Goal: Task Accomplishment & Management: Manage account settings

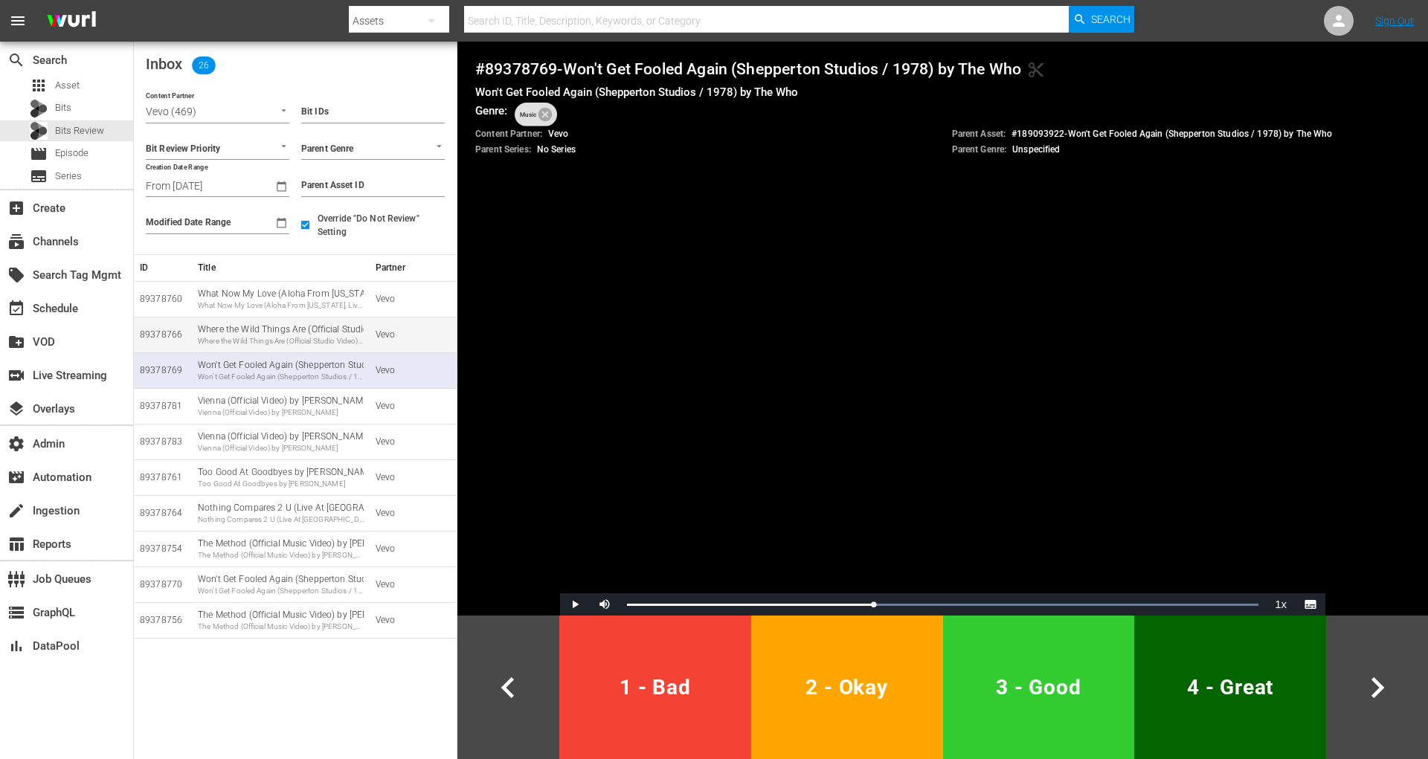
click at [311, 337] on div "Where the Wild Things Are (Official Studio Video) by Luke Combs" at bounding box center [281, 341] width 166 height 10
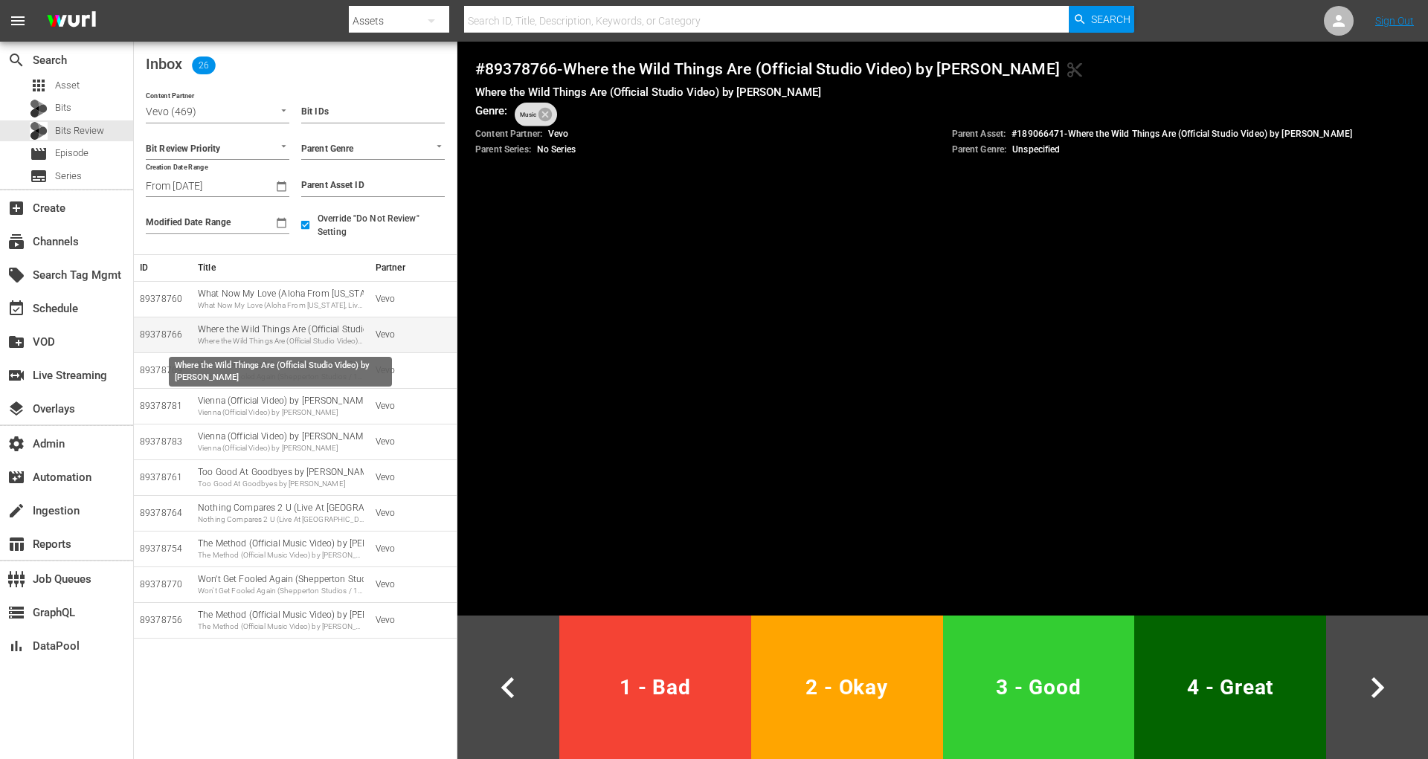
click at [279, 329] on div "Where the Wild Things Are (Official Studio Video) by Luke Combs Where the Wild …" at bounding box center [281, 335] width 166 height 23
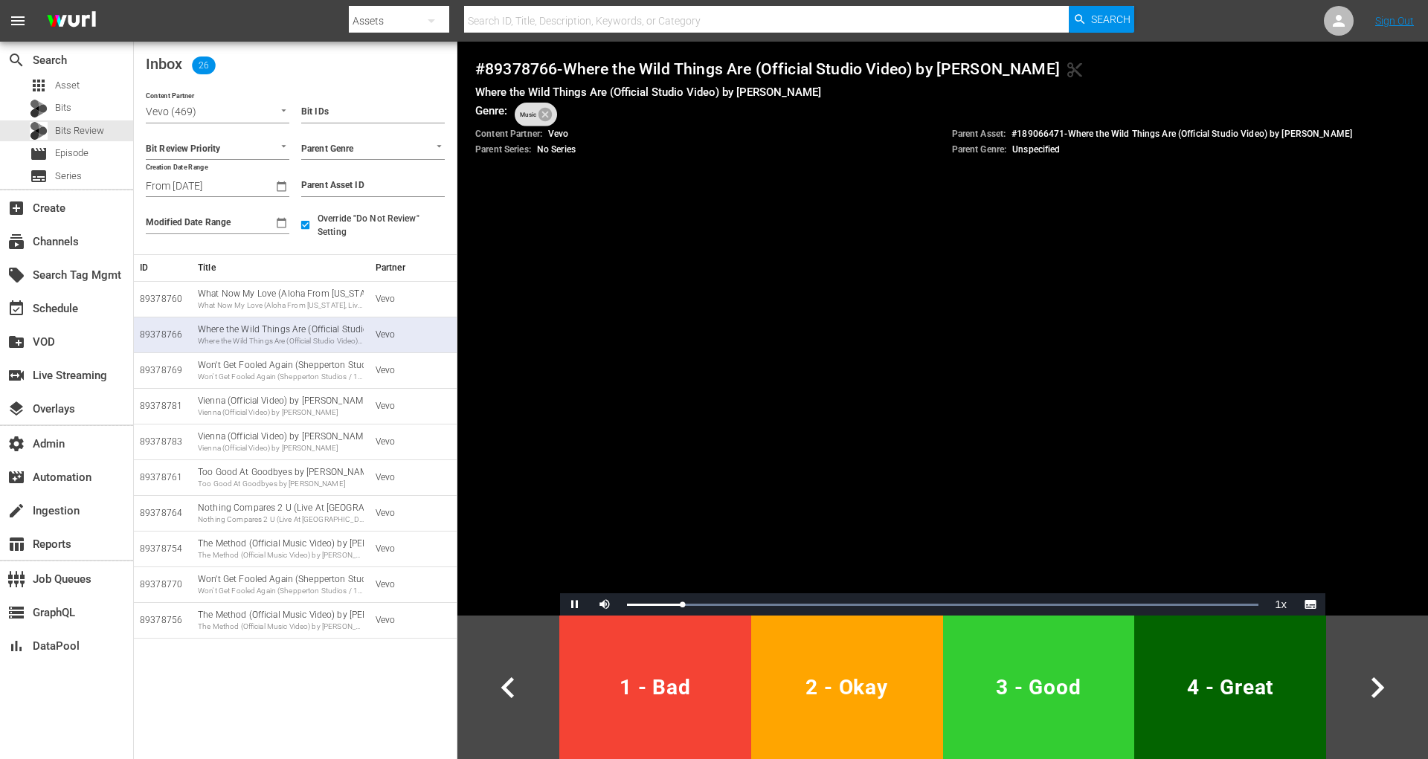
click at [1038, 673] on span "3 - Good" at bounding box center [1039, 687] width 180 height 36
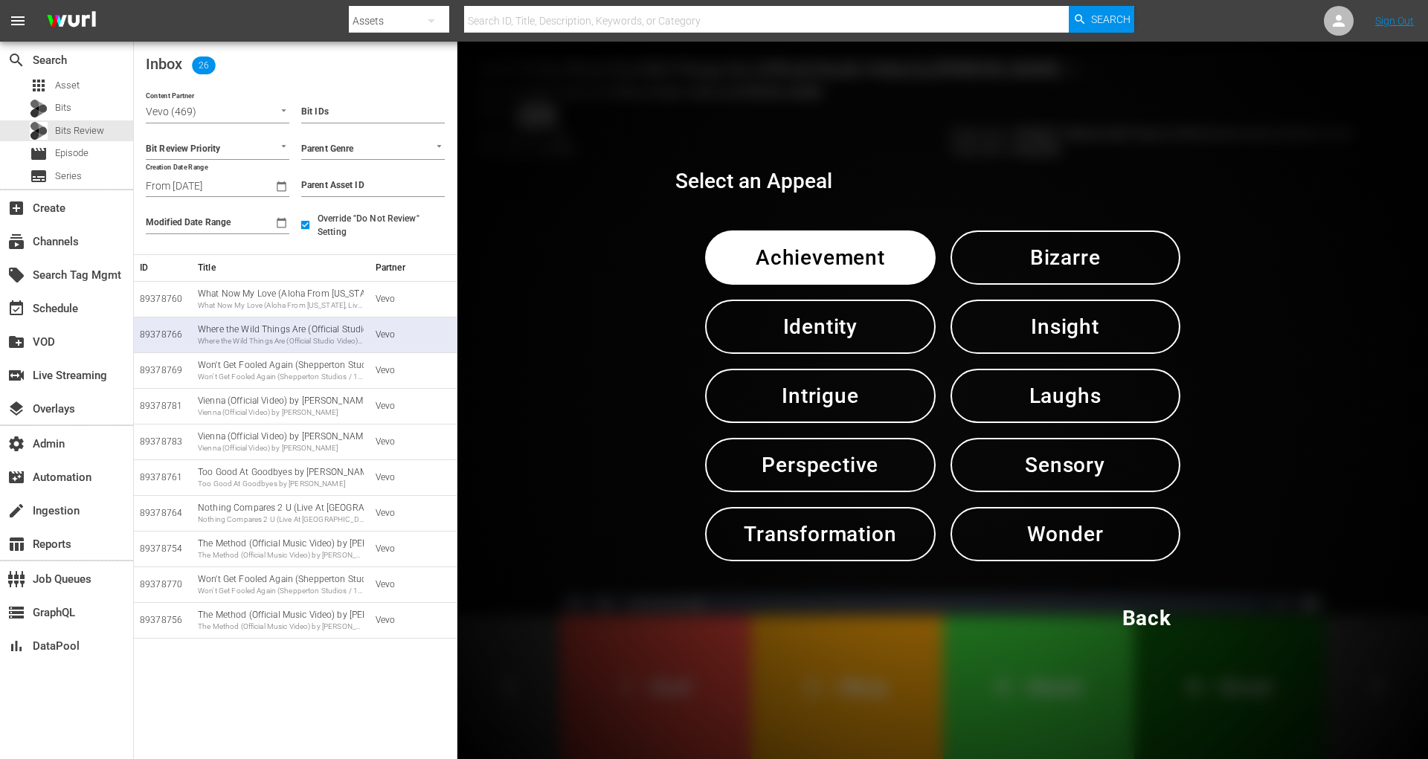
click at [1083, 455] on span "Sensory" at bounding box center [1065, 465] width 152 height 36
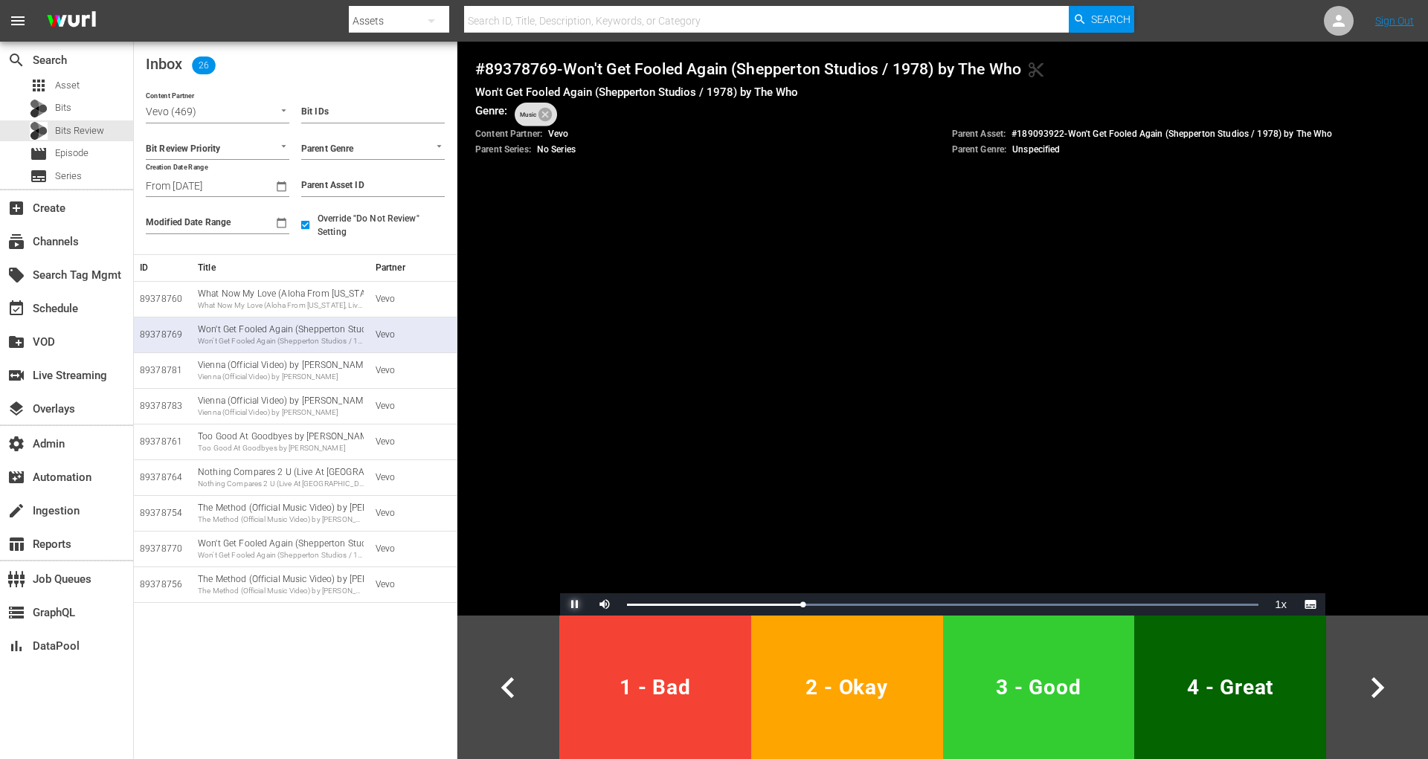
click at [575, 605] on span "Video Player" at bounding box center [575, 605] width 0 height 0
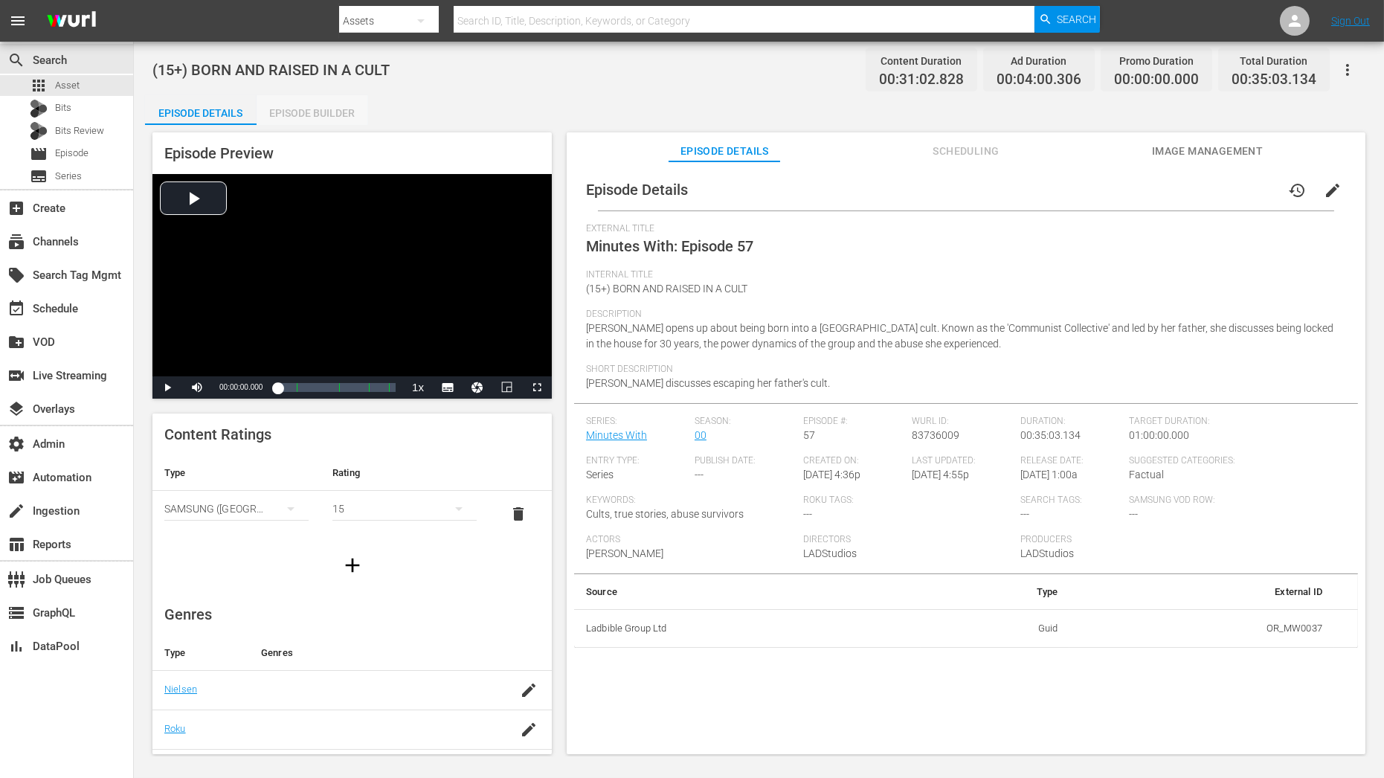
click at [335, 115] on div "Episode Builder" at bounding box center [313, 113] width 112 height 36
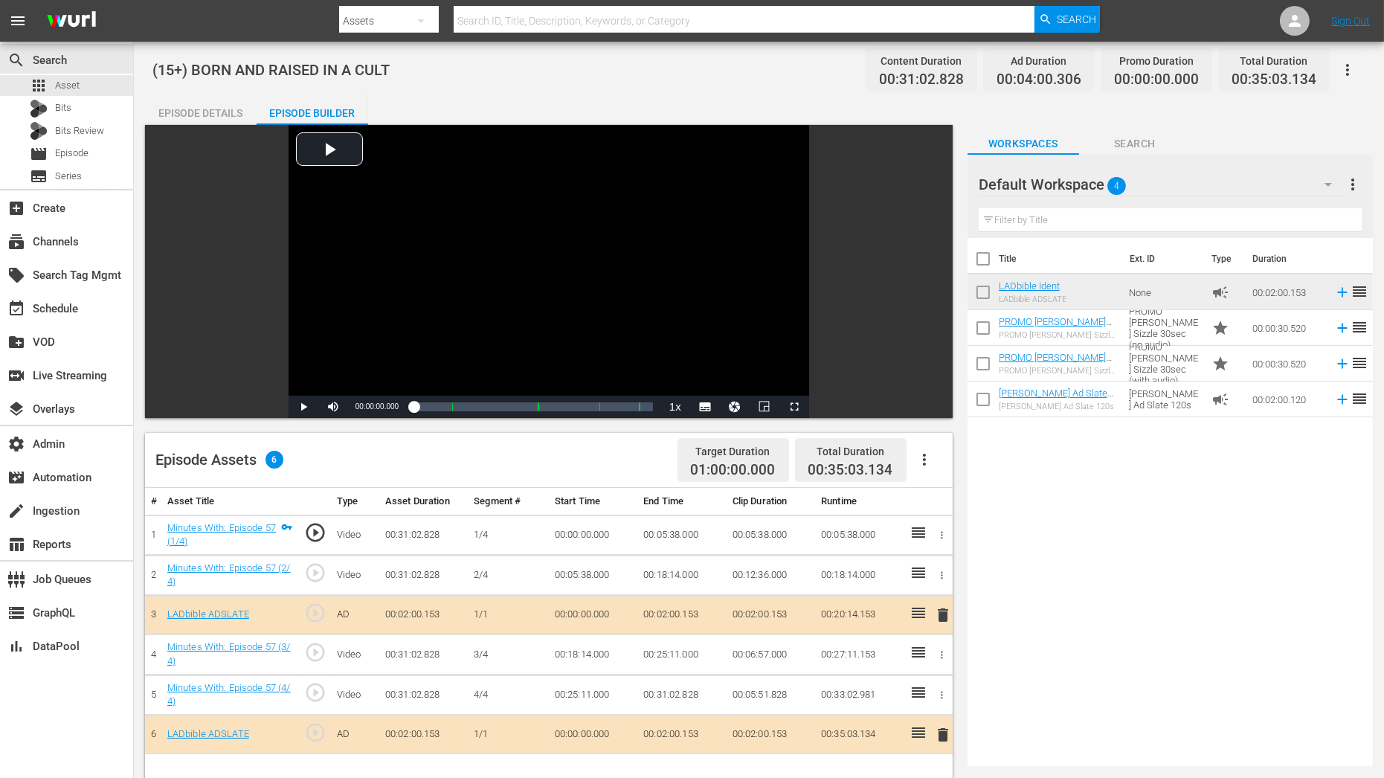
click at [1028, 222] on input "text" at bounding box center [1170, 220] width 383 height 24
click at [1176, 196] on hr at bounding box center [1163, 196] width 368 height 1
click at [1175, 188] on div "Default Workspace 4" at bounding box center [1163, 185] width 368 height 42
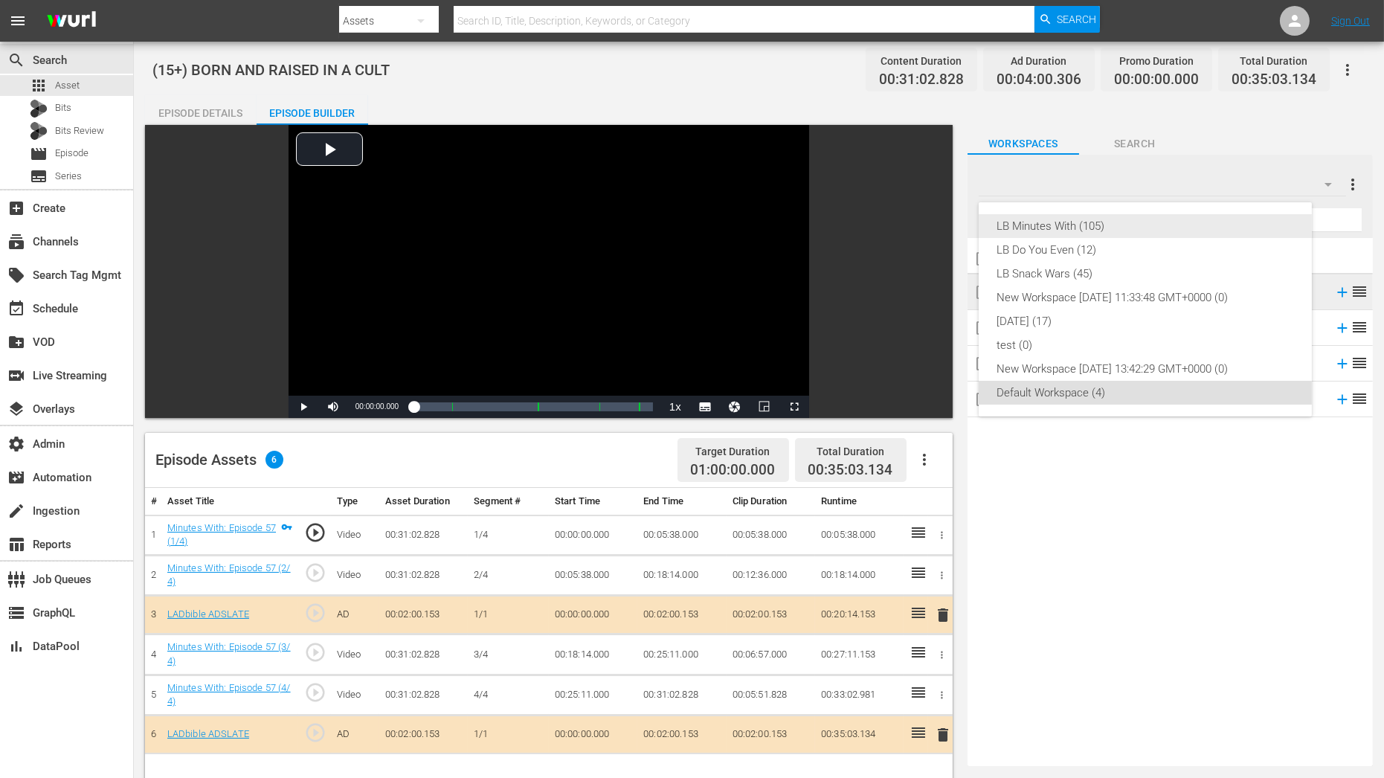
click at [1103, 231] on div "LB Minutes With (105)" at bounding box center [1146, 226] width 298 height 24
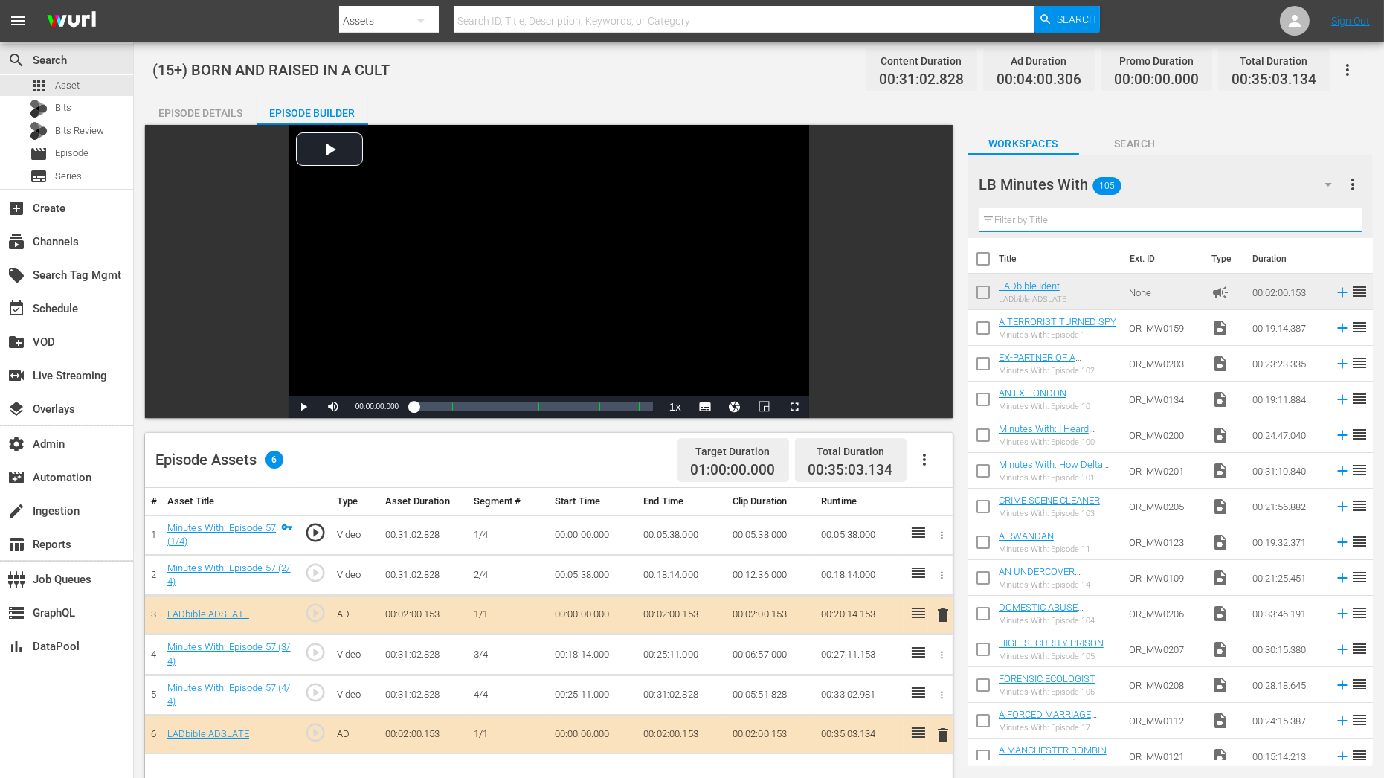
click at [1076, 220] on input "text" at bounding box center [1170, 220] width 383 height 24
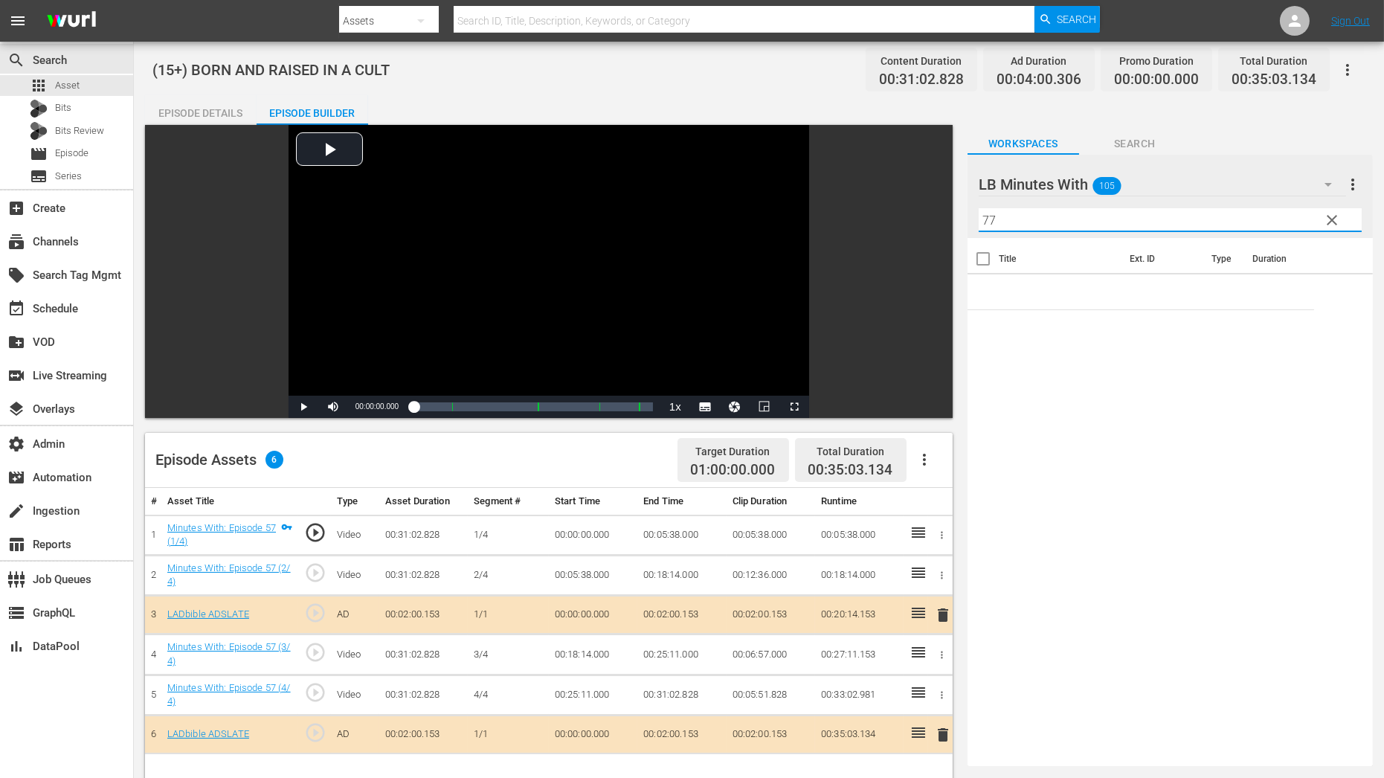
type input "77"
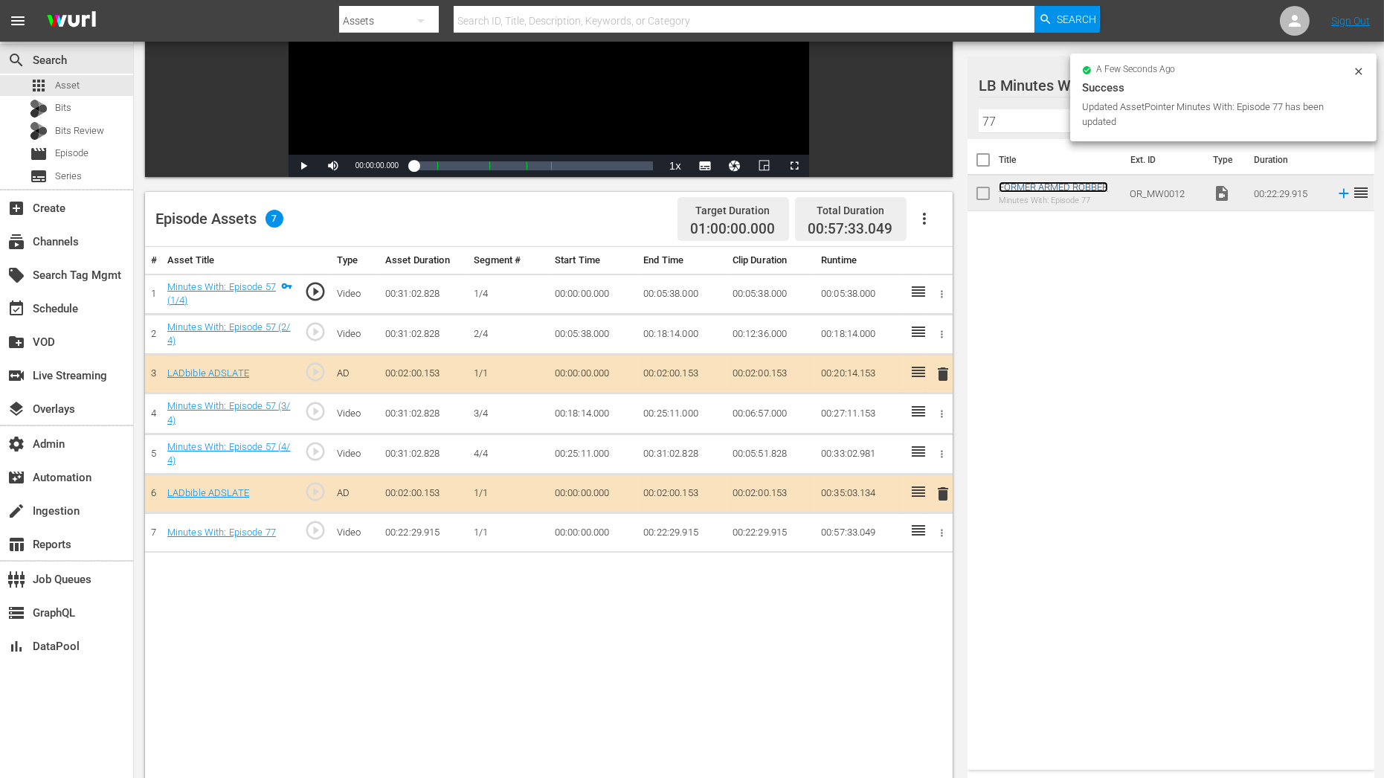
scroll to position [268, 0]
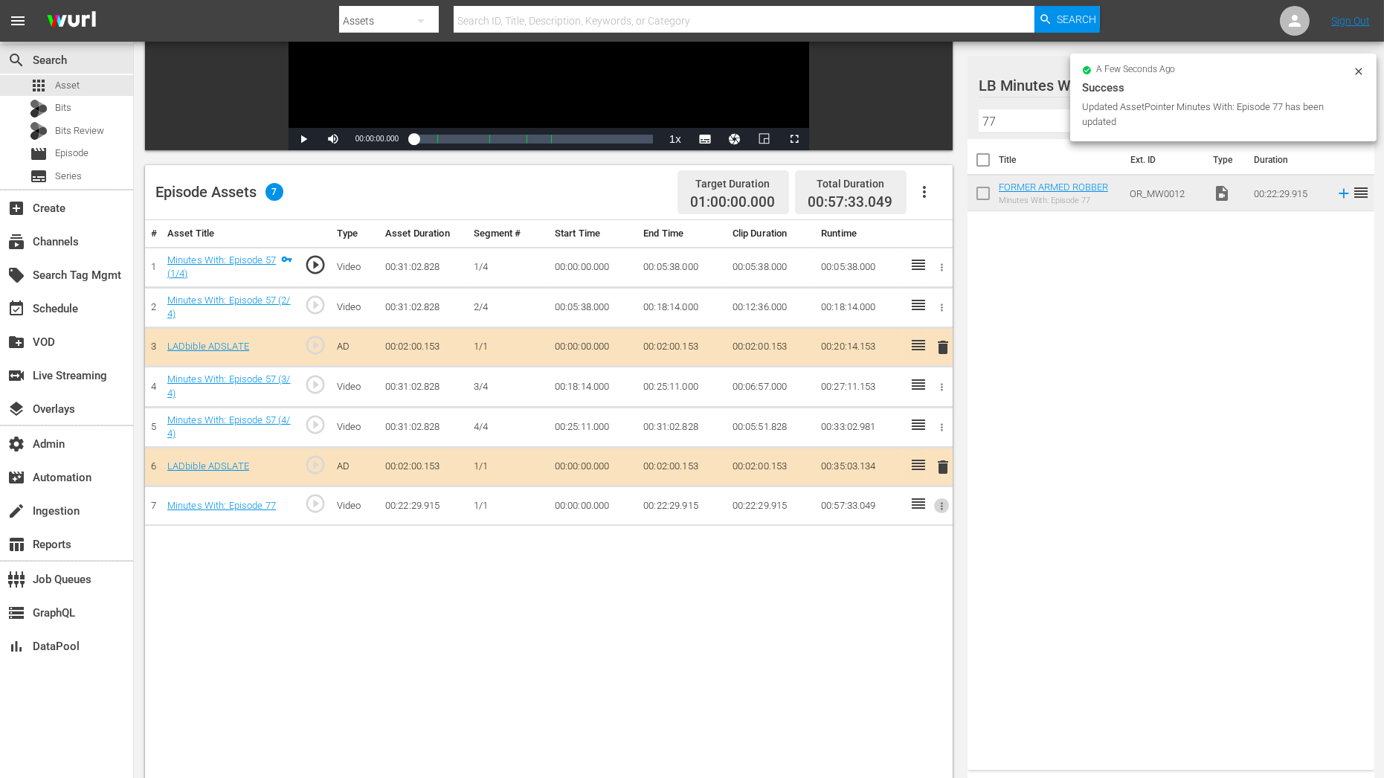
click at [943, 503] on icon "button" at bounding box center [942, 506] width 11 height 11
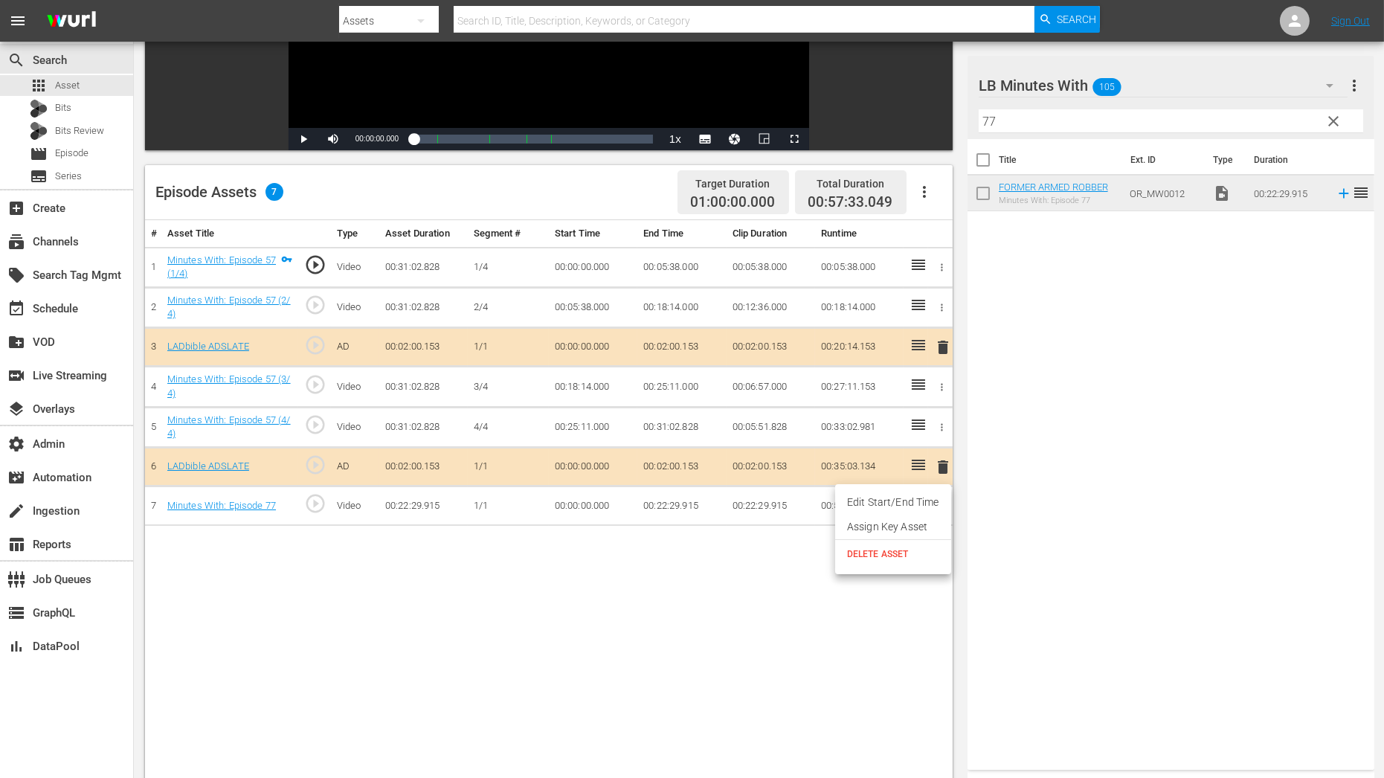
click at [911, 535] on li "Assign Key Asset" at bounding box center [893, 527] width 116 height 25
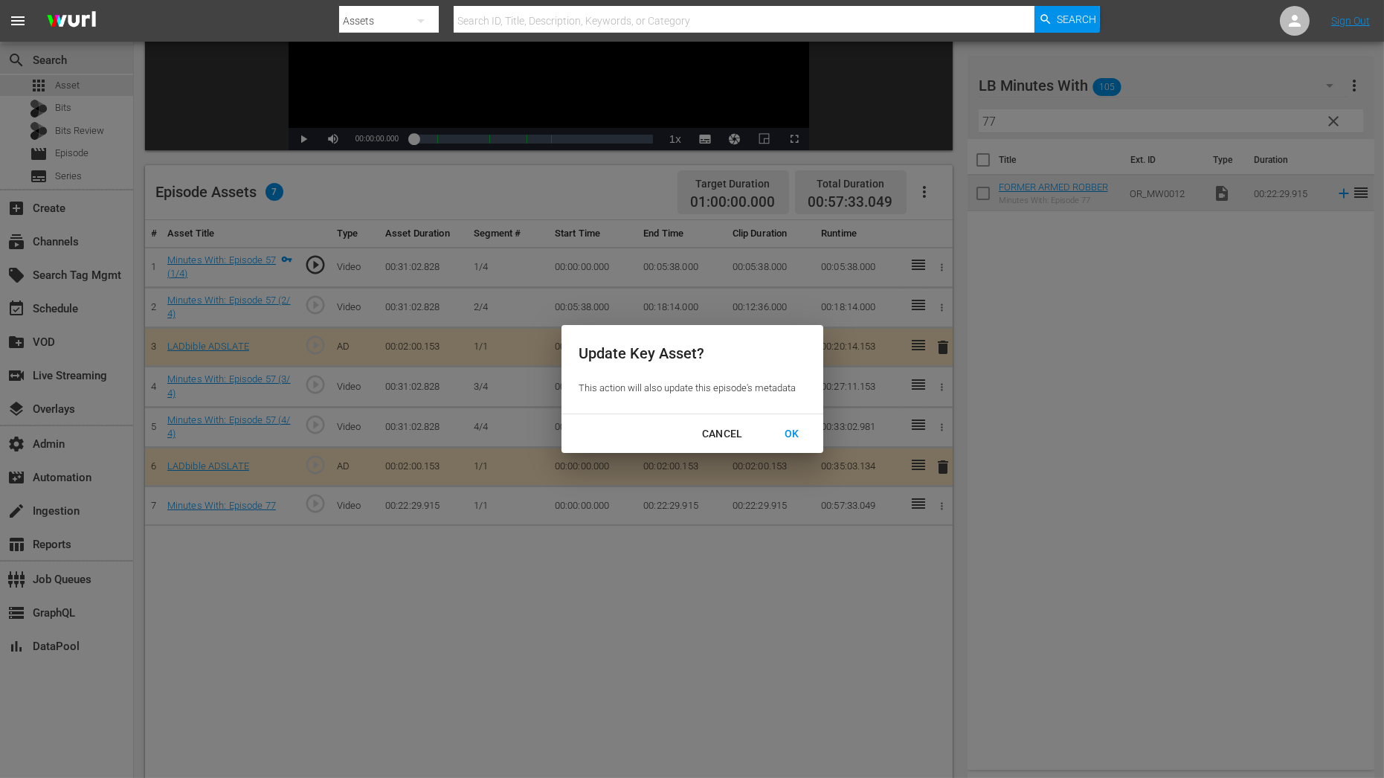
click at [777, 426] on div "OK" at bounding box center [792, 434] width 39 height 19
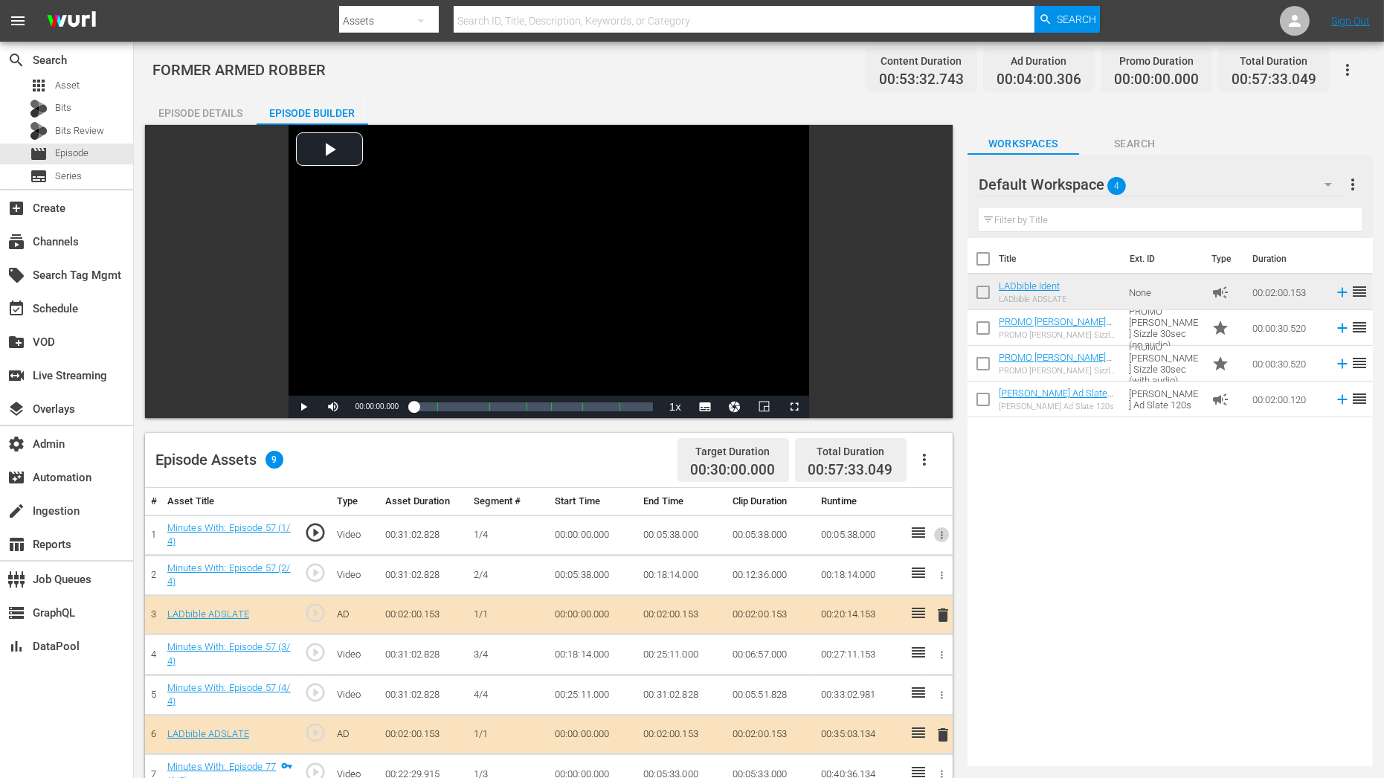
click at [945, 536] on icon "button" at bounding box center [942, 535] width 11 height 11
click at [914, 559] on li "Assign Key Asset" at bounding box center [893, 559] width 116 height 25
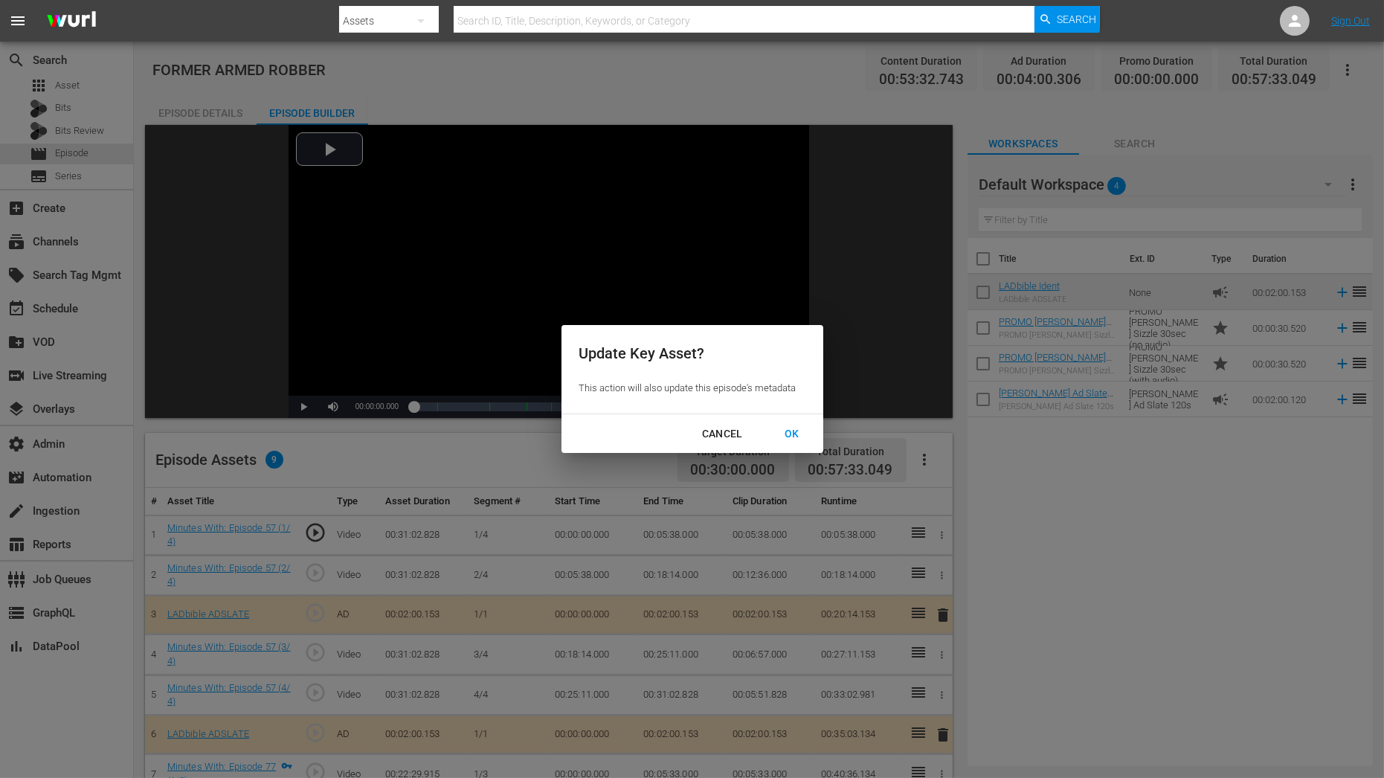
click at [797, 446] on button "OK" at bounding box center [792, 434] width 51 height 28
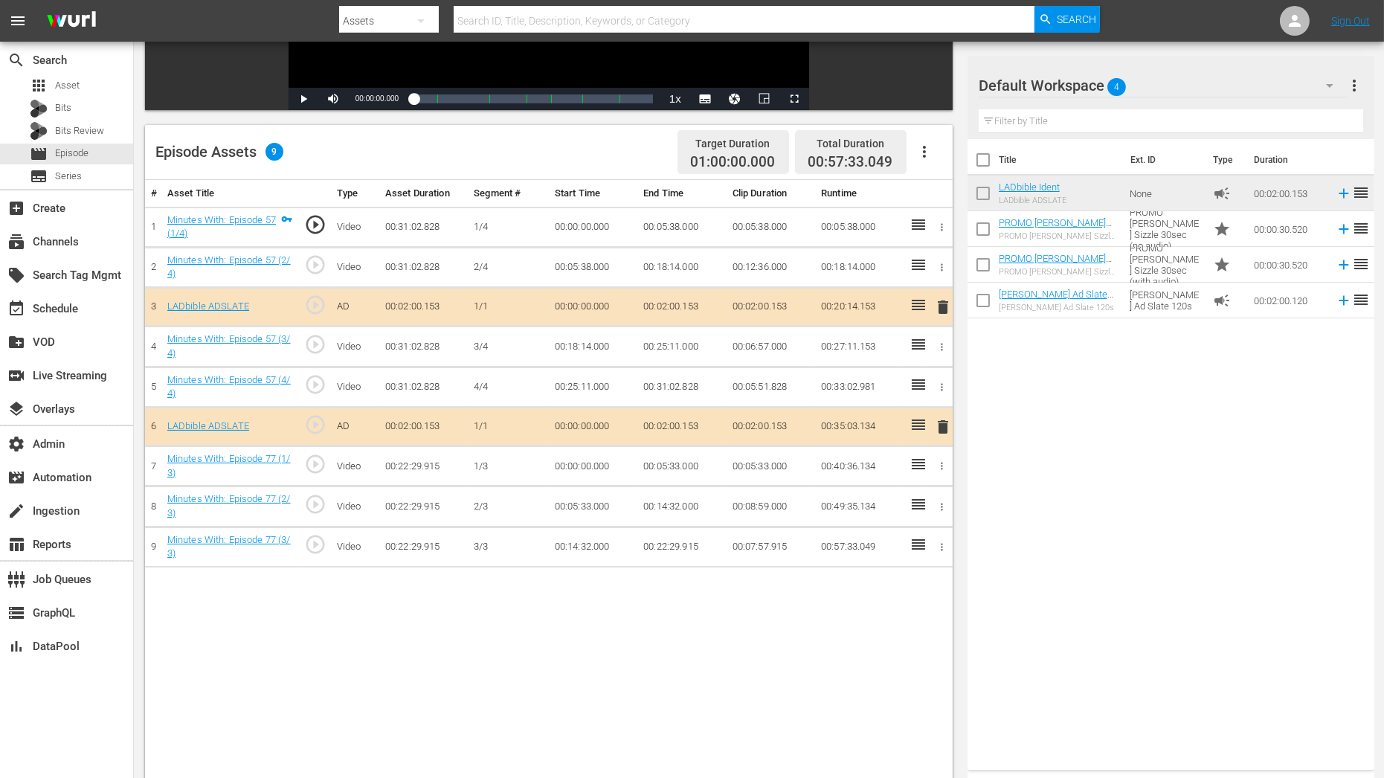
scroll to position [316, 0]
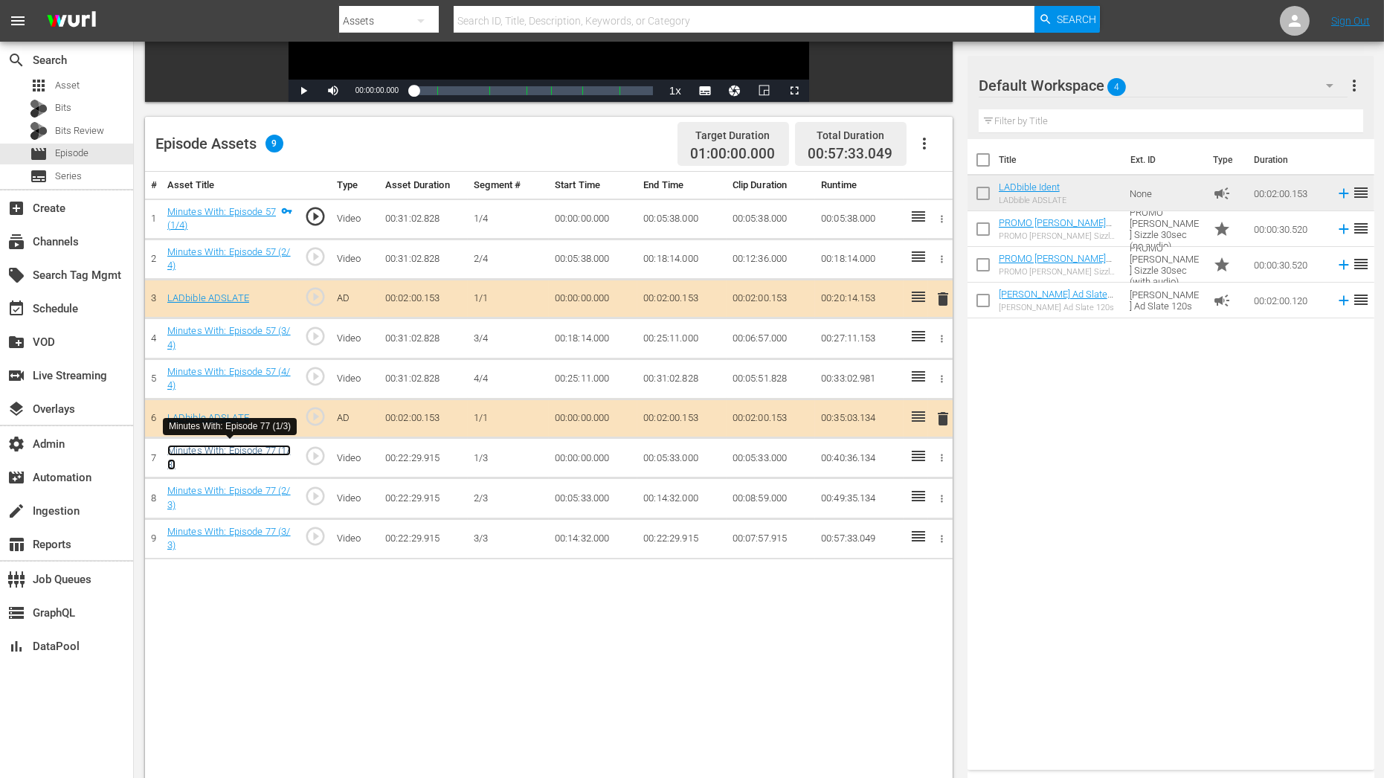
click at [278, 452] on link "Minutes With: Episode 77 (1/3)" at bounding box center [228, 457] width 123 height 25
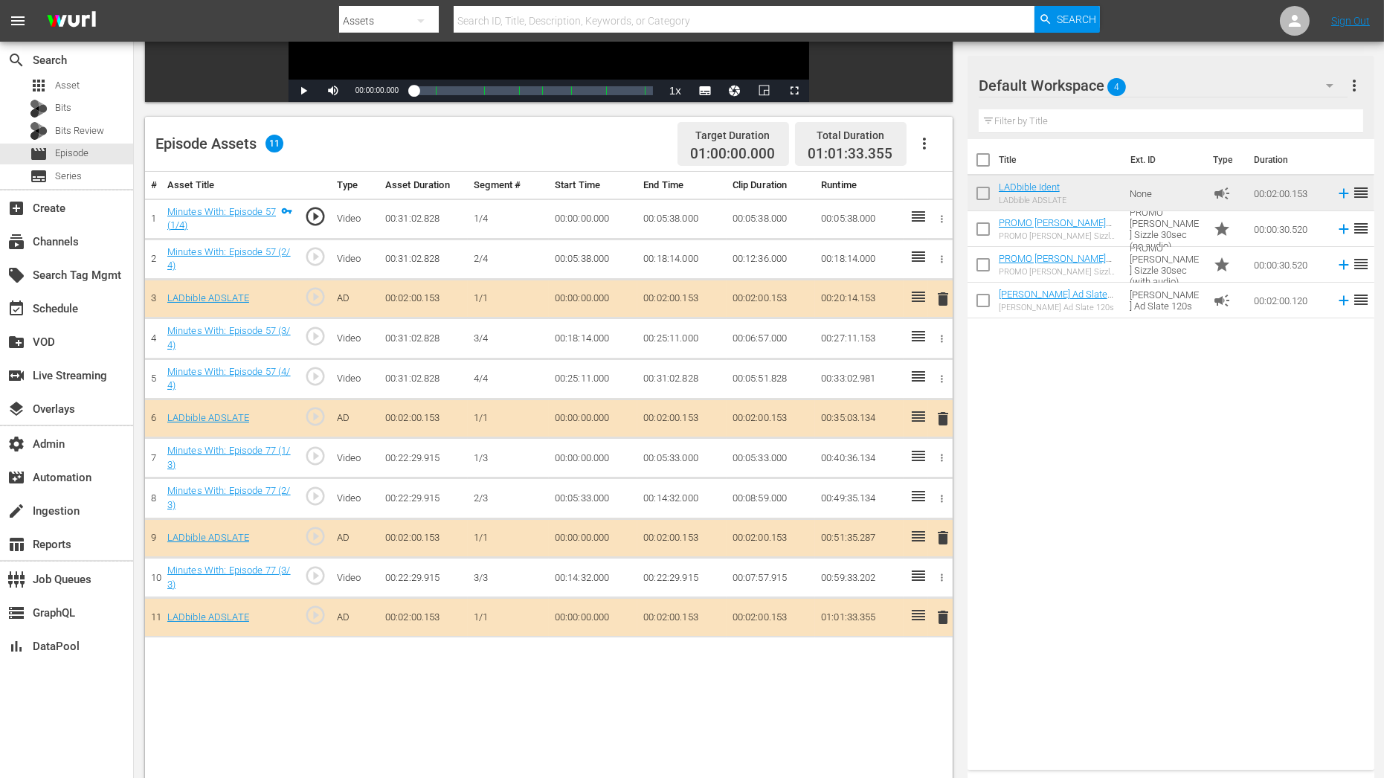
drag, startPoint x: 1055, startPoint y: 189, endPoint x: 384, endPoint y: 1, distance: 696.9
click at [945, 537] on span "delete" at bounding box center [943, 538] width 18 height 18
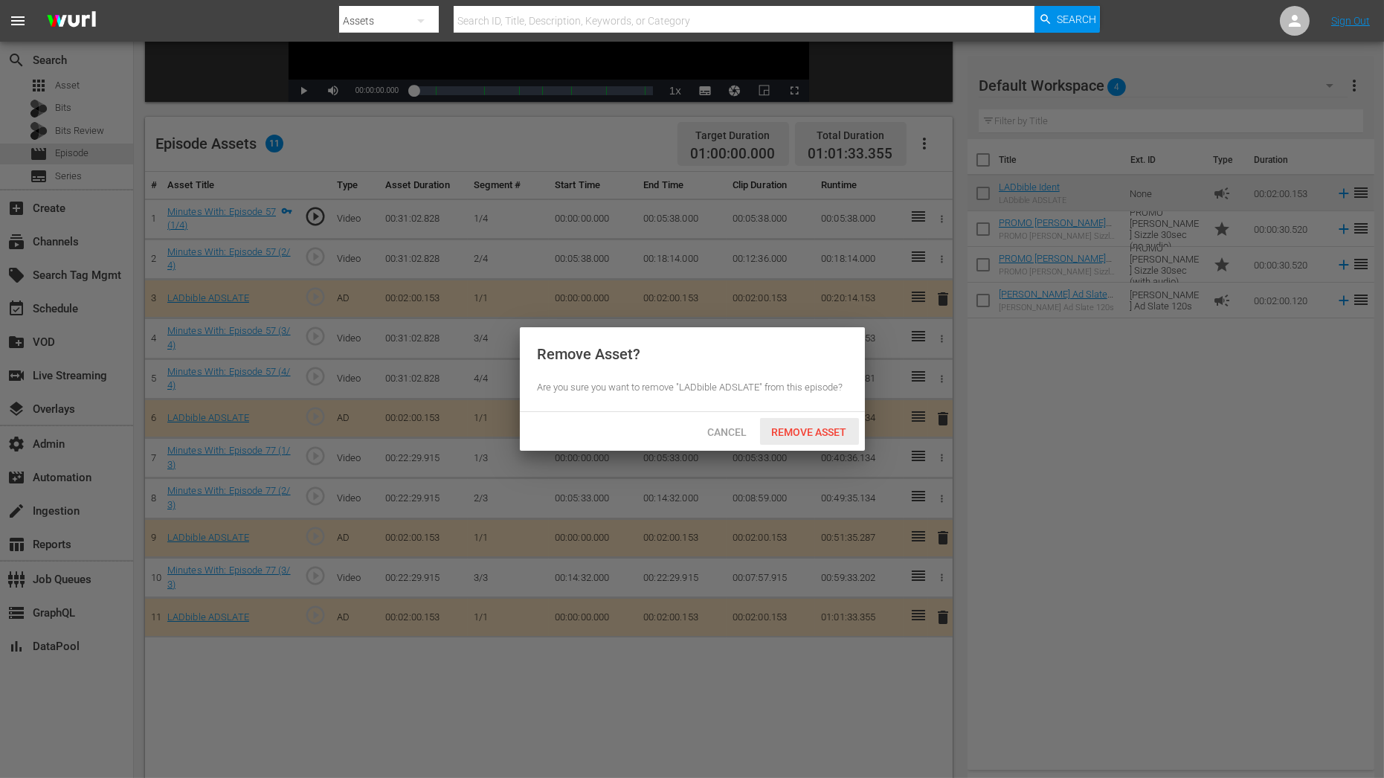
click at [807, 435] on span "Remove Asset" at bounding box center [809, 432] width 99 height 12
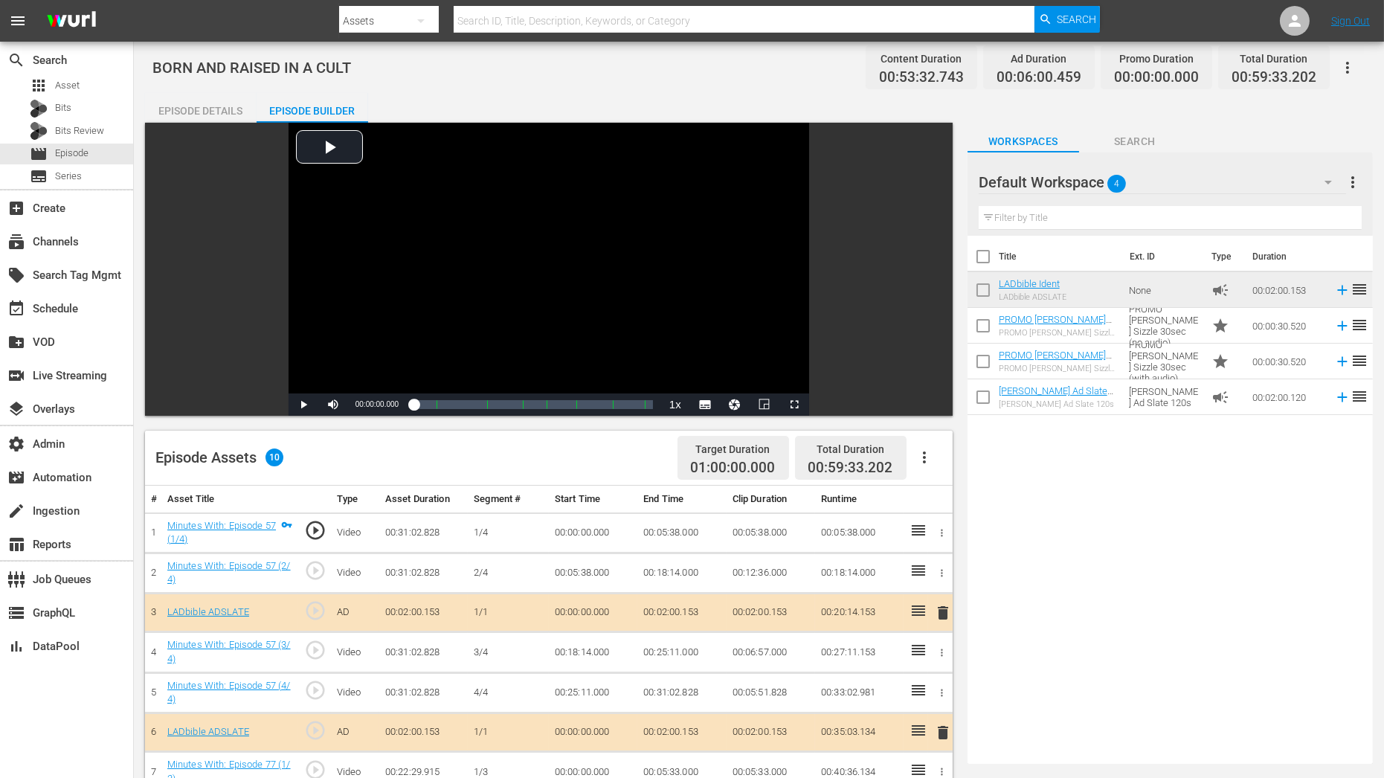
scroll to position [0, 0]
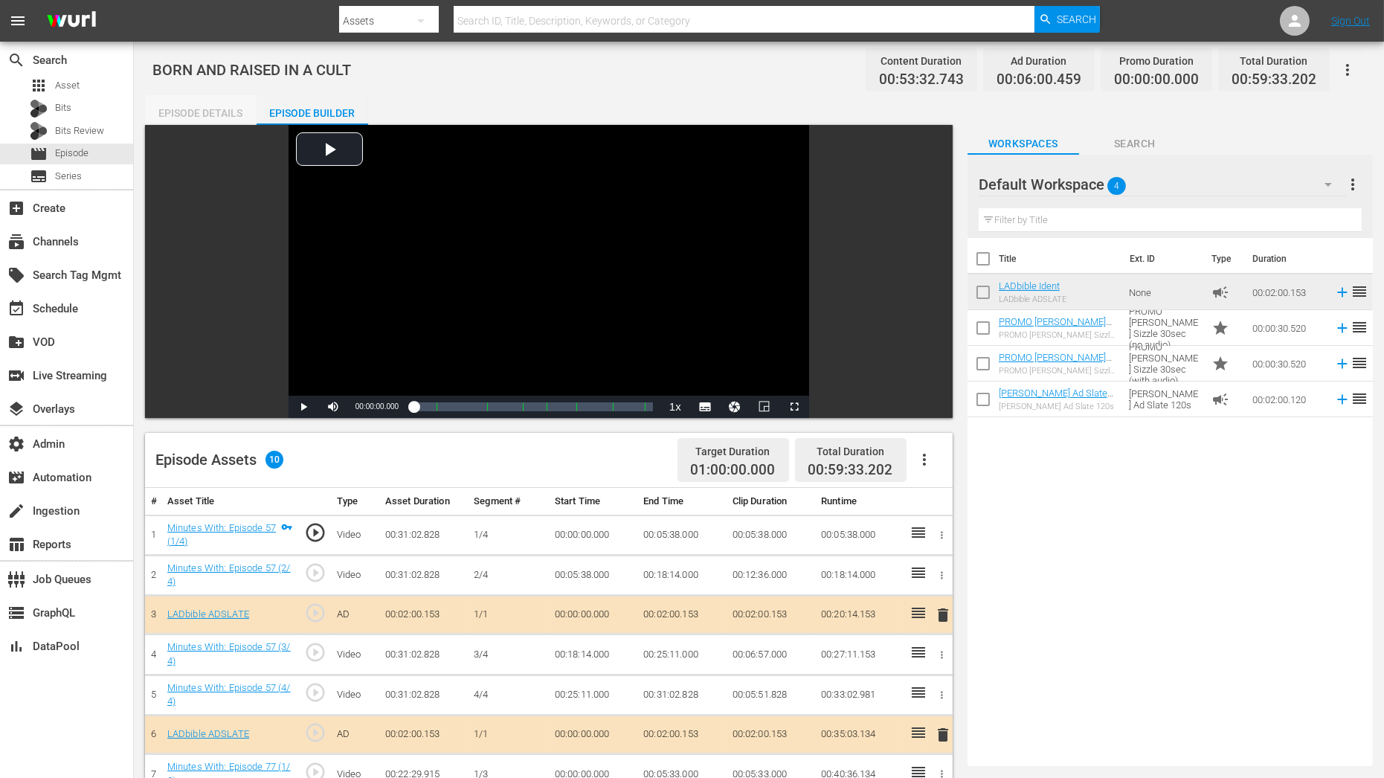
click at [208, 116] on div "Episode Details" at bounding box center [201, 113] width 112 height 36
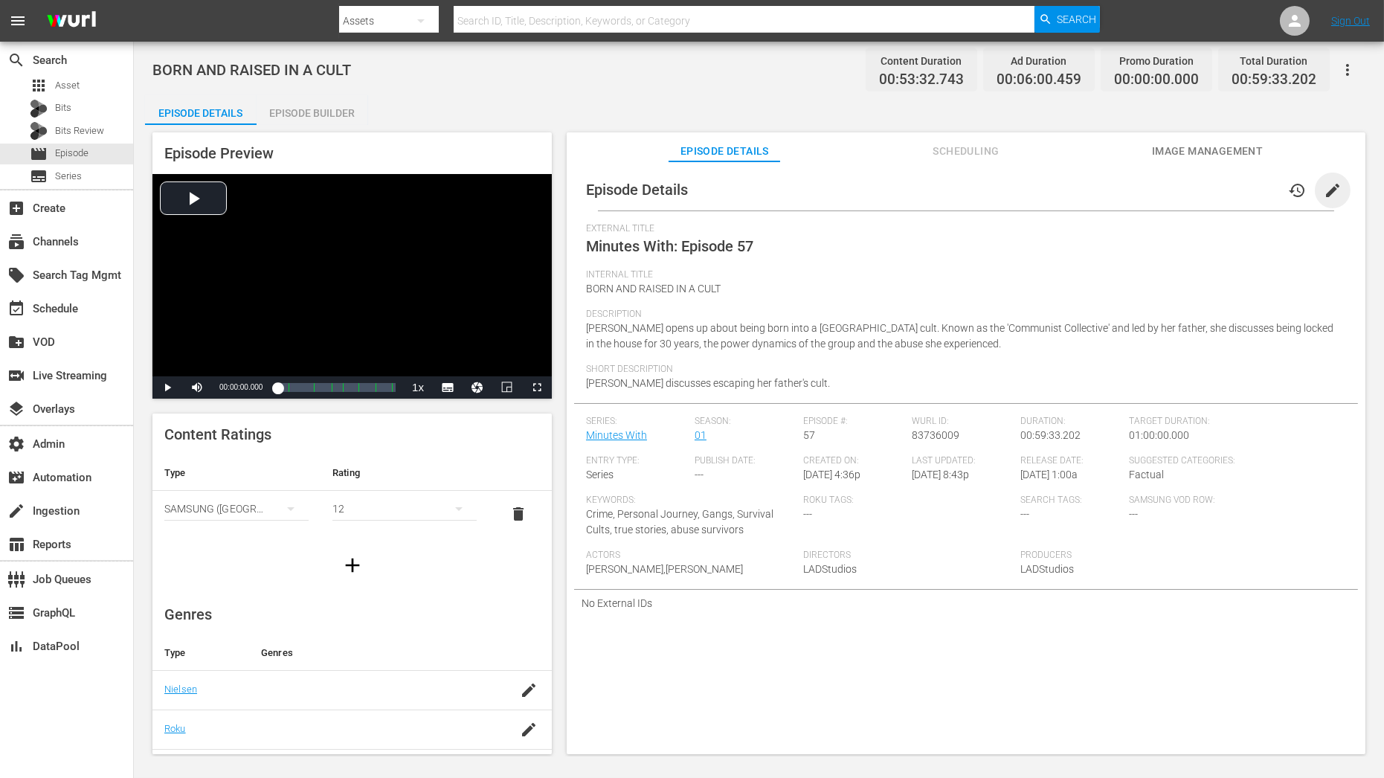
click at [1324, 191] on span "edit" at bounding box center [1333, 191] width 18 height 18
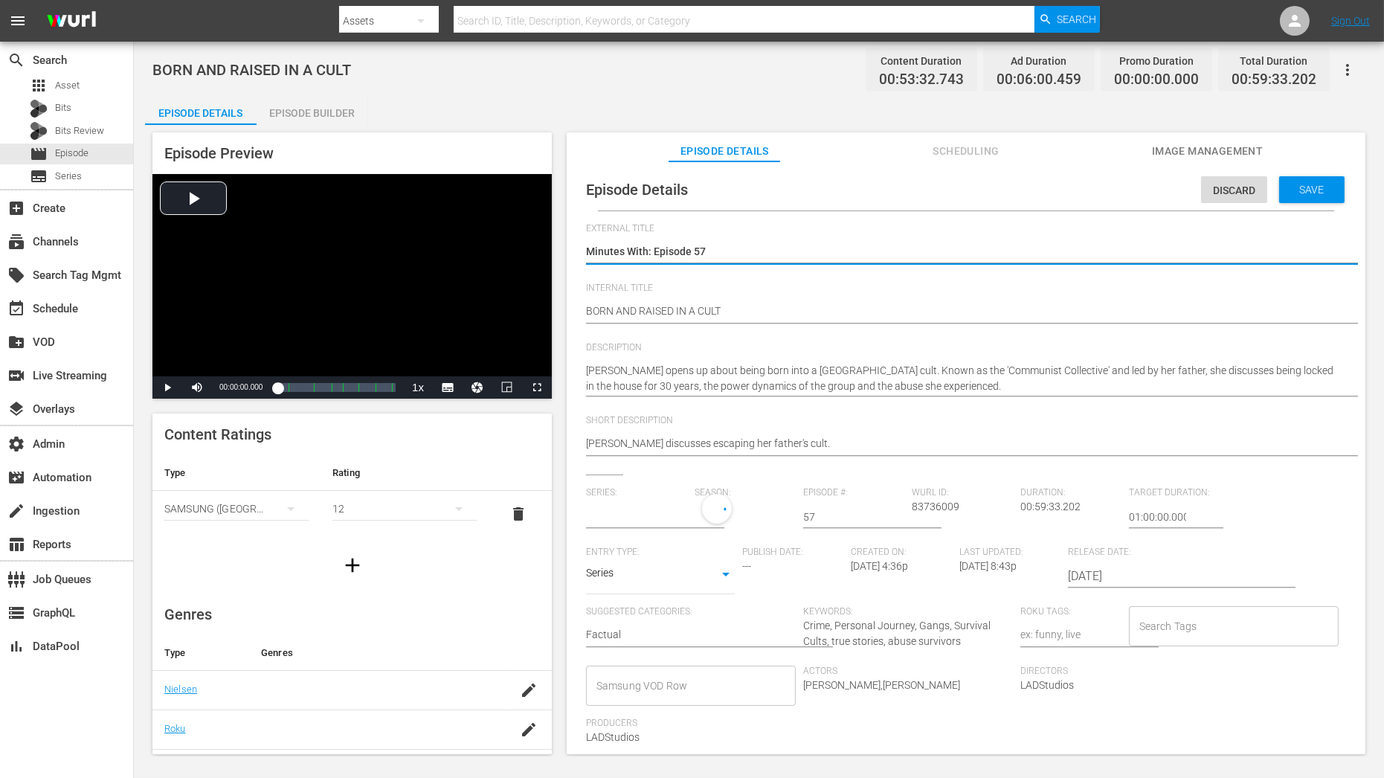
type input "Minutes With"
click at [719, 258] on textarea "Minutes With: Episode 57" at bounding box center [962, 253] width 753 height 18
type textarea "Minutes With: Episode 5"
type textarea "Minutes With: Episode"
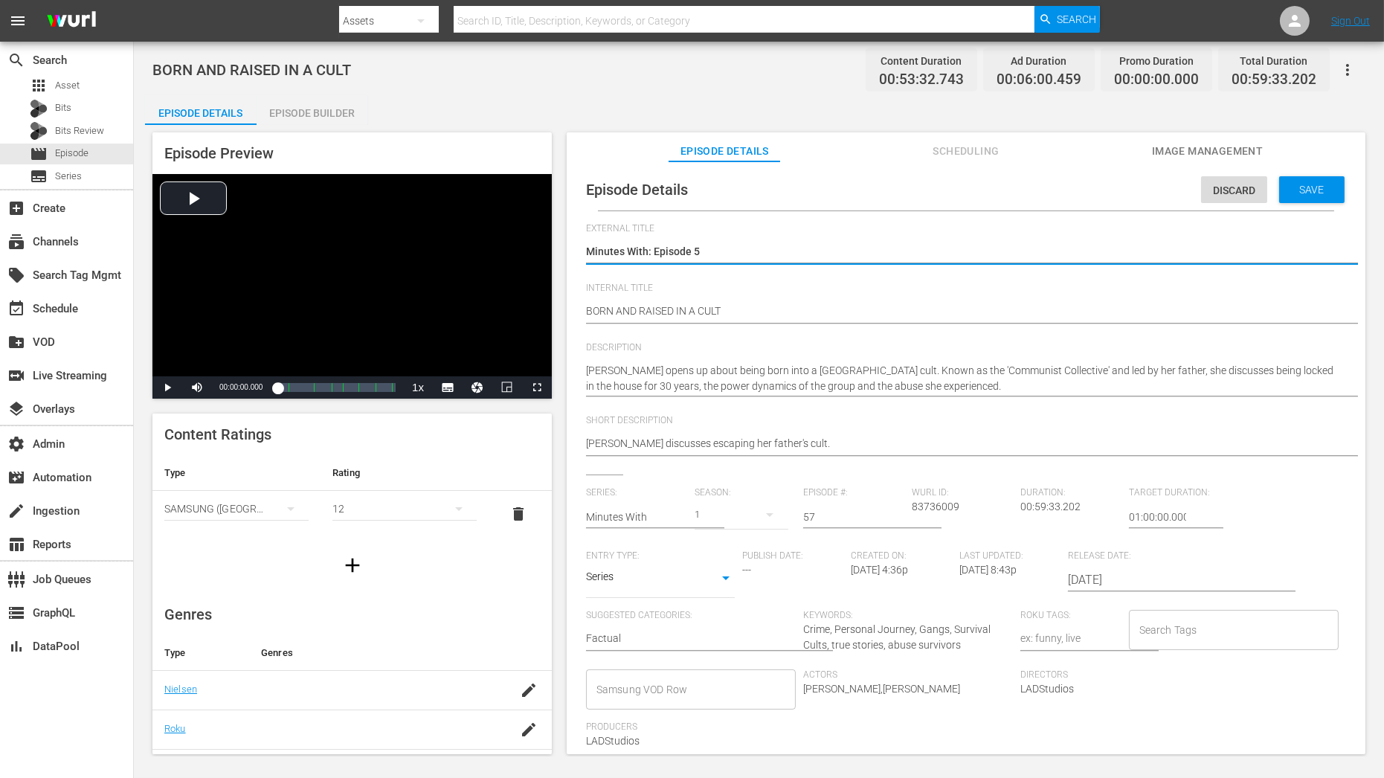
type textarea "Minutes With: Episode"
type textarea "Minutes With: Episode 1"
type textarea "Minutes With: Episode 11"
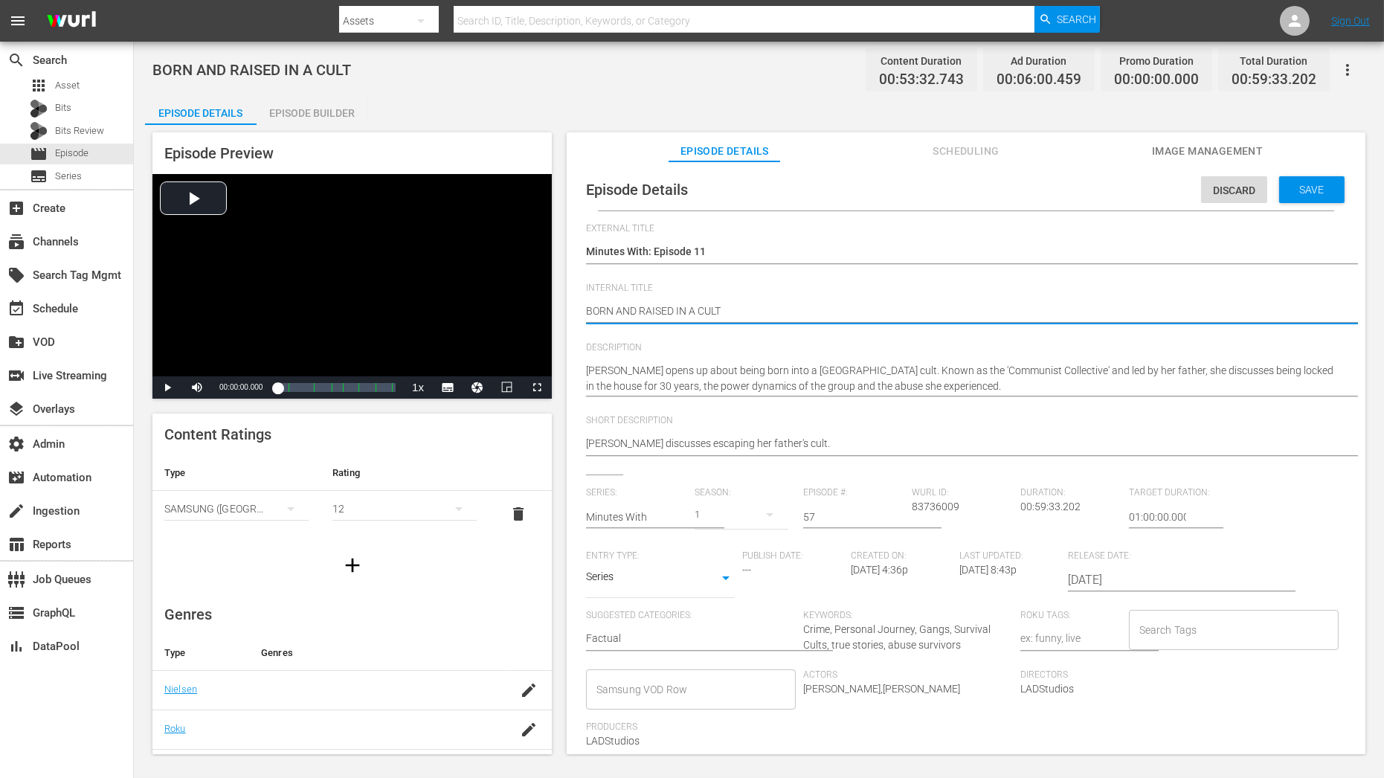
click at [763, 312] on textarea "BORN AND RAISED IN A CULT" at bounding box center [962, 312] width 753 height 18
type textarea "BORN AND RAISED IN A CULT"
type textarea "BORN AND RAISED IN A CULT |"
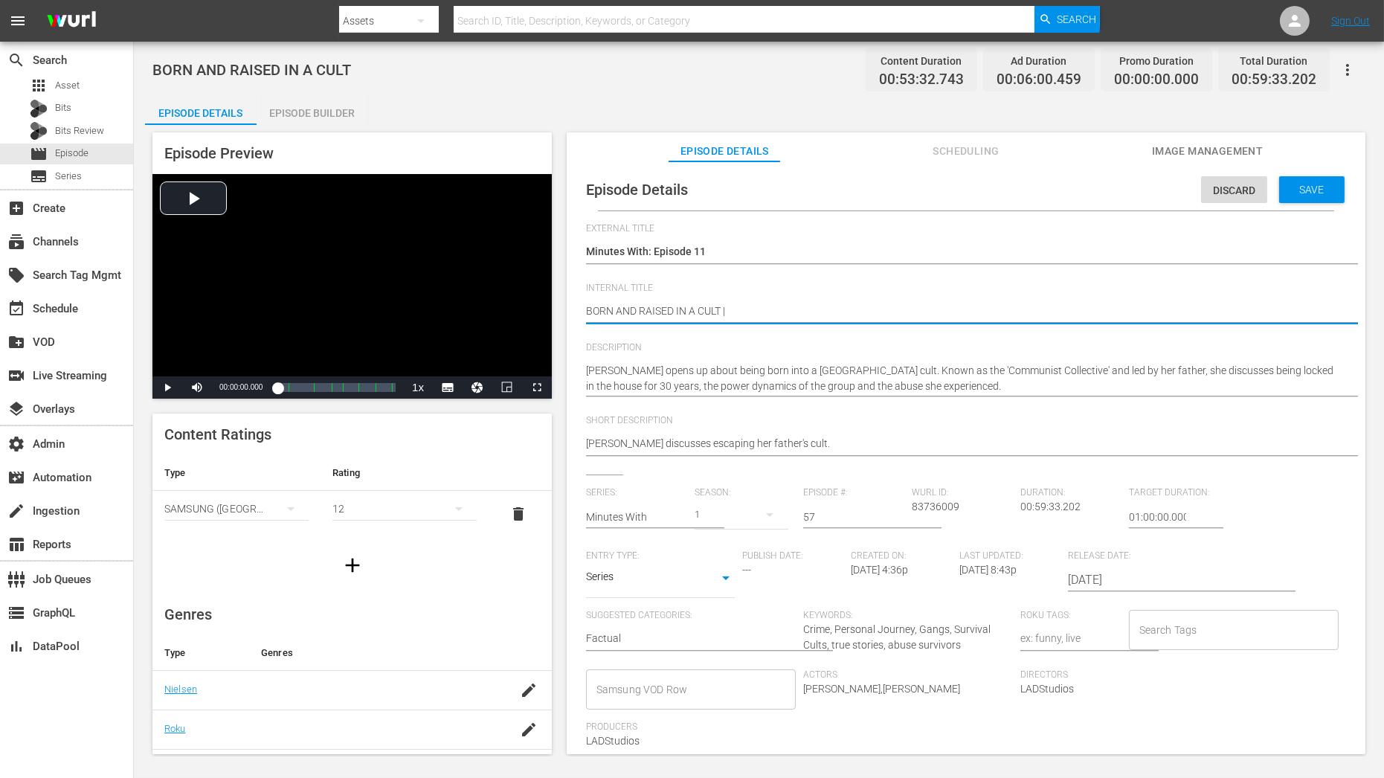
type textarea "BORN AND RAISED IN A CULT |"
paste textarea "FORMER ARMED ROBBER"
type textarea "BORN AND RAISED IN A CULT | FORMER ARMED ROBBER"
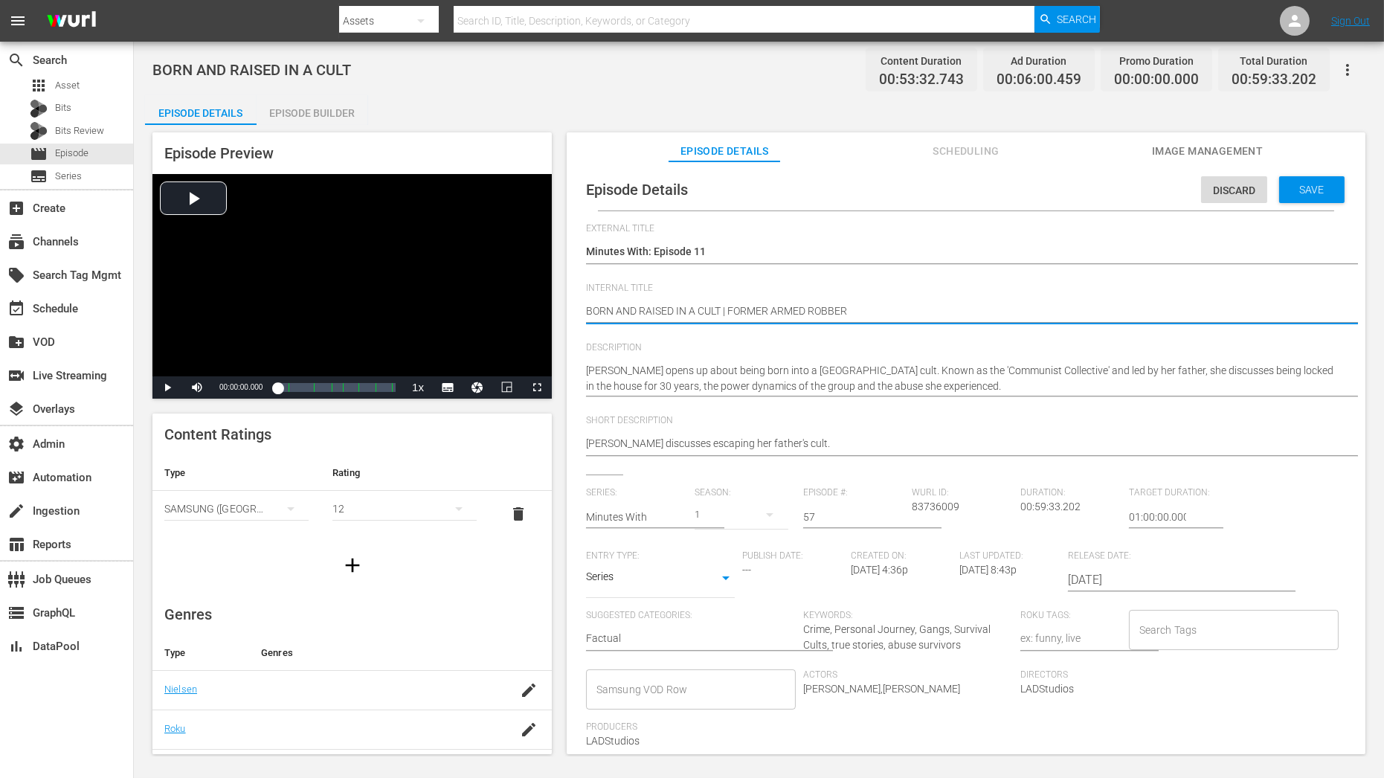
drag, startPoint x: 587, startPoint y: 312, endPoint x: 999, endPoint y: 324, distance: 412.3
click at [999, 324] on div "BORN AND RAISED IN A CULT BORN AND RAISED IN A CULT" at bounding box center [962, 313] width 753 height 36
click at [835, 396] on hr at bounding box center [981, 396] width 790 height 1
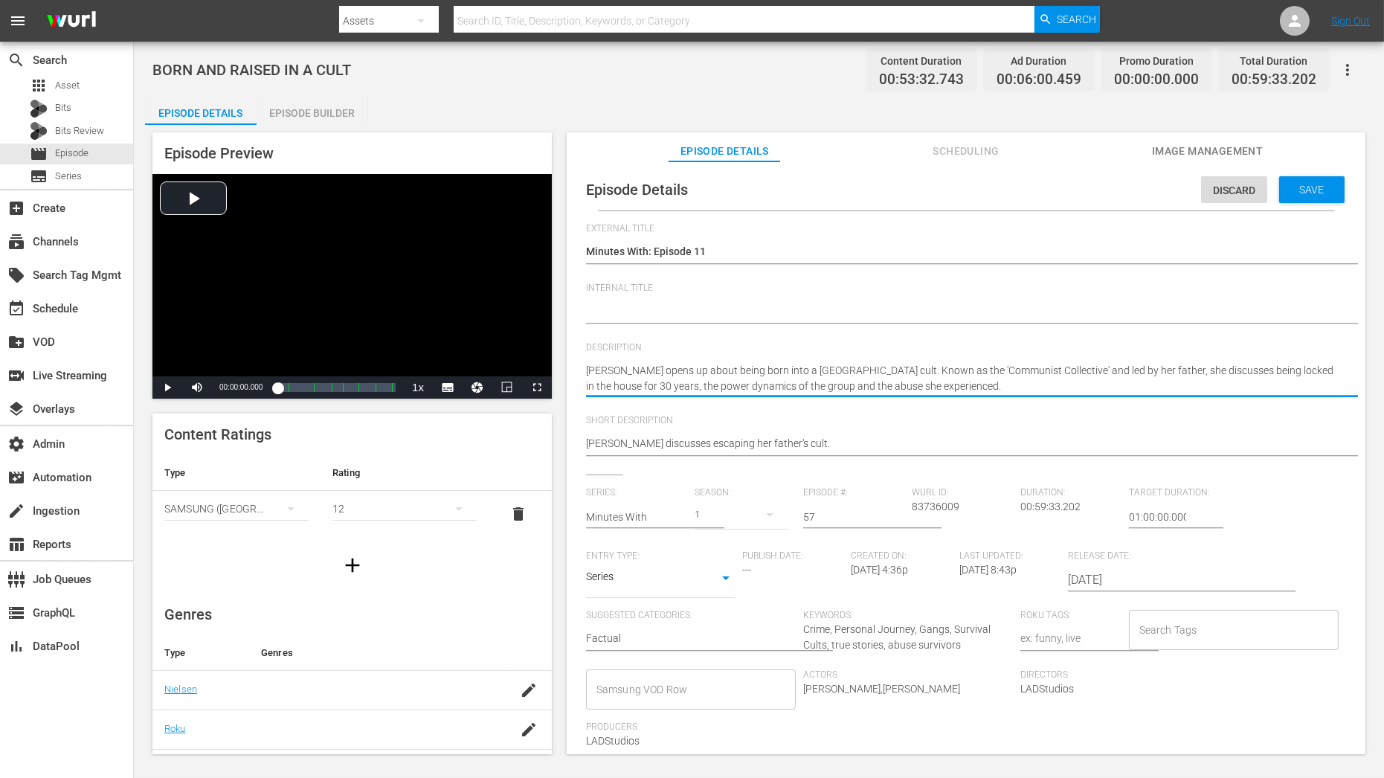
paste textarea "BORN AND RAISED IN A CULT | FORMER ARMED ROBBER"
type textarea "BORN AND RAISED IN A CULT | FORMER ARMED ROBBER"
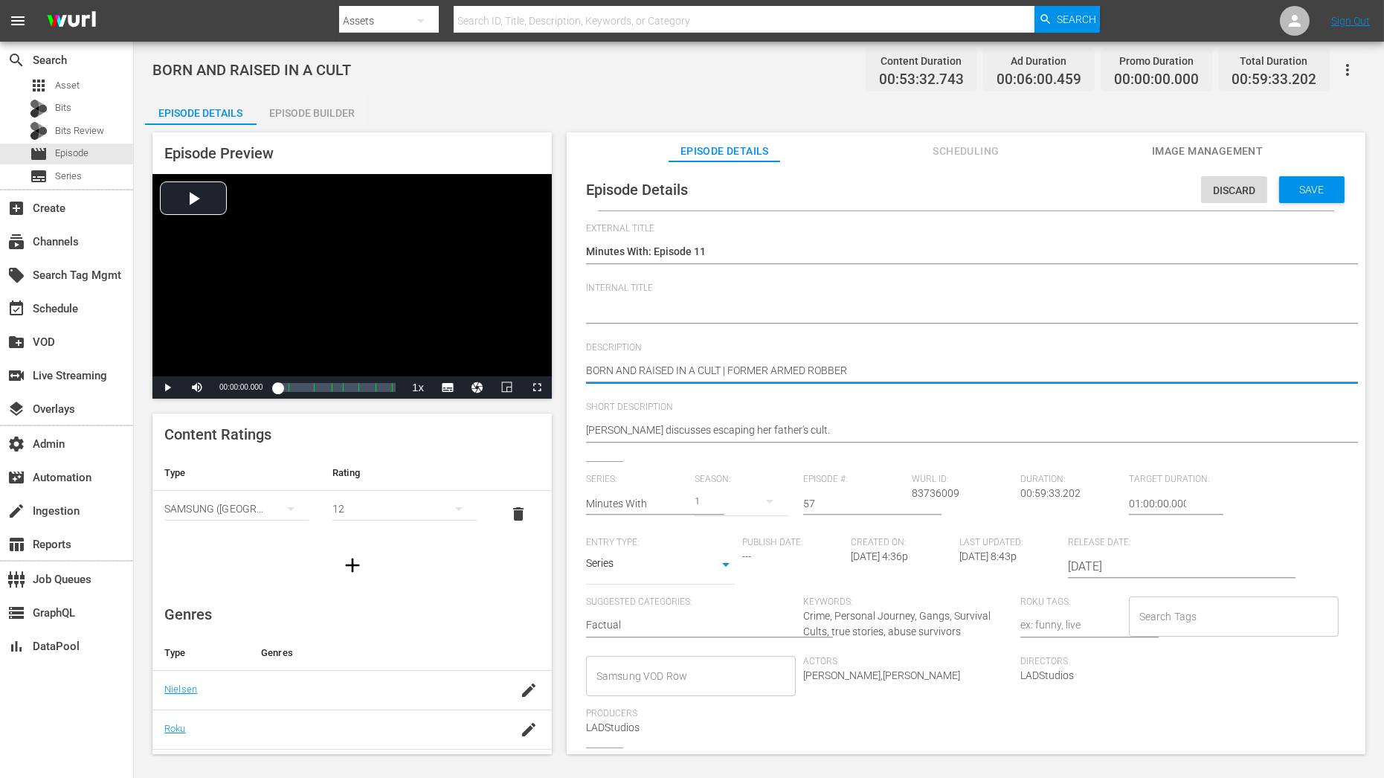
type textarea "BORN AND RAISED IN A CULT | FORMER ARMED ROBBER"
drag, startPoint x: 814, startPoint y: 503, endPoint x: 782, endPoint y: 503, distance: 32.0
click at [786, 503] on div "Series: Minutes With Season: 1 Episode #: 57 Wurl ID: 83736009 Duration: 00:59:…" at bounding box center [966, 611] width 760 height 274
type input "11"
click at [353, 505] on div "12" at bounding box center [405, 509] width 144 height 42
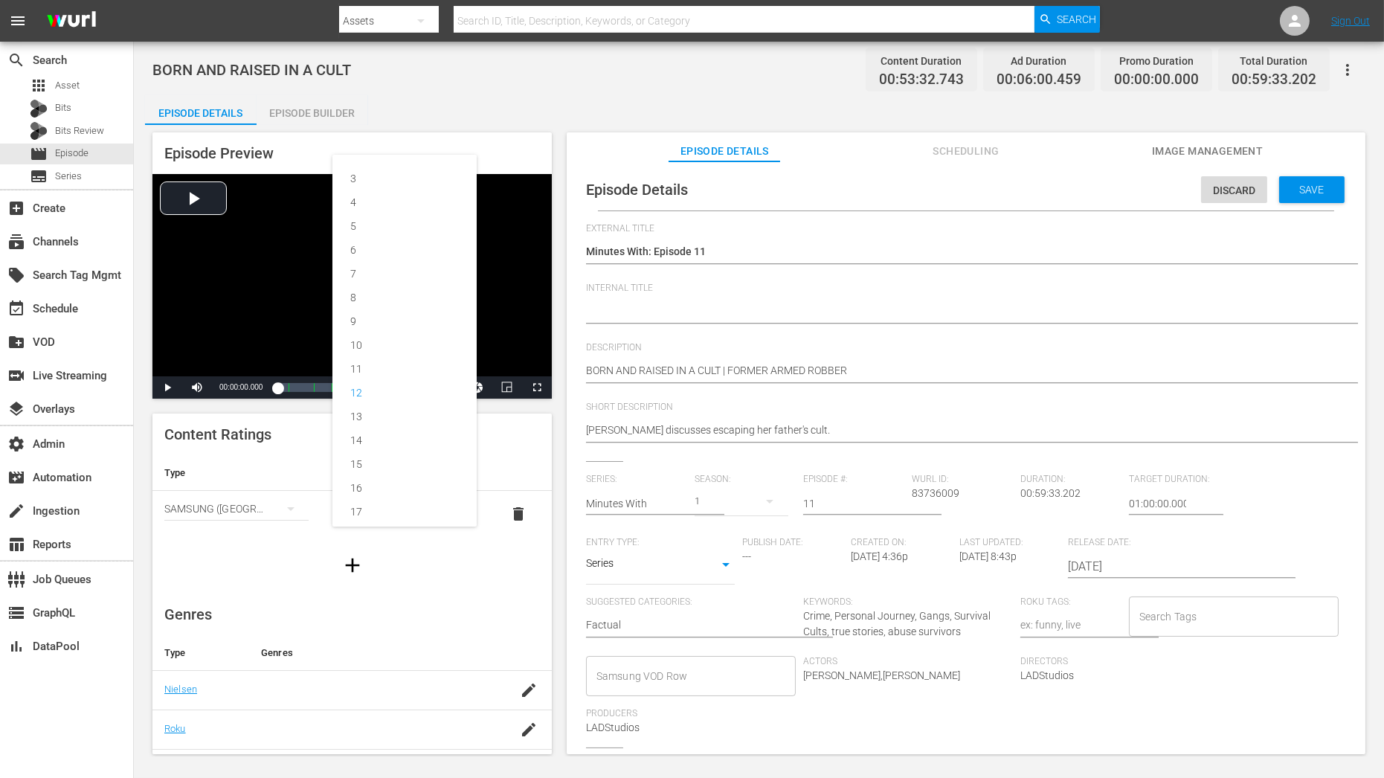
scroll to position [32, 0]
click at [388, 426] on div "15" at bounding box center [404, 432] width 109 height 24
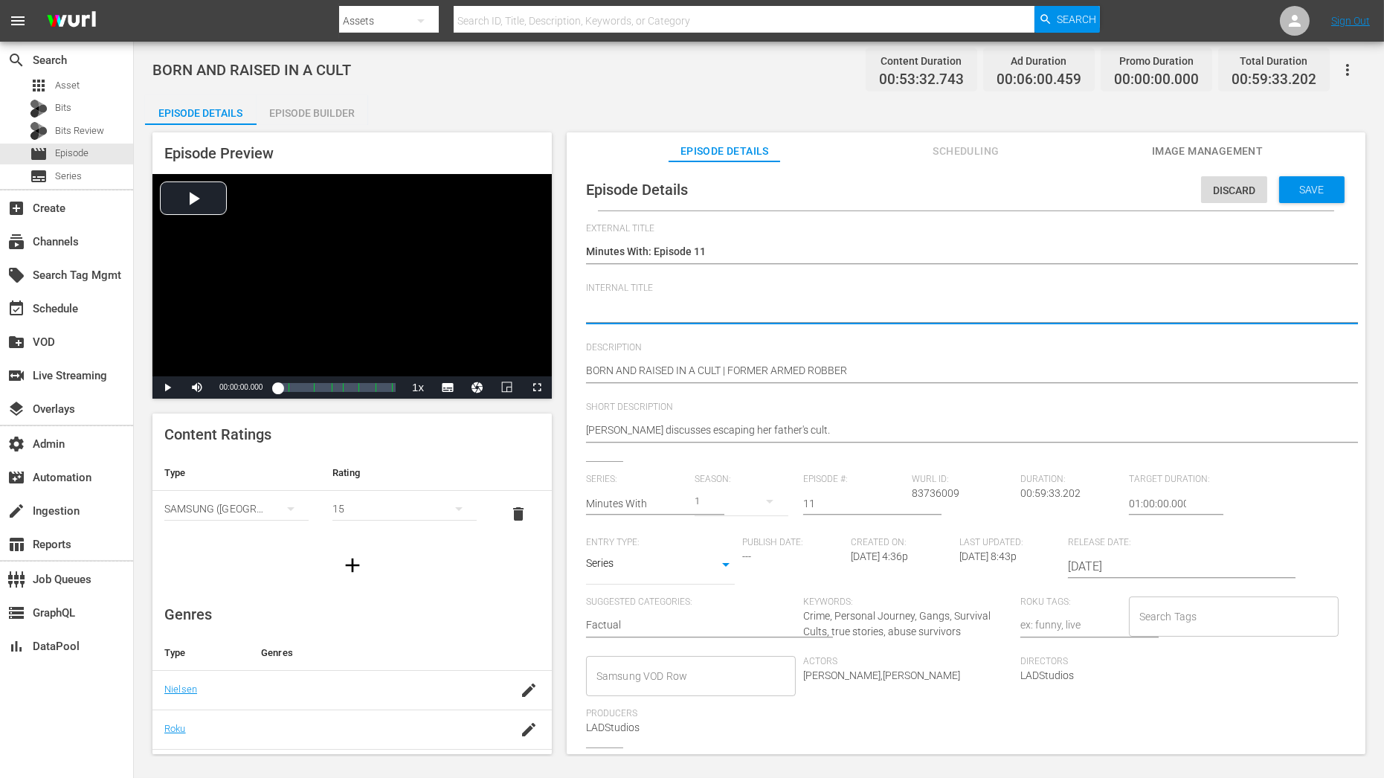
paste textarea "Minutes With C01 60: Eps 22, 2"
type textarea "Minutes With C01 60: Eps 22, 2"
click at [664, 306] on textarea "BORN AND RAISED IN A CULT" at bounding box center [962, 312] width 753 height 18
type textarea "Minutes With C0 60: Eps 22, 2"
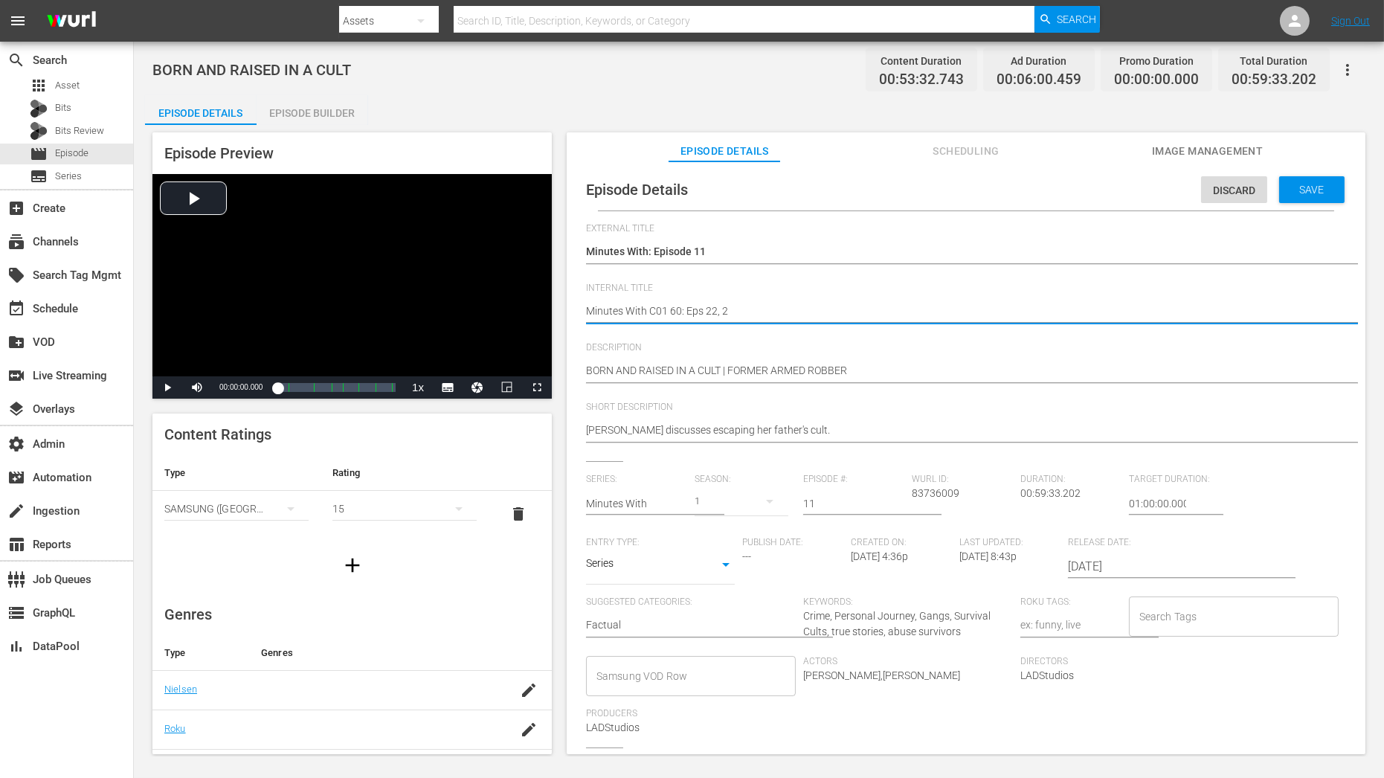
type textarea "Minutes With C0 60: Eps 22, 2"
type textarea "Minutes With C 60: Eps 22, 2"
type textarea "Minutes With C1 60: Eps 22, 2"
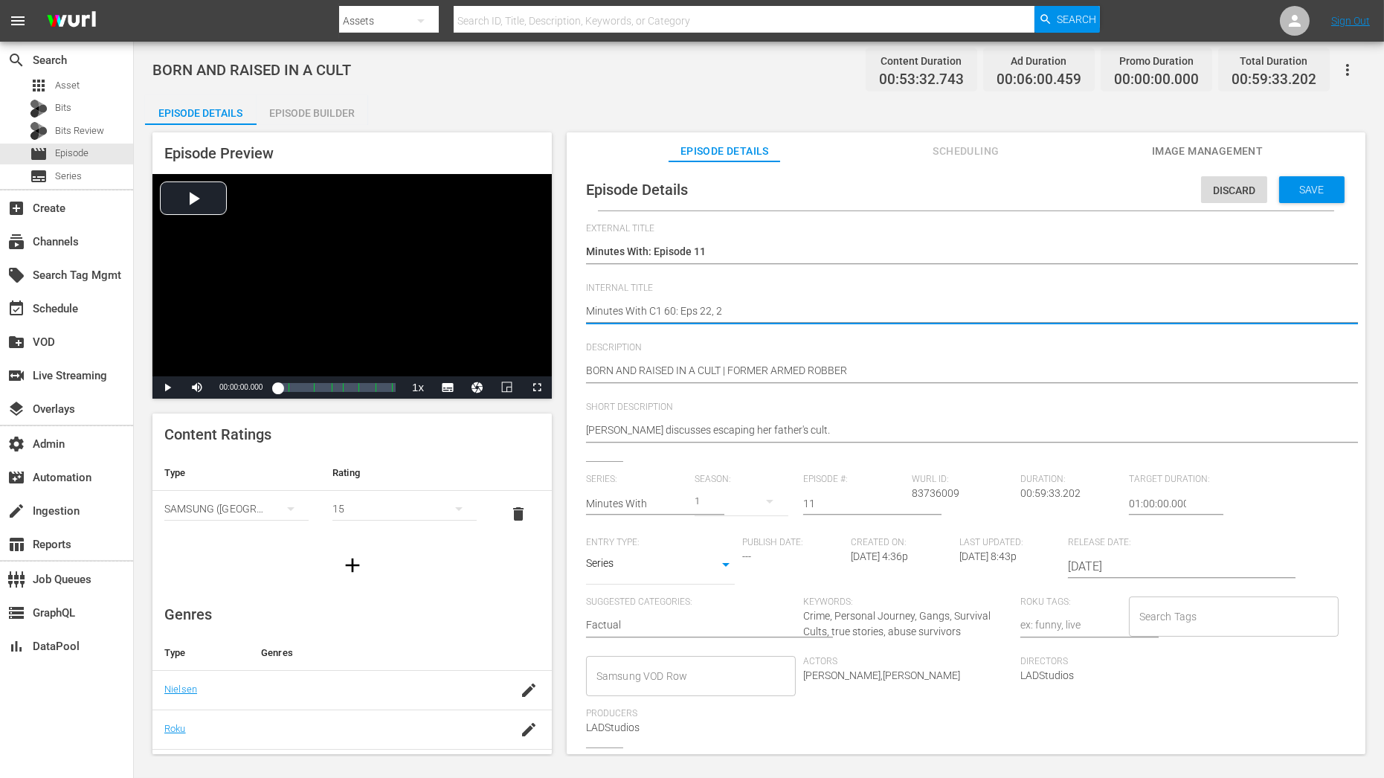
type textarea "Minutes With C11 60: Eps 22, 2"
drag, startPoint x: 729, startPoint y: 310, endPoint x: 705, endPoint y: 309, distance: 23.9
click at [705, 309] on textarea "BORN AND RAISED IN A CULT" at bounding box center [962, 312] width 753 height 18
type textarea "Minutes With C11 60: Eps 5"
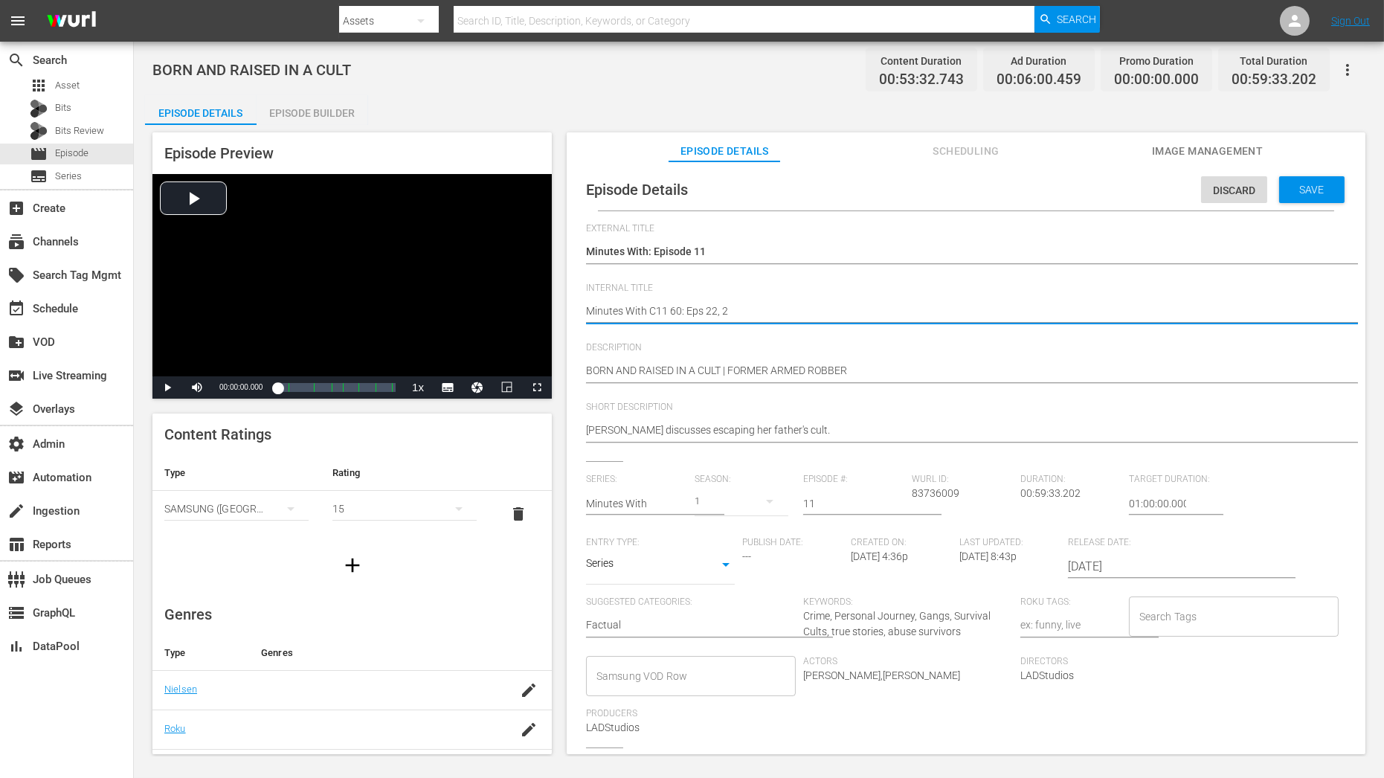
type textarea "Minutes With C11 60: Eps 5"
type textarea "Minutes With C11 60: Eps 57"
type textarea "Minutes With C11 60: Eps 57,"
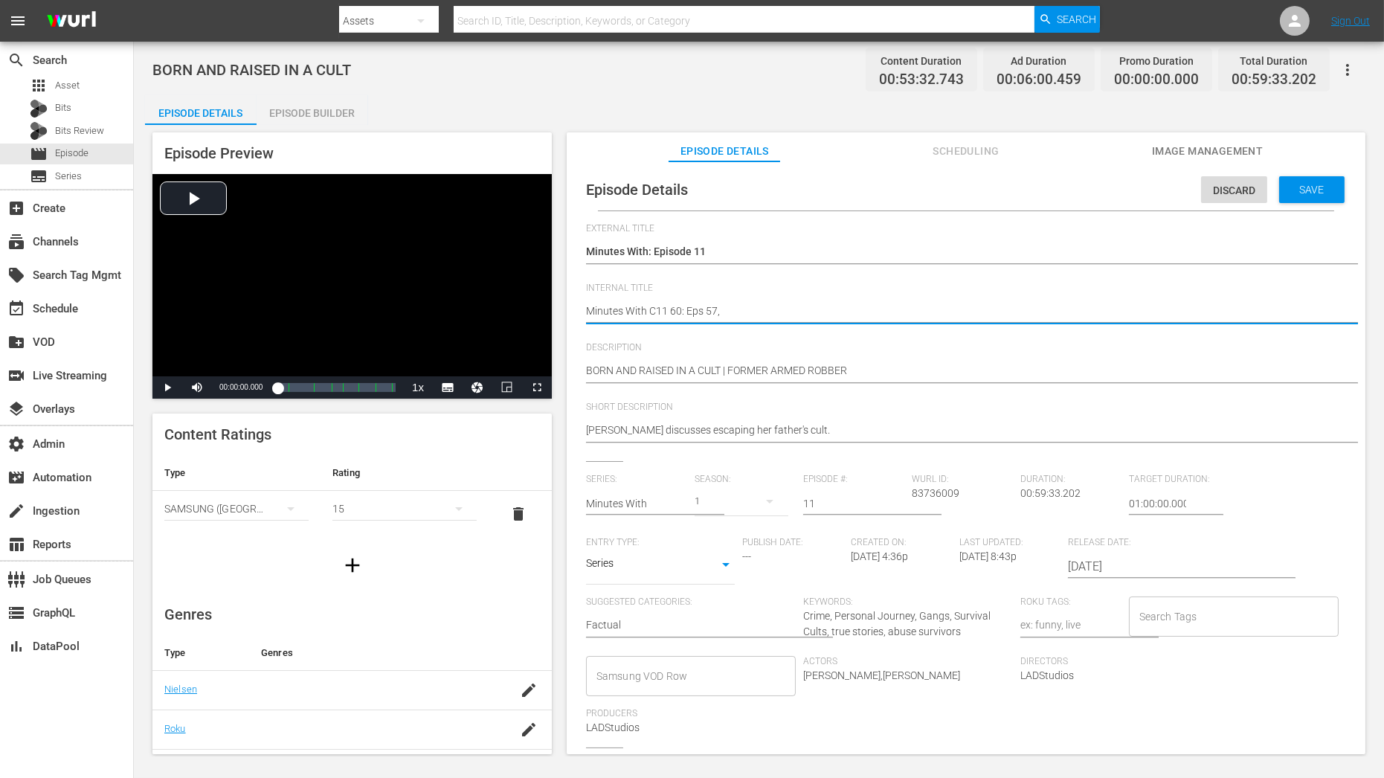
type textarea "Minutes With C11 60: Eps 57,"
type textarea "Minutes With C11 60: Eps 57, 7"
type textarea "Minutes With C11 60: Eps 57, 77"
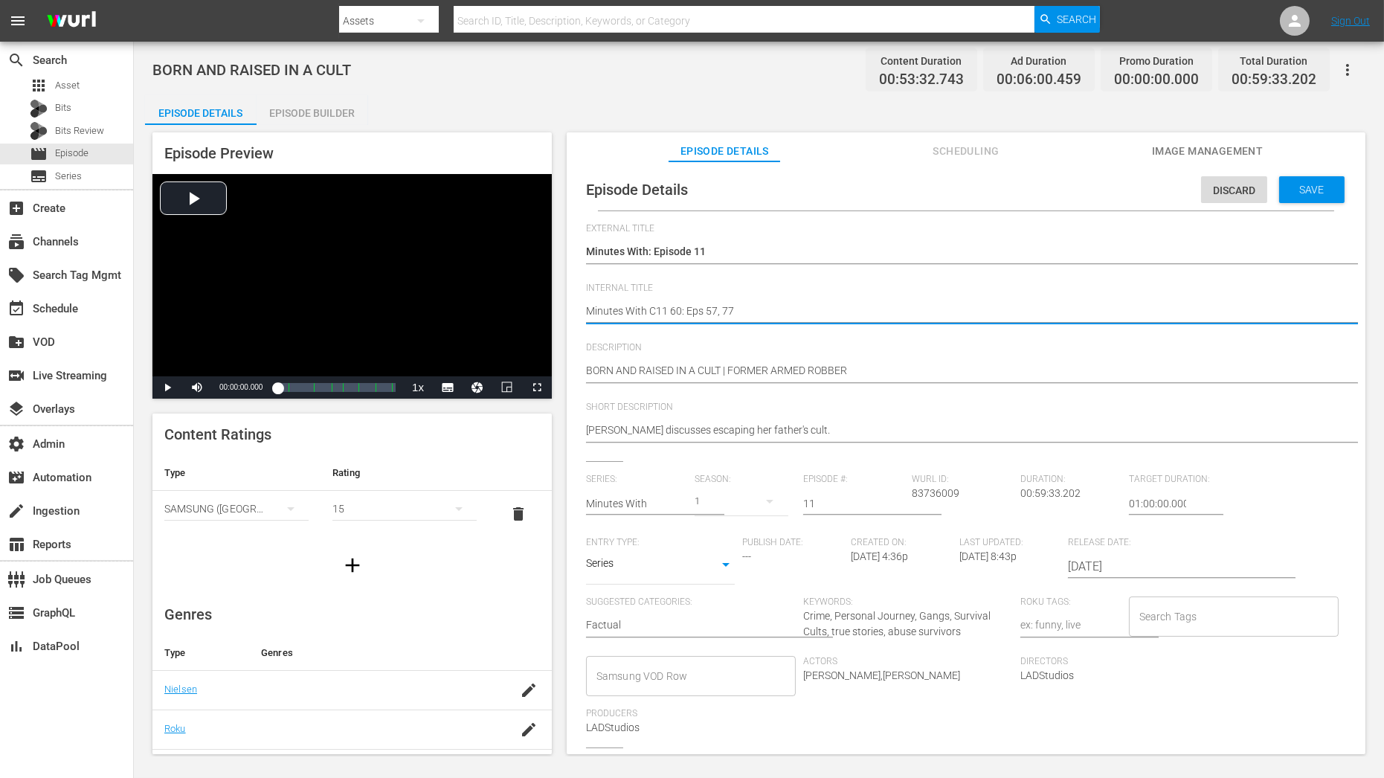
type textarea "Minutes With C11 60: Eps 57, 77"
click at [1300, 181] on div "Save" at bounding box center [1311, 189] width 65 height 27
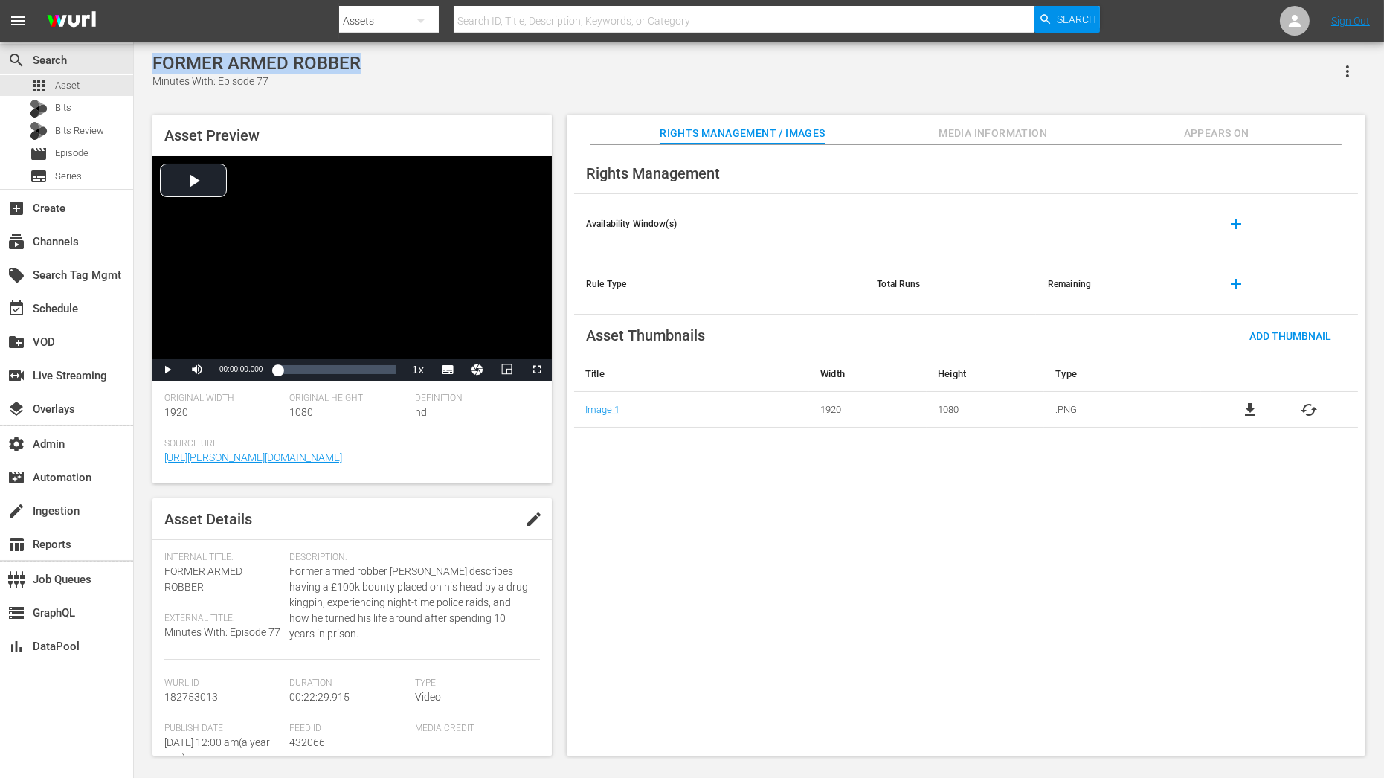
drag, startPoint x: 359, startPoint y: 66, endPoint x: 153, endPoint y: 66, distance: 206.1
click at [153, 66] on div "FORMER ARMED ROBBER Minutes With: Episode 77" at bounding box center [758, 71] width 1213 height 36
copy div "FORMER ARMED ROBBER"
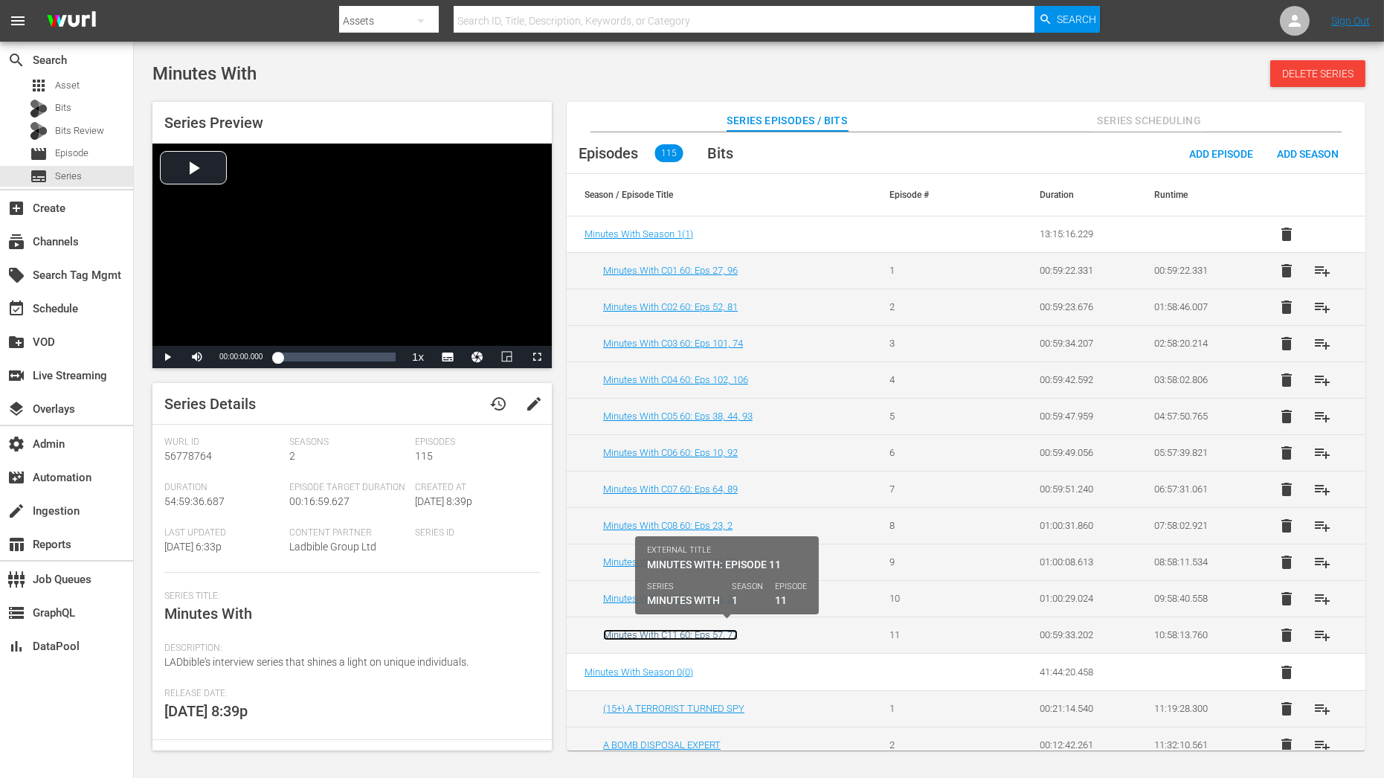
click at [715, 629] on link "Minutes With C11 60: Eps 57, 77" at bounding box center [670, 634] width 135 height 11
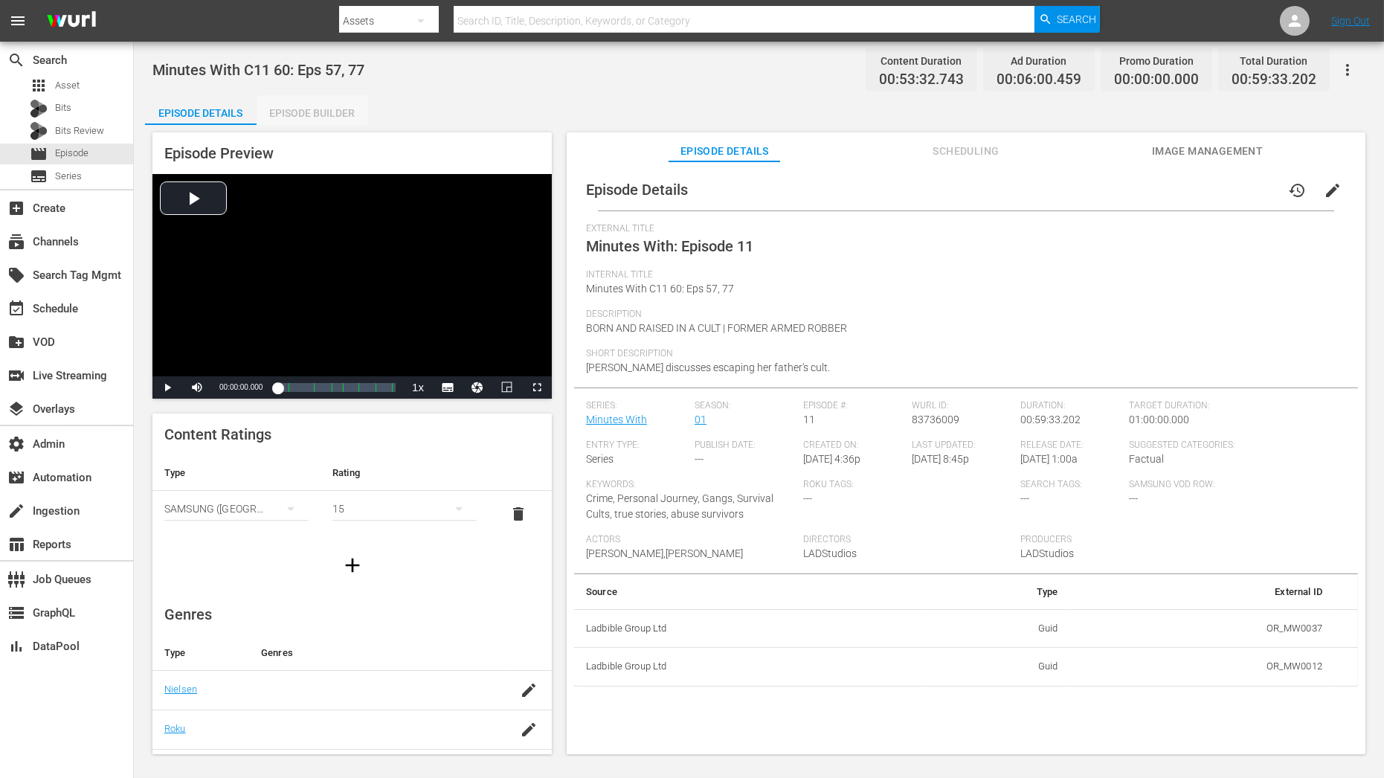
click at [350, 118] on div "Episode Builder" at bounding box center [313, 113] width 112 height 36
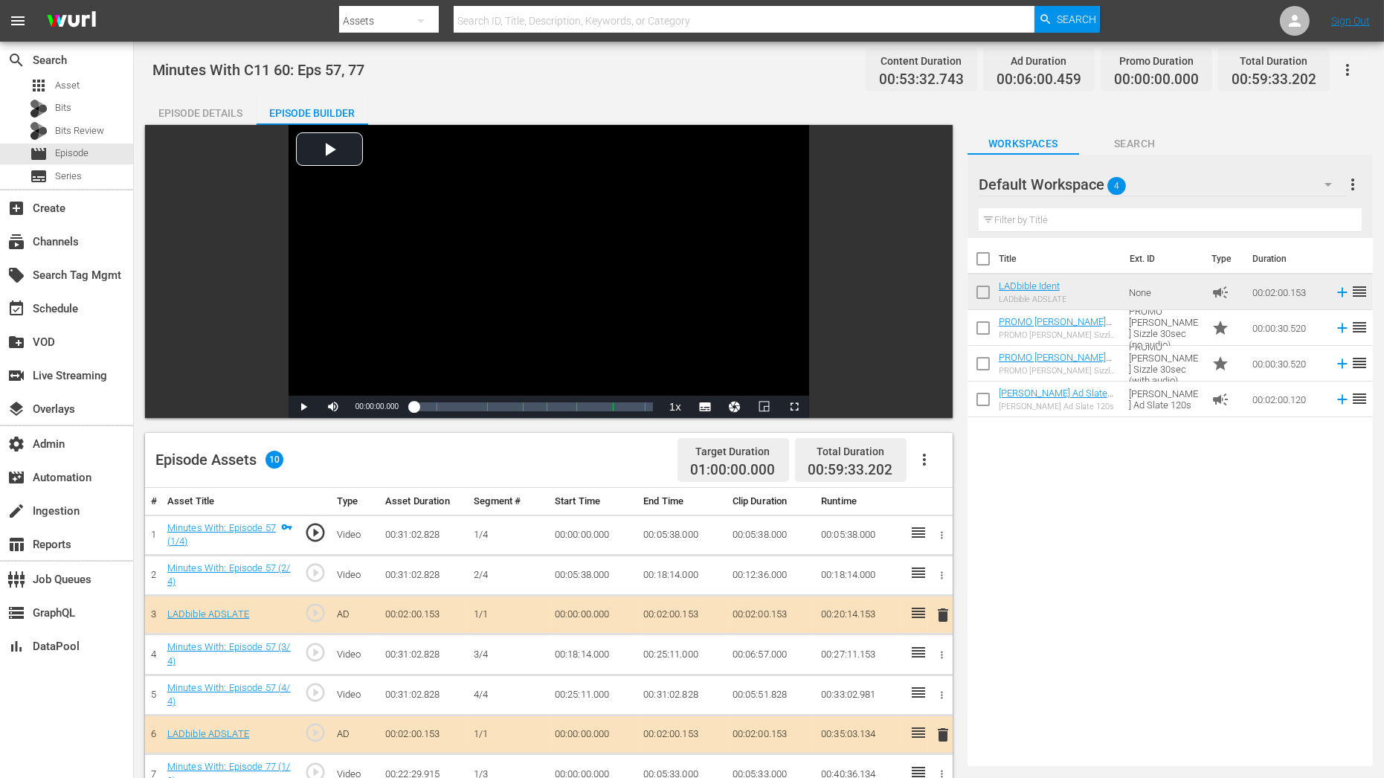
click at [1058, 217] on input "text" at bounding box center [1170, 220] width 383 height 24
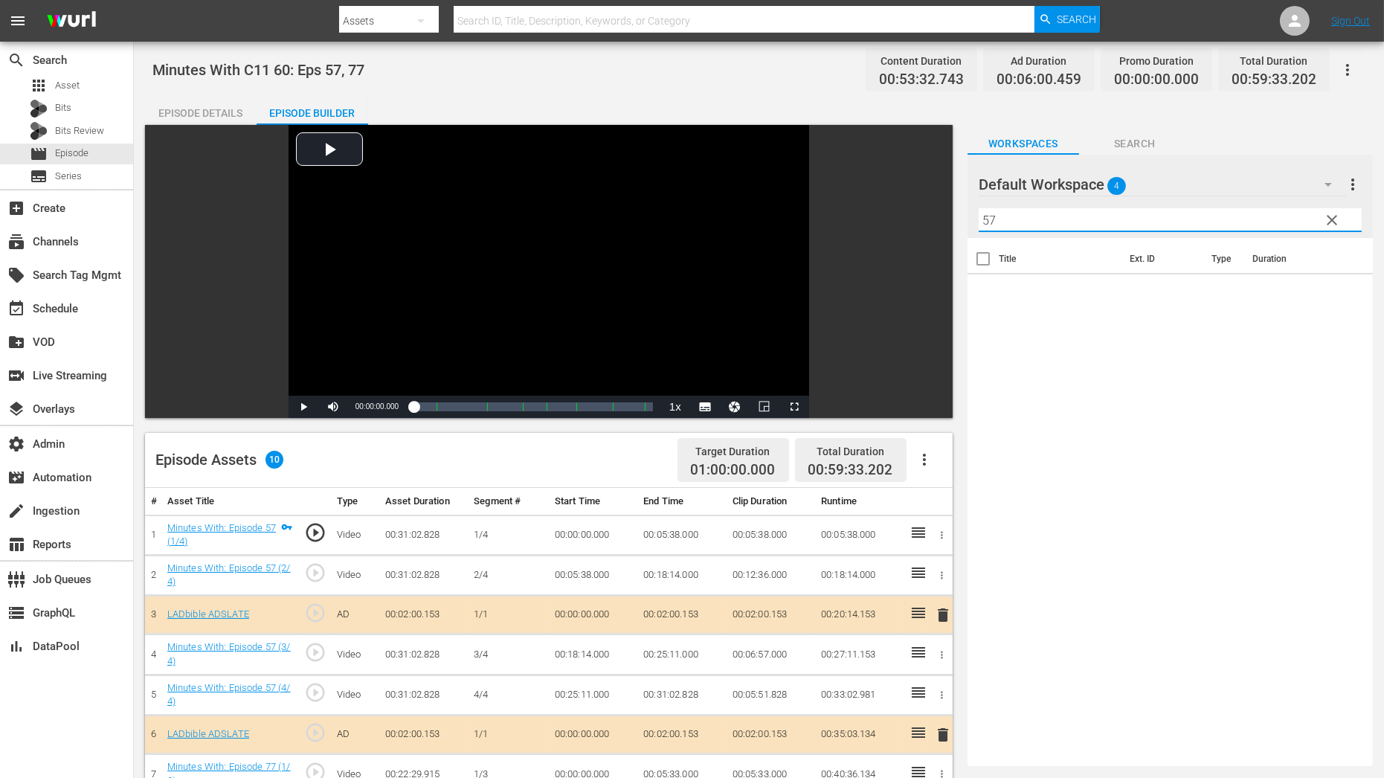
type input "57"
click at [1111, 193] on span "4" at bounding box center [1117, 185] width 19 height 31
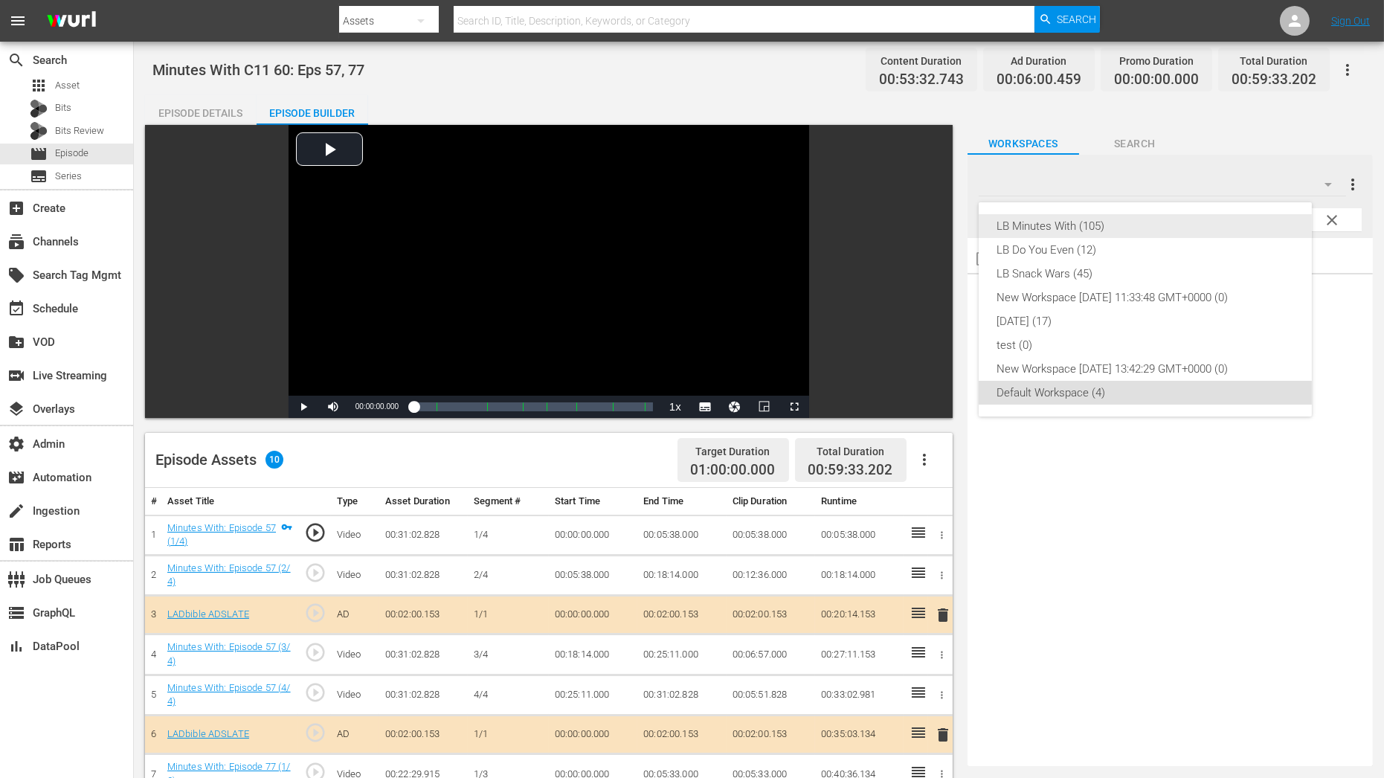
click at [1097, 225] on div "LB Minutes With (105)" at bounding box center [1146, 226] width 298 height 24
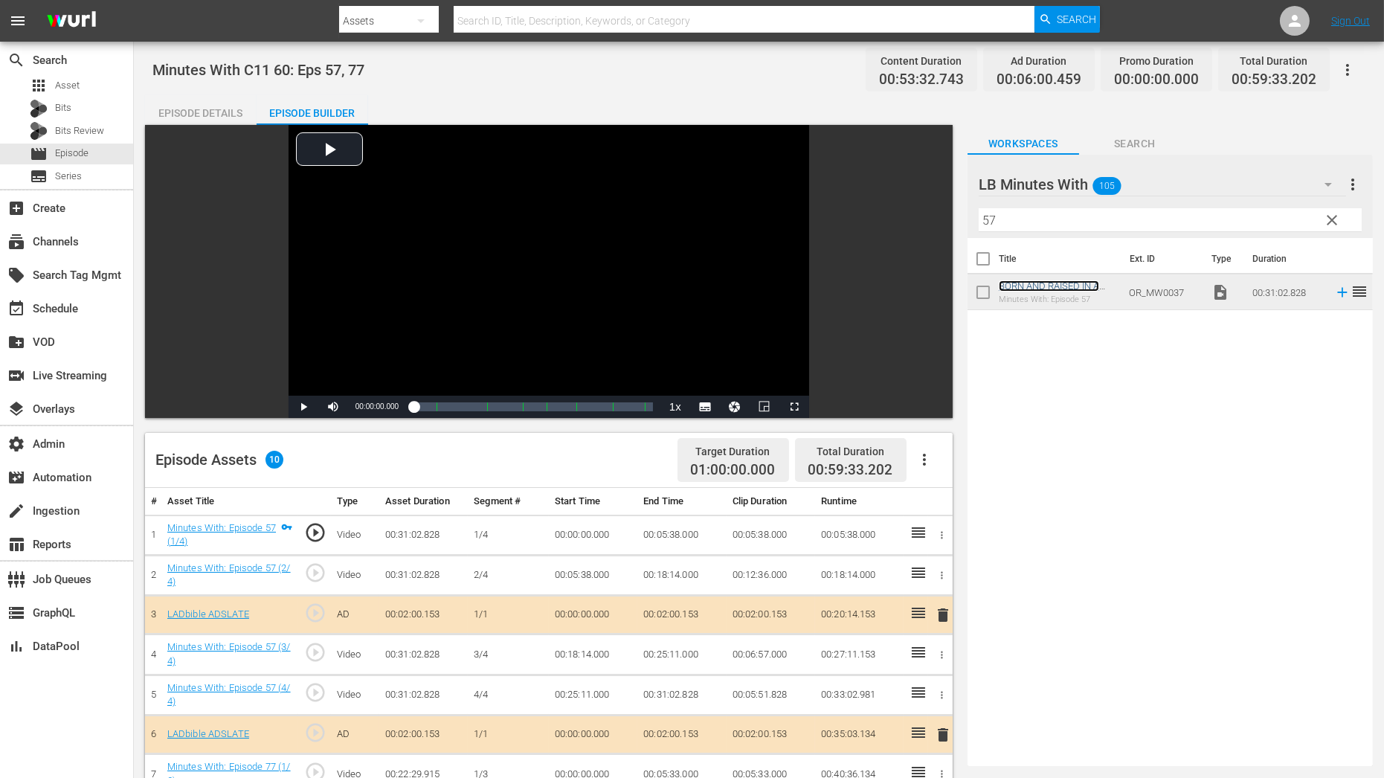
click at [1079, 280] on link "BORN AND RAISED IN A CULT" at bounding box center [1049, 291] width 100 height 22
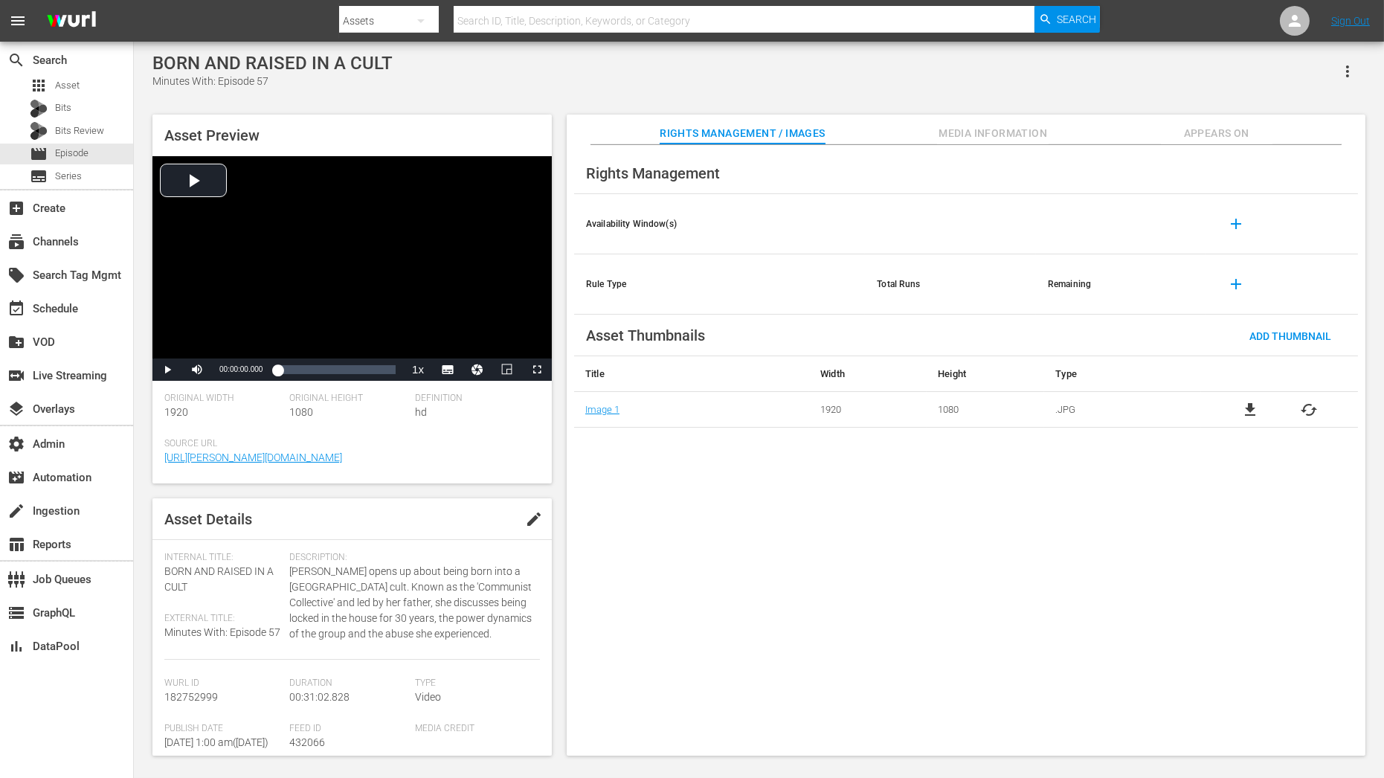
click at [1207, 134] on span "Appears On" at bounding box center [1217, 133] width 112 height 19
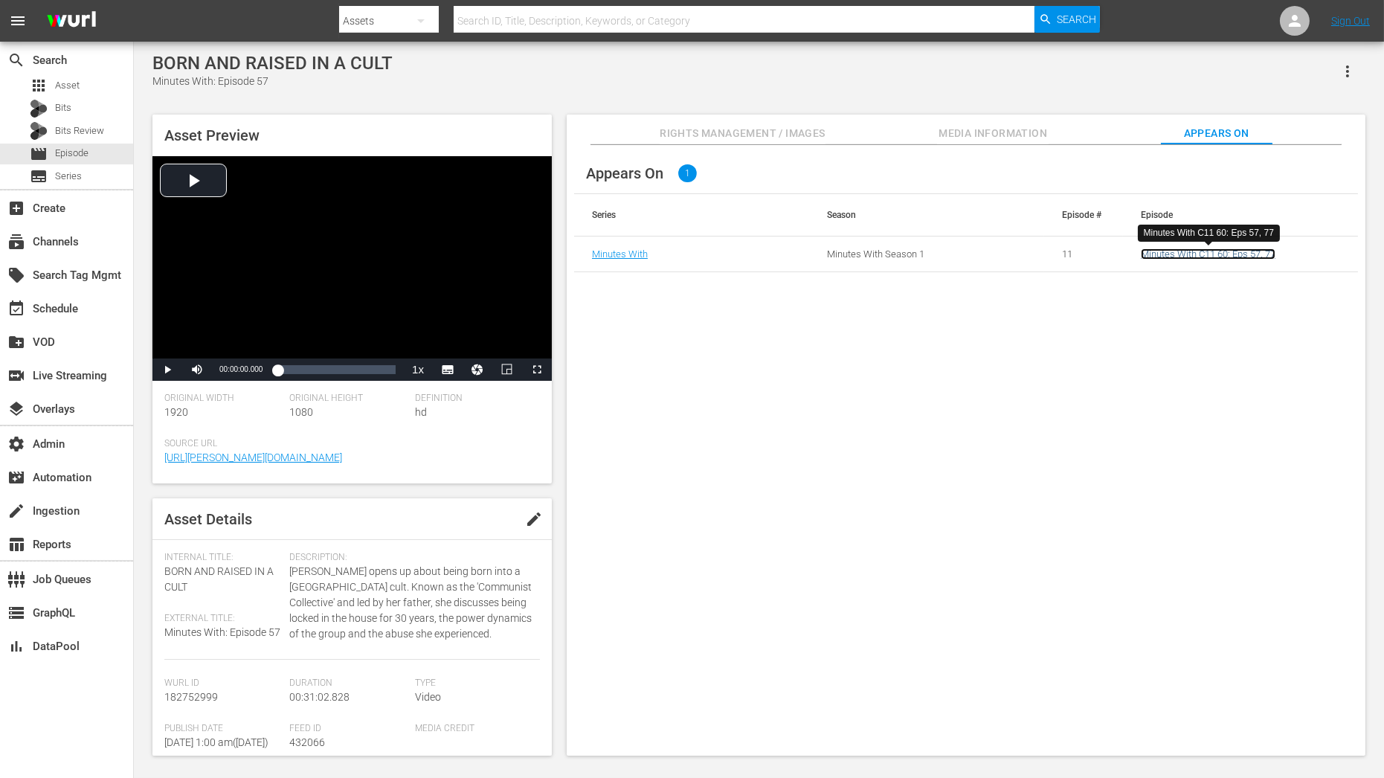
click at [1204, 257] on link "Minutes With C11 60: Eps 57, 77" at bounding box center [1208, 253] width 135 height 11
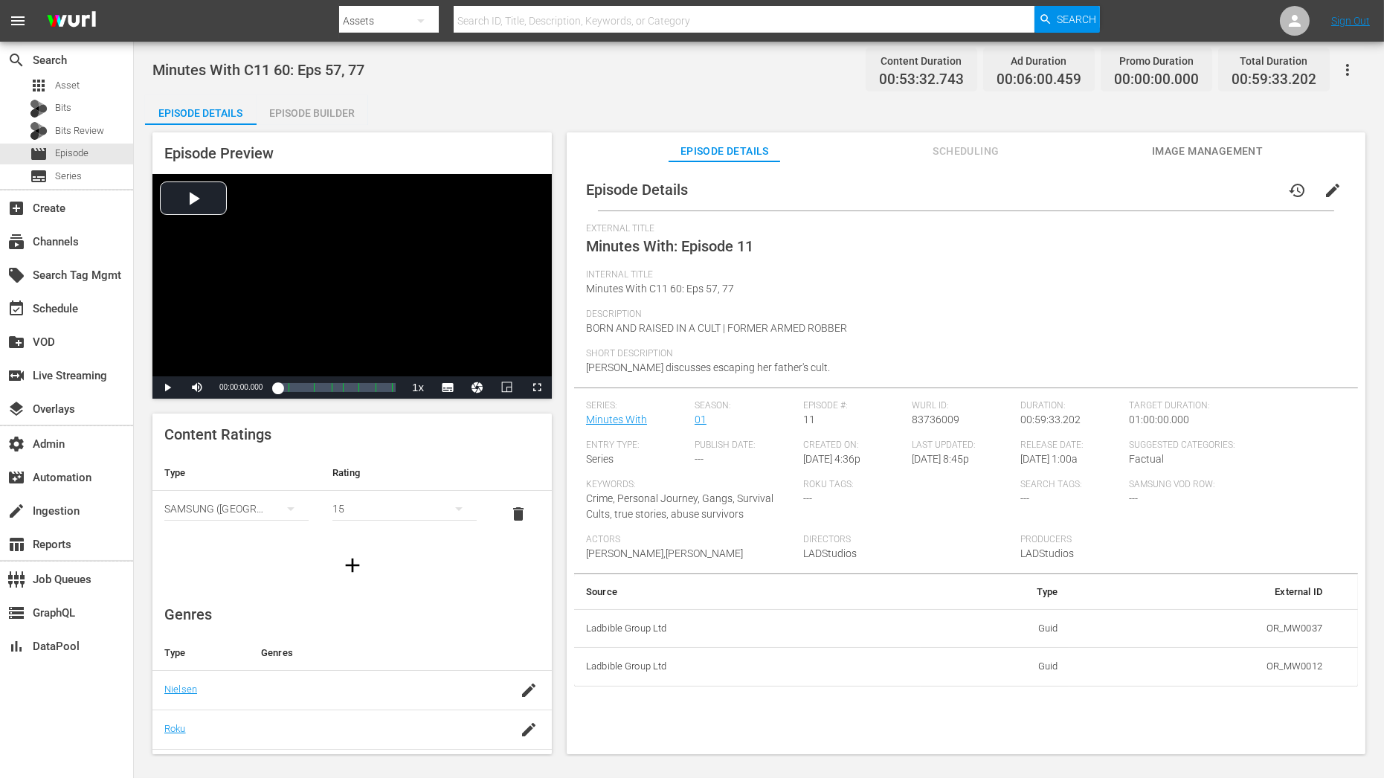
click at [316, 133] on div "Episode Preview Video Player is loading. Play Video Play Mute Current Time 00:0…" at bounding box center [351, 265] width 399 height 266
click at [327, 89] on div "Minutes With C11 60: Eps 57, 77 Content Duration 00:53:32.743 Ad Duration 00:06…" at bounding box center [759, 399] width 1250 height 715
click at [327, 104] on div "Episode Builder" at bounding box center [313, 113] width 112 height 36
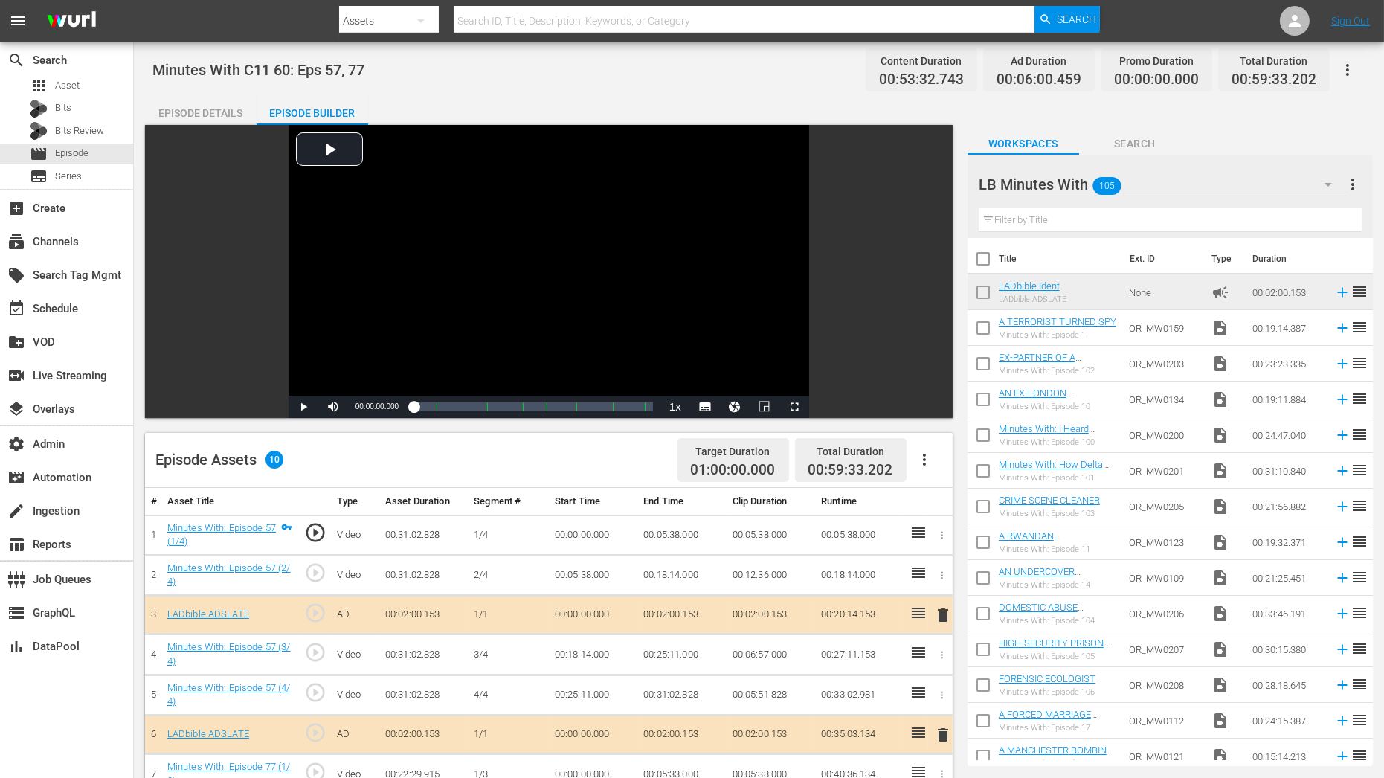
click at [1047, 223] on input "text" at bounding box center [1170, 220] width 383 height 24
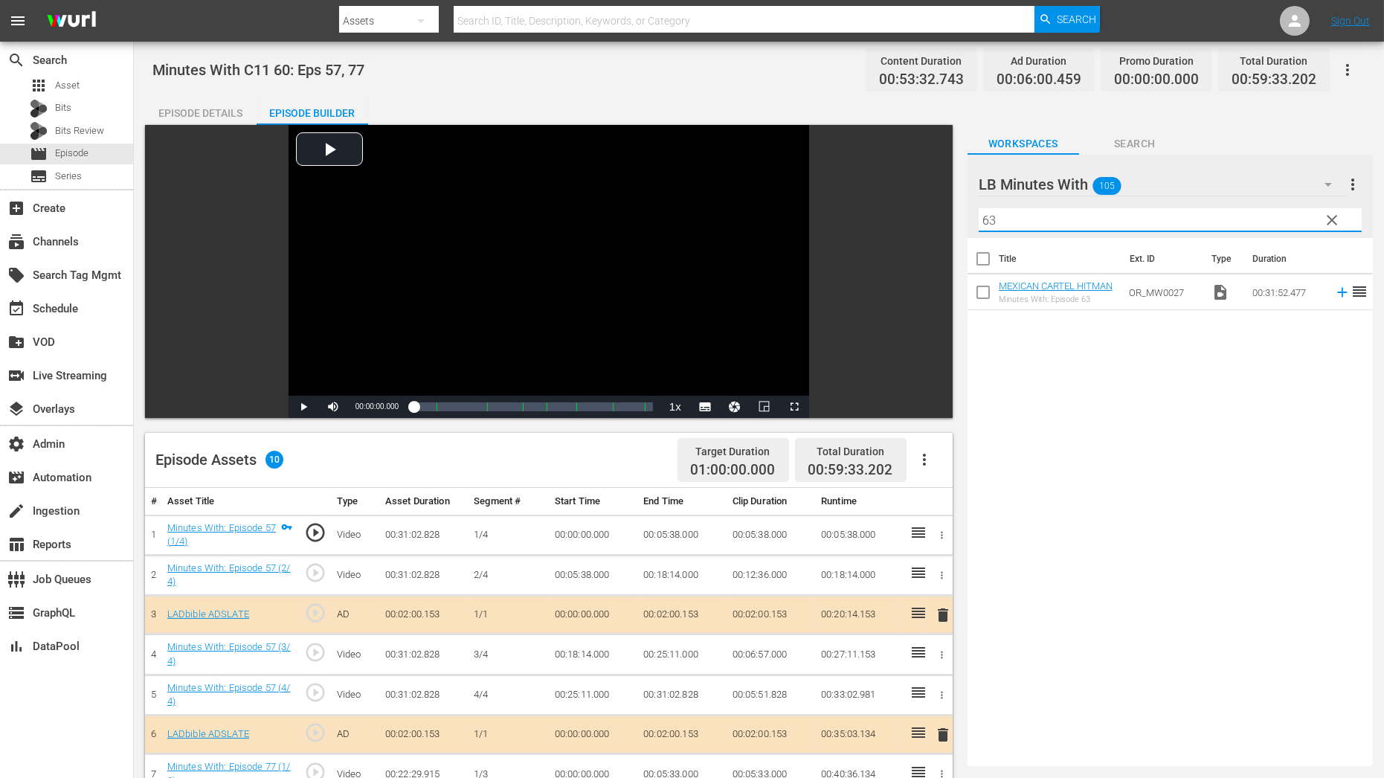
type input "63"
click at [1022, 289] on link "MEXICAN CARTEL HITMAN" at bounding box center [1056, 285] width 114 height 11
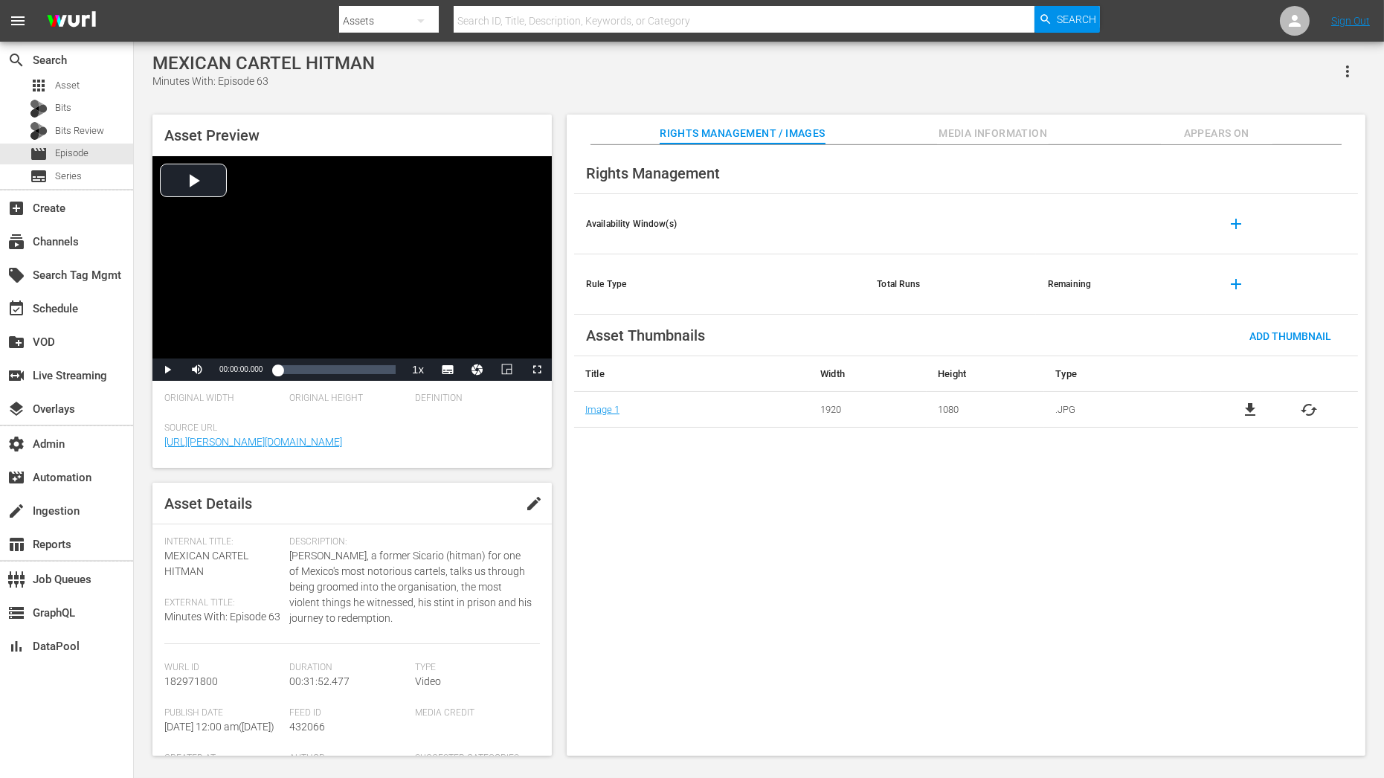
click at [1230, 126] on span "Appears On" at bounding box center [1217, 133] width 112 height 19
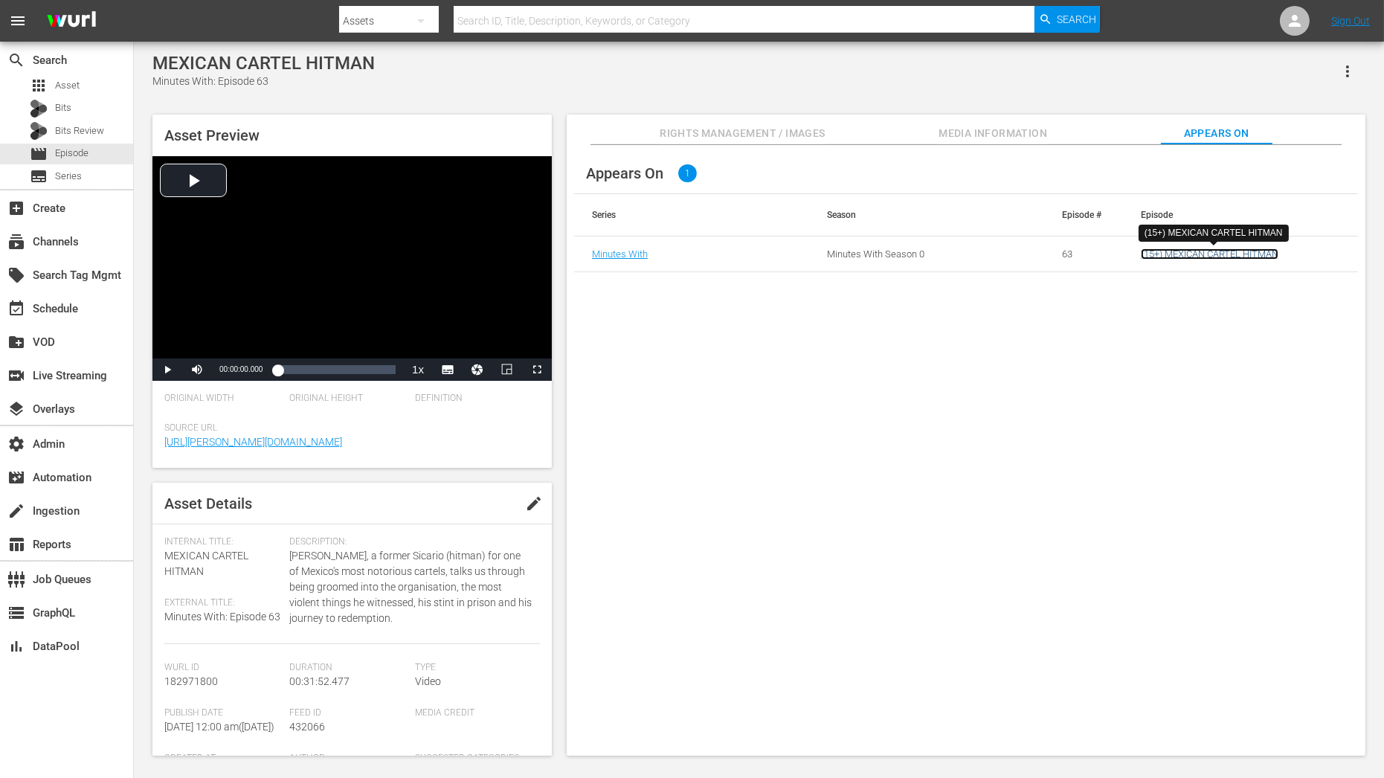
click at [1202, 258] on link "(15+) MEXICAN CARTEL HITMAN" at bounding box center [1210, 253] width 138 height 11
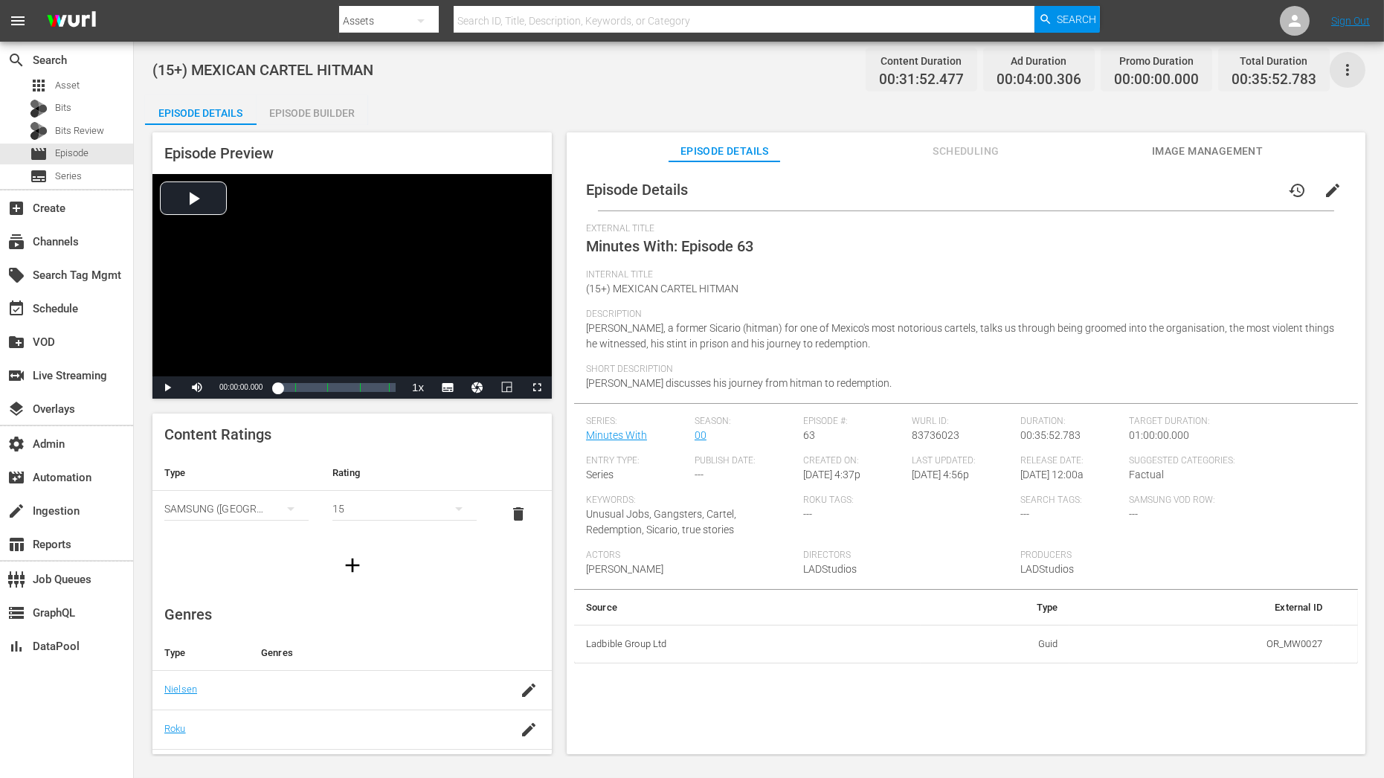
click at [1351, 67] on icon "button" at bounding box center [1348, 70] width 18 height 18
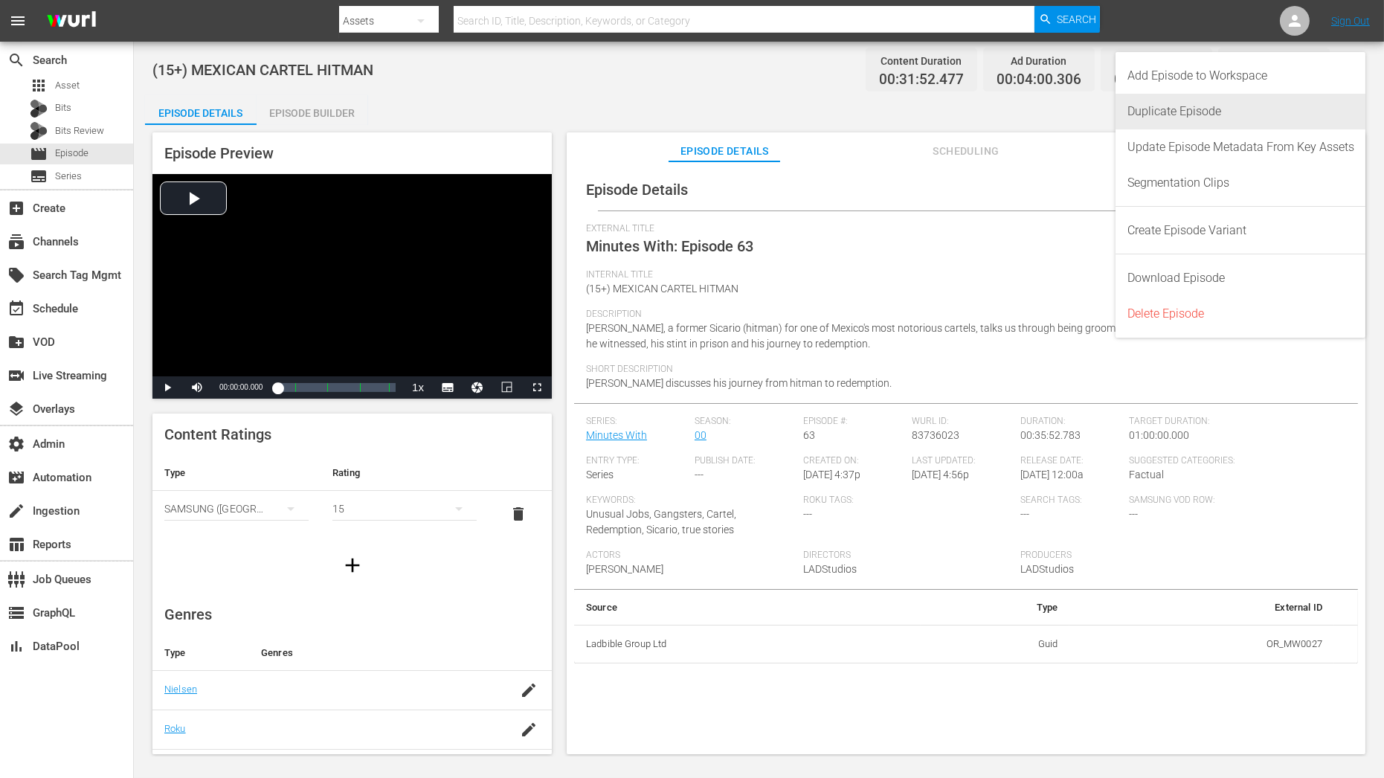
click at [1254, 107] on div "Duplicate Episode" at bounding box center [1241, 112] width 227 height 36
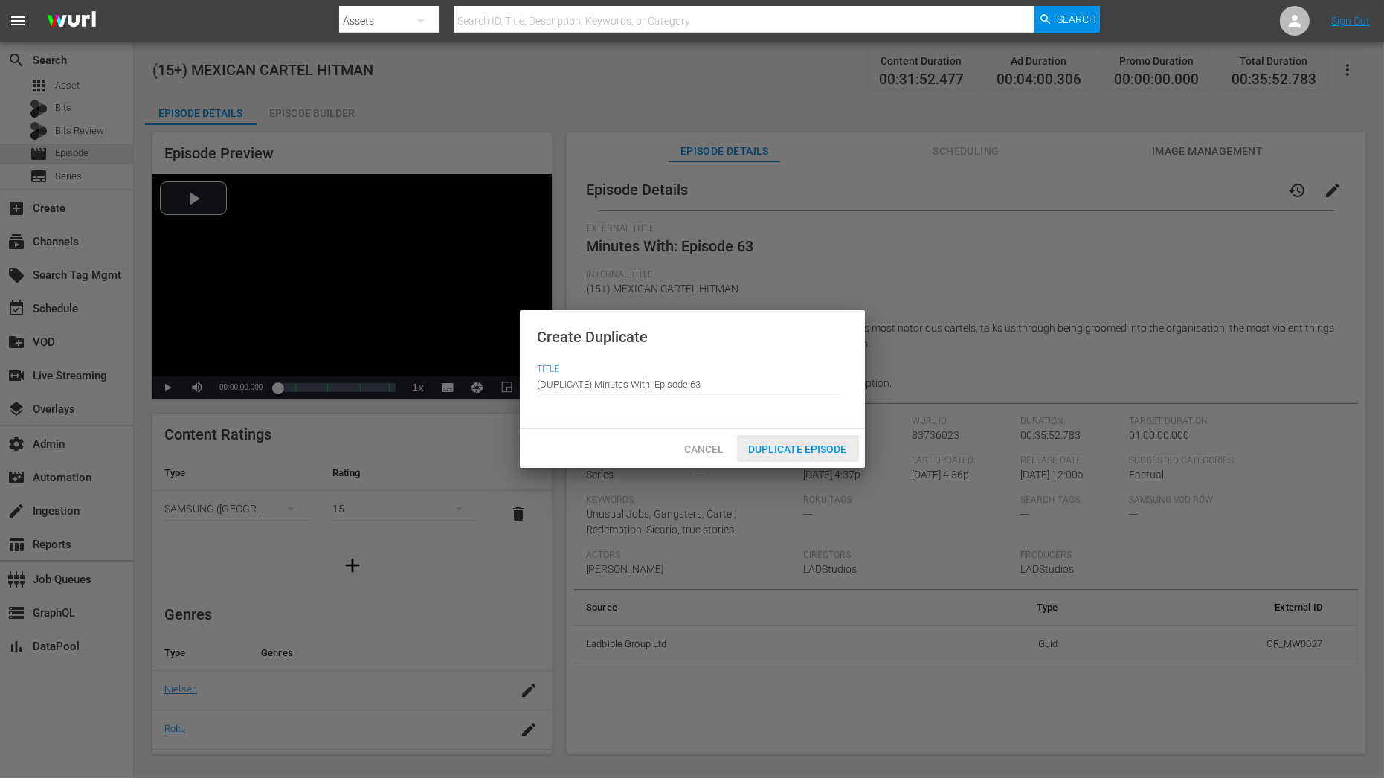
click at [794, 455] on div "Duplicate Episode" at bounding box center [798, 449] width 122 height 28
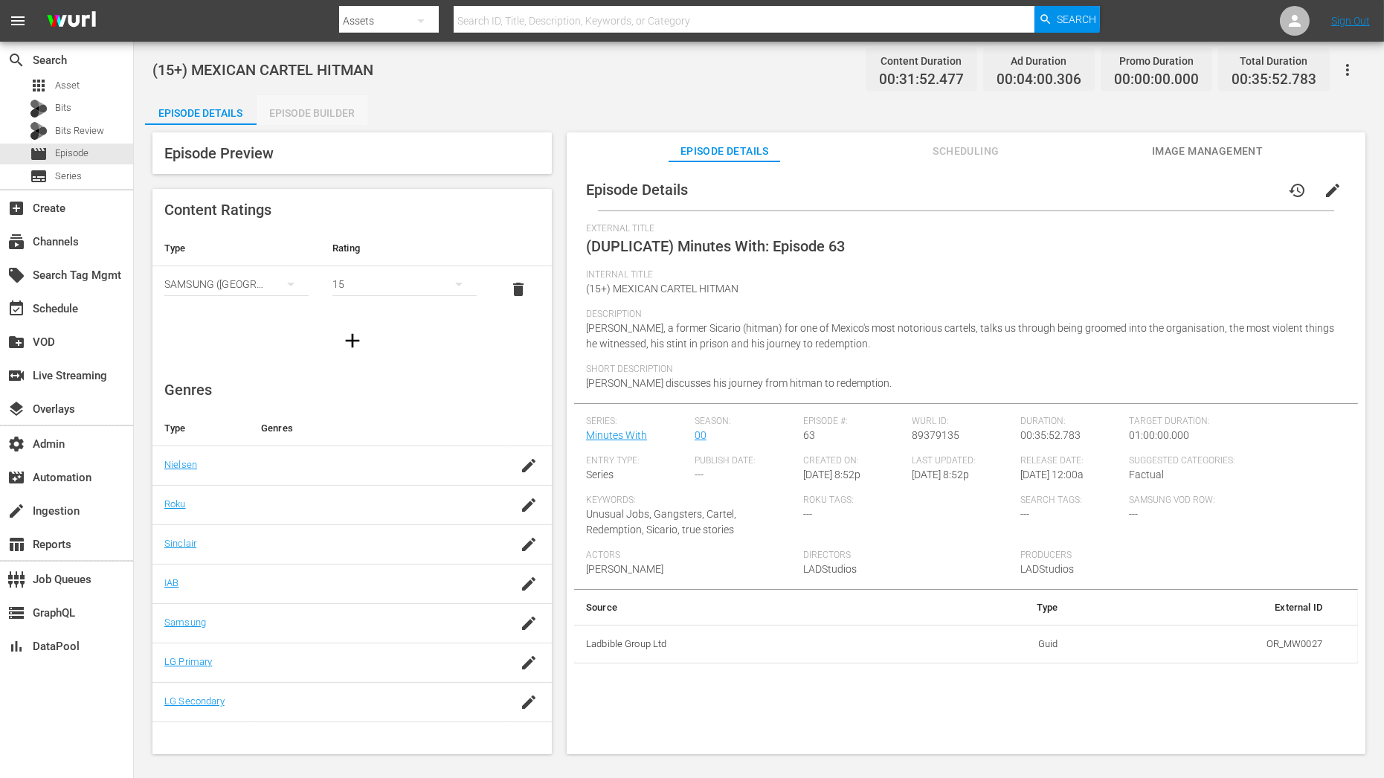
click at [312, 123] on div "Episode Builder" at bounding box center [313, 113] width 112 height 36
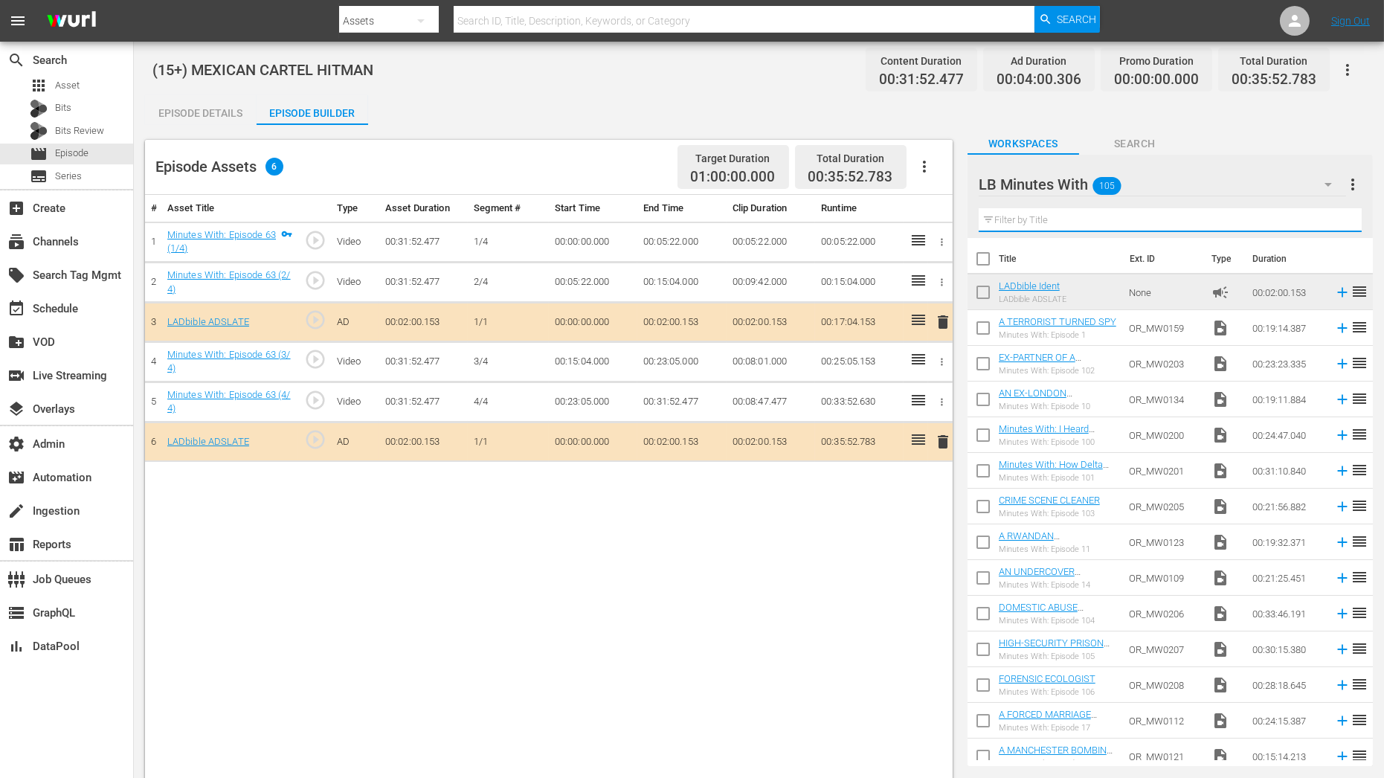
click at [1136, 216] on input "text" at bounding box center [1170, 220] width 383 height 24
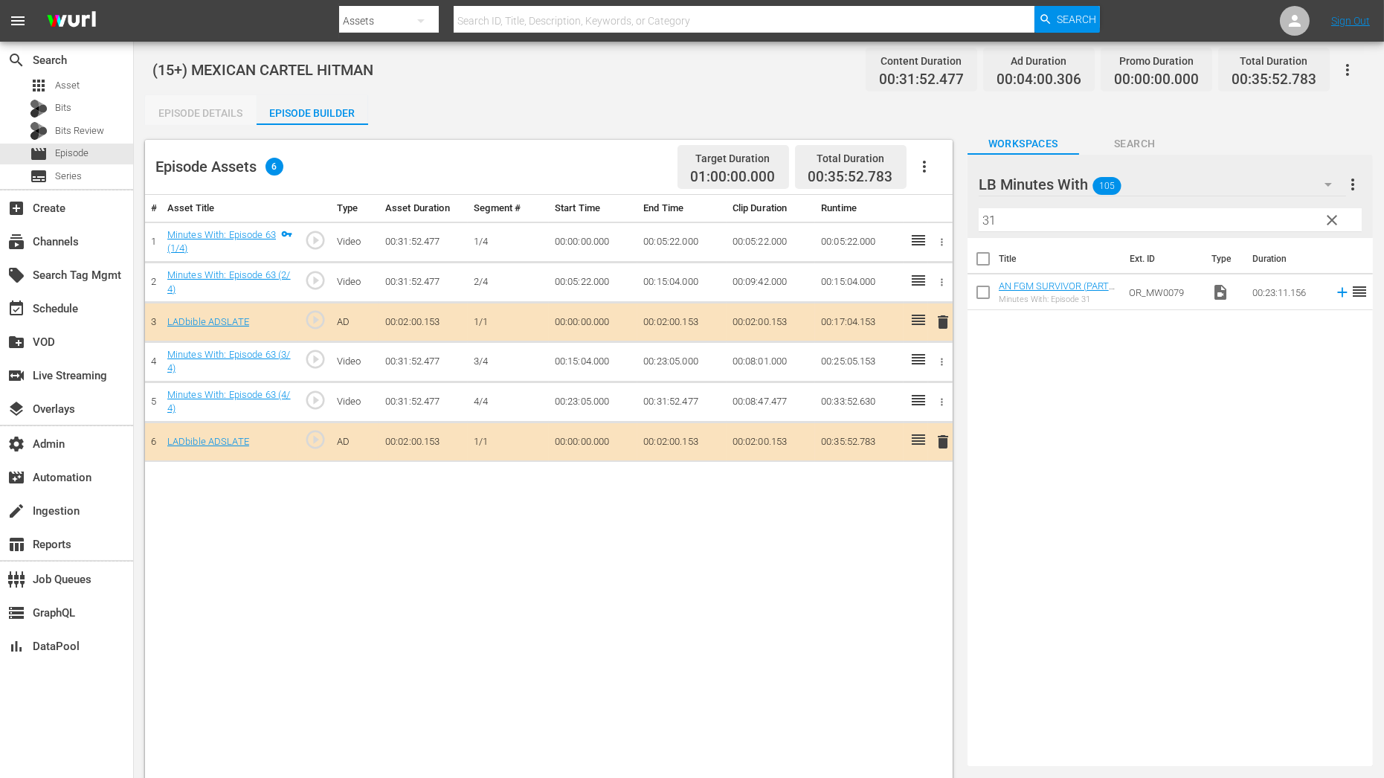
click at [227, 116] on div "Episode Details" at bounding box center [201, 113] width 112 height 36
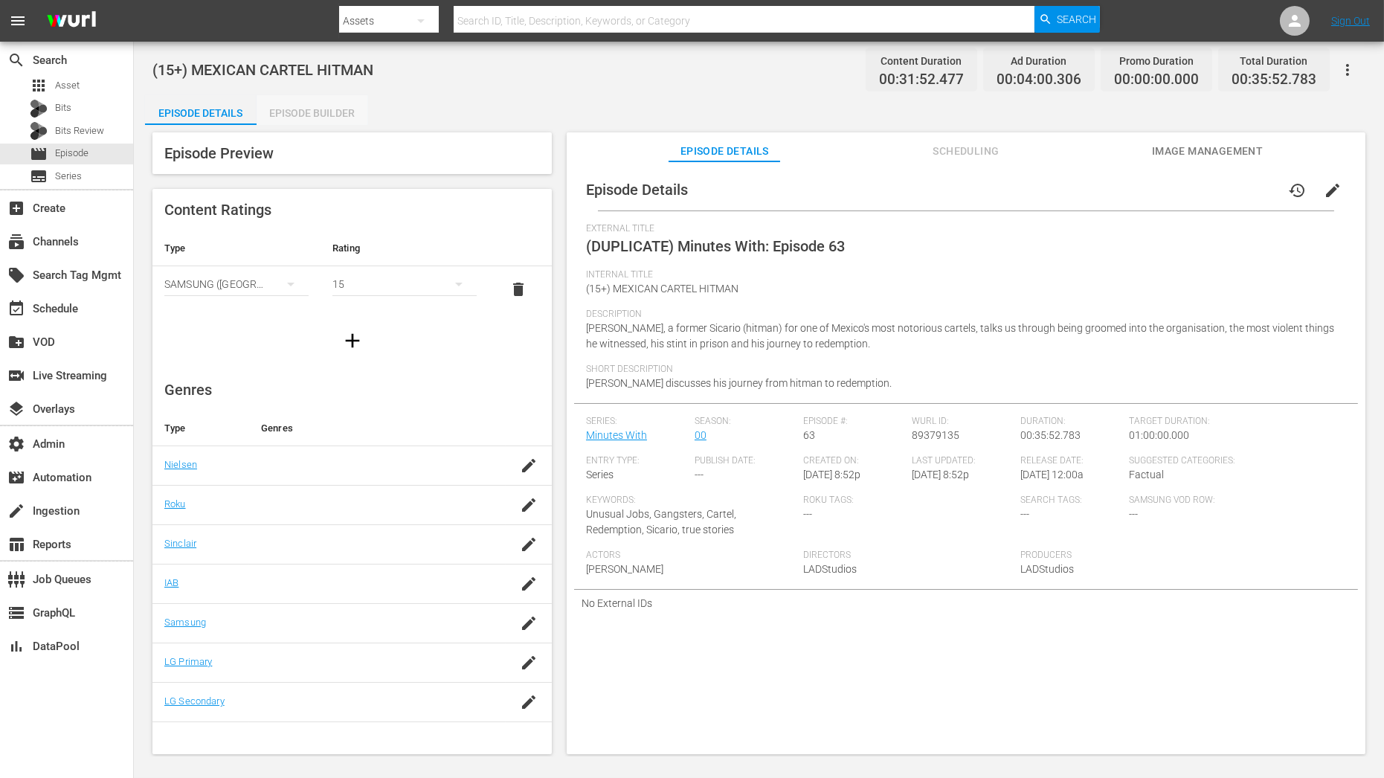
click at [324, 113] on div "Episode Builder" at bounding box center [313, 113] width 112 height 36
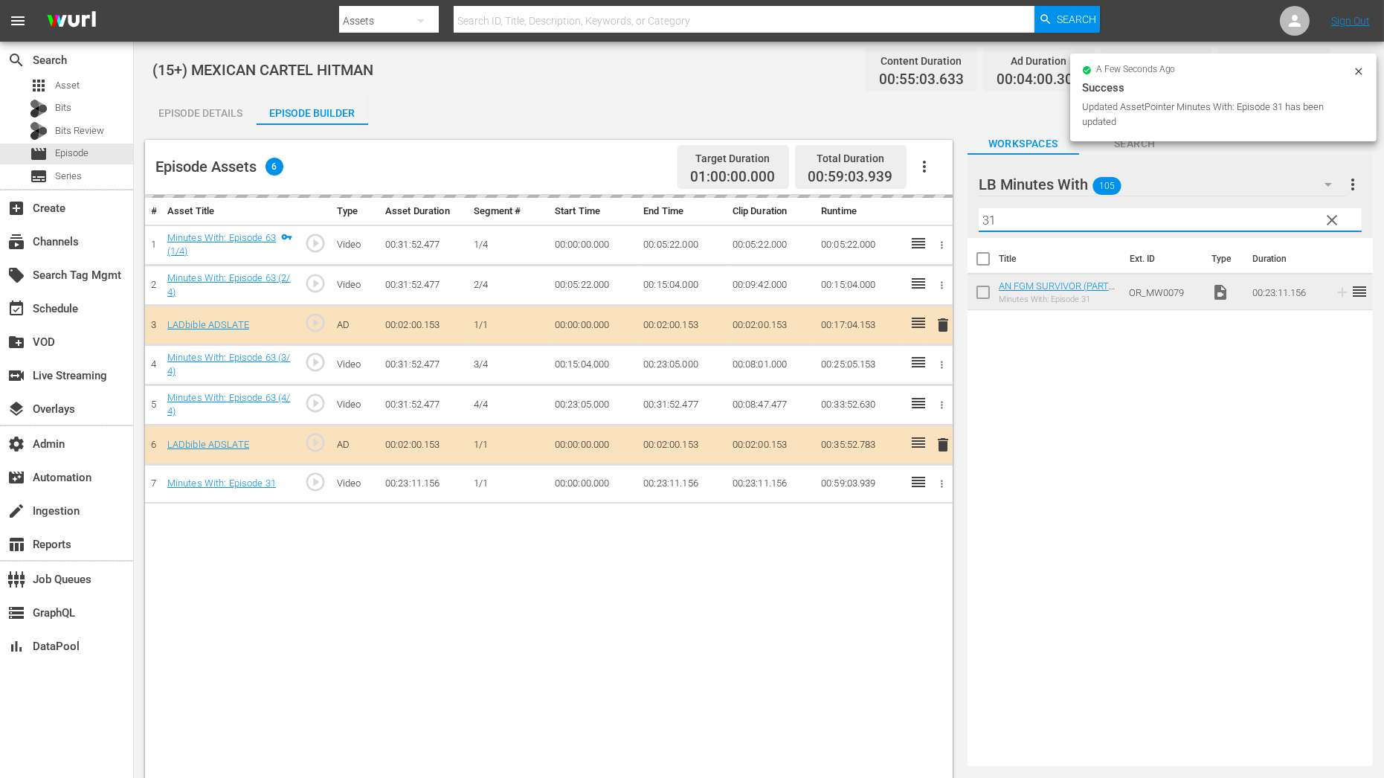
click at [1015, 225] on input "31" at bounding box center [1170, 220] width 383 height 24
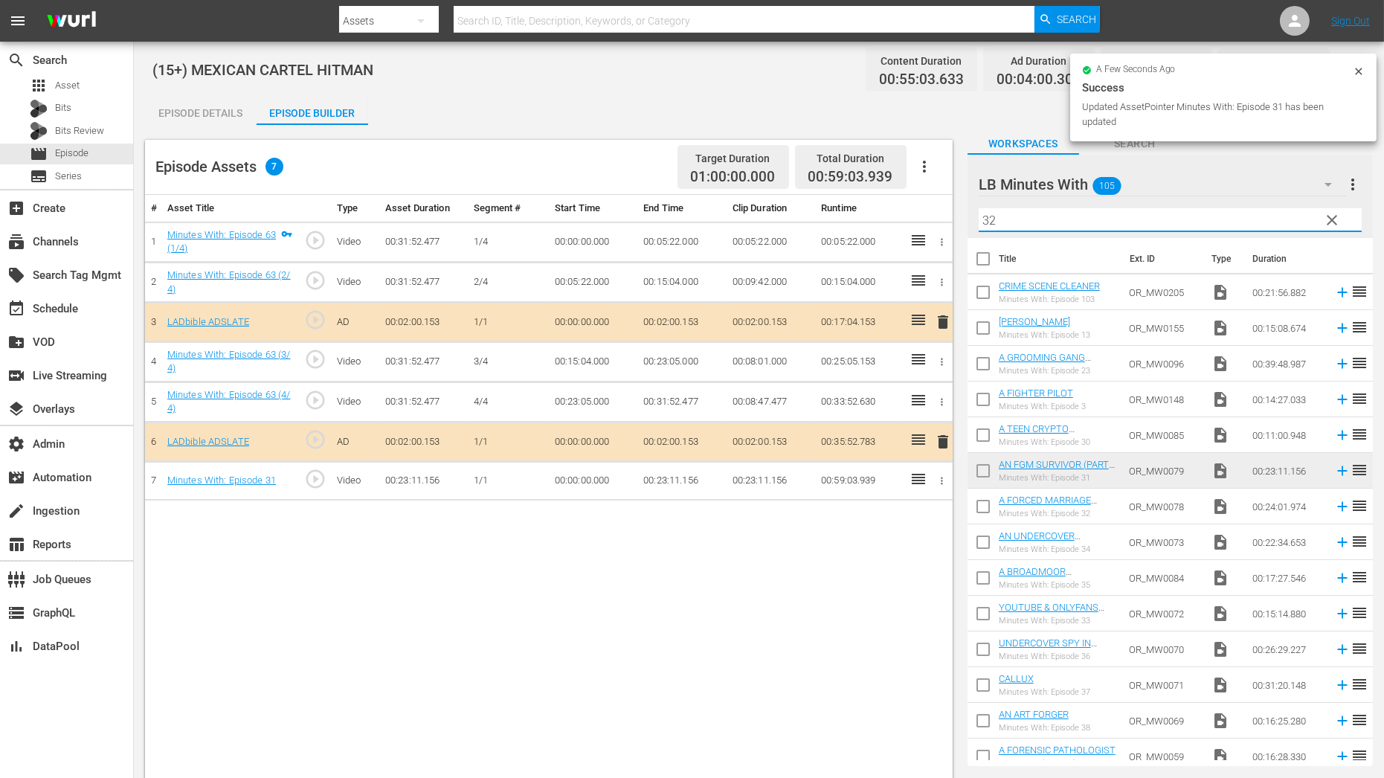
type input "32"
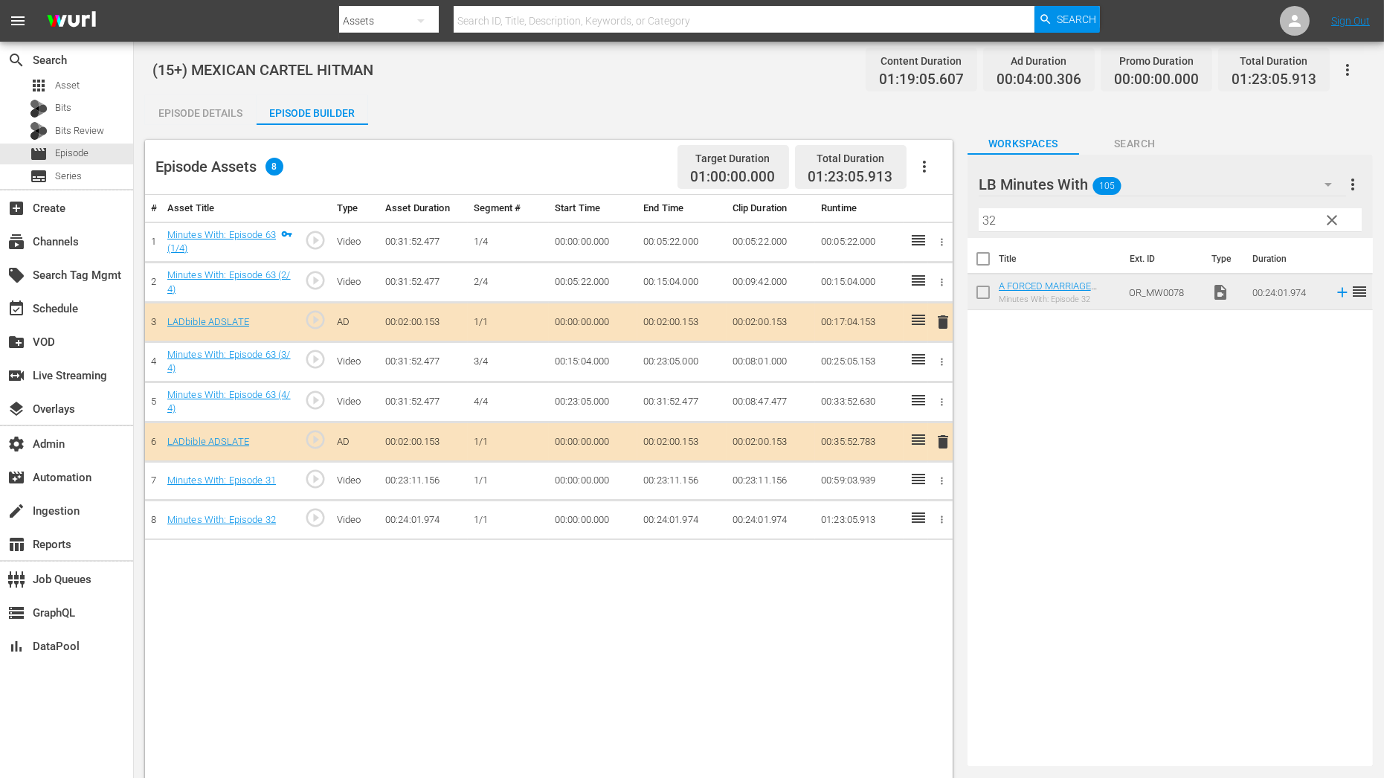
click at [942, 518] on icon "button" at bounding box center [942, 519] width 11 height 11
click at [929, 542] on li "Assign Key Asset" at bounding box center [893, 540] width 116 height 25
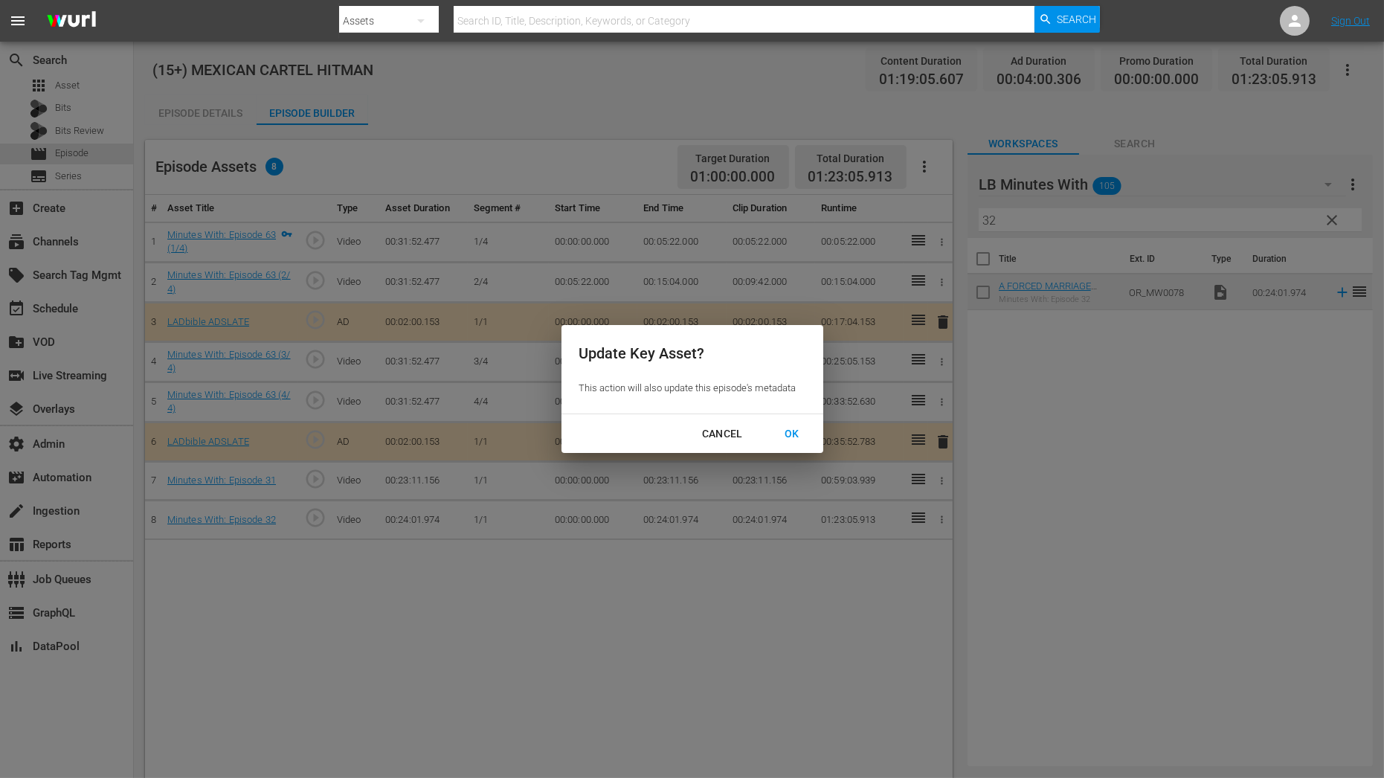
click at [794, 439] on div "OK" at bounding box center [792, 434] width 39 height 19
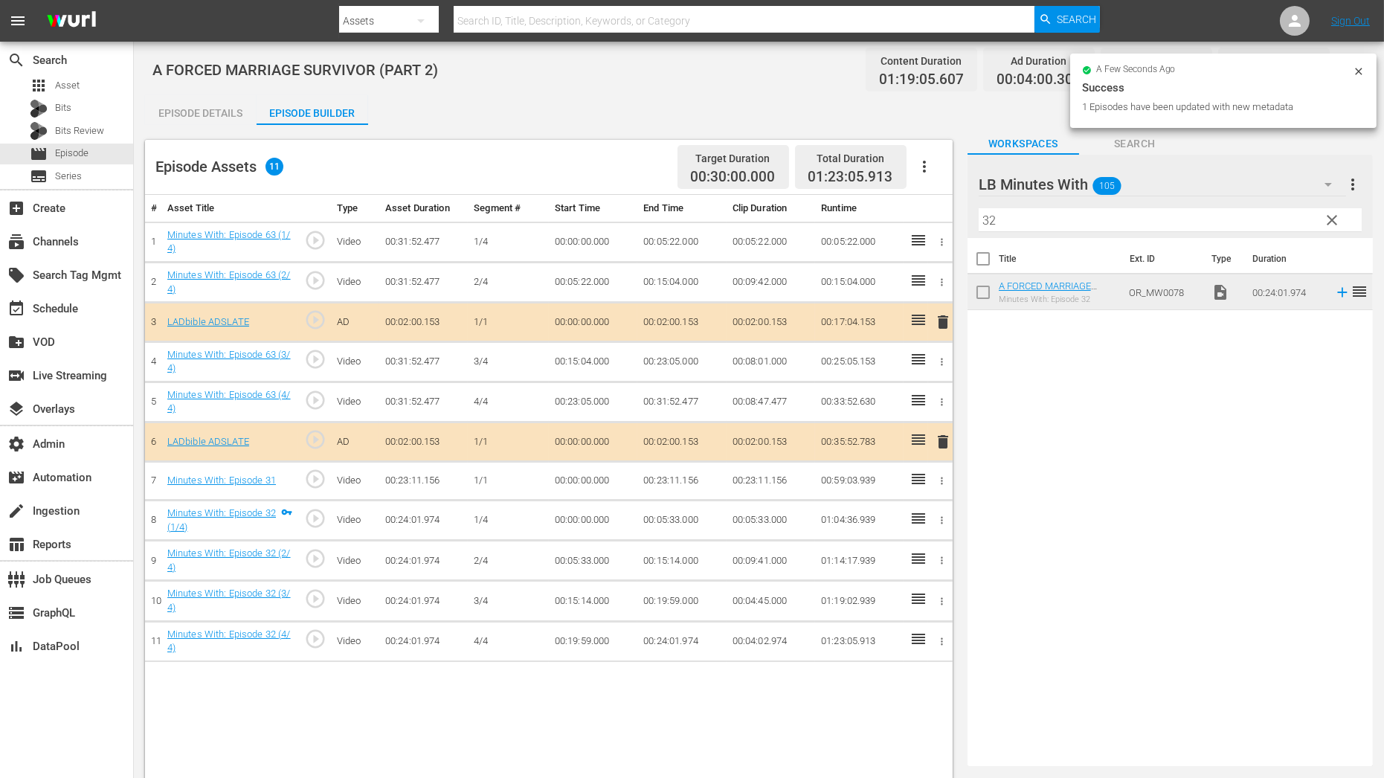
click at [939, 475] on icon "button" at bounding box center [942, 480] width 11 height 11
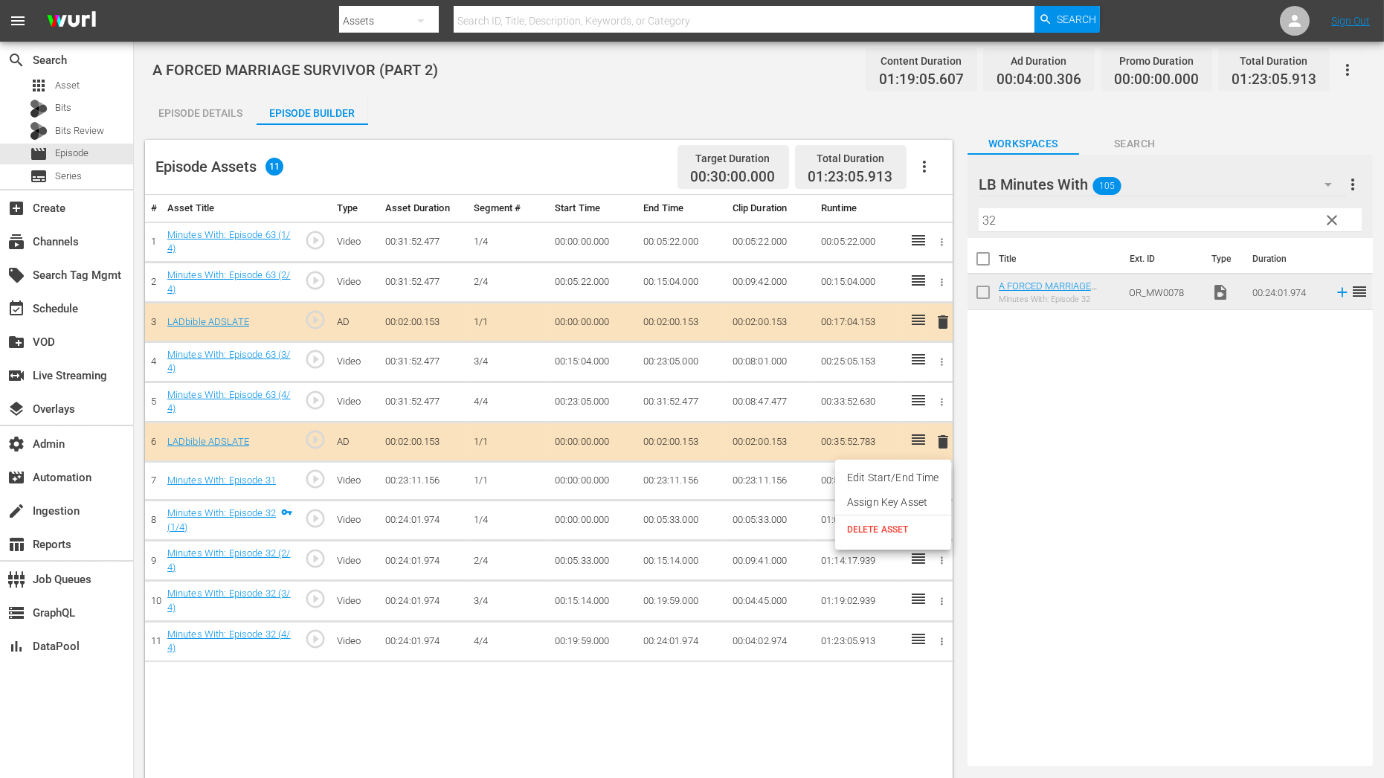
click at [908, 501] on li "Assign Key Asset" at bounding box center [893, 502] width 116 height 25
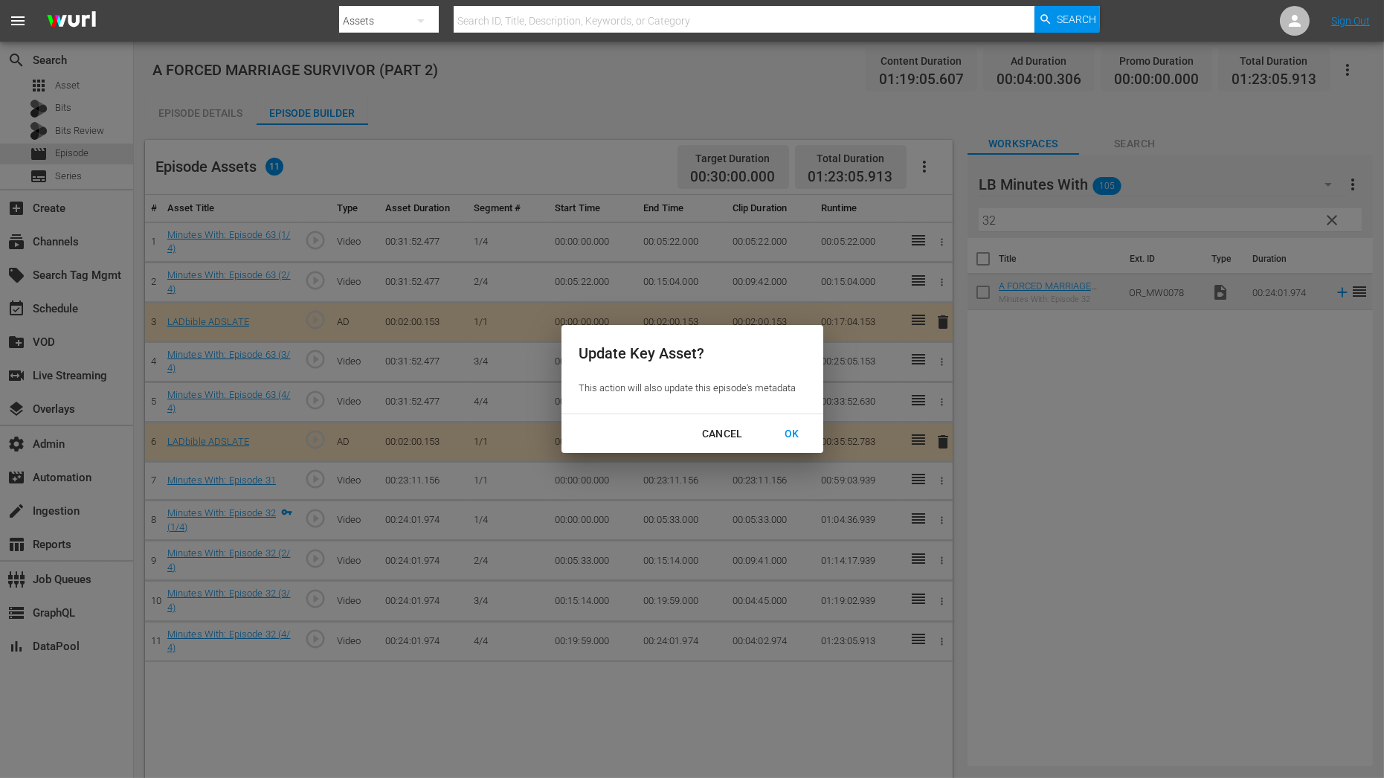
click at [798, 432] on div "OK" at bounding box center [792, 434] width 39 height 19
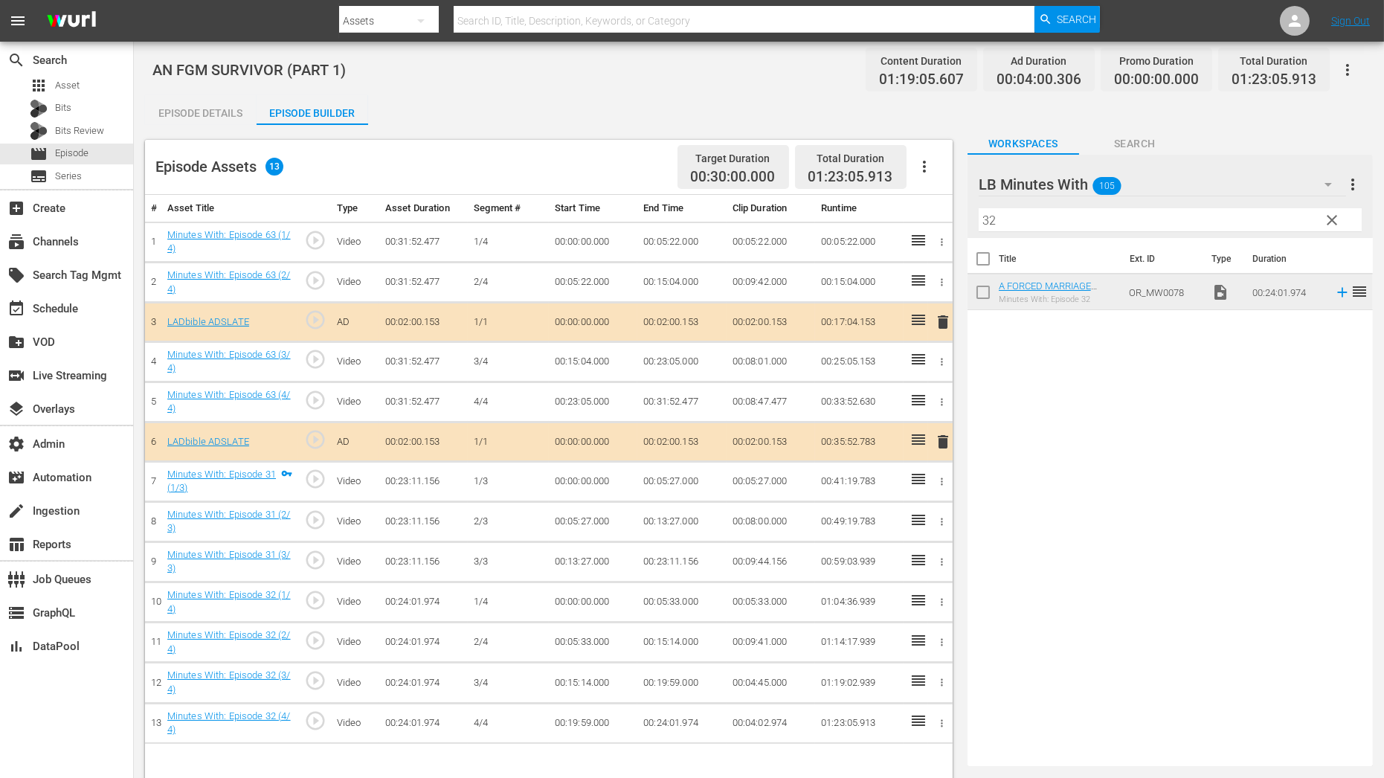
click at [948, 245] on button "button" at bounding box center [942, 242] width 16 height 16
click at [925, 272] on li "Assign Key Asset" at bounding box center [893, 266] width 116 height 25
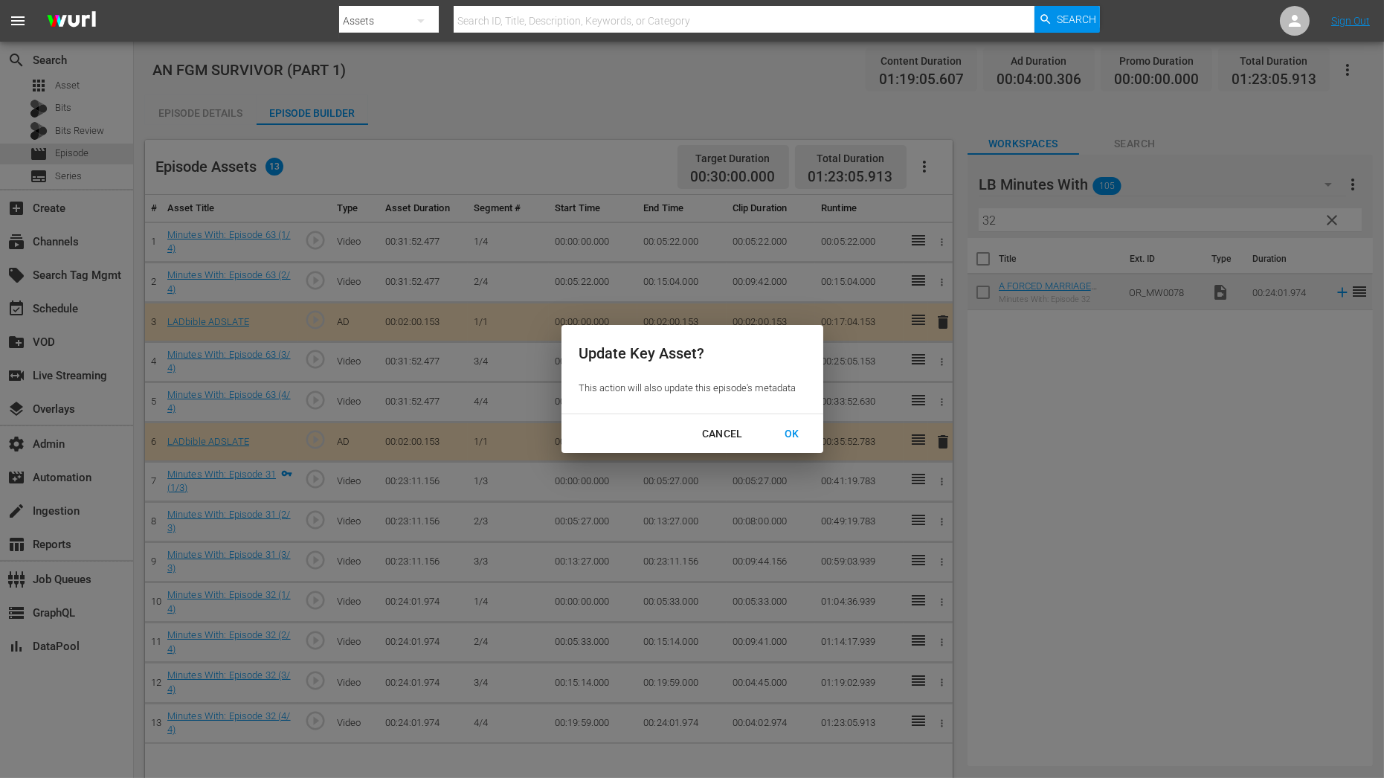
click at [799, 431] on div "OK" at bounding box center [792, 434] width 39 height 19
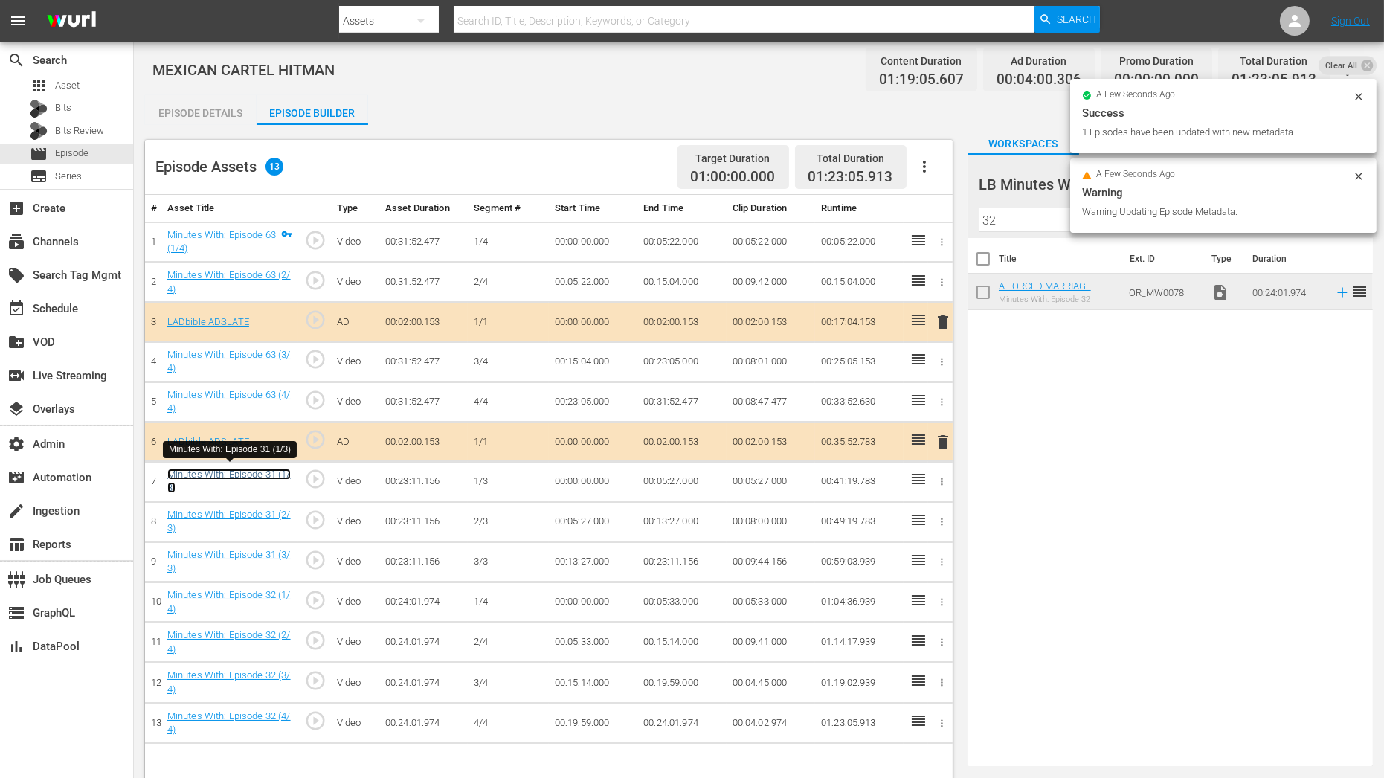
click at [266, 473] on link "Minutes With: Episode 31 (1/3)" at bounding box center [228, 481] width 123 height 25
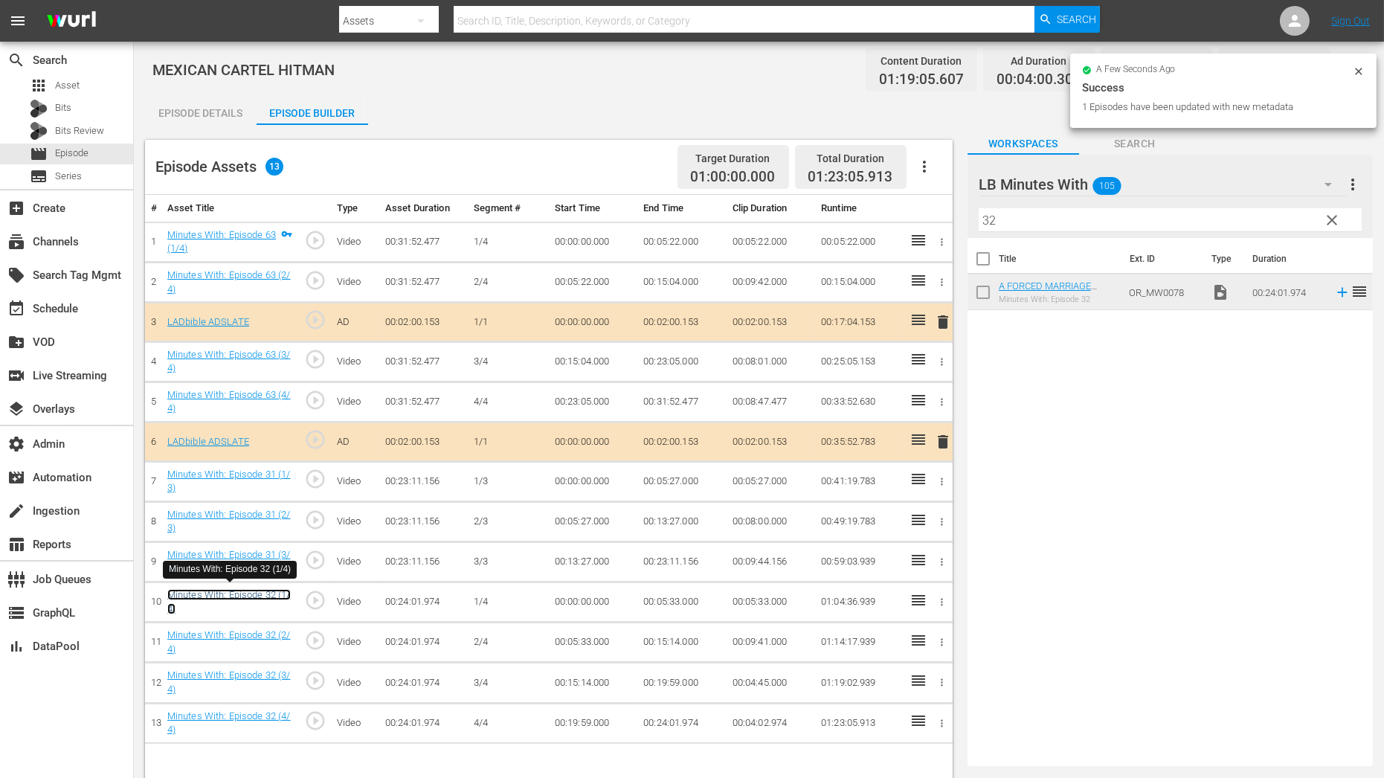
click at [255, 589] on link "Minutes With: Episode 32 (1/4)" at bounding box center [228, 601] width 123 height 25
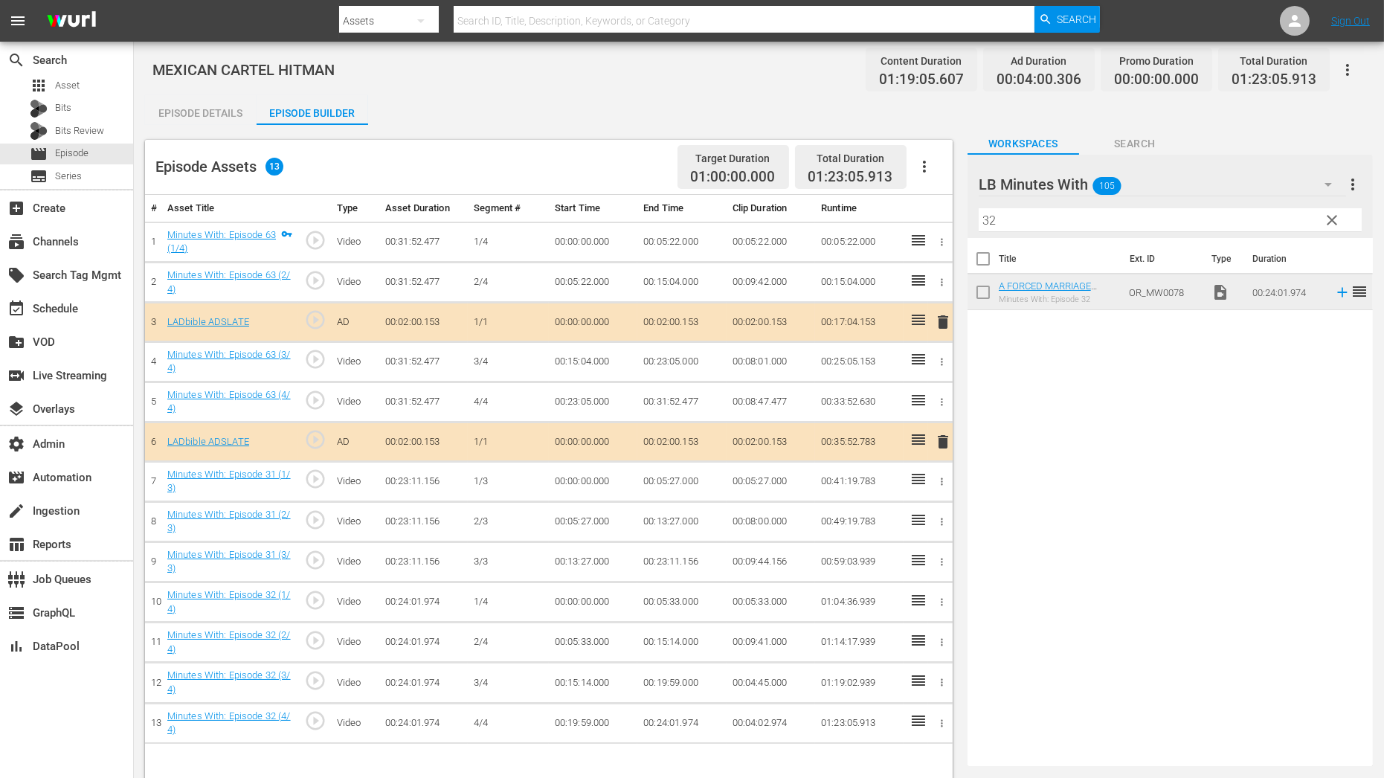
click at [222, 110] on div "Episode Details" at bounding box center [201, 113] width 112 height 36
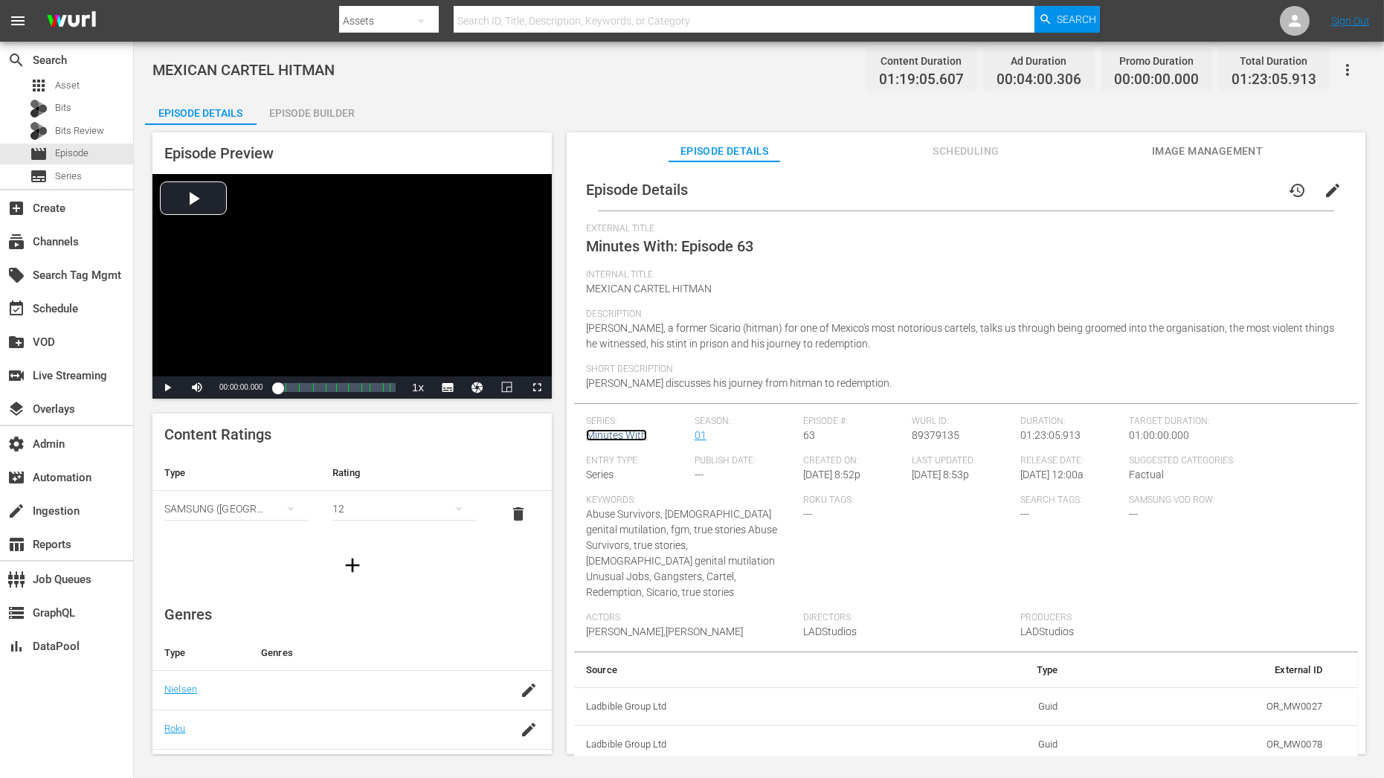
click at [620, 434] on link "Minutes With" at bounding box center [616, 435] width 61 height 12
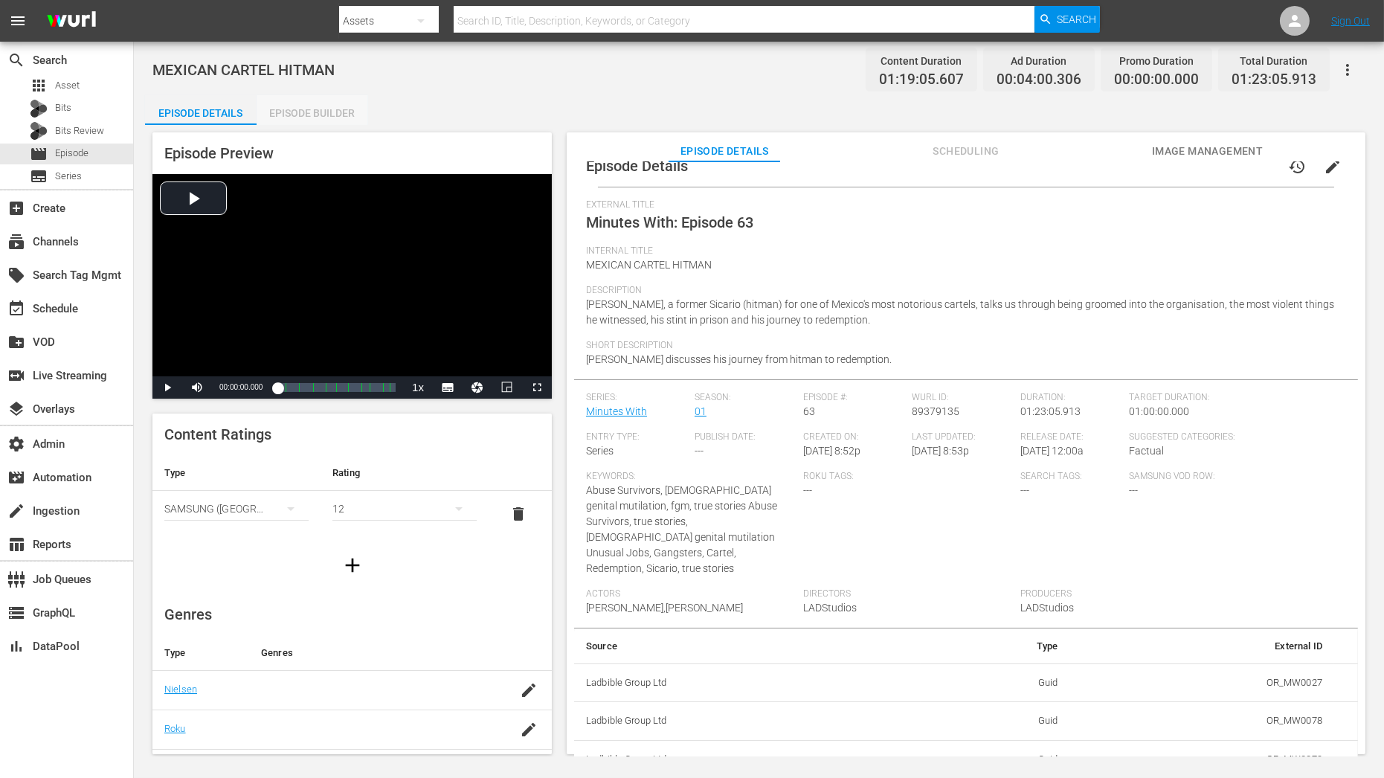
click at [359, 115] on div "Episode Builder" at bounding box center [313, 113] width 112 height 36
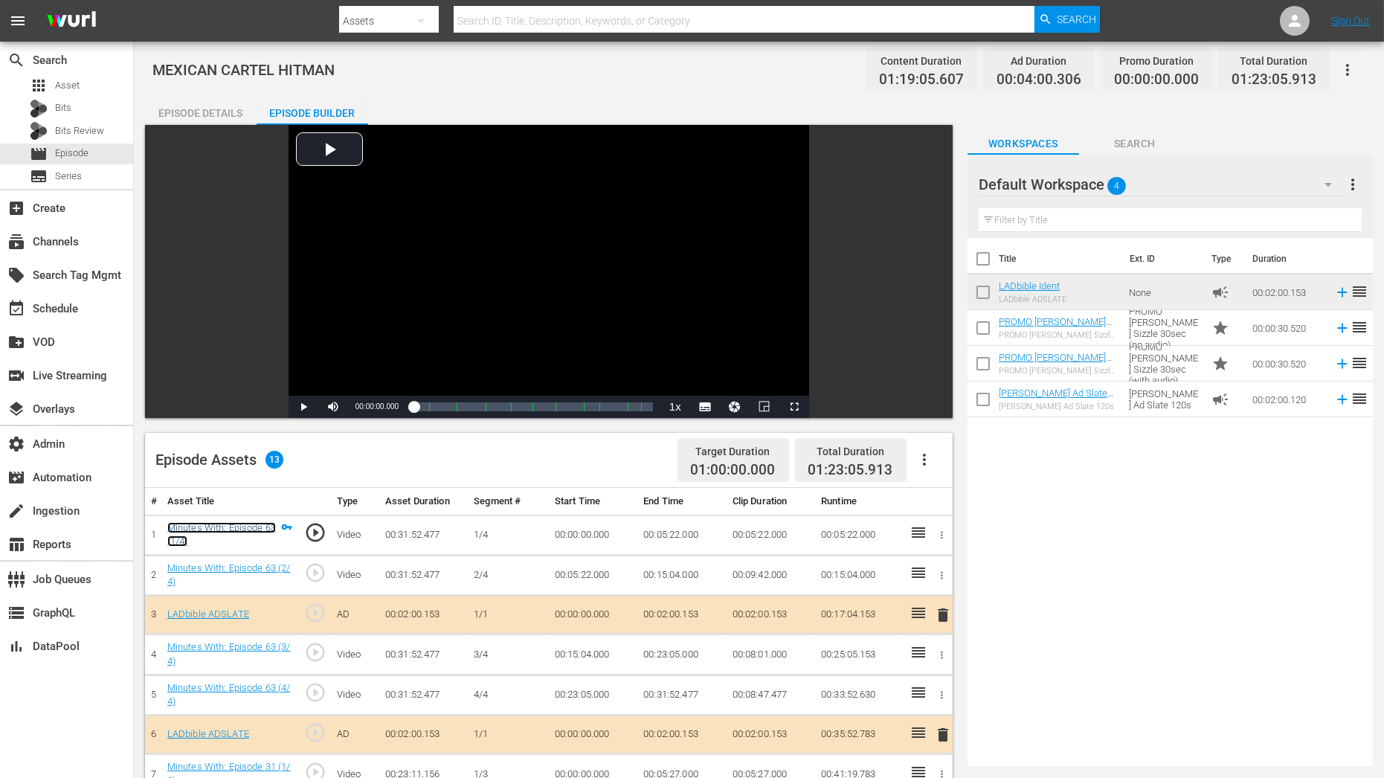
click at [271, 526] on link "Minutes With: Episode 63 (1/4)" at bounding box center [221, 534] width 109 height 25
click at [1345, 62] on icon "button" at bounding box center [1348, 70] width 18 height 18
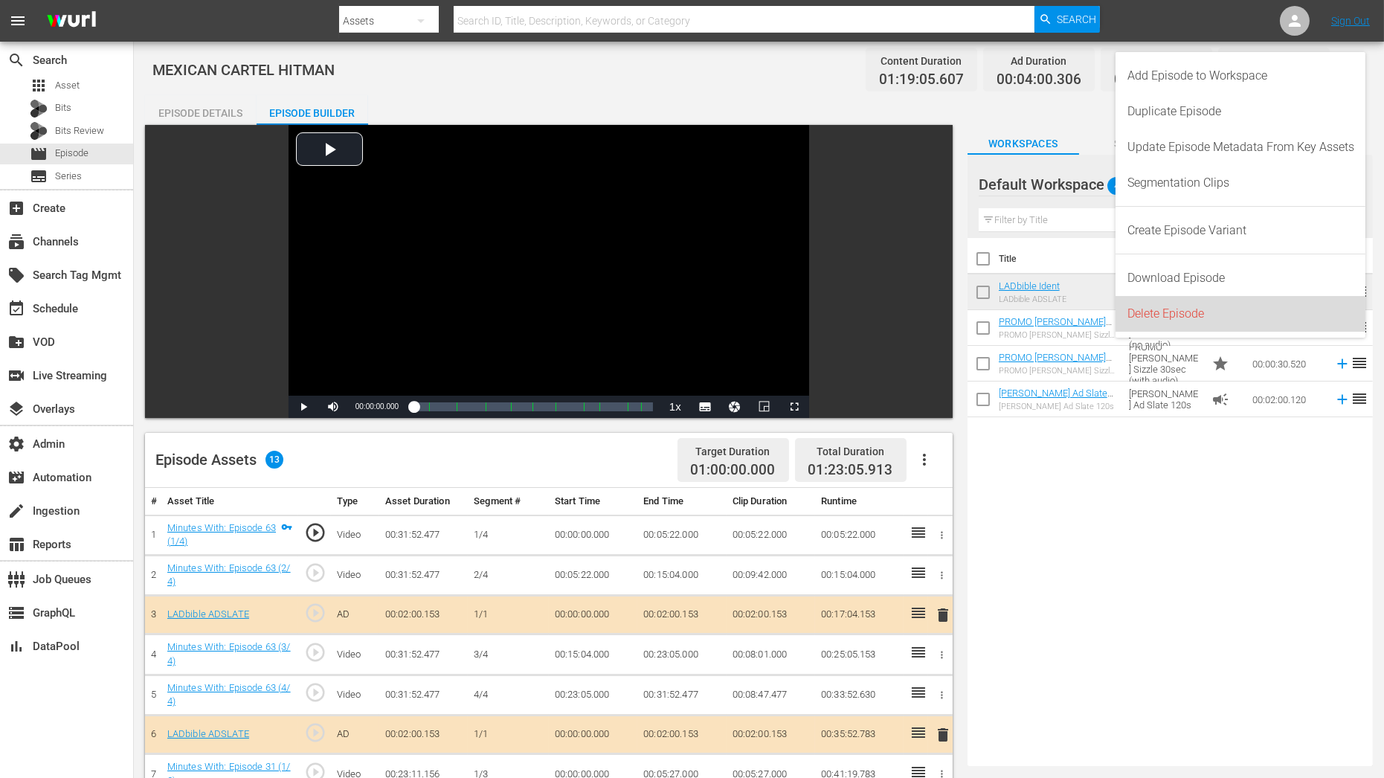
click at [1183, 315] on div "Delete Episode" at bounding box center [1241, 314] width 227 height 36
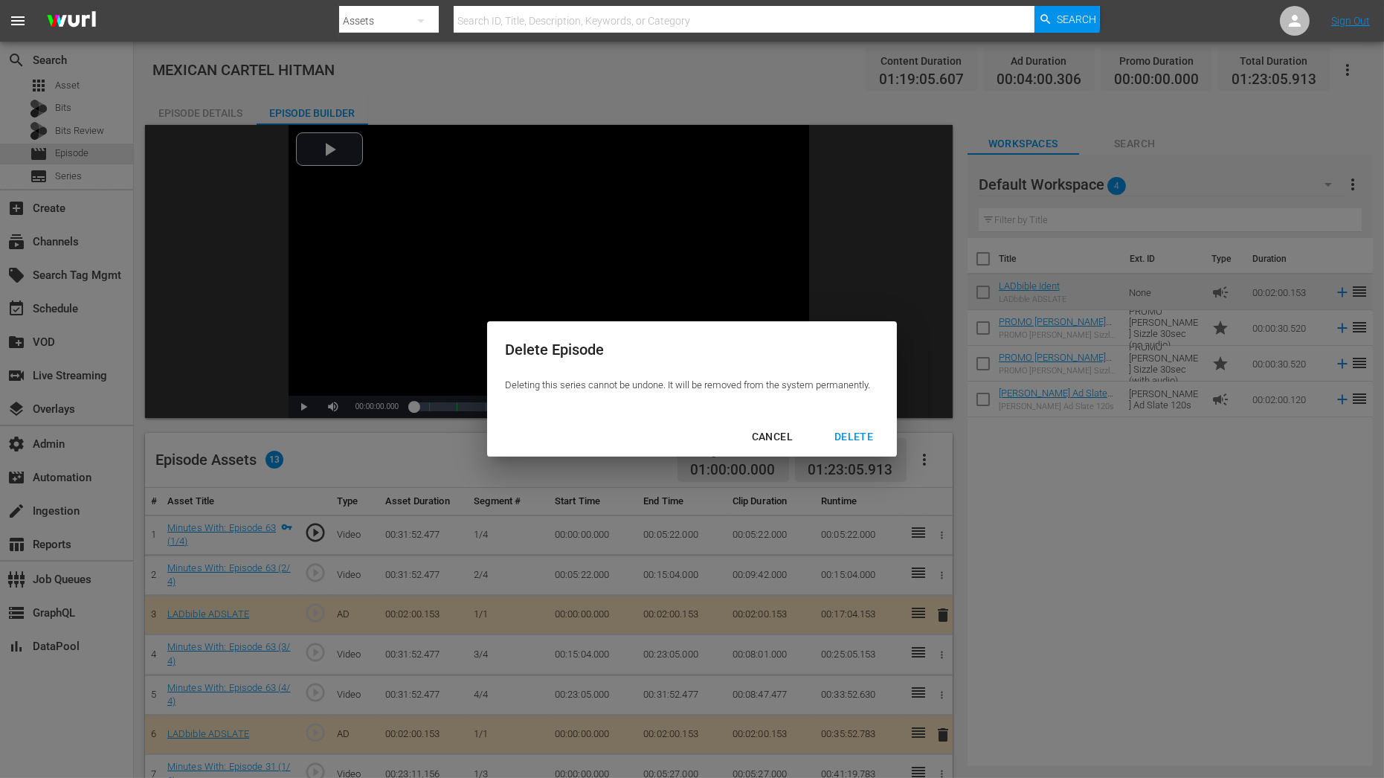
click at [863, 440] on div "DELETE" at bounding box center [854, 437] width 62 height 19
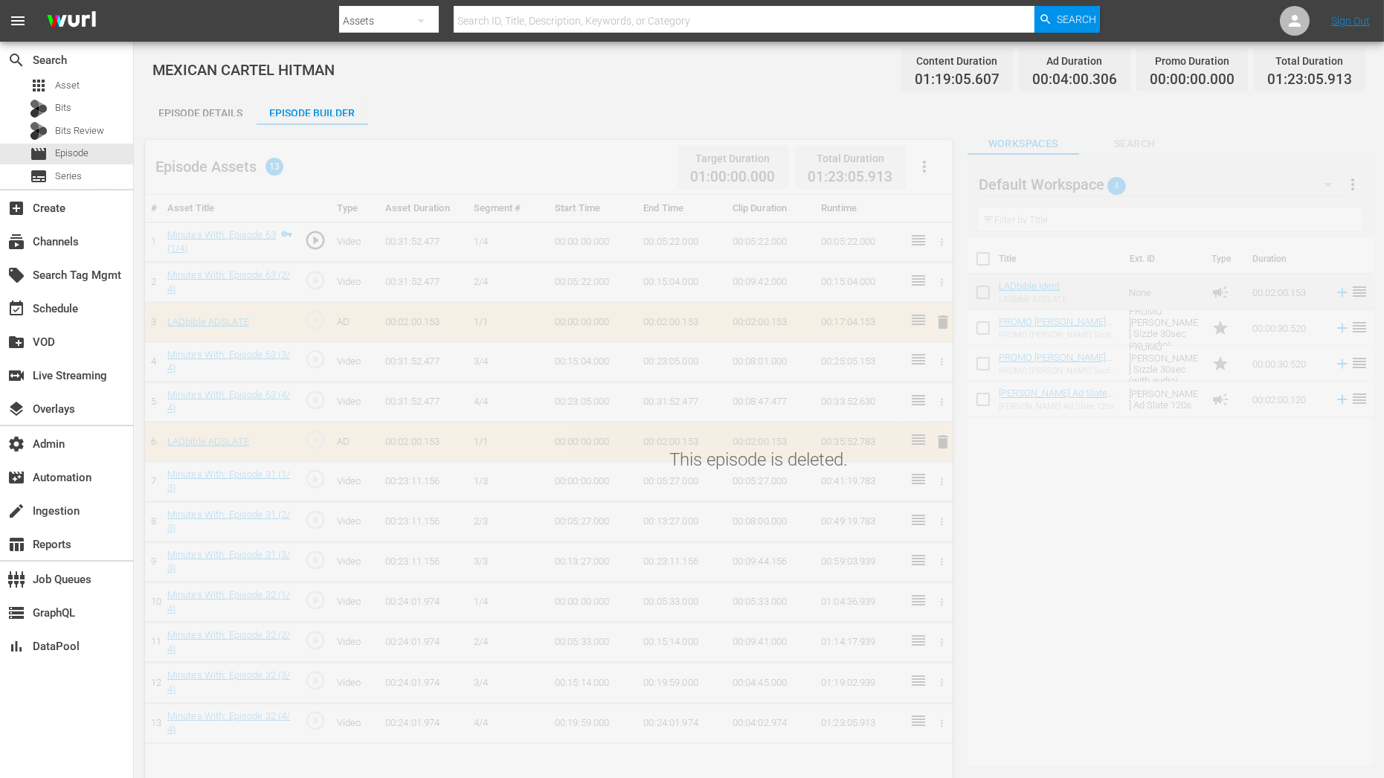
click at [210, 117] on div "This episode is deleted." at bounding box center [759, 494] width 1250 height 757
click at [208, 100] on div "Episode Details" at bounding box center [201, 113] width 112 height 36
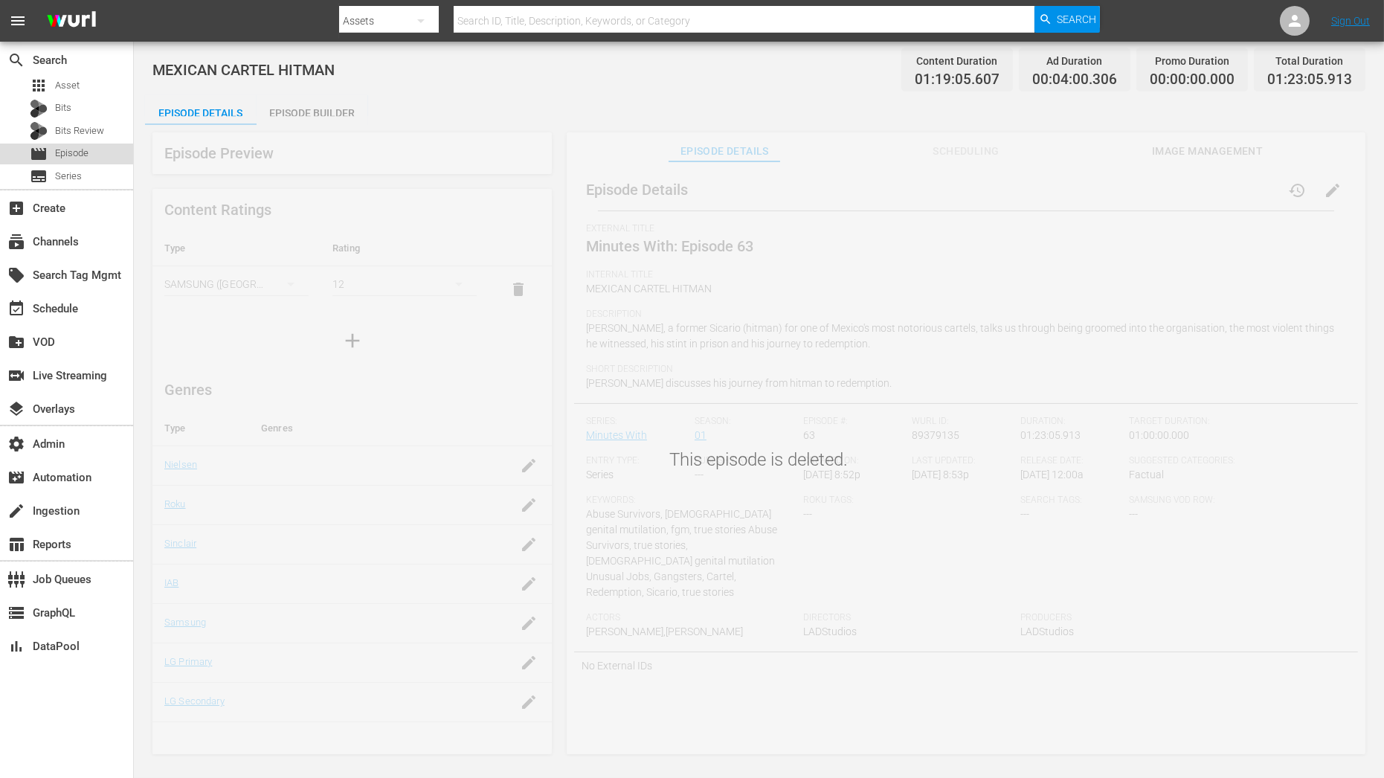
click at [61, 151] on span "Episode" at bounding box center [71, 153] width 33 height 15
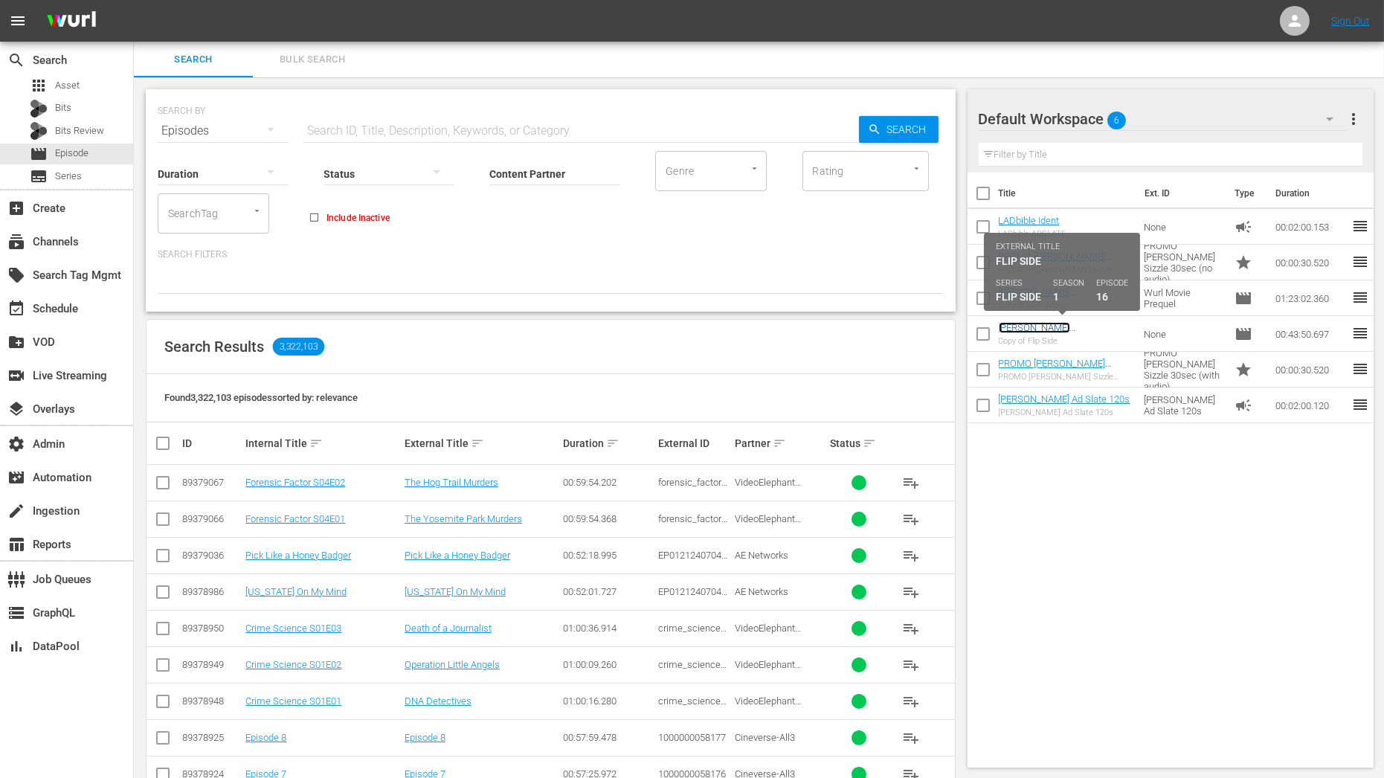
click at [1047, 328] on link "AMY TEST A New York Minute" at bounding box center [1064, 338] width 131 height 33
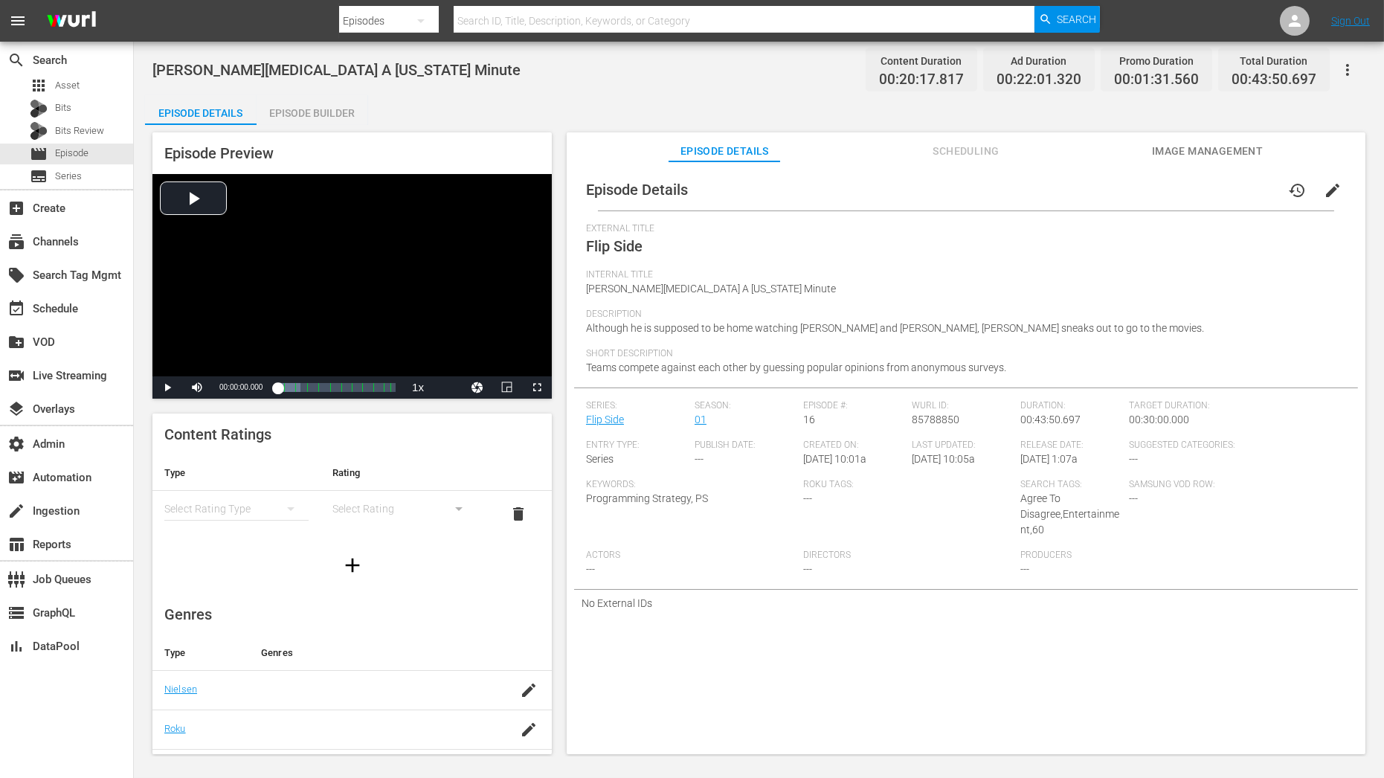
click at [358, 121] on div "Episode Builder" at bounding box center [313, 113] width 112 height 36
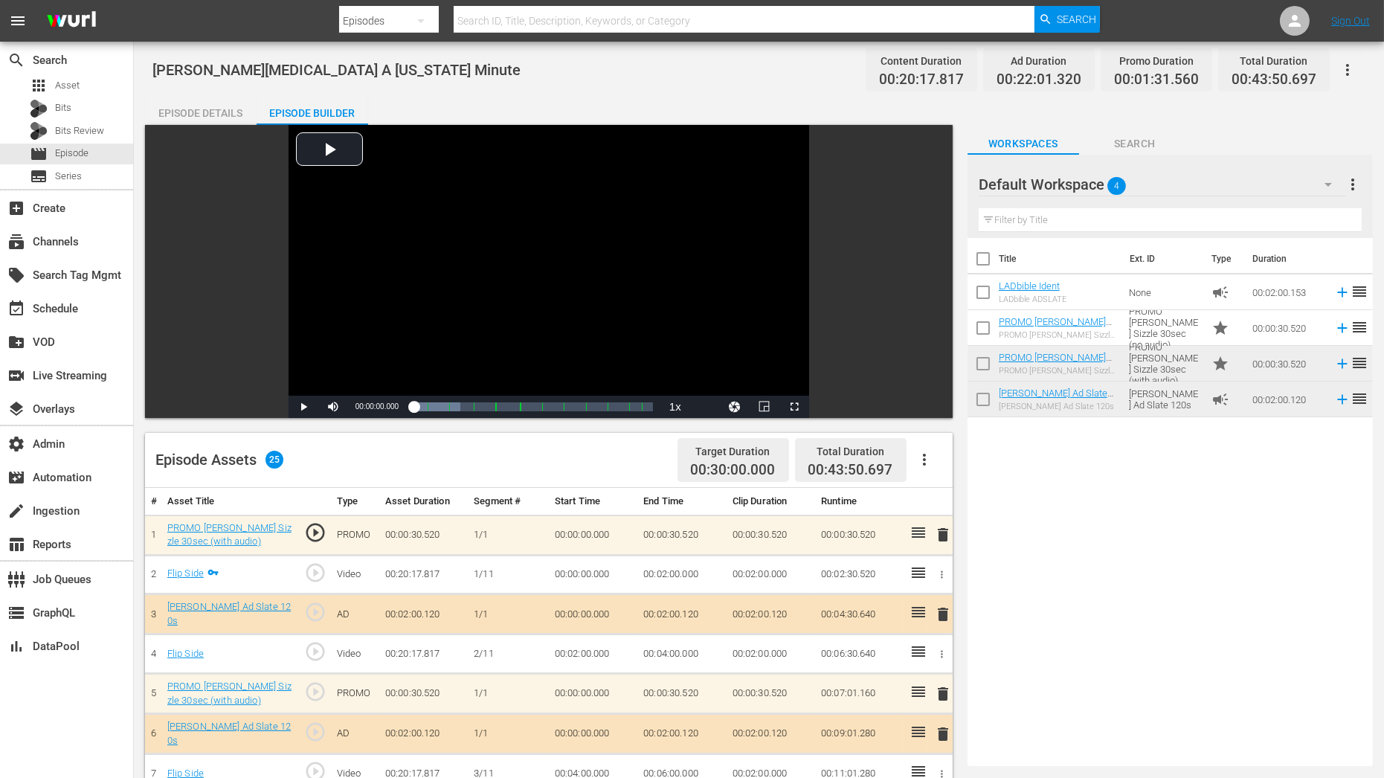
click at [1186, 199] on div "Default Workspace 4" at bounding box center [1163, 185] width 368 height 42
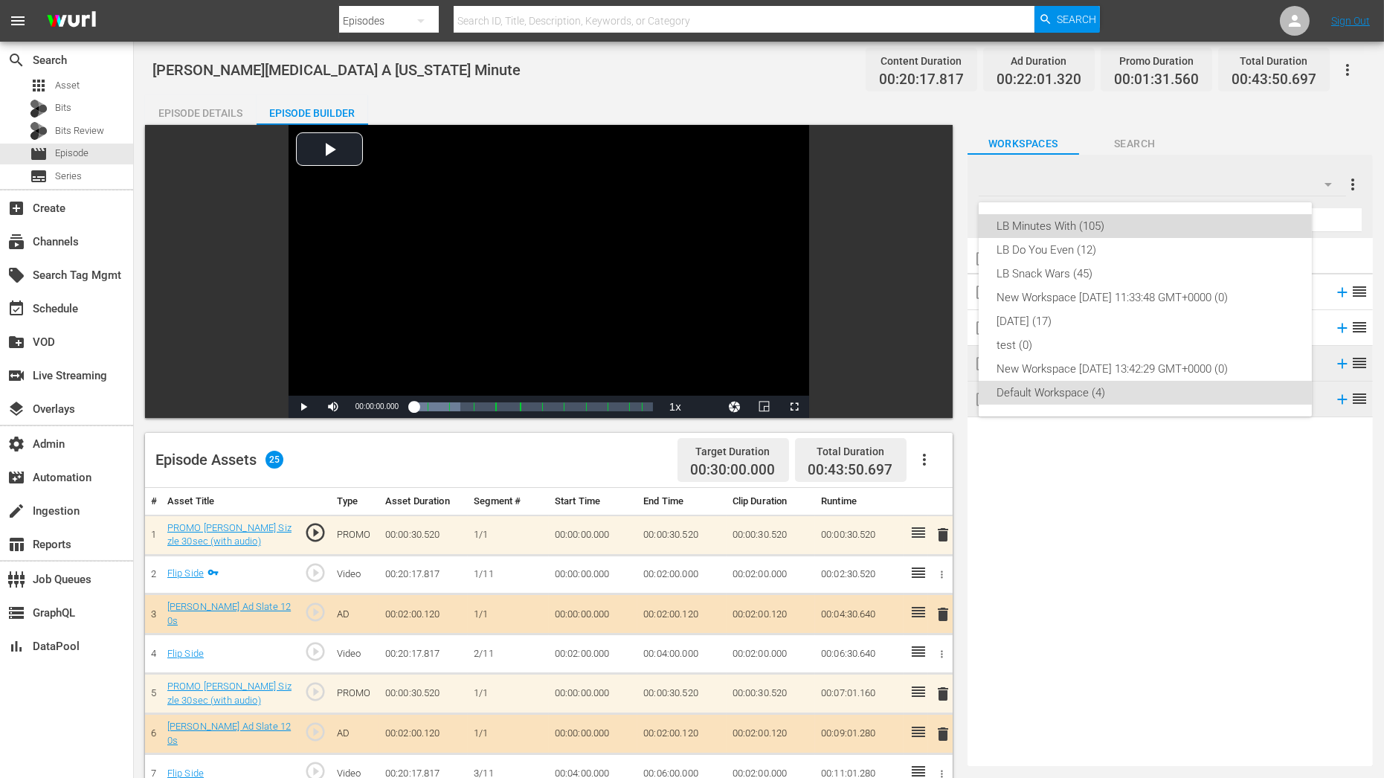
click at [1158, 220] on div "LB Minutes With (105)" at bounding box center [1146, 226] width 298 height 24
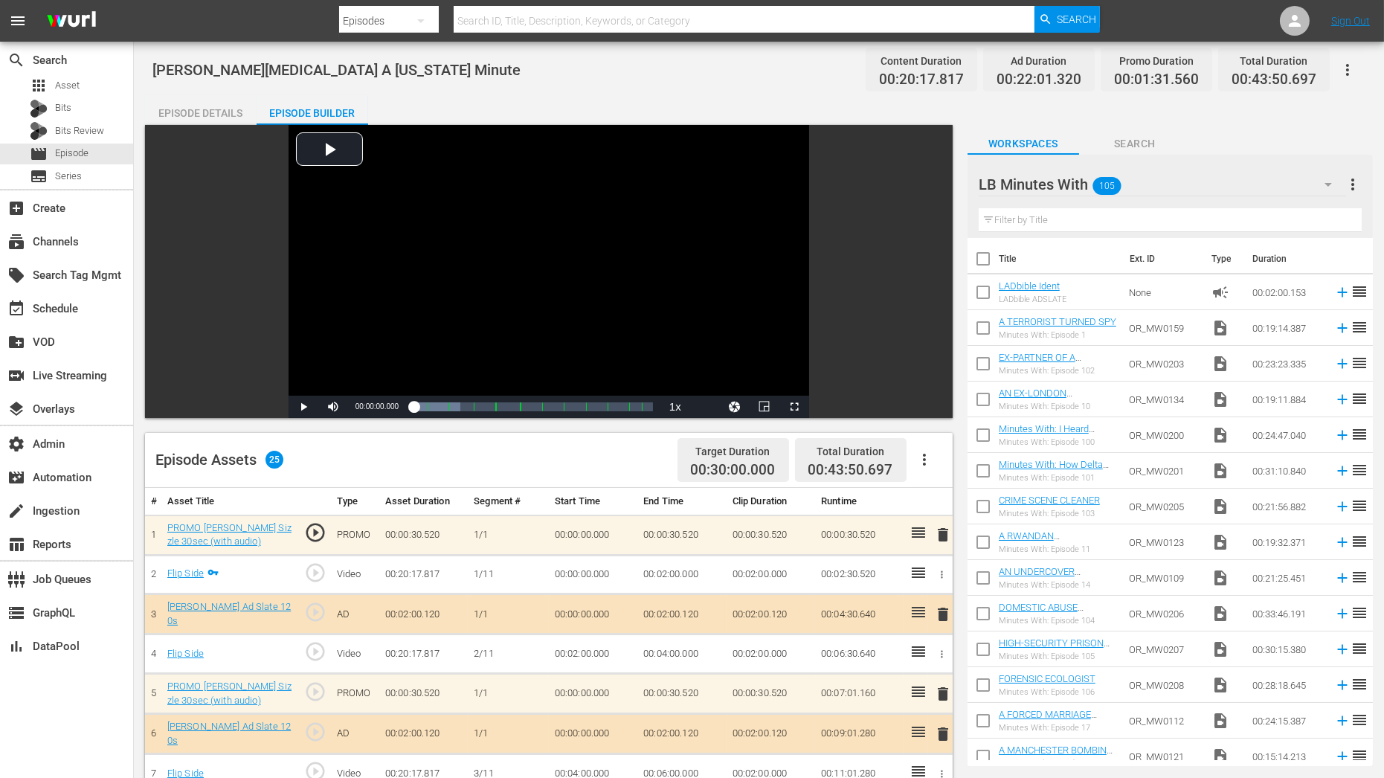
click at [1014, 220] on input "text" at bounding box center [1170, 220] width 383 height 24
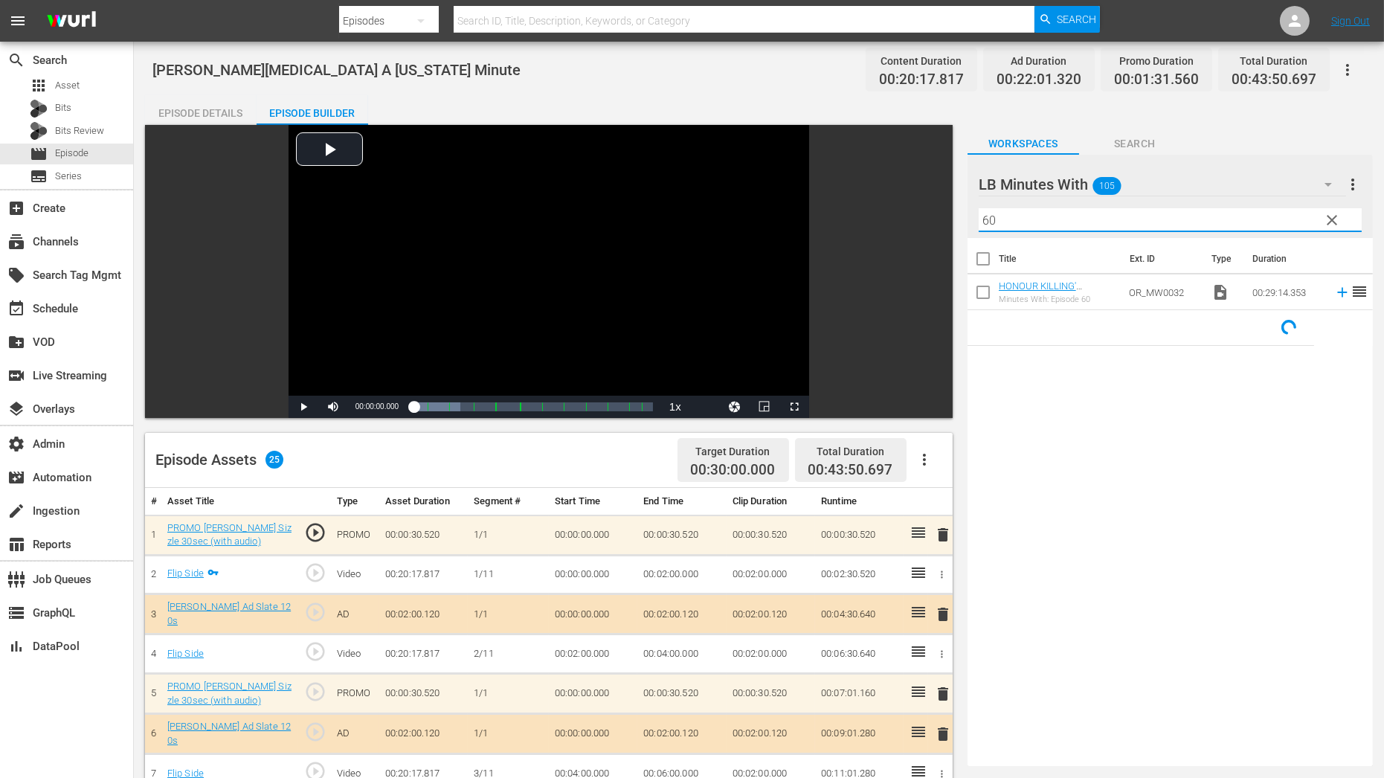
type input "60"
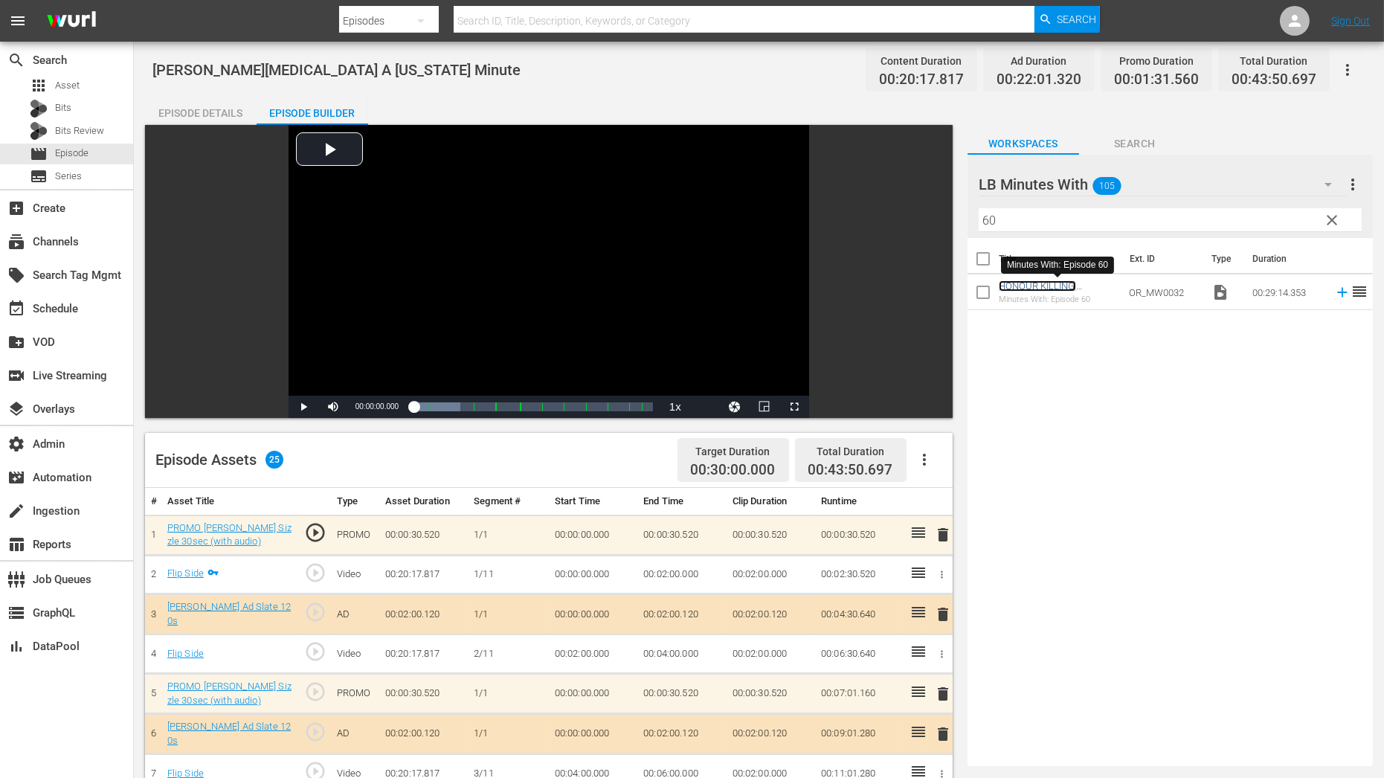
click at [1056, 284] on link "HONOUR KILLING' SURVIVOR (PART 1)" at bounding box center [1040, 291] width 83 height 22
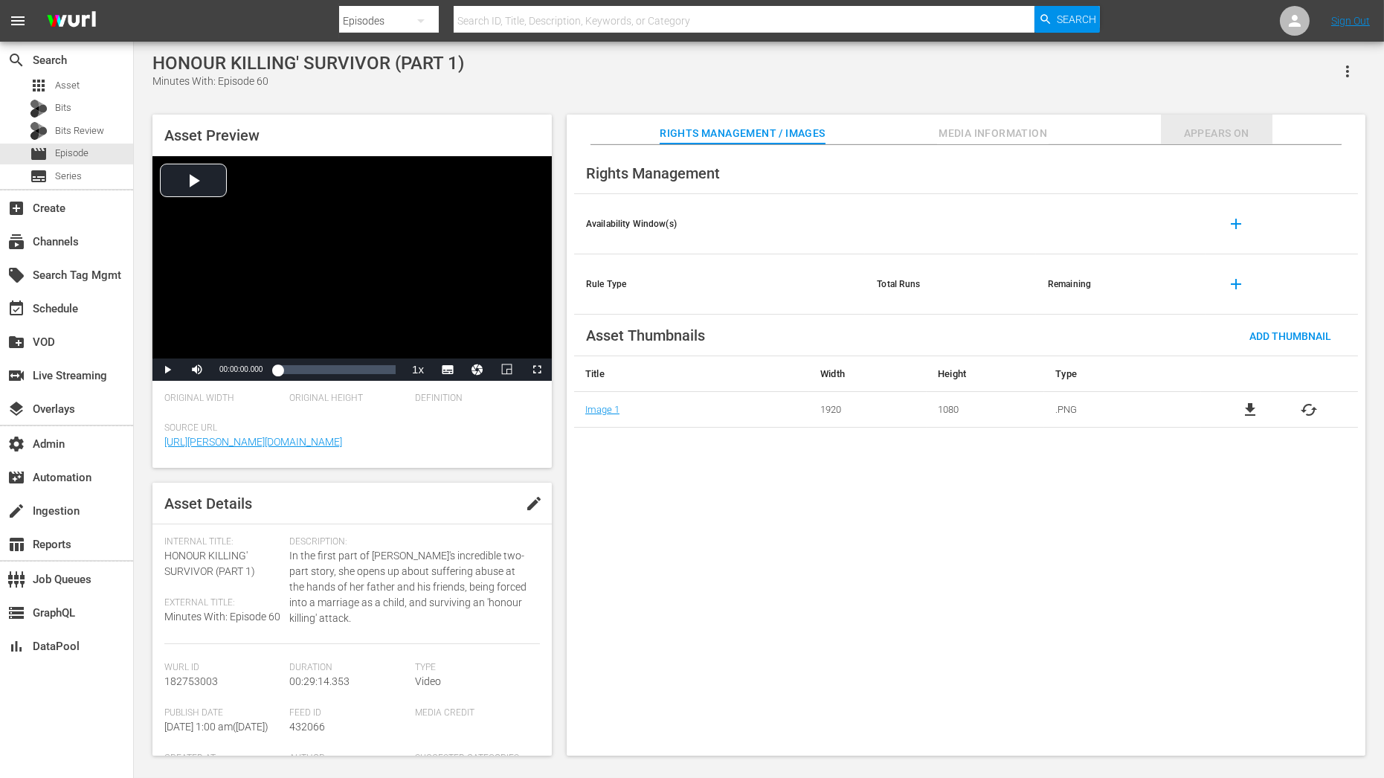
click at [1237, 121] on button "Appears On" at bounding box center [1217, 130] width 112 height 30
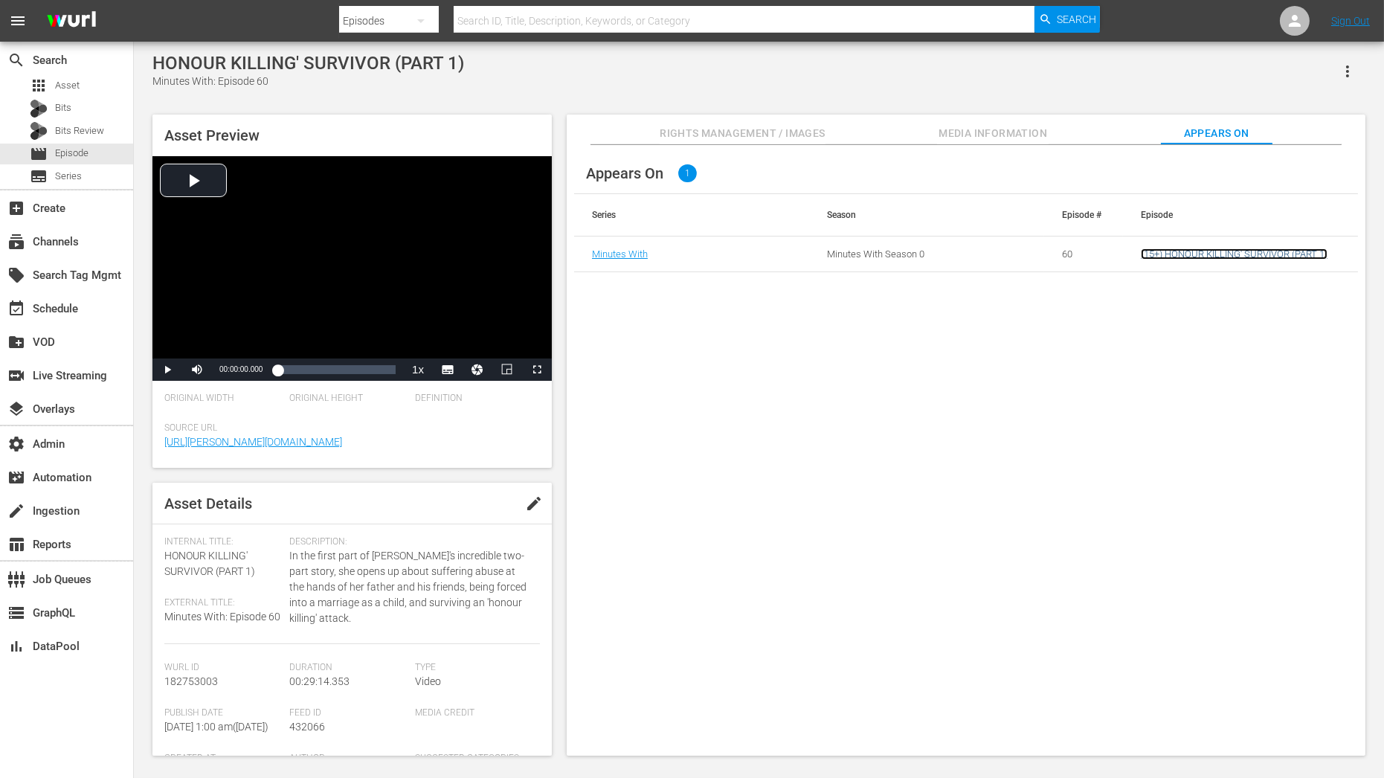
click at [1210, 249] on link "(15+) HONOUR KILLING' SURVIVOR (PART 1)" at bounding box center [1234, 253] width 187 height 11
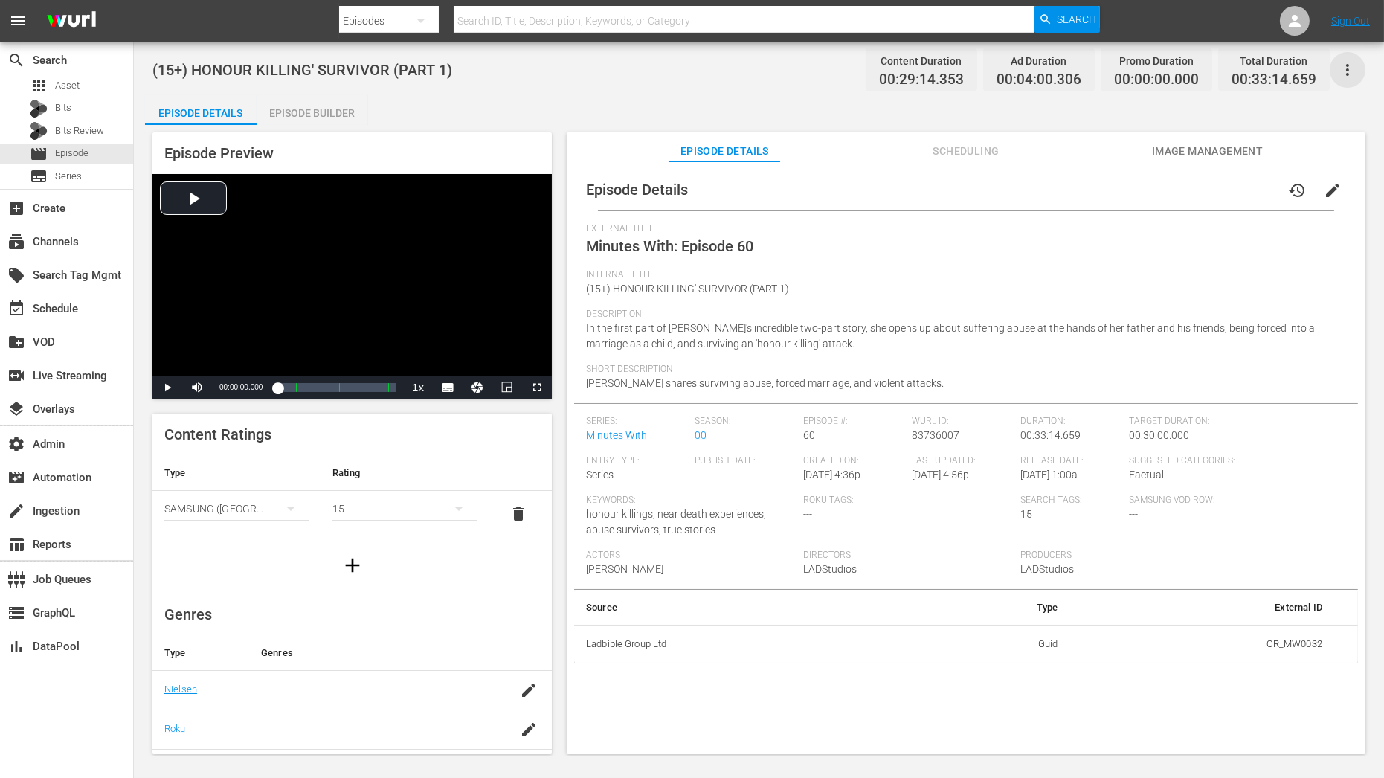
click at [1340, 67] on icon "button" at bounding box center [1348, 70] width 18 height 18
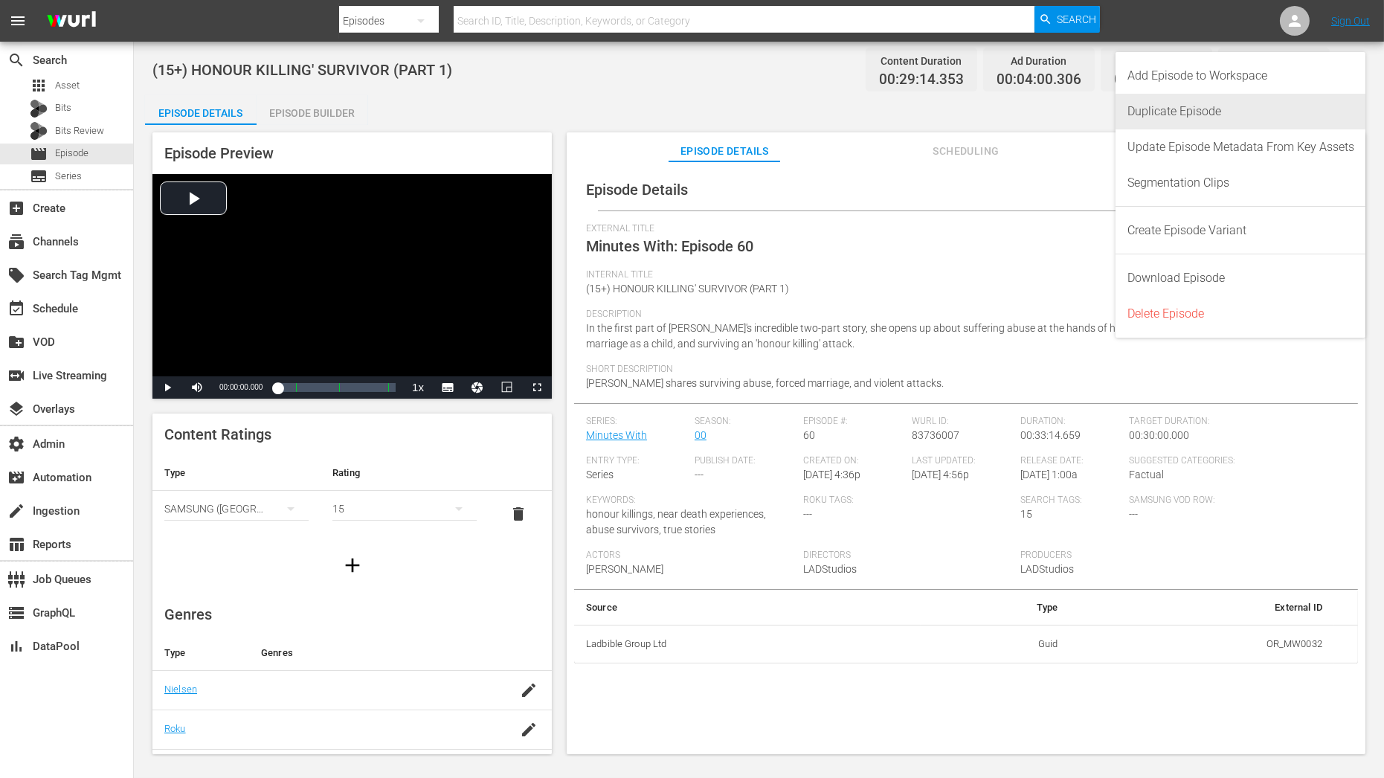
click at [1259, 106] on div "Duplicate Episode" at bounding box center [1241, 112] width 227 height 36
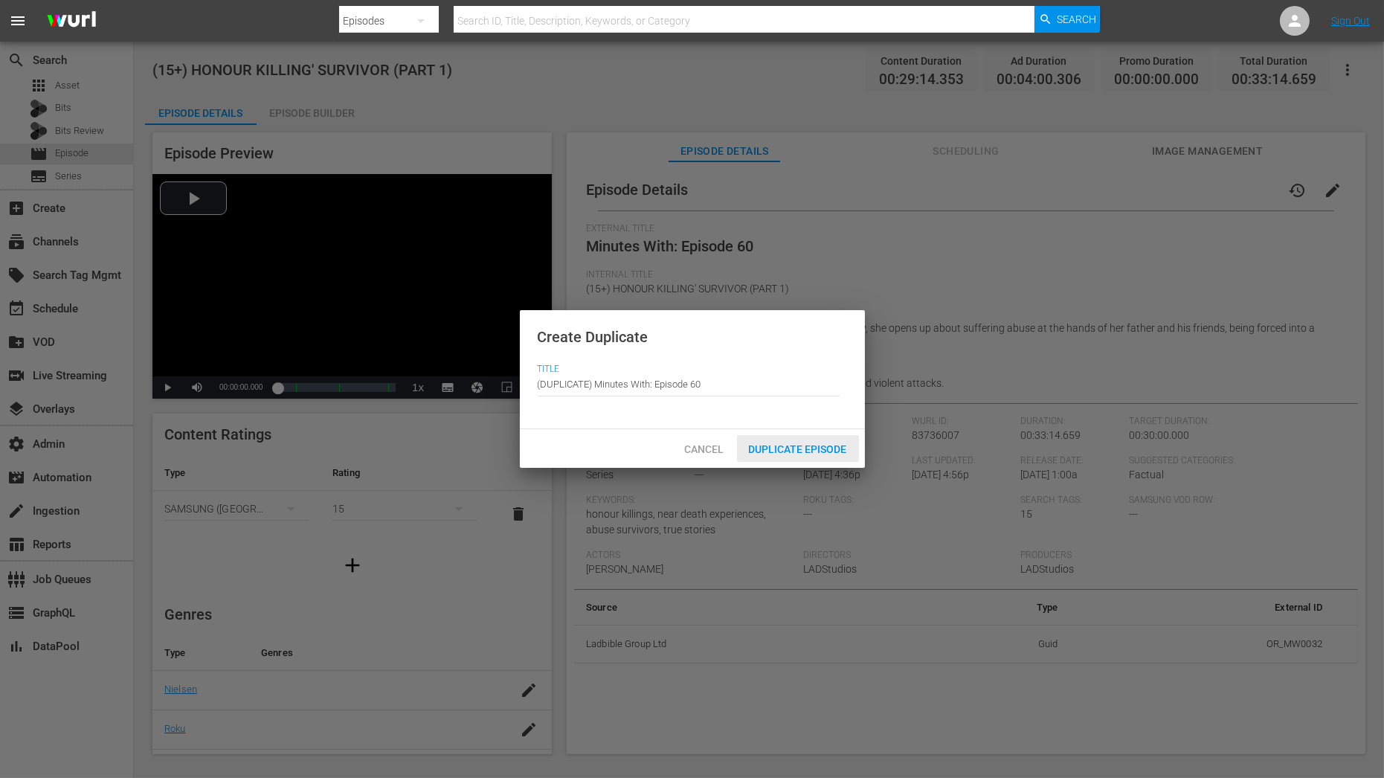
click at [815, 443] on span "Duplicate Episode" at bounding box center [798, 449] width 122 height 12
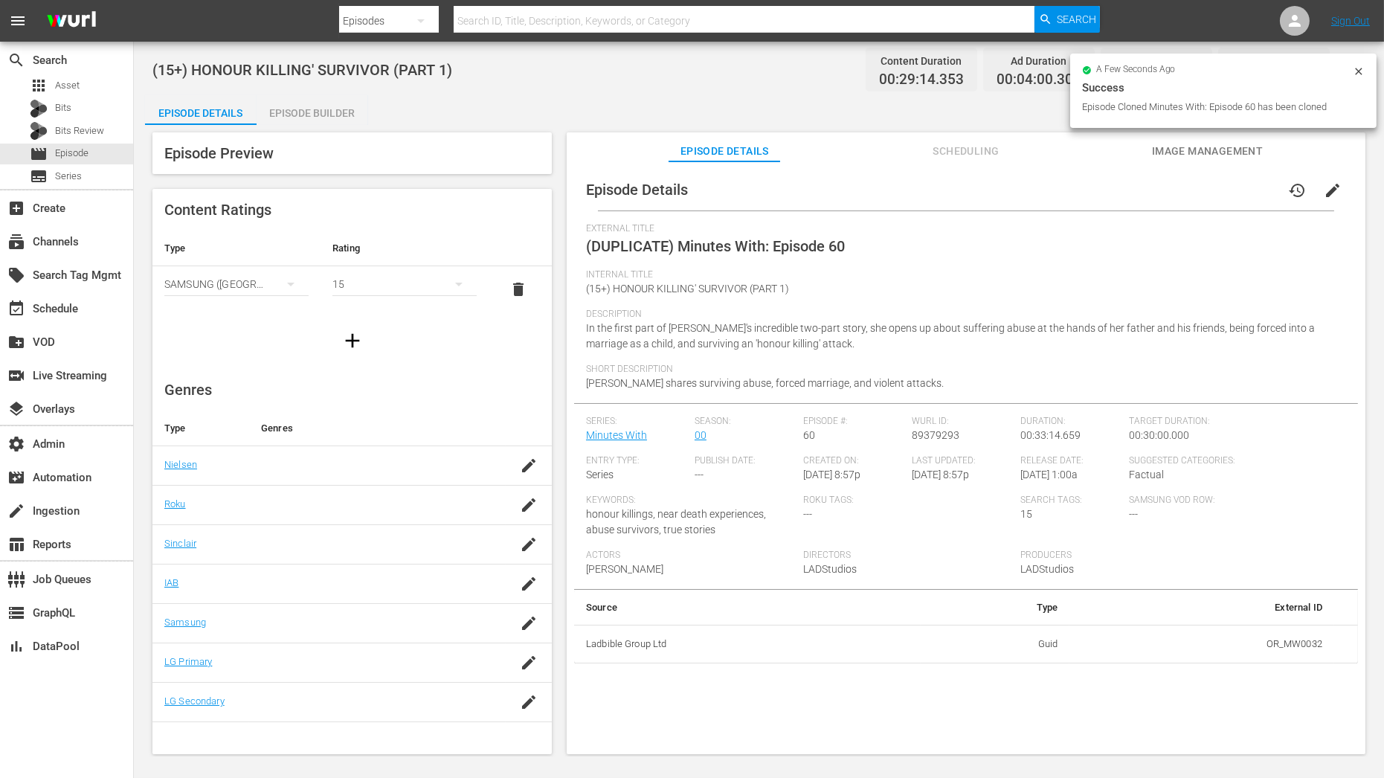
click at [344, 119] on div "Episode Builder" at bounding box center [313, 113] width 112 height 36
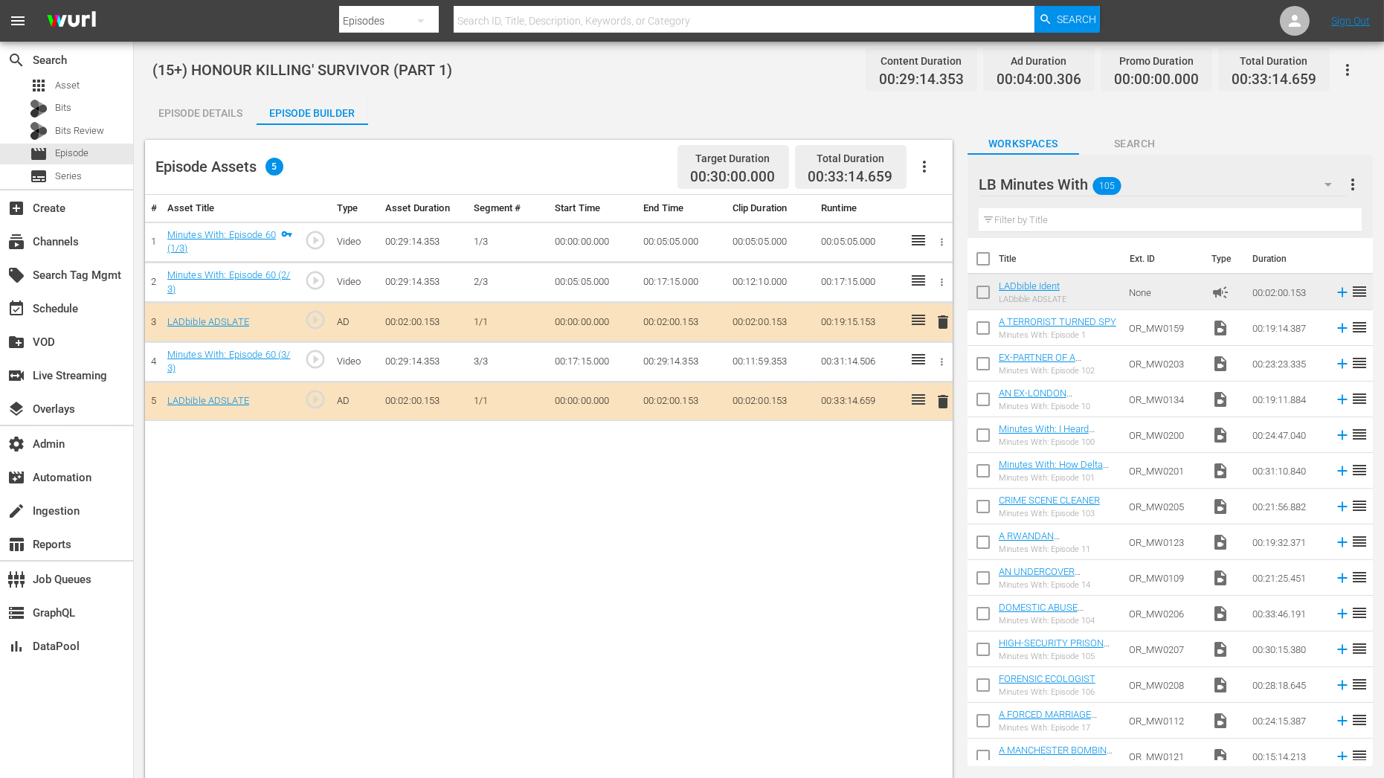
click at [1059, 218] on input "text" at bounding box center [1170, 220] width 383 height 24
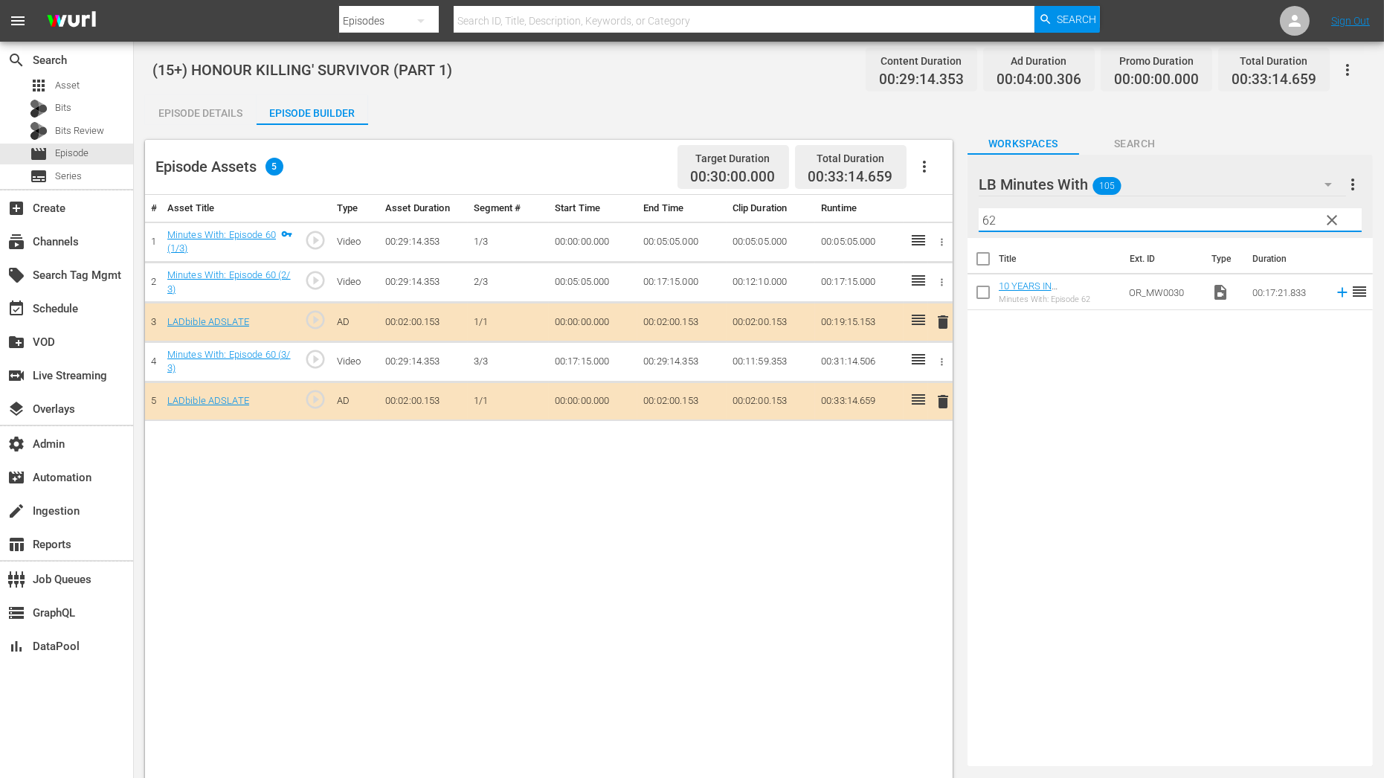
type input "62"
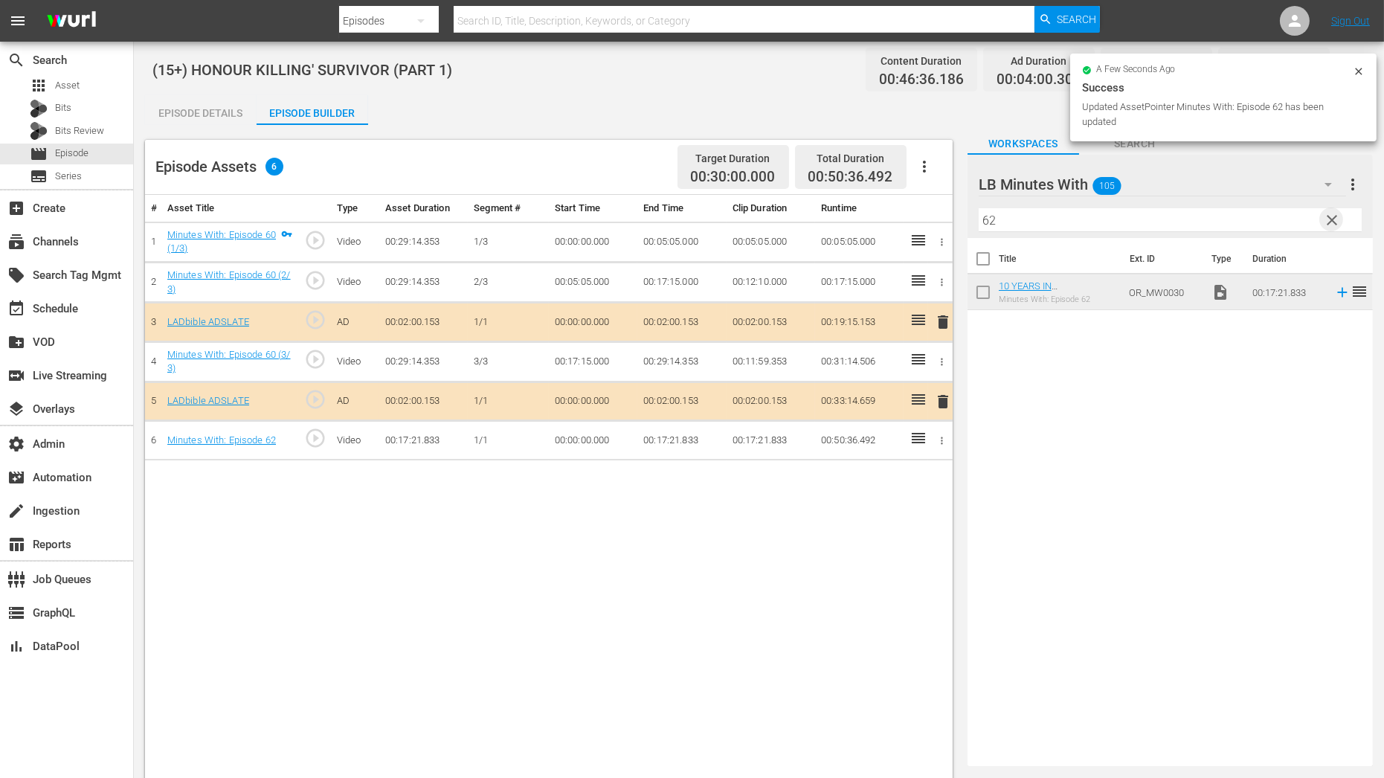
click at [1338, 213] on span "clear" at bounding box center [1332, 220] width 18 height 18
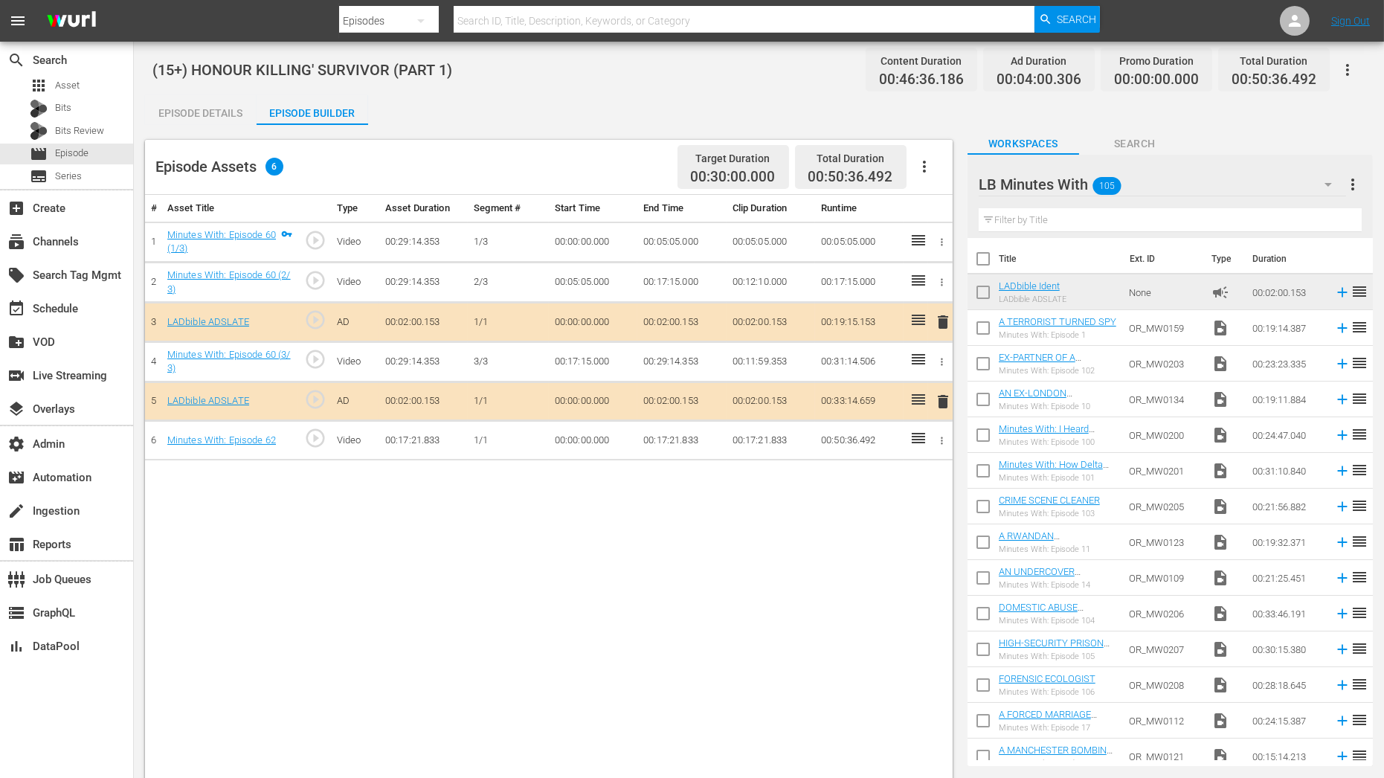
click at [941, 445] on button "button" at bounding box center [942, 441] width 16 height 16
click at [910, 466] on li "Assign Key Asset" at bounding box center [893, 462] width 116 height 25
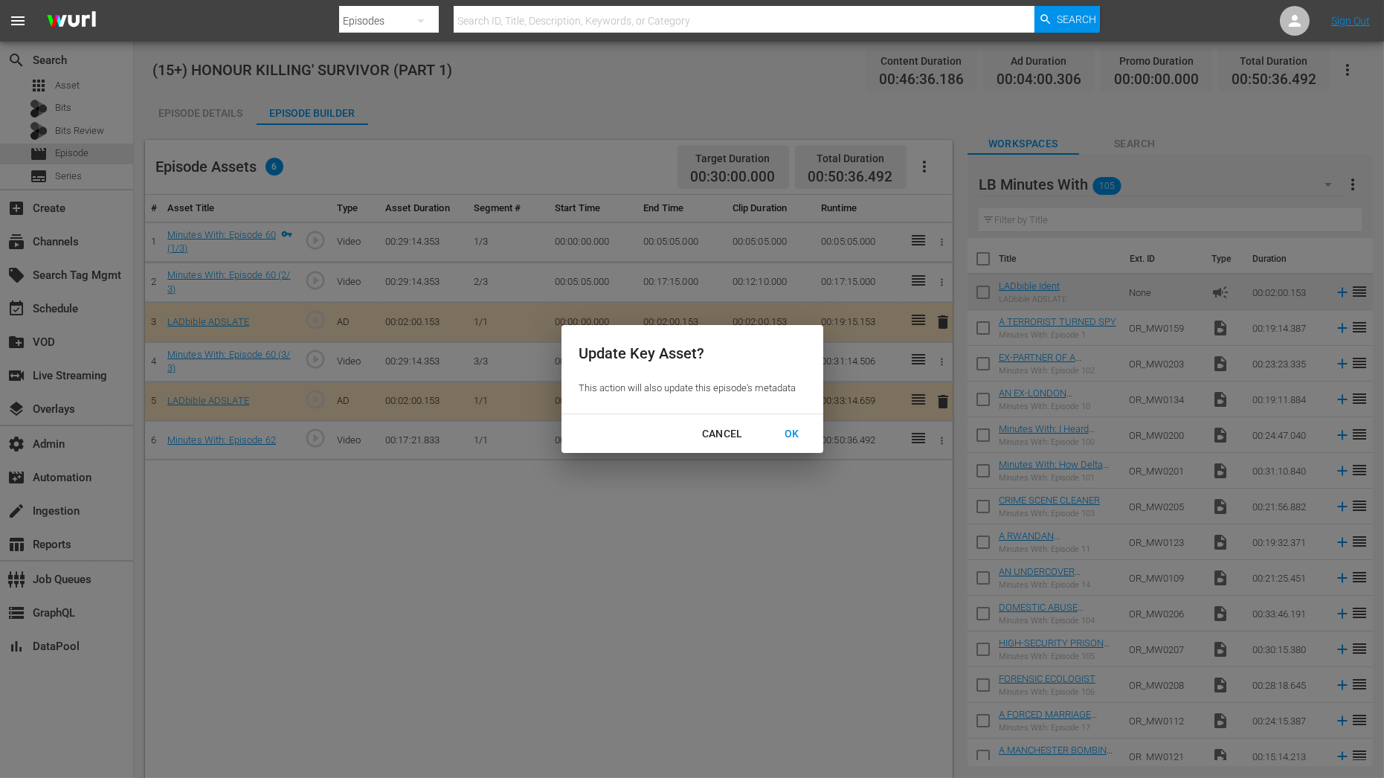
click at [799, 433] on div "OK" at bounding box center [792, 434] width 39 height 19
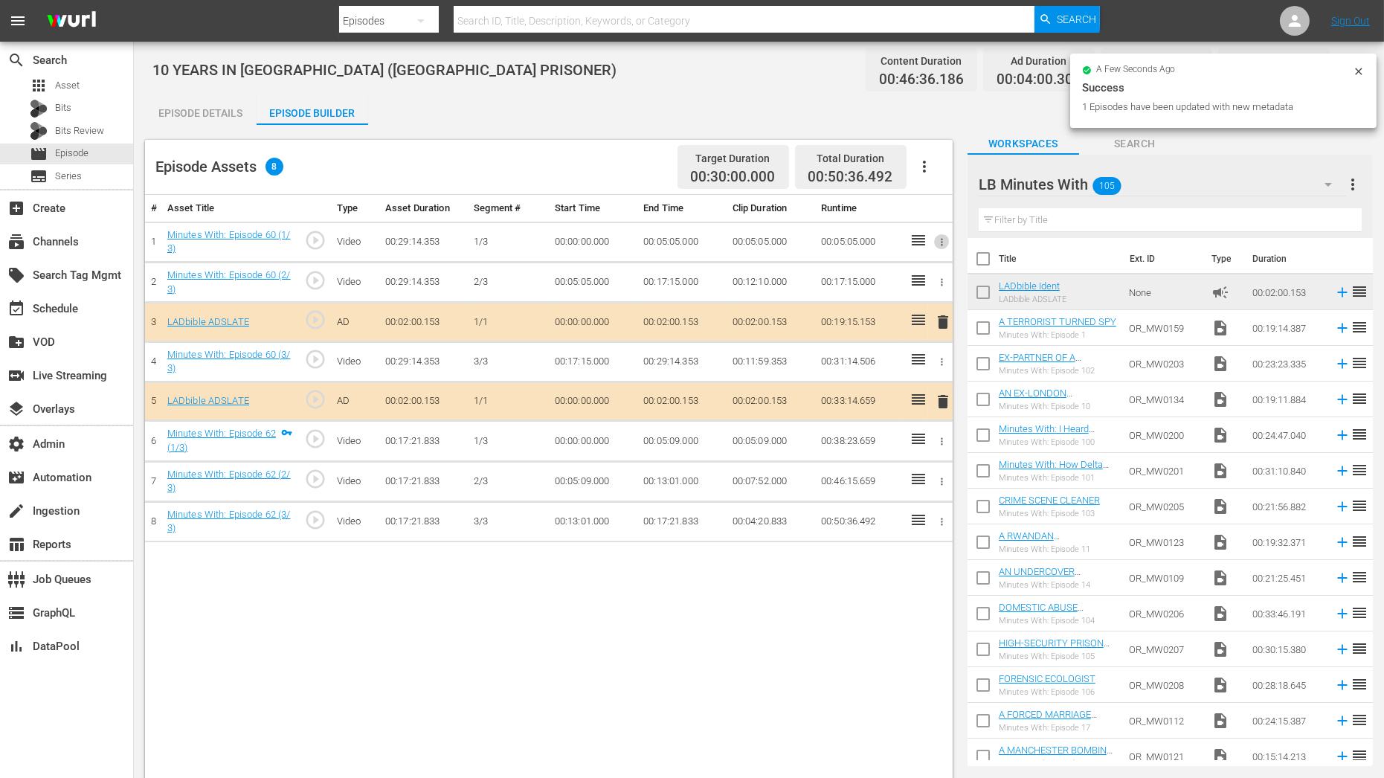
click at [942, 238] on icon "button" at bounding box center [942, 242] width 11 height 11
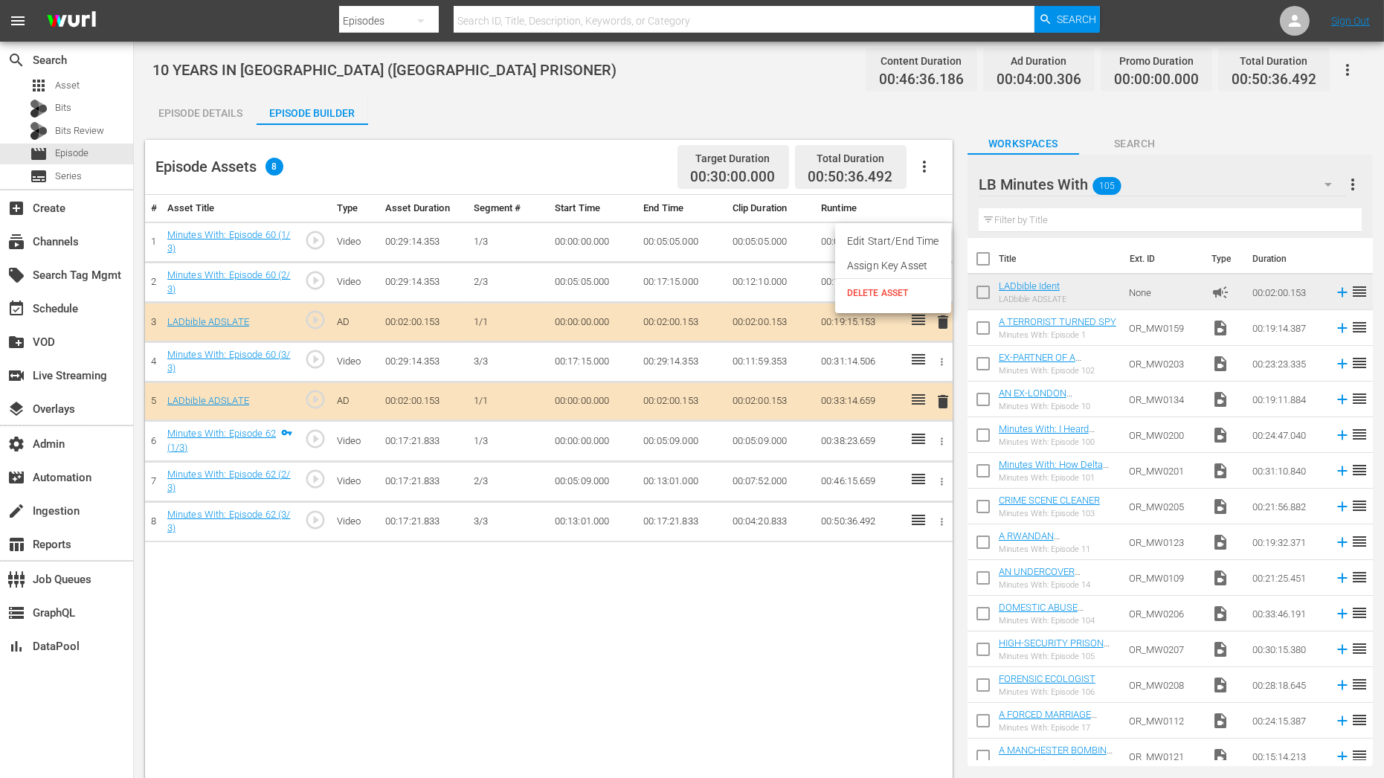
drag, startPoint x: 897, startPoint y: 249, endPoint x: 893, endPoint y: 265, distance: 16.2
click at [893, 265] on ul "Edit Start/End Time Assign Key Asset DELETE ASSET" at bounding box center [893, 268] width 116 height 90
click at [893, 265] on li "Assign Key Asset" at bounding box center [893, 266] width 116 height 25
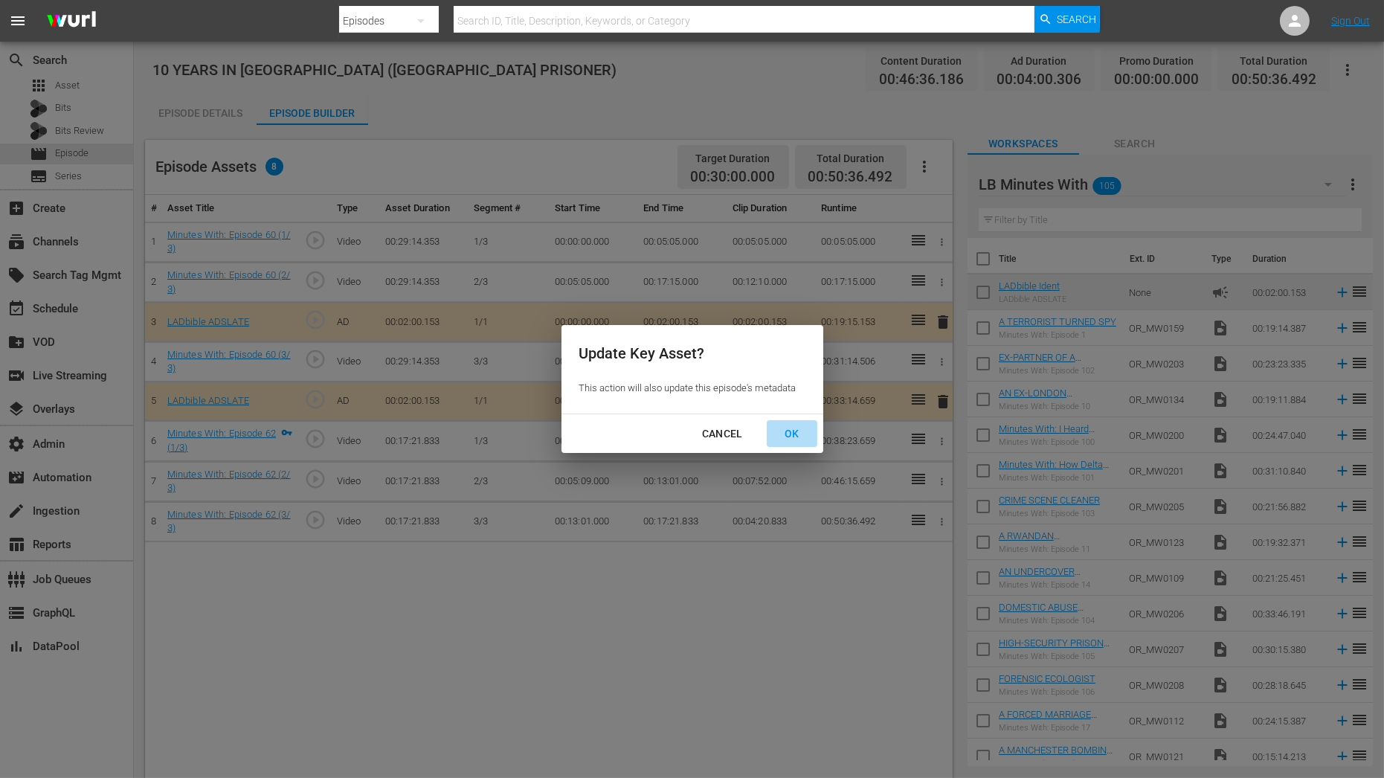
click at [791, 434] on div "OK" at bounding box center [792, 434] width 39 height 19
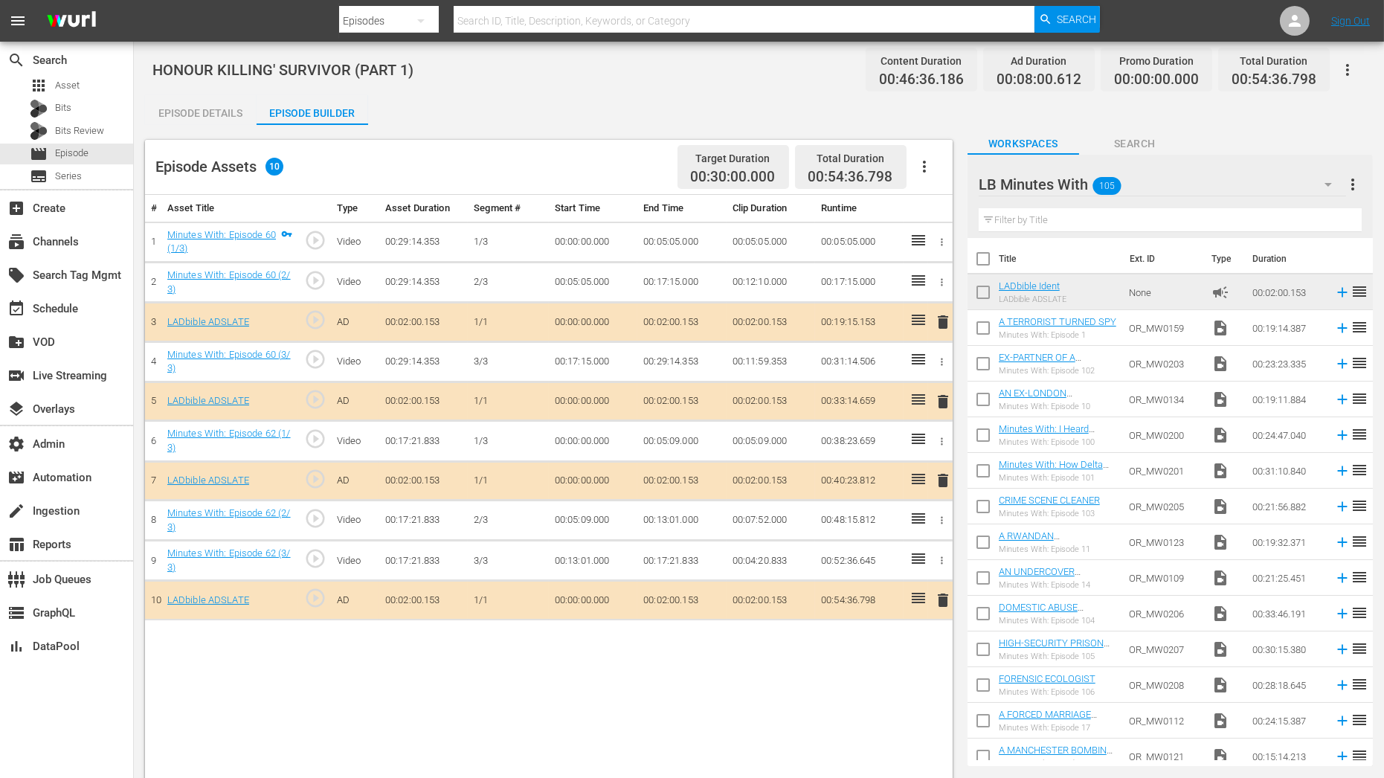
click at [1357, 70] on button "button" at bounding box center [1348, 70] width 36 height 36
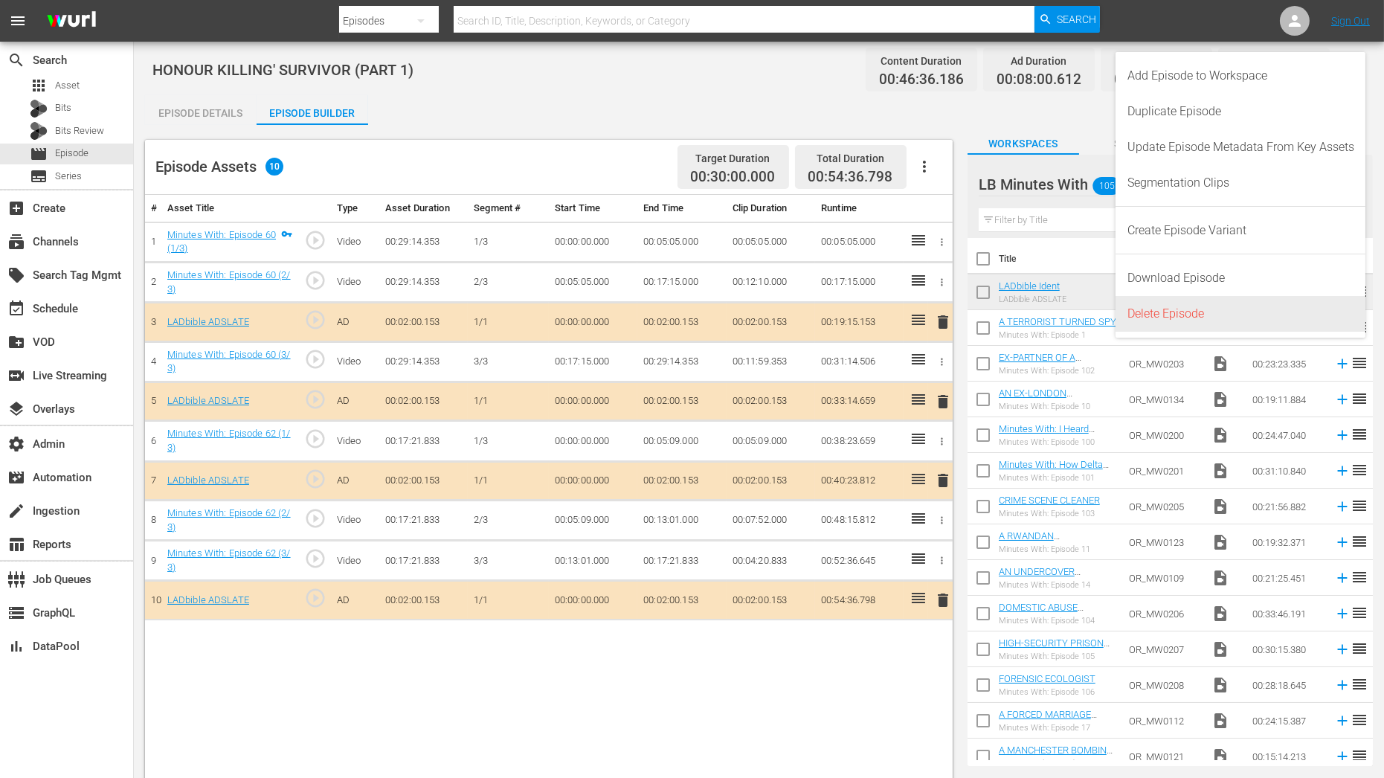
click at [1200, 308] on div "Delete Episode" at bounding box center [1241, 314] width 227 height 36
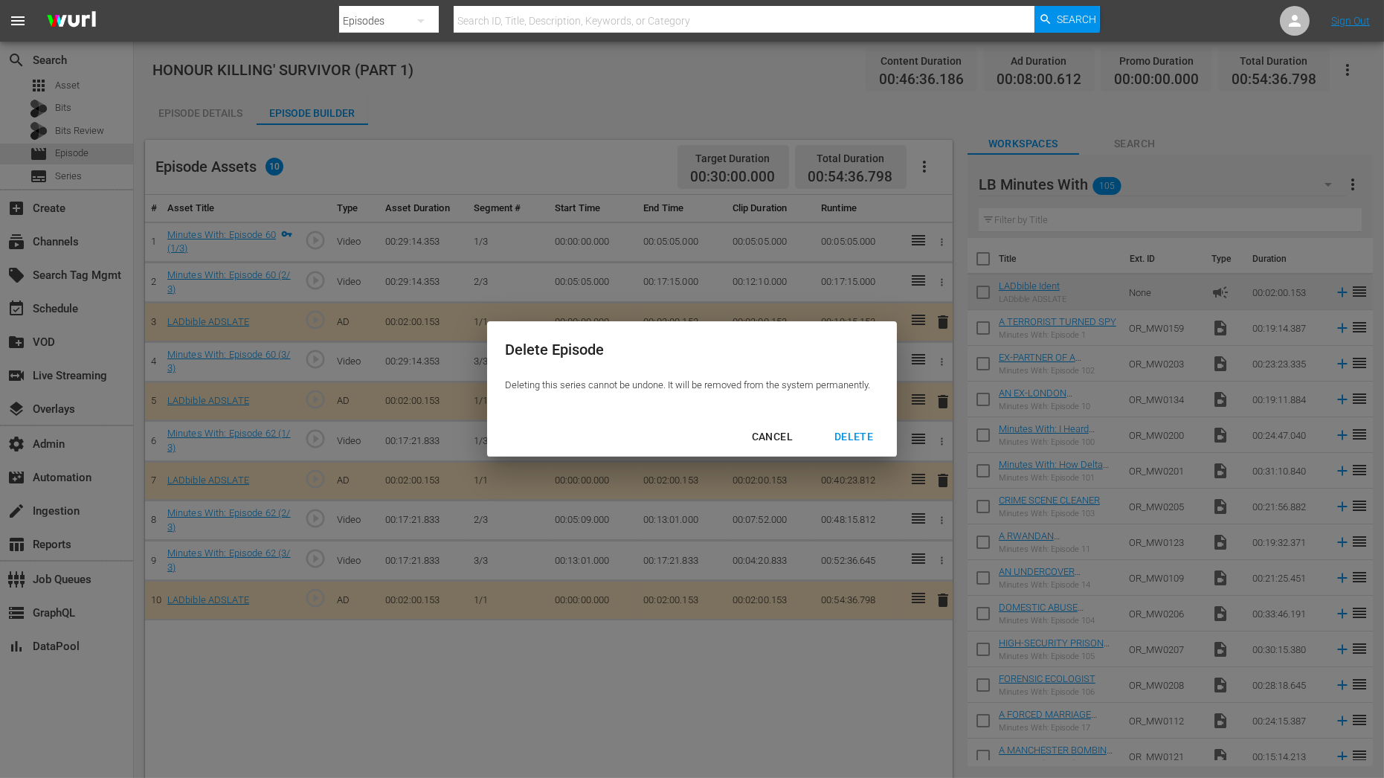
click at [858, 434] on div "DELETE" at bounding box center [854, 437] width 62 height 19
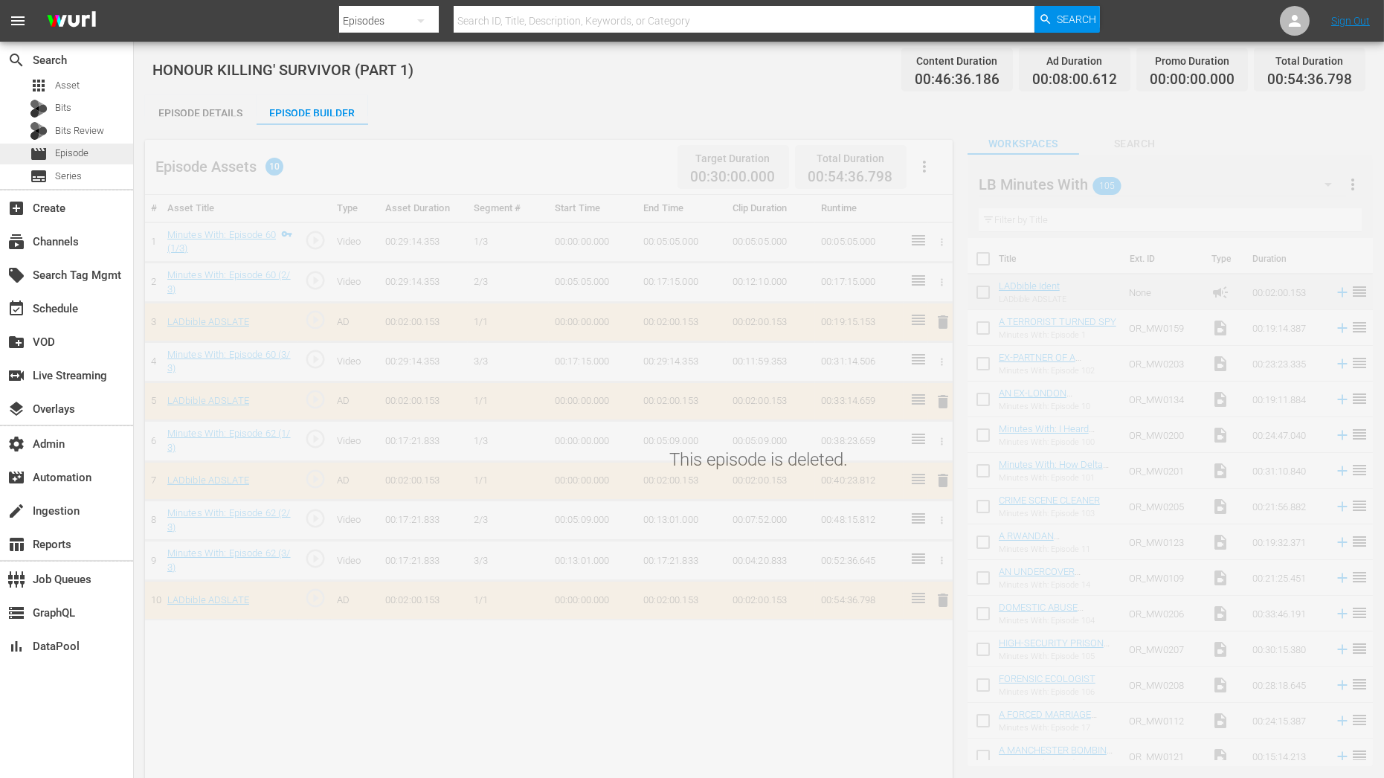
click at [94, 150] on div "movie Episode" at bounding box center [66, 154] width 133 height 21
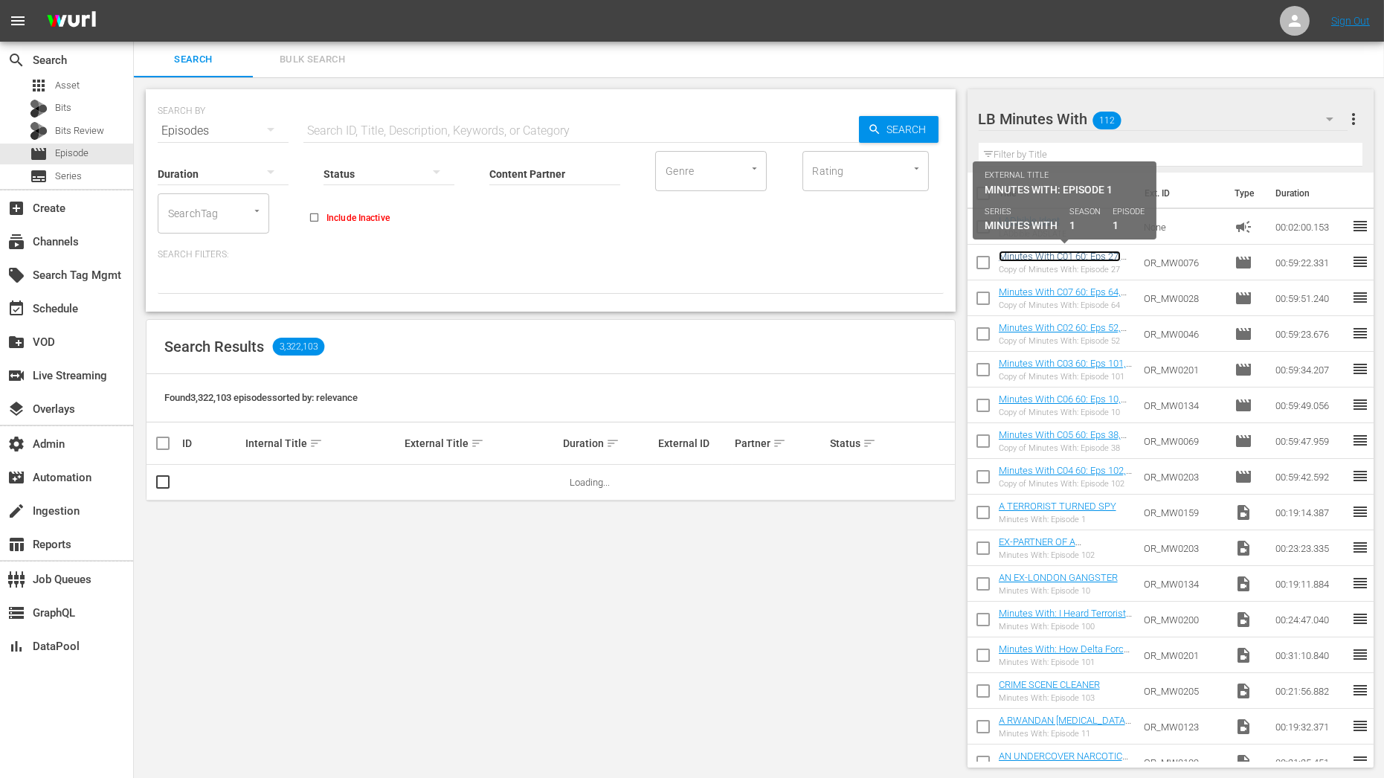
click at [1076, 260] on link "Minutes With C01 60: Eps 27, 96" at bounding box center [1060, 262] width 122 height 22
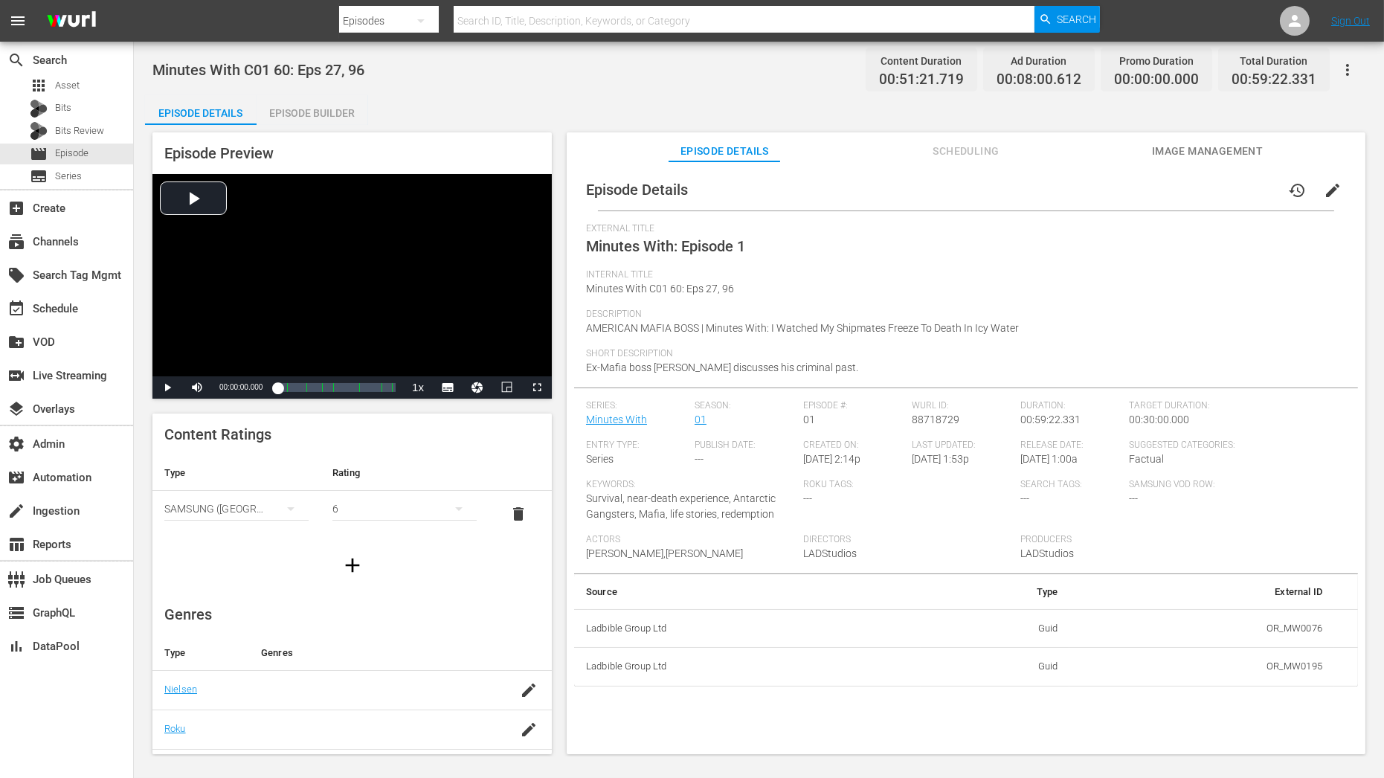
click at [356, 125] on div "Episode Preview Video Player is loading. Play Video Play Mute Current Time 00:0…" at bounding box center [759, 445] width 1228 height 641
click at [350, 105] on div "Episode Builder" at bounding box center [313, 113] width 112 height 36
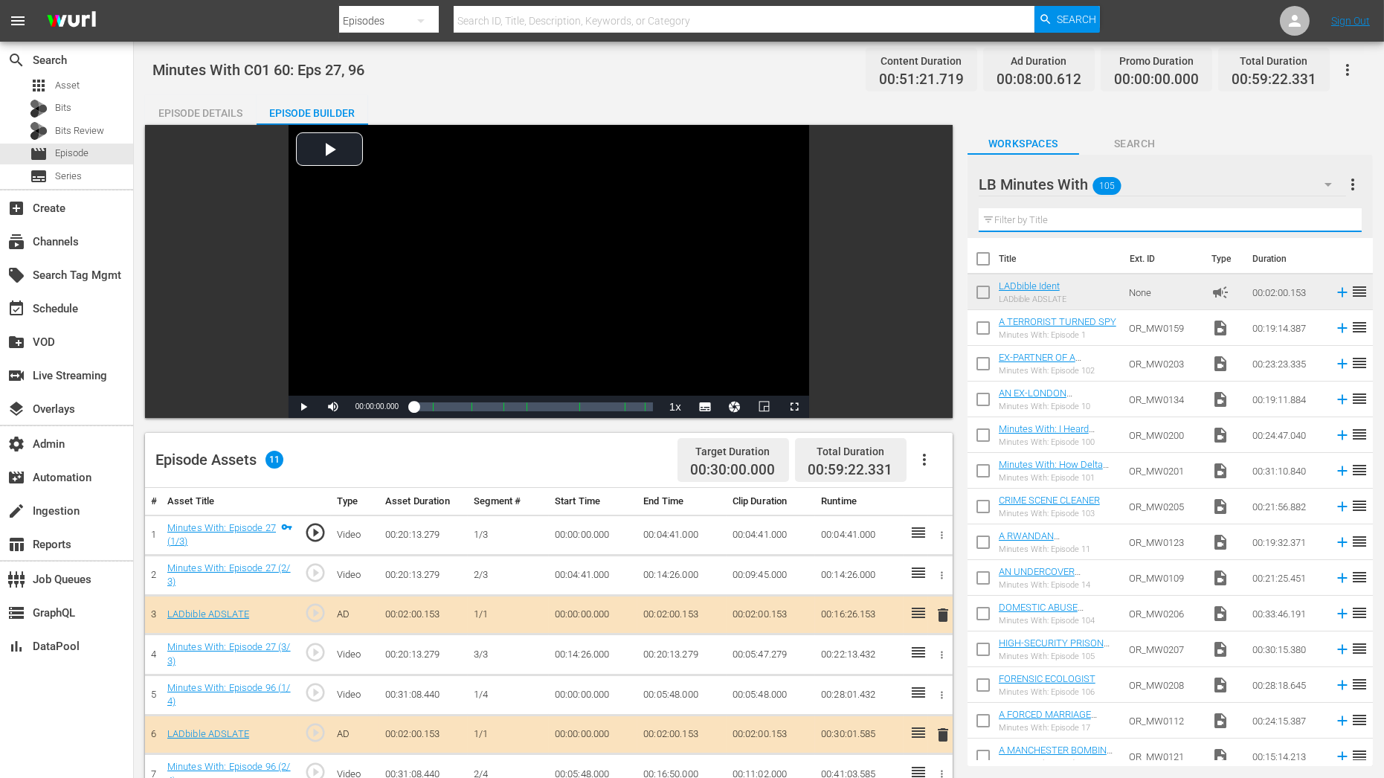
click at [1111, 226] on input "text" at bounding box center [1170, 220] width 383 height 24
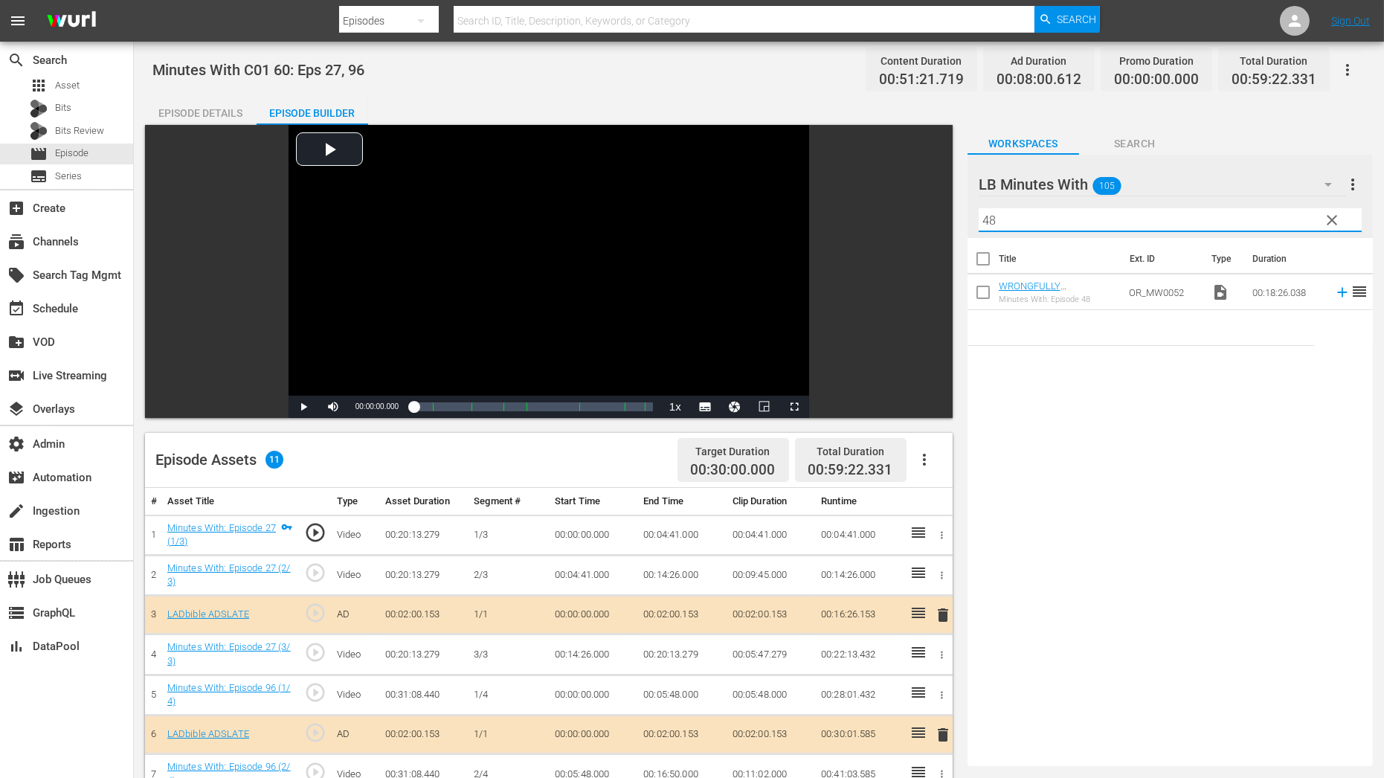
type input "48"
click at [1059, 280] on link "WRONGFULLY IMPRISONED FOR MURDER (JAMIE MORGAN KANE) PART 1" at bounding box center [1057, 302] width 117 height 45
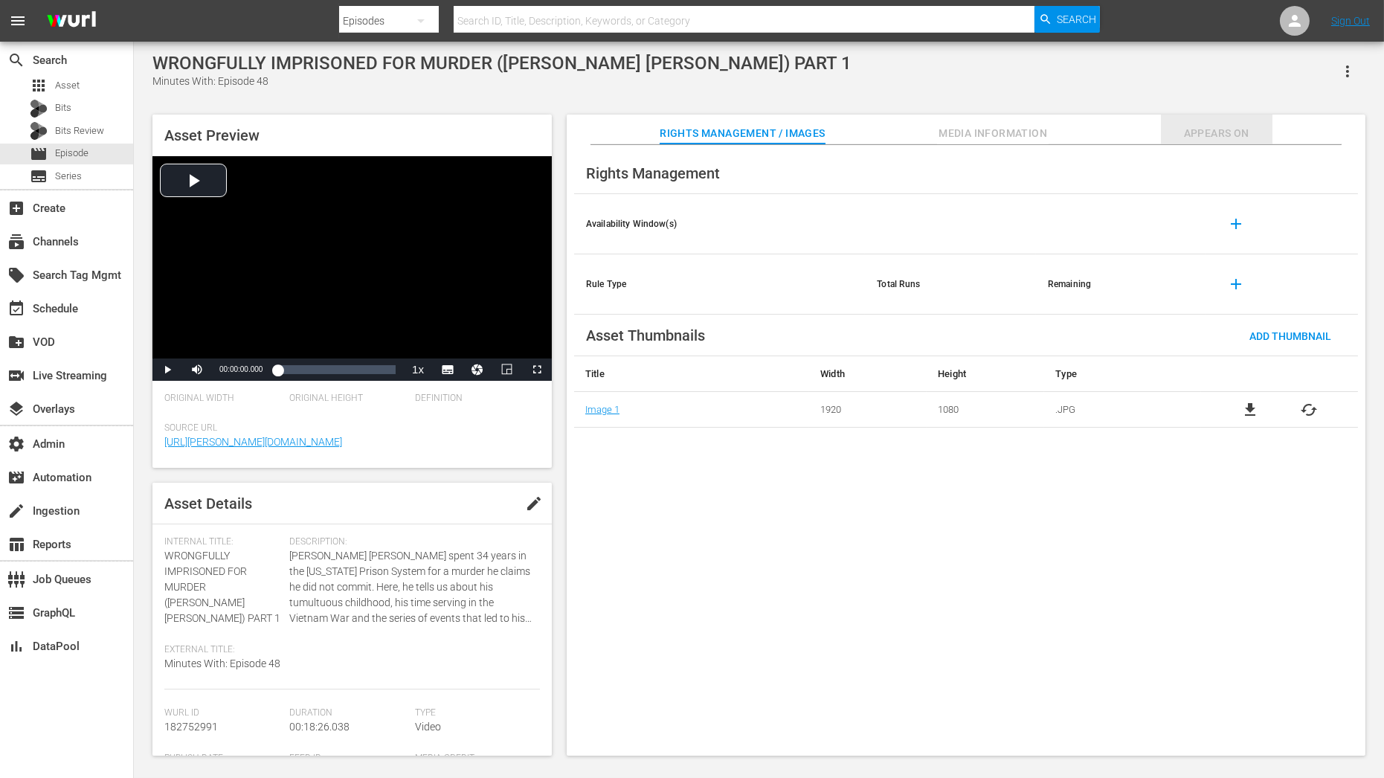
click at [1242, 135] on span "Appears On" at bounding box center [1217, 133] width 112 height 19
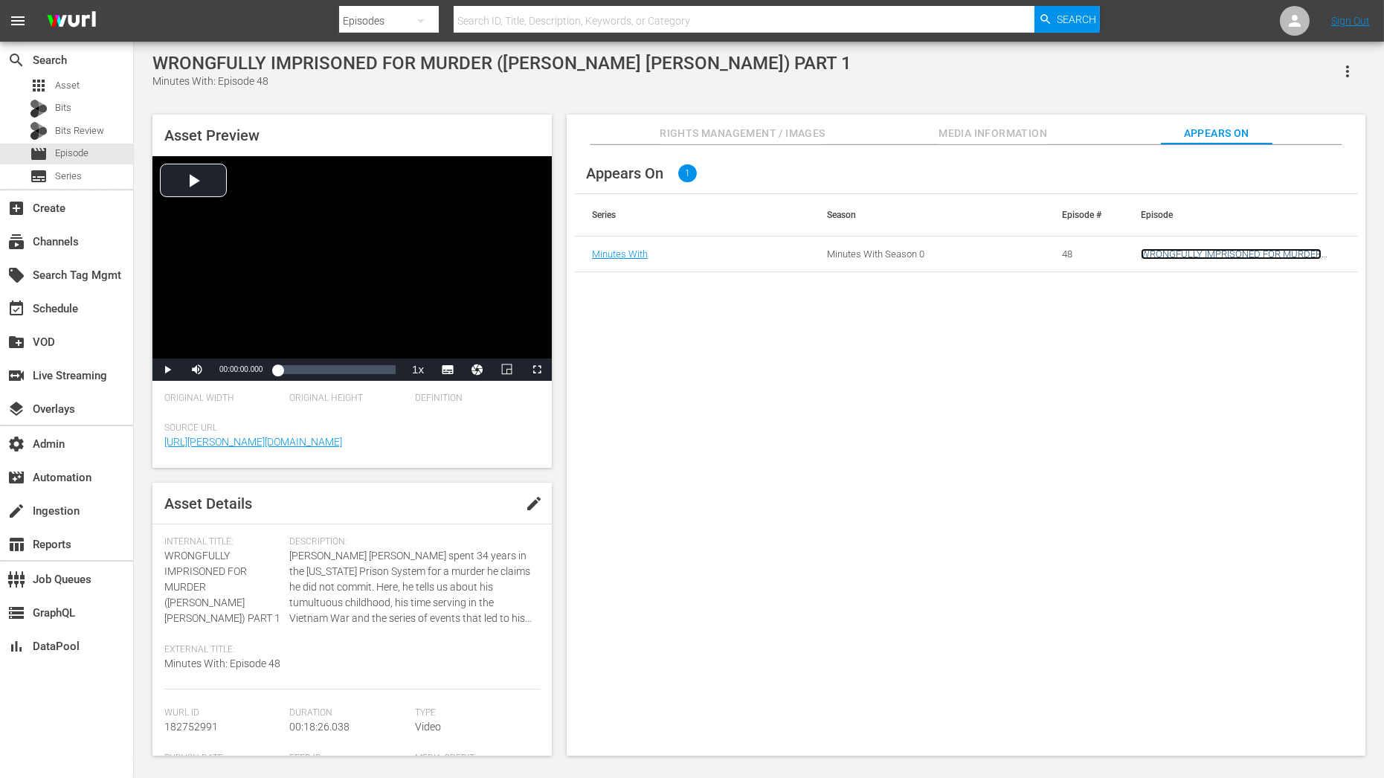
click at [1209, 252] on link "WRONGFULLY IMPRISONED FOR MURDER (JAMIE MORGAN KANE) PART 1" at bounding box center [1232, 259] width 183 height 22
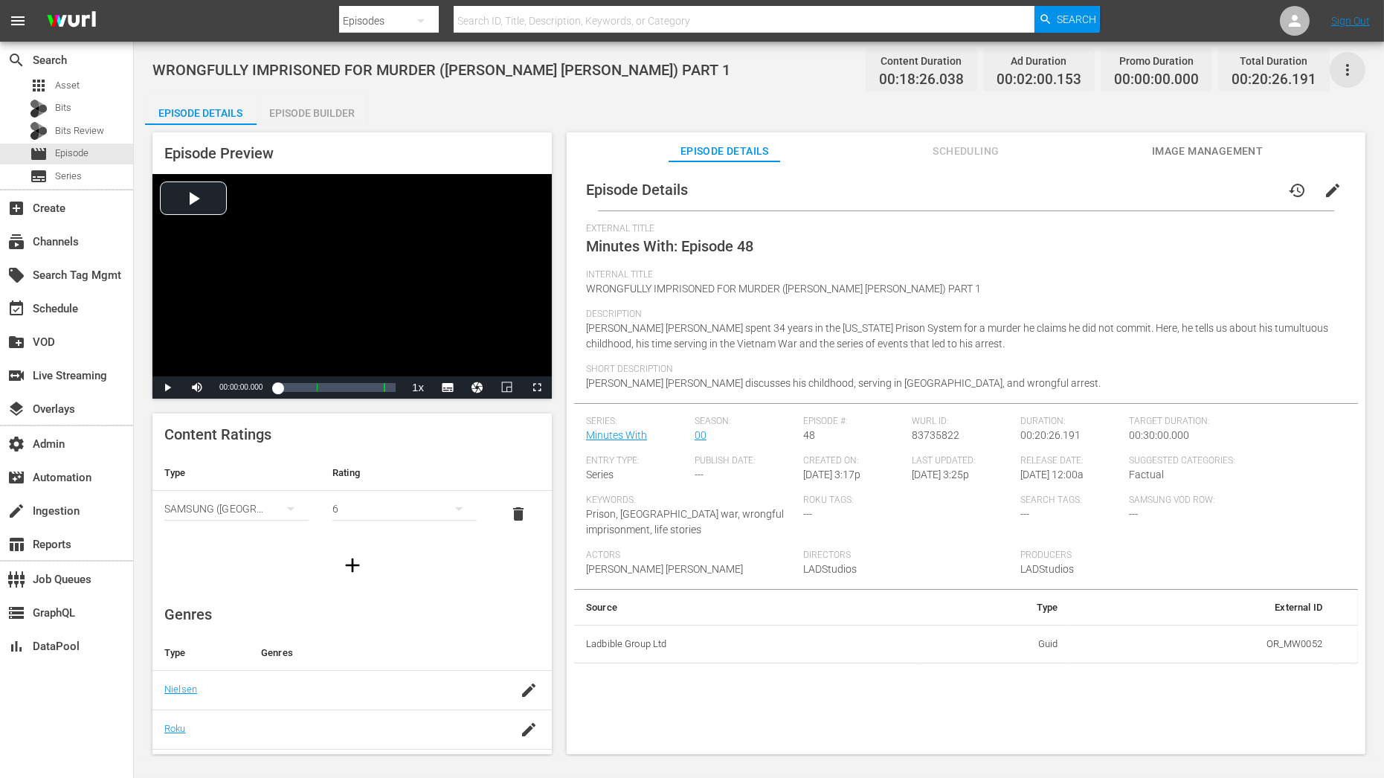
click at [1350, 65] on icon "button" at bounding box center [1348, 70] width 18 height 18
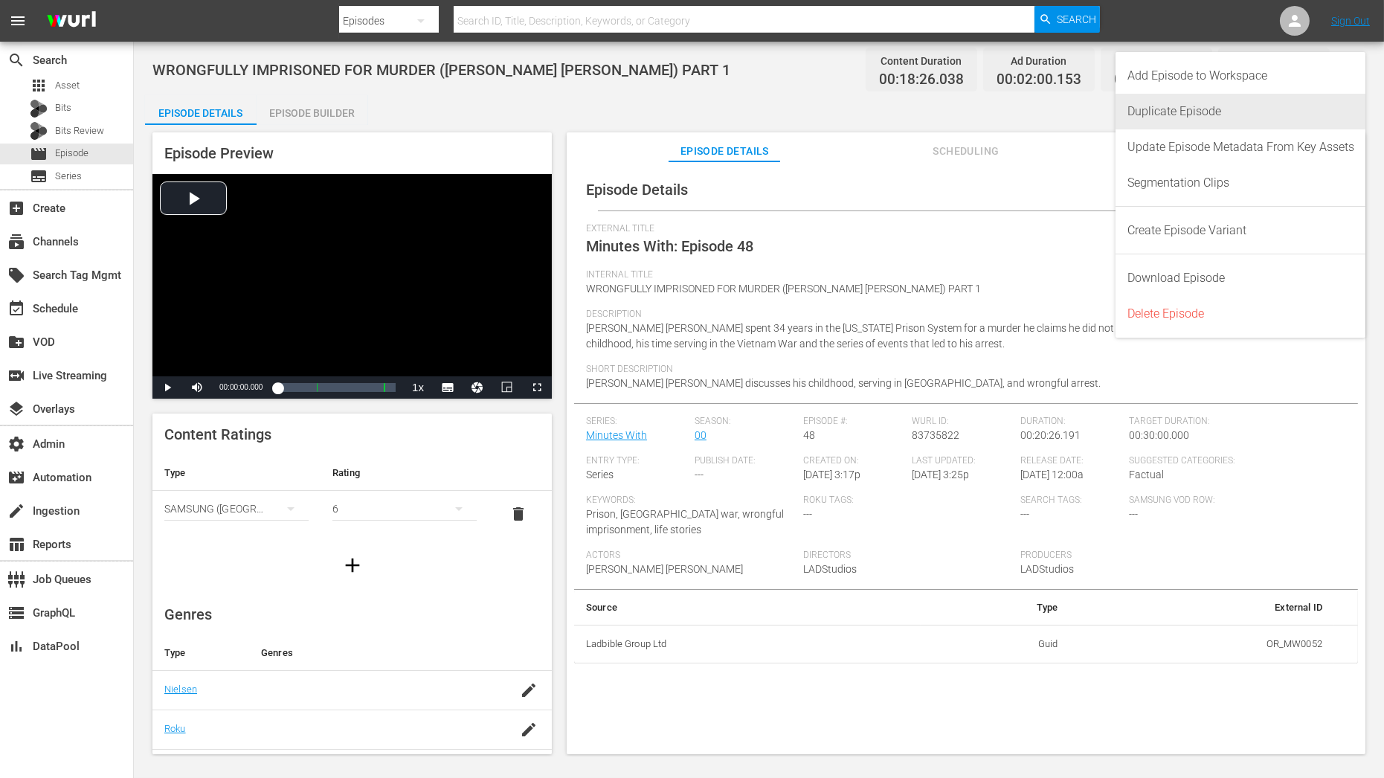
click at [1260, 107] on div "Duplicate Episode" at bounding box center [1241, 112] width 227 height 36
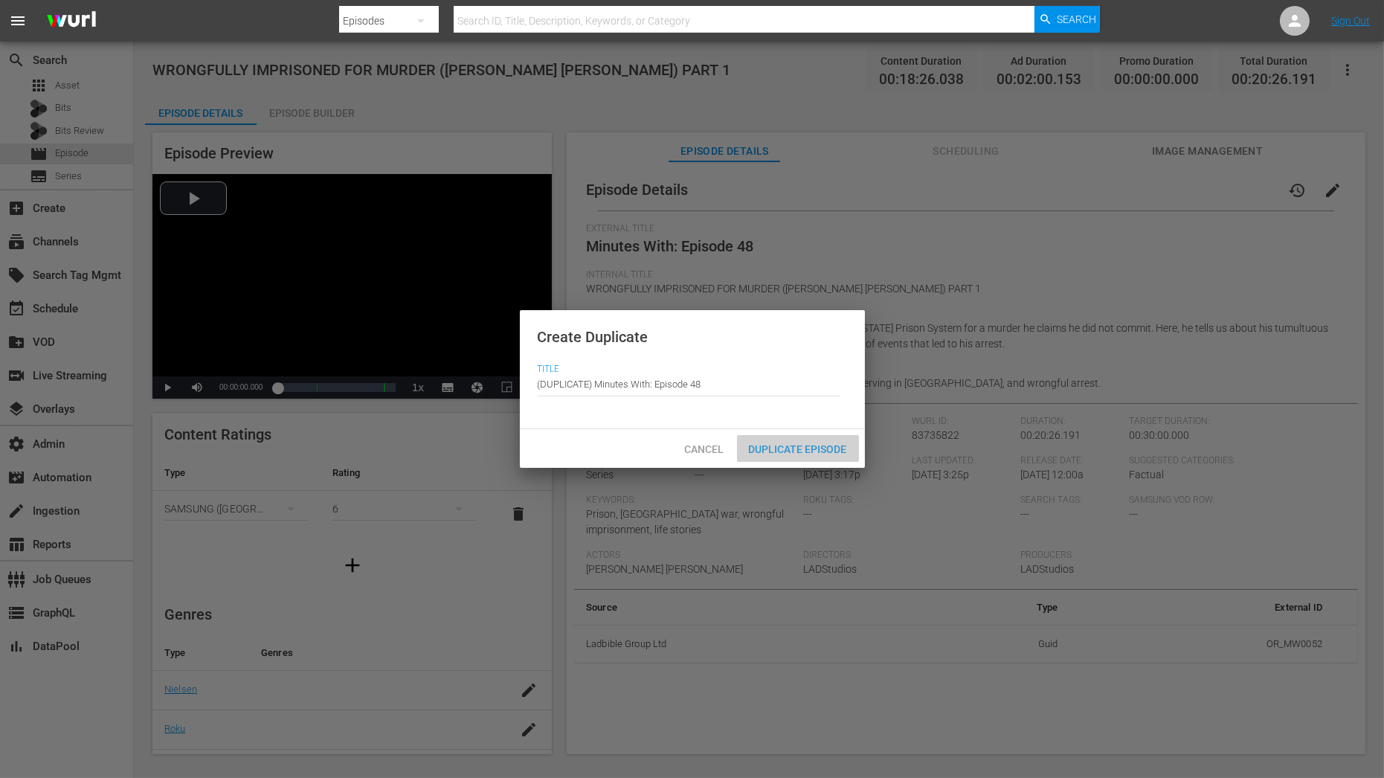
click at [826, 444] on span "Duplicate Episode" at bounding box center [798, 449] width 122 height 12
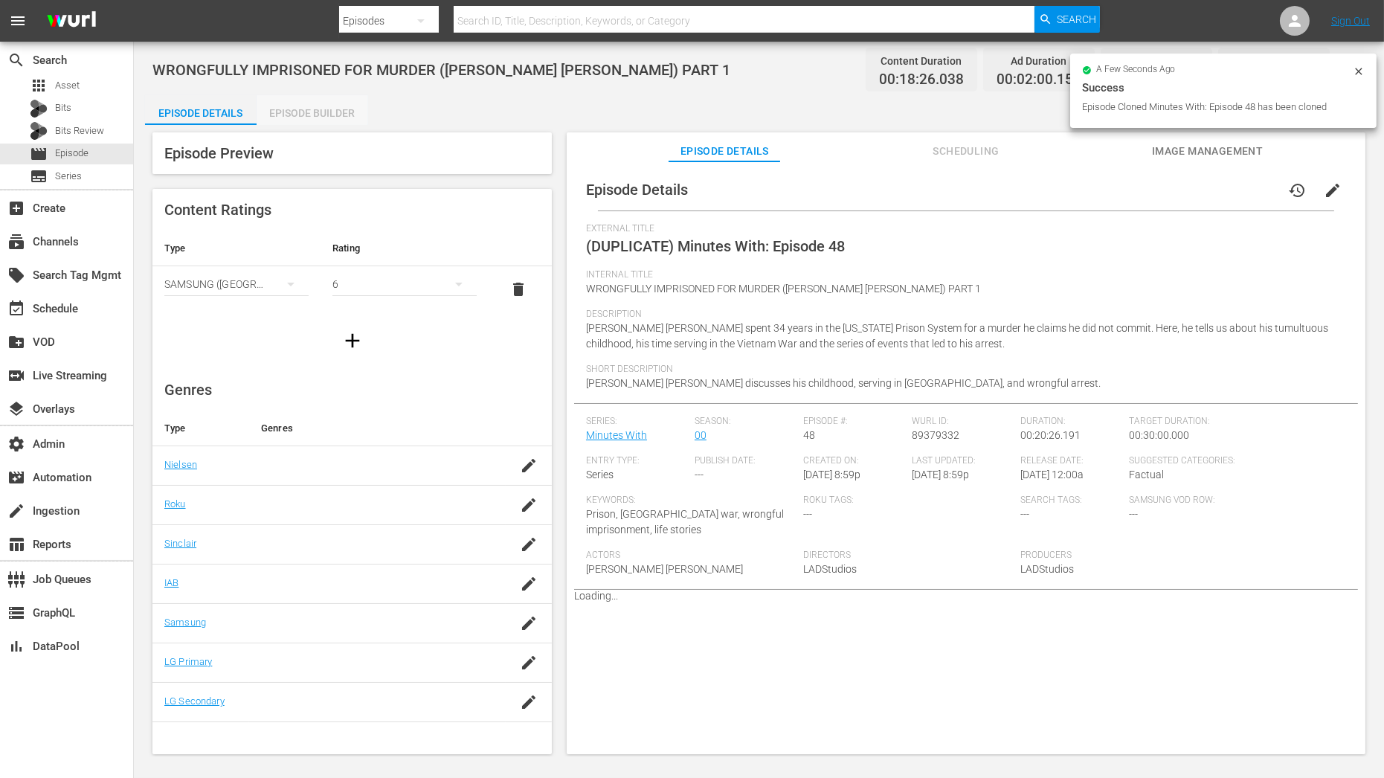
click at [312, 112] on div "Episode Builder" at bounding box center [313, 113] width 112 height 36
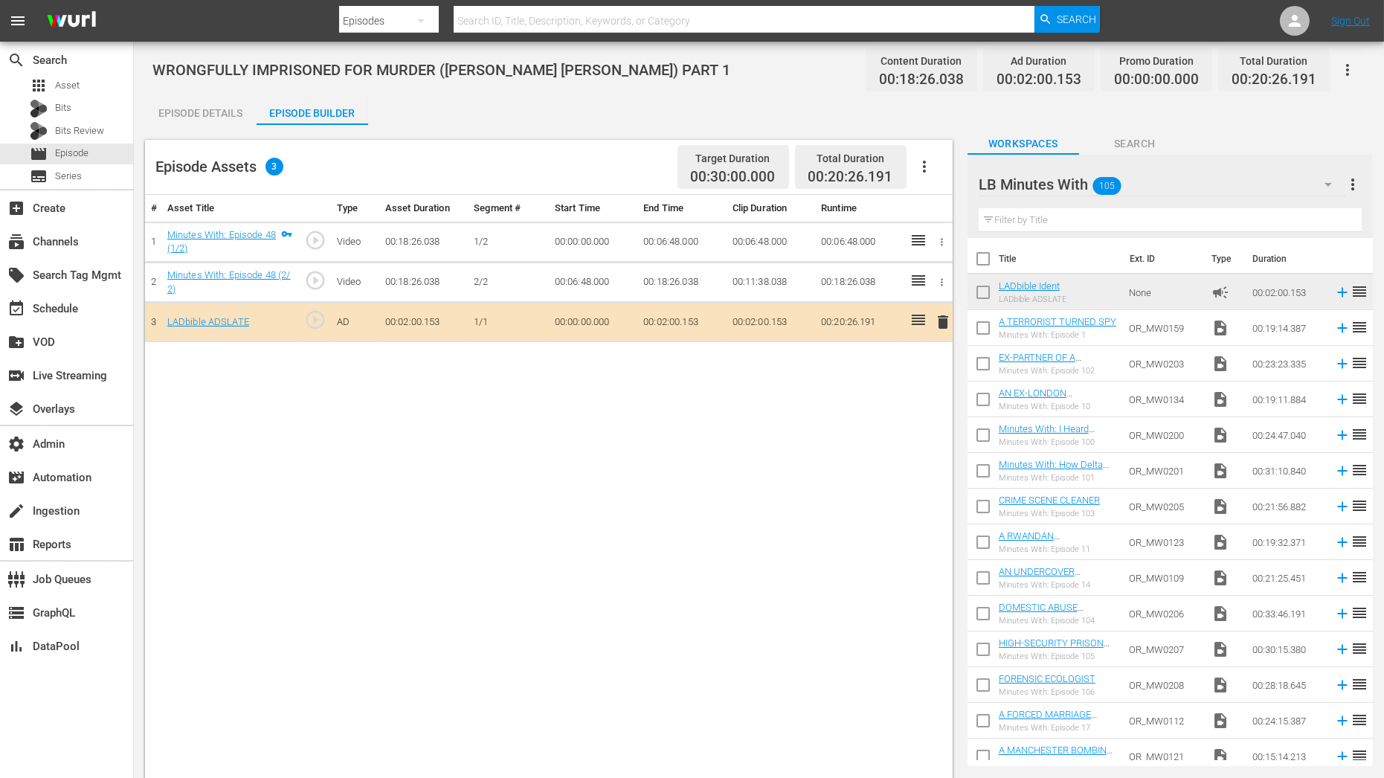
click at [1080, 217] on input "text" at bounding box center [1170, 220] width 383 height 24
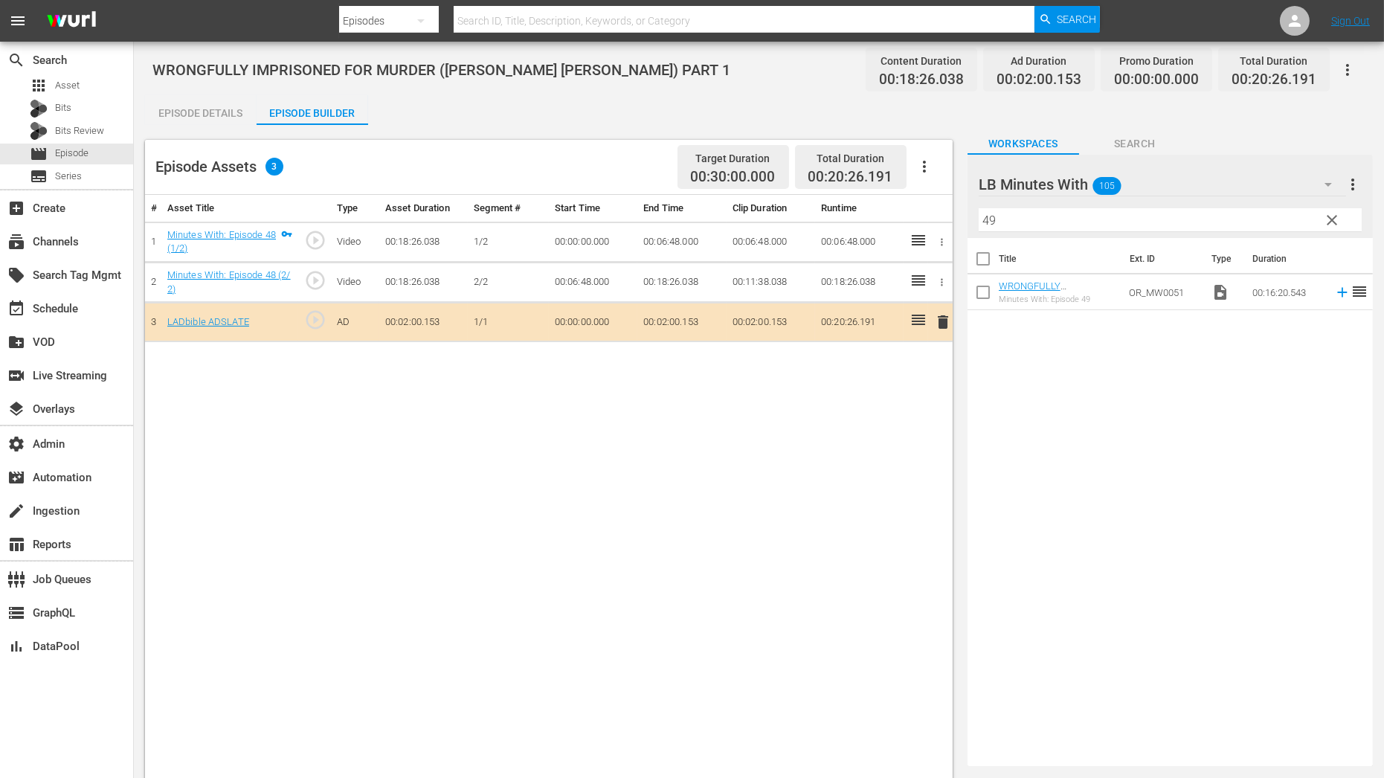
click at [1034, 277] on td "WRONGFULLY IMPRISONED FOR MURDER (JAMIE MORGAN KANE) PART 2 Minutes With: Episo…" at bounding box center [1061, 292] width 125 height 36
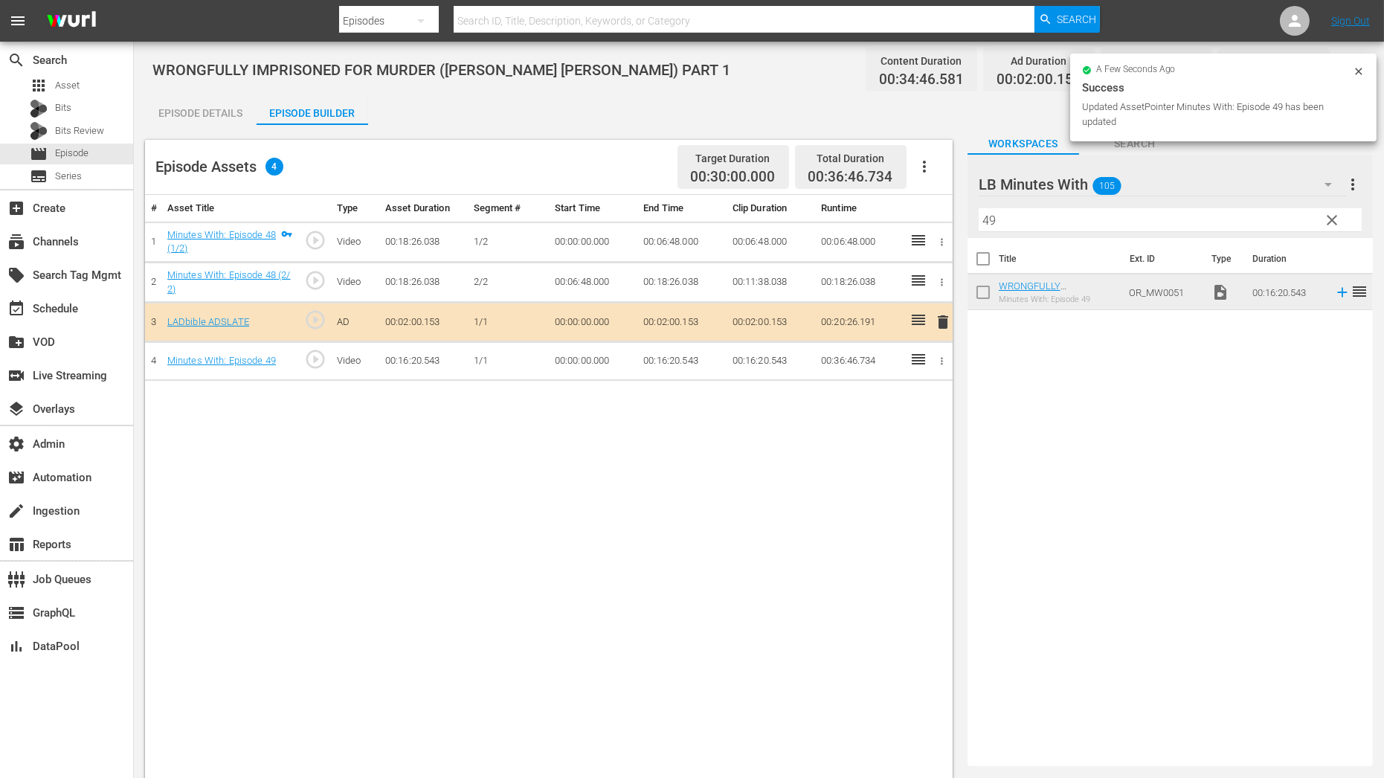
drag, startPoint x: 1005, startPoint y: 224, endPoint x: 897, endPoint y: 224, distance: 107.9
click at [898, 224] on div "Episode Assets 4 Target Duration 00:30:00.000 Total Duration 00:36:46.734 # Ass…" at bounding box center [759, 493] width 1228 height 736
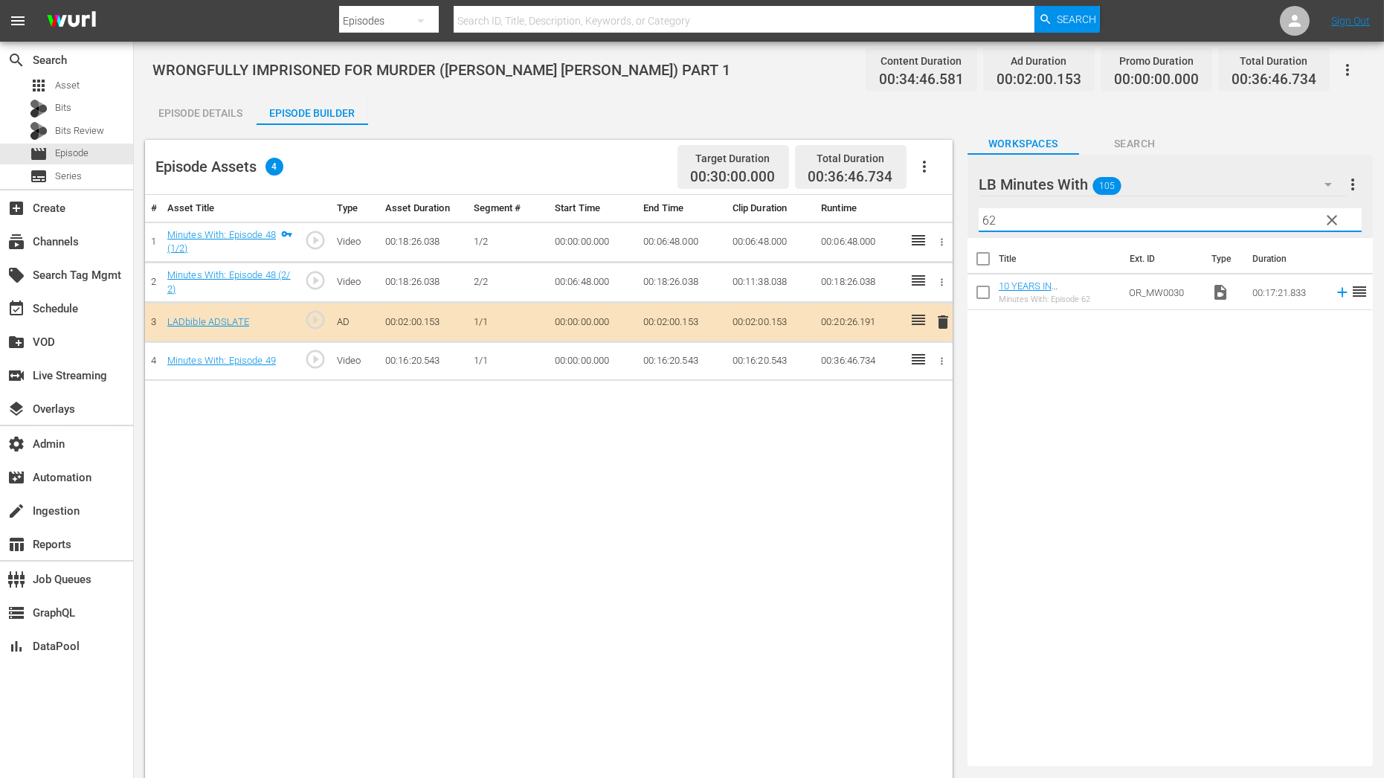
type input "62"
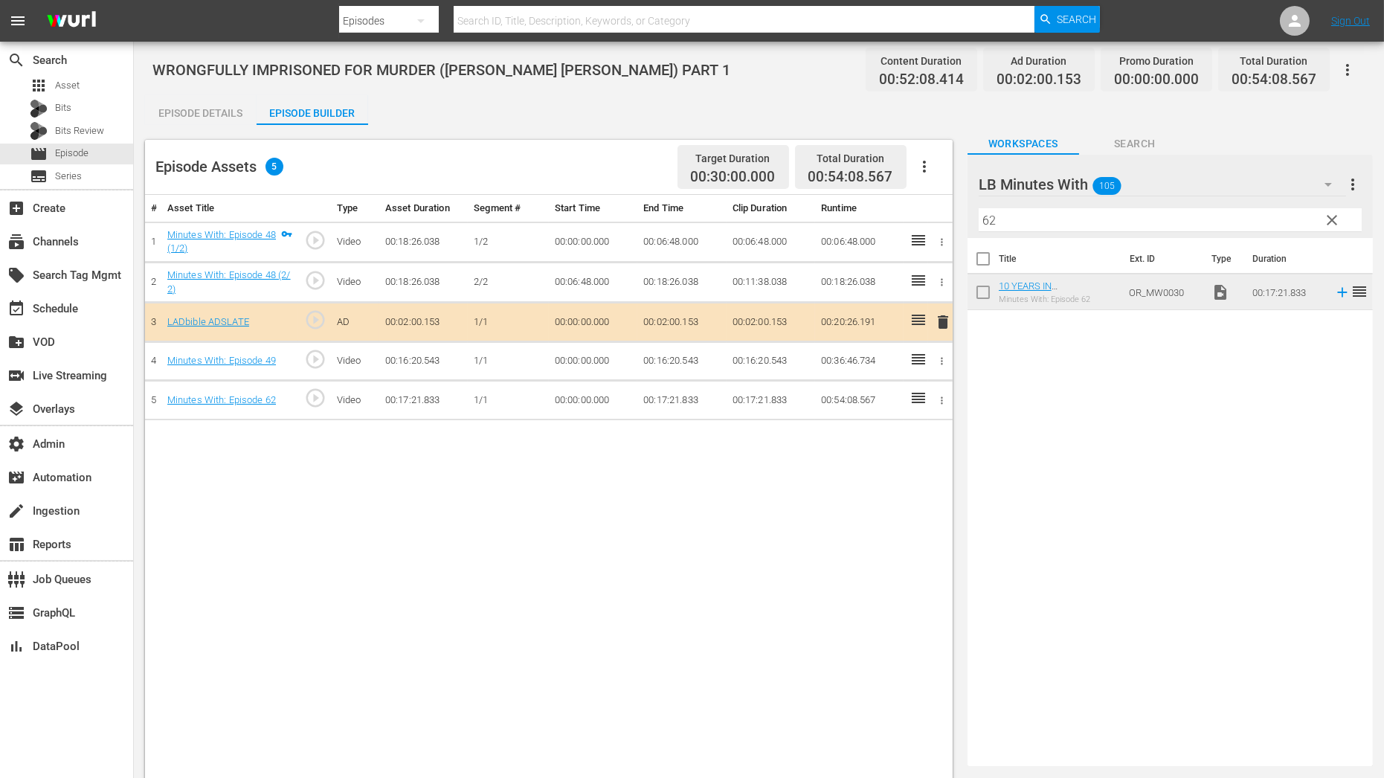
click at [945, 395] on icon "button" at bounding box center [942, 400] width 11 height 11
click at [900, 429] on li "Assign Key Asset" at bounding box center [893, 422] width 116 height 25
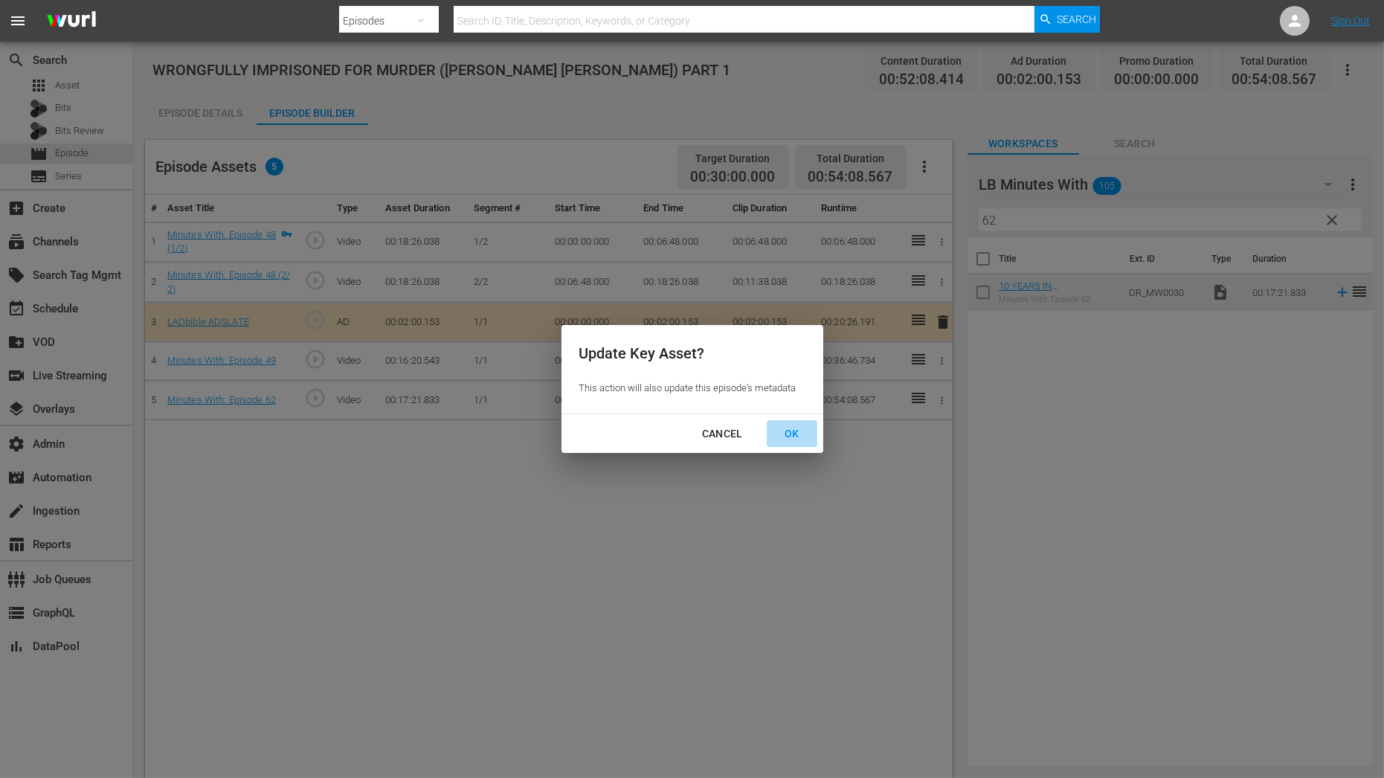
click at [783, 434] on div "OK" at bounding box center [792, 434] width 39 height 19
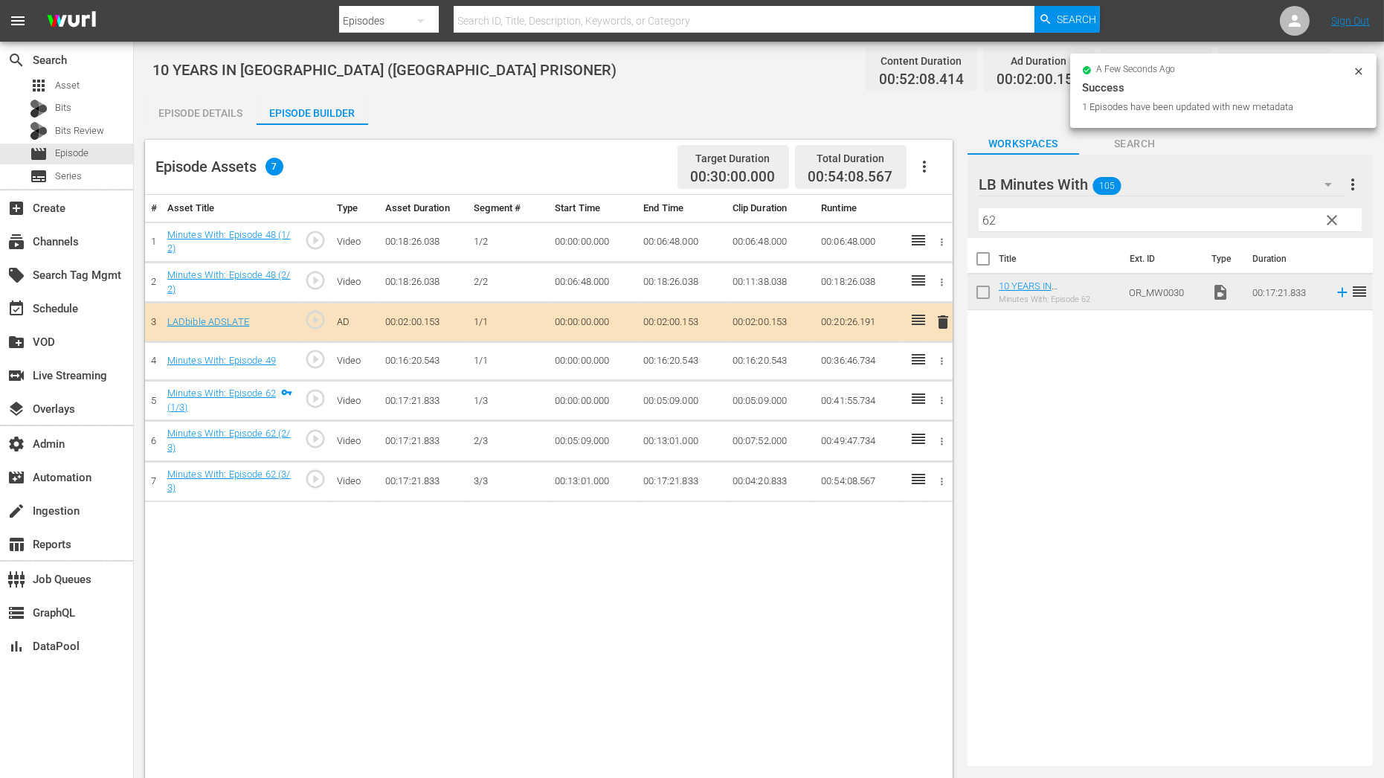
click at [942, 350] on td at bounding box center [940, 360] width 25 height 39
click at [946, 363] on icon "button" at bounding box center [942, 361] width 11 height 11
click at [908, 394] on li "Assign Key Asset" at bounding box center [893, 383] width 116 height 25
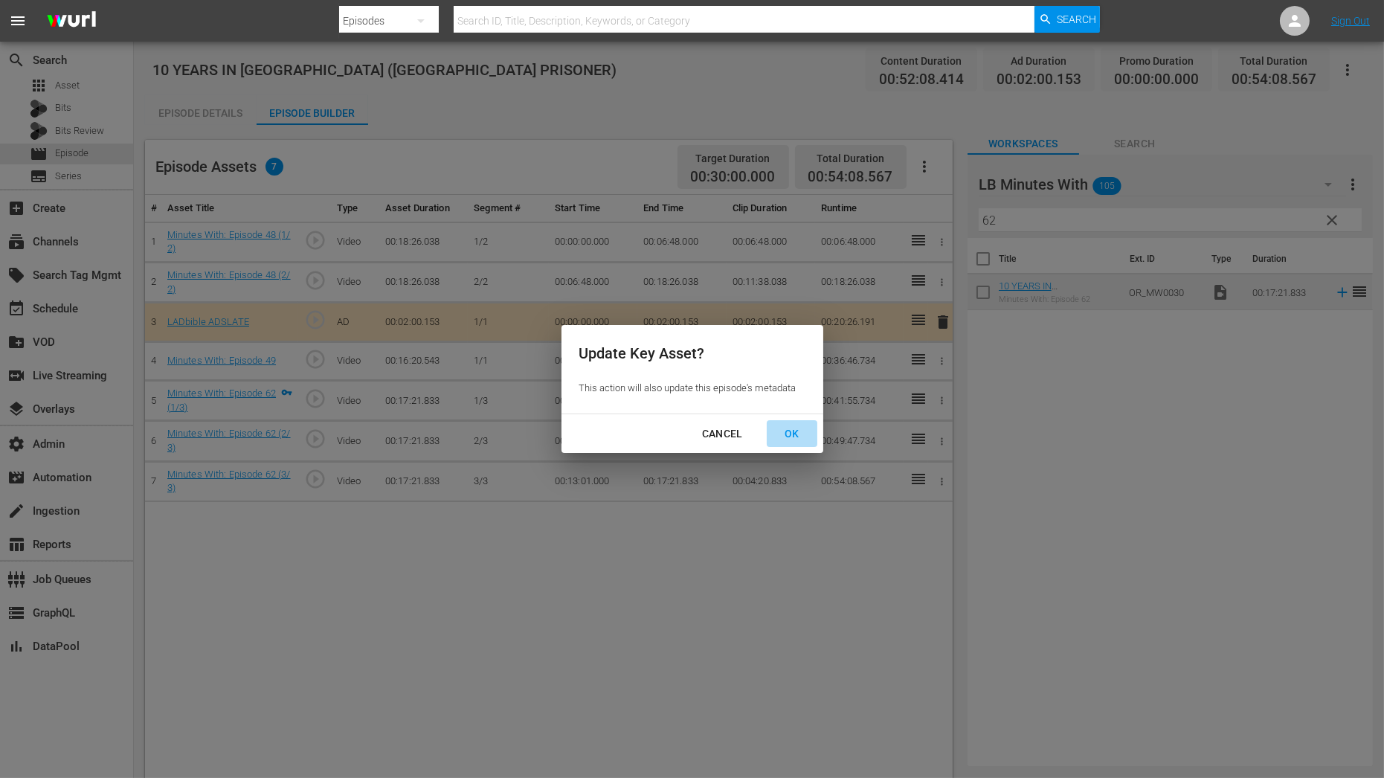
click at [791, 443] on button "OK" at bounding box center [792, 434] width 51 height 28
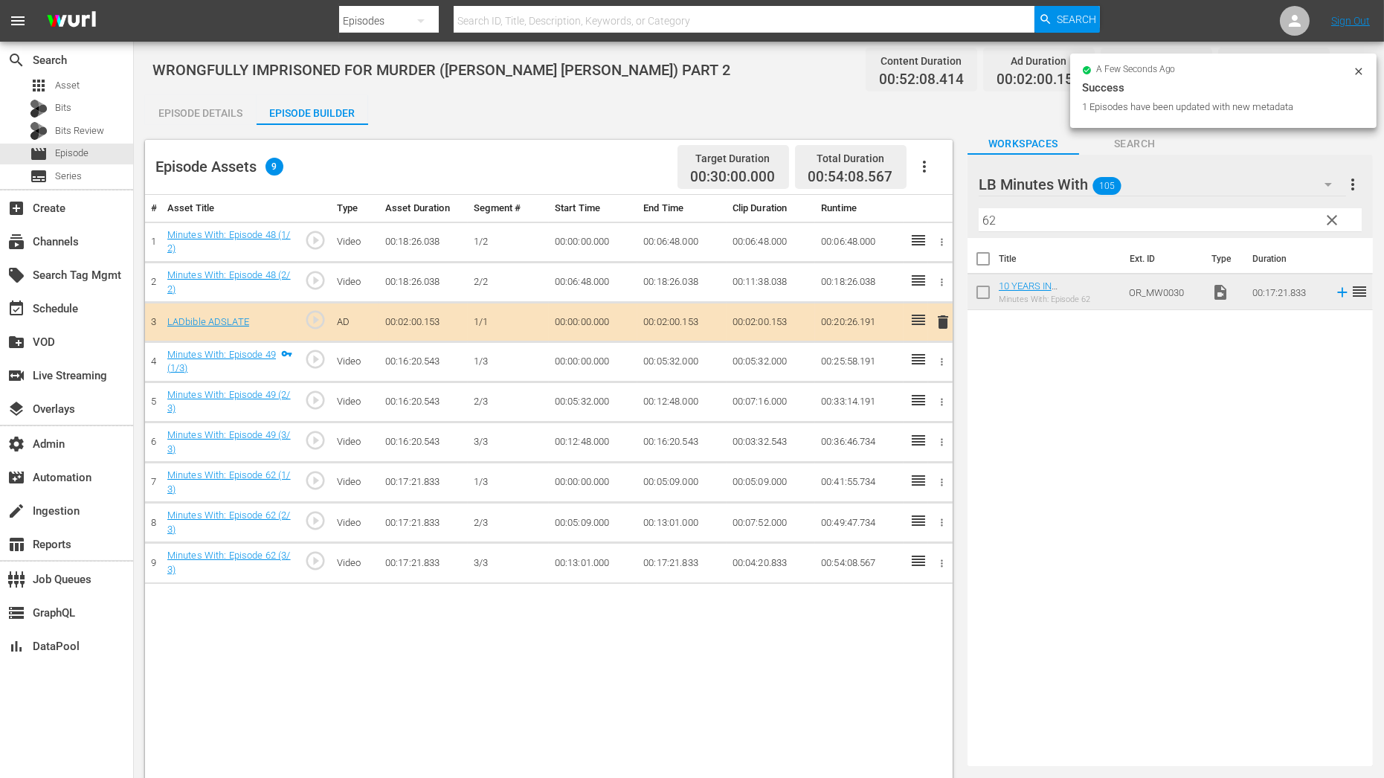
click at [944, 243] on icon "button" at bounding box center [942, 242] width 11 height 11
click at [916, 267] on li "Assign Key Asset" at bounding box center [893, 266] width 116 height 25
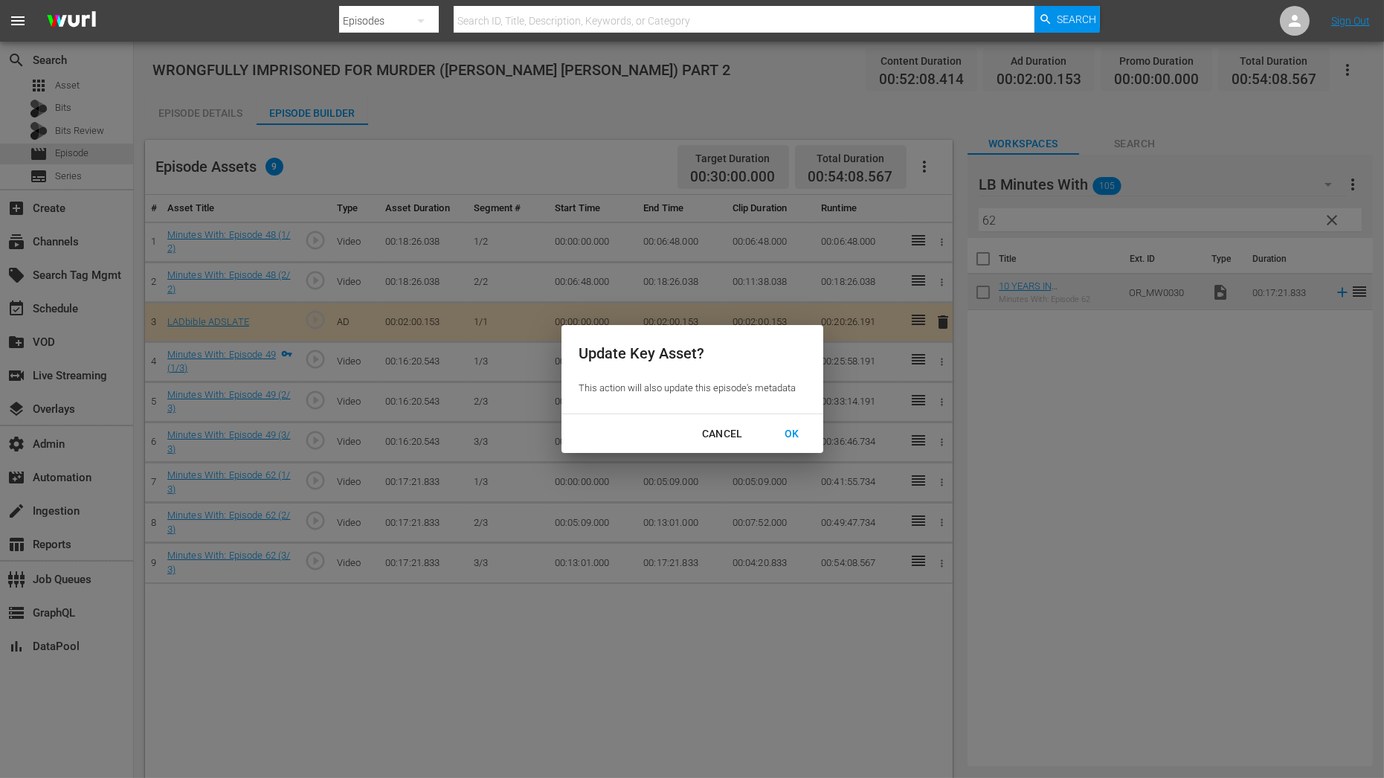
click at [794, 431] on div "OK" at bounding box center [792, 434] width 39 height 19
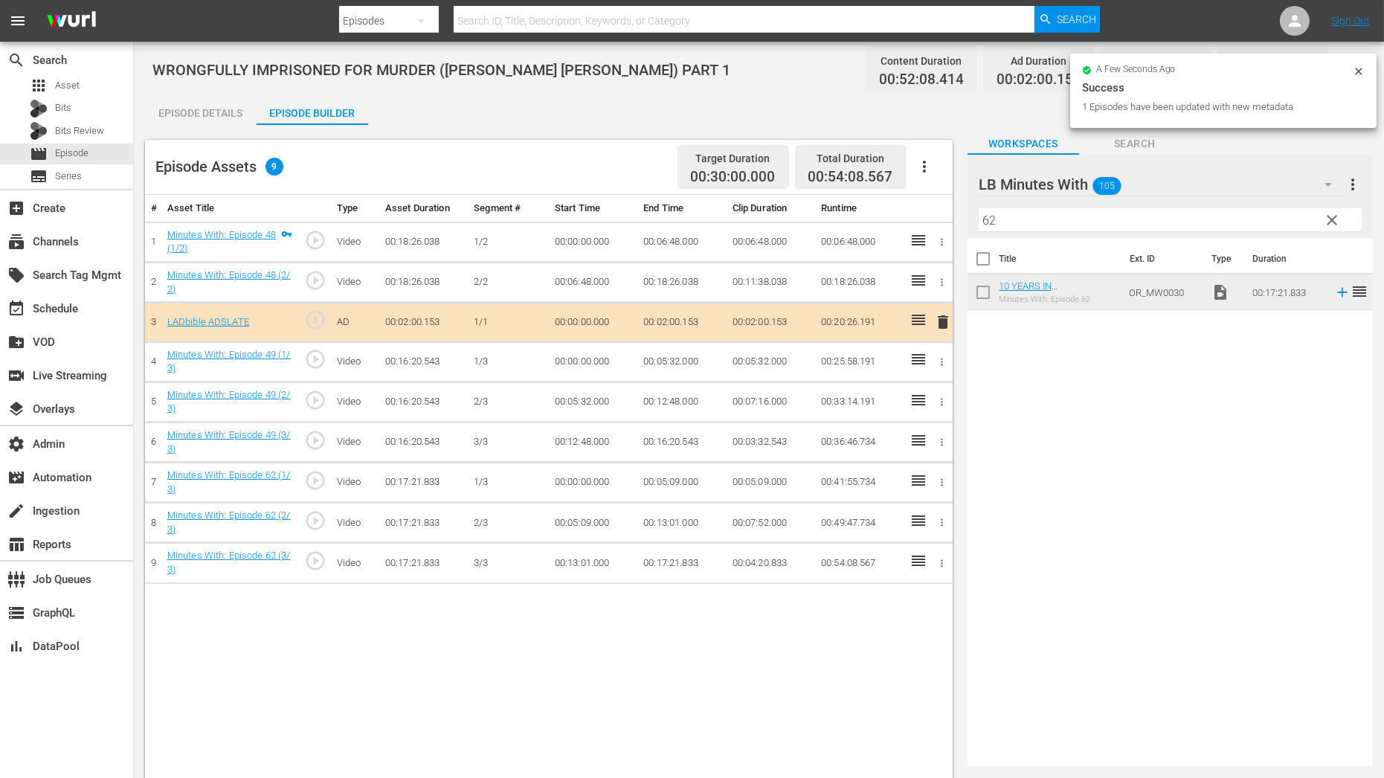
click at [1338, 218] on span "clear" at bounding box center [1332, 220] width 18 height 18
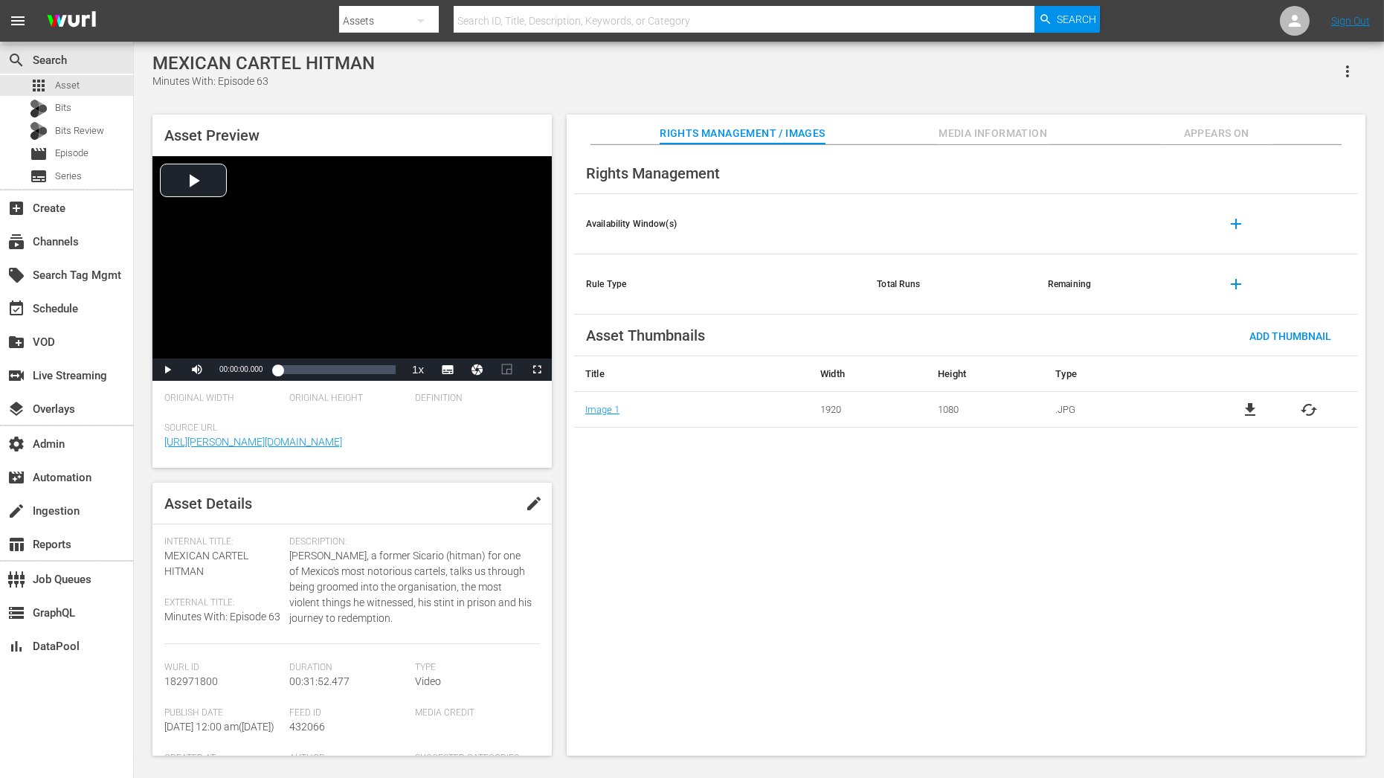
click at [1249, 150] on div "Rights Management Availability Window(s) add Rule Type Total Runs Remaining add…" at bounding box center [966, 450] width 799 height 611
click at [1248, 129] on span "Appears On" at bounding box center [1217, 133] width 112 height 19
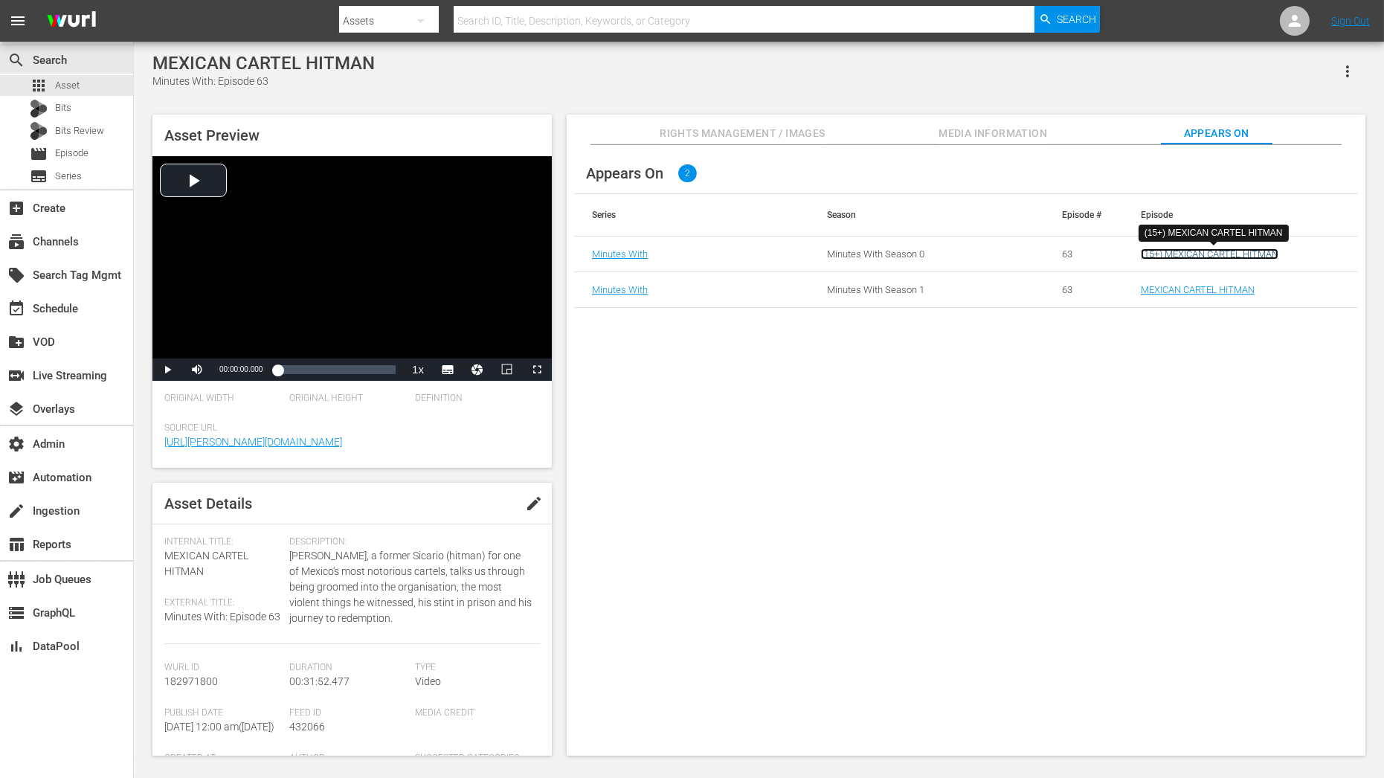
click at [1250, 253] on link "(15+) MEXICAN CARTEL HITMAN" at bounding box center [1210, 253] width 138 height 11
click at [1207, 295] on link "MEXICAN CARTEL HITMAN" at bounding box center [1198, 289] width 114 height 11
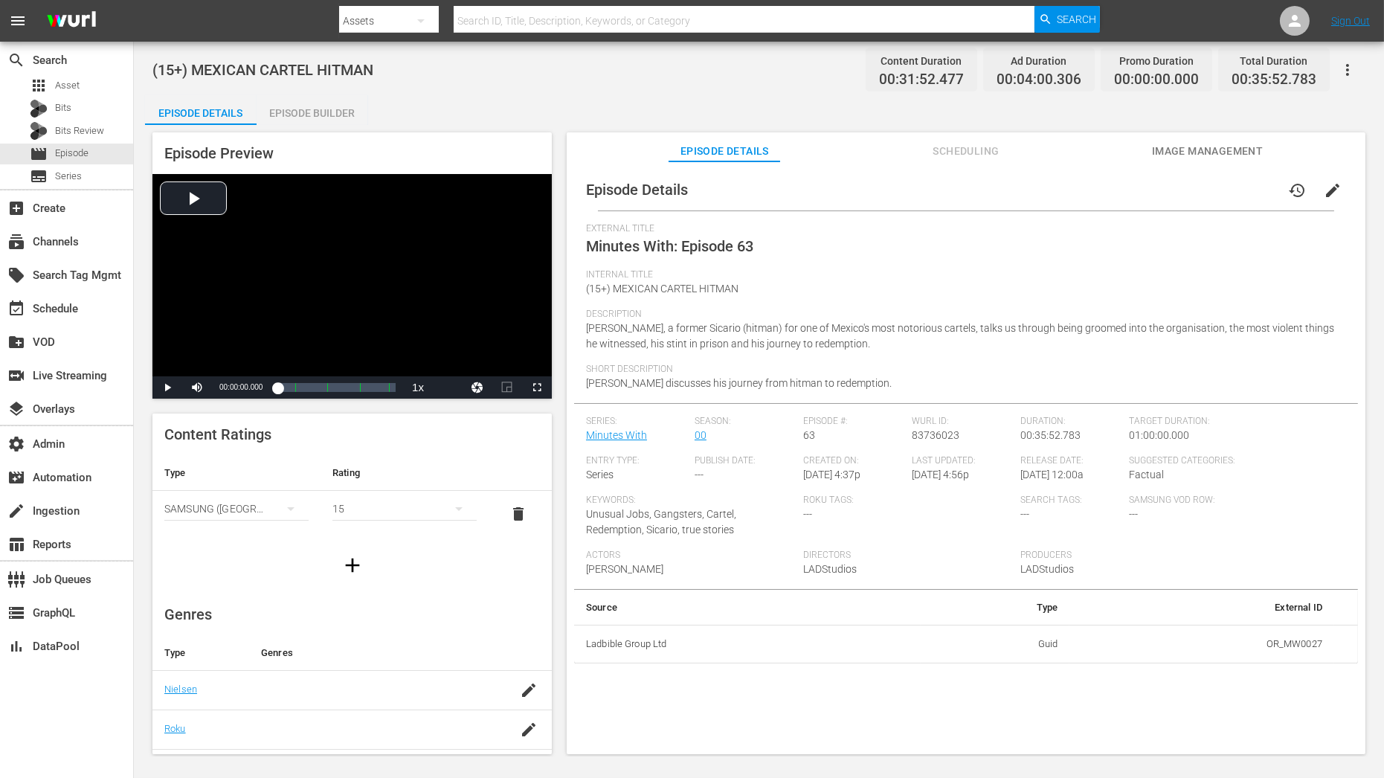
click at [301, 121] on div "Episode Builder" at bounding box center [313, 113] width 112 height 36
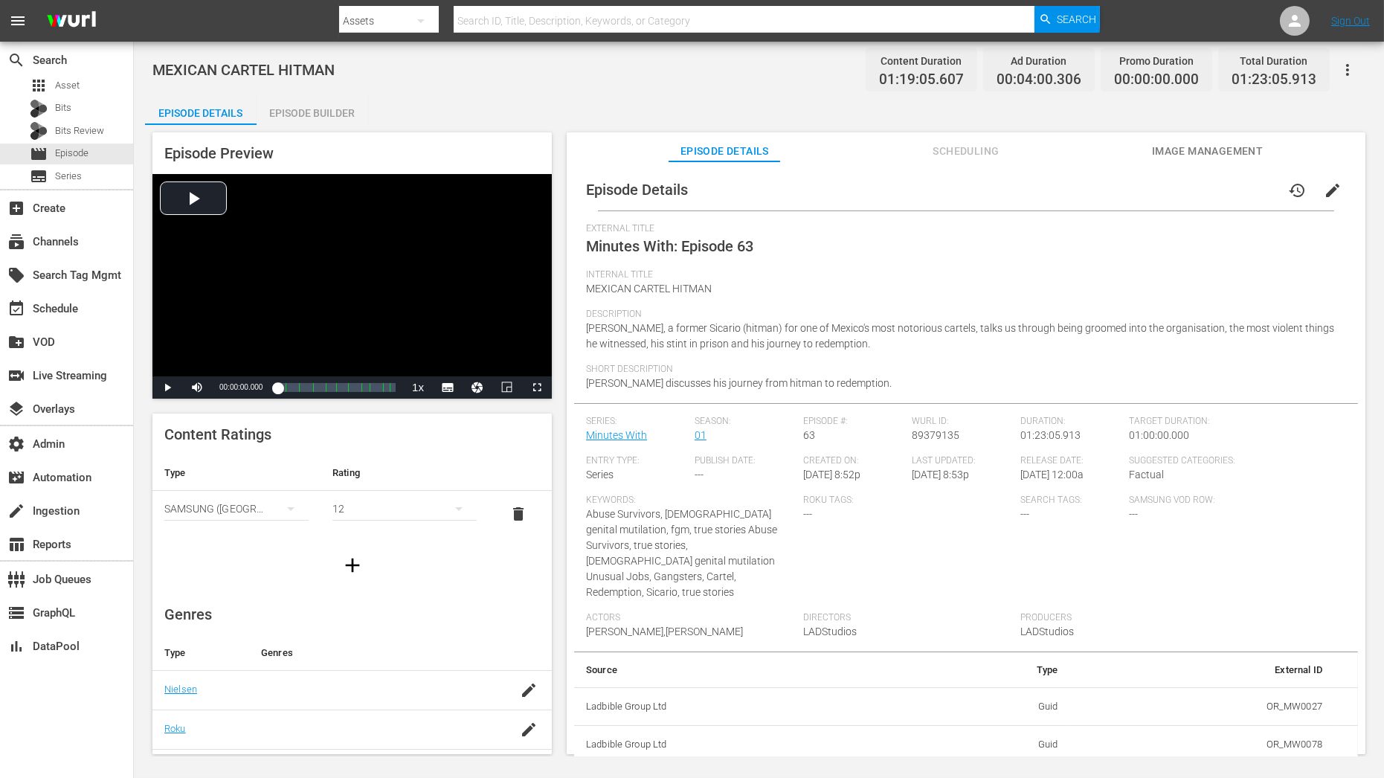
click at [312, 131] on div "Episode Preview Video Player is loading. Play Video Play Mute Current Time 00:0…" at bounding box center [759, 445] width 1228 height 641
click at [311, 125] on div "Episode Preview Video Player is loading. Play Video Play Mute Current Time 00:0…" at bounding box center [759, 445] width 1228 height 641
click at [311, 109] on div "Episode Builder" at bounding box center [313, 113] width 112 height 36
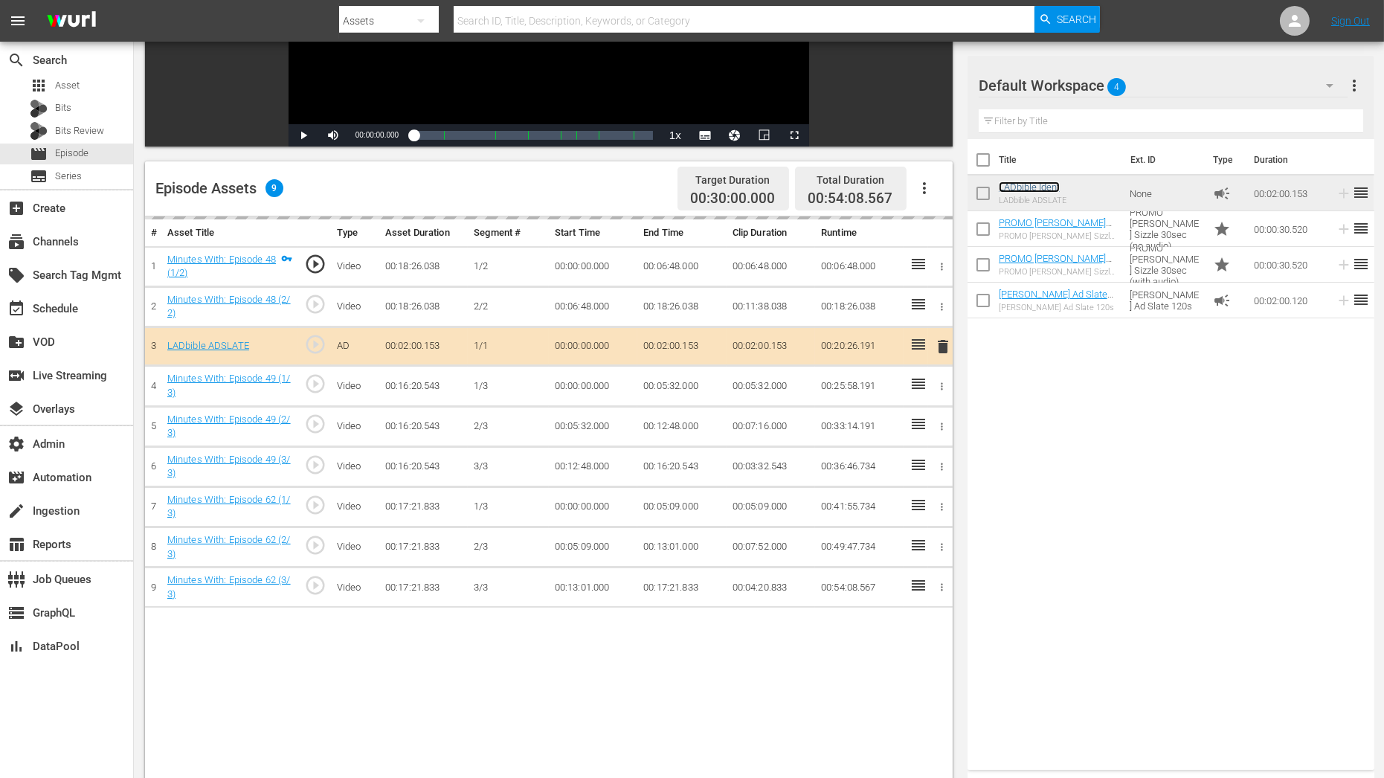
scroll to position [276, 0]
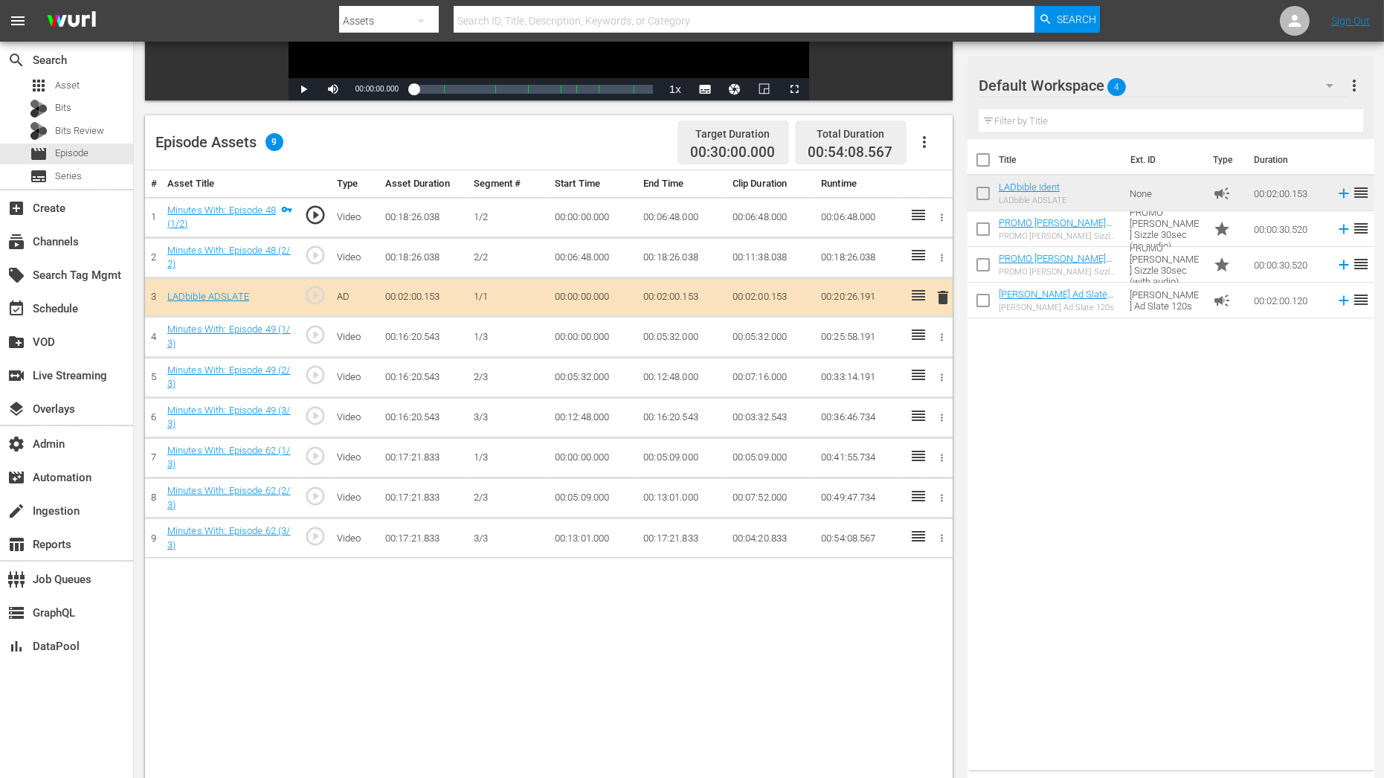
scroll to position [320, 0]
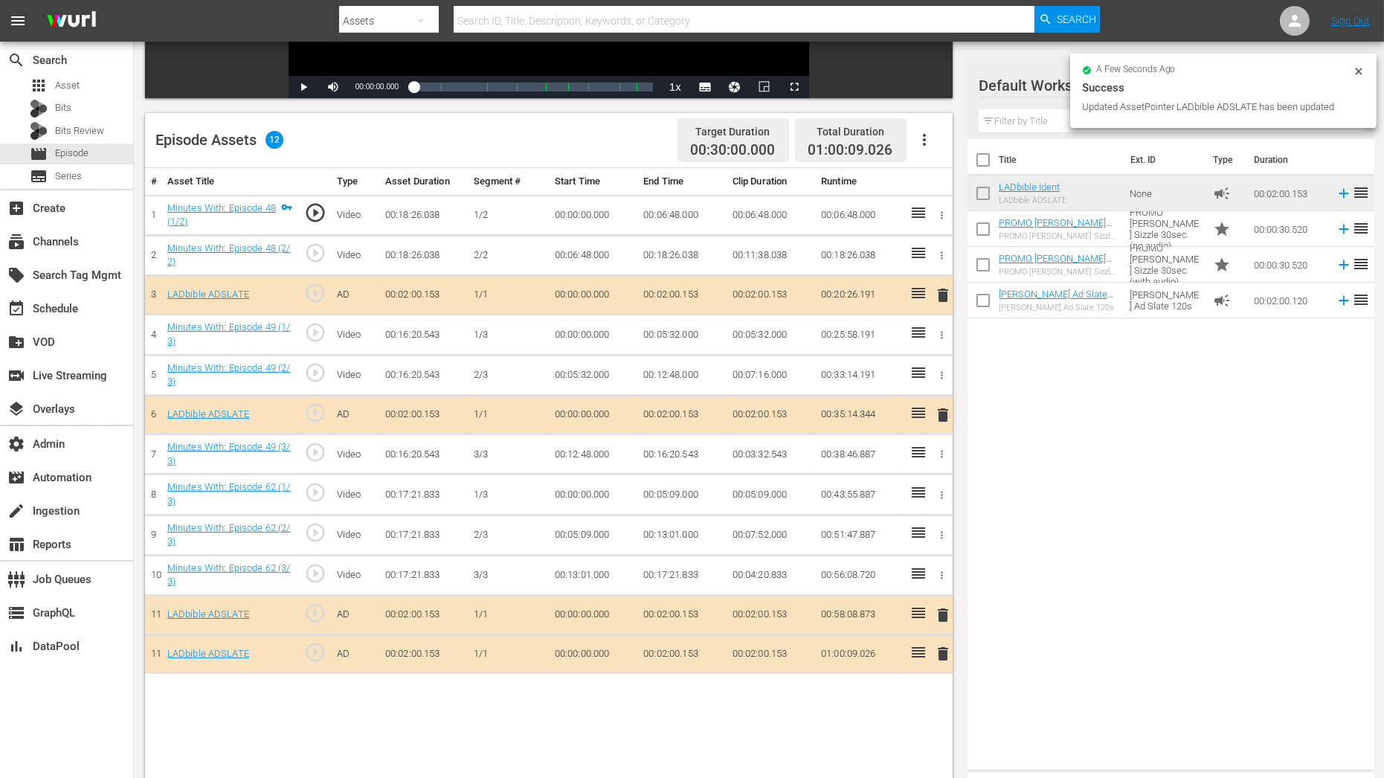
click at [916, 607] on icon at bounding box center [919, 613] width 18 height 18
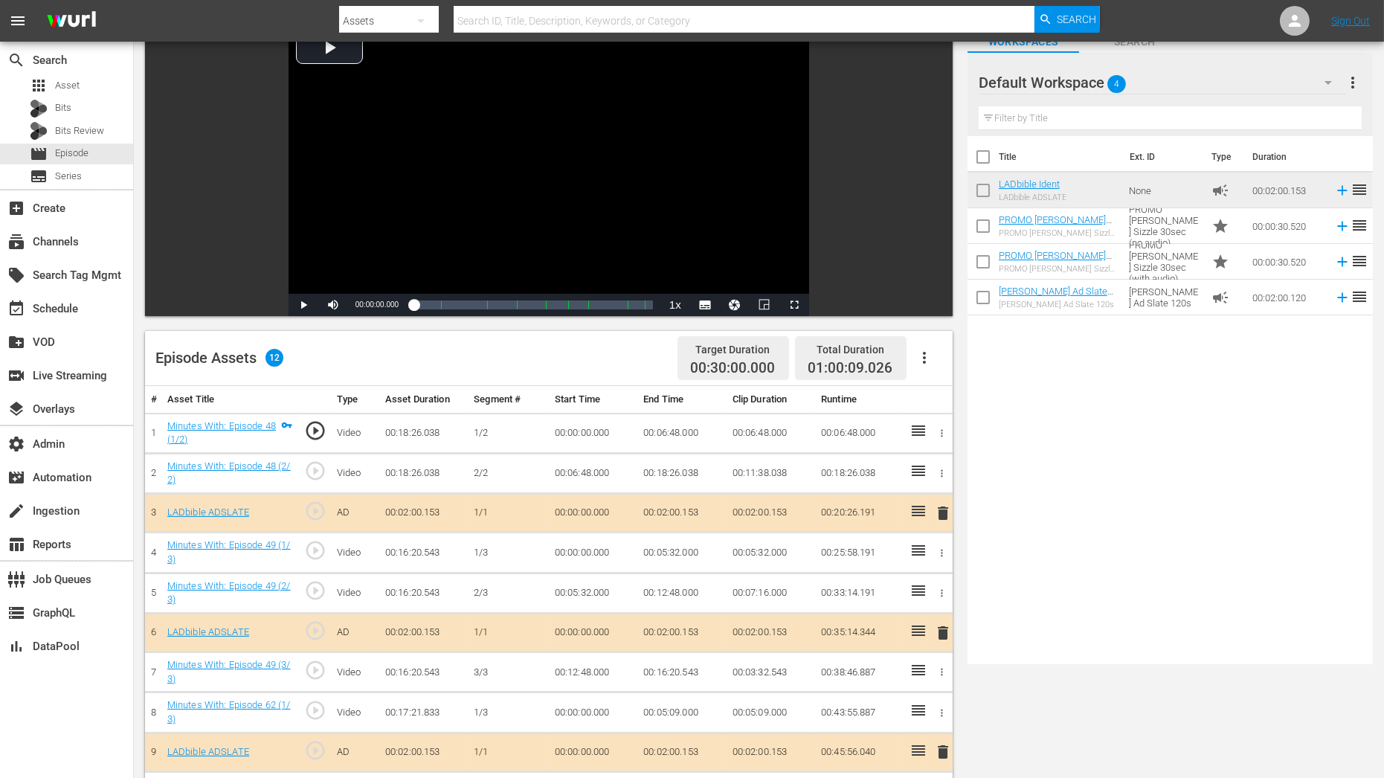
scroll to position [0, 0]
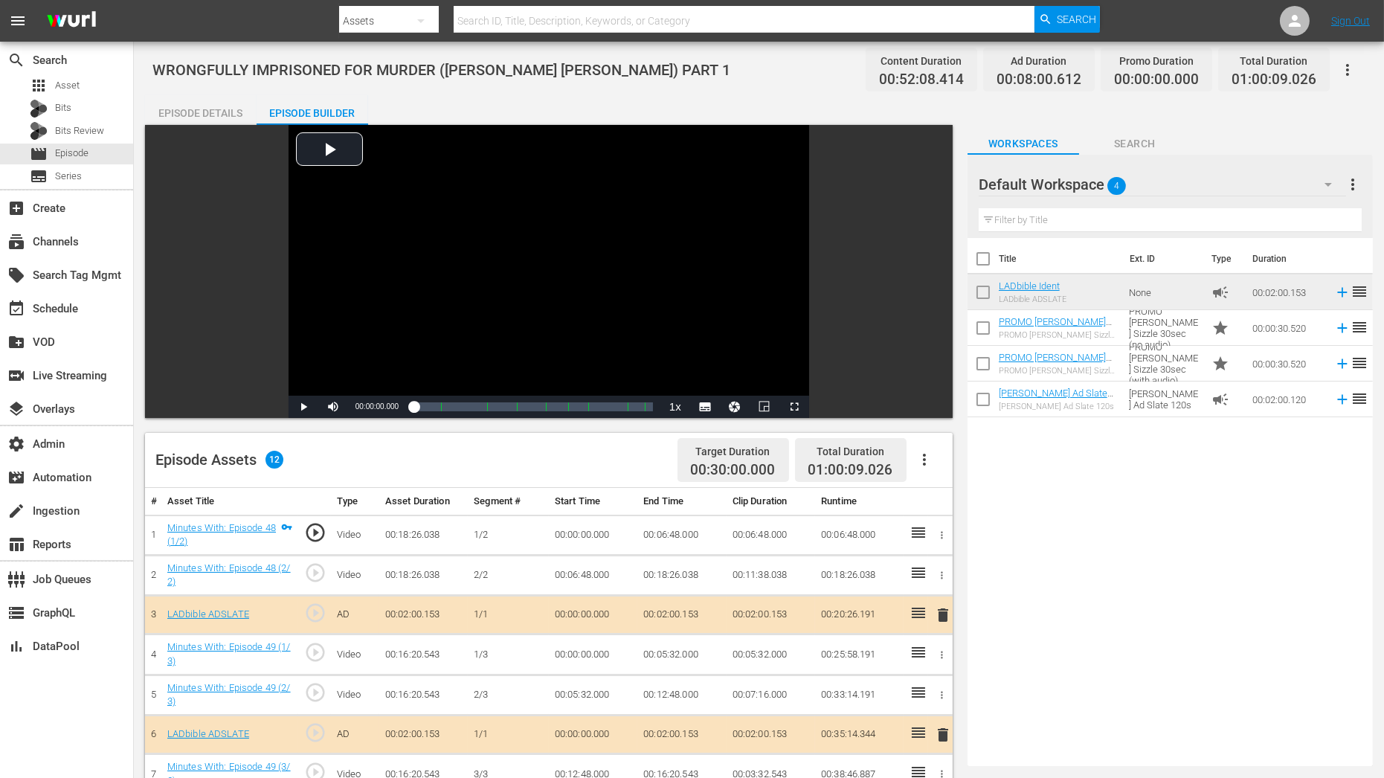
drag, startPoint x: 914, startPoint y: 564, endPoint x: 579, endPoint y: 25, distance: 634.7
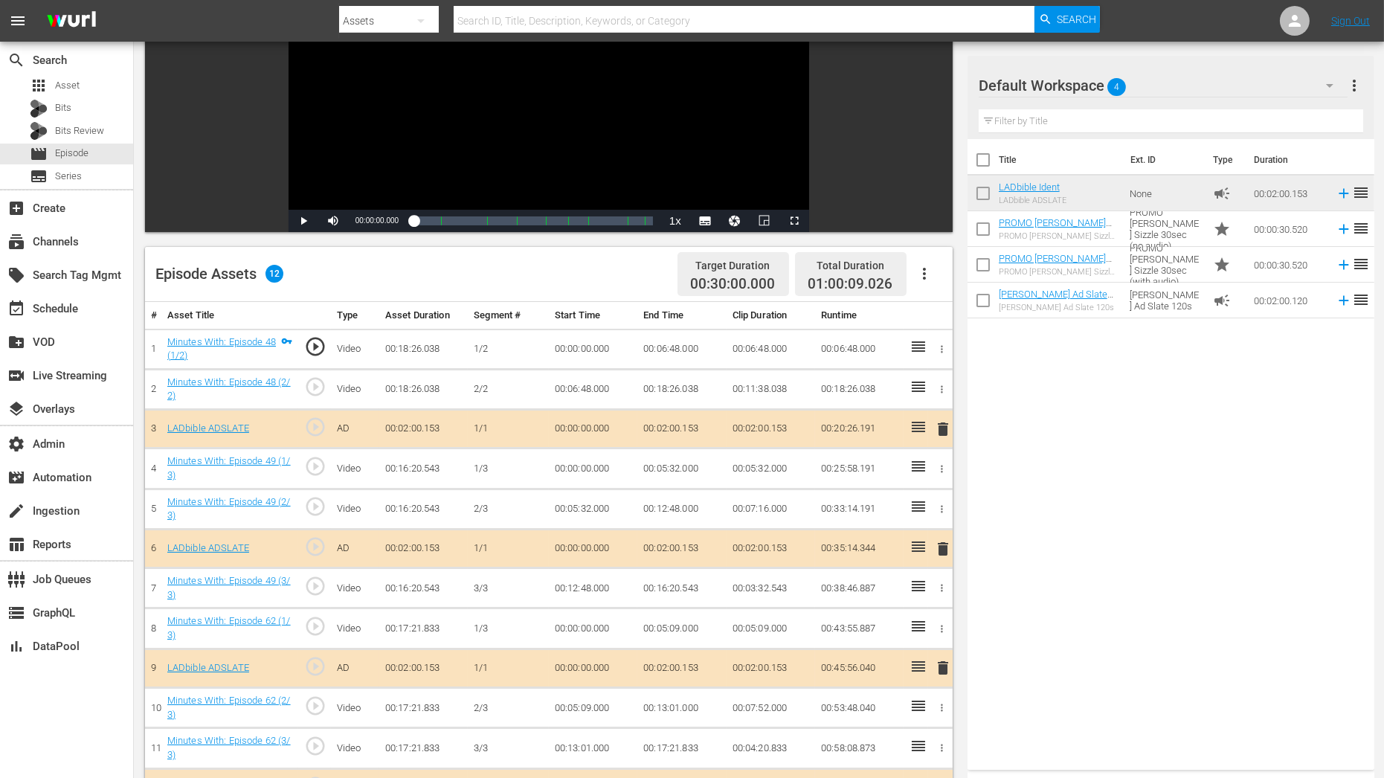
scroll to position [188, 0]
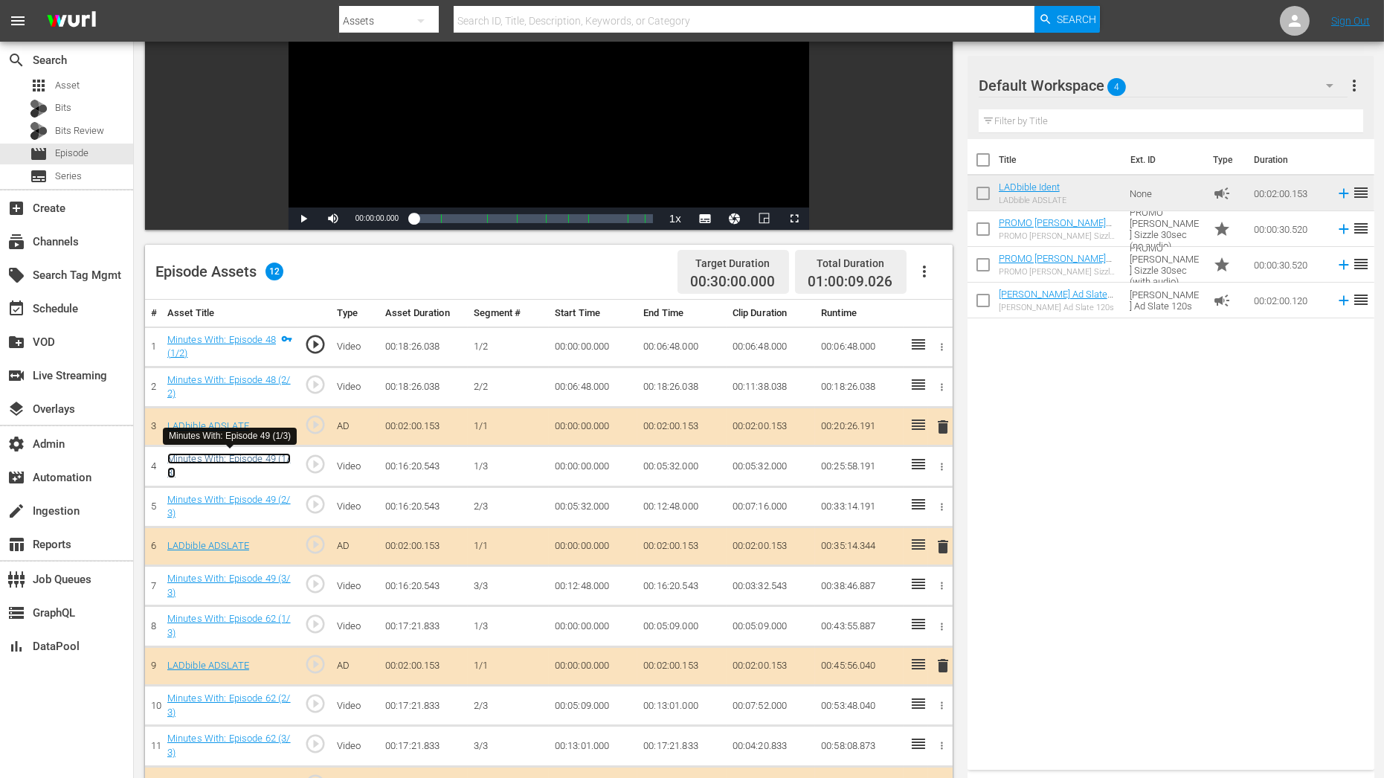
click at [280, 457] on link "Minutes With: Episode 49 (1/3)" at bounding box center [228, 465] width 123 height 25
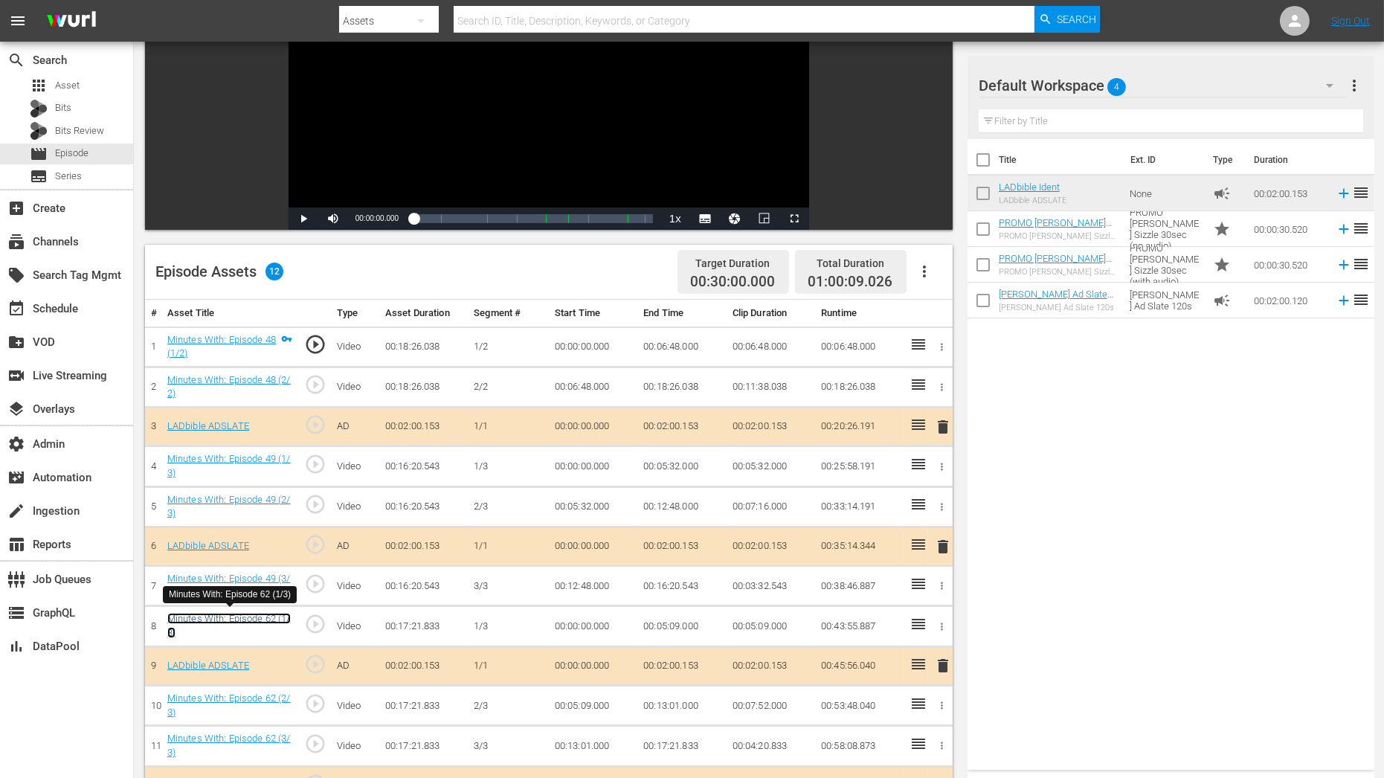
click at [281, 615] on link "Minutes With: Episode 62 (1/3)" at bounding box center [228, 625] width 123 height 25
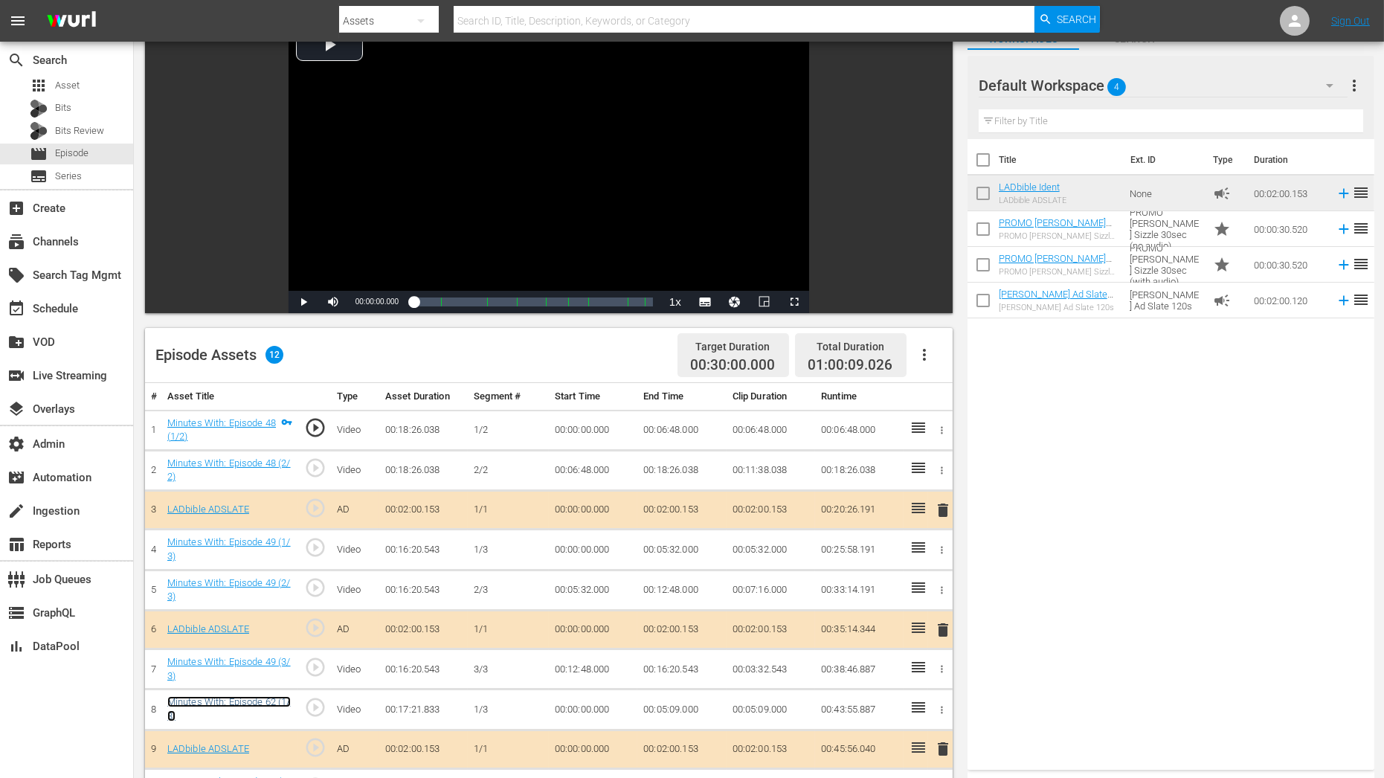
scroll to position [0, 0]
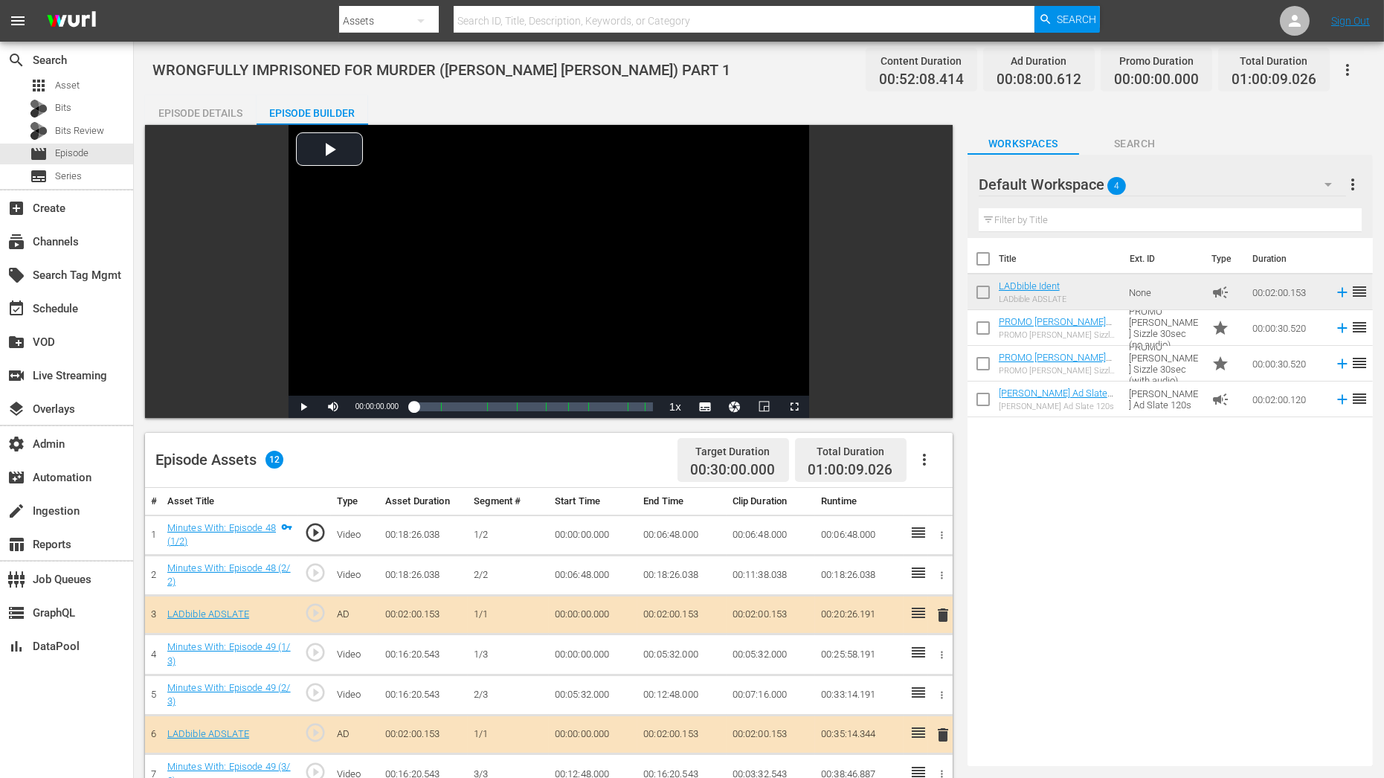
click at [232, 110] on div "Episode Details" at bounding box center [201, 113] width 112 height 36
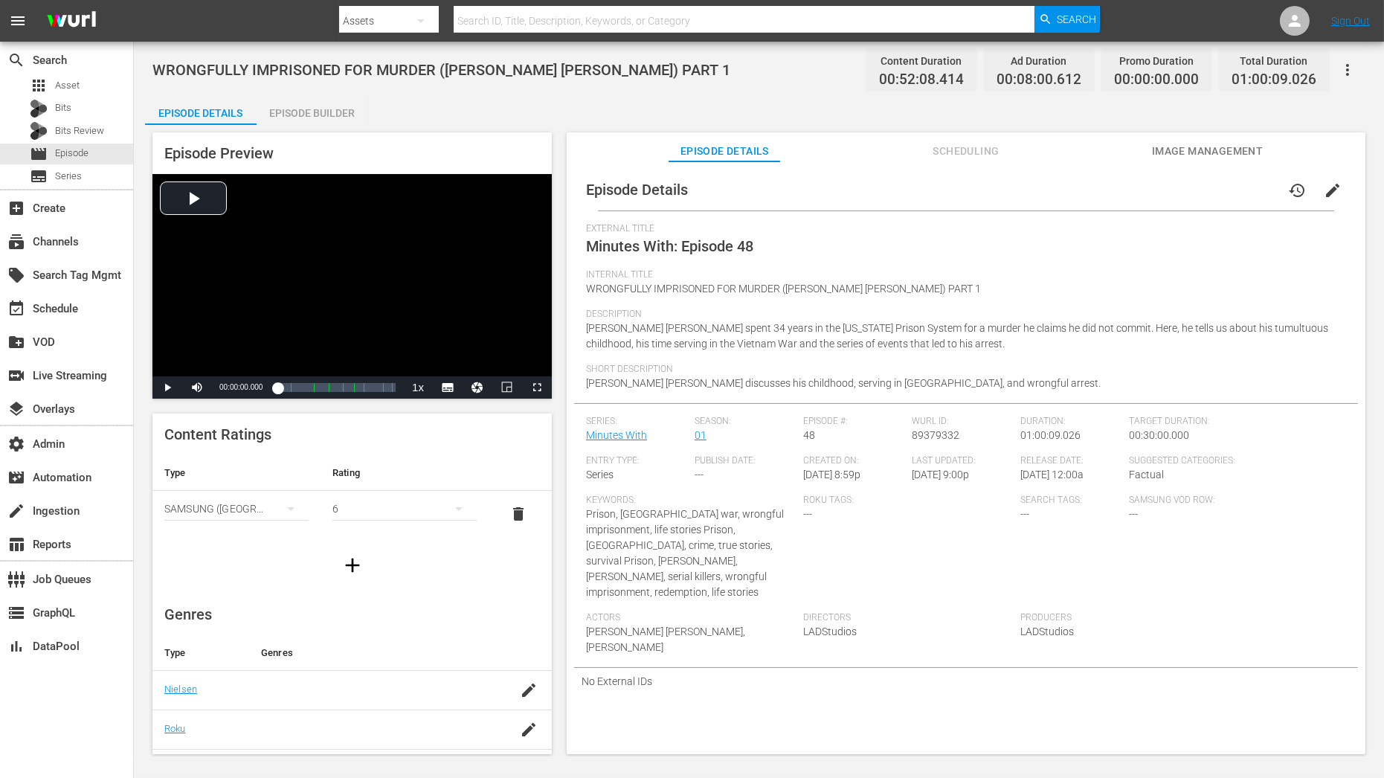
click at [1324, 189] on span "edit" at bounding box center [1333, 191] width 18 height 18
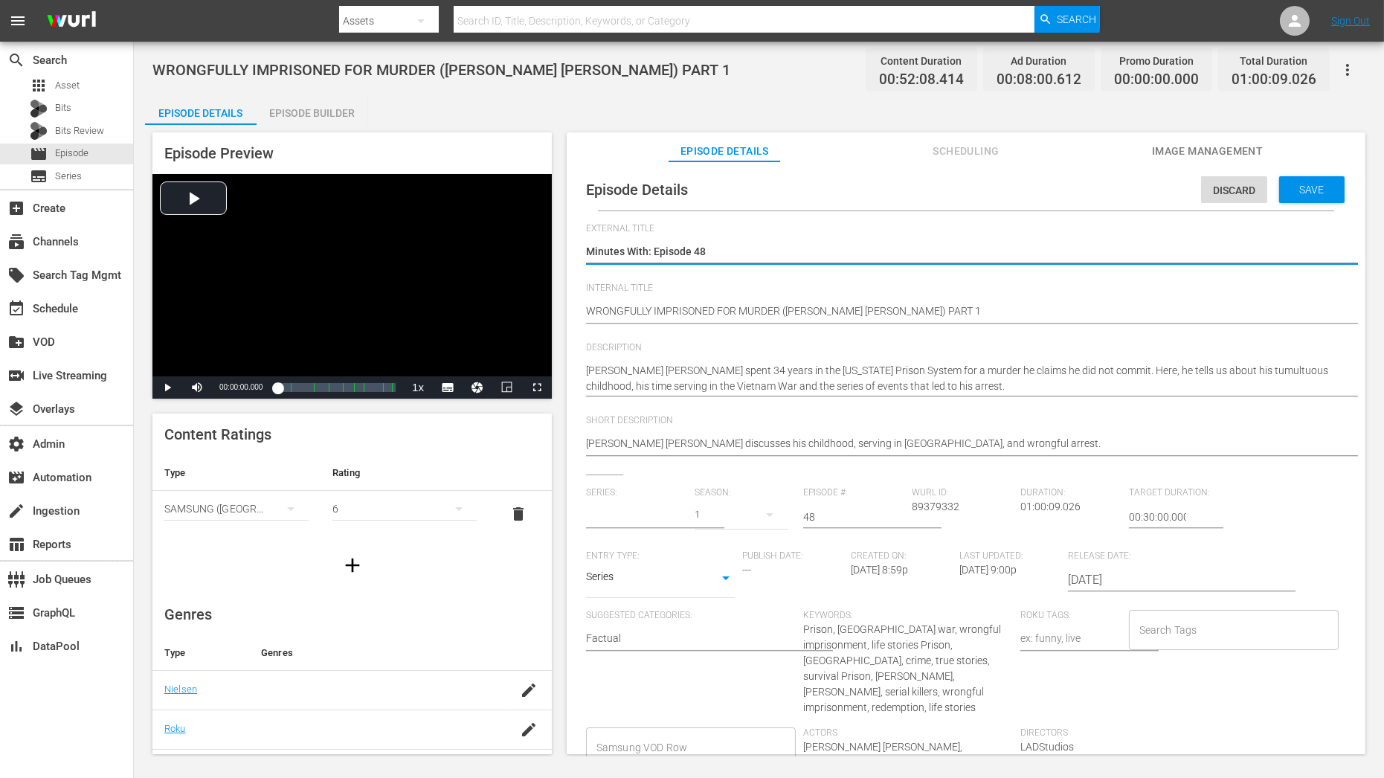
type input "Minutes With"
click at [750, 250] on textarea "Minutes With: Episode 48" at bounding box center [962, 253] width 753 height 18
type textarea "Minutes With: Episode 4"
type textarea "Minutes With: Episode"
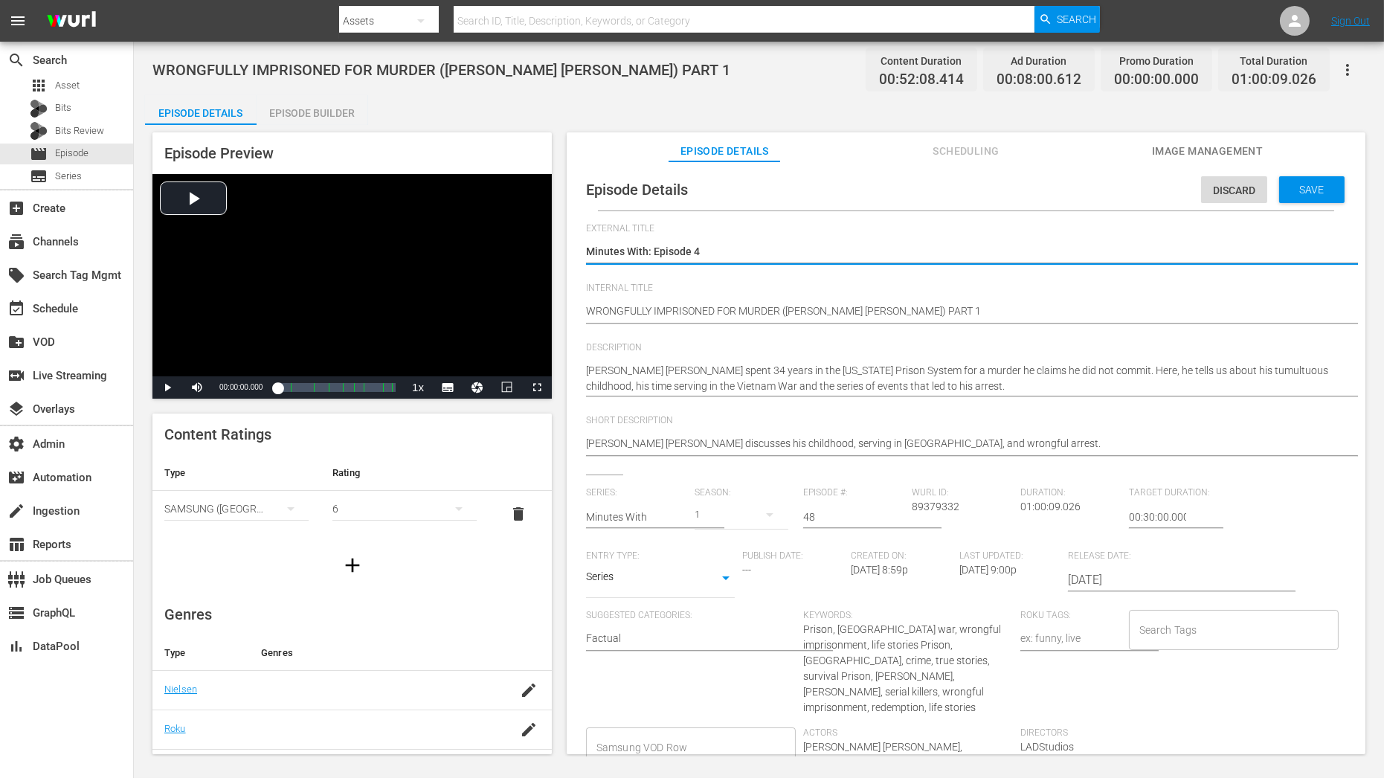
type textarea "Minutes With: Episode"
type textarea "Minutes With: Episode 1"
type textarea "Minutes With: Episode 12"
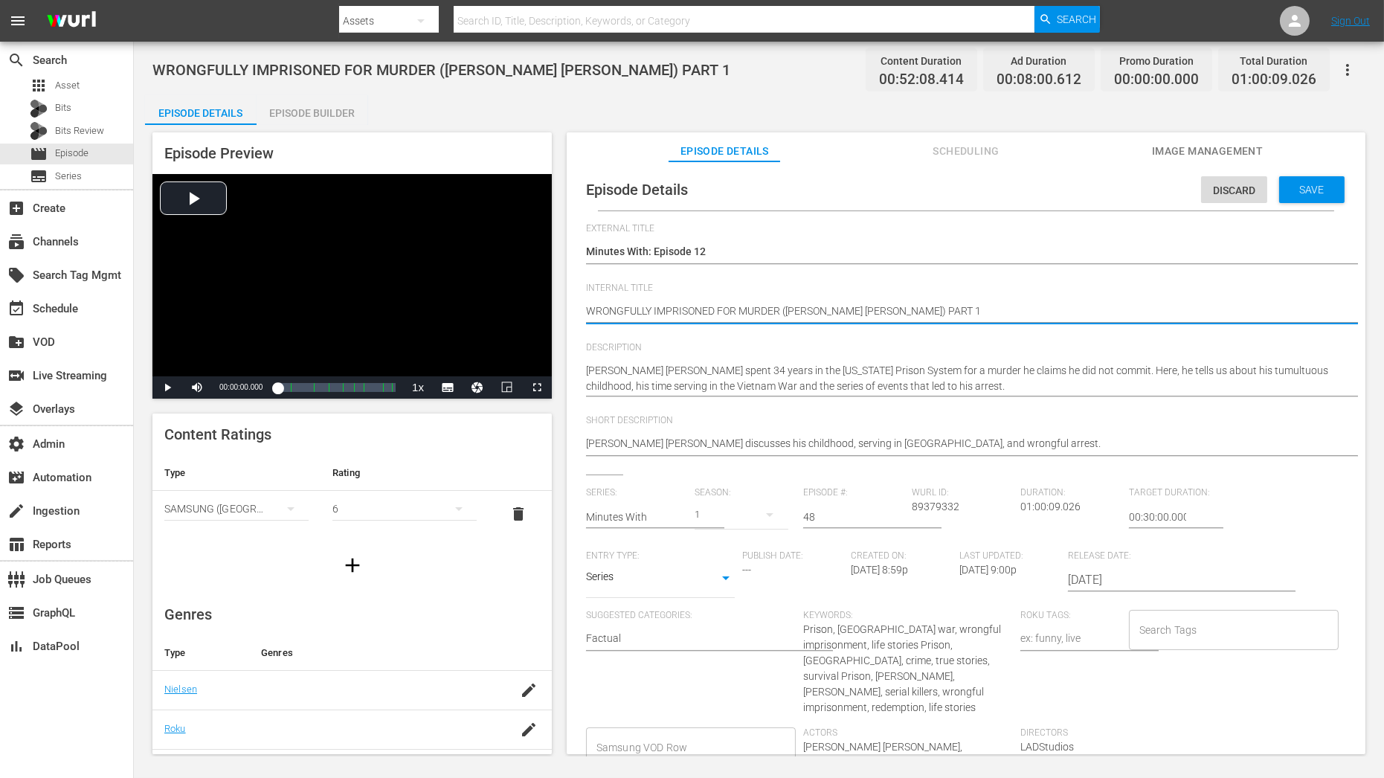
drag, startPoint x: 901, startPoint y: 312, endPoint x: 975, endPoint y: 311, distance: 74.4
type textarea "WRONGFULLY IMPRISONED FOR MURDER (JAMIE MORGAN KANE) |"
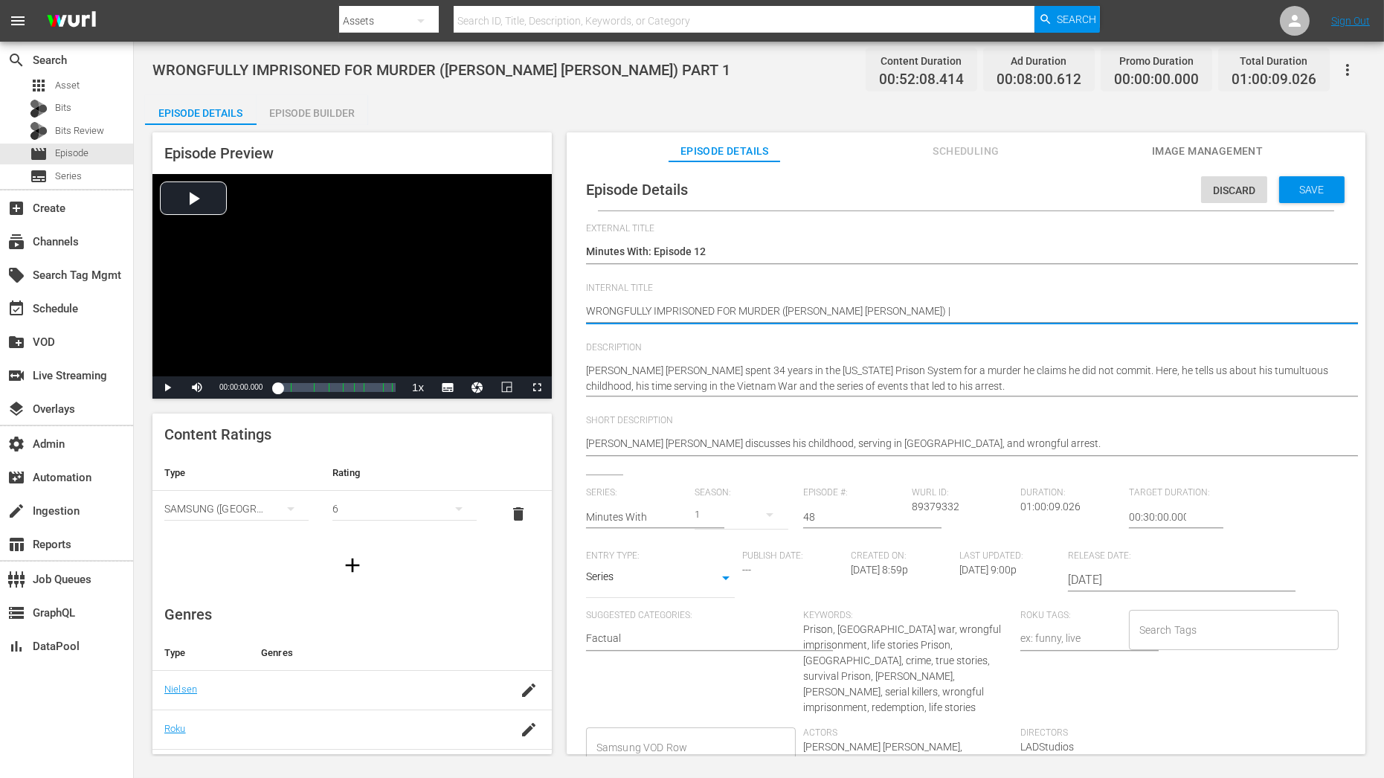
click at [896, 307] on textarea "WRONGFULLY IMPRISONED FOR MURDER (JAMIE MORGAN KANE) PART 1" at bounding box center [962, 312] width 753 height 18
type textarea "WRONGFULLY IMPRISONED FOR MURDER (JAMIE MORGAN KANE) |"
type textarea "WRONGFULLY IMPRISONED FOR MURDER (JAMIE MORGAN KANE) P |"
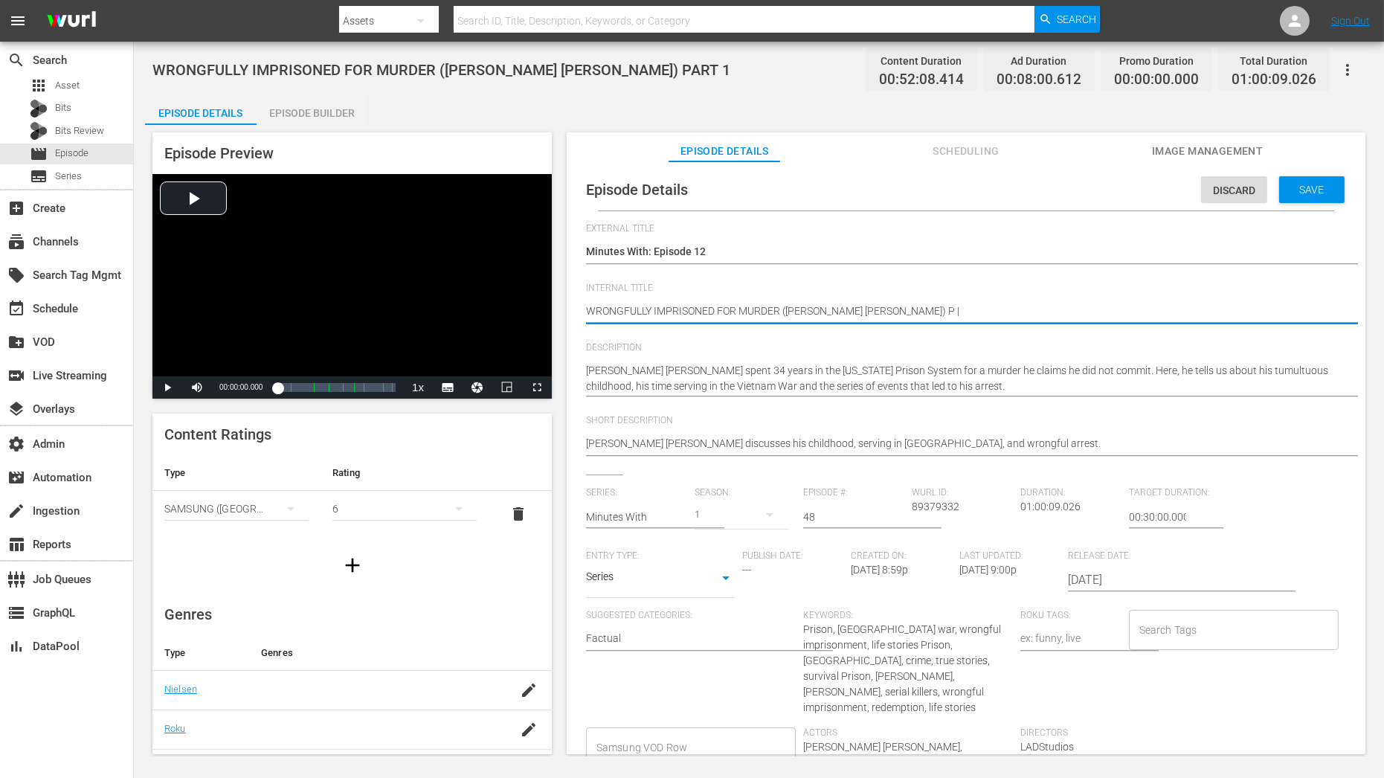
type textarea "WRONGFULLY IMPRISONED FOR MURDER (JAMIE MORGAN KANE) Pa |"
type textarea "WRONGFULLY IMPRISONED FOR MURDER (JAMIE MORGAN KANE) Par |"
type textarea "WRONGFULLY IMPRISONED FOR MURDER (JAMIE MORGAN KANE) Part |"
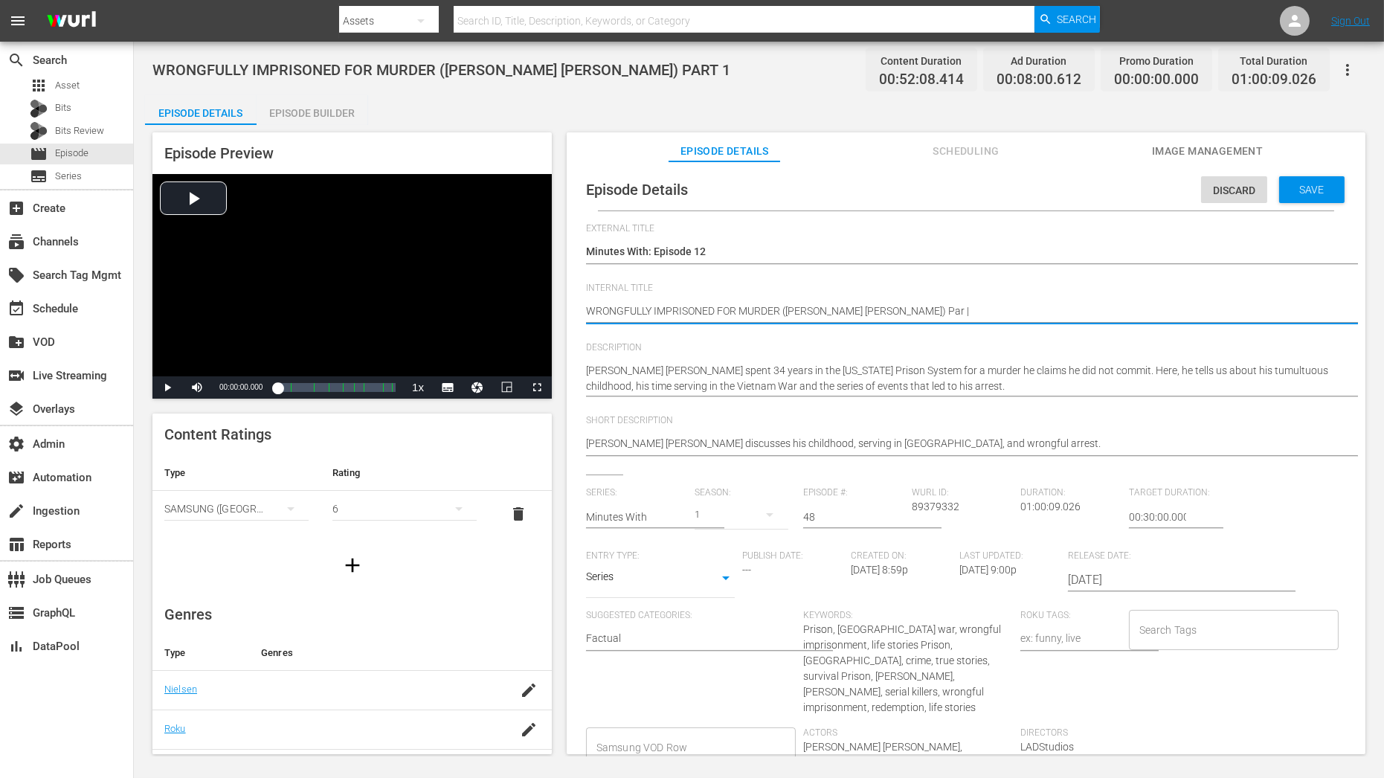
type textarea "WRONGFULLY IMPRISONED FOR MURDER (JAMIE MORGAN KANE) Part |"
type textarea "WRONGFULLY IMPRISONED FOR MURDER (JAMIE MORGAN KANE) Part 1 |"
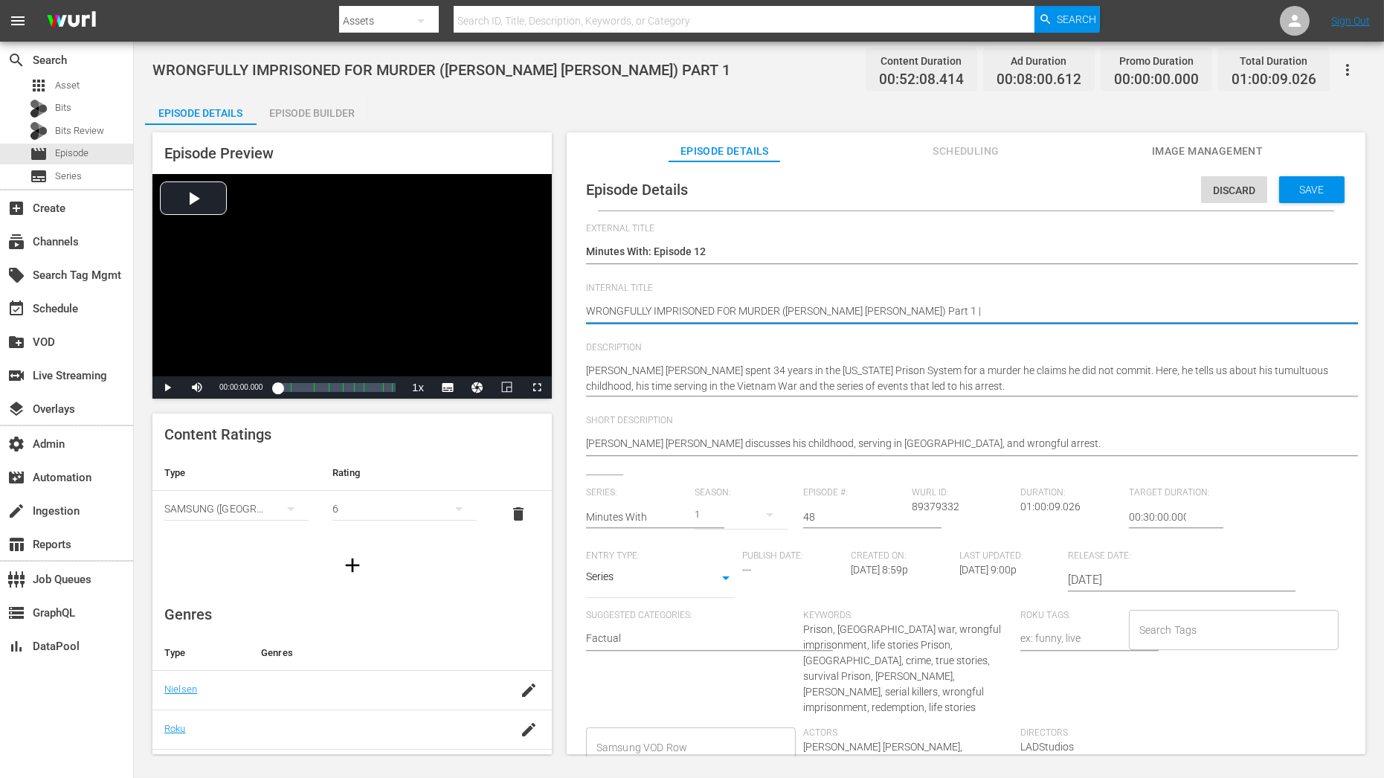
type textarea "WRONGFULLY IMPRISONED FOR MURDER (JAMIE MORGAN KANE) Part 1 |"
type textarea "WRONGFULLY IMPRISONED FOR MURDER (JAMIE MORGAN KANE) Part 1 + |"
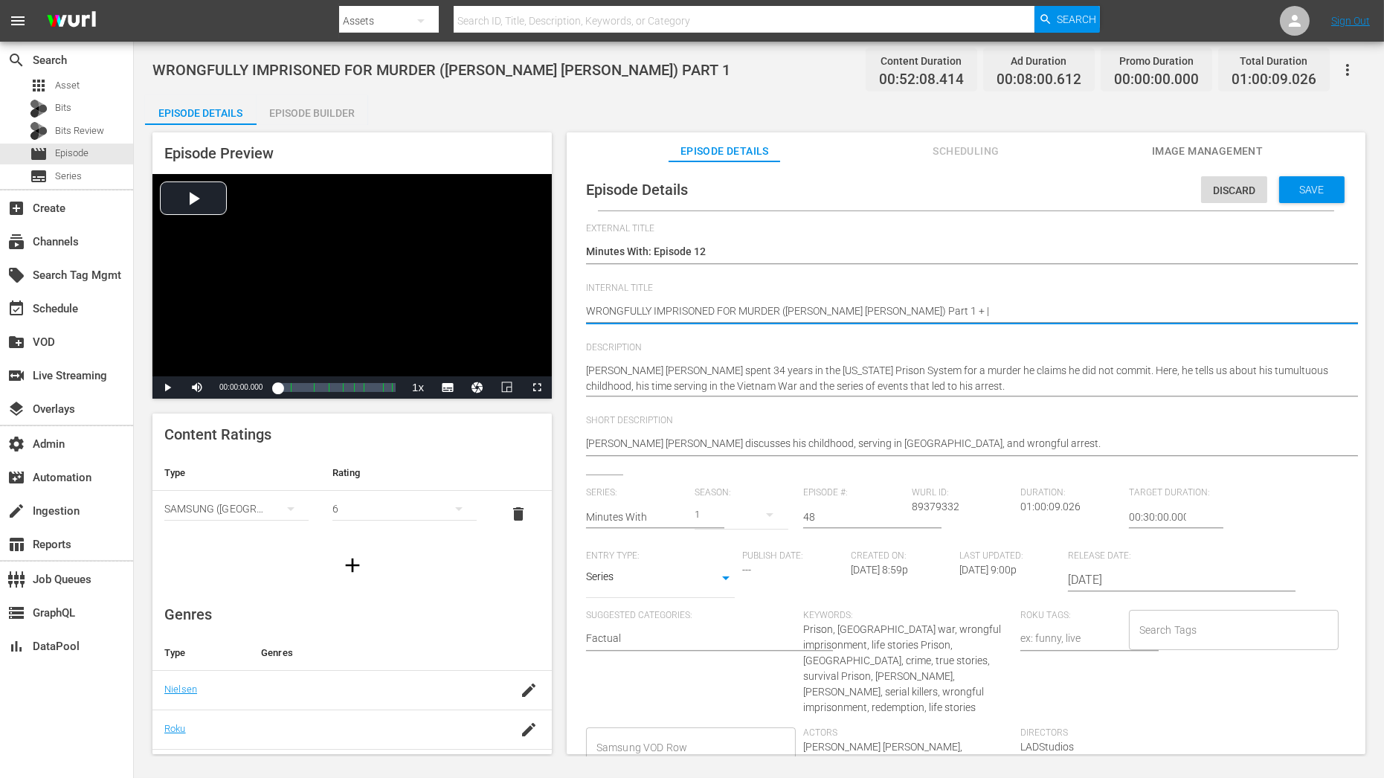
type textarea "WRONGFULLY IMPRISONED FOR MURDER (JAMIE MORGAN KANE) Part 1 + |"
type textarea "WRONGFULLY IMPRISONED FOR MURDER (JAMIE MORGAN KANE) Part 1 + 2 |"
click at [971, 312] on textarea "WRONGFULLY IMPRISONED FOR MURDER (JAMIE MORGAN KANE) PART 1" at bounding box center [962, 312] width 753 height 18
type textarea "WRONGFULLY IMPRISONED FOR MURDER (JAMIE MORGAN KANE) Part 1 + 2 |"
paste textarea "10 YEARS IN INDIAN PRISON (MUMBAI PRISONER)"
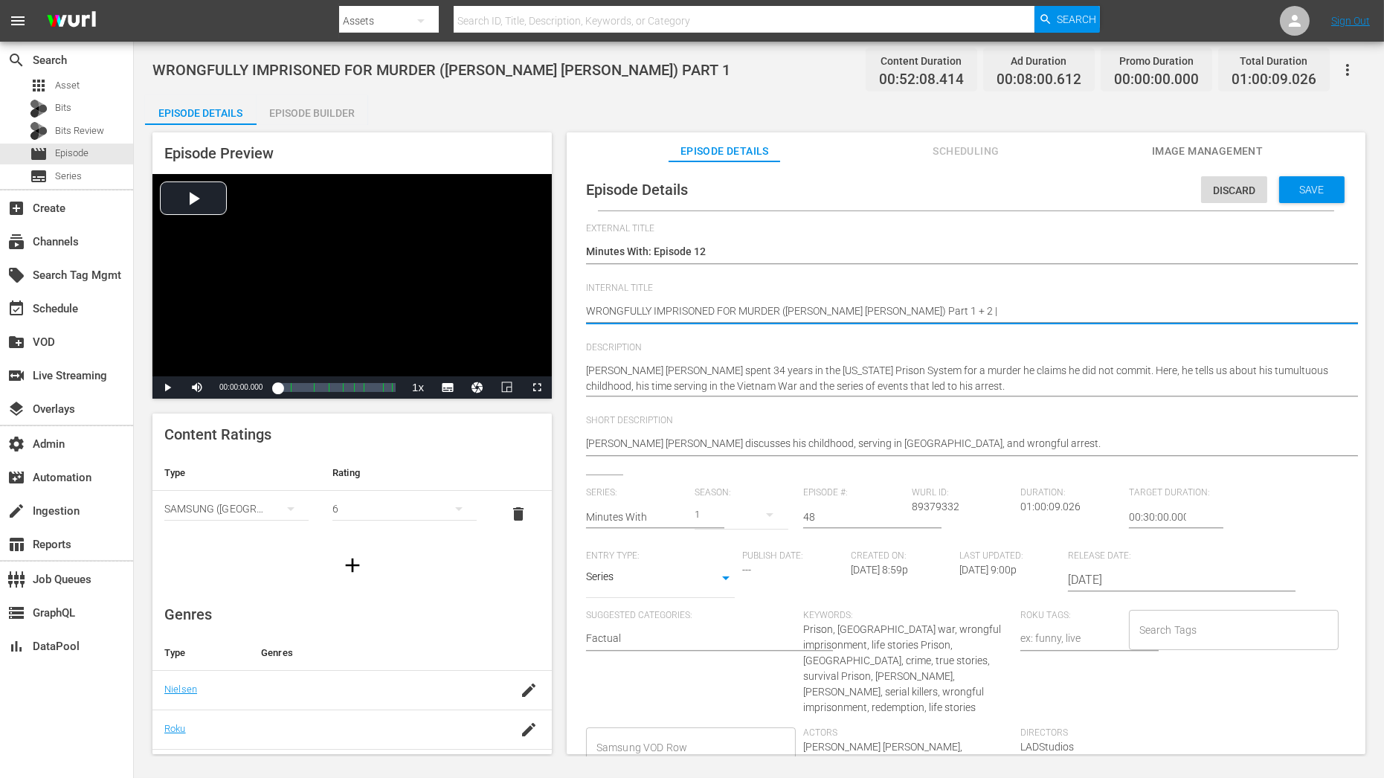
type textarea "WRONGFULLY IMPRISONED FOR MURDER (JAMIE MORGAN KANE) Part 1 + 2 | 10 YEARS IN I…"
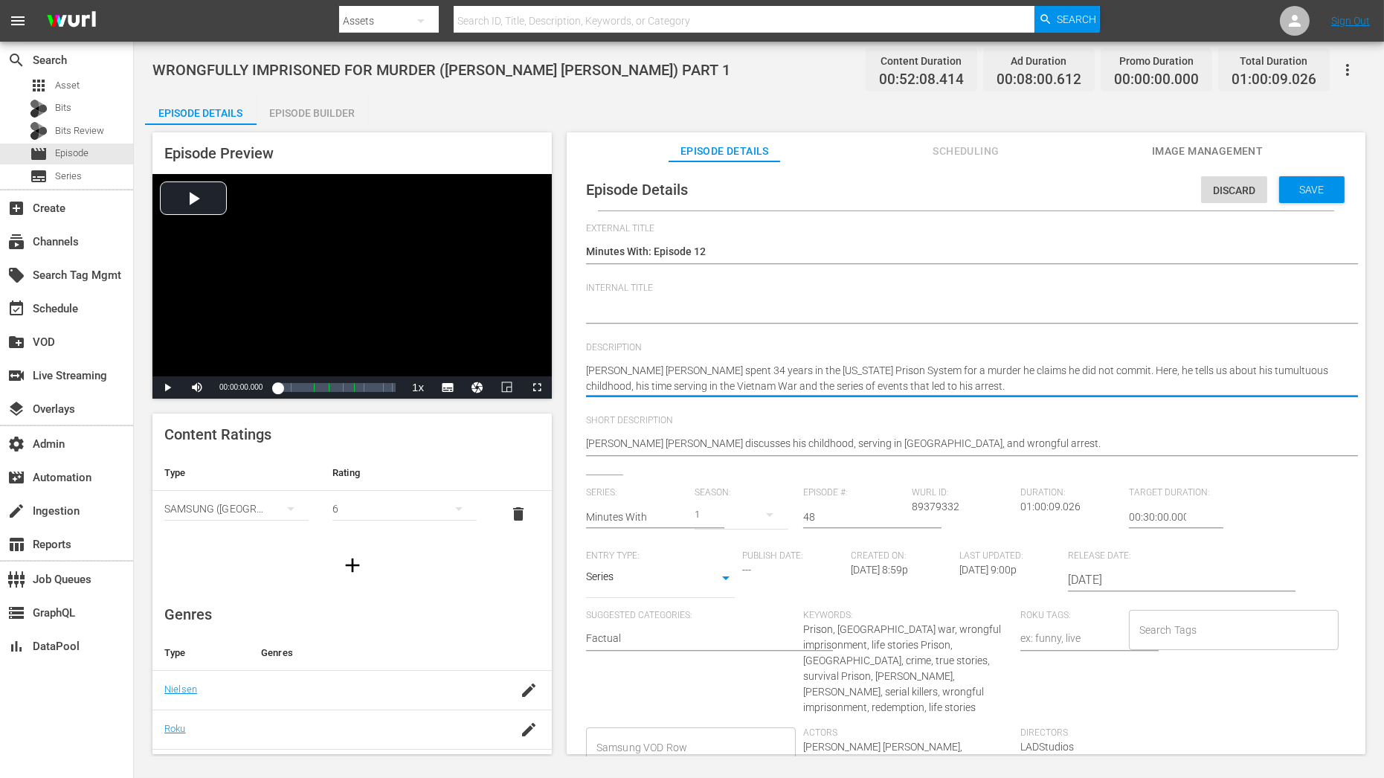
paste textarea "WRONGFULLY IMPRISONED FOR MURDER (JAMIE MORGAN KANE) Part 1 + 2 | 10 YEARS IN I…"
type textarea "WRONGFULLY IMPRISONED FOR MURDER (JAMIE MORGAN KANE) Part 1 + 2 | 10 YEARS IN I…"
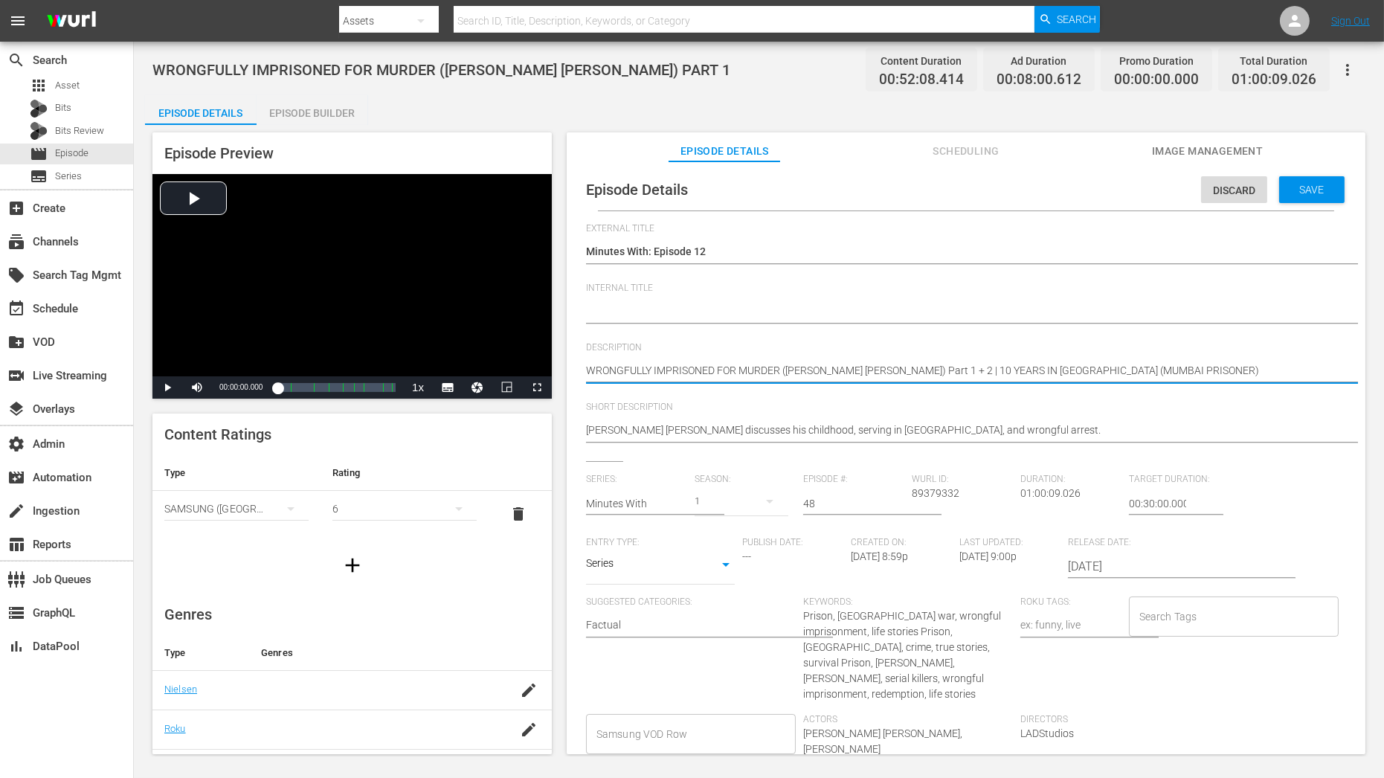
type textarea "WRONGFULLY IMPRISONED FOR MURDER (JAMIE MORGAN KANE) Part 1 + 2 | 10 YEARS IN I…"
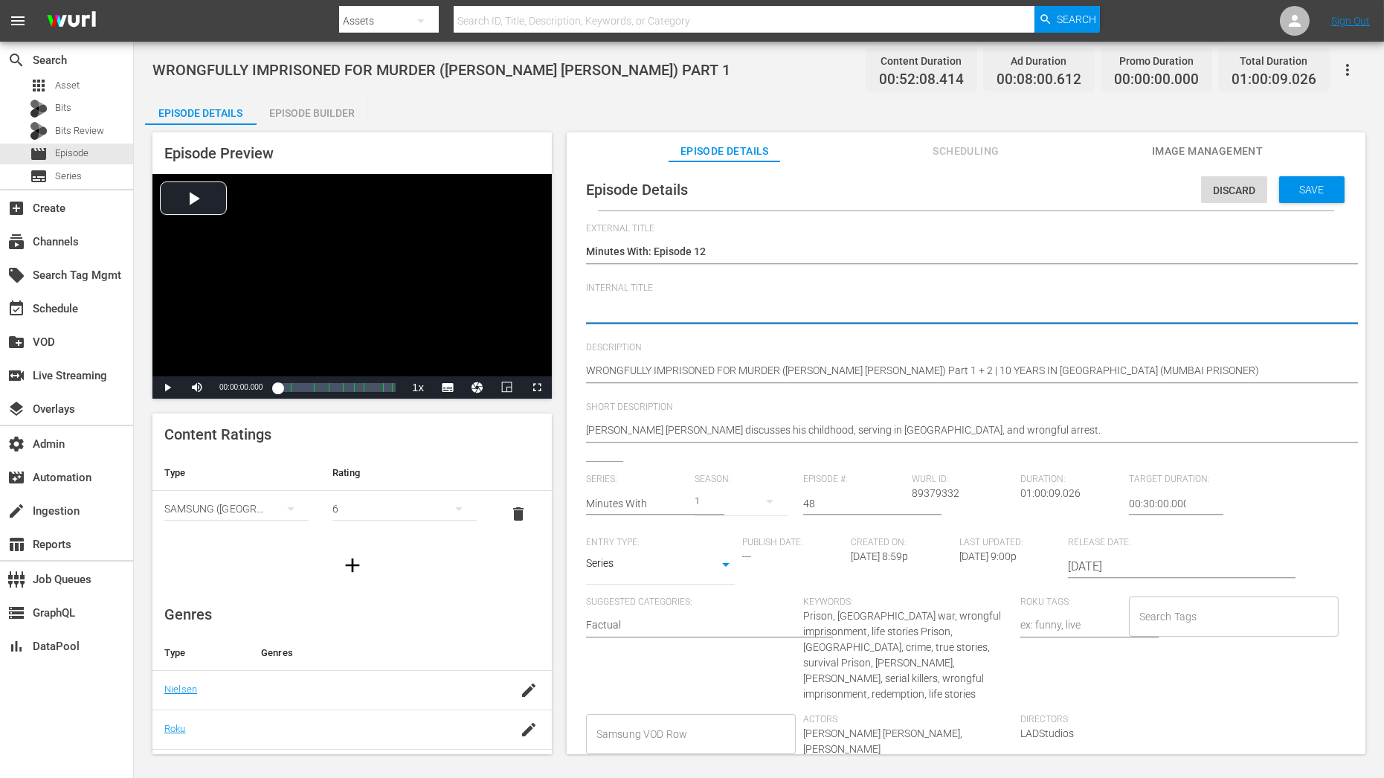
paste textarea "Minutes With C01 60: Eps 22, 2"
type textarea "Minutes With C01 60: Eps 22, 2"
click at [663, 309] on textarea "WRONGFULLY IMPRISONED FOR MURDER (JAMIE MORGAN KANE) PART 1" at bounding box center [962, 312] width 753 height 18
type textarea "Minutes With C0 60: Eps 22, 2"
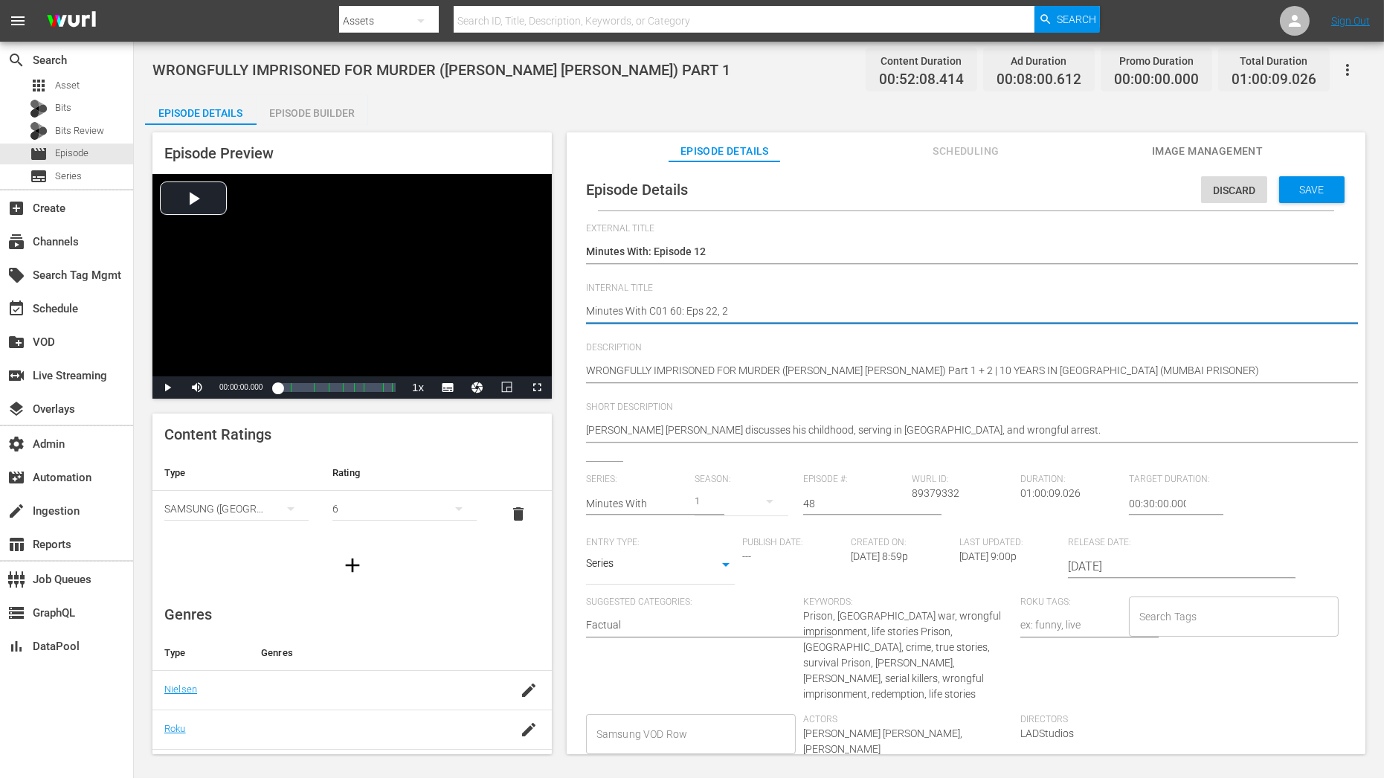
type textarea "Minutes With C0 60: Eps 22, 2"
type textarea "Minutes With C 60: Eps 22, 2"
type textarea "Minutes With C1 60: Eps 22, 2"
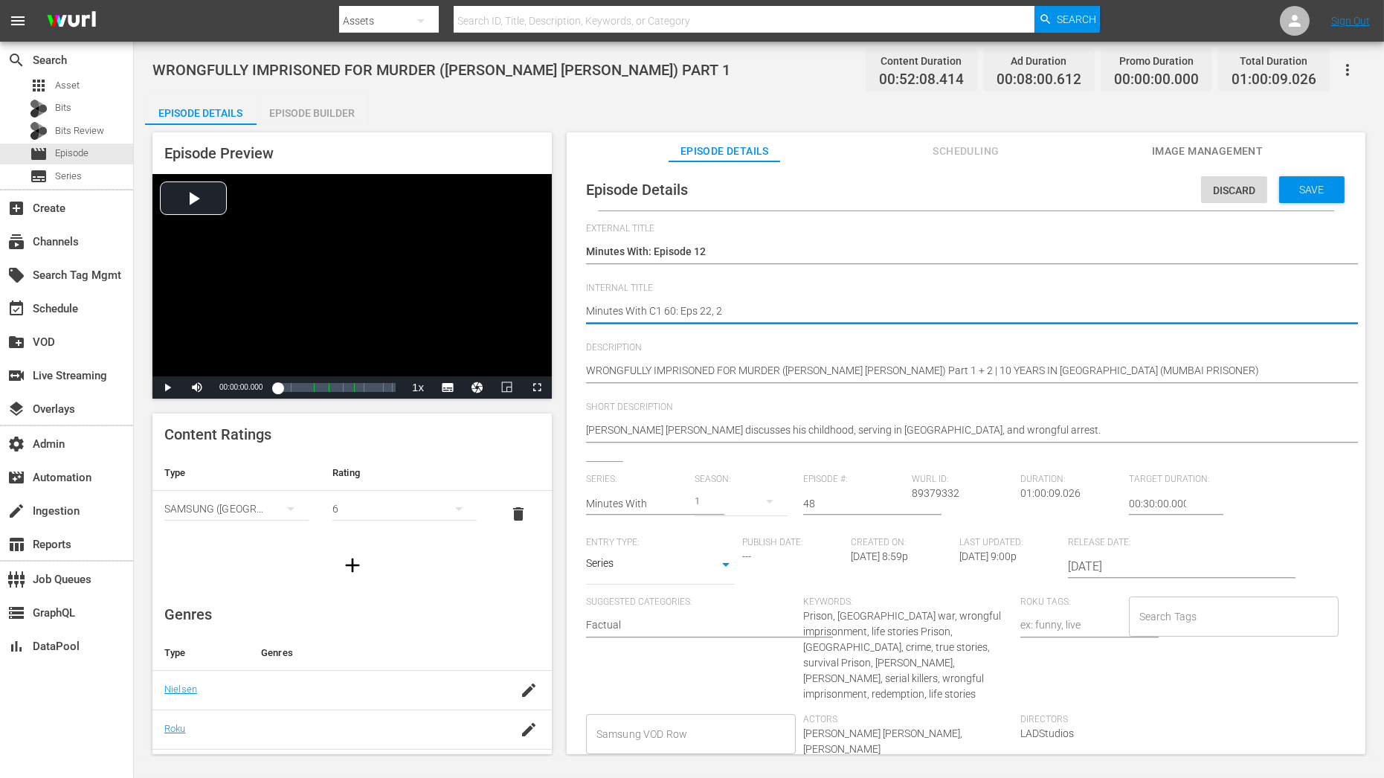
type textarea "Minutes With C12 60: Eps 22, 2"
drag, startPoint x: 705, startPoint y: 308, endPoint x: 760, endPoint y: 308, distance: 55.0
click at [760, 308] on textarea "WRONGFULLY IMPRISONED FOR MURDER (JAMIE MORGAN KANE) PART 1" at bounding box center [962, 312] width 753 height 18
type textarea "Minutes With C12 60: Eps 22, 2"
type textarea "Minutes With C12 60: Eps 4"
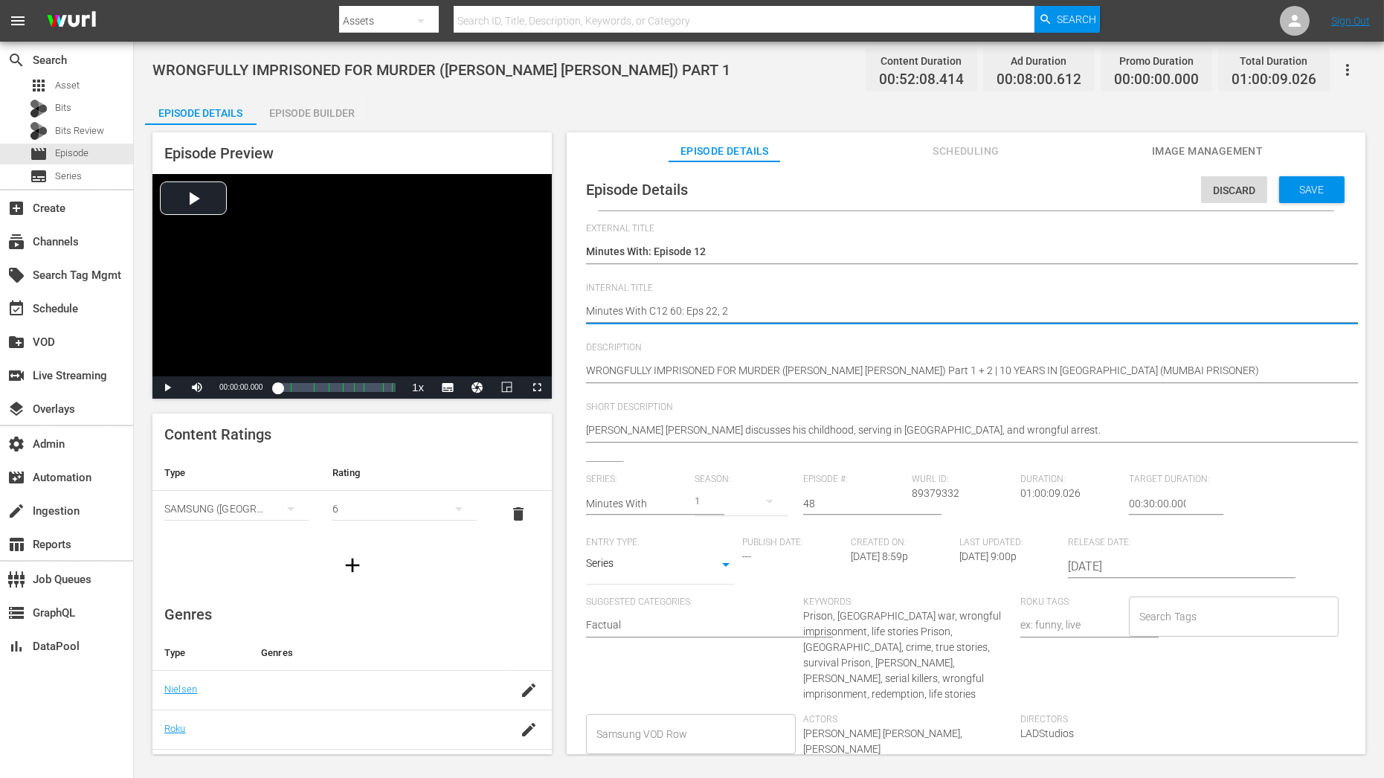
type textarea "Minutes With C12 60: Eps 4"
type textarea "Minutes With C12 60: Eps 48"
type textarea "Minutes With C12 60: Eps 48,"
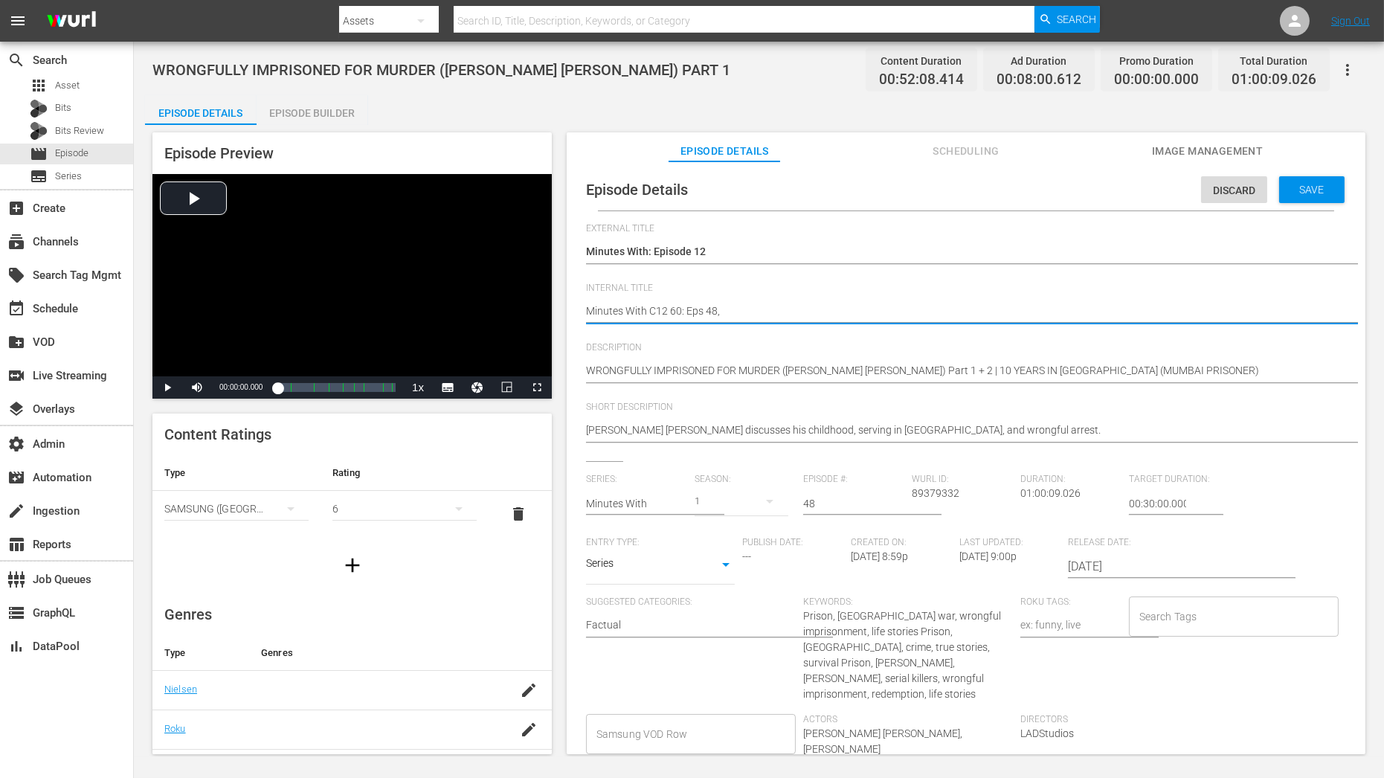
type textarea "Minutes With C12 60: Eps 48,"
type textarea "Minutes With C12 60: Eps 48, 4"
type textarea "Minutes With C12 60: Eps 48, 49"
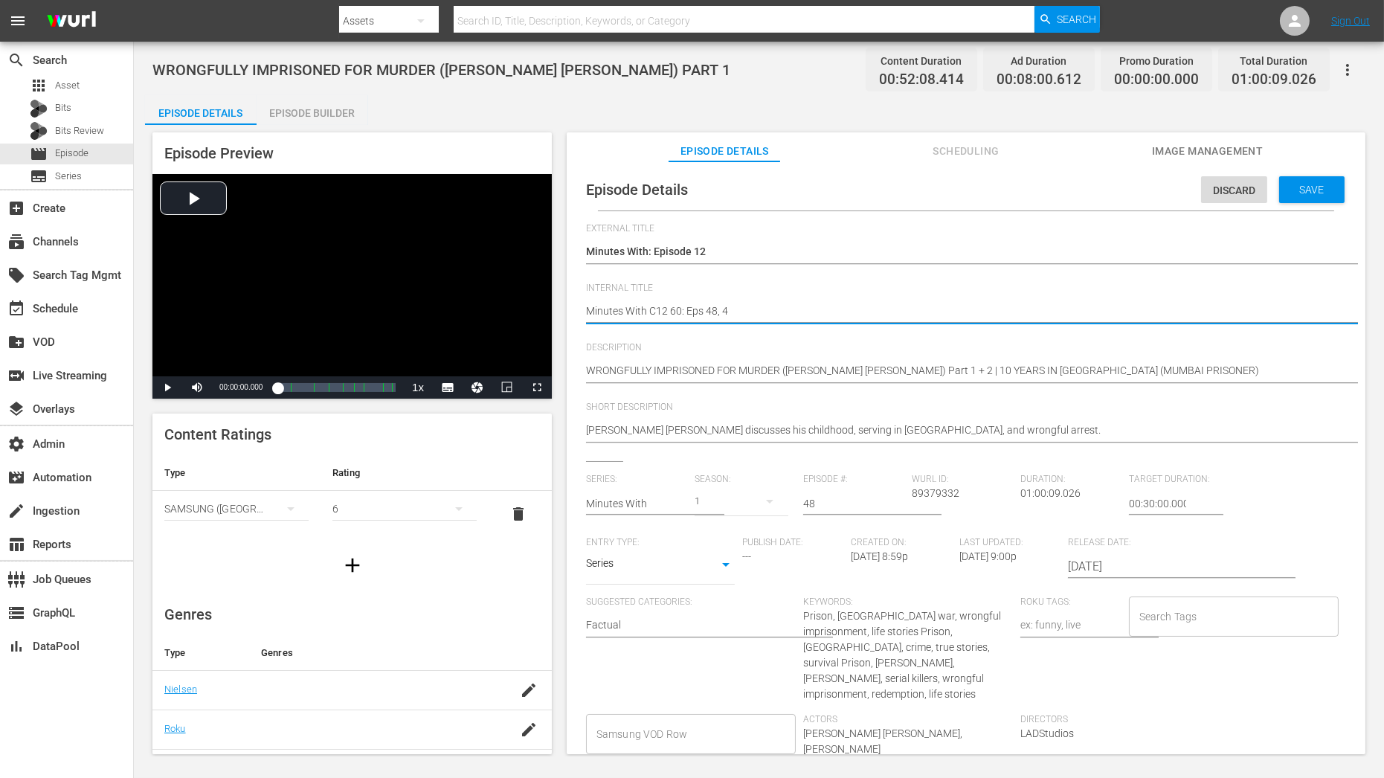
type textarea "Minutes With C12 60: Eps 48, 49"
type textarea "Minutes With C12 60: Eps 48, 49,"
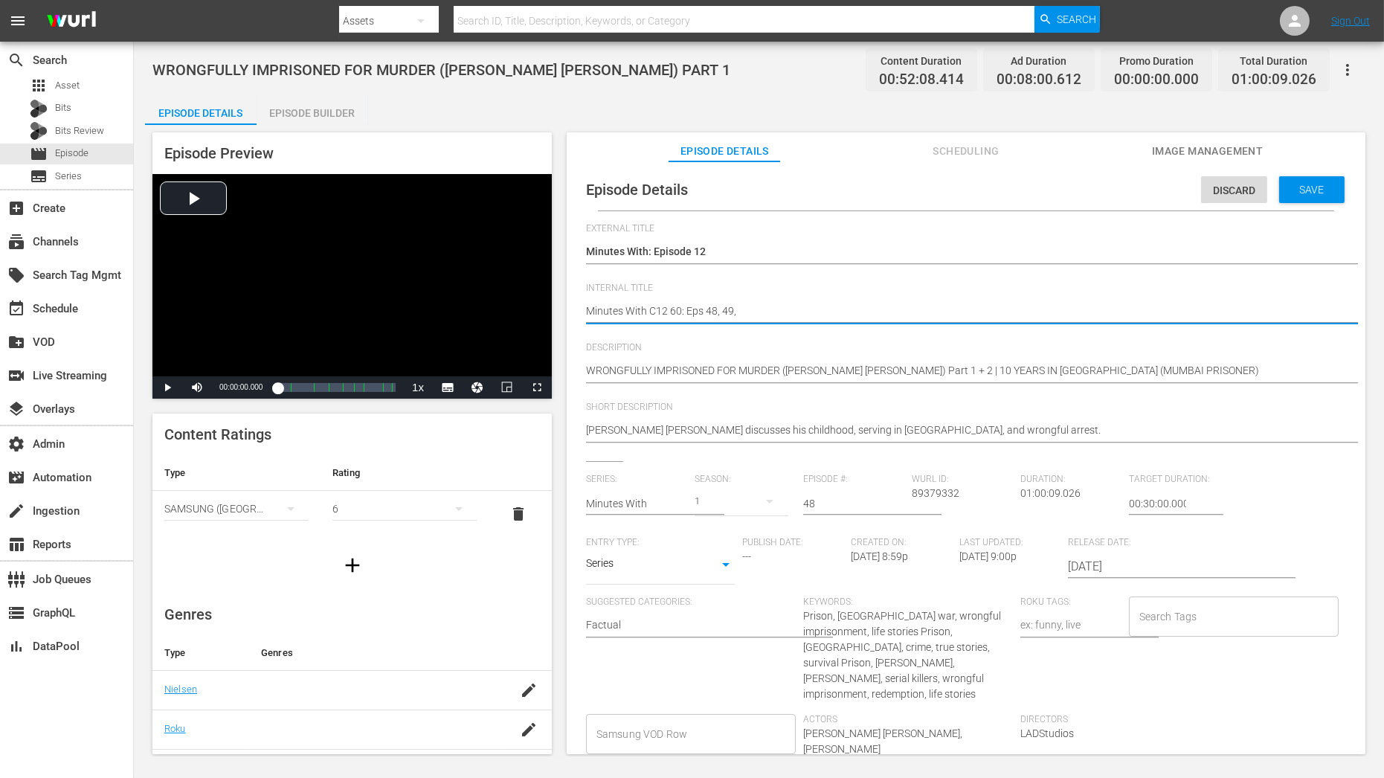
type textarea "Minutes With C12 60: Eps 48, 49, 6"
type textarea "Minutes With C12 60: Eps 48, 49, 62"
drag, startPoint x: 847, startPoint y: 504, endPoint x: 738, endPoint y: 504, distance: 108.6
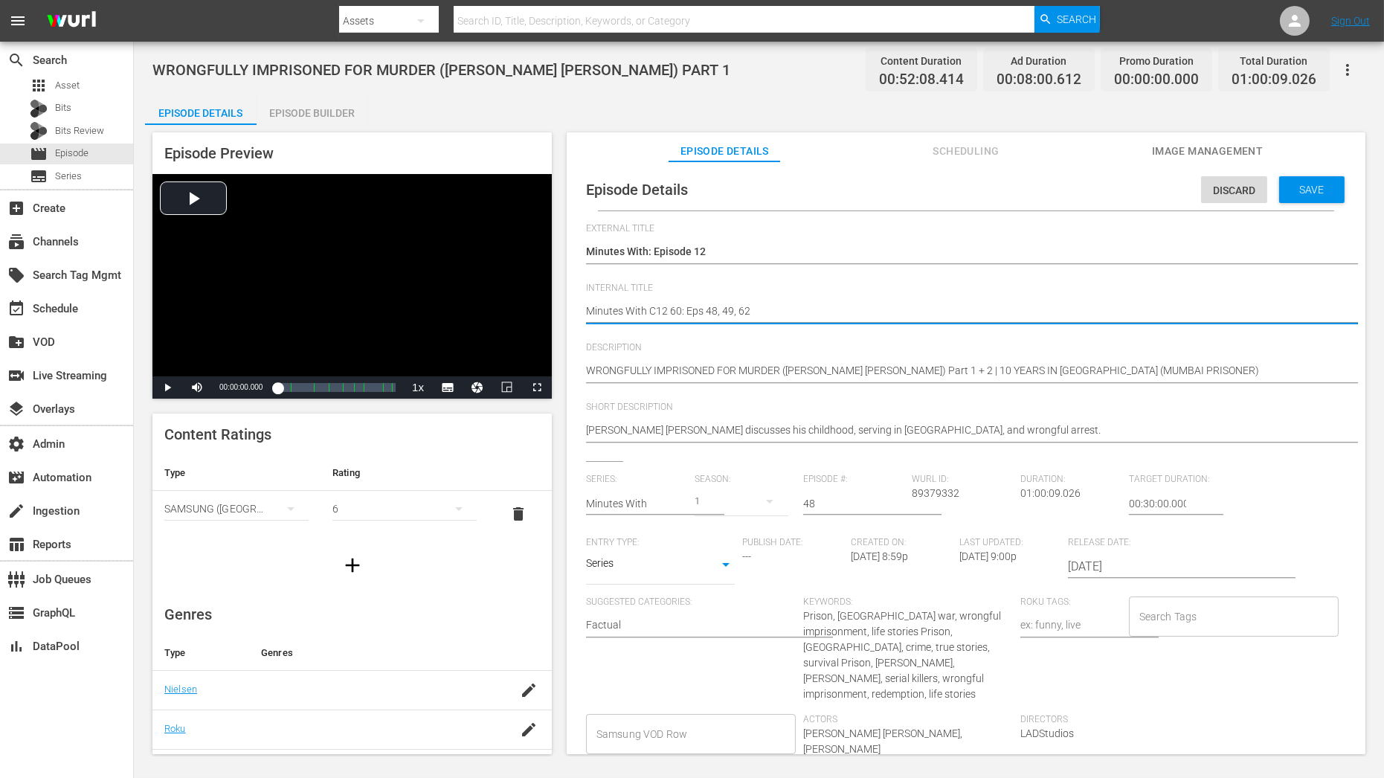
click at [738, 504] on div "Series: Minutes With Season: 1 Episode #: 48 Wurl ID: 89379332 Duration: 01:00:…" at bounding box center [966, 641] width 760 height 335
type input "12"
click at [363, 507] on div "6" at bounding box center [405, 509] width 144 height 42
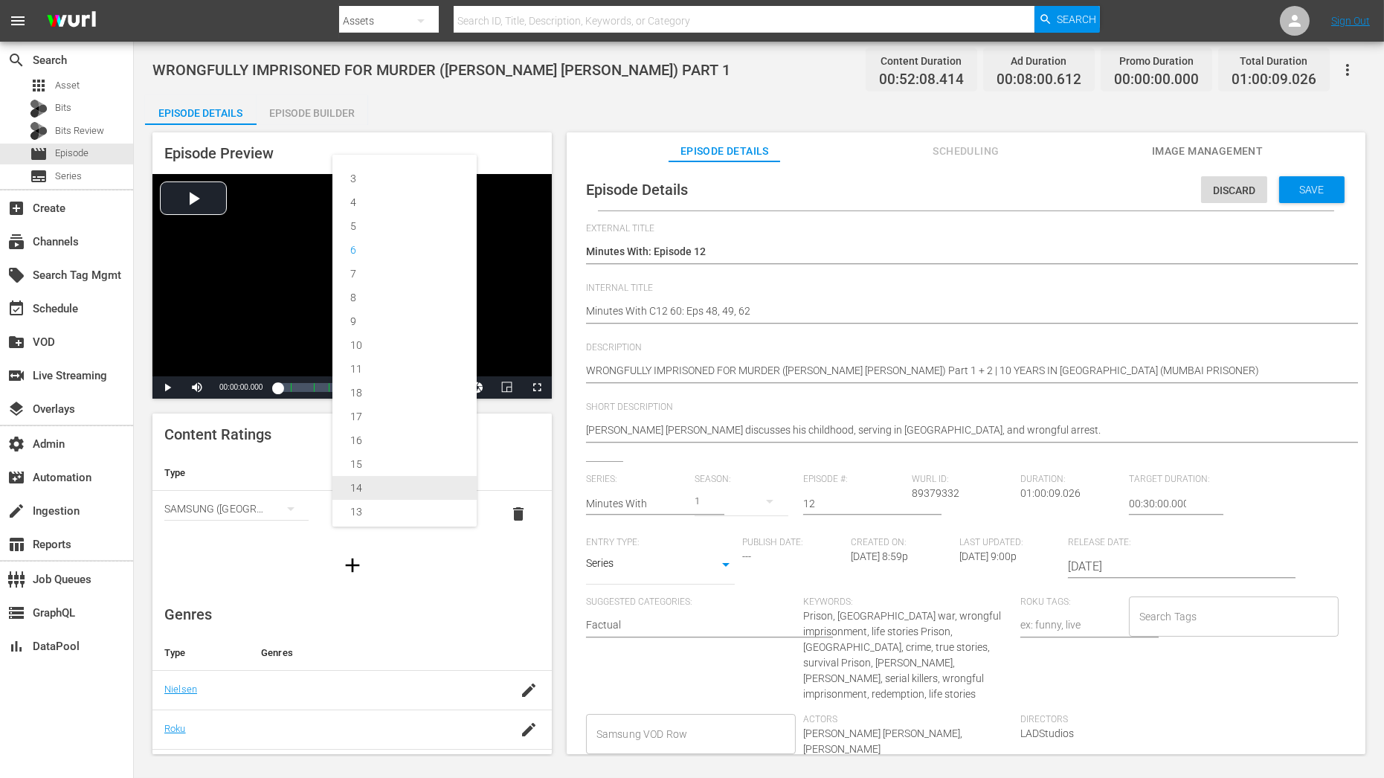
scroll to position [32, 0]
click at [410, 502] on div "12" at bounding box center [404, 504] width 109 height 24
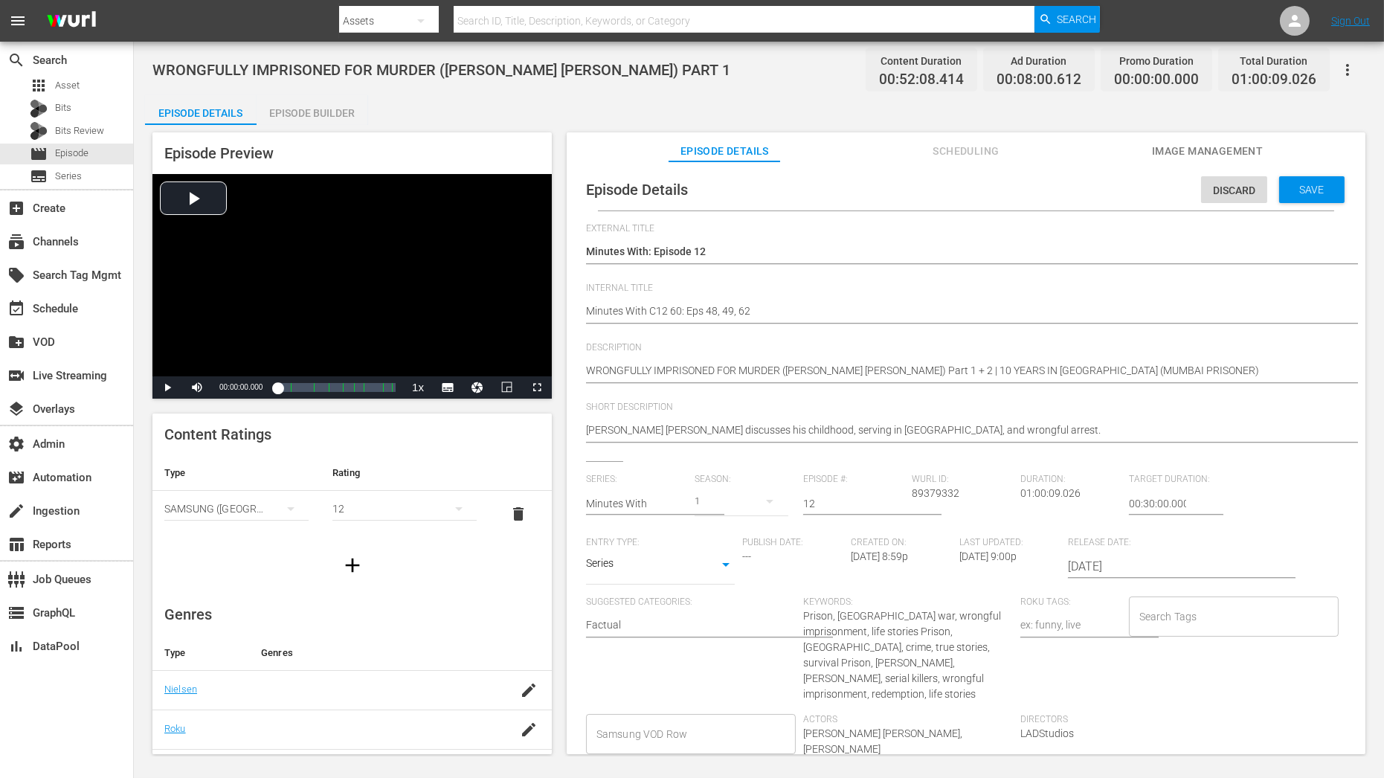
click at [1317, 182] on div "Save" at bounding box center [1311, 189] width 65 height 27
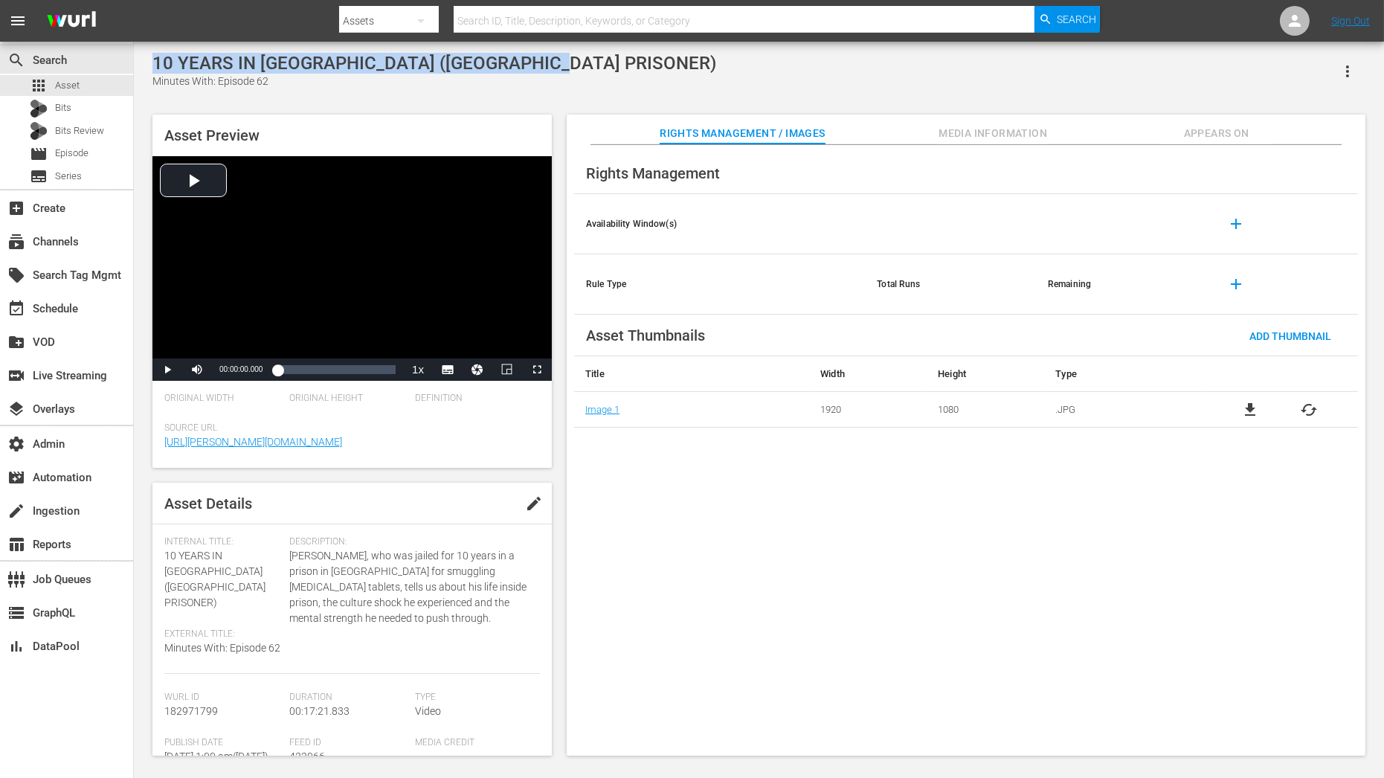
drag, startPoint x: 154, startPoint y: 61, endPoint x: 566, endPoint y: 64, distance: 412.1
click at [567, 64] on div "10 YEARS IN [GEOGRAPHIC_DATA] ([GEOGRAPHIC_DATA] PRISONER) Minutes With: Episod…" at bounding box center [758, 71] width 1213 height 36
copy div "10 YEARS IN [GEOGRAPHIC_DATA] ([GEOGRAPHIC_DATA] PRISONER)"
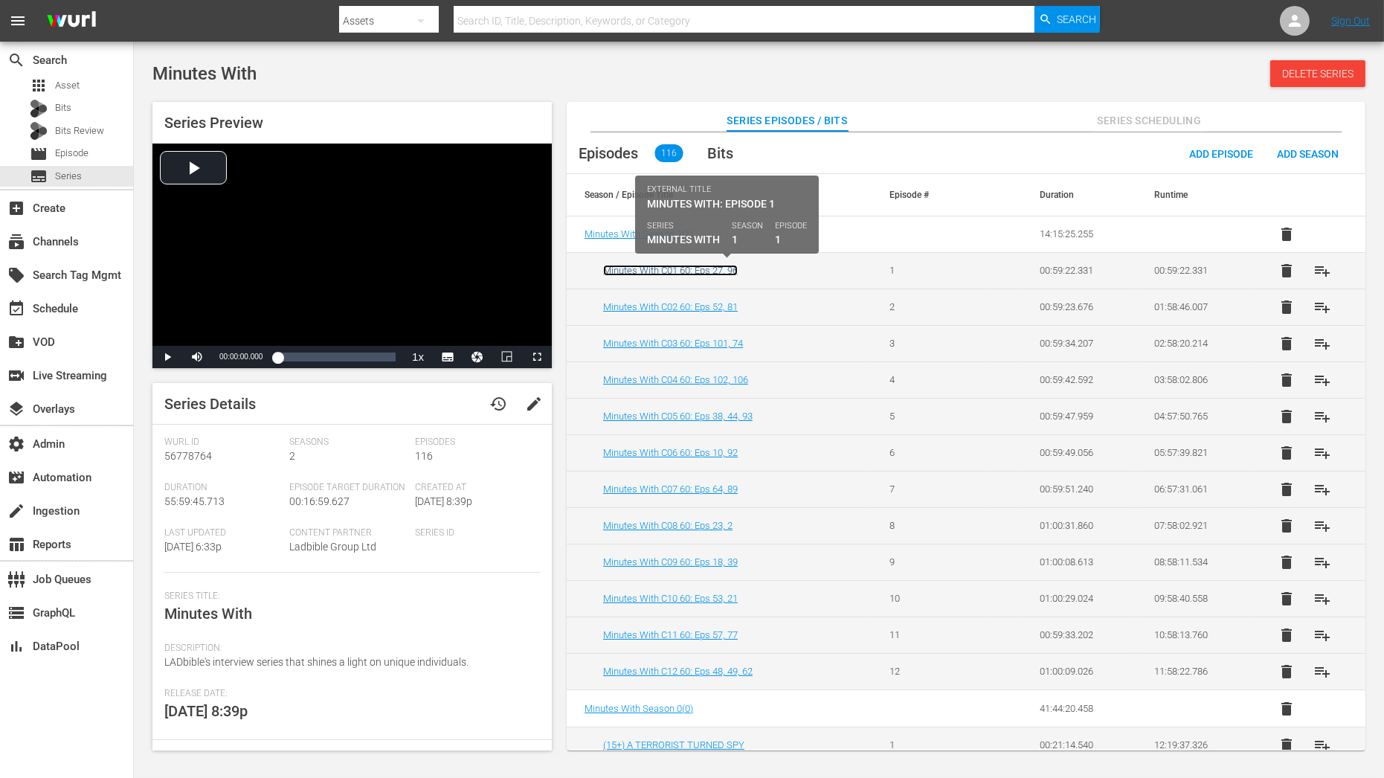
click at [677, 268] on link "Minutes With C01 60: Eps 27, 96" at bounding box center [670, 270] width 135 height 11
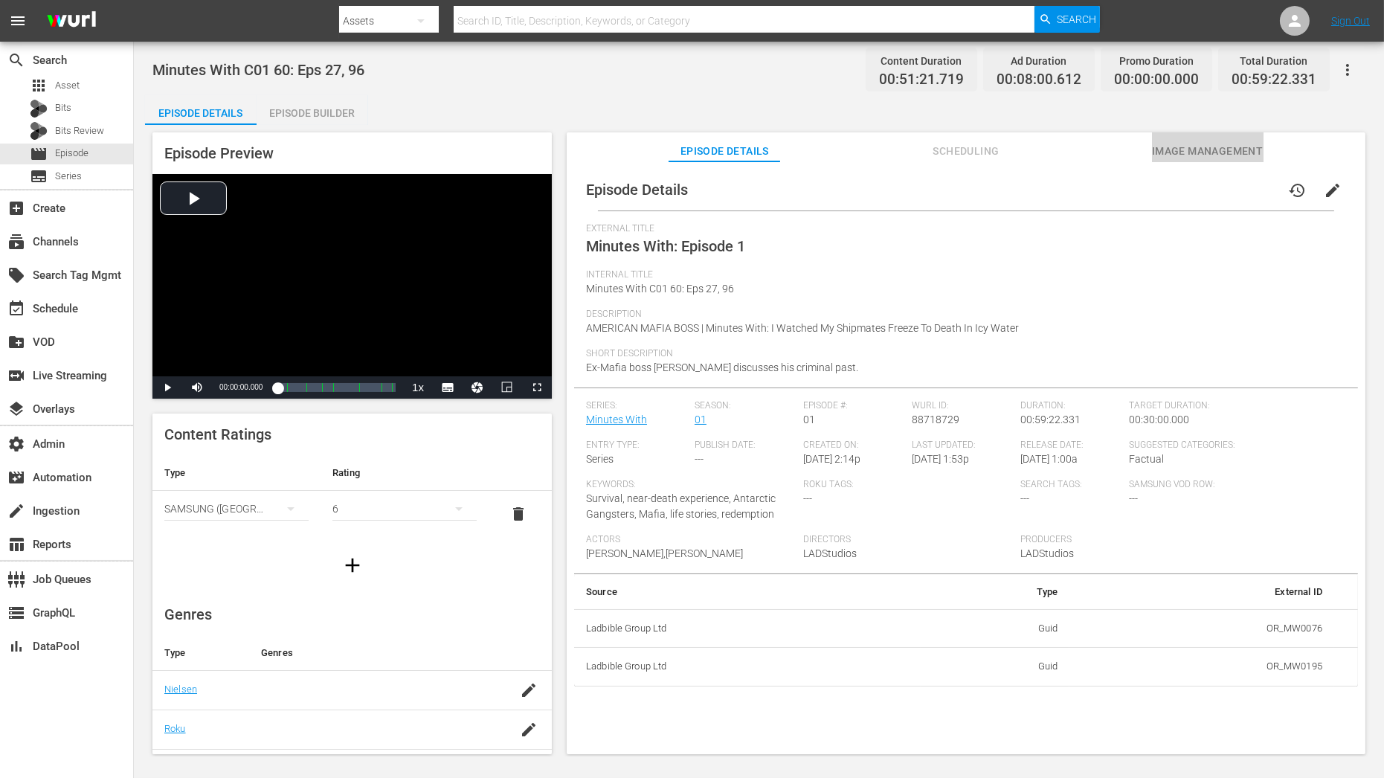
click at [1185, 147] on span "Image Management" at bounding box center [1208, 151] width 112 height 19
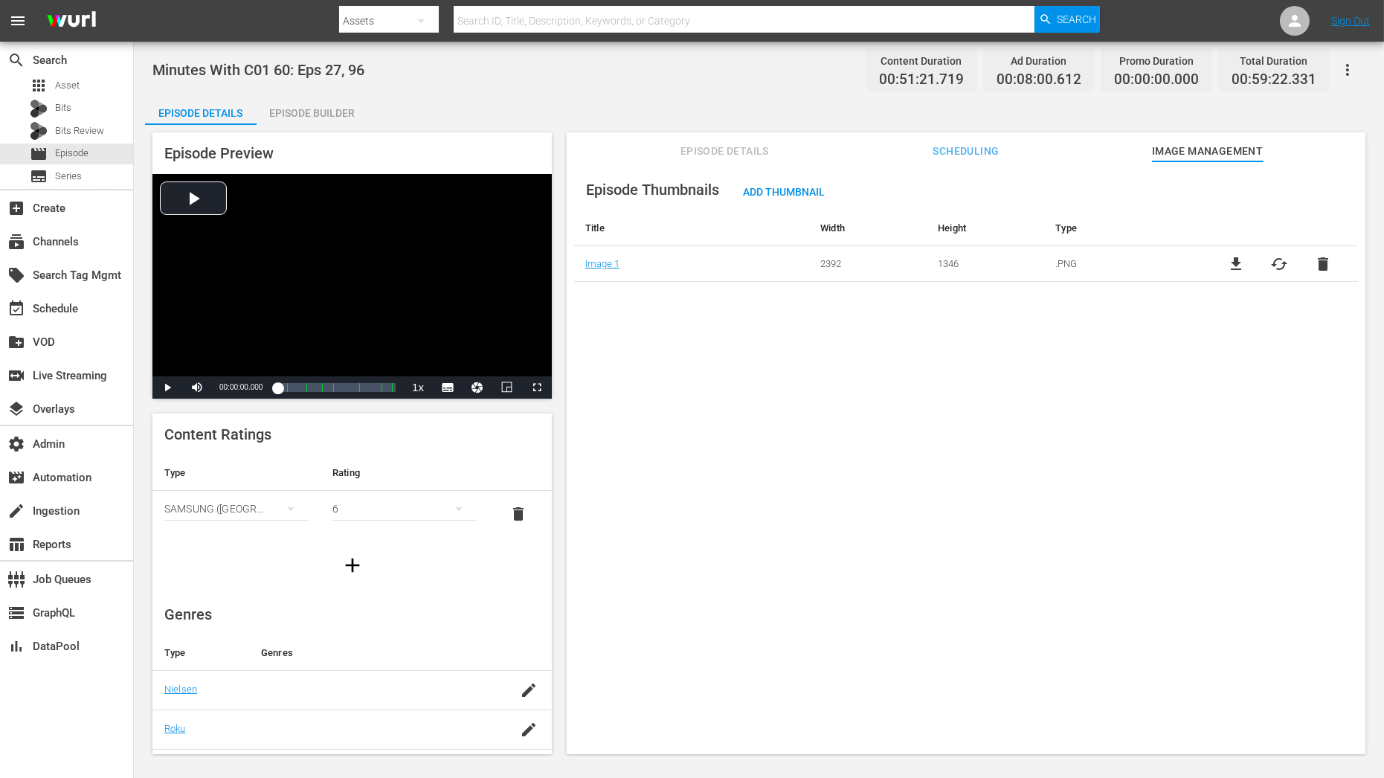
click at [341, 114] on div "Episode Builder" at bounding box center [313, 113] width 112 height 36
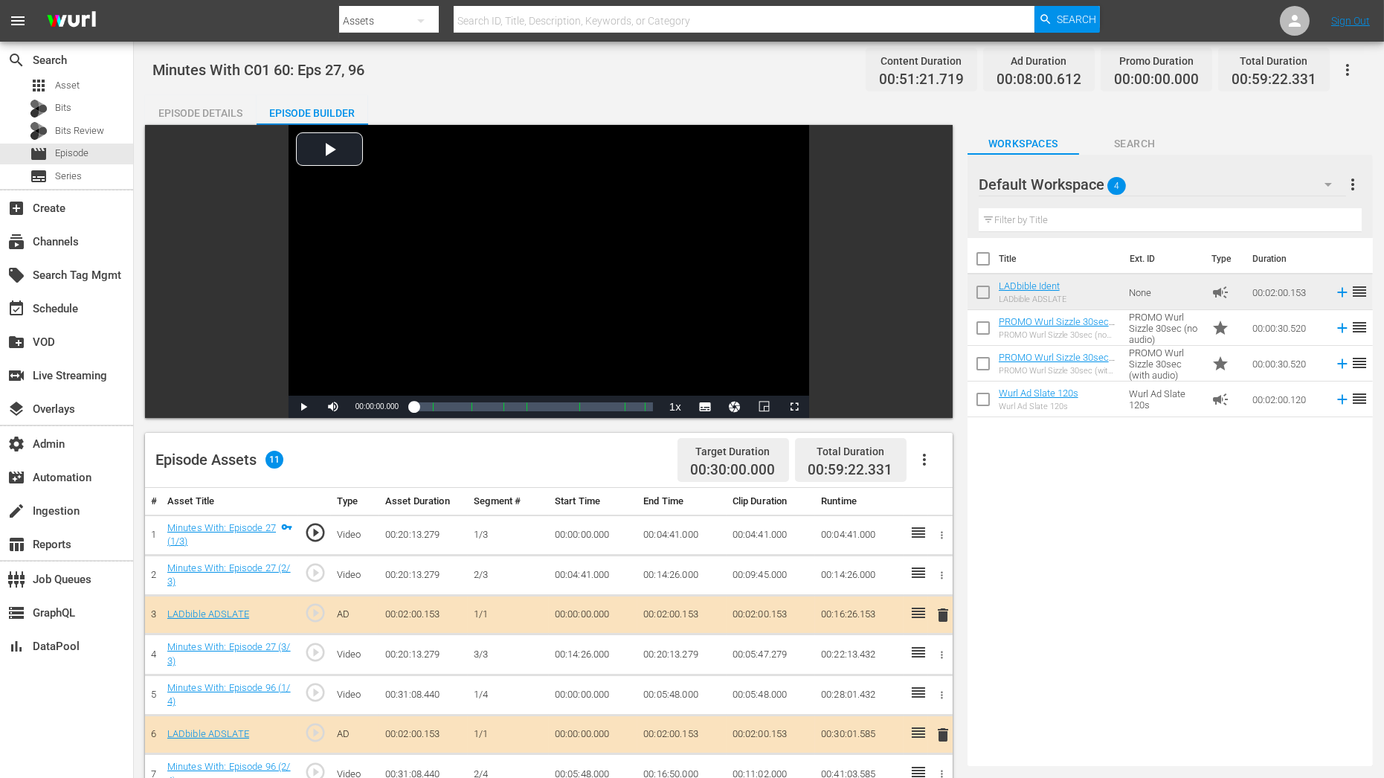
click at [1102, 176] on div "Default Workspace 4" at bounding box center [1163, 185] width 368 height 42
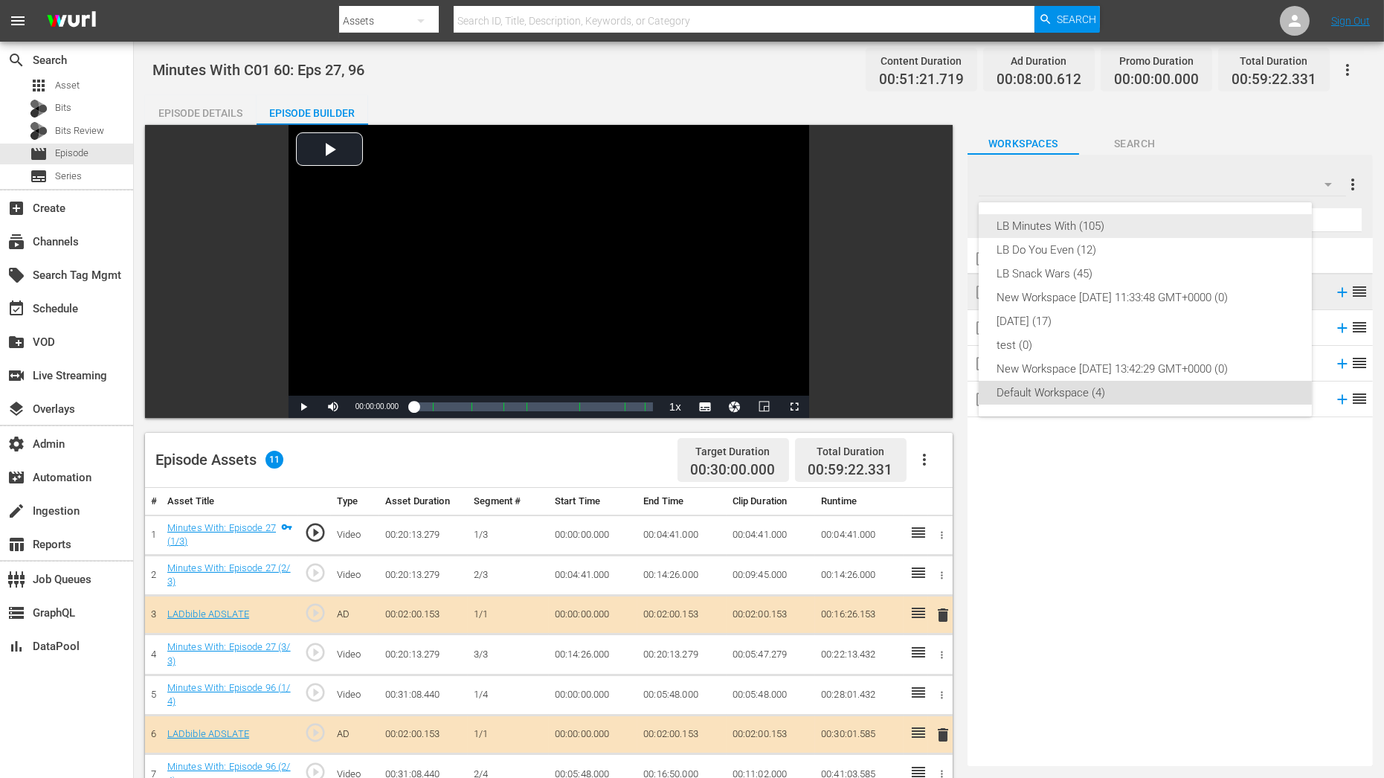
click at [1065, 219] on div "LB Minutes With (105)" at bounding box center [1146, 226] width 298 height 24
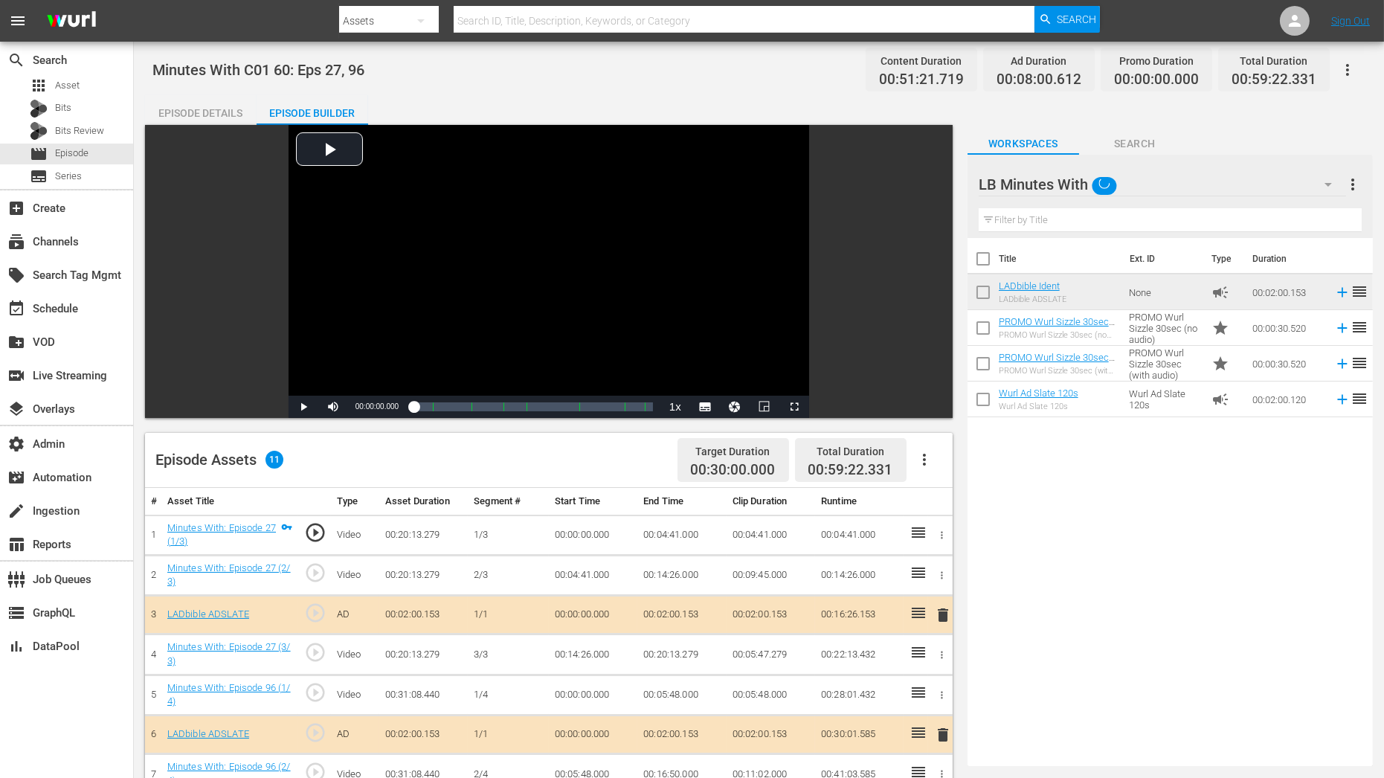
click at [1065, 219] on input "text" at bounding box center [1170, 220] width 383 height 24
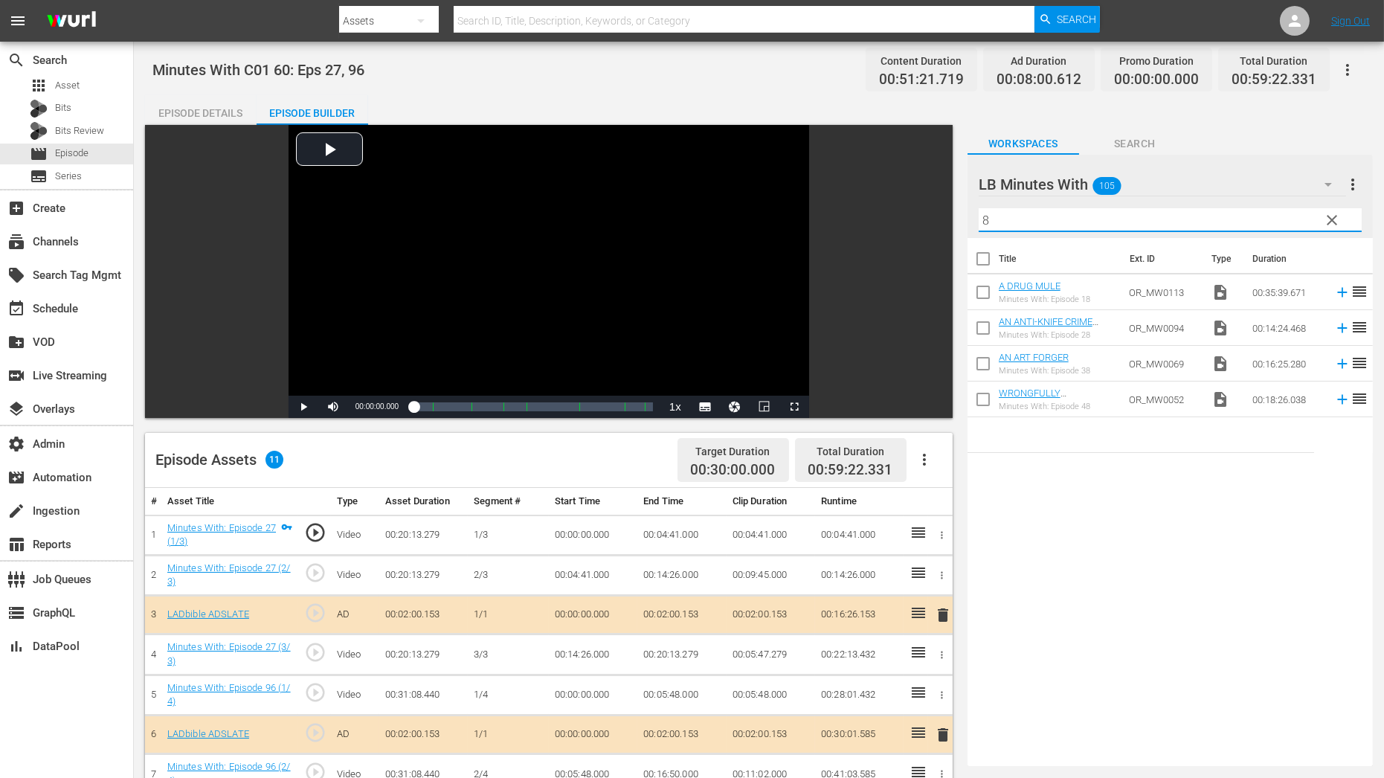
type input "8"
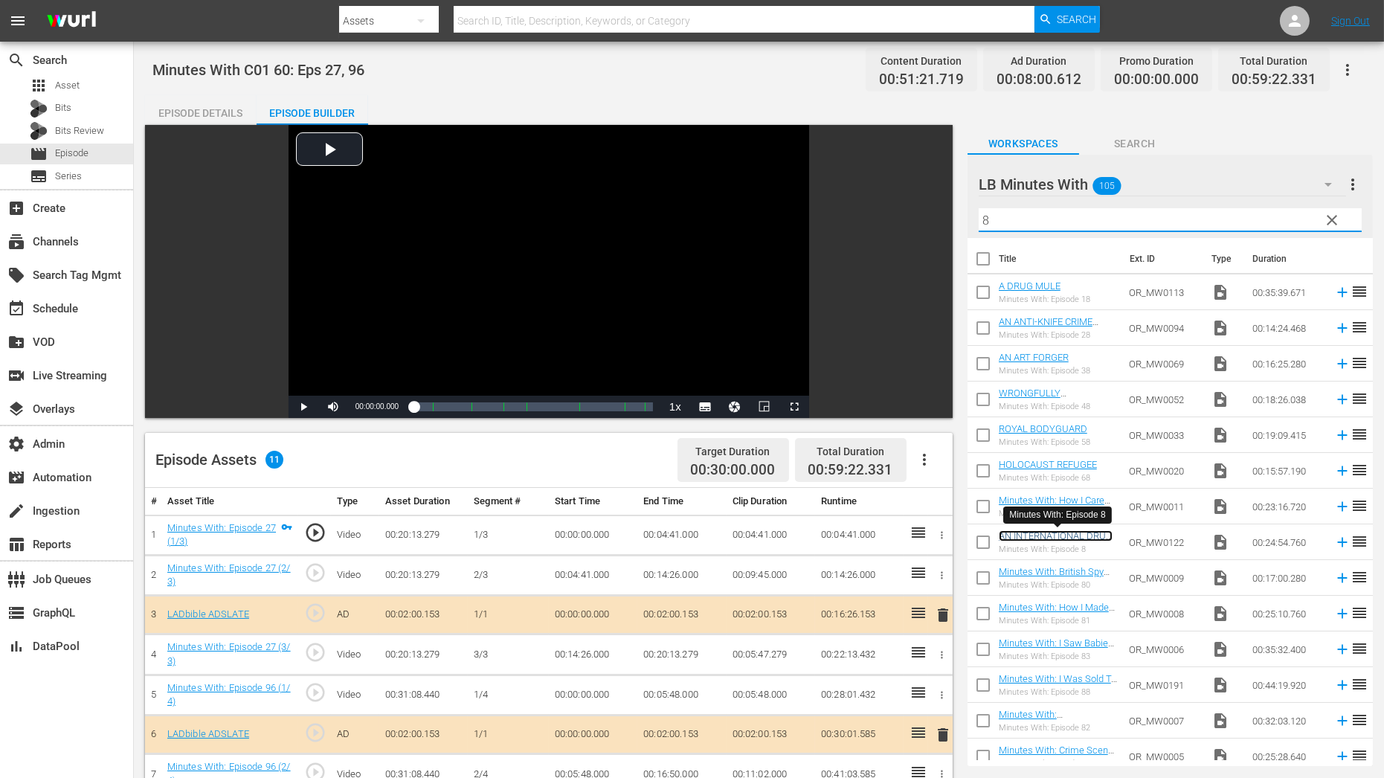
click at [1010, 535] on link "AN INTERNATIONAL DRUG SMUGGLER - PART 1" at bounding box center [1056, 541] width 114 height 22
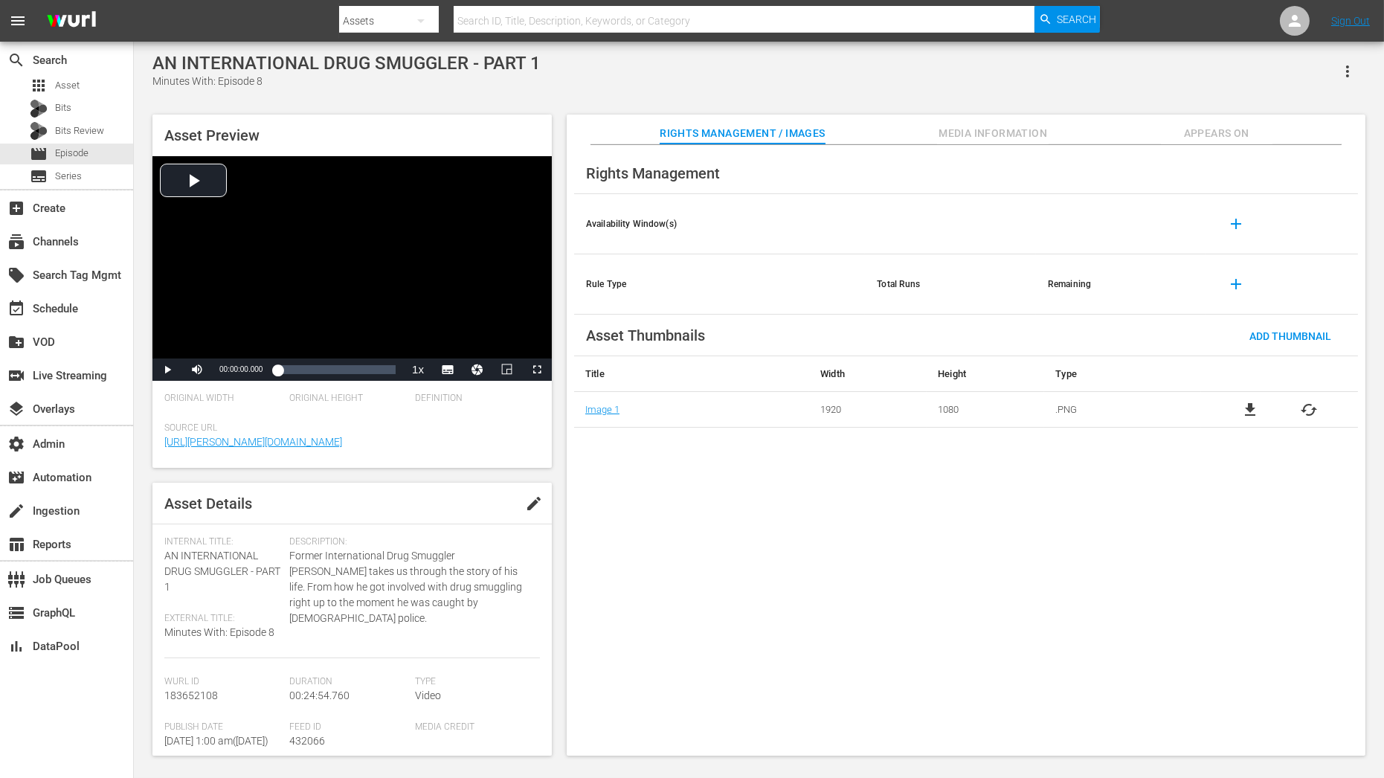
click at [1216, 153] on div "Rights Management" at bounding box center [966, 173] width 784 height 42
click at [1216, 146] on div "Rights Management Availability Window(s) add Rule Type Total Runs Remaining add…" at bounding box center [966, 450] width 799 height 611
click at [1216, 126] on span "Appears On" at bounding box center [1217, 133] width 112 height 19
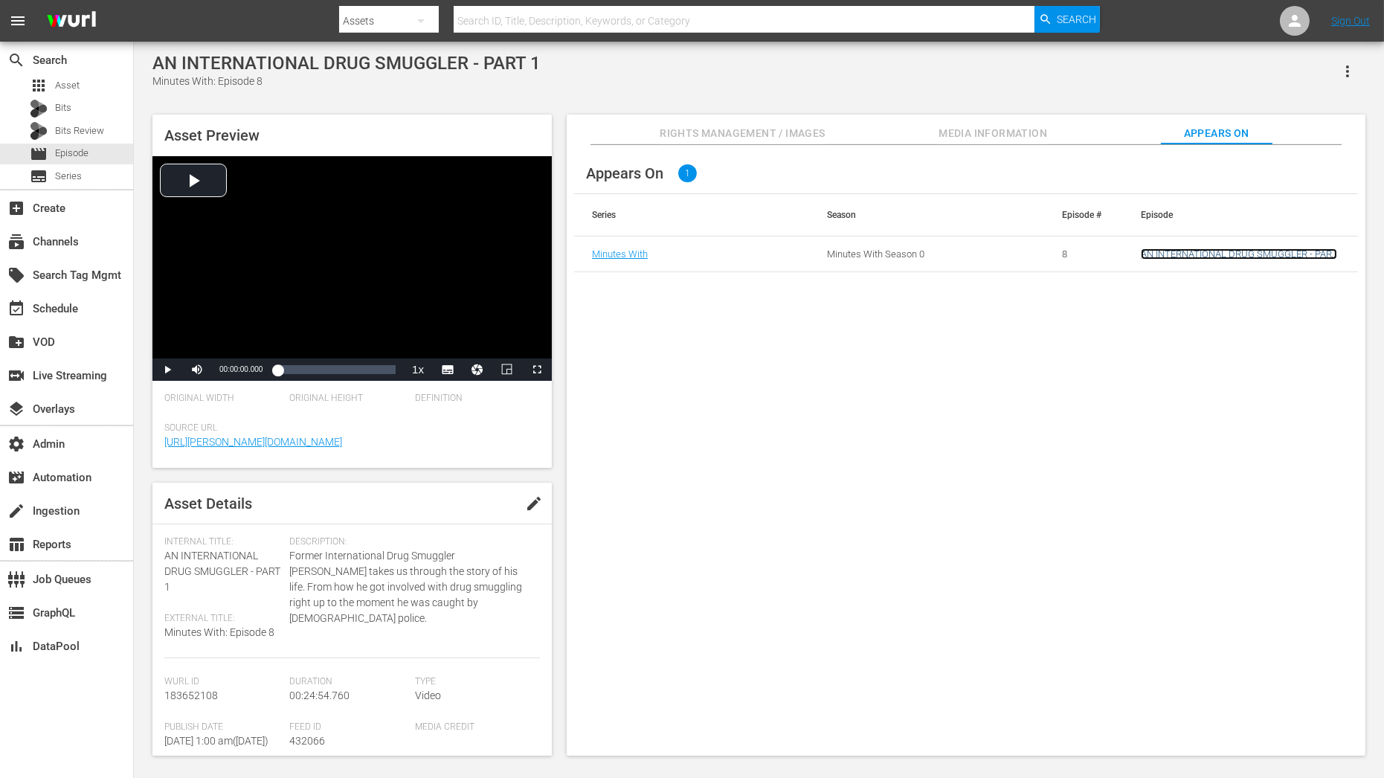
click at [1195, 251] on link "AN INTERNATIONAL DRUG SMUGGLER - PART 1" at bounding box center [1239, 259] width 196 height 22
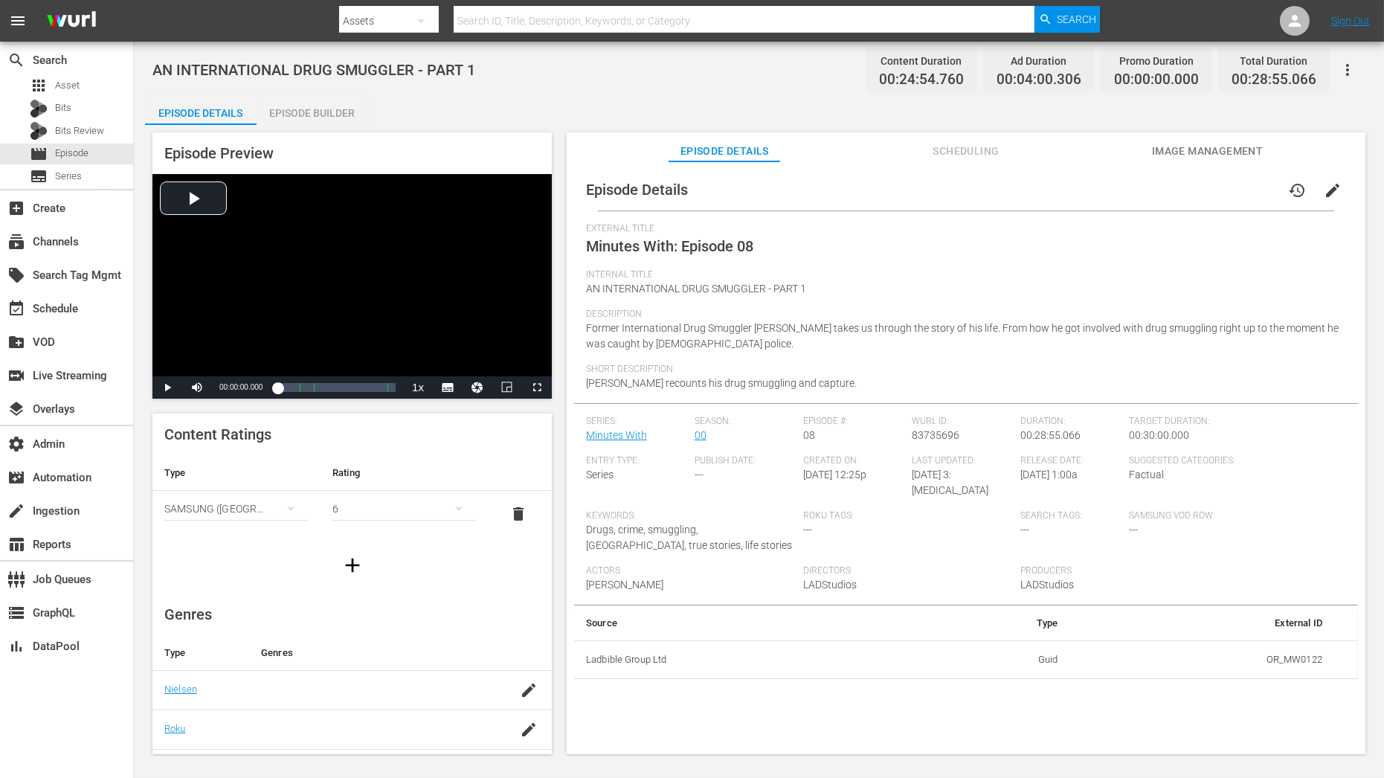
click at [1358, 62] on button "button" at bounding box center [1348, 70] width 36 height 36
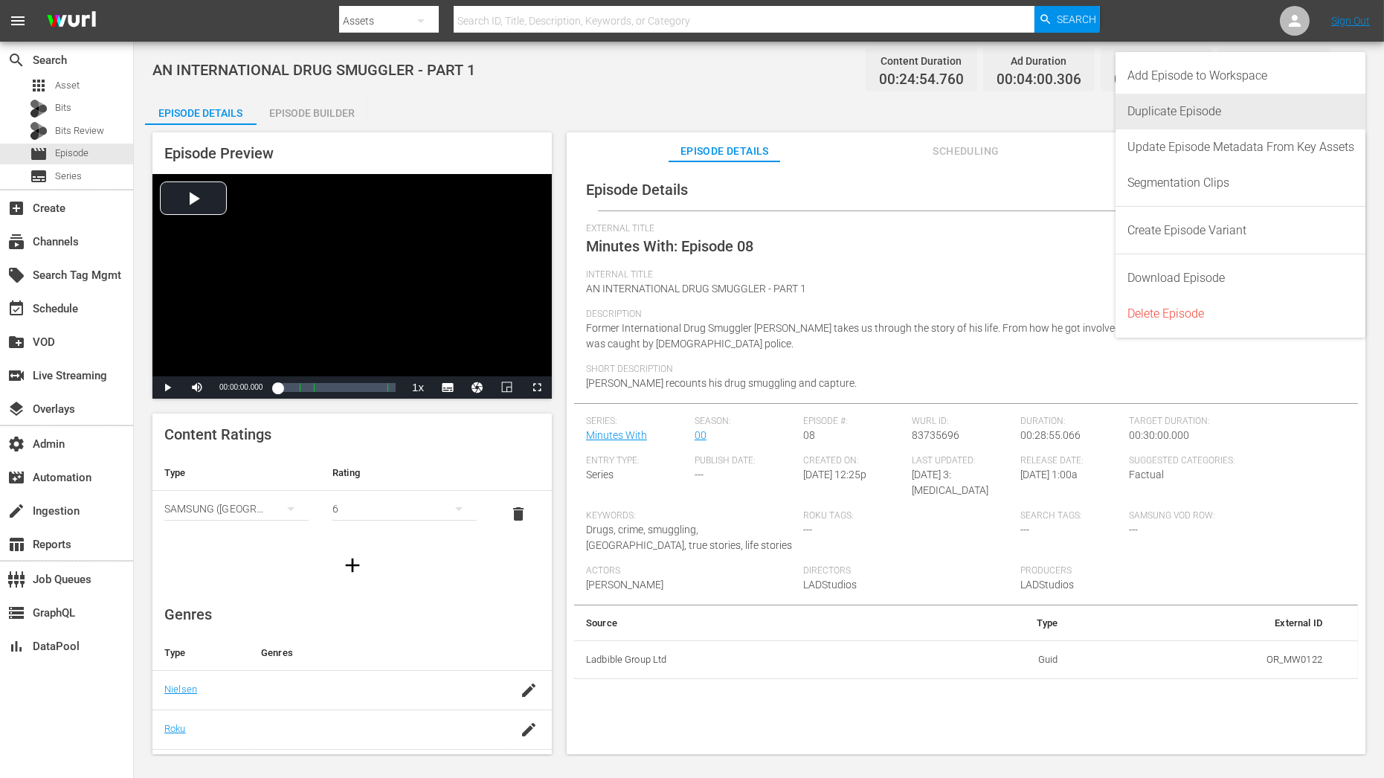
click at [1256, 120] on div "Duplicate Episode" at bounding box center [1241, 112] width 227 height 36
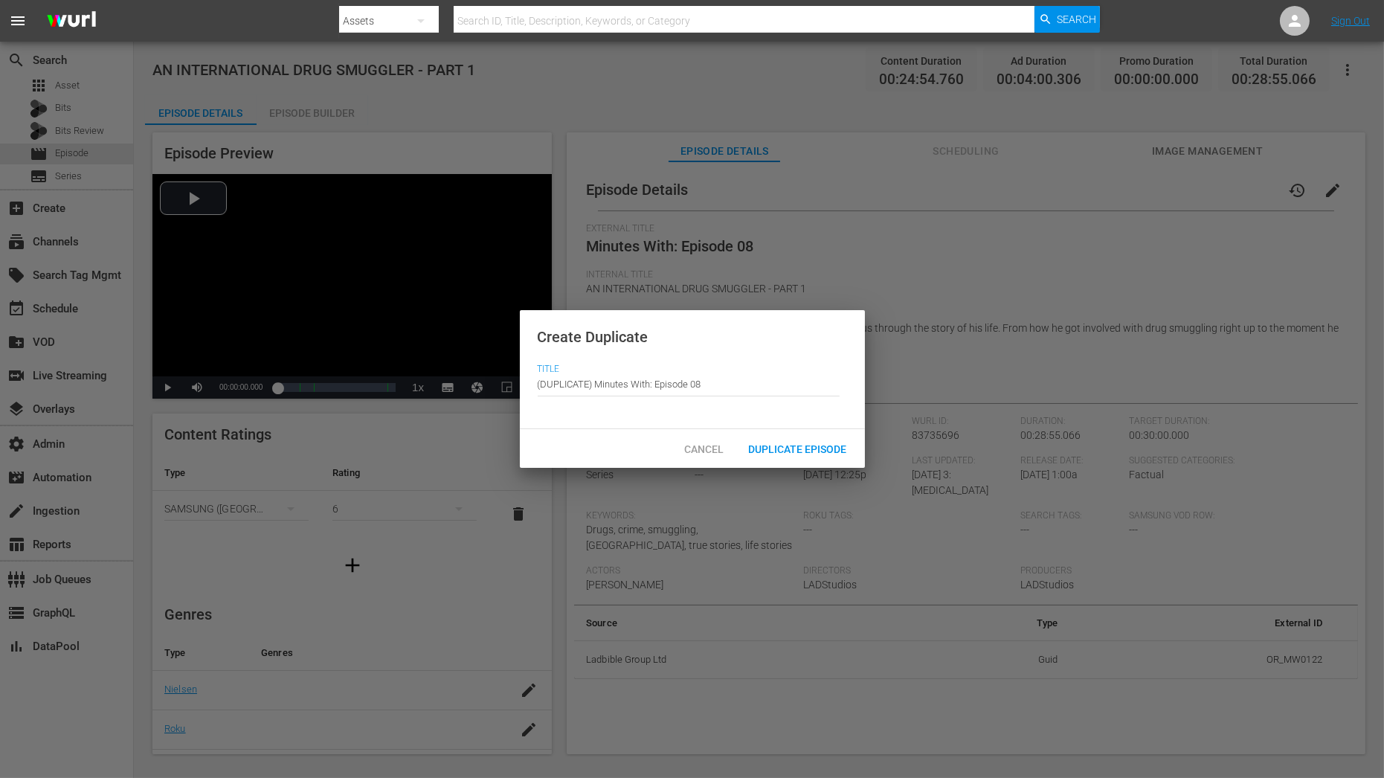
click at [840, 443] on span "Duplicate Episode" at bounding box center [798, 449] width 122 height 12
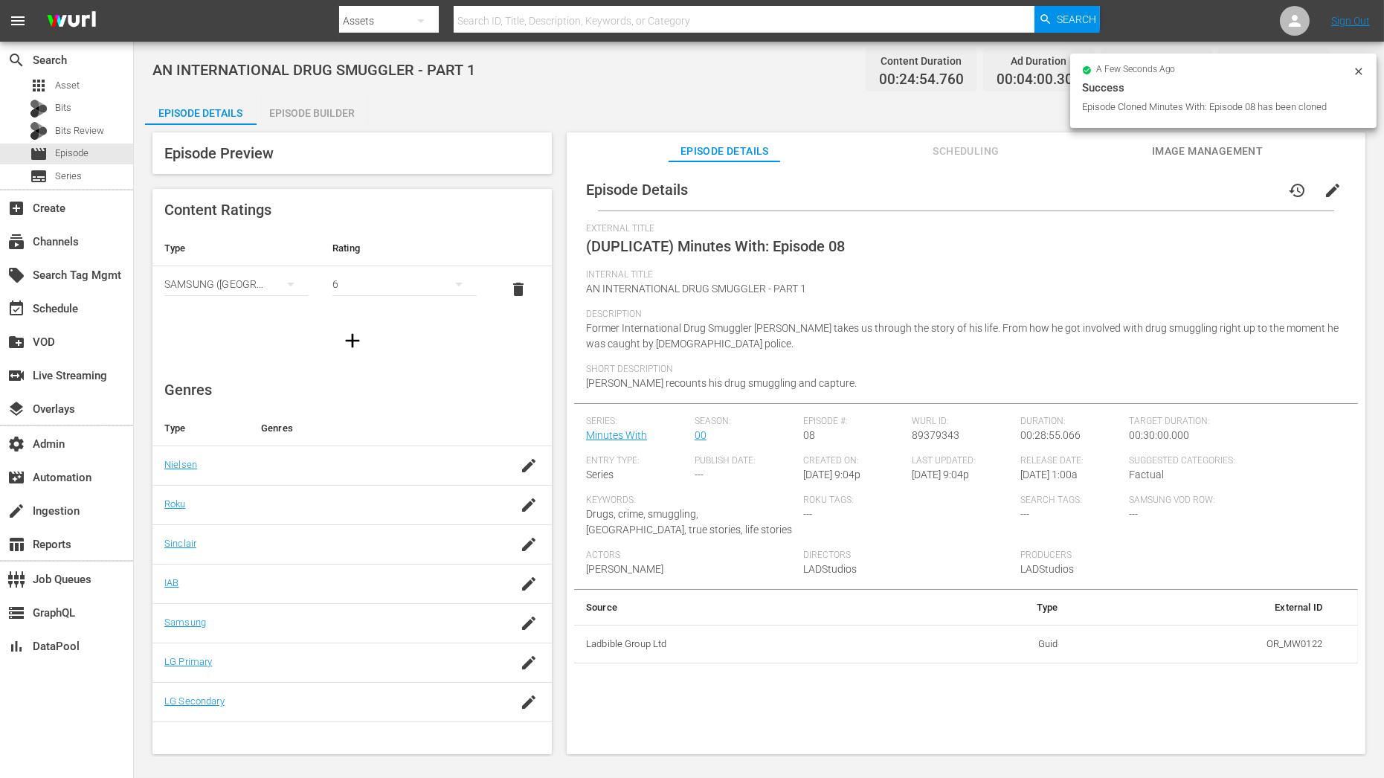
click at [320, 125] on div "Episode Preview Content Ratings Type Rating Select Rating Type SAMSUNG (Korea (…" at bounding box center [759, 445] width 1228 height 641
click at [320, 115] on div "Episode Builder" at bounding box center [313, 113] width 112 height 36
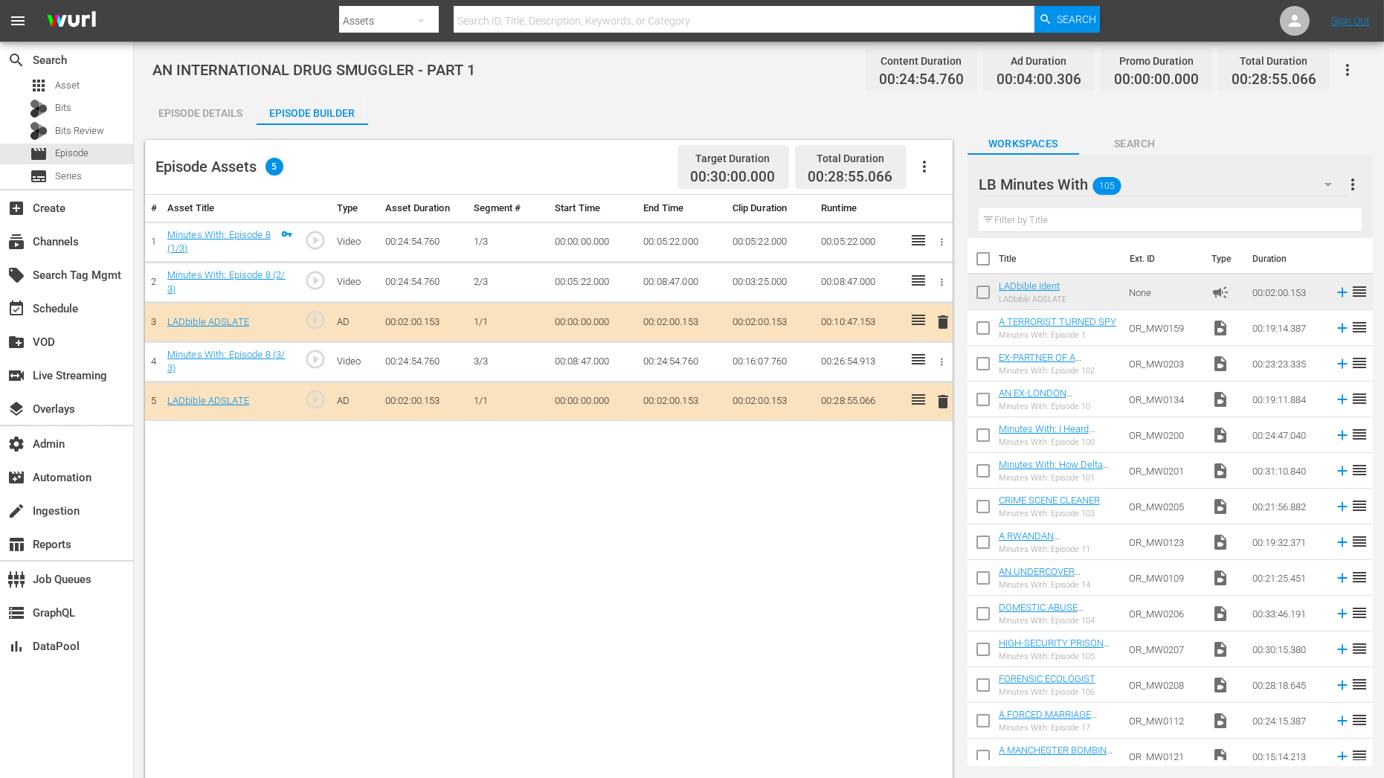
click at [1117, 221] on input "text" at bounding box center [1170, 220] width 383 height 24
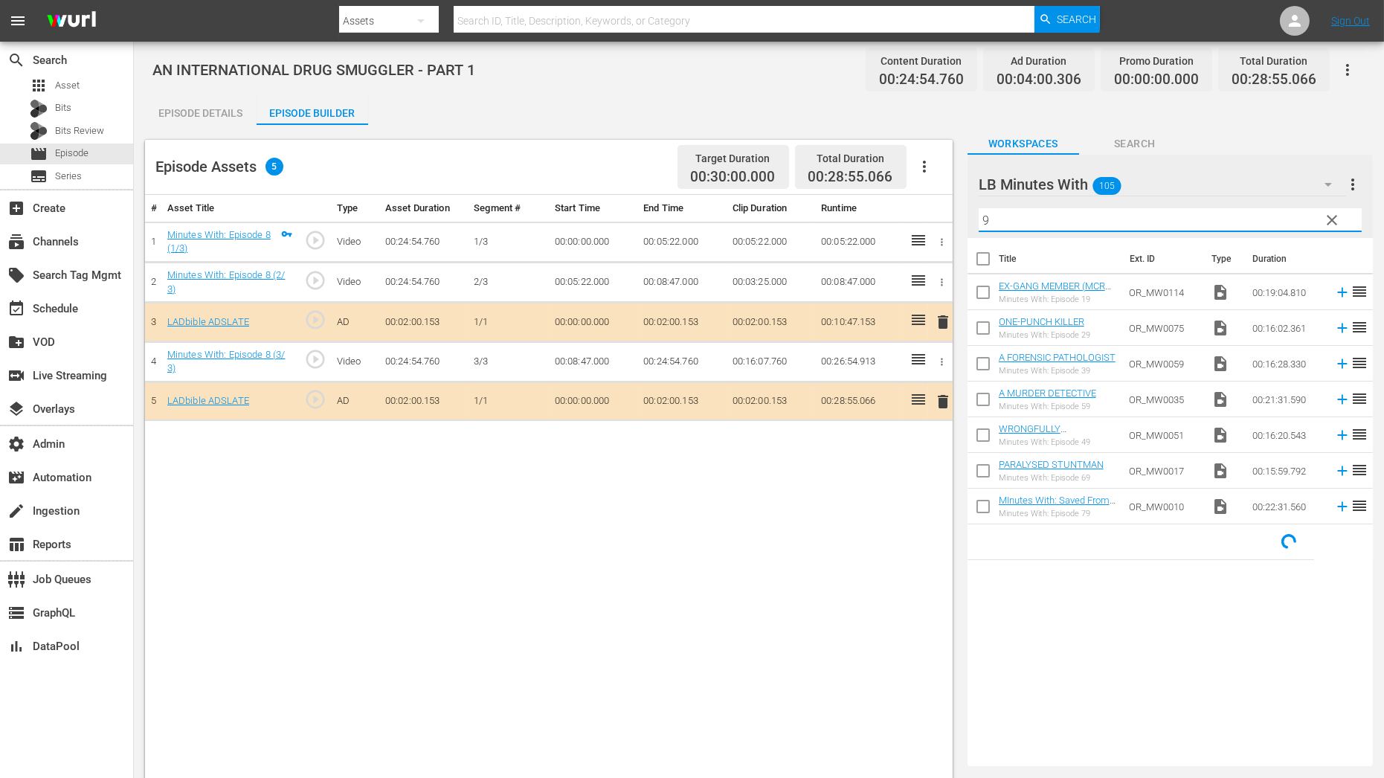
type input "9"
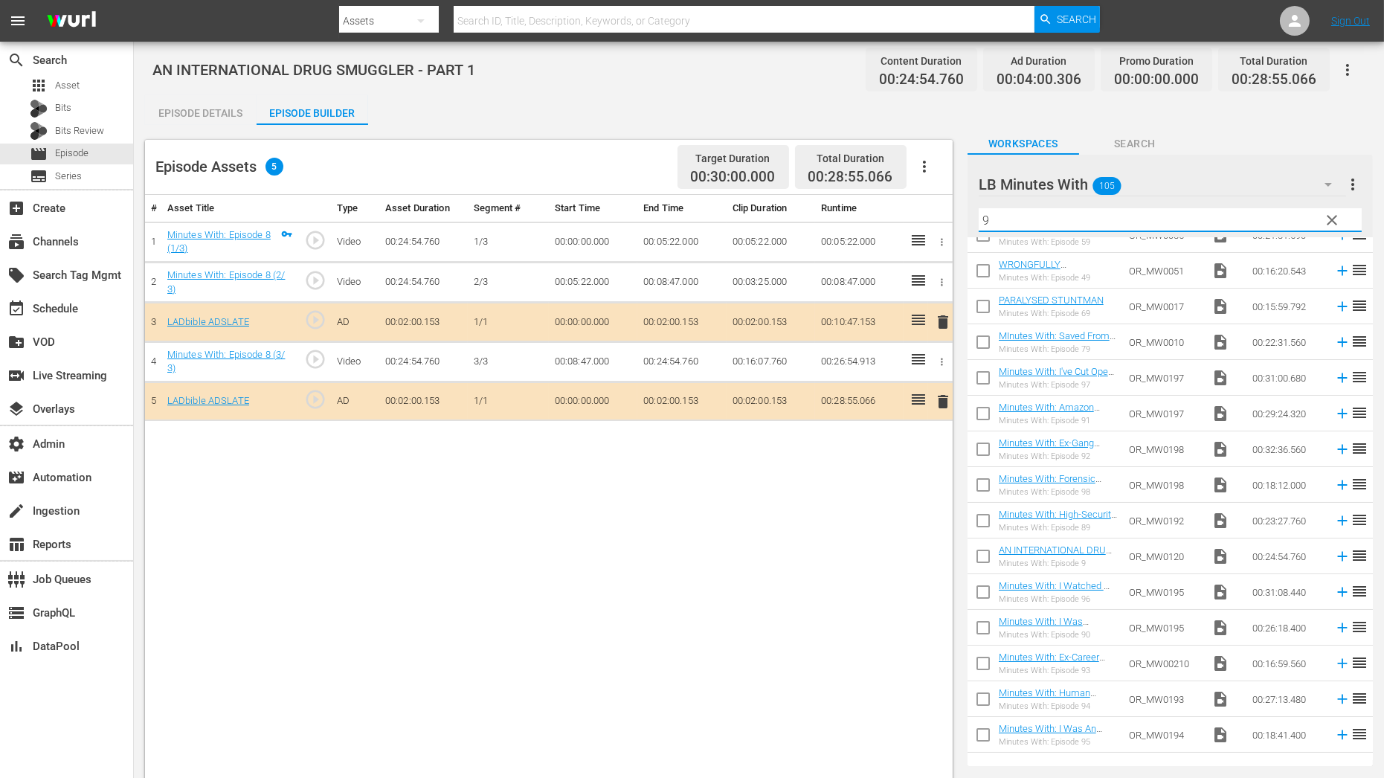
scroll to position [171, 0]
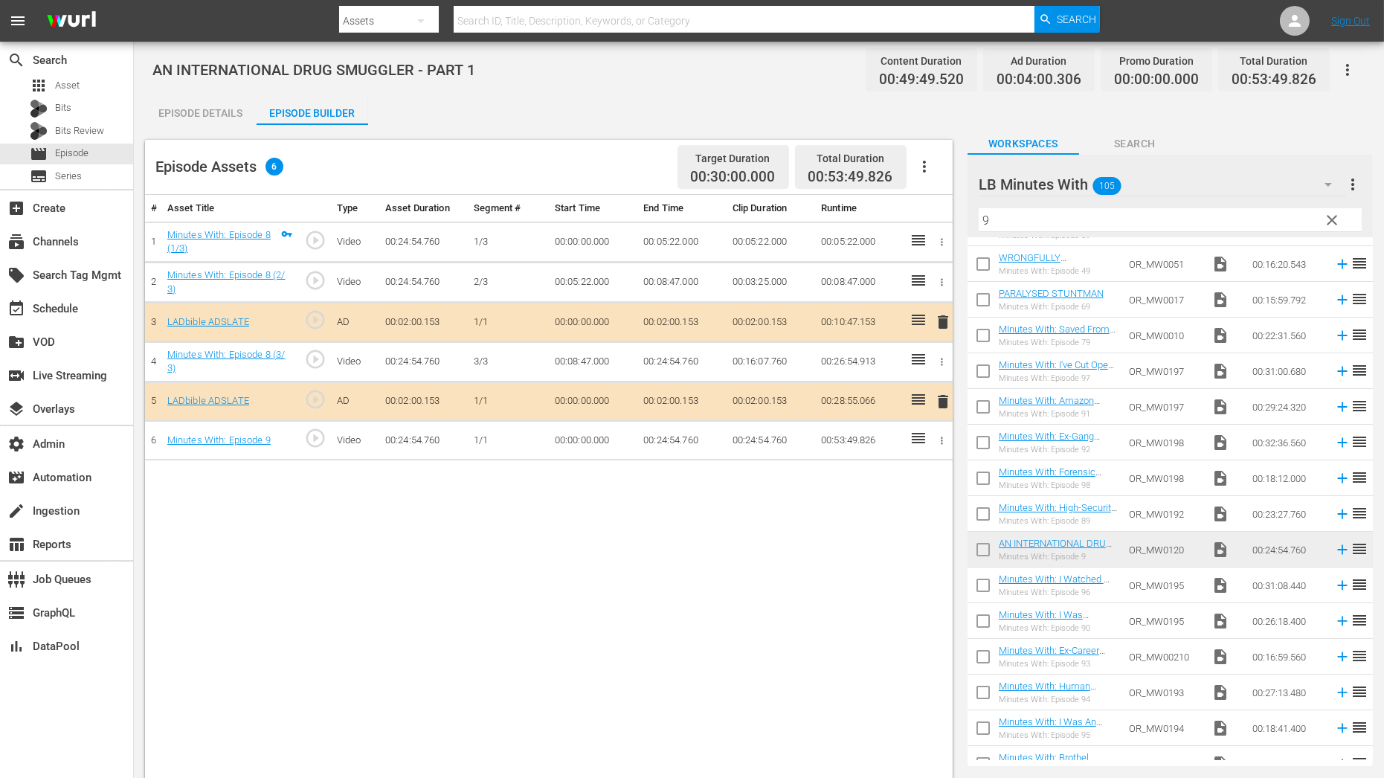
click at [946, 441] on icon "button" at bounding box center [942, 440] width 11 height 11
click at [919, 469] on li "Assign Key Asset" at bounding box center [893, 462] width 116 height 25
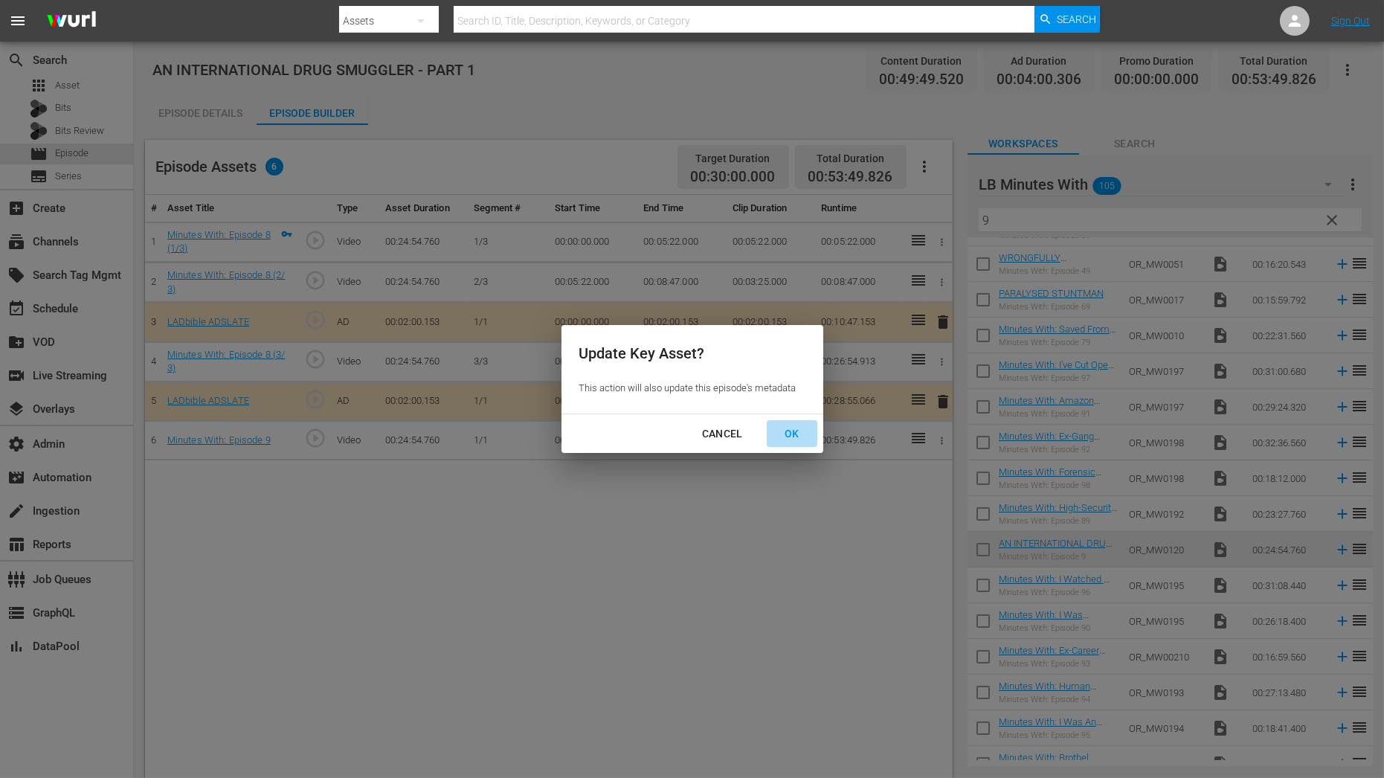
click at [802, 441] on div "OK" at bounding box center [792, 434] width 39 height 19
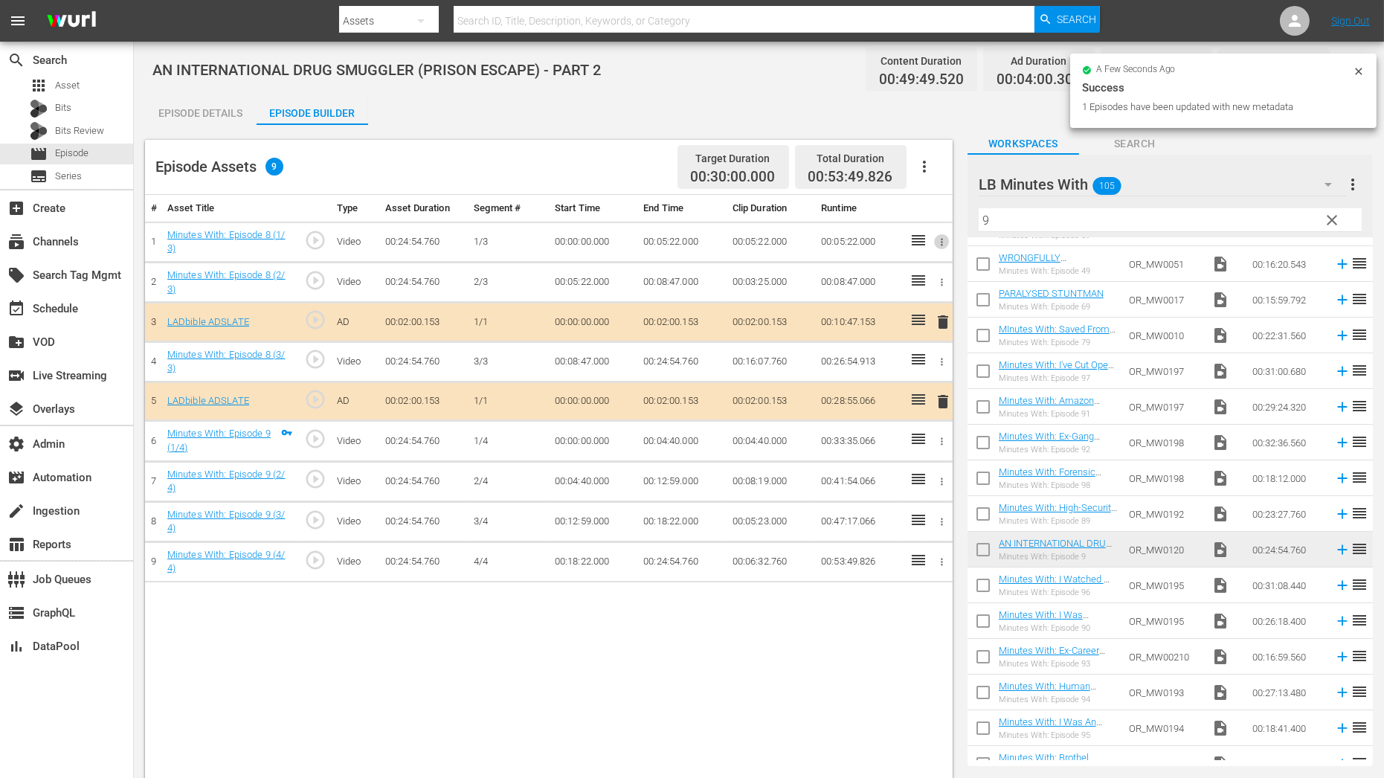
click at [938, 240] on icon "button" at bounding box center [942, 242] width 11 height 11
click at [908, 269] on li "Assign Key Asset" at bounding box center [893, 266] width 116 height 25
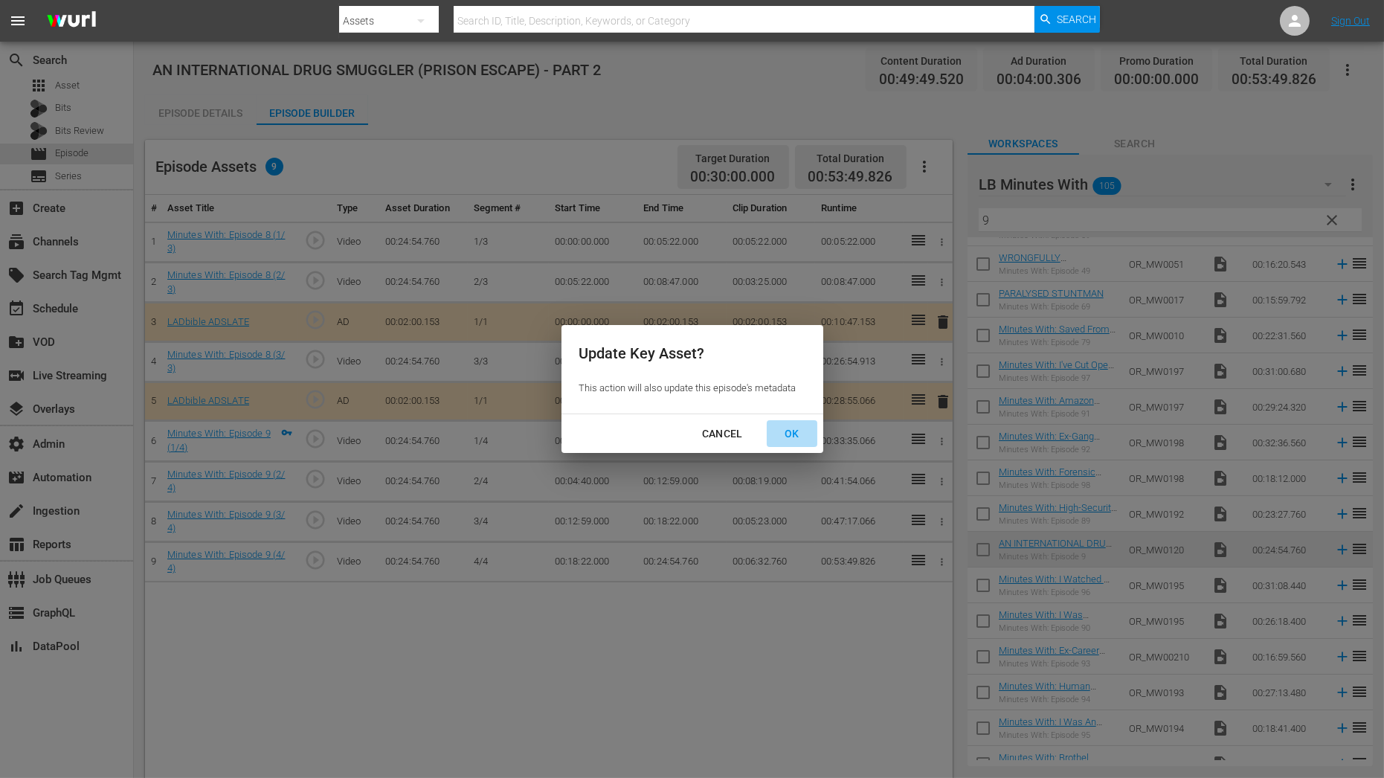
click at [794, 441] on div "OK" at bounding box center [792, 434] width 39 height 19
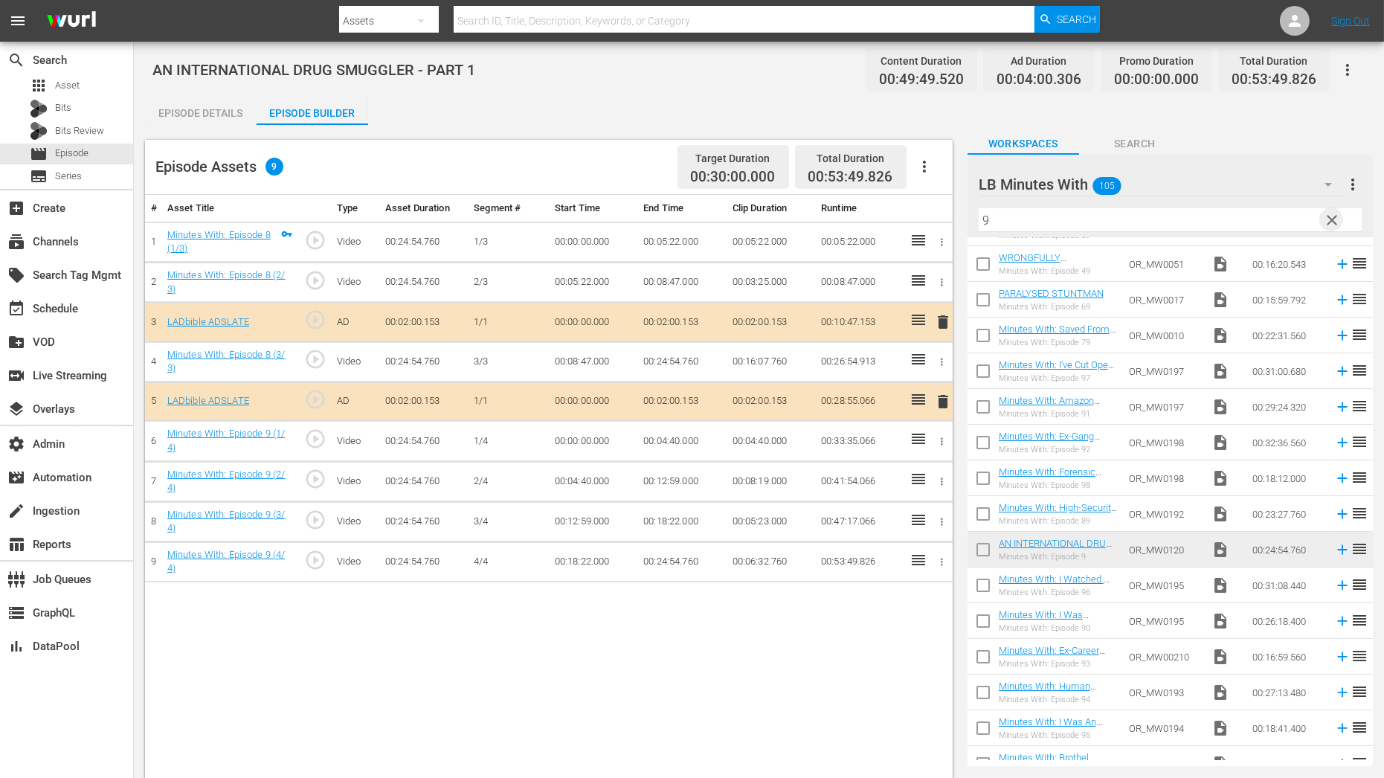
click at [1332, 219] on span "clear" at bounding box center [1332, 220] width 18 height 18
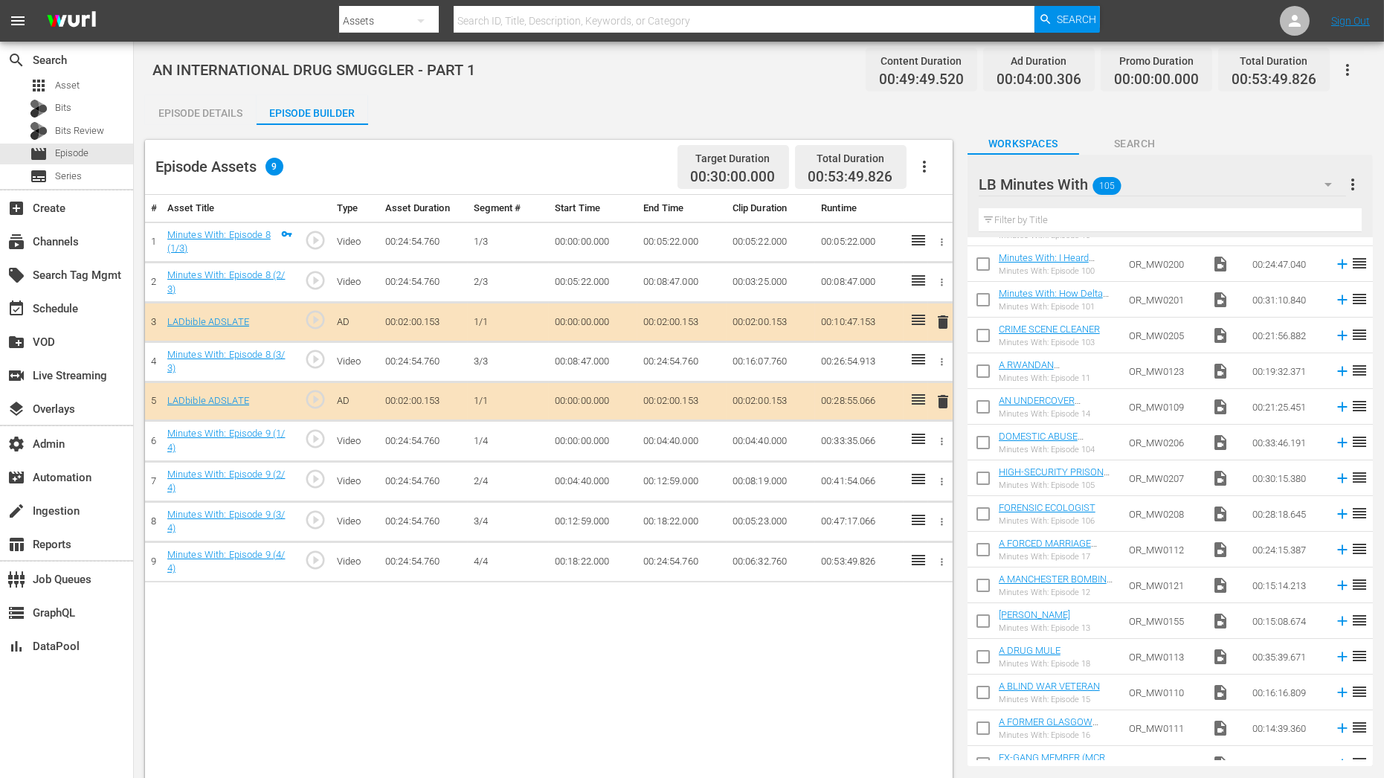
scroll to position [0, 0]
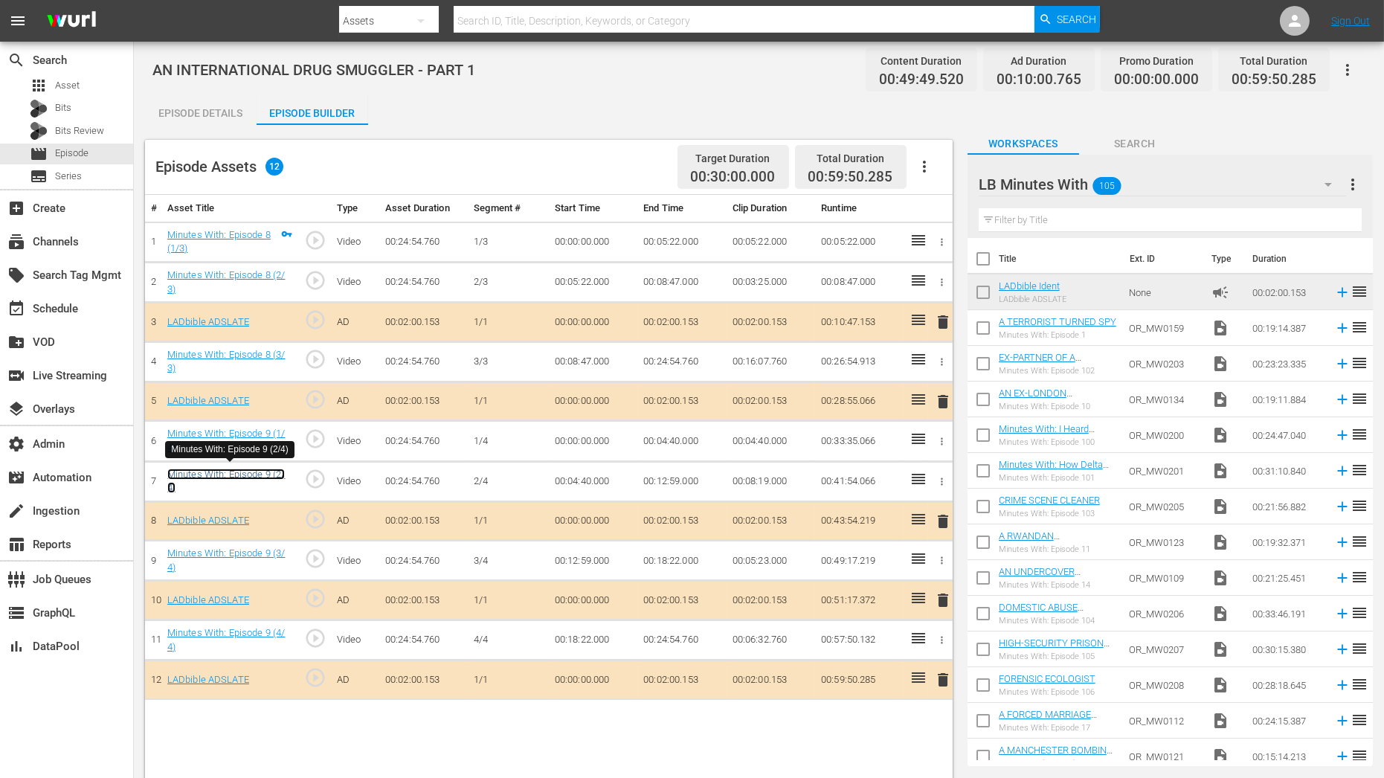
click at [252, 469] on link "Minutes With: Episode 9 (2/4)" at bounding box center [226, 481] width 118 height 25
click at [176, 115] on div "Episode Details" at bounding box center [201, 113] width 112 height 36
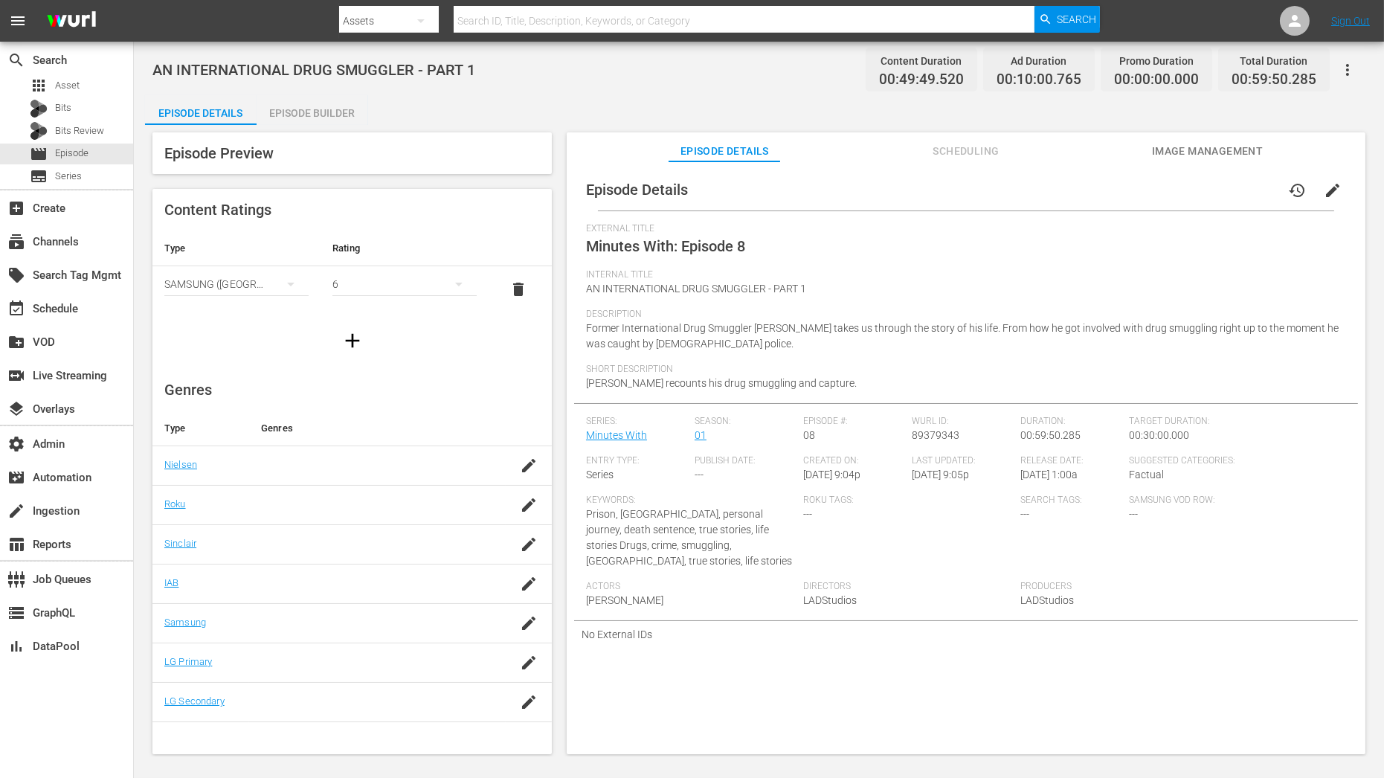
click at [1328, 192] on span "edit" at bounding box center [1333, 191] width 18 height 18
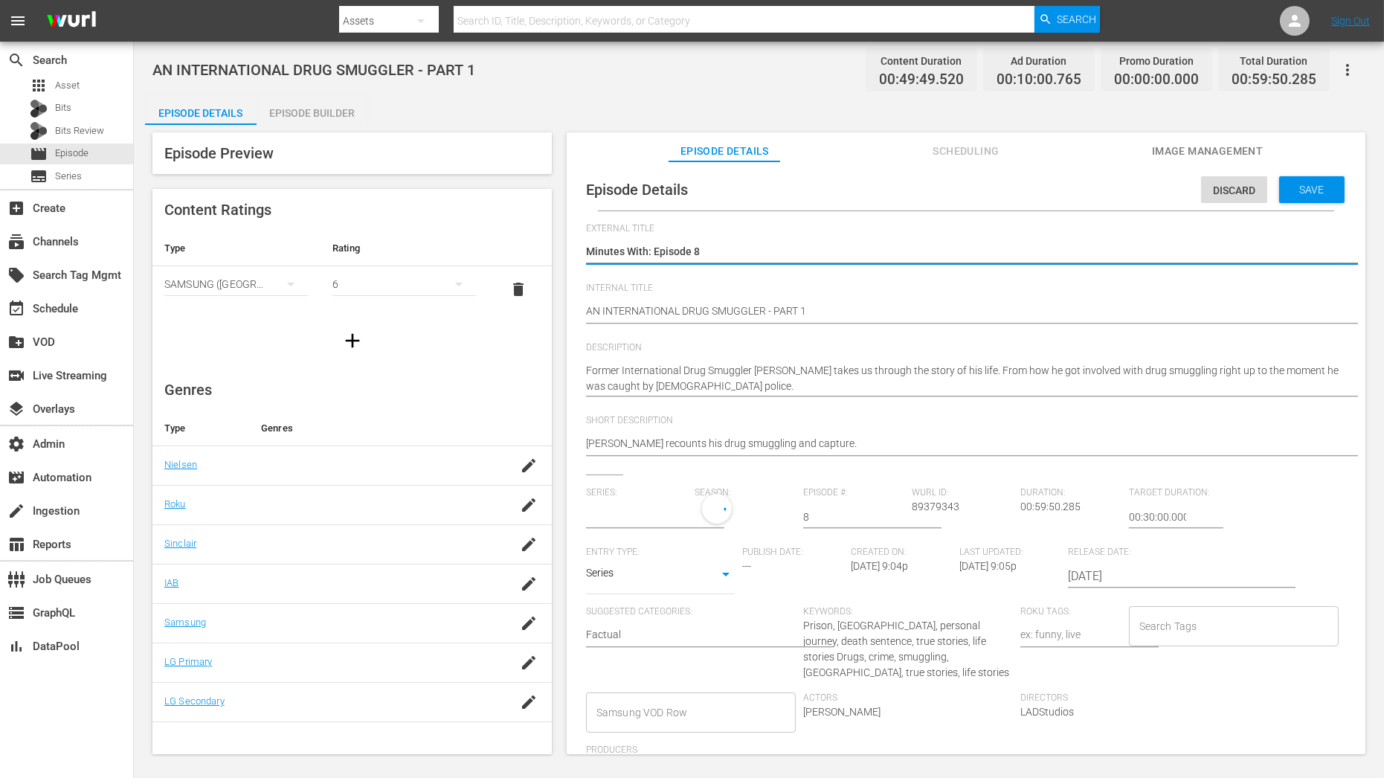
type input "Minutes With"
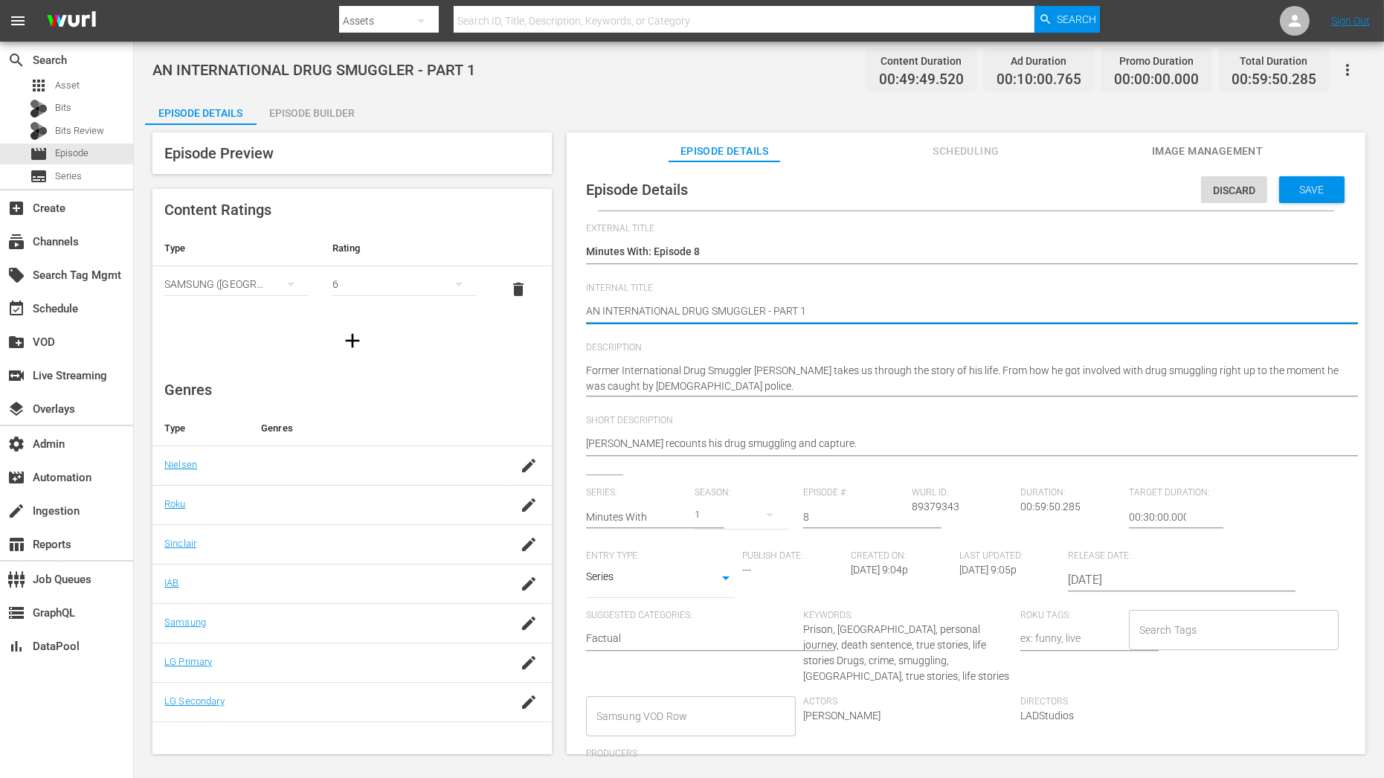
drag, startPoint x: 858, startPoint y: 308, endPoint x: 769, endPoint y: 309, distance: 88.5
type textarea "AN INTERNATIONAL DRUG SMUGGLER ("
type textarea "AN INTERNATIONAL DRUG SMUGGLER (P"
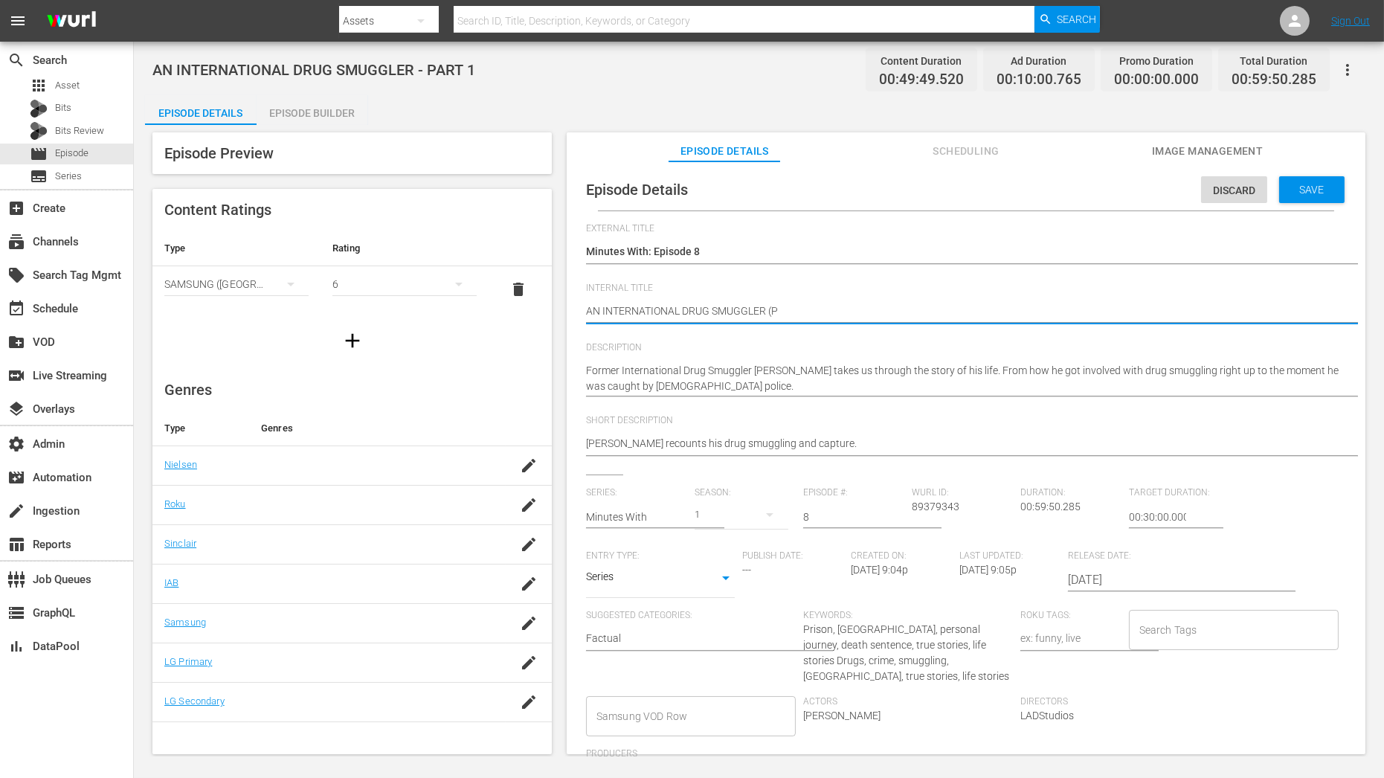
type textarea "AN INTERNATIONAL DRUG SMUGGLER (Pa"
type textarea "AN INTERNATIONAL DRUG SMUGGLER (Par"
type textarea "AN INTERNATIONAL DRUG SMUGGLER (Part"
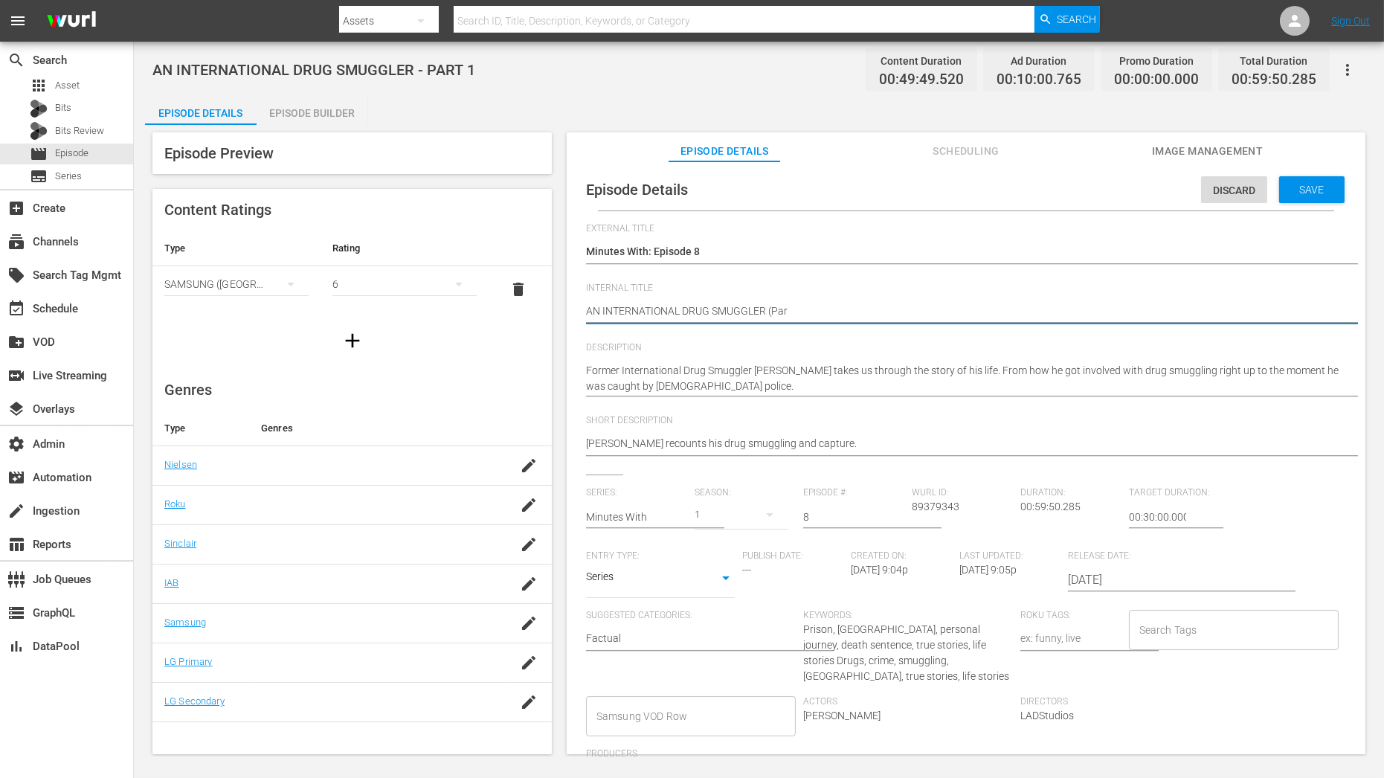
type textarea "AN INTERNATIONAL DRUG SMUGGLER (Part"
type textarea "AN INTERNATIONAL DRUG SMUGGLER (Part 1"
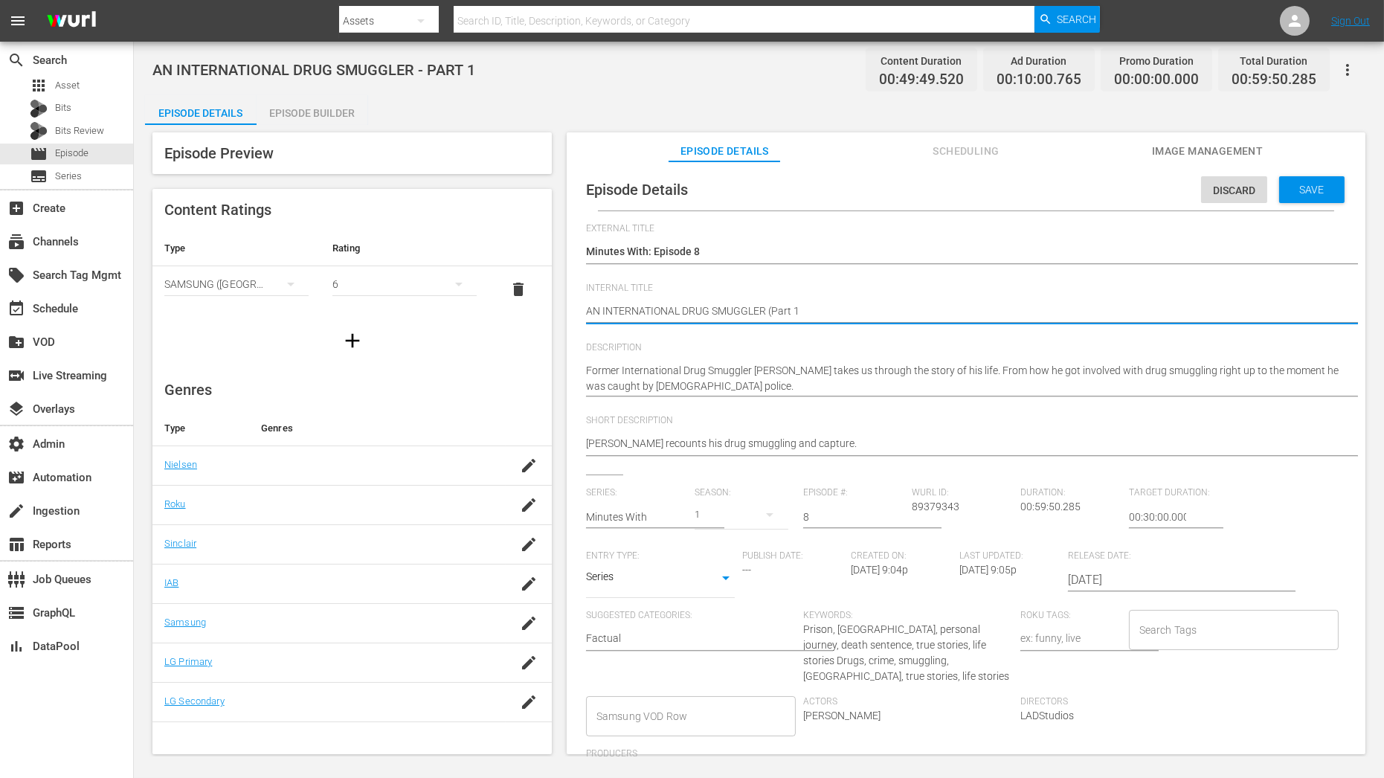
type textarea "AN INTERNATIONAL DRUG SMUGGLER (Part 1+"
type textarea "AN INTERNATIONAL DRUG SMUGGLER (Part 1"
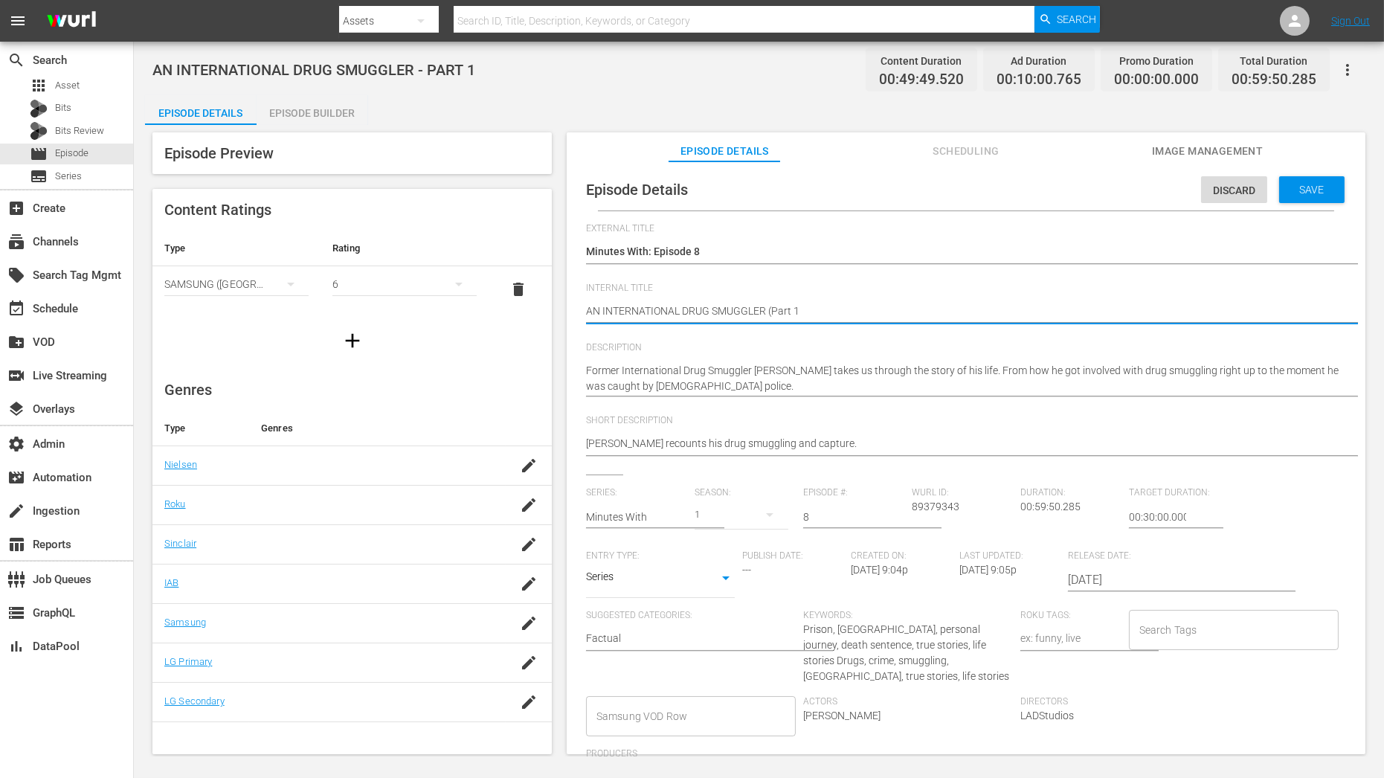
type textarea "AN INTERNATIONAL DRUG SMUGGLER (Part 1"
type textarea "AN INTERNATIONAL DRUG SMUGGLER (Part 1 +"
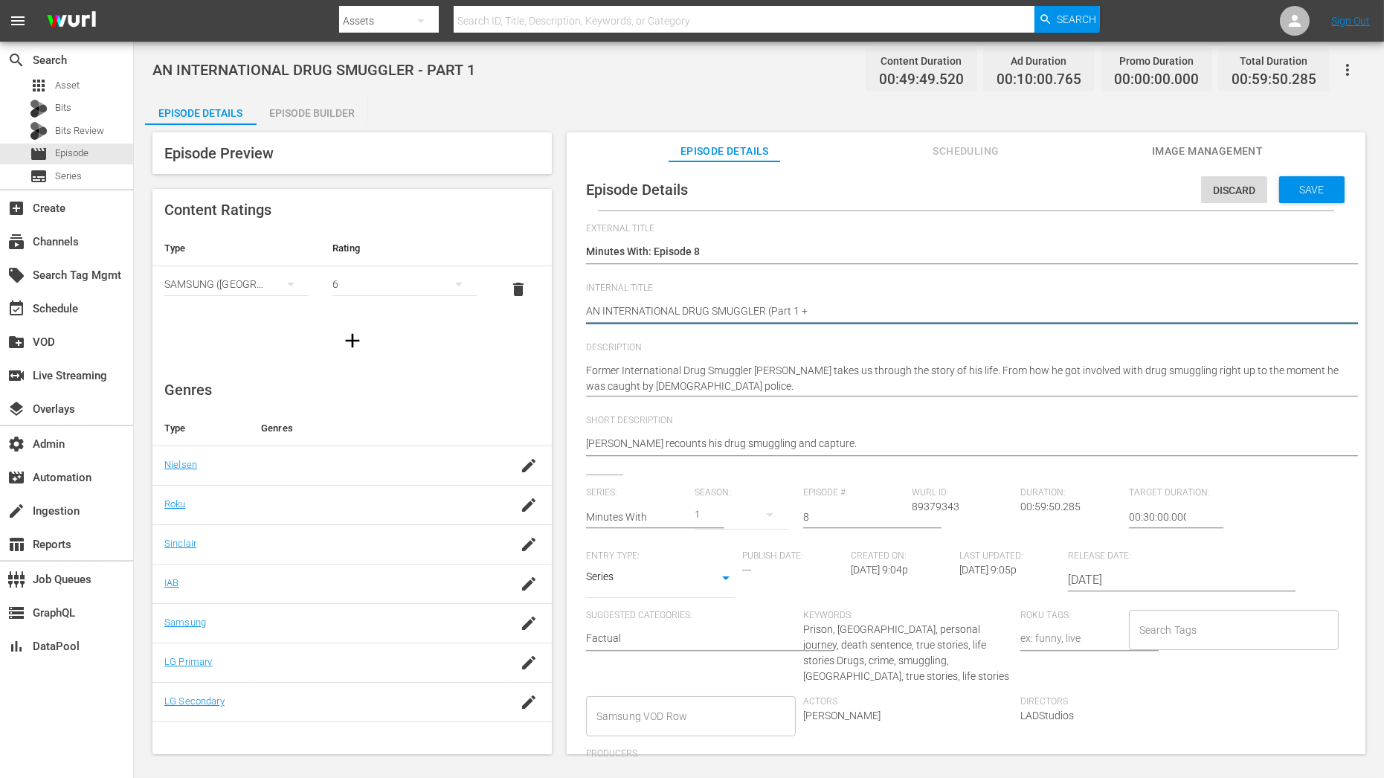
type textarea "AN INTERNATIONAL DRUG SMUGGLER (Part 1 + 2"
type textarea "AN INTERNATIONAL DRUG SMUGGLER (Part 1 + 2)"
click at [774, 307] on textarea "AN INTERNATIONAL DRUG SMUGGLER - PART 1" at bounding box center [962, 312] width 753 height 18
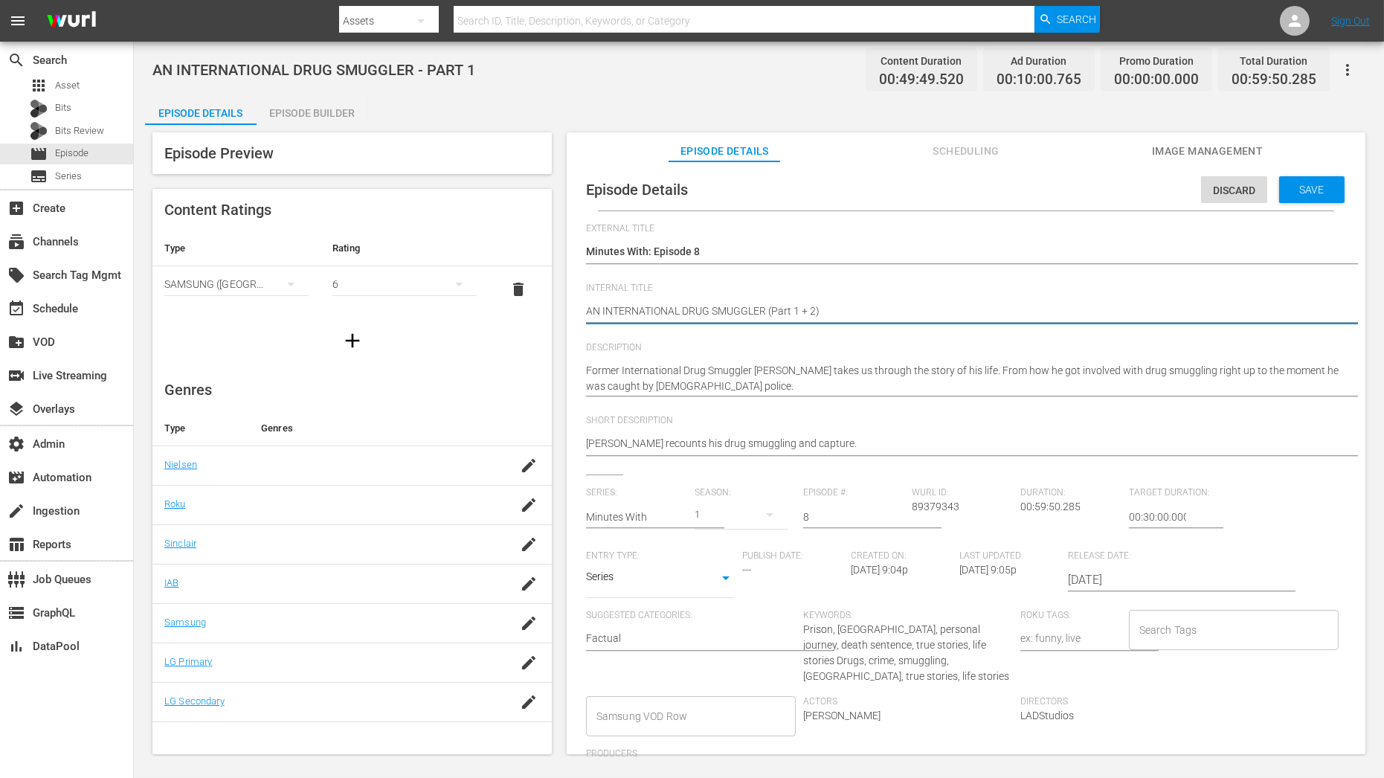
type textarea "AN INTERNATIONAL DRUG SMUGGLER Part 1 + 2)"
click at [820, 309] on textarea "AN INTERNATIONAL DRUG SMUGGLER - PART 1" at bounding box center [962, 312] width 753 height 18
type textarea "AN INTERNATIONAL DRUG SMUGGLER Part 1 + 2"
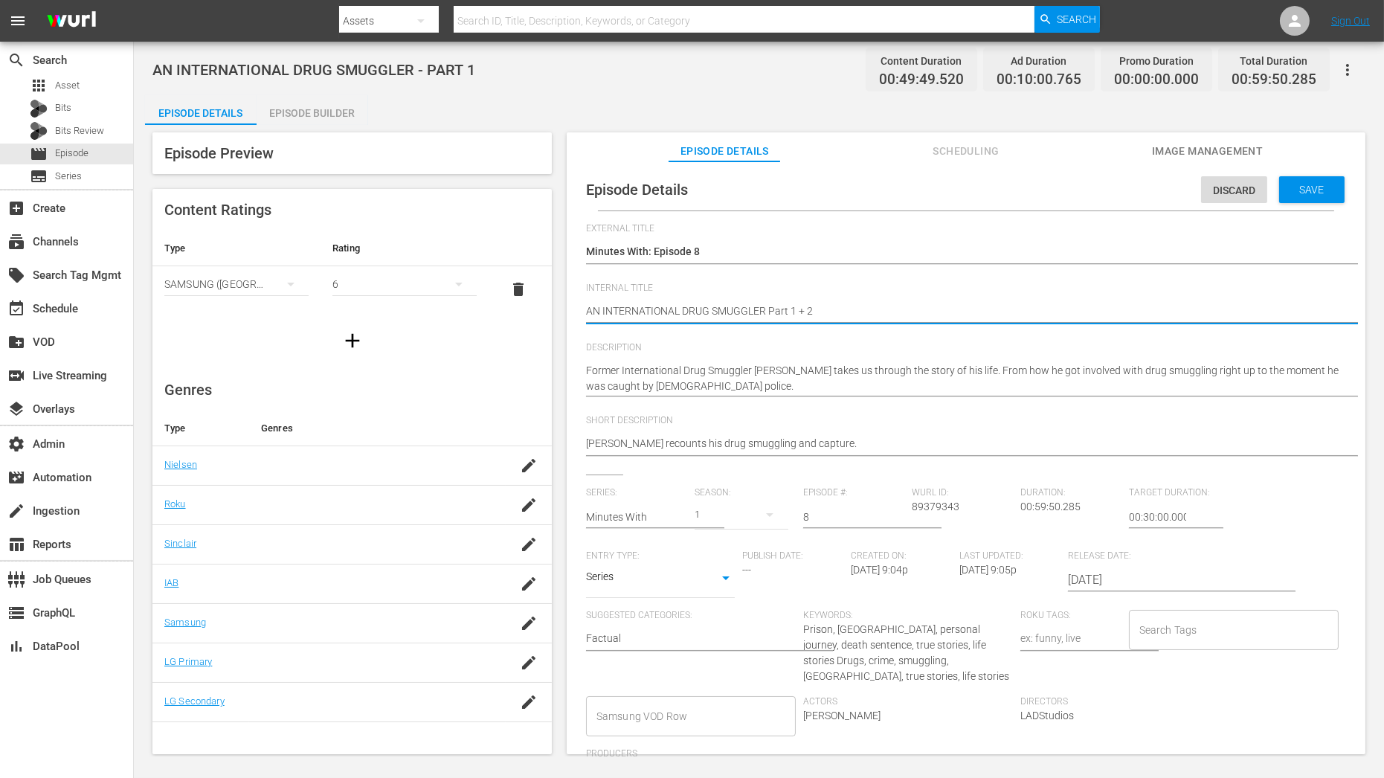
click at [731, 394] on div "Former International Drug Smuggler David McMillan takes us through the story of…" at bounding box center [962, 378] width 753 height 49
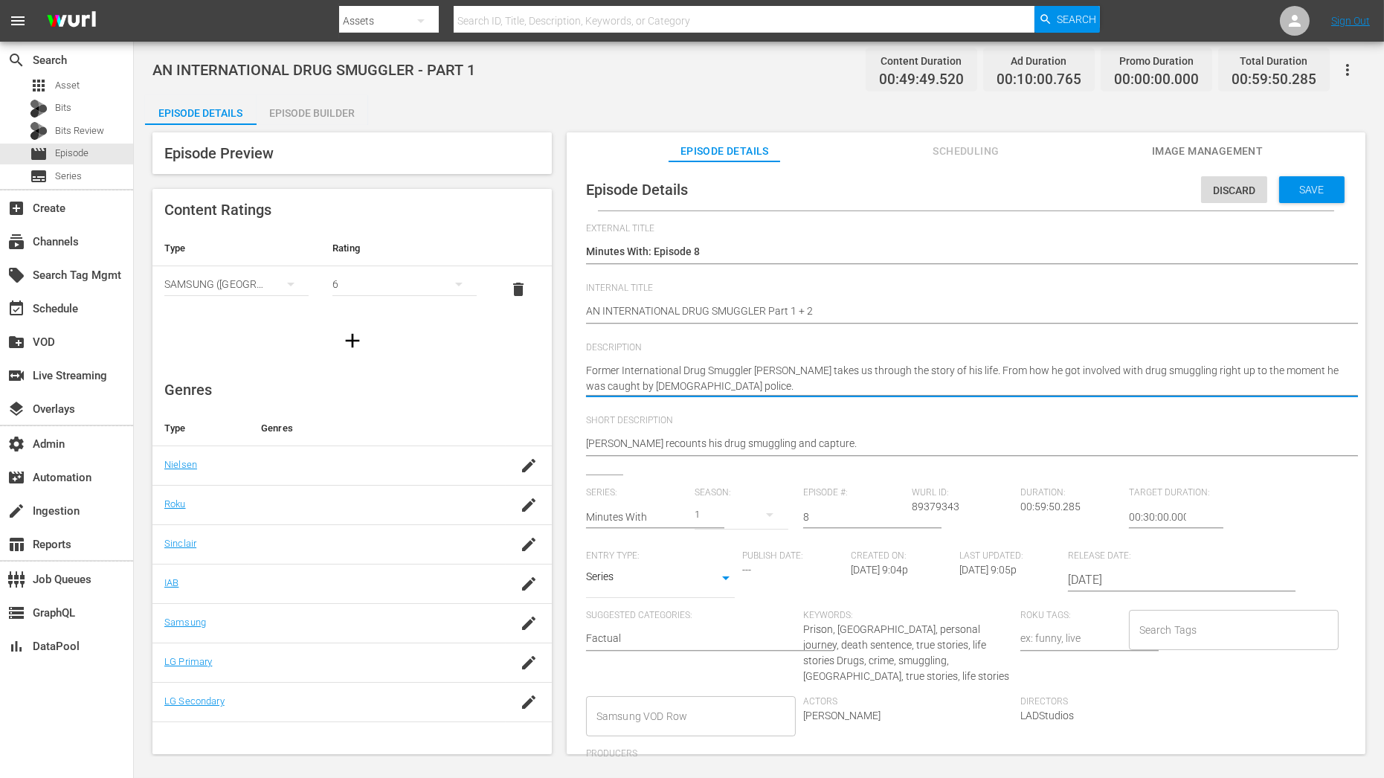
paste textarea "AN INTERNATIONAL DRUG SMUGGLER Part 1 + 2"
type textarea "AN INTERNATIONAL DRUG SMUGGLER Part 1 + 2"
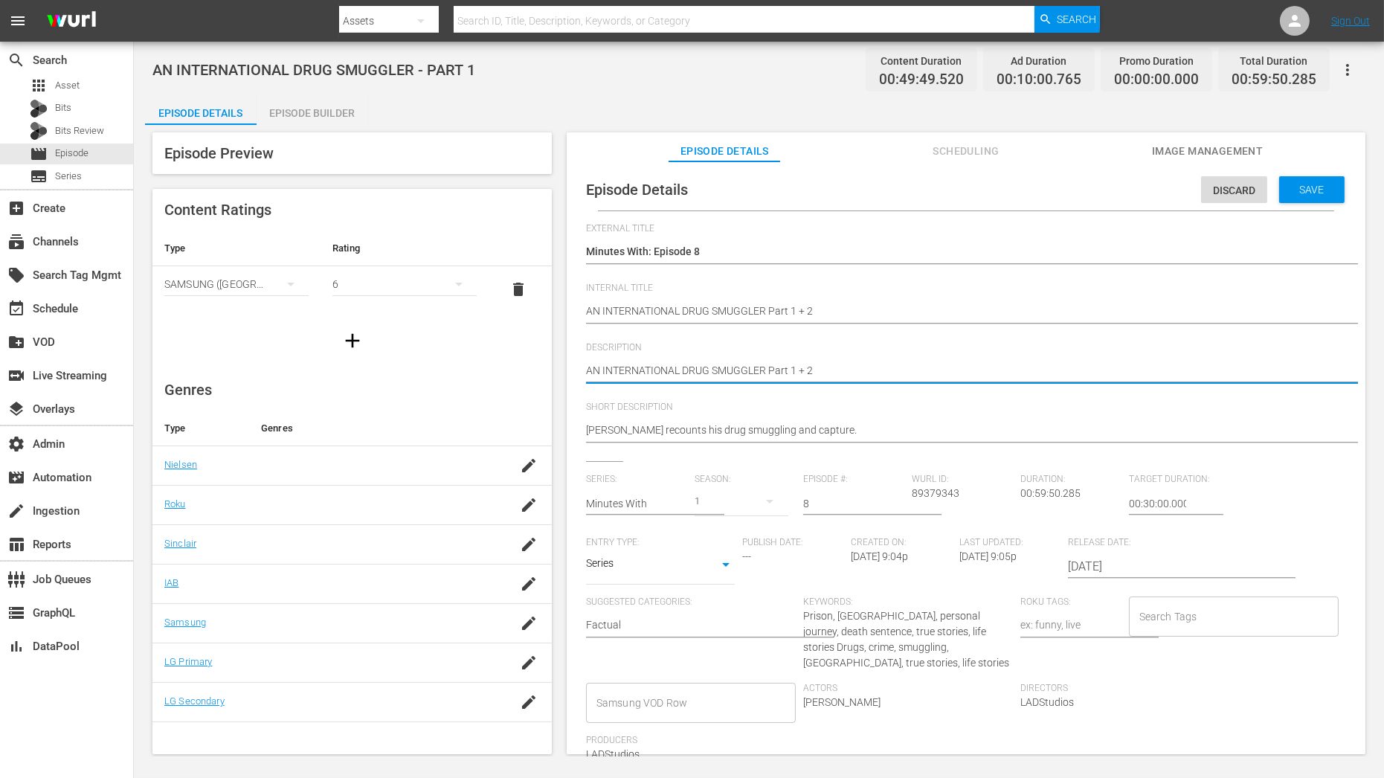
type textarea "AN INTERNATIONAL DRUG SMUGGLER Part 1 + 2"
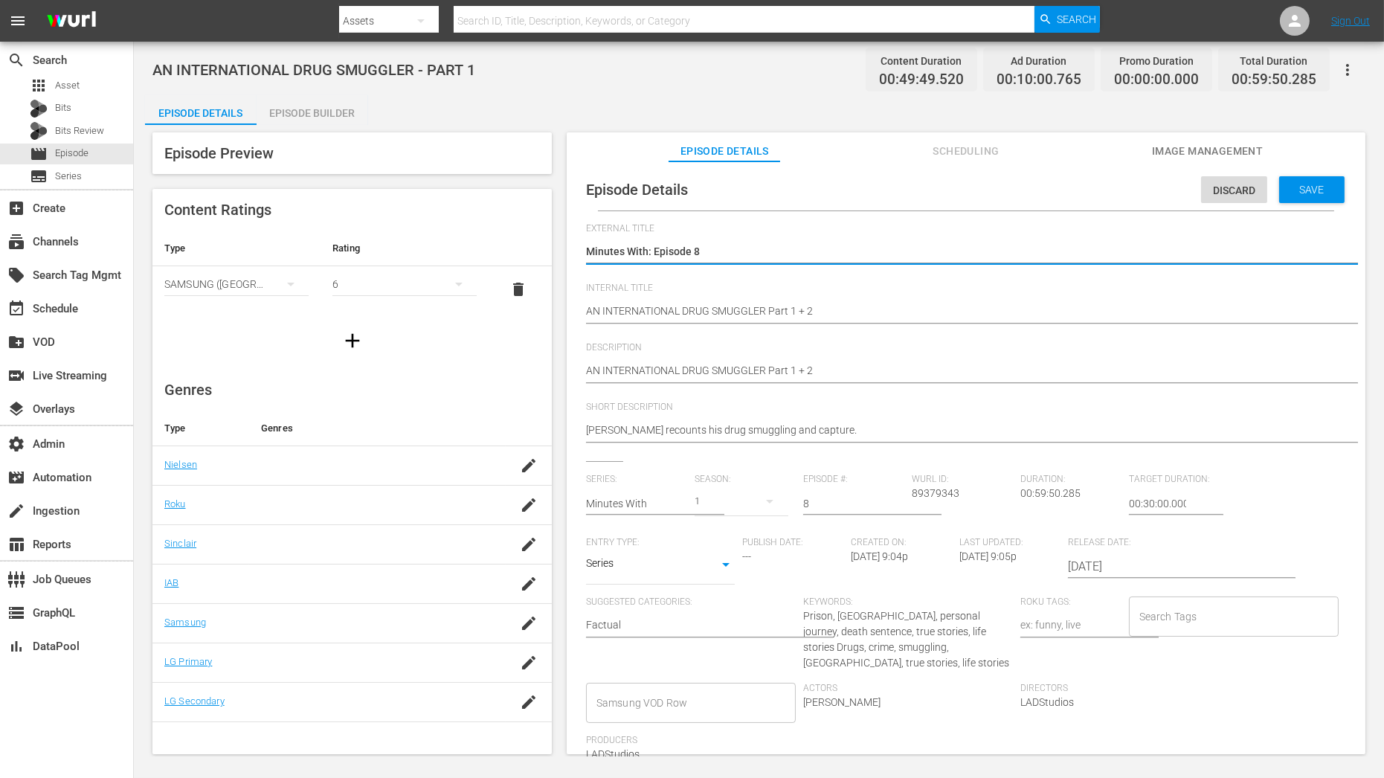
type textarea "Minutes With: Episode"
type textarea "Minutes With: Episode 1"
type textarea "Minutes With: Episode 12"
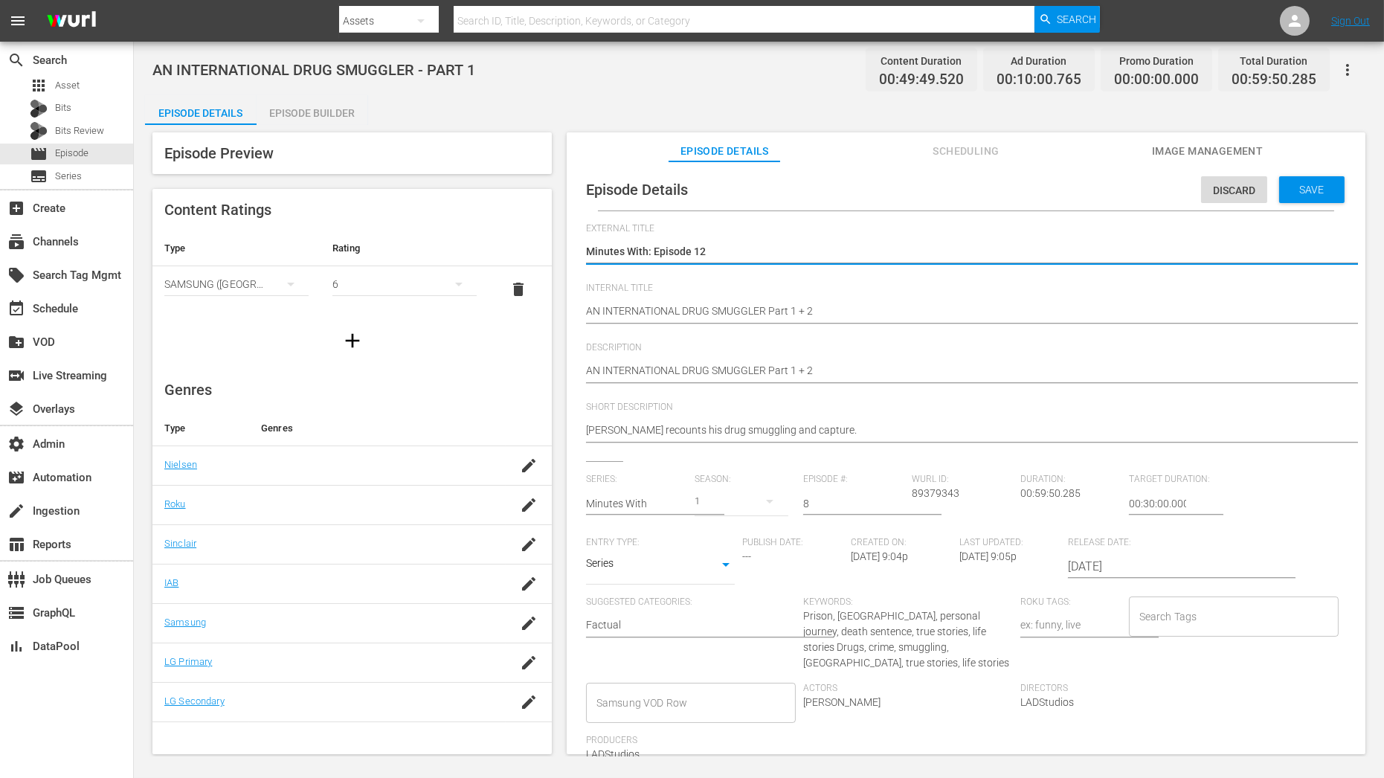
type textarea "Minutes With: Episode 12"
drag, startPoint x: 808, startPoint y: 502, endPoint x: 758, endPoint y: 502, distance: 49.8
click at [762, 502] on div "Series: Minutes With Season: 1 Episode #: 8 Wurl ID: 89379343 Duration: 00:59:5…" at bounding box center [966, 624] width 760 height 301
type input "12"
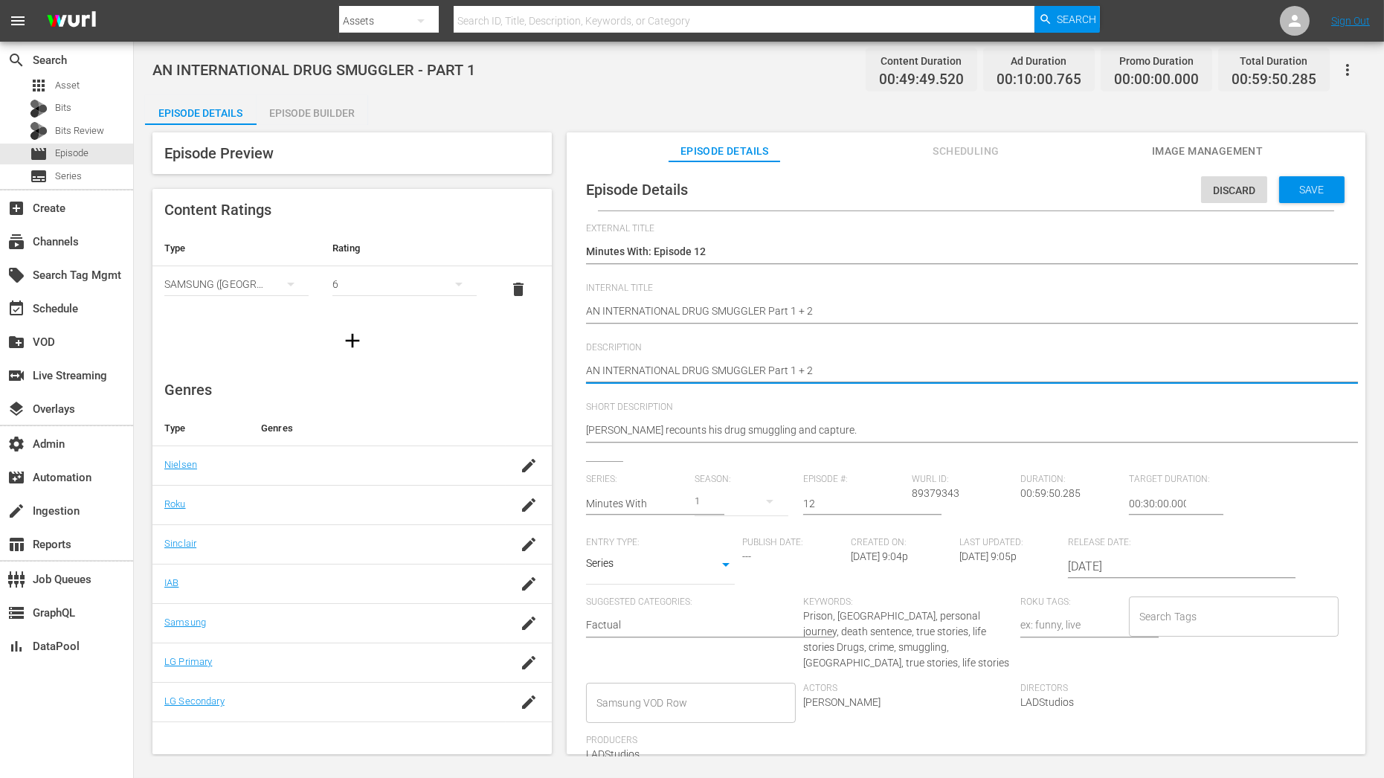
paste textarea "Minutes With C01 60: Eps 22,"
type textarea "Minutes With C01 60: Eps 22, 2"
drag, startPoint x: 746, startPoint y: 376, endPoint x: 703, endPoint y: 375, distance: 43.2
click at [703, 375] on textarea "Former International Drug Smuggler David McMillan takes us through the story of…" at bounding box center [962, 372] width 753 height 18
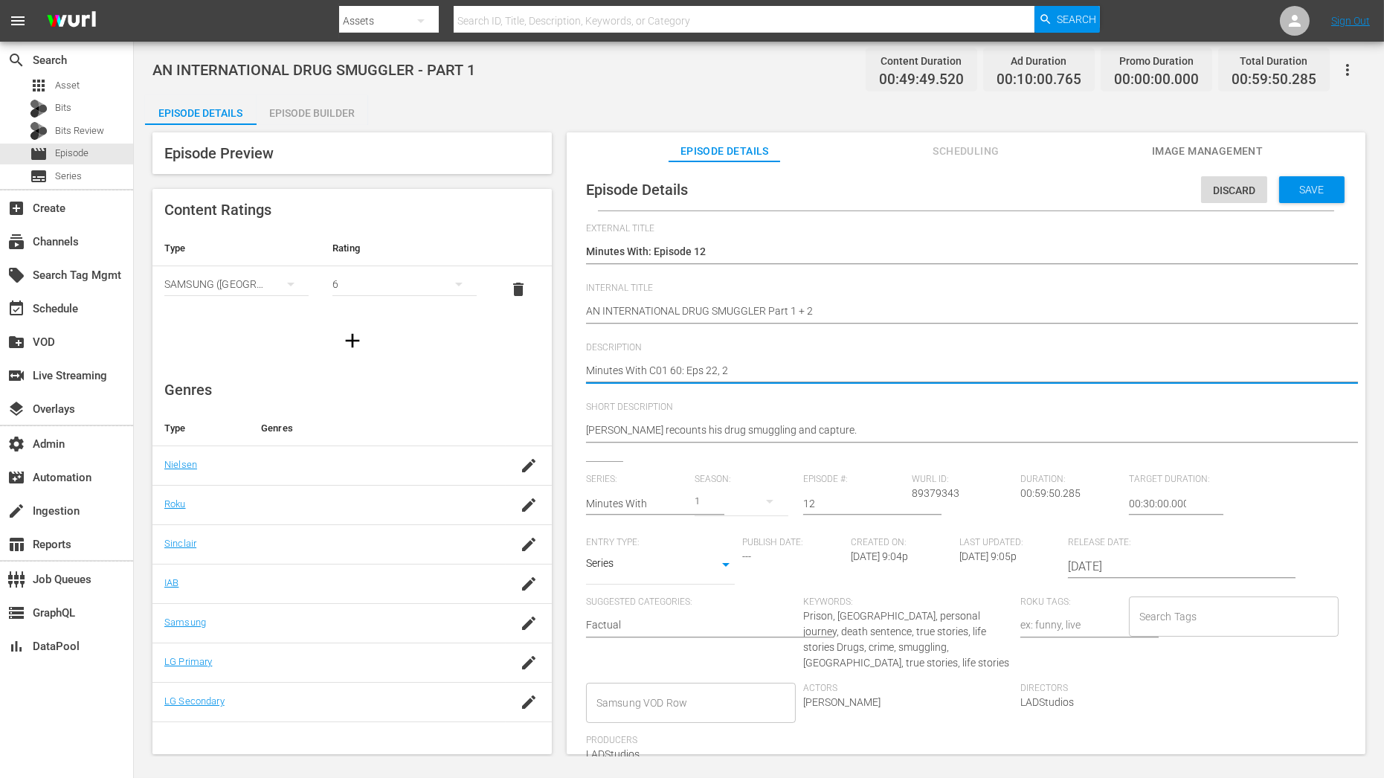
type textarea "Minutes With C01 60: Eps8"
type textarea "Minutes With C01 60: Eps8,"
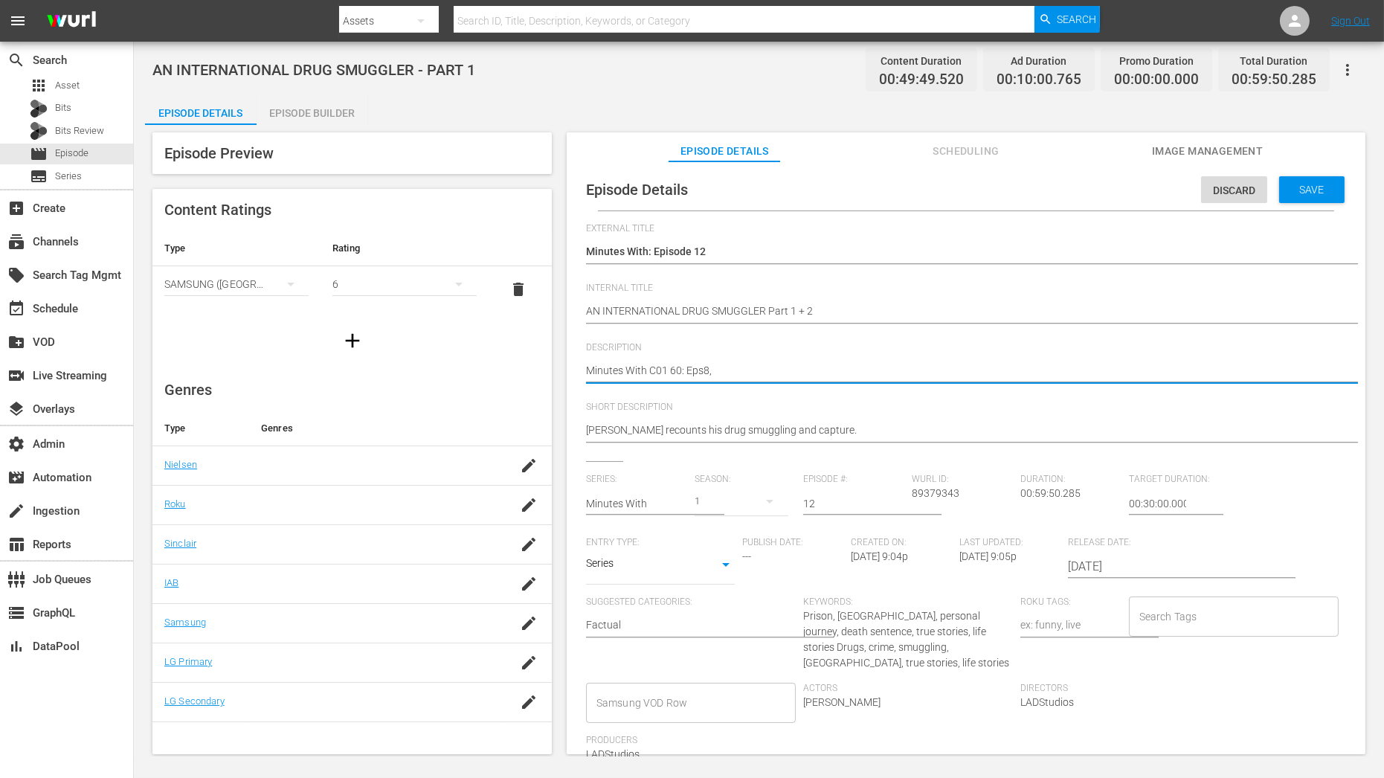
type textarea "Minutes With C01 60: Eps8,"
type textarea "Minutes With C01 60: Eps8"
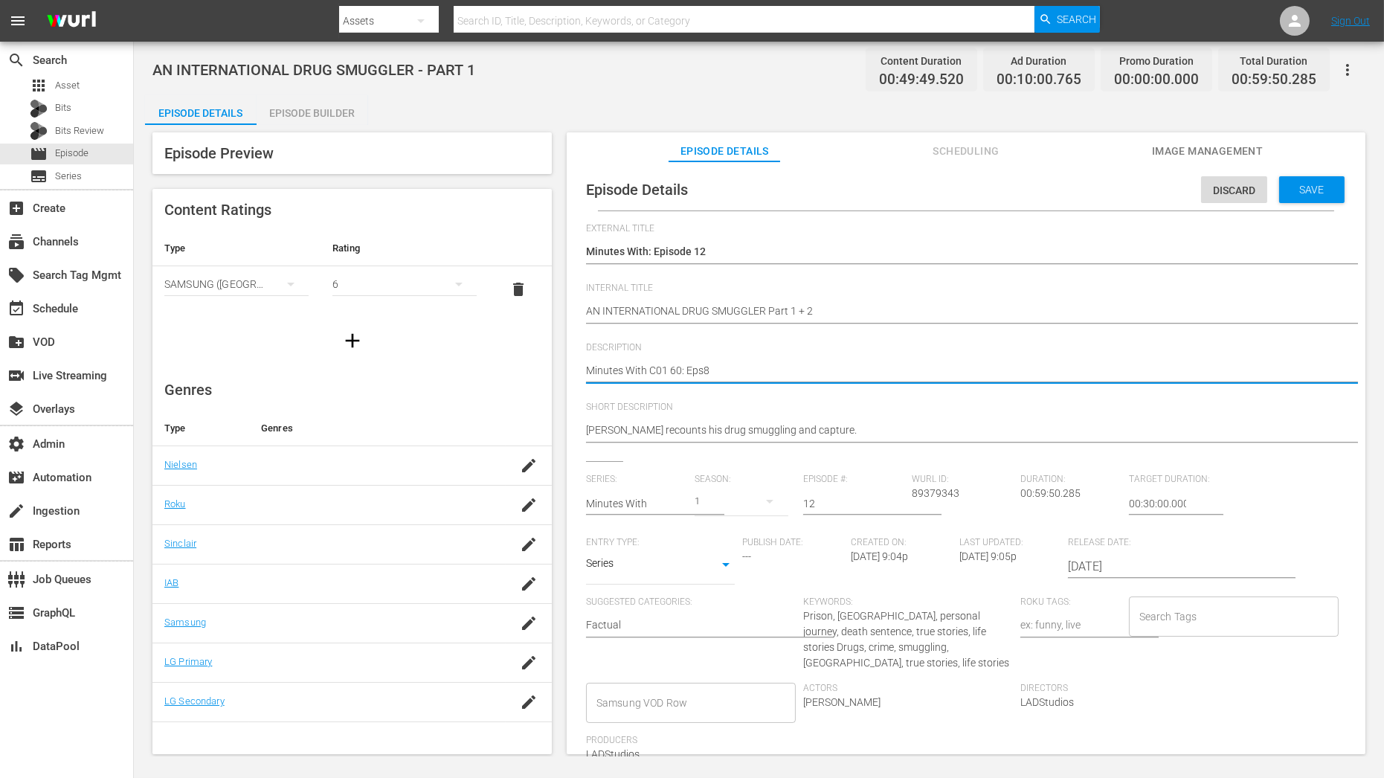
type textarea "Minutes With C01 60: Eps"
type textarea "Minutes With C01 60: Eps 8"
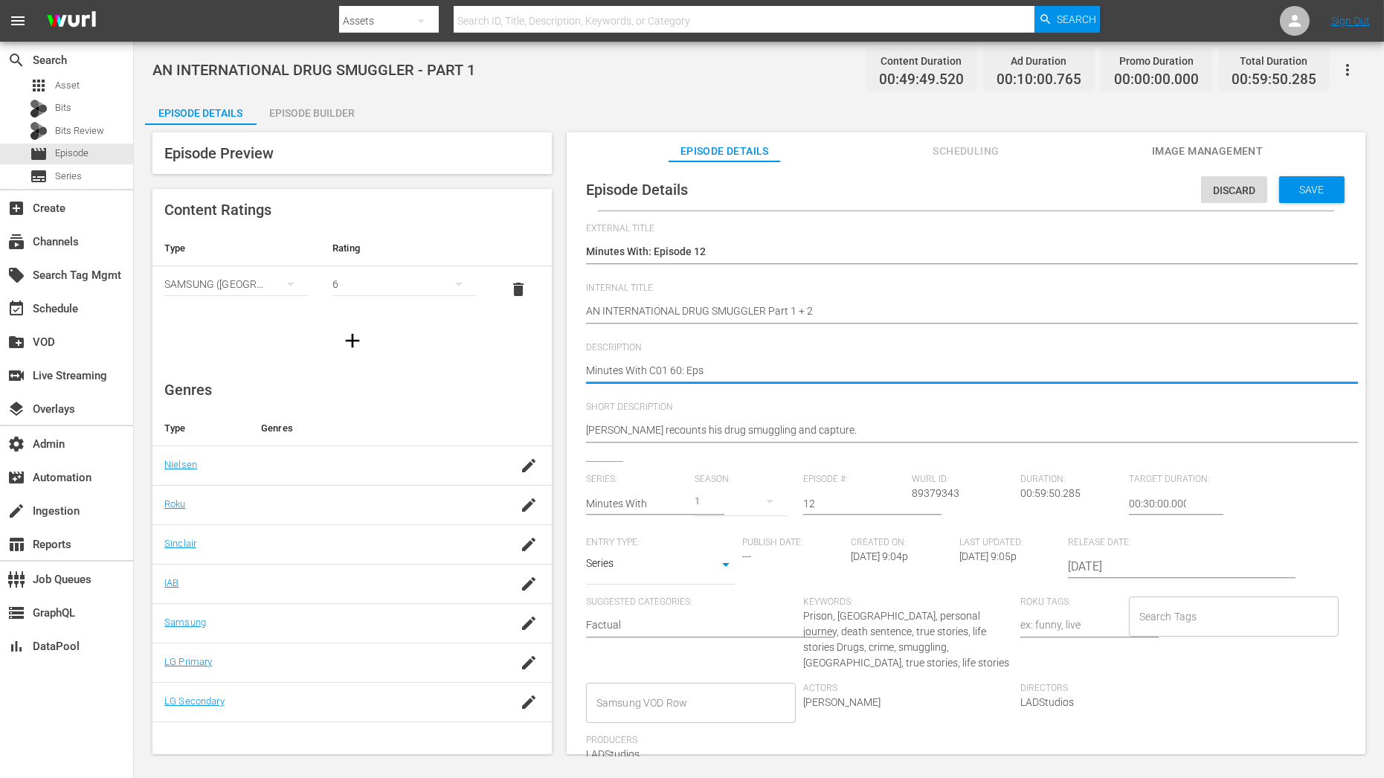
type textarea "Minutes With C01 60: Eps 8"
type textarea "Minutes With C01 60: Eps 8,"
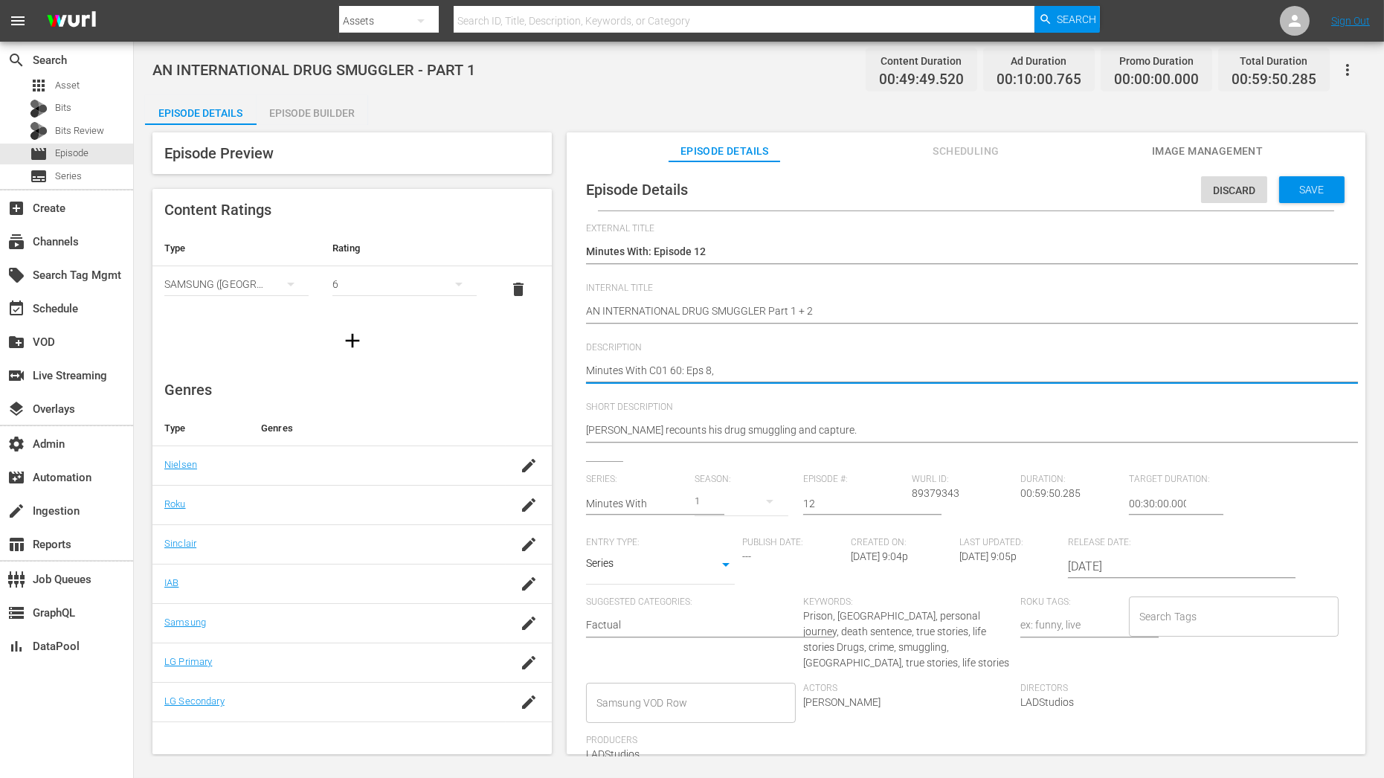
type textarea "Minutes With C01 60: Eps 8, 9"
click at [665, 371] on textarea "Former International Drug Smuggler David McMillan takes us through the story of…" at bounding box center [962, 372] width 753 height 18
type textarea "Minutes With C0 60: Eps 8, 9"
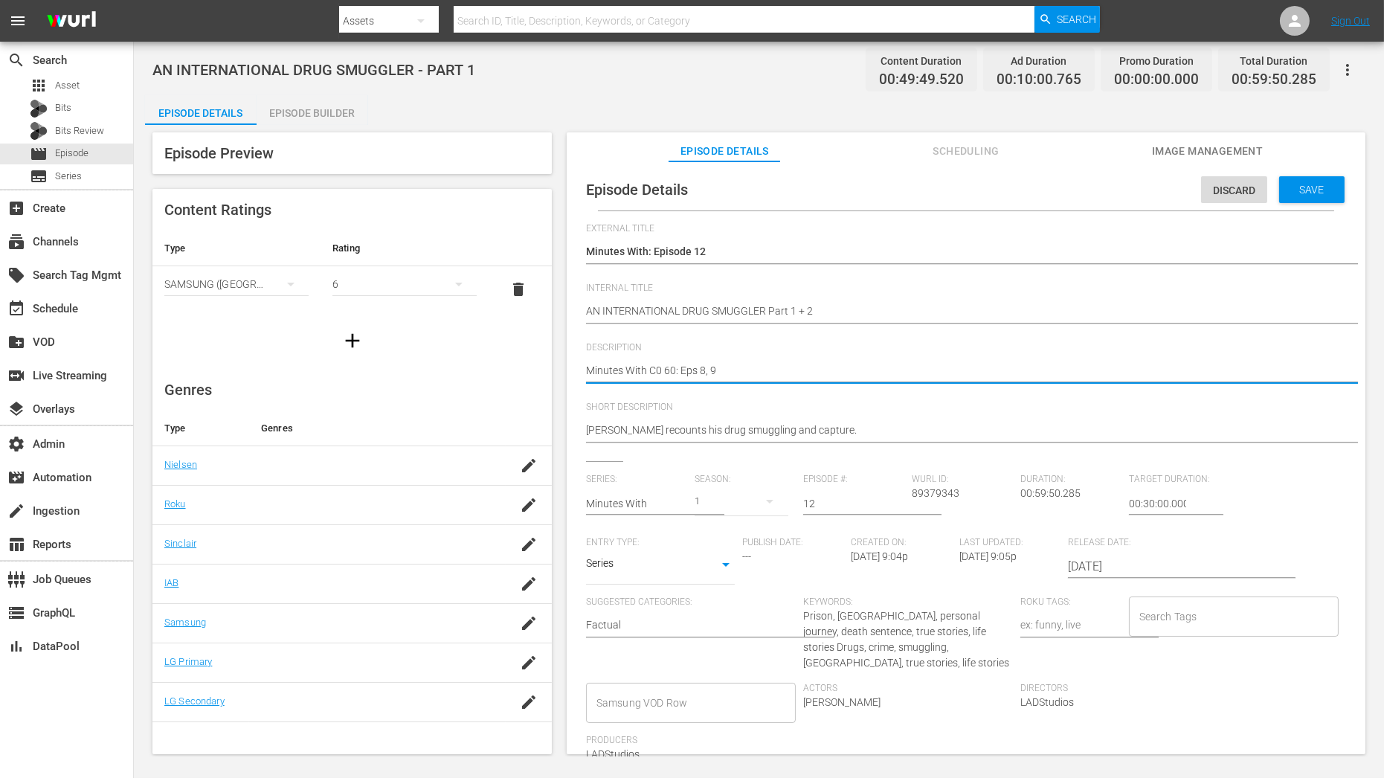
type textarea "Minutes With C 60: Eps 8, 9"
type textarea "Minutes With C2 60: Eps 8, 9"
type textarea "Minutes With C 60: Eps 8, 9"
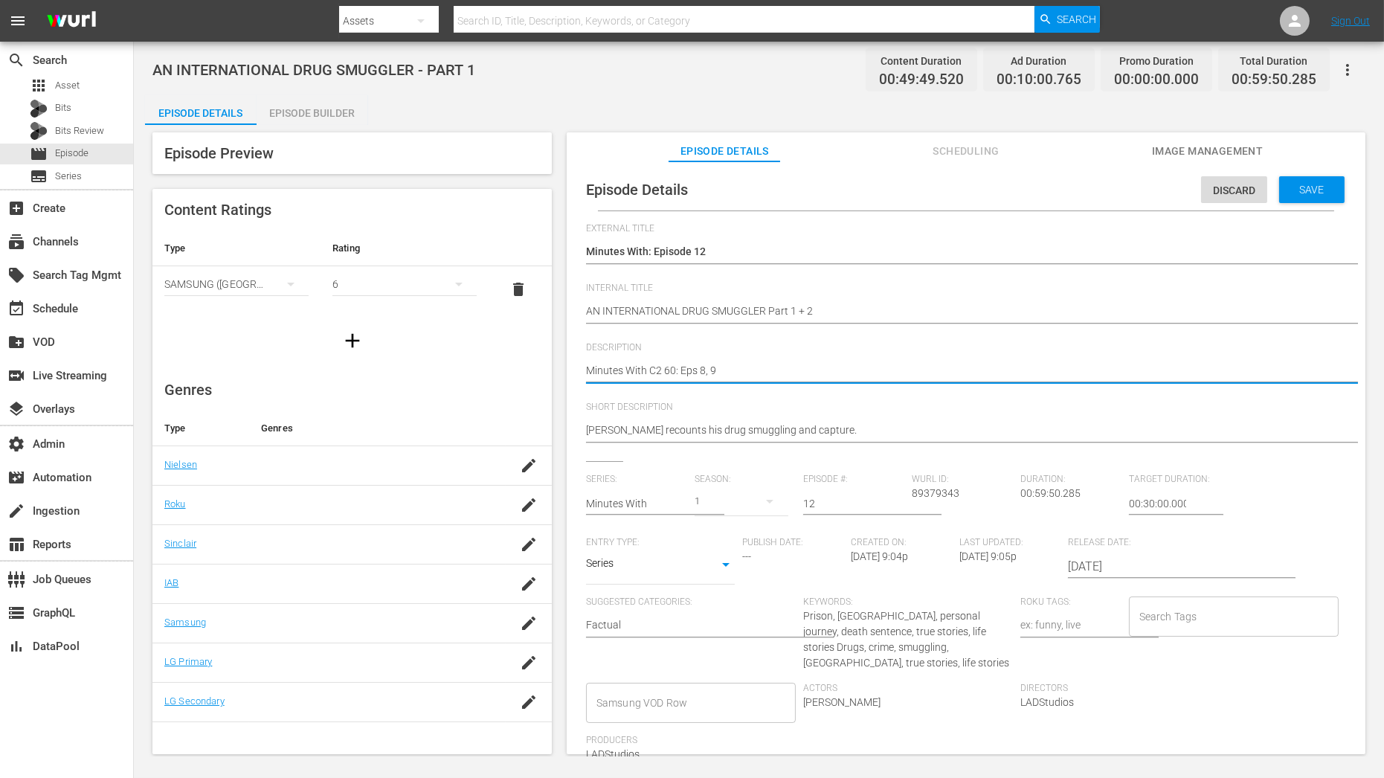
type textarea "Minutes With C 60: Eps 8, 9"
type textarea "Minutes With C1 60: Eps 8, 9"
type textarea "Minutes With C12 60: Eps 8, 9"
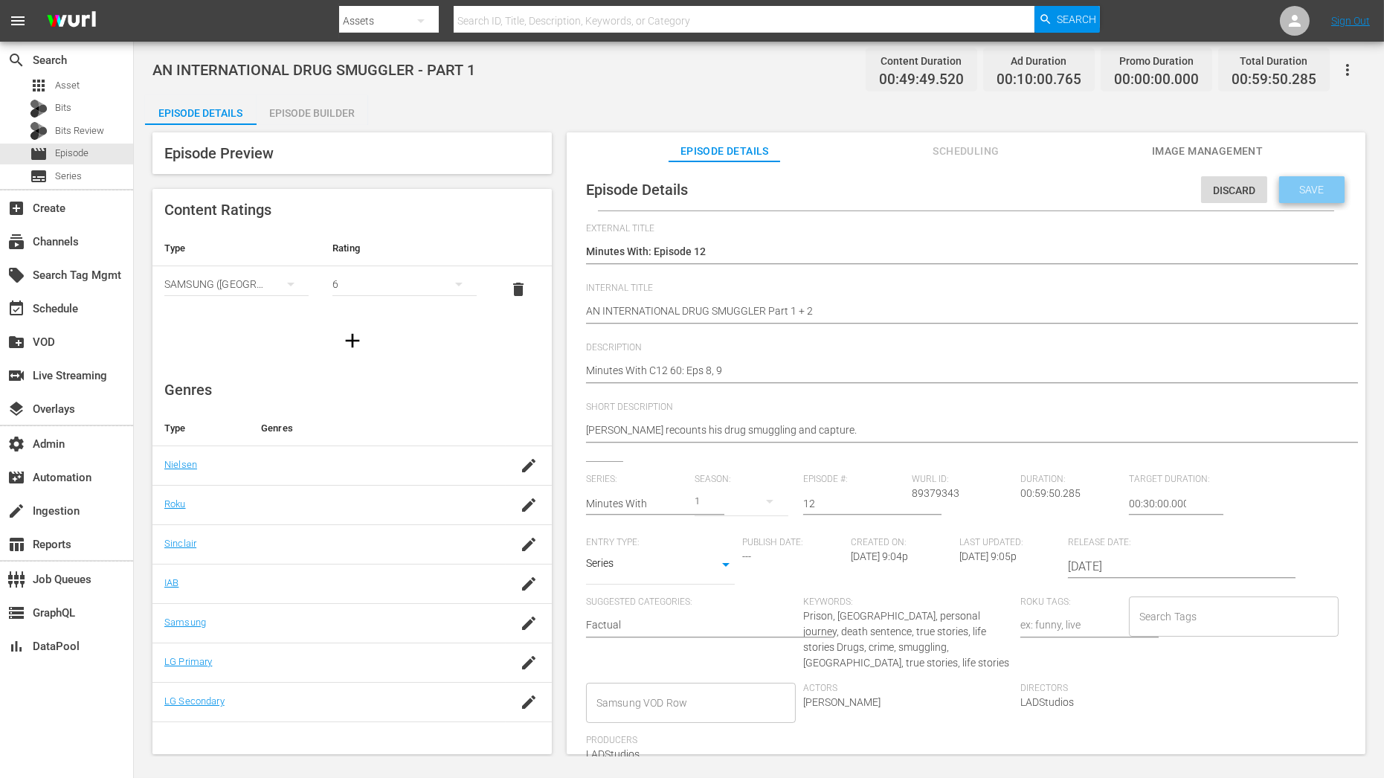
click at [1326, 186] on span "Save" at bounding box center [1312, 190] width 48 height 12
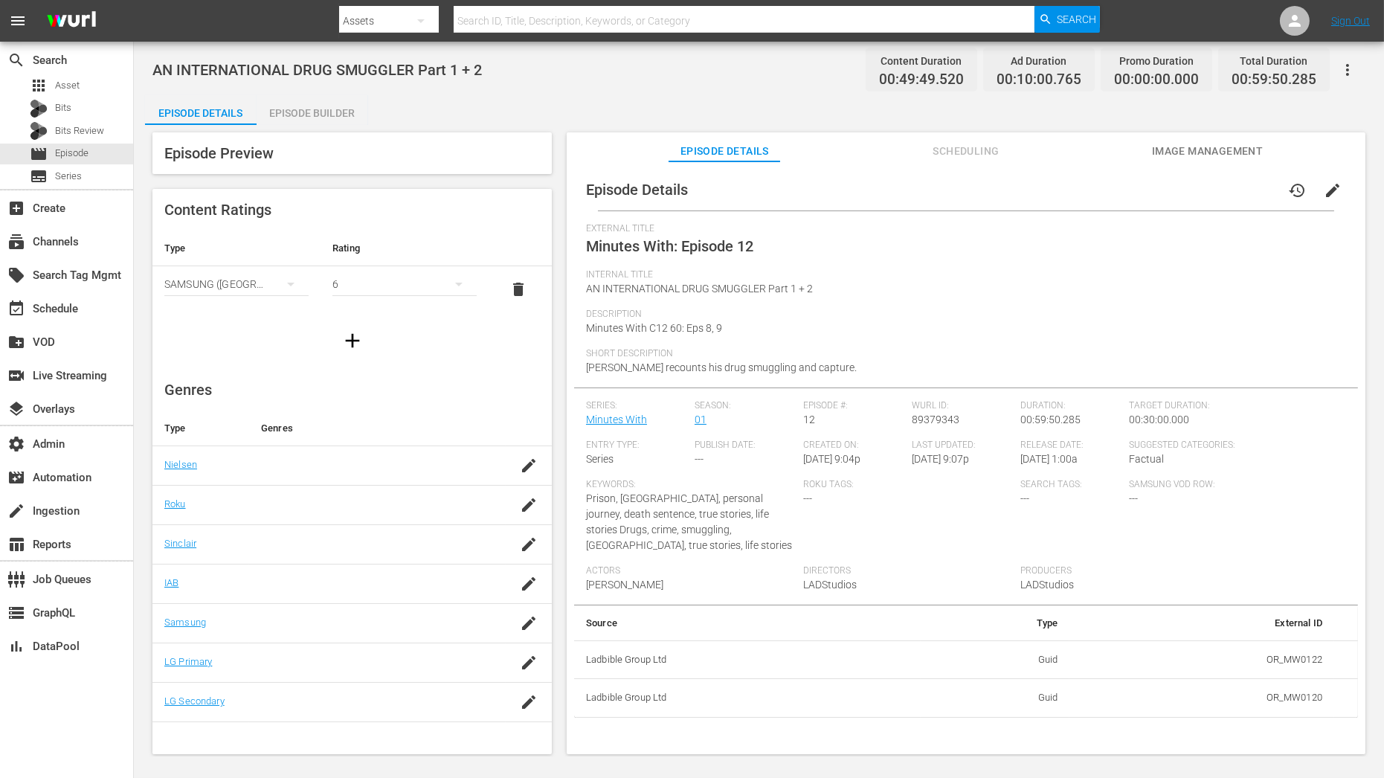
click at [353, 121] on div "Episode Builder" at bounding box center [313, 113] width 112 height 36
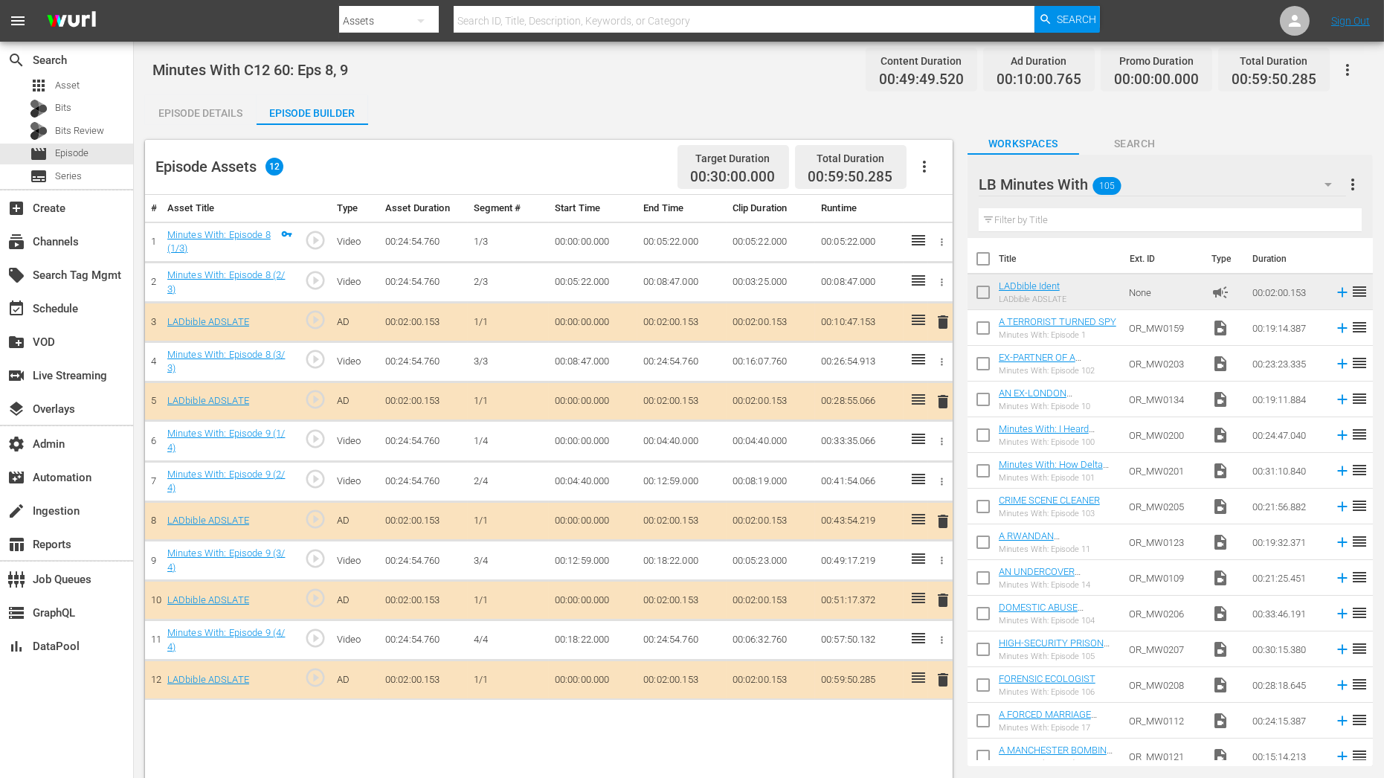
click at [1175, 217] on input "text" at bounding box center [1170, 220] width 383 height 24
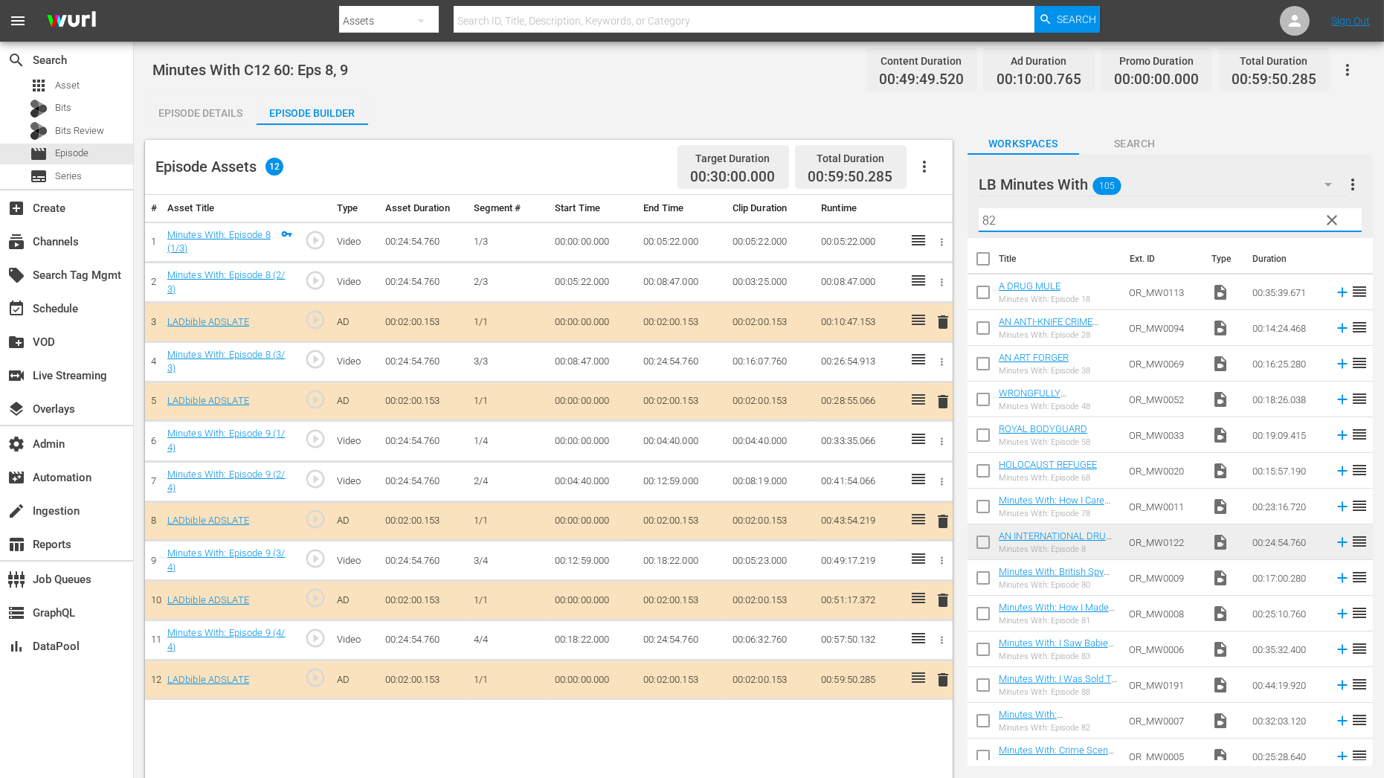
type input "82"
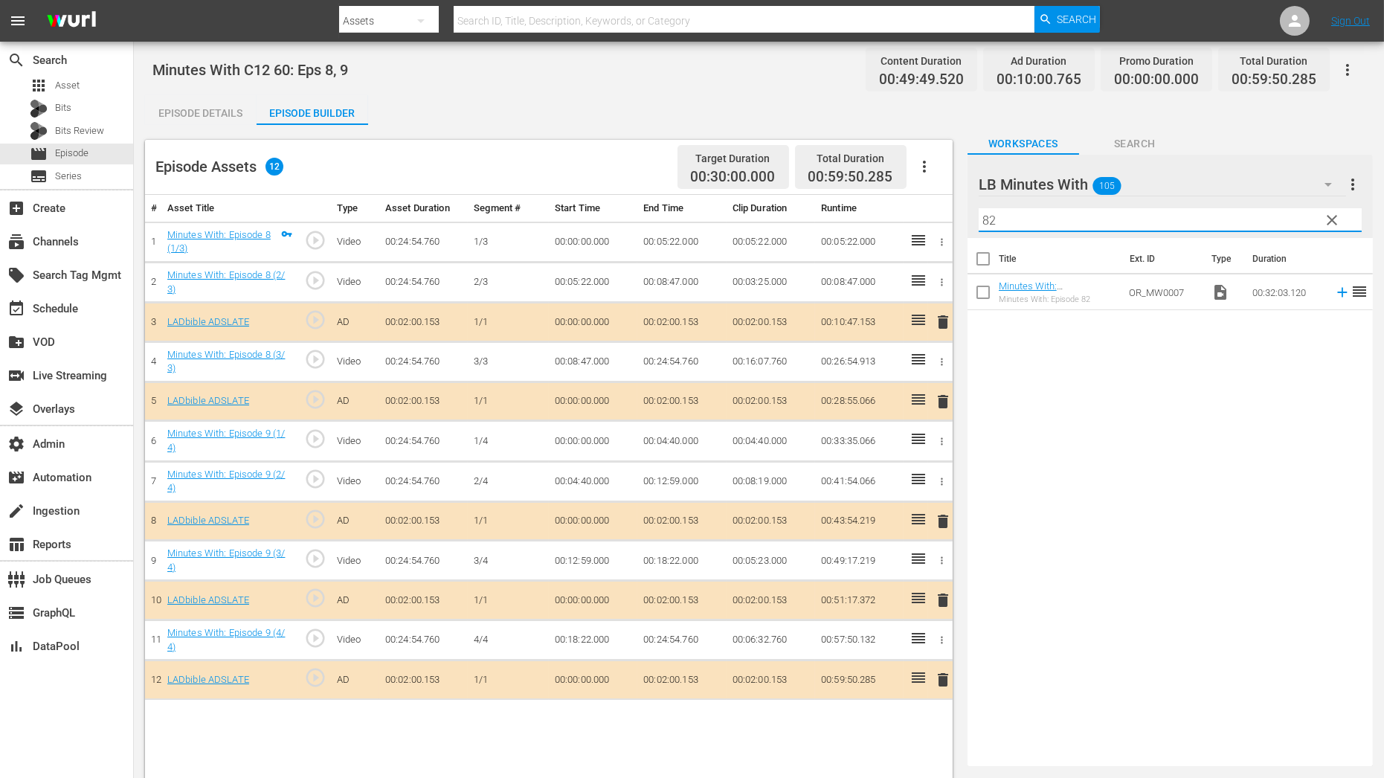
click at [1045, 278] on td "Minutes With: Bugzy Malone On Surviving Gang War, Jail And Being Stabbed With A…" at bounding box center [1061, 292] width 125 height 36
click at [1046, 282] on link "Minutes With: Bugzy Malone On Surviving Gang War, Jail And Being Stabbed With A…" at bounding box center [1053, 308] width 109 height 56
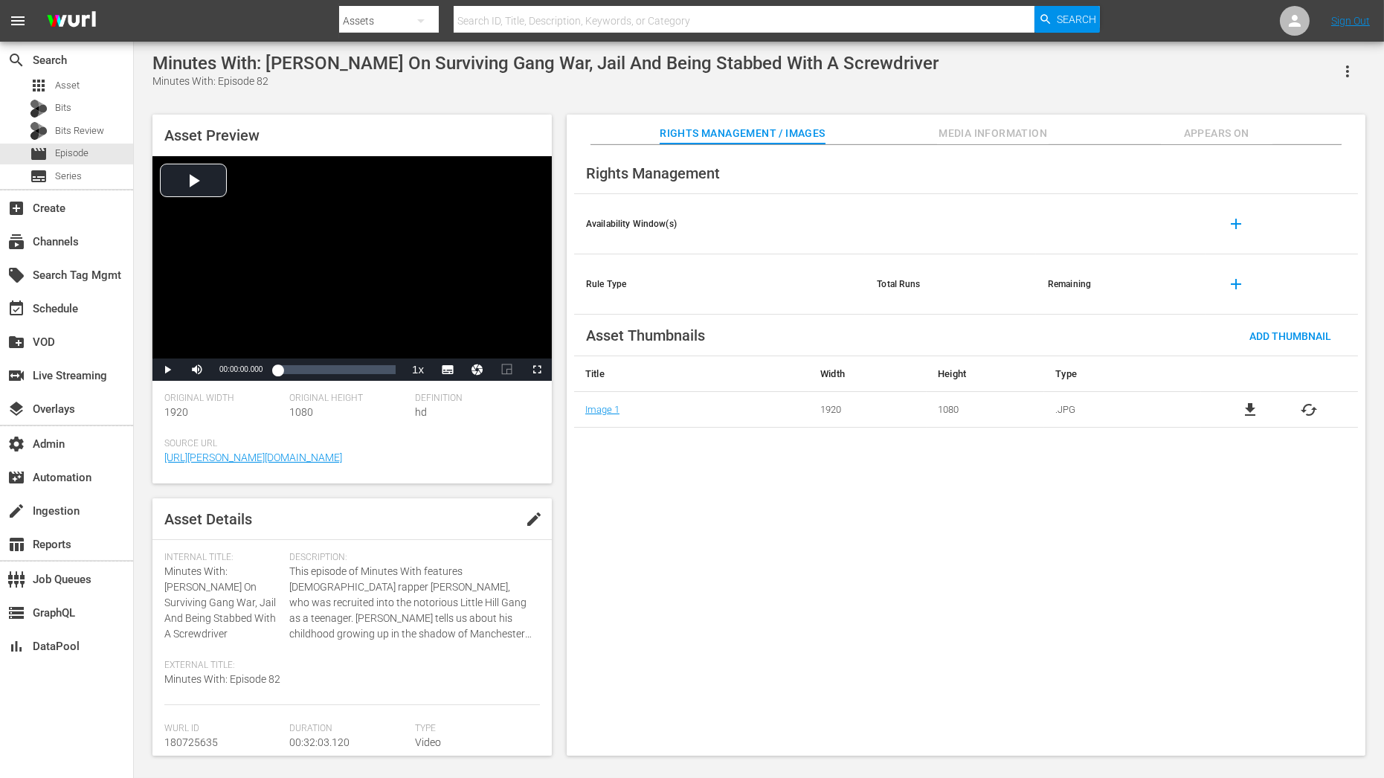
click at [1280, 113] on div "Asset Preview Video Player is loading. Play Video Play Mute Current Time 00:00:…" at bounding box center [759, 427] width 1228 height 641
click at [1234, 129] on span "Appears On" at bounding box center [1217, 133] width 112 height 19
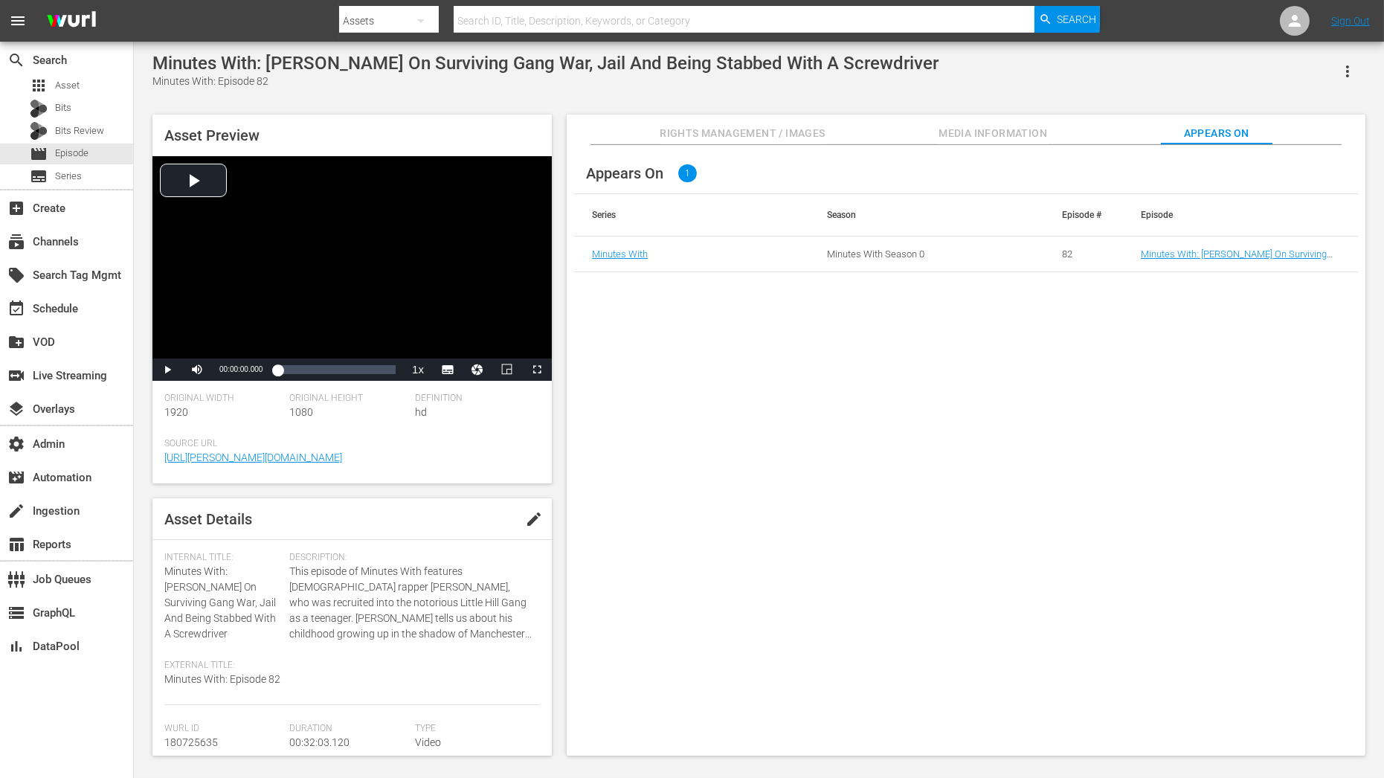
click at [1182, 262] on td "Minutes With: Bugzy Malone On Surviving Gang War, Jail And Being Stabbed With A…" at bounding box center [1240, 255] width 235 height 36
click at [1182, 257] on link "Minutes With: Bugzy Malone On Surviving Gang War, Jail And Being Stabbed With A…" at bounding box center [1234, 264] width 186 height 33
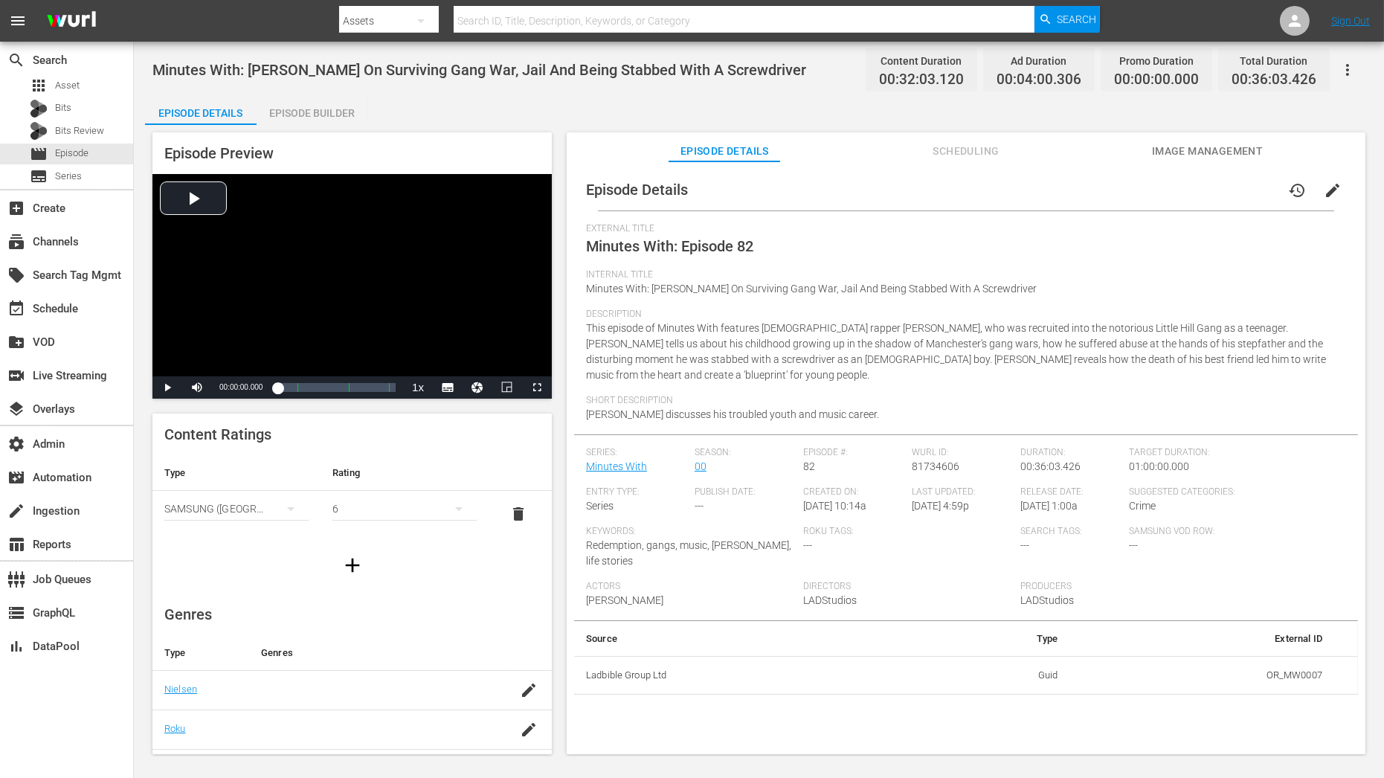
click at [1349, 80] on button "button" at bounding box center [1348, 70] width 36 height 36
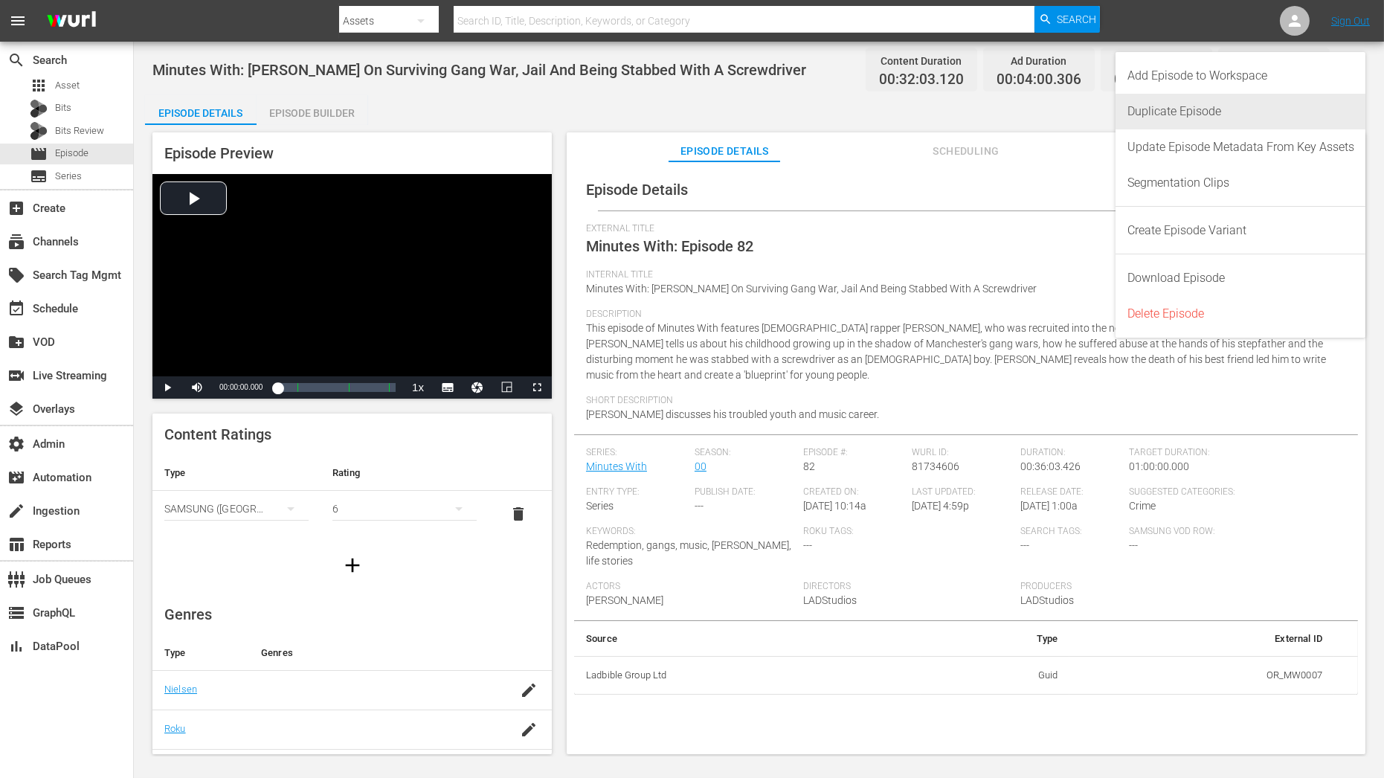
click at [1231, 100] on div "Duplicate Episode" at bounding box center [1241, 112] width 227 height 36
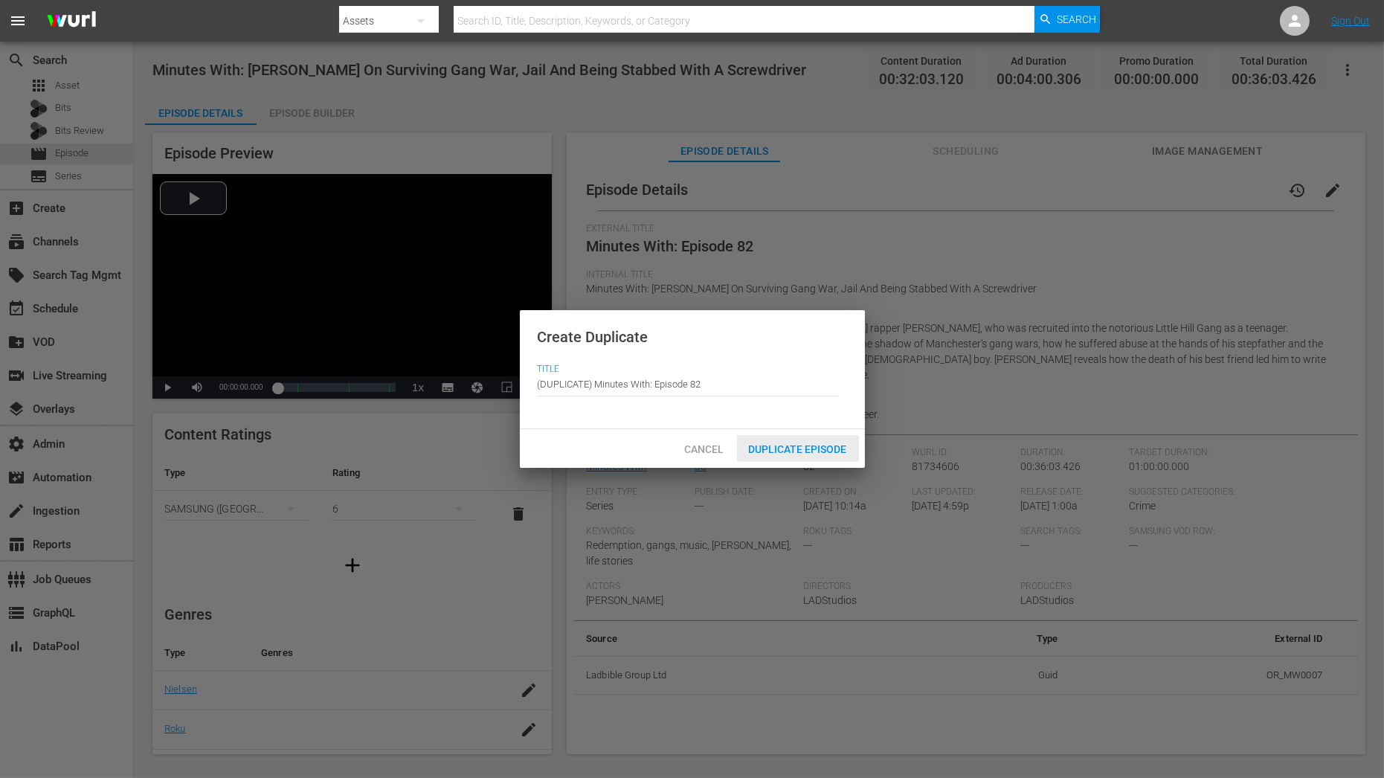
click at [827, 453] on span "Duplicate Episode" at bounding box center [798, 449] width 122 height 12
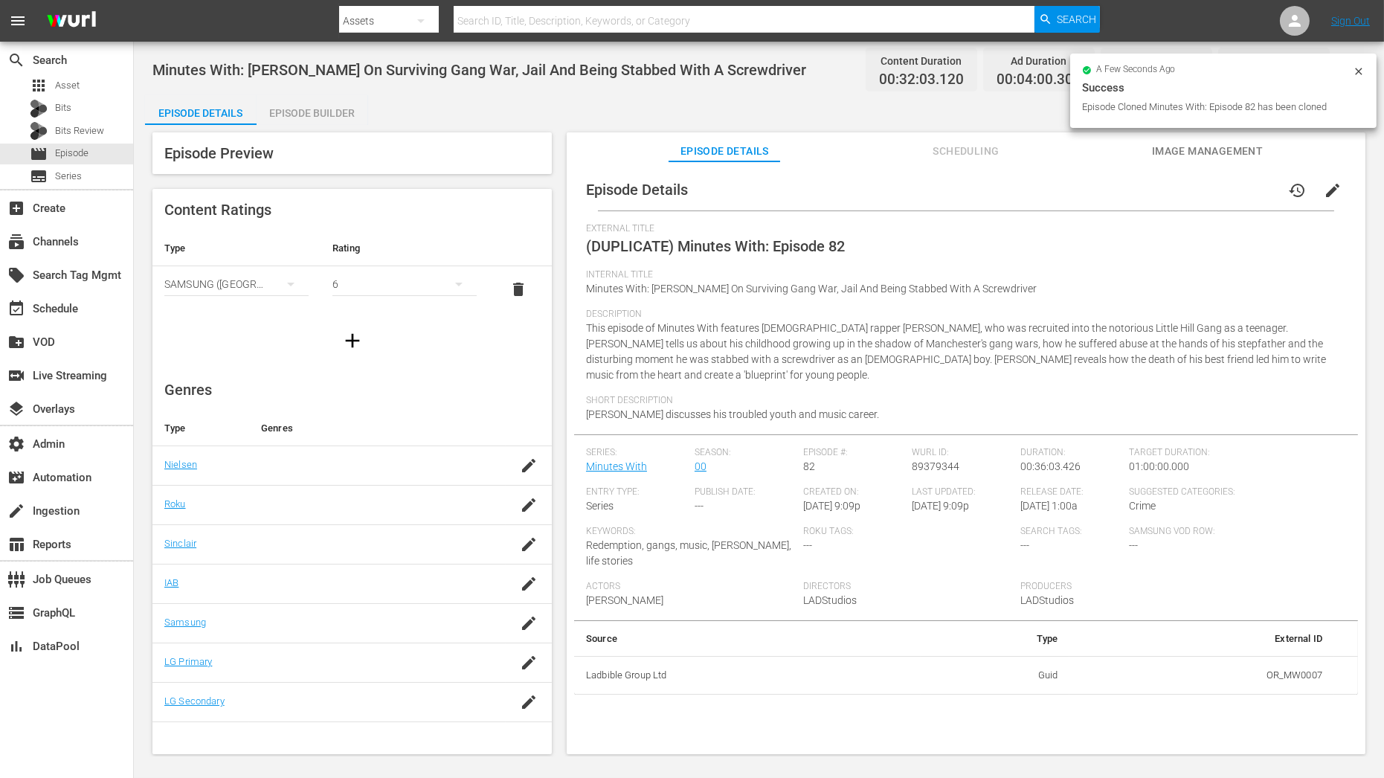
click at [303, 114] on div "Episode Builder" at bounding box center [313, 113] width 112 height 36
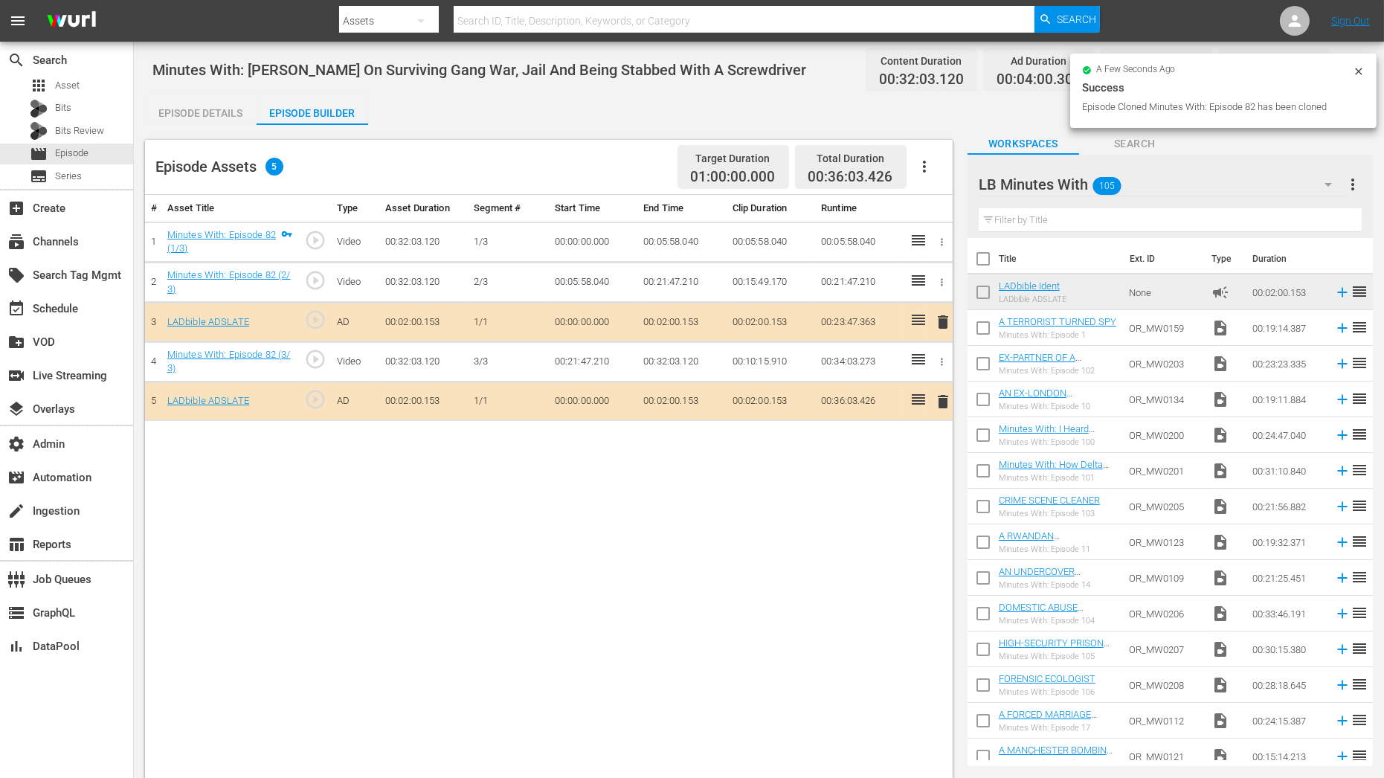
click at [1050, 218] on input "text" at bounding box center [1170, 220] width 383 height 24
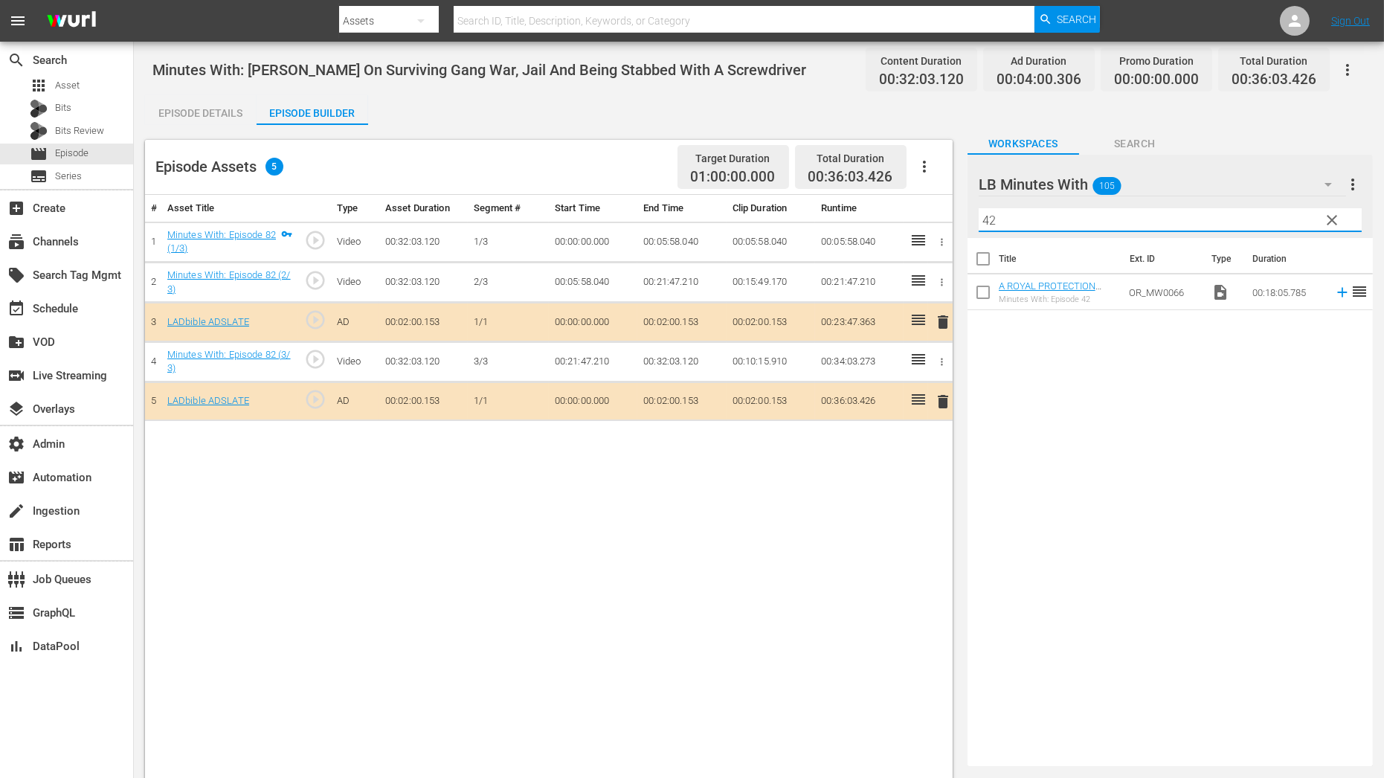
type input "42"
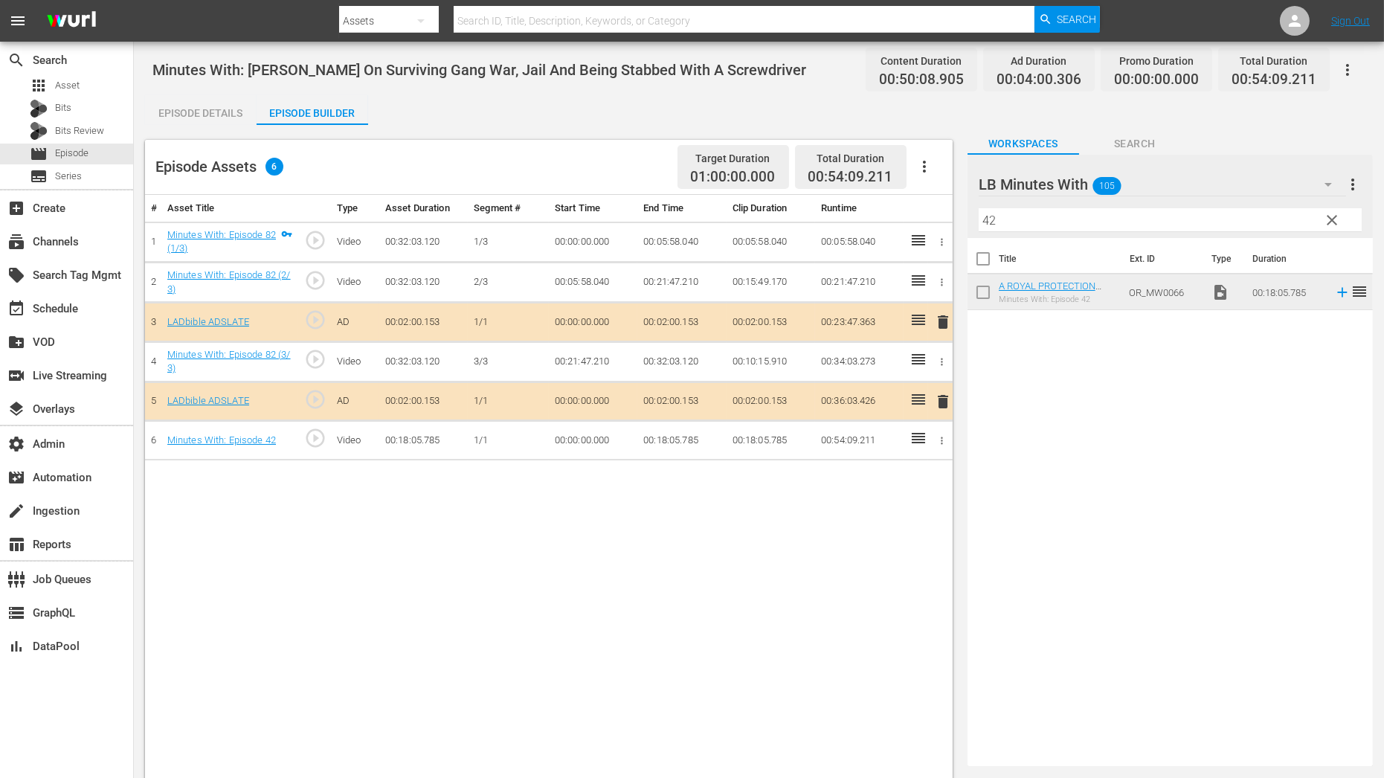
click at [944, 435] on icon "button" at bounding box center [942, 440] width 11 height 11
click at [921, 468] on li "Assign Key Asset" at bounding box center [893, 462] width 116 height 25
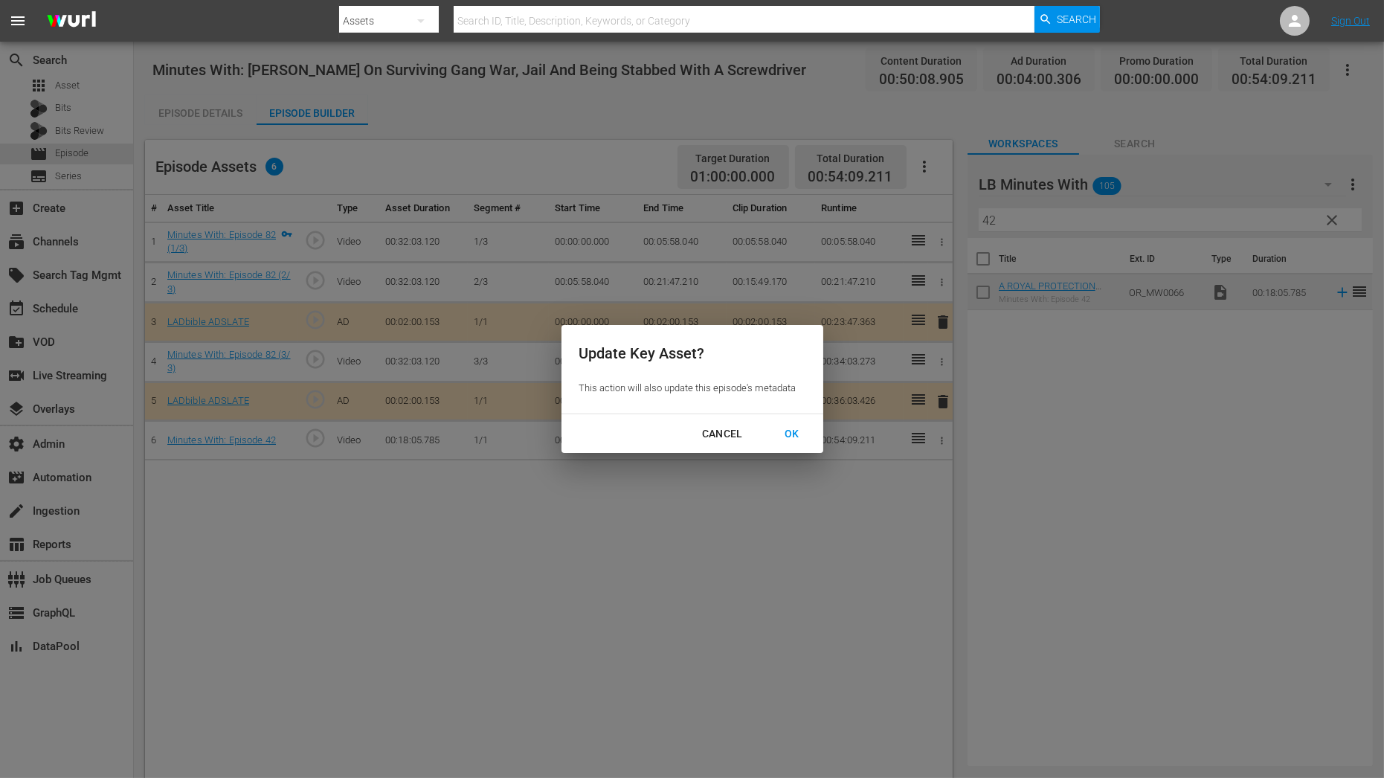
click at [803, 444] on button "OK" at bounding box center [792, 434] width 51 height 28
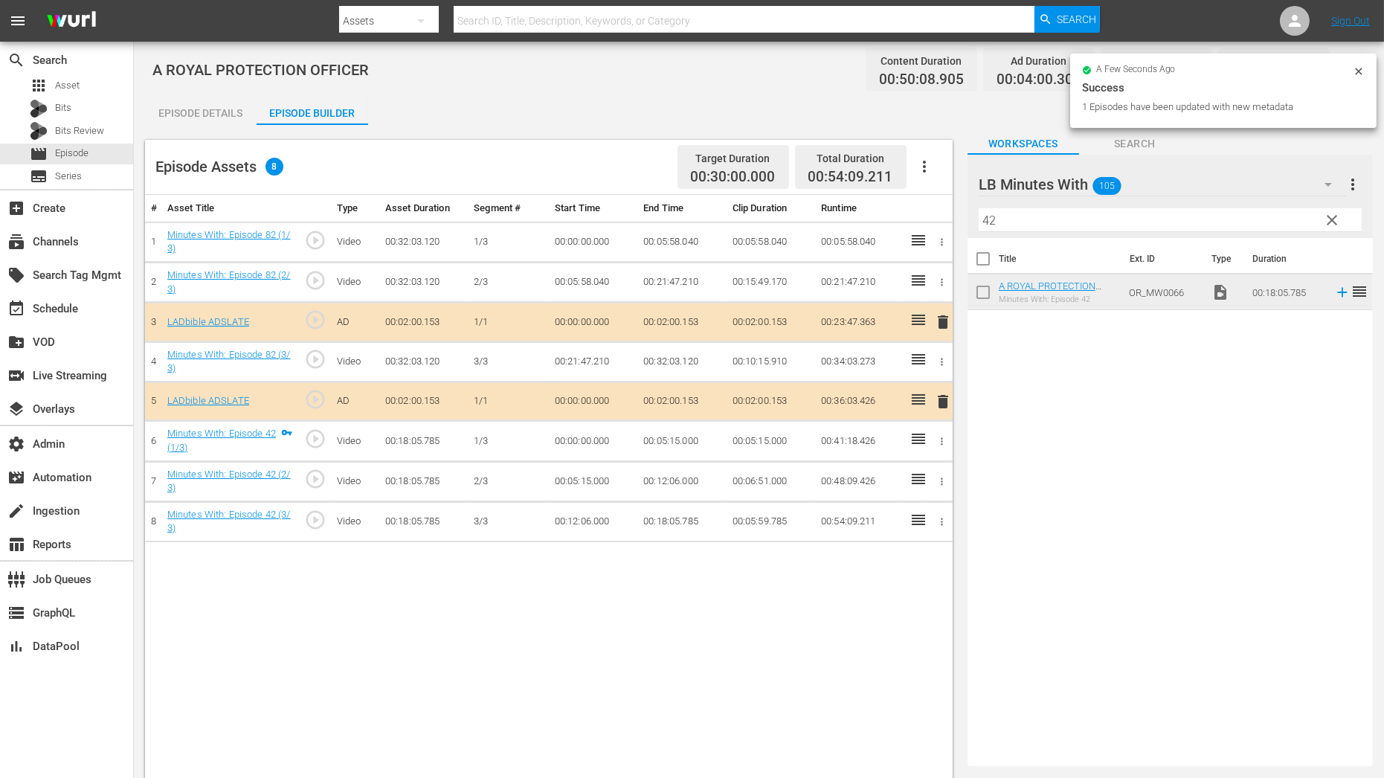
click at [945, 248] on div at bounding box center [942, 242] width 16 height 16
click at [940, 238] on icon "button" at bounding box center [942, 242] width 11 height 11
click at [932, 267] on li "Assign Key Asset" at bounding box center [893, 266] width 116 height 25
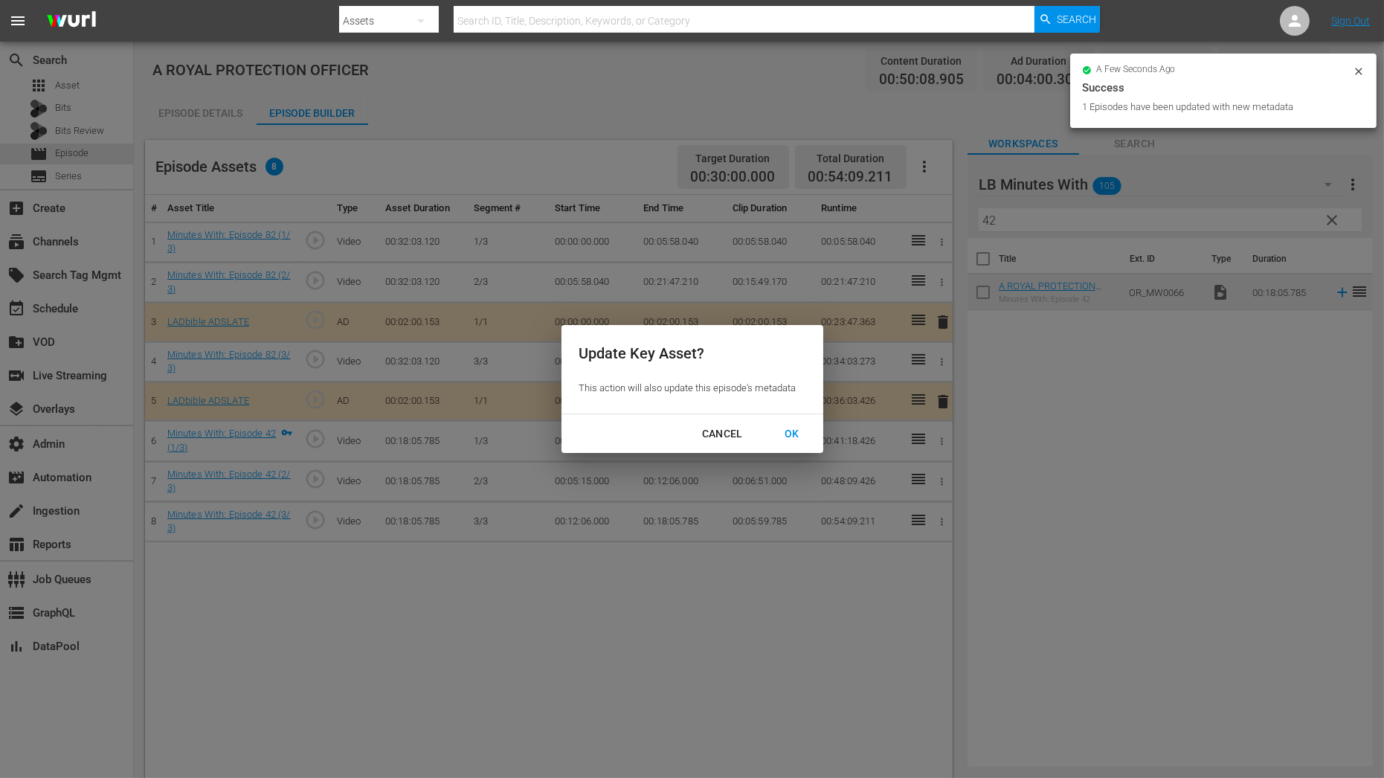
click at [794, 429] on div "OK" at bounding box center [792, 434] width 39 height 19
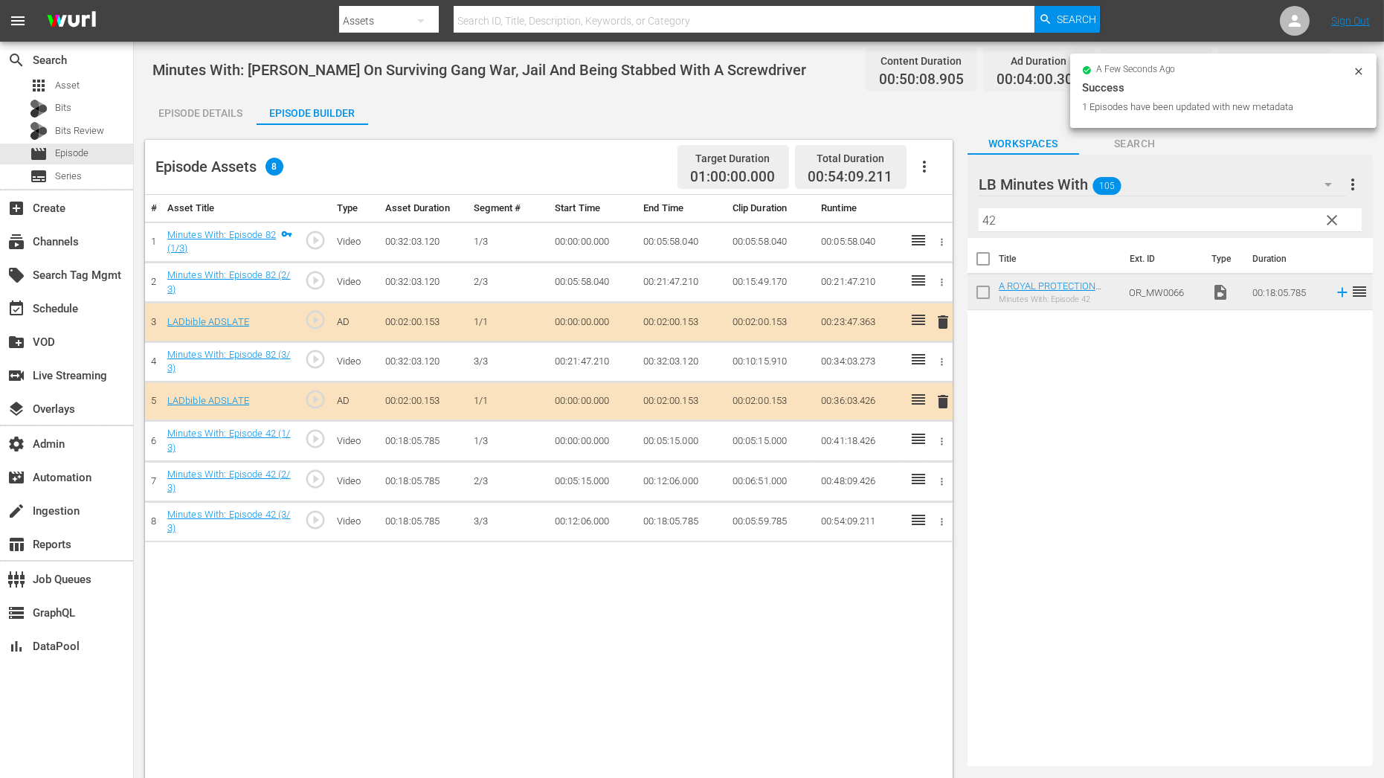
click at [1337, 220] on span "clear" at bounding box center [1332, 220] width 18 height 18
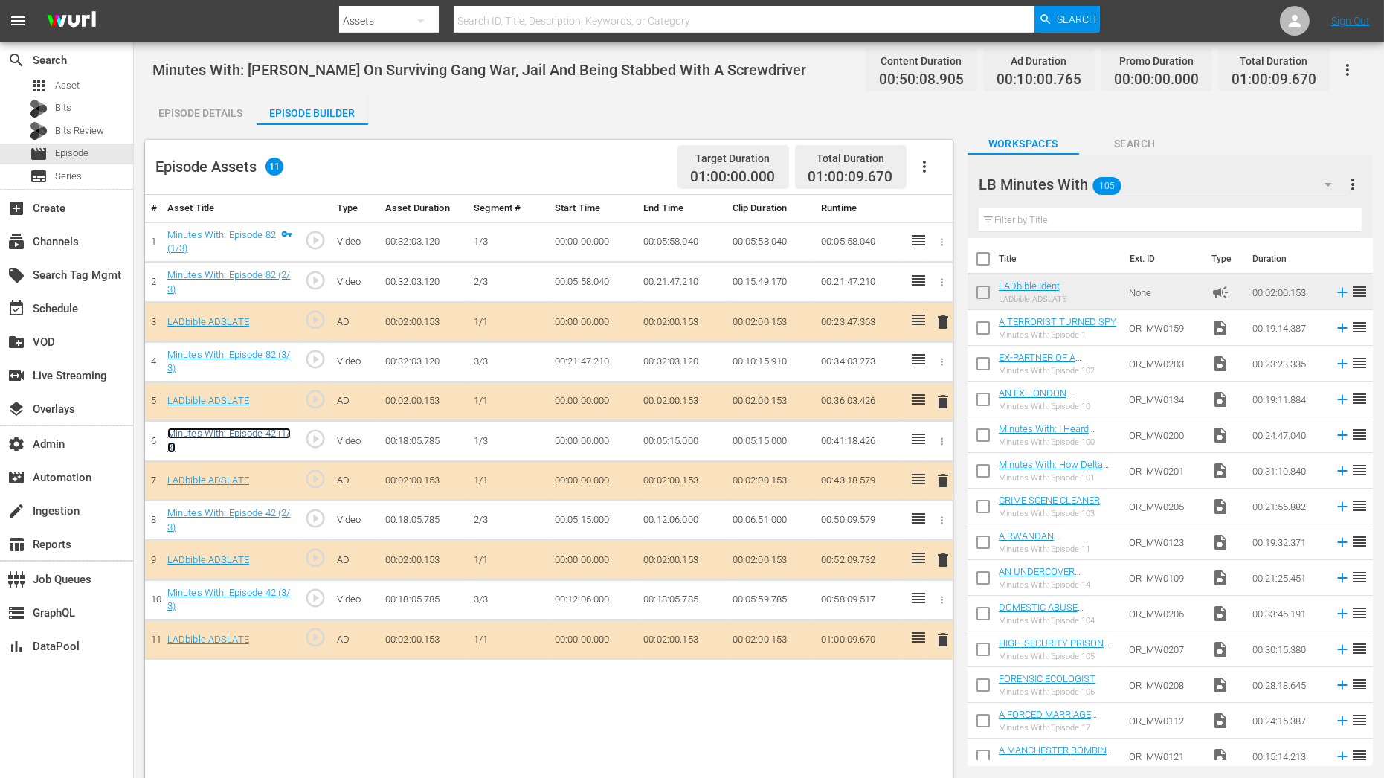
click at [280, 434] on link "Minutes With: Episode 42 (1/3)" at bounding box center [228, 440] width 123 height 25
click at [220, 116] on div "Episode Details" at bounding box center [201, 113] width 112 height 36
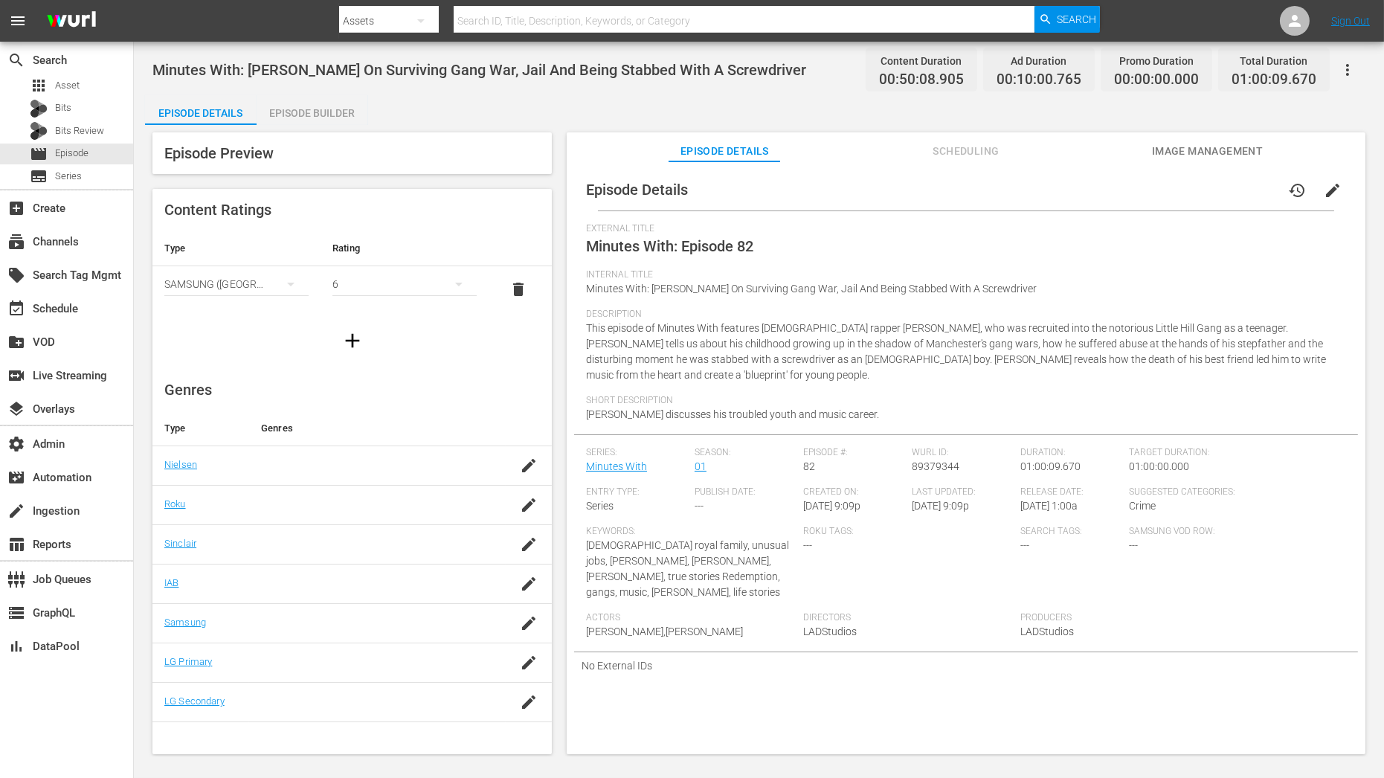
click at [1325, 197] on span "edit" at bounding box center [1333, 191] width 18 height 18
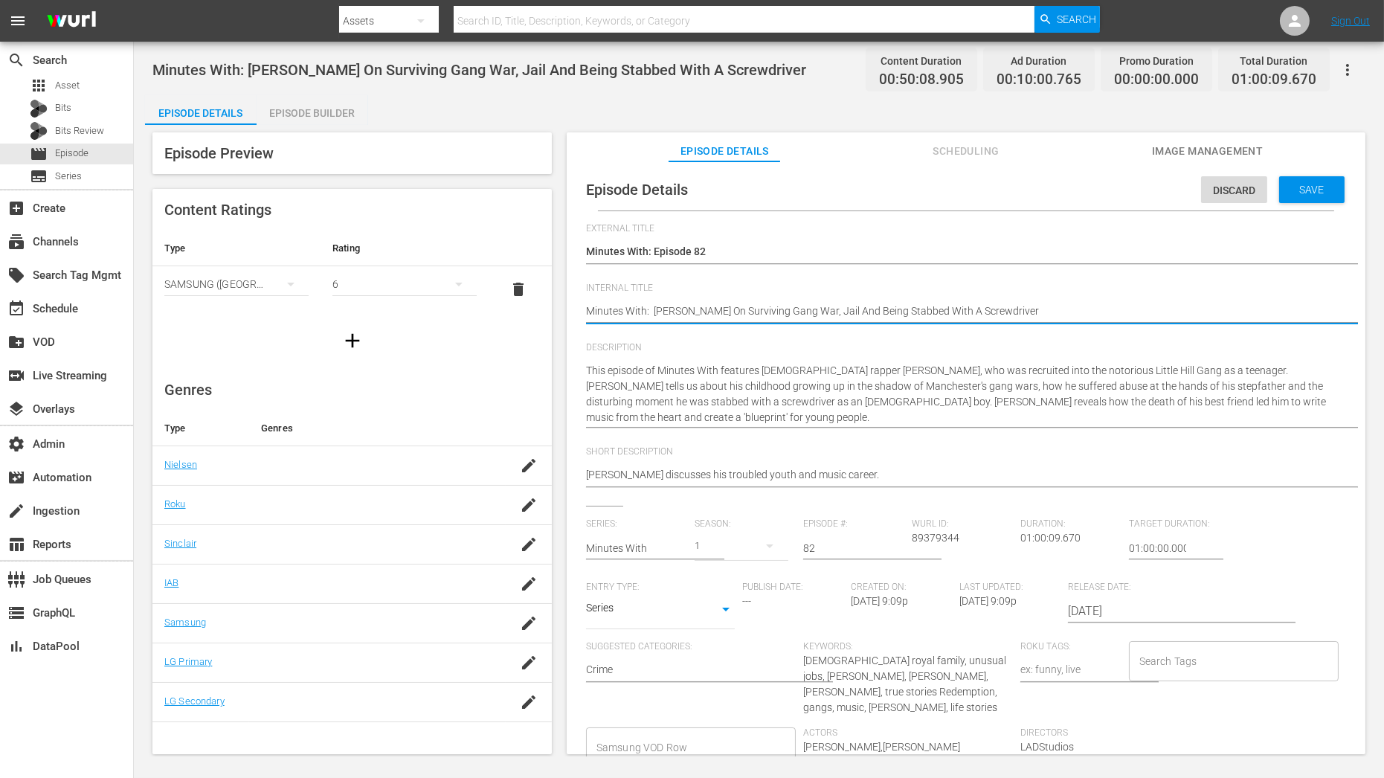
paste textarea "Minutes With C01 60: Eps 22, 2"
type textarea "Minutes With C01 60: Eps 22, 2Minutes With: Bugzy Malone On Surviving Gang War,…"
type textarea "Minutes With C01 60: Eps 22, 2 Minutes With: Bugzy Malone On Surviving Gang War…"
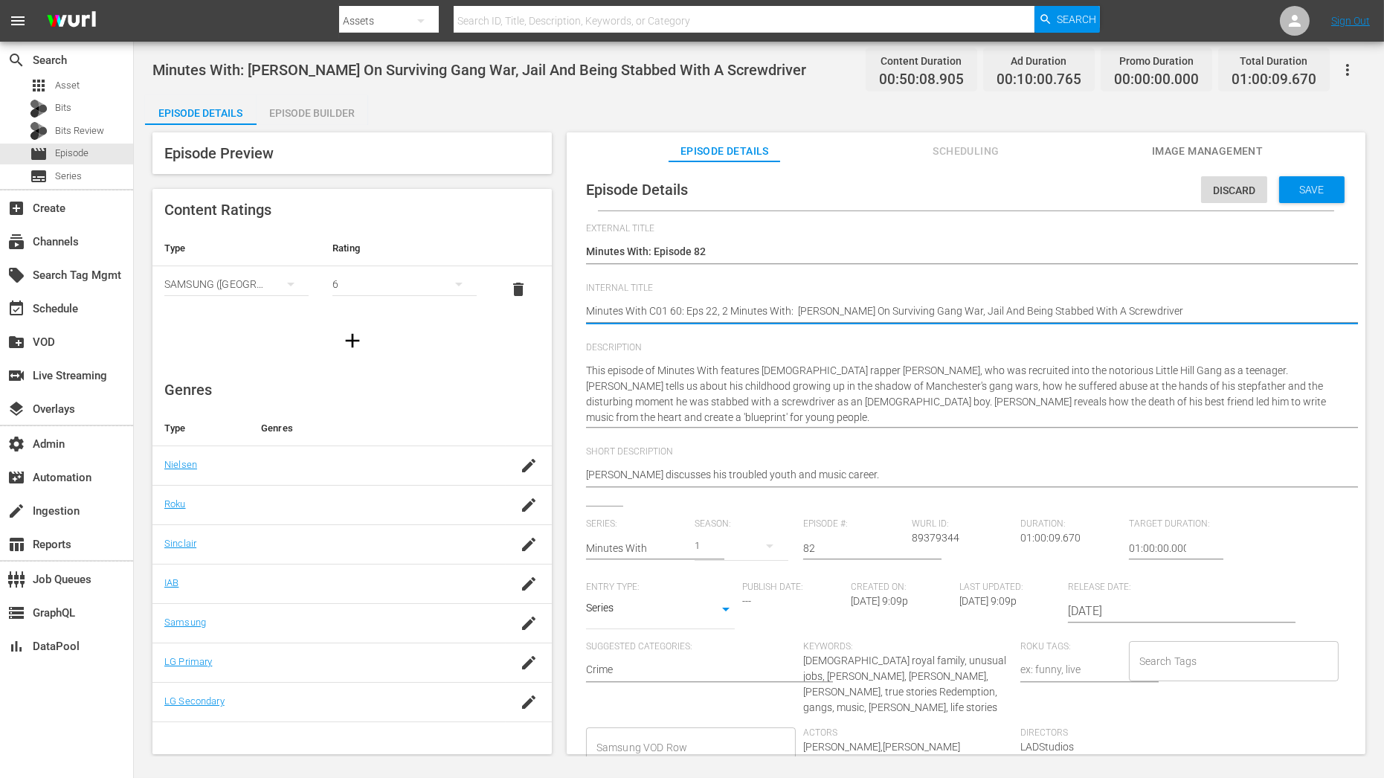
click at [1176, 308] on textarea "Minutes With: Bugzy Malone On Surviving Gang War, Jail And Being Stabbed With A…" at bounding box center [962, 312] width 753 height 18
type textarea "Minutes With C01 60: Eps 22, 2"
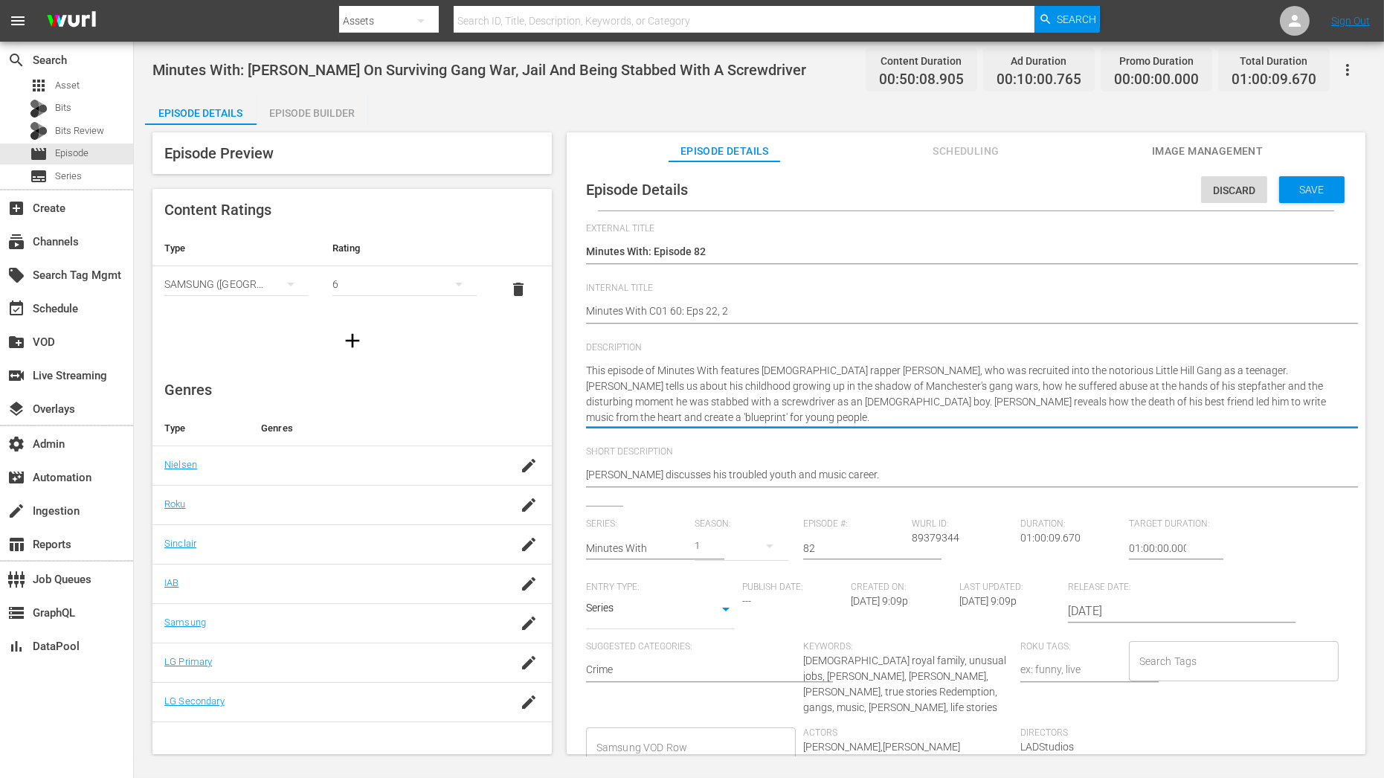
paste textarea "Minutes With: Bugzy Malone On Surviving Gang War, Jail And Being Stabbed With A…"
type textarea "Minutes With: Bugzy Malone On Surviving Gang War, Jail And Being Stabbed With A…"
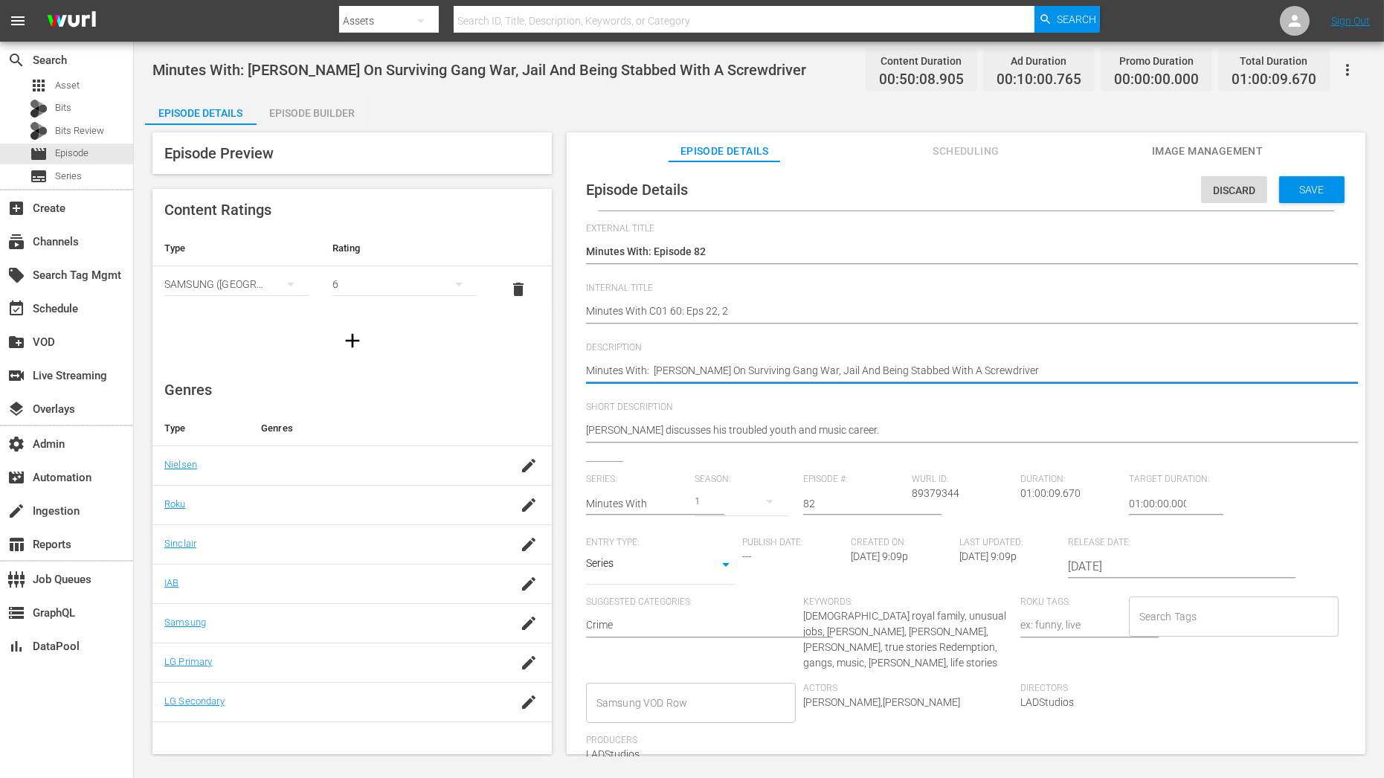
click at [651, 373] on textarea "This episode of Minutes With features Manchester-born rapper Bugzy Malone, who …" at bounding box center [962, 372] width 753 height 18
type textarea "Minutes With: Bugzy Malone On Surviving Gang War, Jail And Being Stabbed With A…"
click at [1113, 373] on textarea "This episode of Minutes With features Manchester-born rapper Bugzy Malone, who …" at bounding box center [962, 372] width 753 height 18
type textarea "Minutes With: Bugzy Malone On Surviving Gang War, Jail And Being Stabbed With A…"
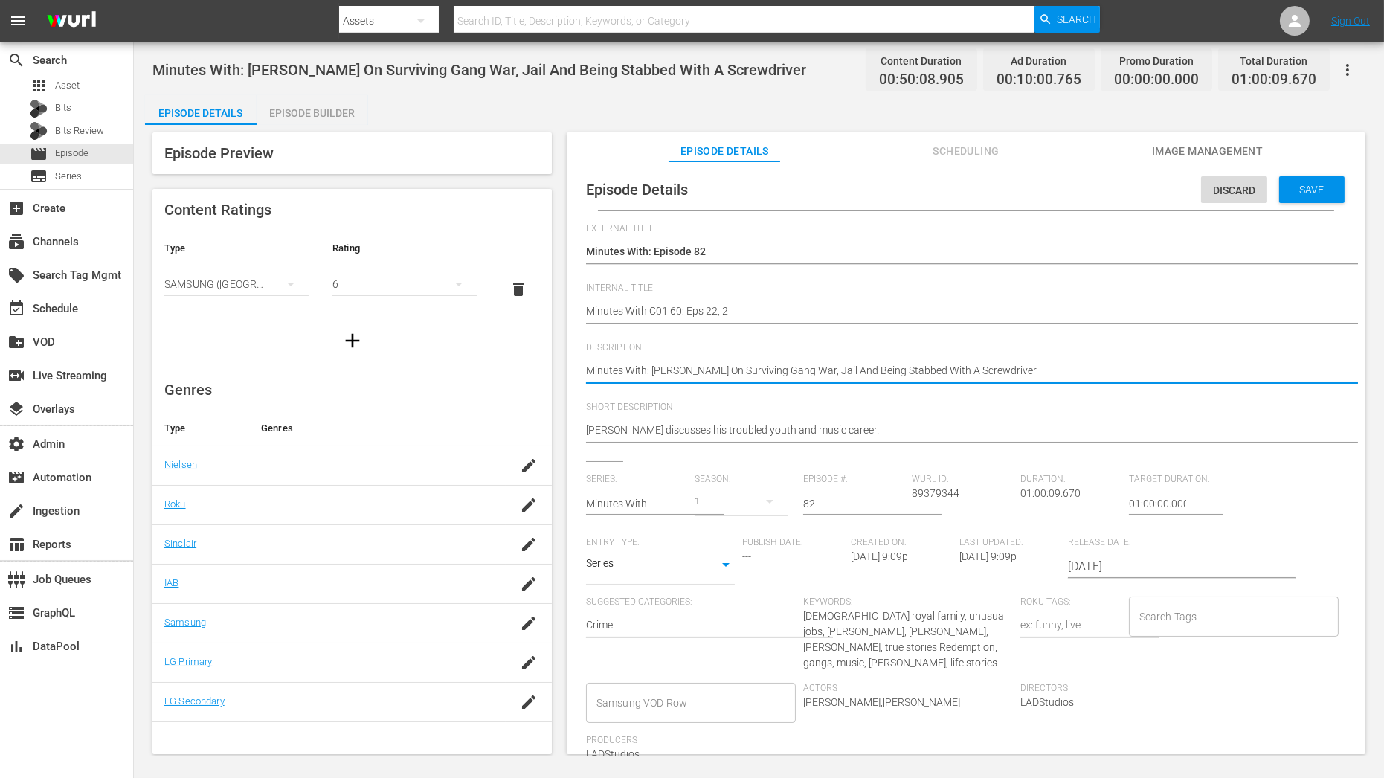
type textarea "Minutes With: Bugzy Malone On Surviving Gang War, Jail And Being Stabbed With A…"
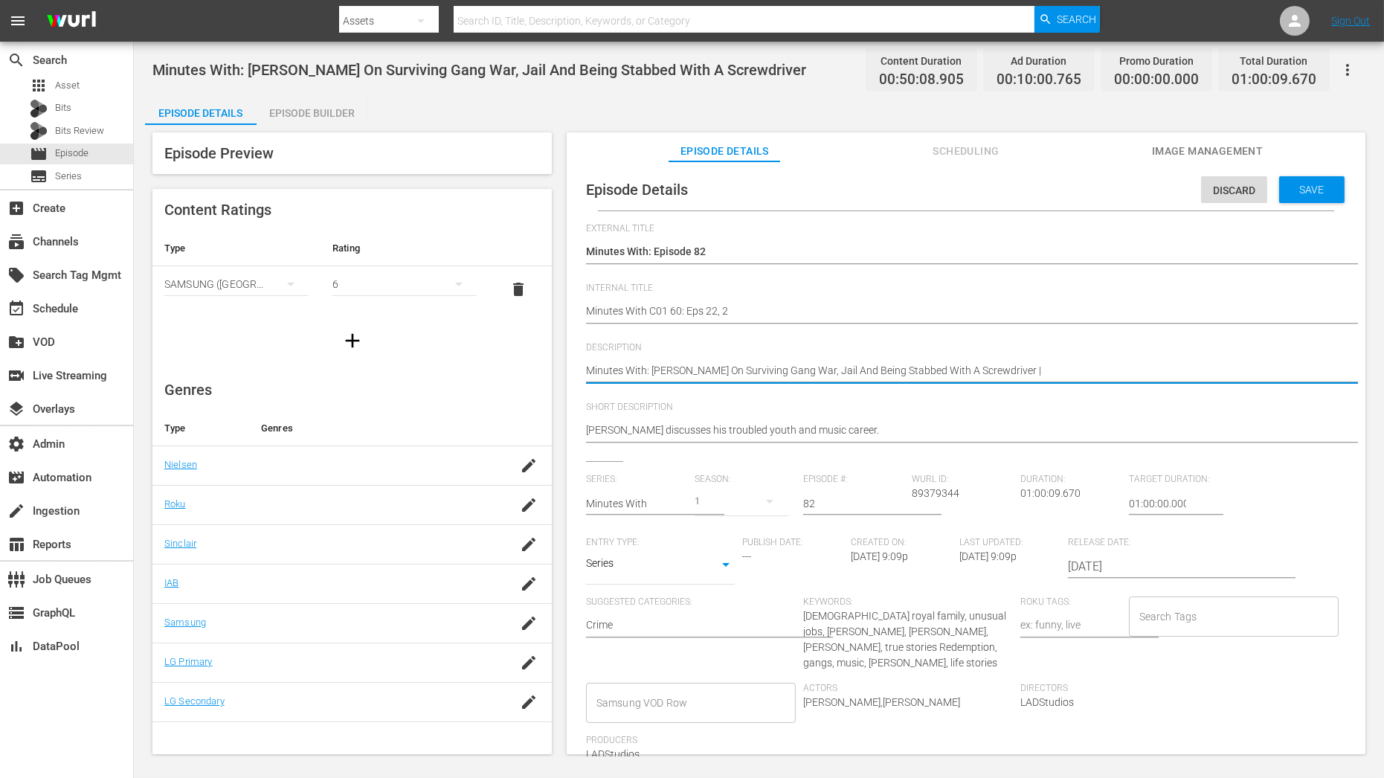
paste textarea "A ROYAL PROTECTION OFFICER"
type textarea "Minutes With: Bugzy Malone On Surviving Gang War, Jail And Being Stabbed With A…"
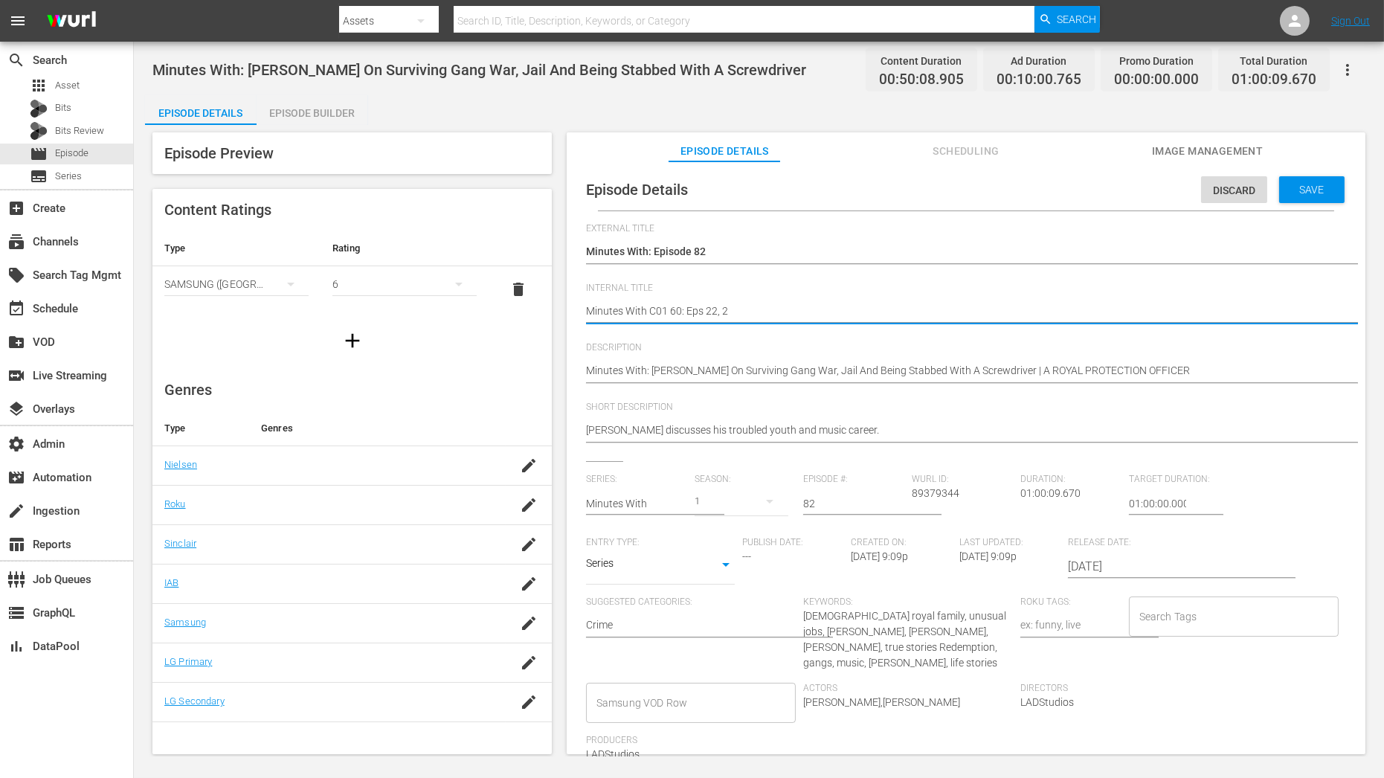
drag, startPoint x: 741, startPoint y: 306, endPoint x: 708, endPoint y: 306, distance: 32.7
type textarea "Minutes With C01 60: Eps 8"
type textarea "Minutes With C01 60: Eps 82"
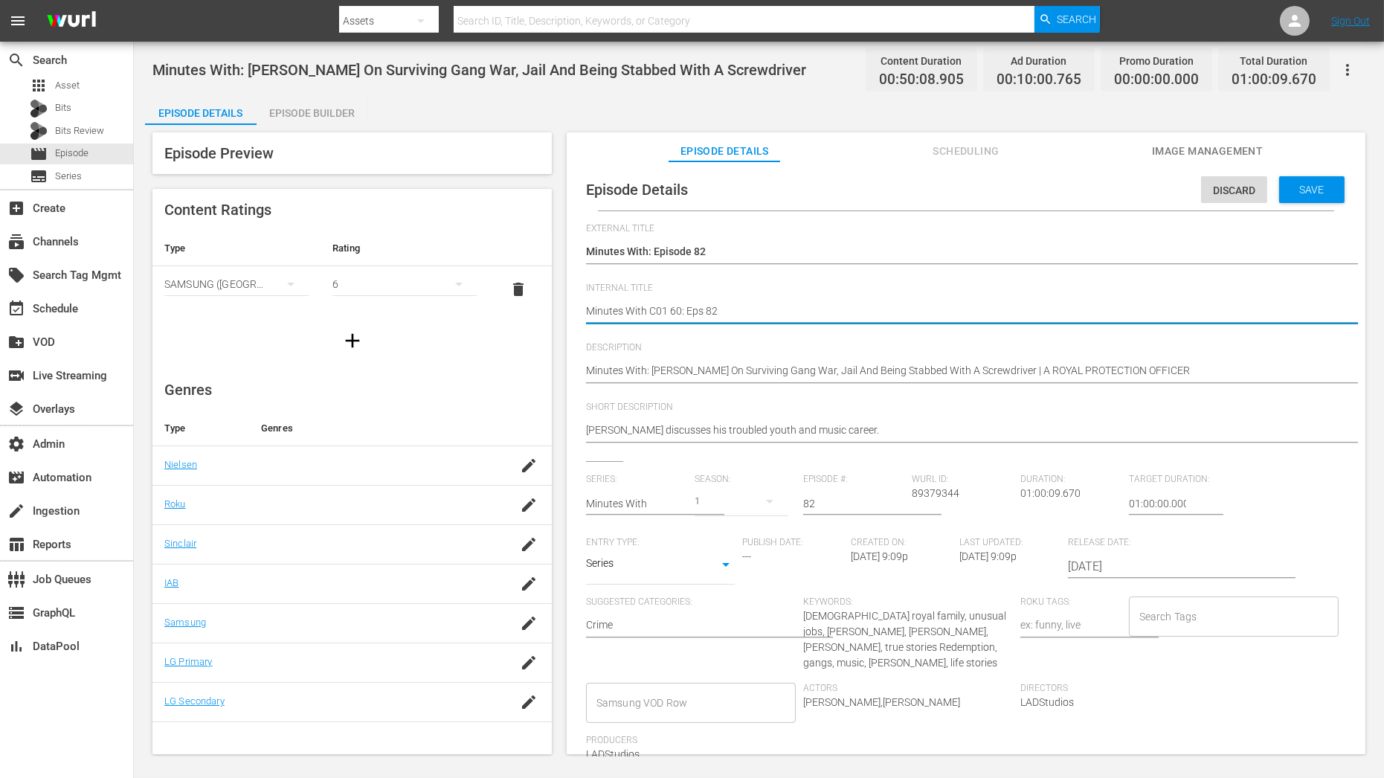
type textarea "Minutes With C01 60: Eps 82,"
type textarea "Minutes With C01 60: Eps 82, 4"
type textarea "Minutes With C01 60: Eps 82, 42"
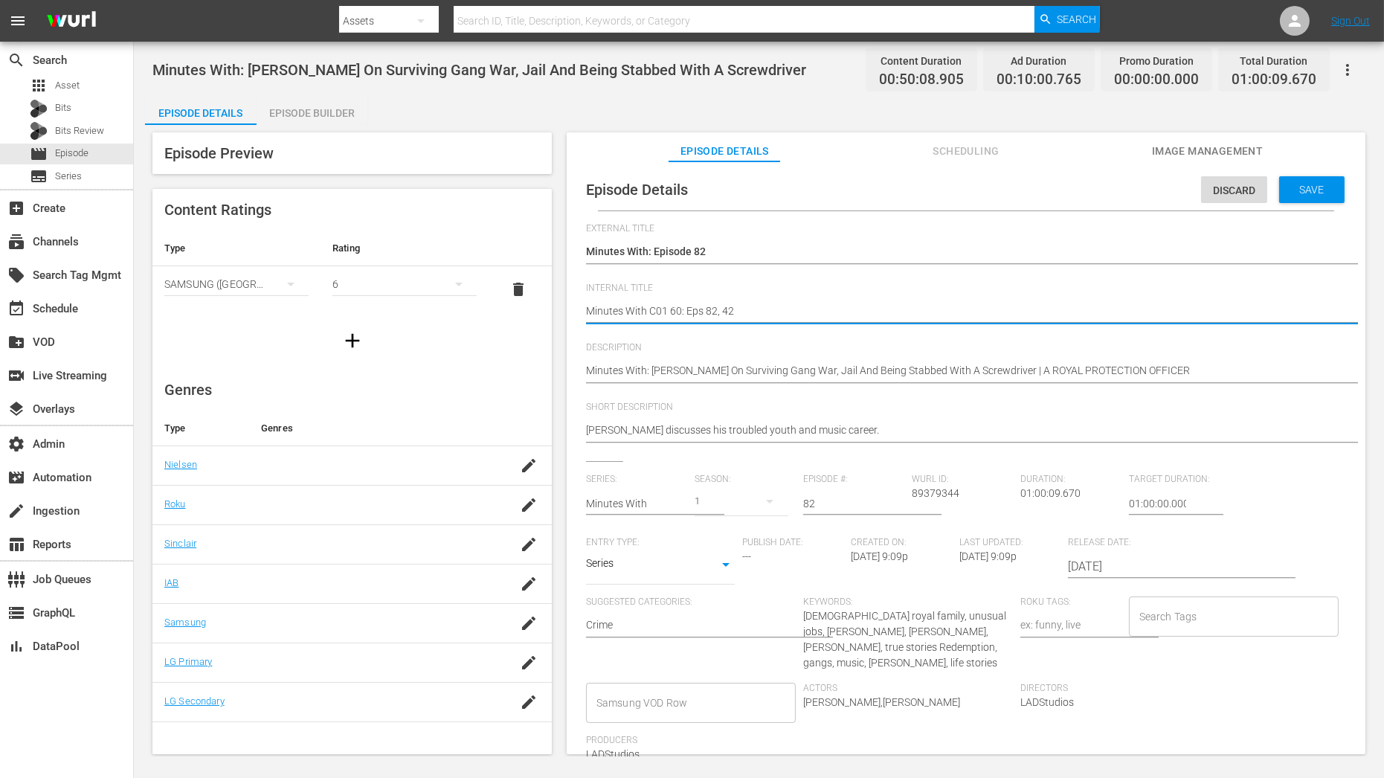
type textarea "Minutes With C01 60: Eps 82, 42"
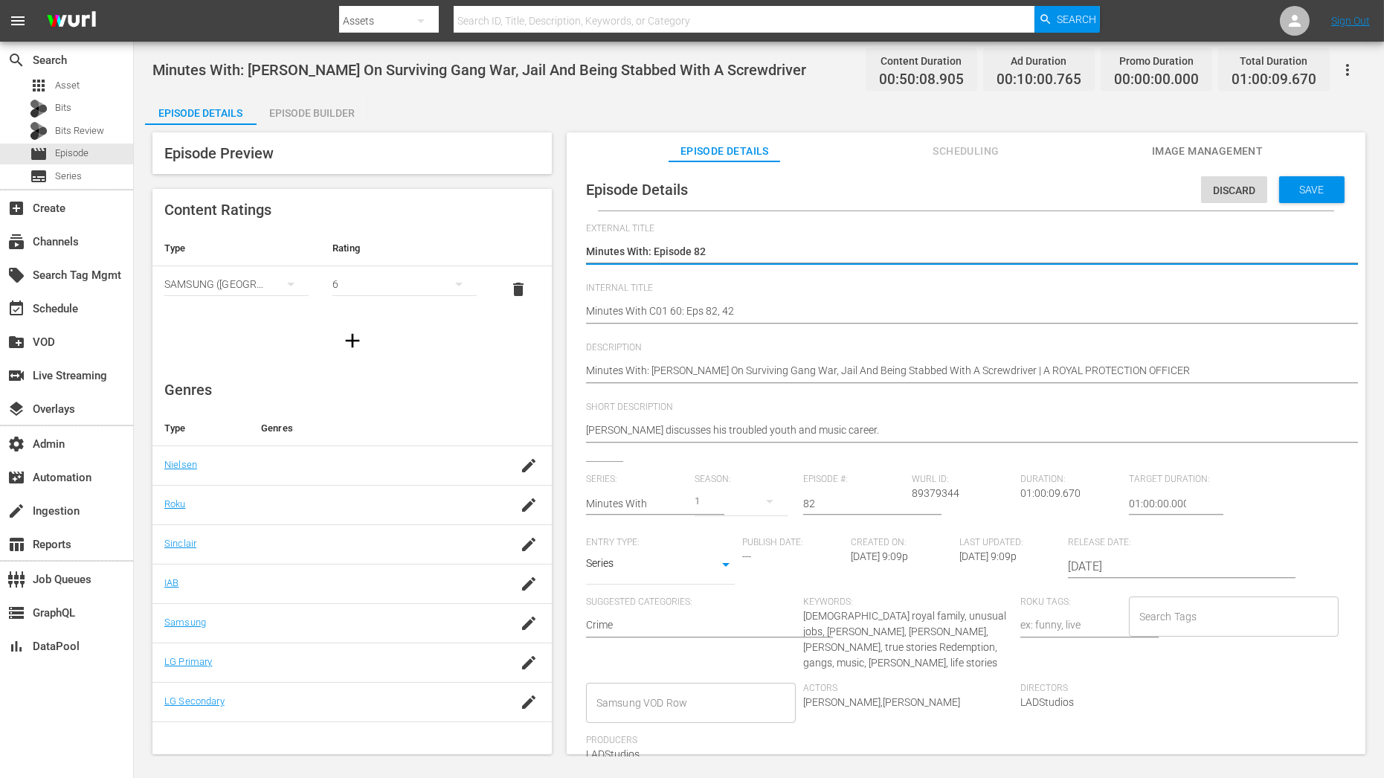
type textarea "Minutes With: Episode 8"
type textarea "Minutes With: Episode"
type textarea "Minutes With: Episode 1"
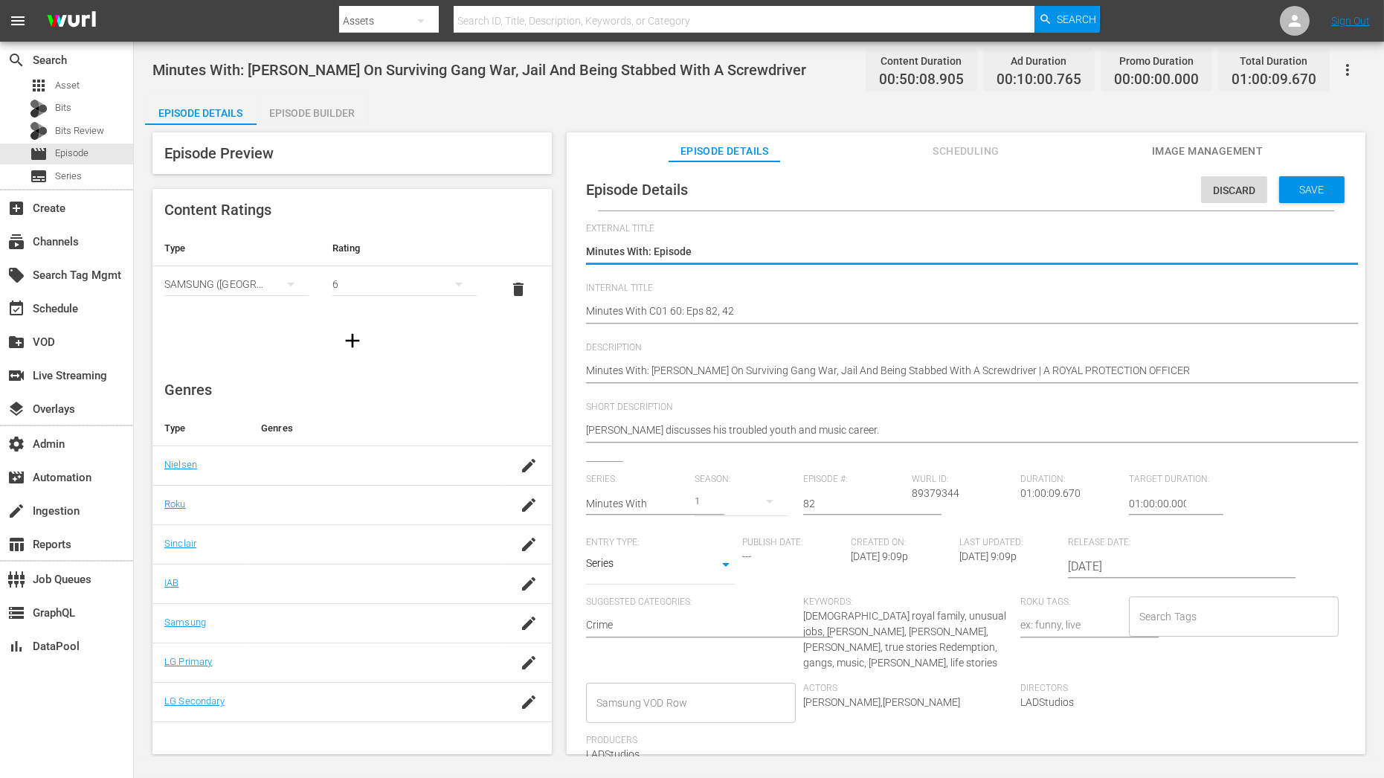
type textarea "Minutes With: Episode 1"
type textarea "Minutes With: Episode 14"
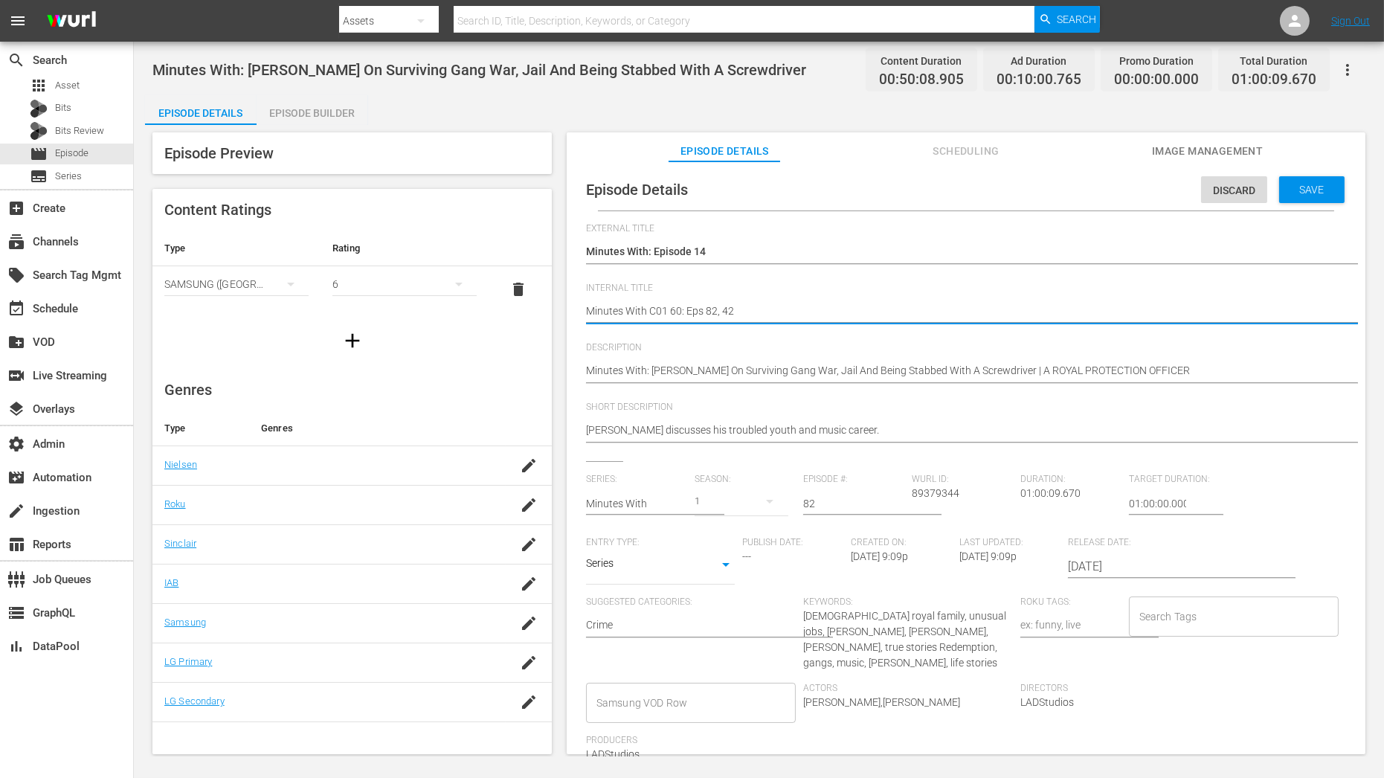
type textarea "Minutes With C0 60: Eps 82, 42"
type textarea "Minutes With C 60: Eps 82, 42"
type textarea "Minutes With C1 60: Eps 82, 42"
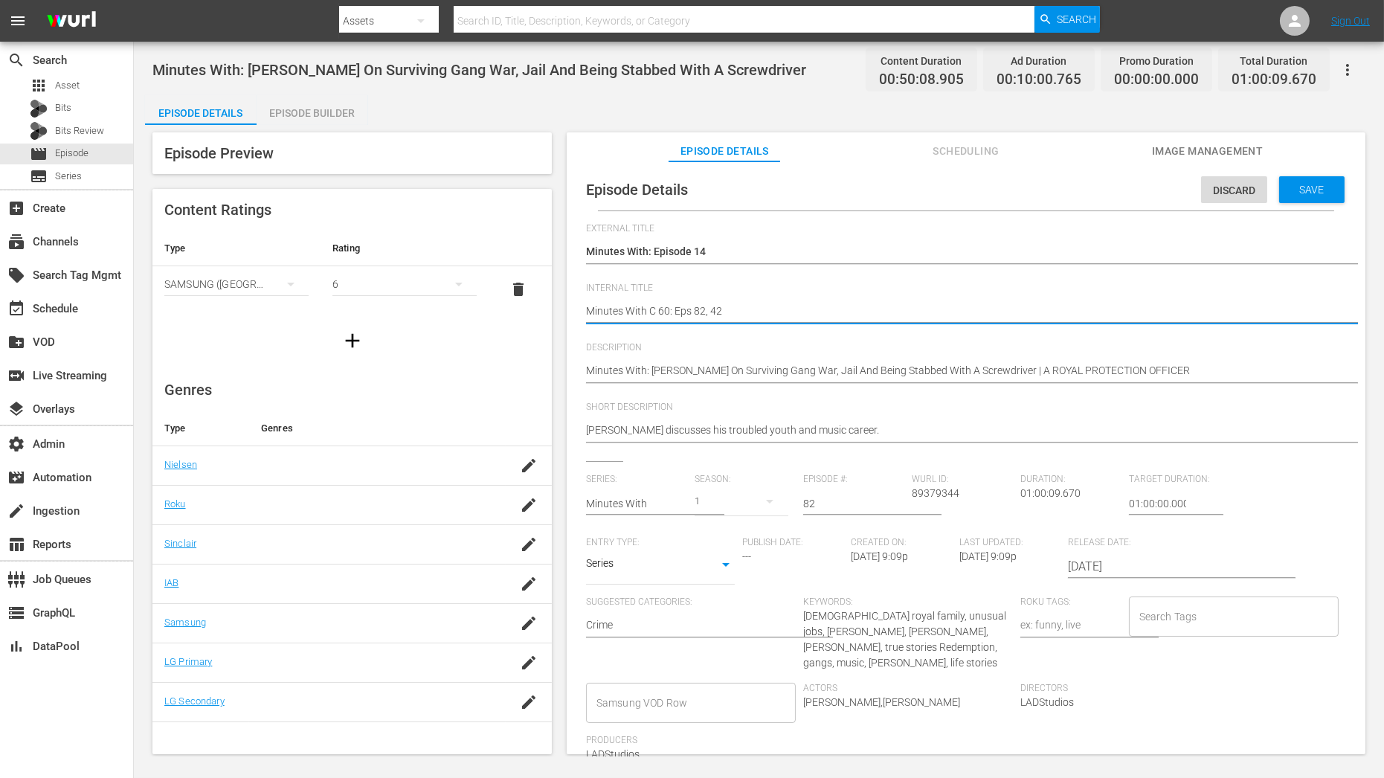
type textarea "Minutes With C1 60: Eps 82, 42"
type textarea "Minutes With C14 60: Eps 82, 42"
drag, startPoint x: 821, startPoint y: 512, endPoint x: 796, endPoint y: 512, distance: 25.3
click at [800, 512] on div "Series: Minutes With Season: 1 Episode #: 82 Wurl ID: 89379344 Duration: 01:00:…" at bounding box center [966, 624] width 760 height 301
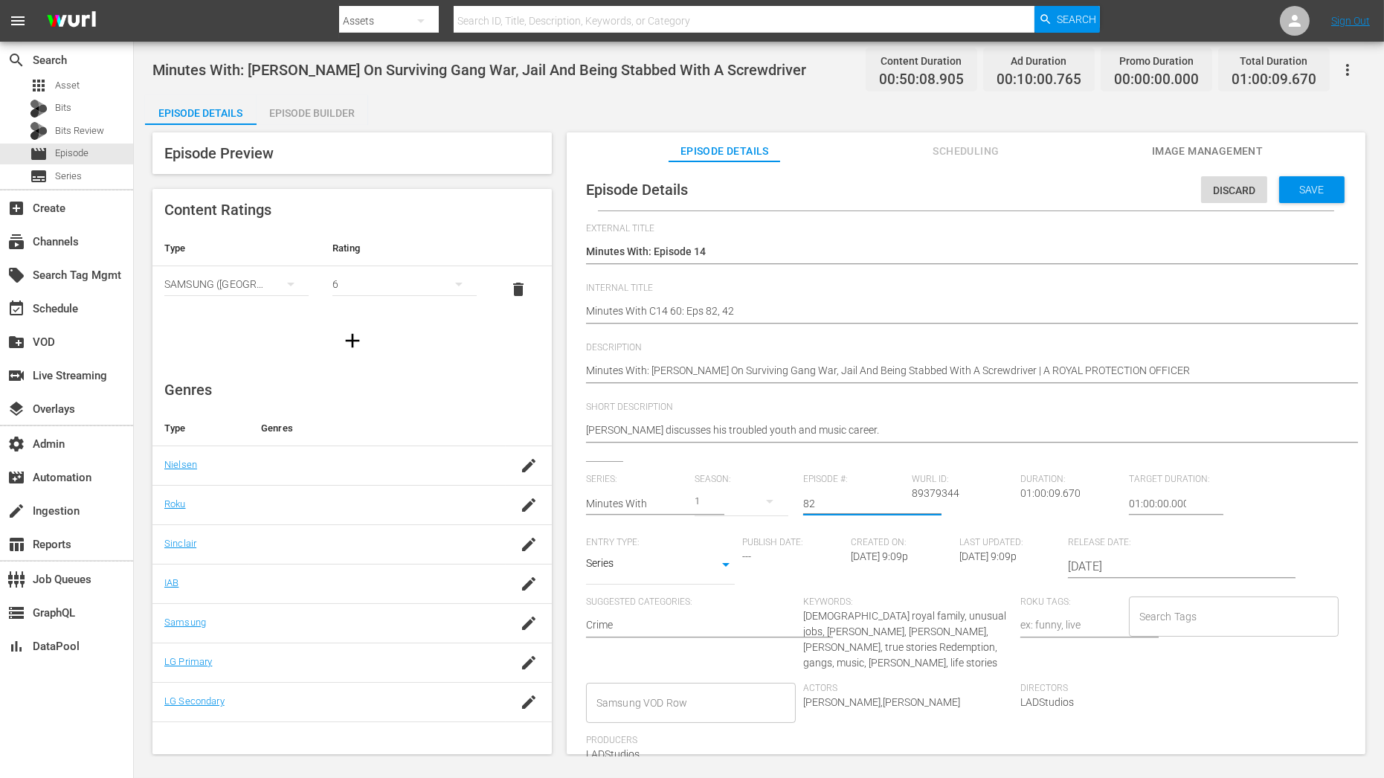
type input "8"
type input "14"
click at [1302, 191] on span "Save" at bounding box center [1312, 190] width 48 height 12
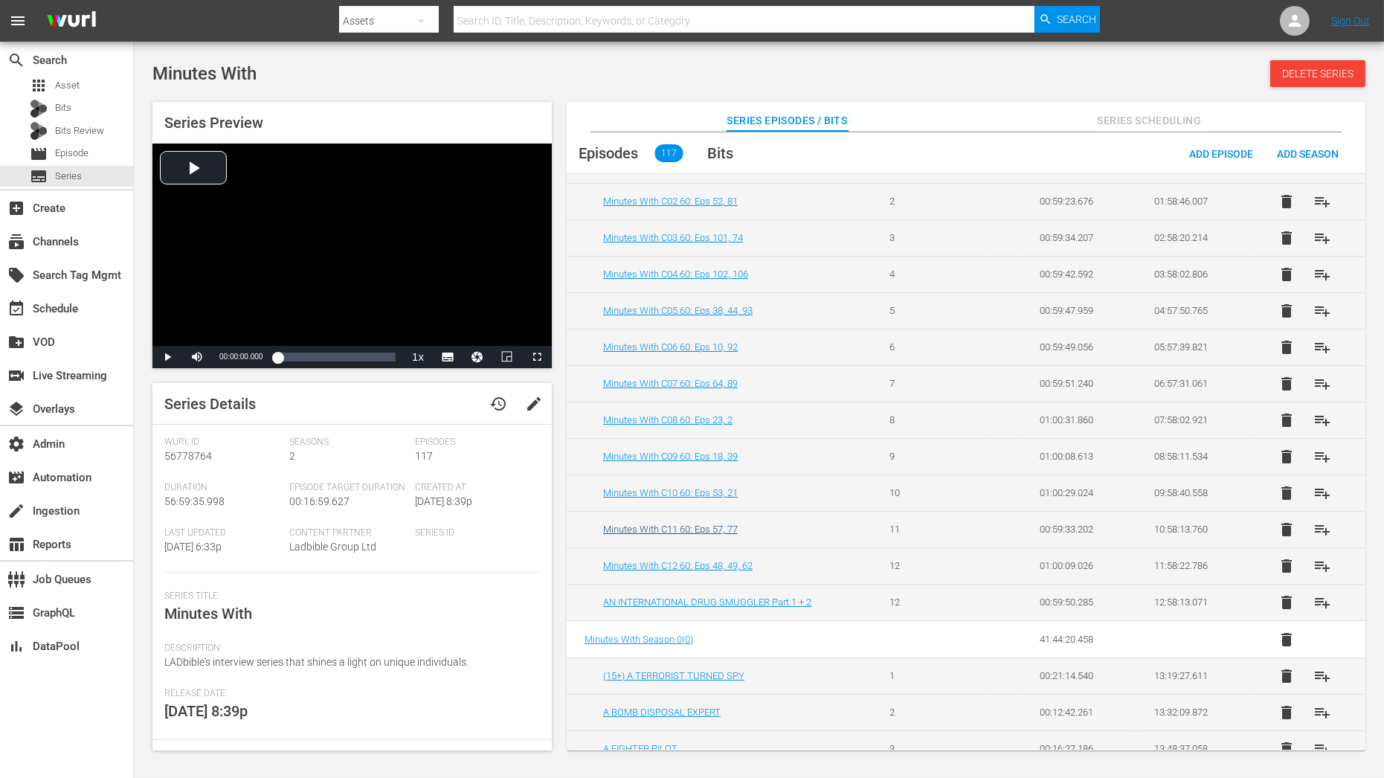
scroll to position [110, 0]
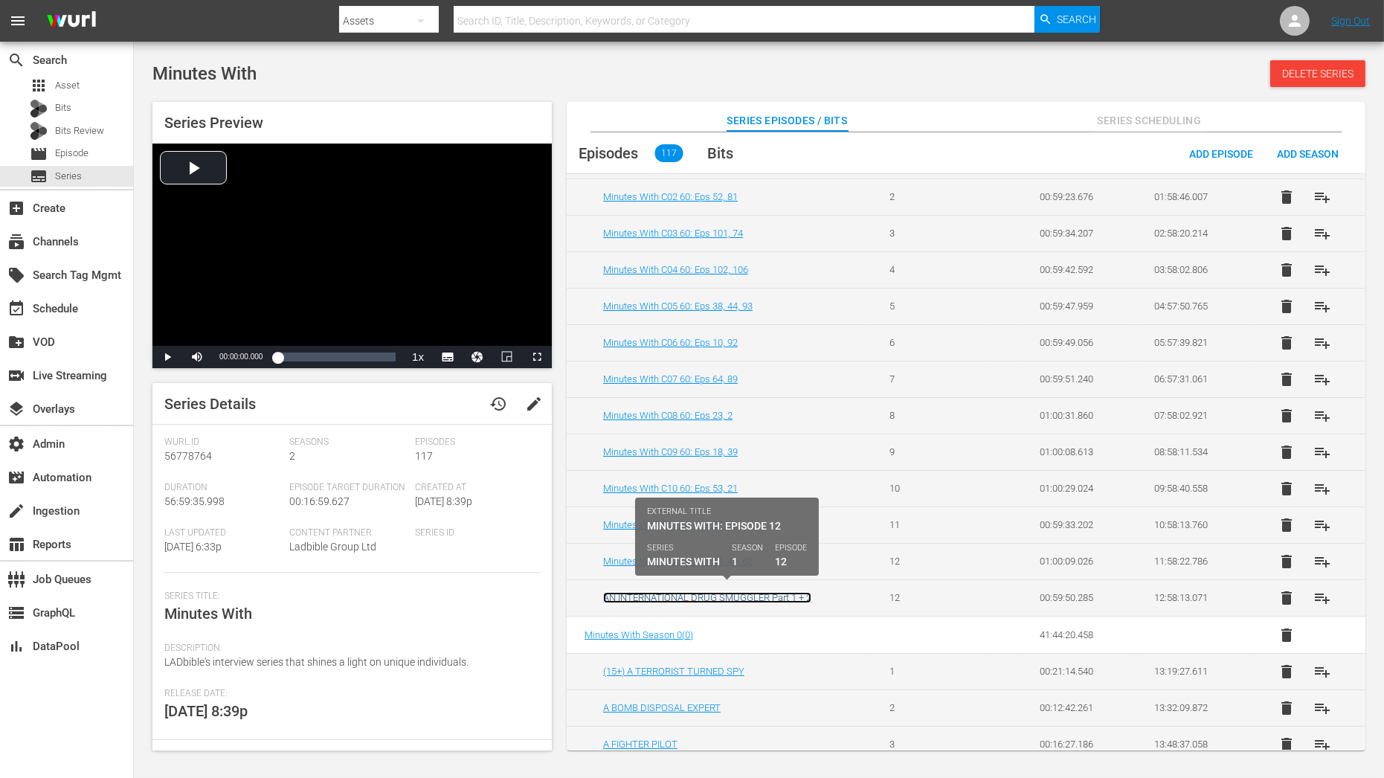
click at [742, 592] on link "AN INTERNATIONAL DRUG SMUGGLER Part 1 + 2" at bounding box center [707, 597] width 208 height 11
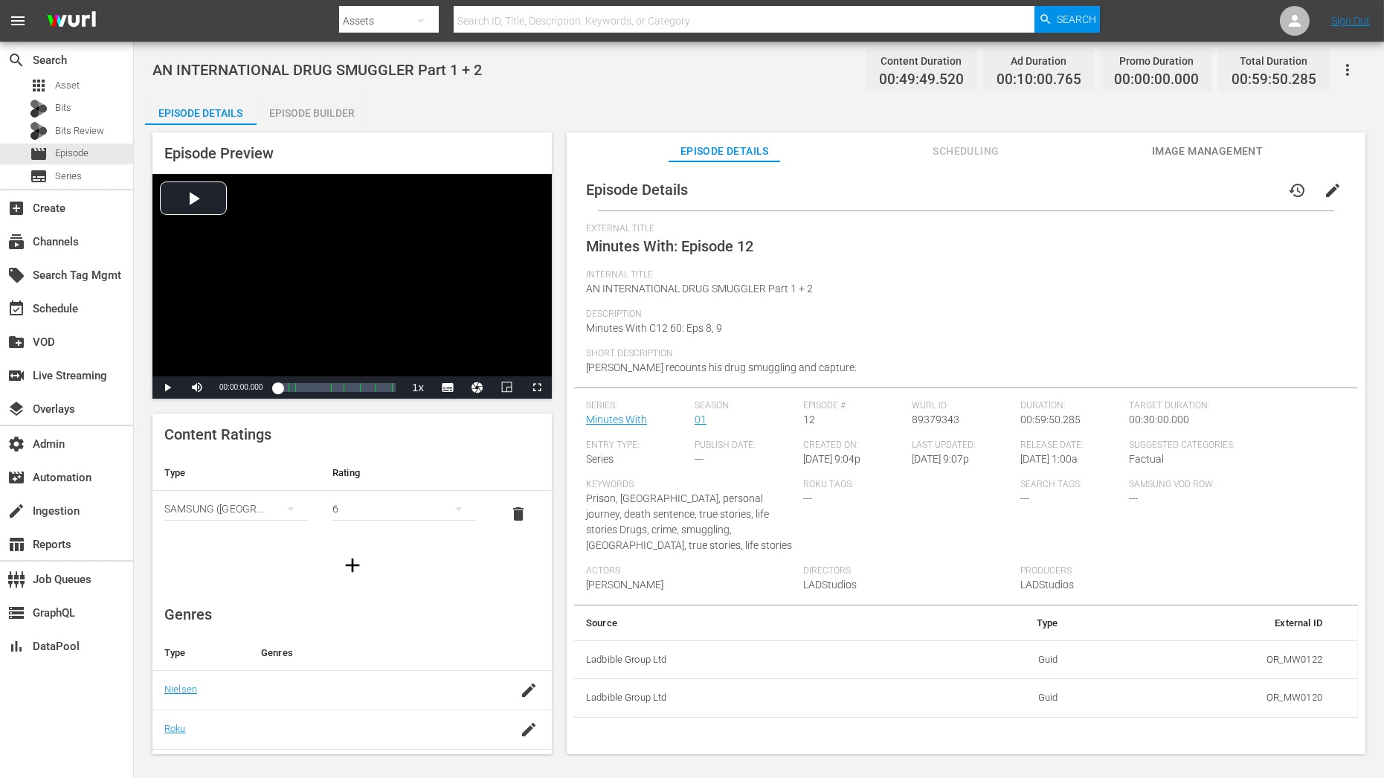
click at [1324, 195] on span "edit" at bounding box center [1333, 191] width 18 height 18
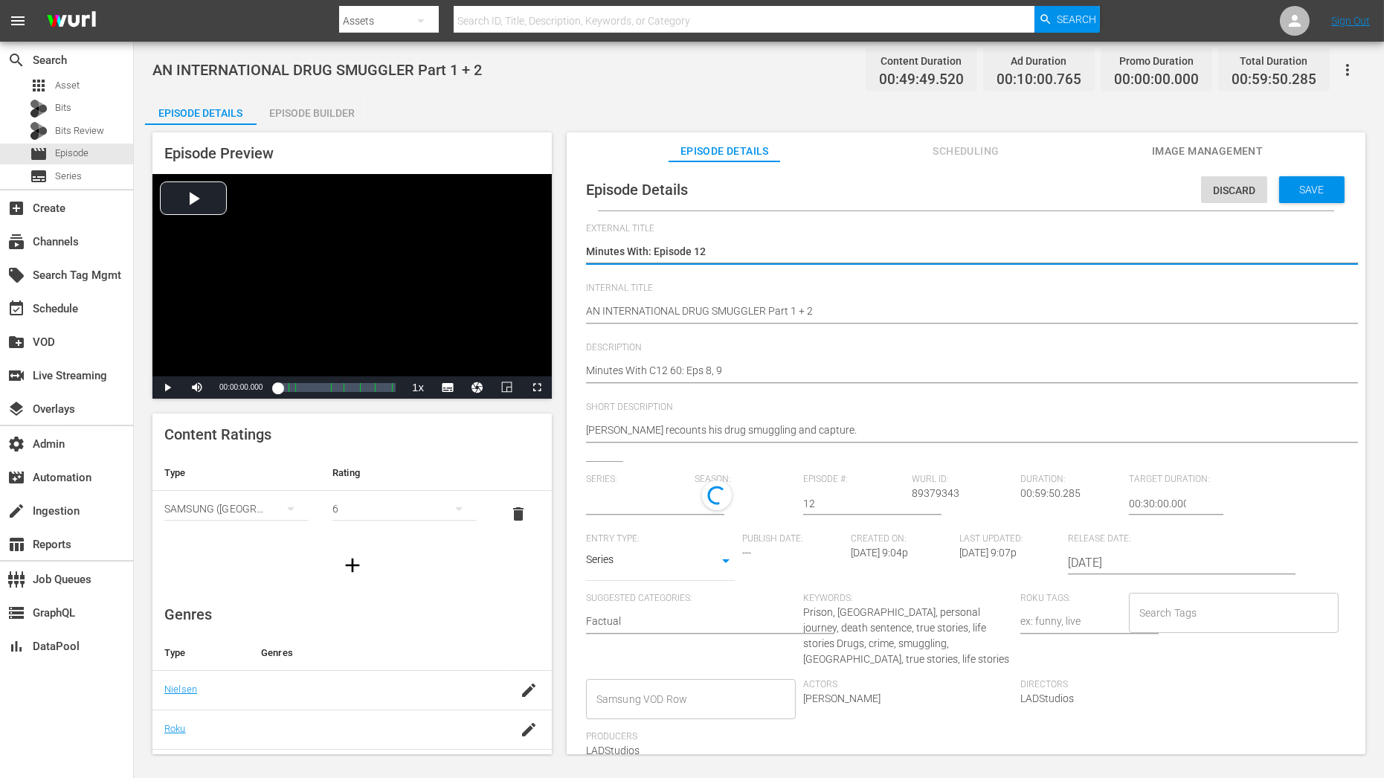
type input "Minutes With"
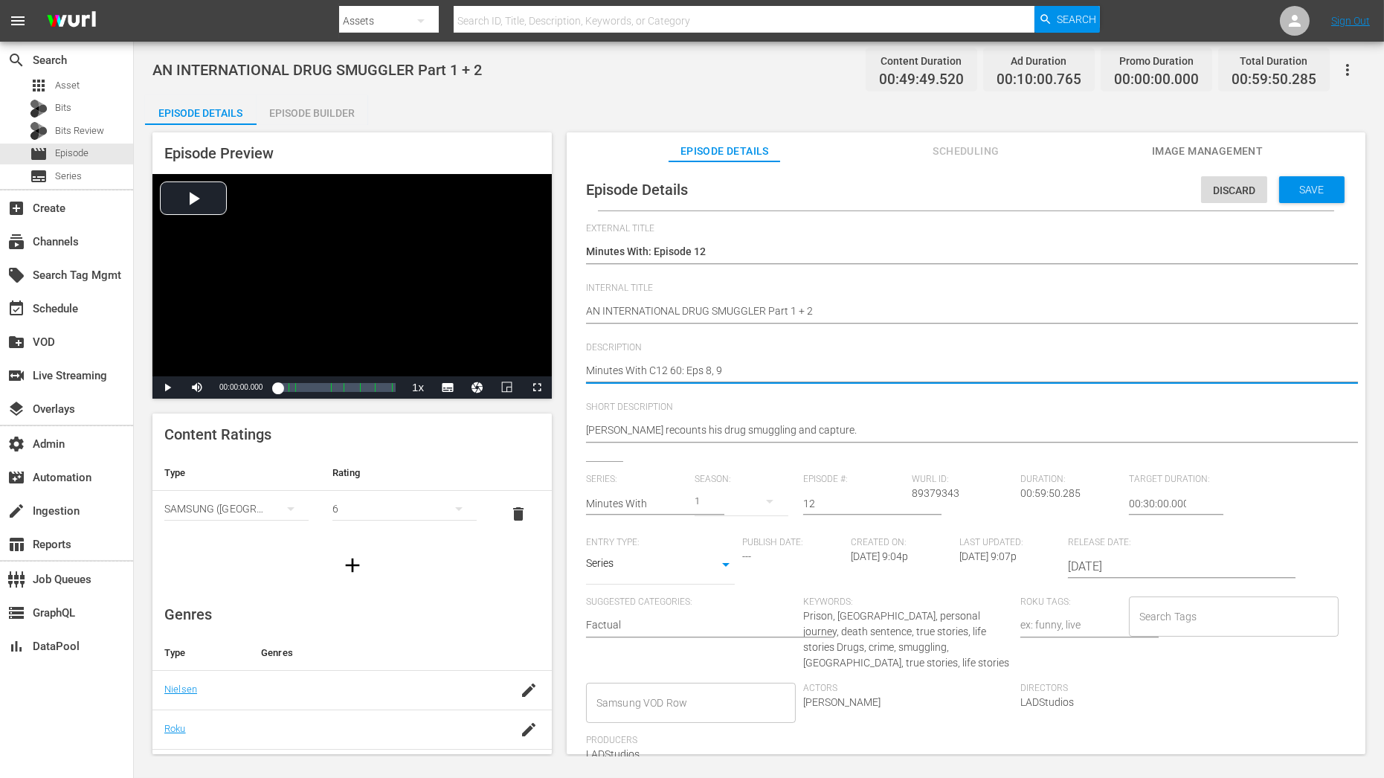
drag, startPoint x: 760, startPoint y: 371, endPoint x: 649, endPoint y: 371, distance: 110.8
click at [583, 366] on div "Episode Details Discard Save External Title Minutes With: Episode 12 Minutes Wi…" at bounding box center [966, 553] width 784 height 769
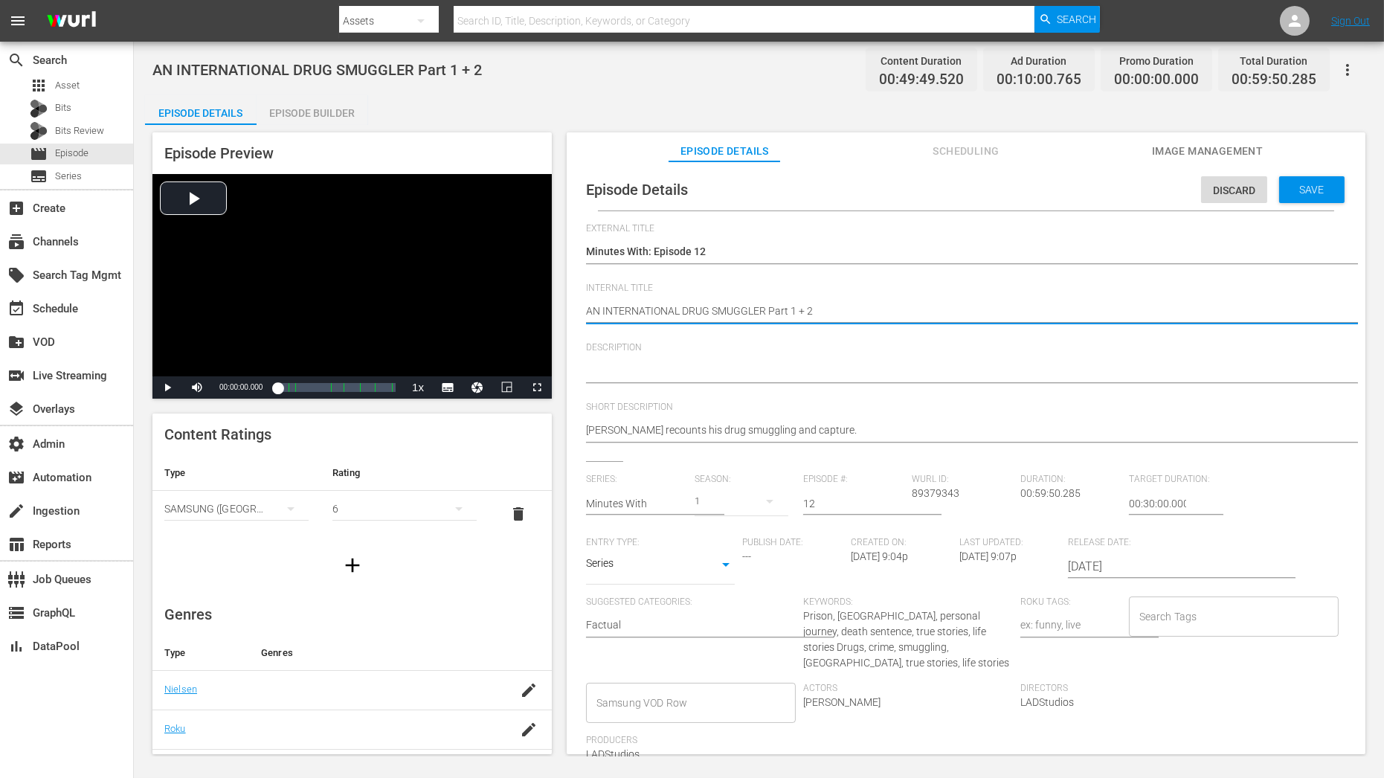
paste textarea "Minutes With C12 60: Eps 8, 9"
type textarea "Minutes With C12 60: Eps 8, 9AN INTERNATIONAL DRUG SMUGGLER Part 1 + 2"
click at [961, 311] on textarea "AN INTERNATIONAL DRUG SMUGGLER Part 1 + 2" at bounding box center [962, 312] width 753 height 18
type textarea "Minutes With C12 60: Eps 8, 9"
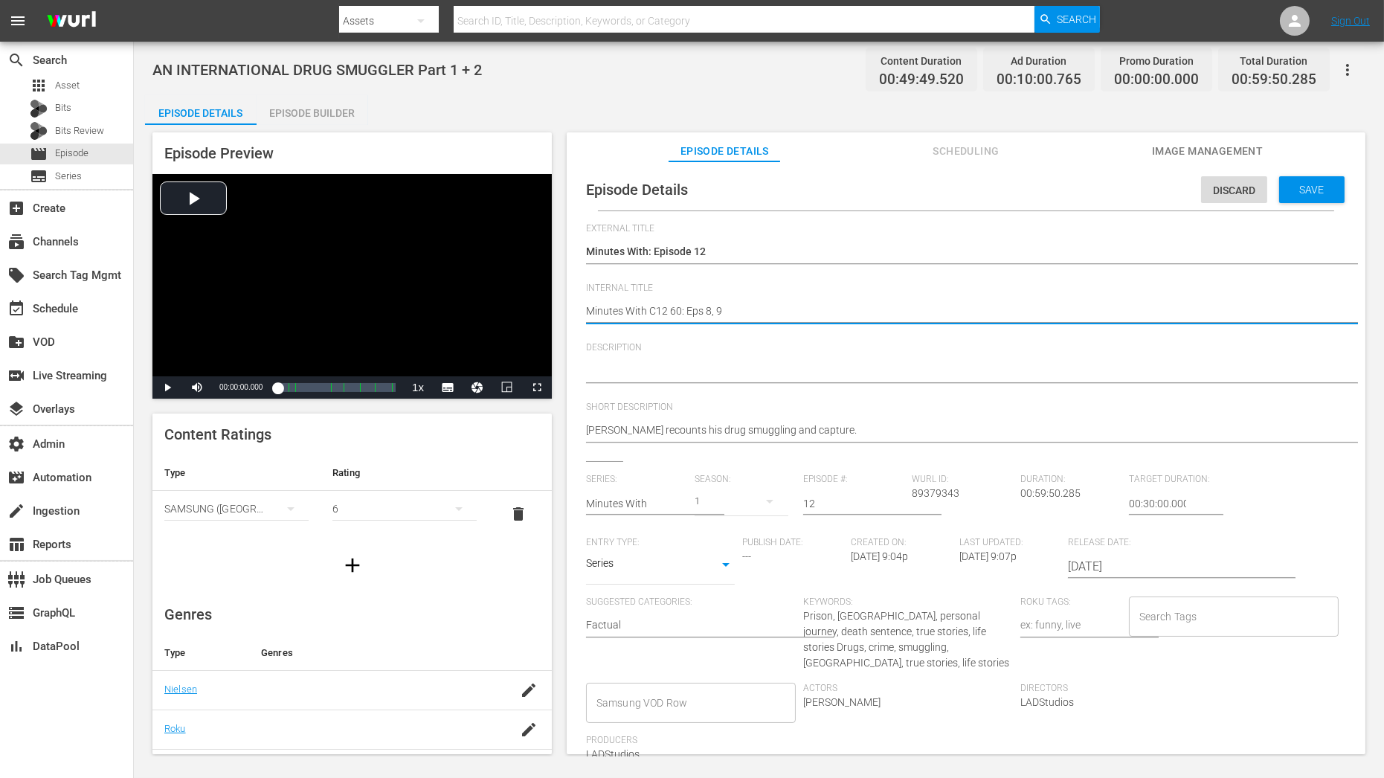
type textarea "Minutes With C12 60: Eps 8, 9"
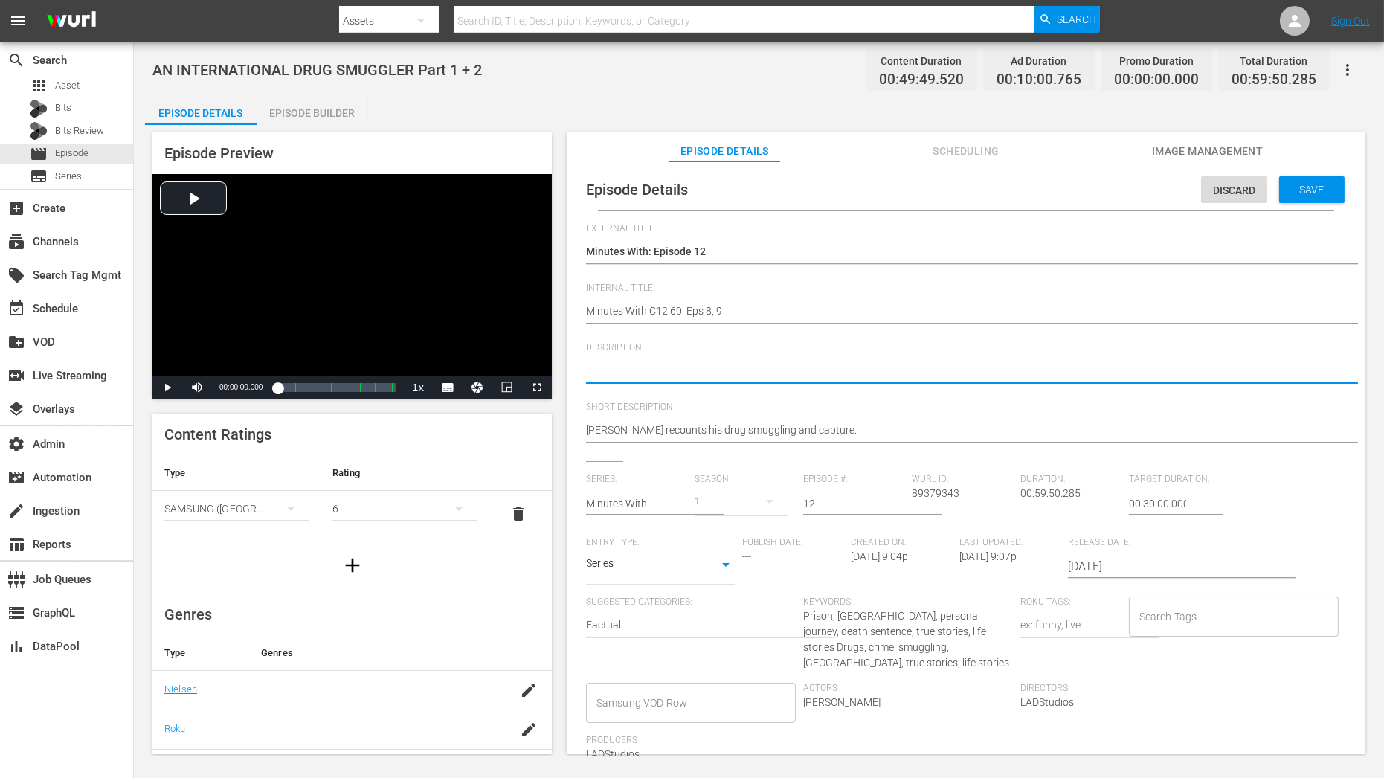
paste textarea "AN INTERNATIONAL DRUG SMUGGLER Part 1 + 2"
type textarea "AN INTERNATIONAL DRUG SMUGGLER Part 1 + 2"
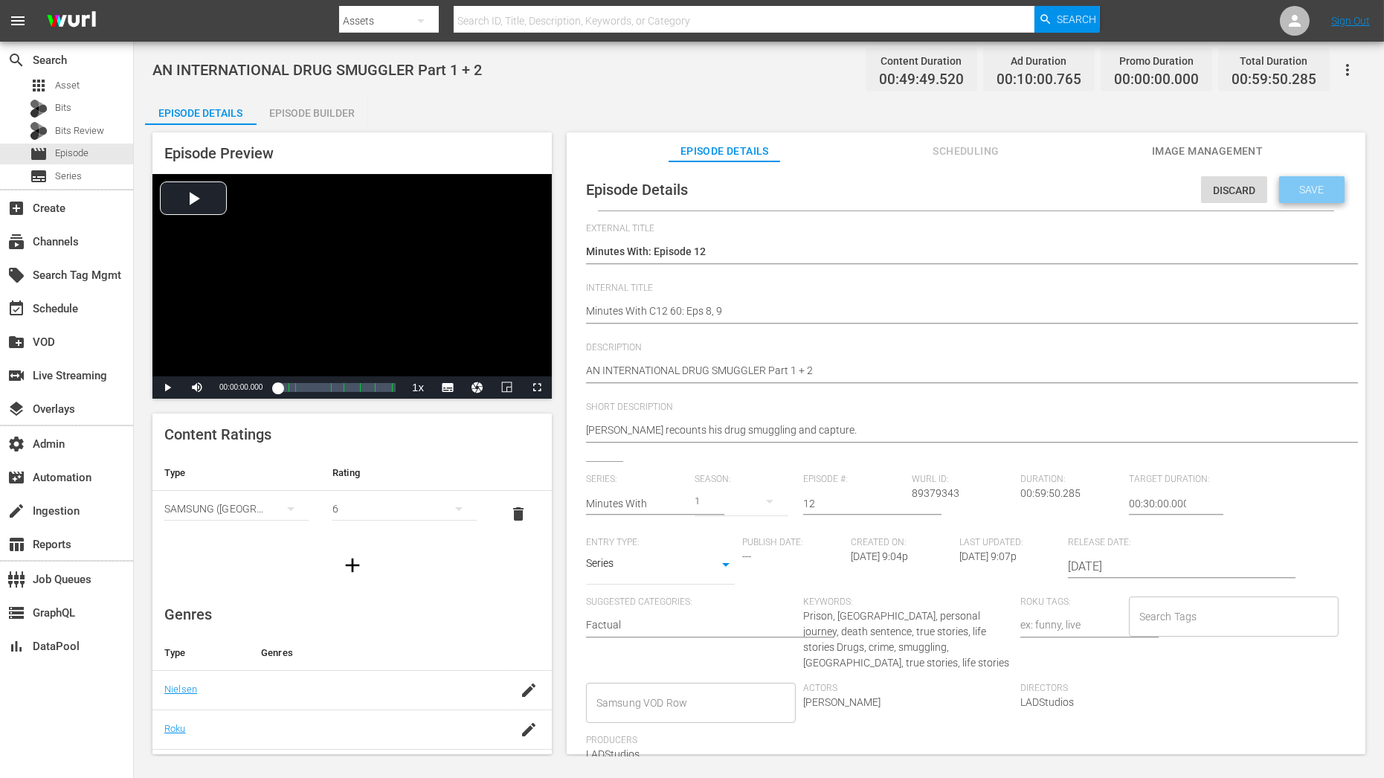
click at [1288, 192] on span "Save" at bounding box center [1312, 190] width 48 height 12
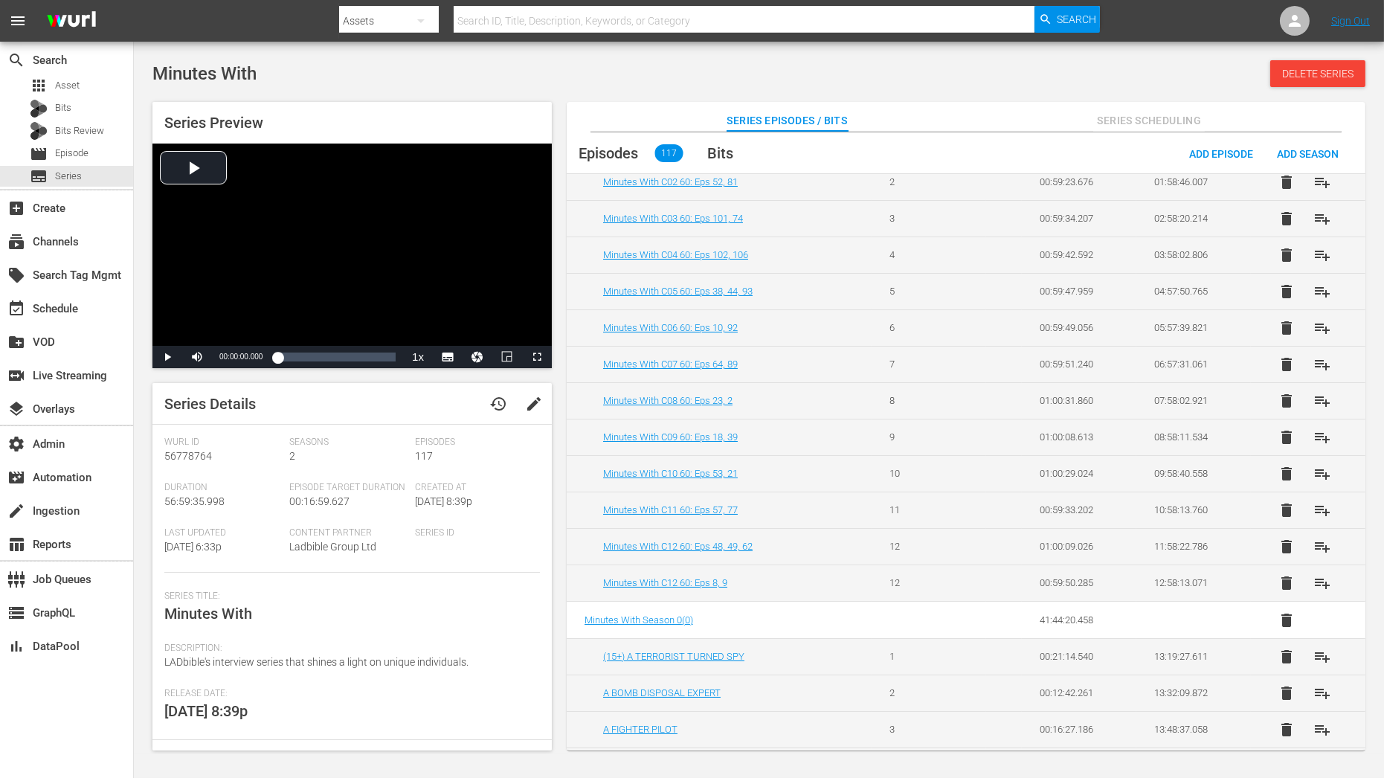
scroll to position [128, 0]
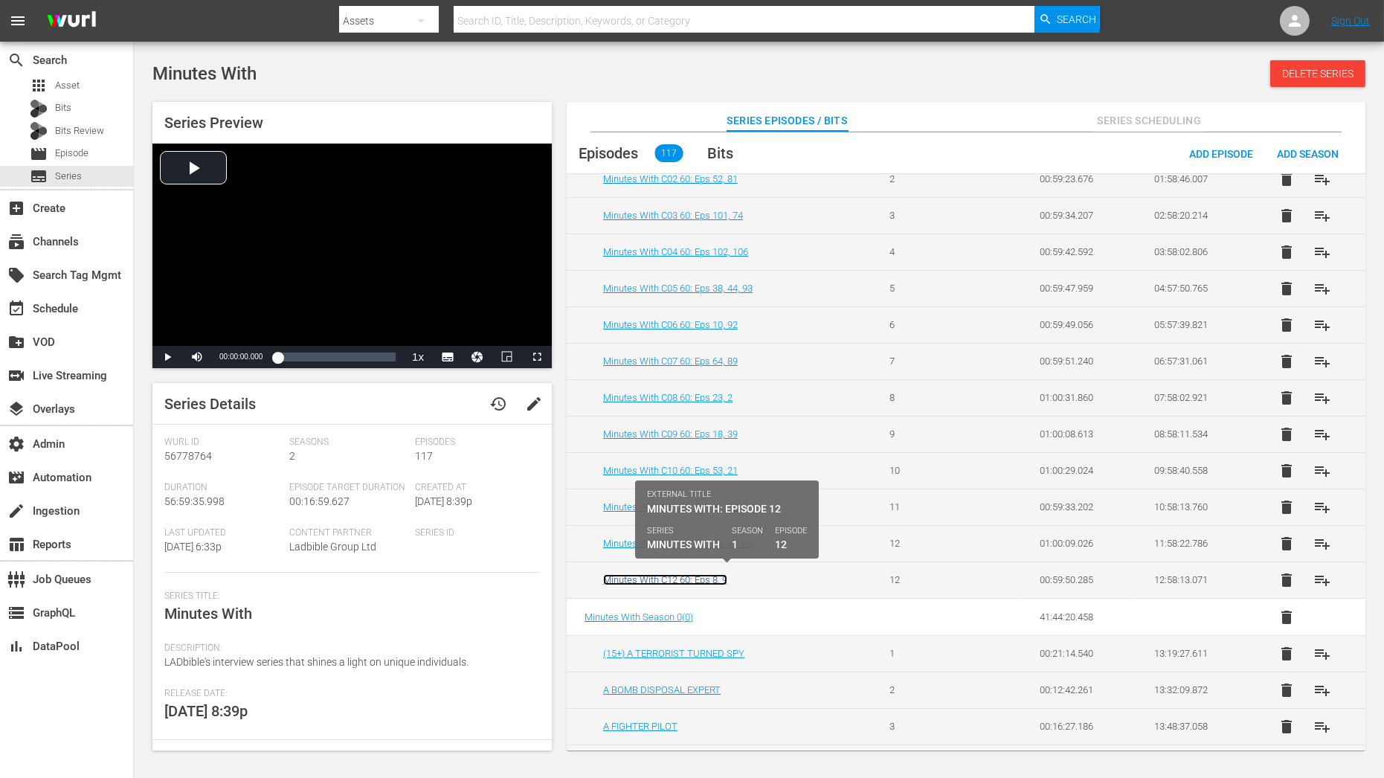
click at [708, 576] on link "Minutes With C12 60: Eps 8, 9" at bounding box center [665, 579] width 124 height 11
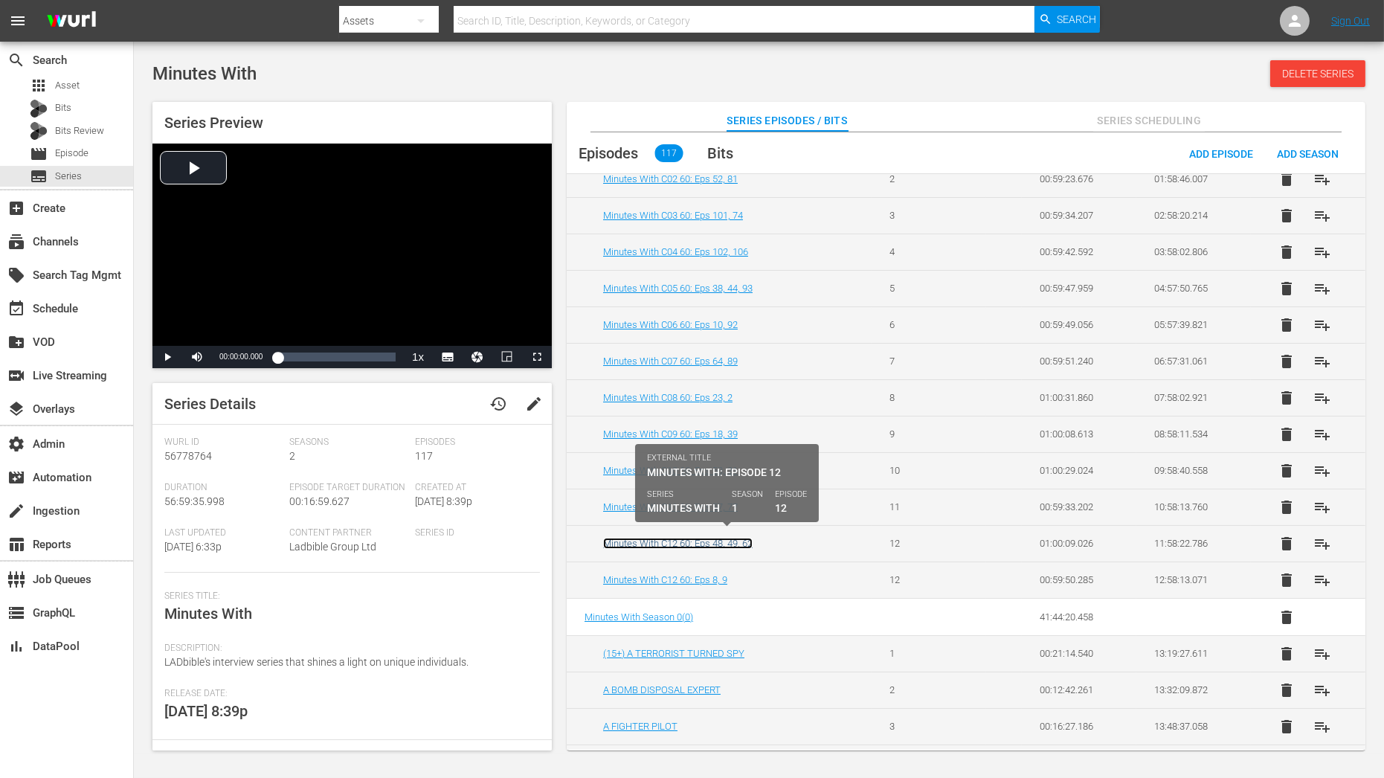
click at [706, 539] on link "Minutes With C12 60: Eps 48, 49, 62" at bounding box center [678, 543] width 150 height 11
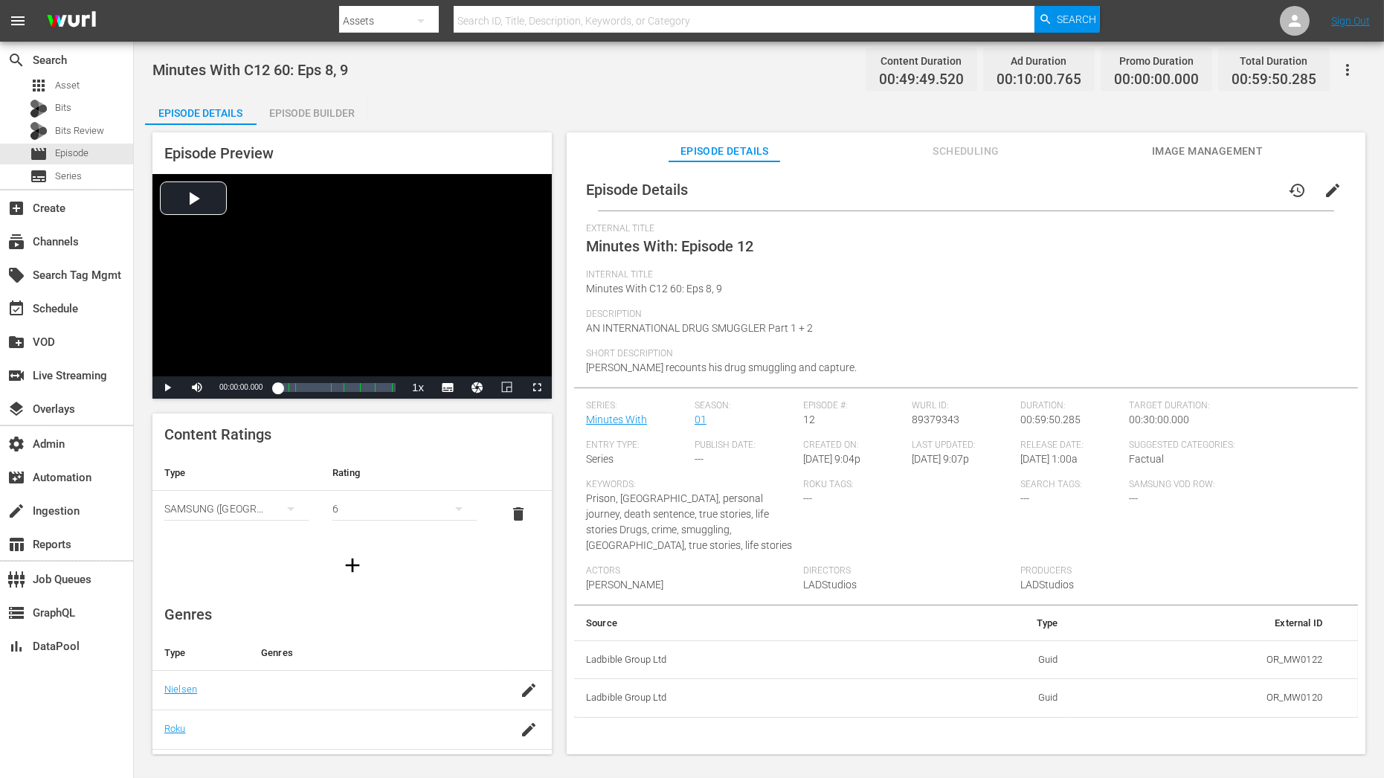
click at [1245, 187] on span "edit" at bounding box center [1333, 191] width 18 height 18
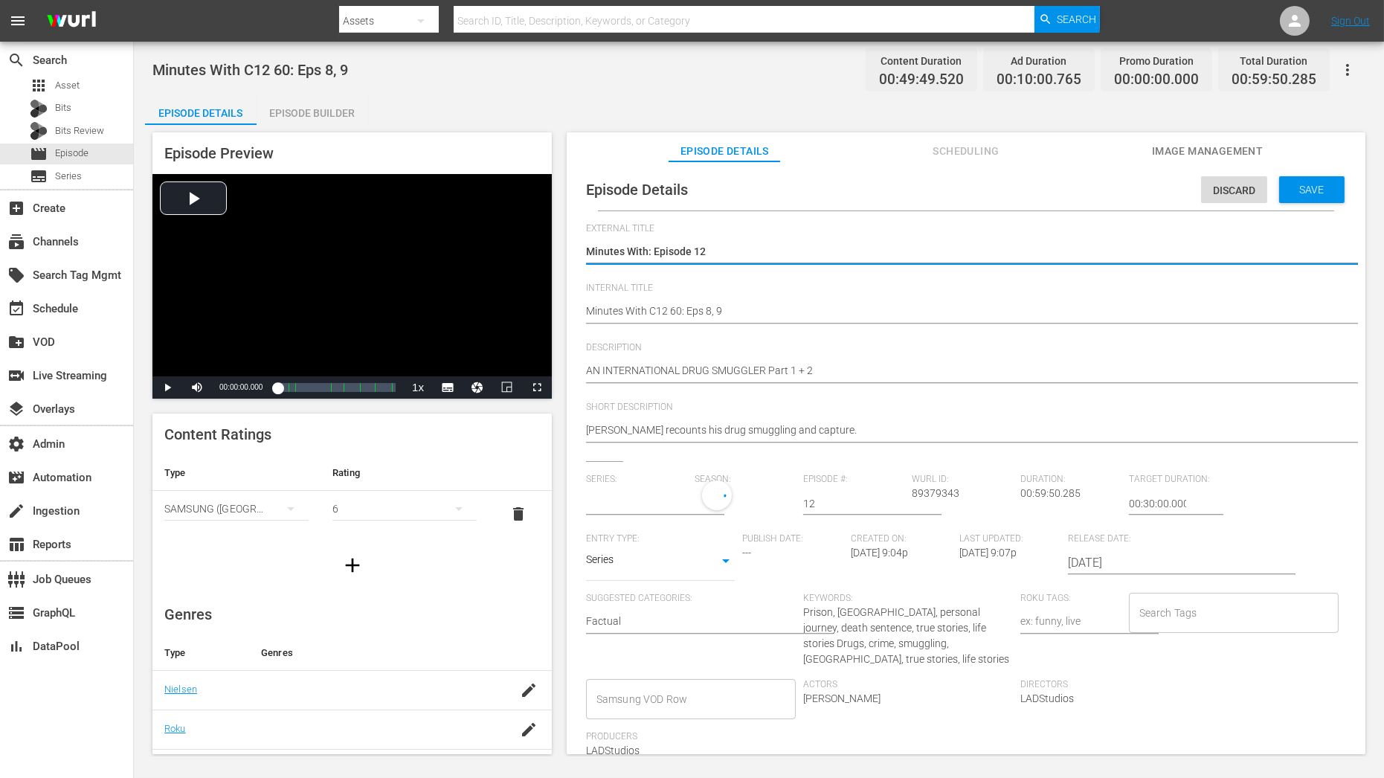
type input "Minutes With"
click at [782, 254] on textarea "Minutes With: Episode 12" at bounding box center [962, 253] width 753 height 18
type textarea "Minutes With: Episode 1"
type textarea "Minutes With: Episode 13"
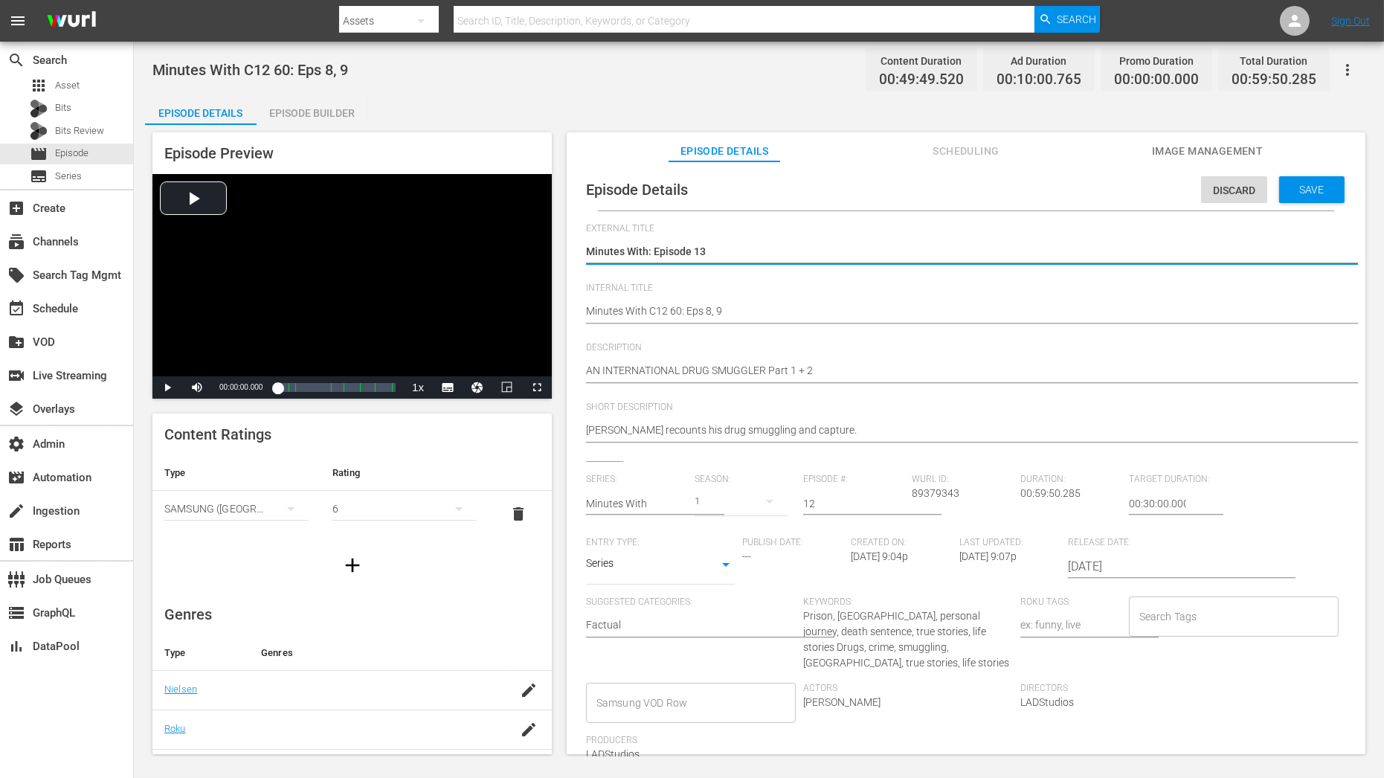
type textarea "Minutes With: Episode 13"
type input "13"
click at [895, 500] on input "13" at bounding box center [853, 504] width 101 height 36
click at [1245, 178] on div "Save" at bounding box center [1311, 189] width 65 height 27
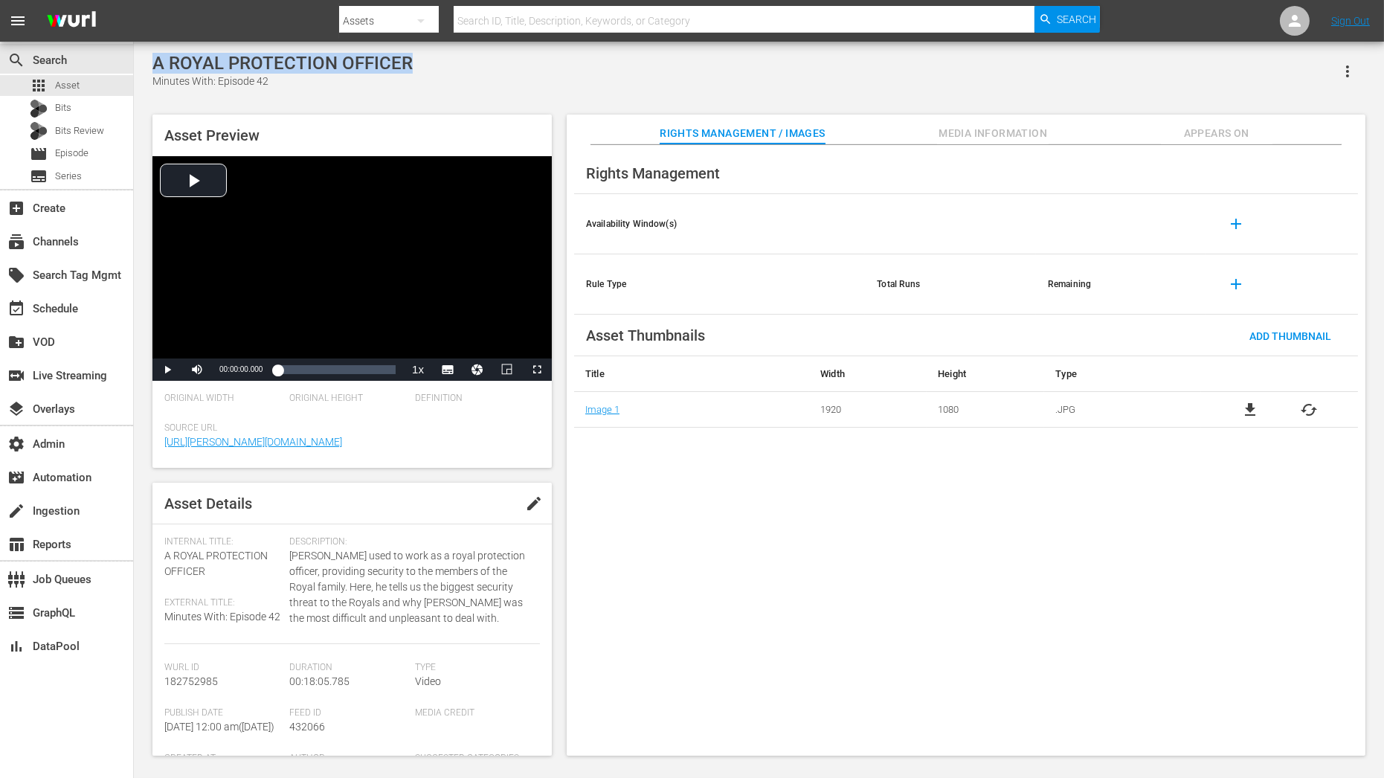
drag, startPoint x: 421, startPoint y: 62, endPoint x: 150, endPoint y: 60, distance: 271.5
click at [150, 60] on div "A ROYAL PROTECTION OFFICER Minutes With: Episode 42 Asset Preview Video Player …" at bounding box center [759, 401] width 1228 height 696
copy div "A ROYAL PROTECTION OFFICER"
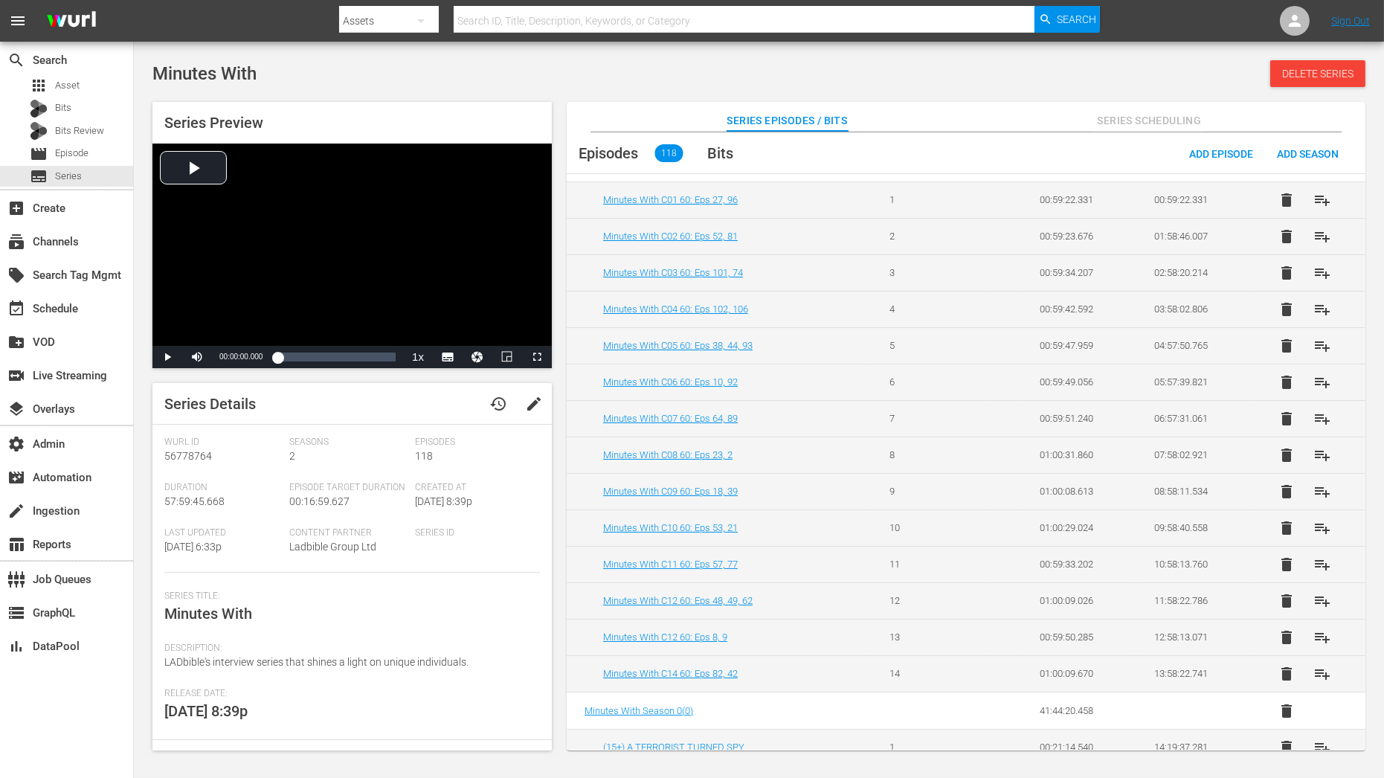
scroll to position [89, 0]
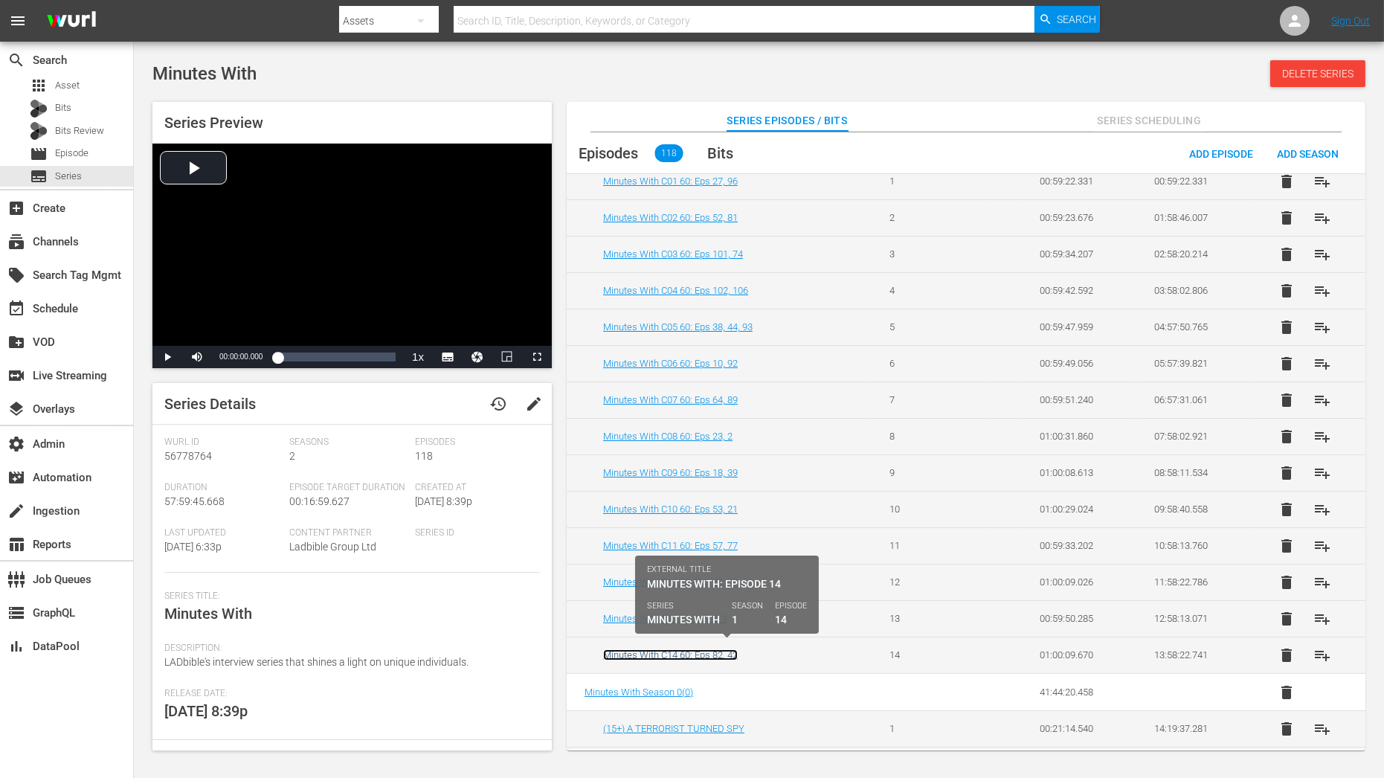
click at [728, 654] on link "Minutes With C14 60: Eps 82, 42" at bounding box center [670, 654] width 135 height 11
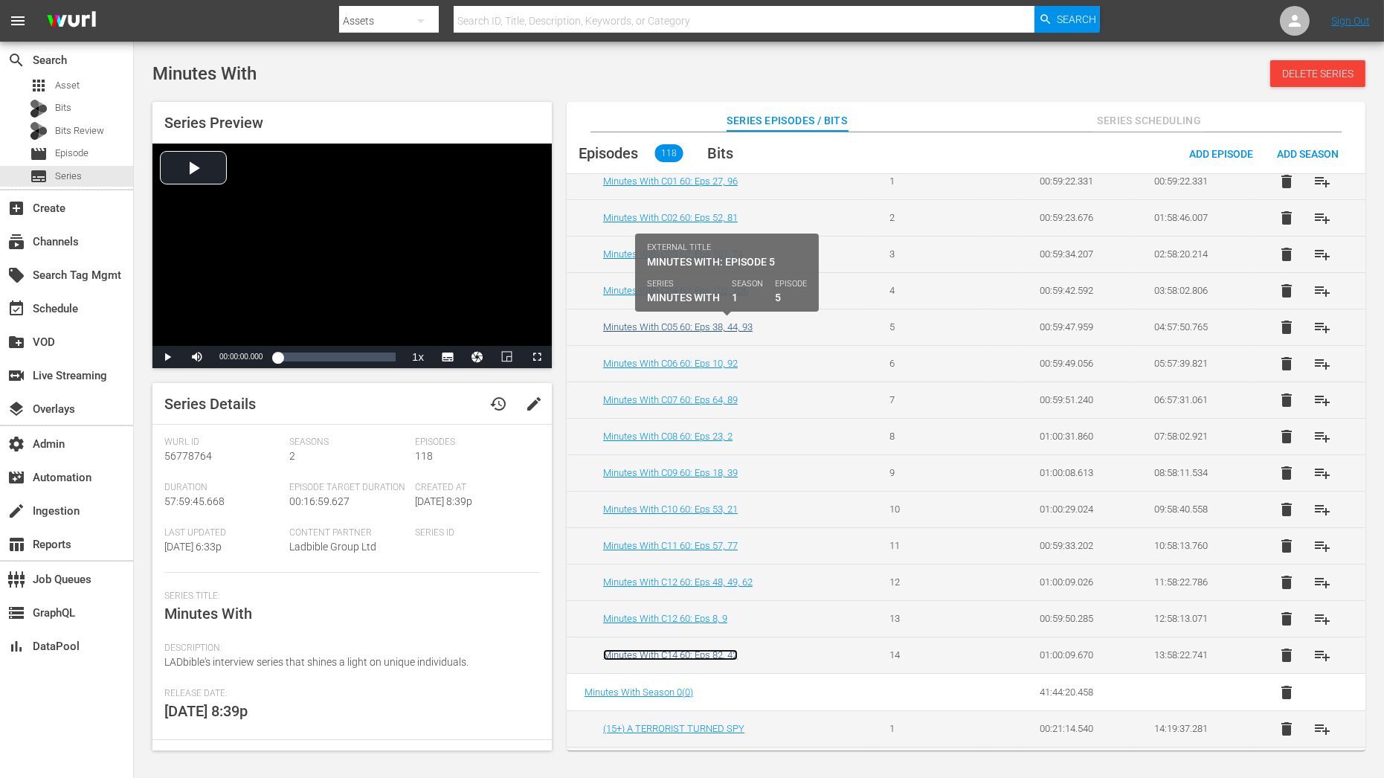
scroll to position [0, 0]
